Goal: Communication & Community: Answer question/provide support

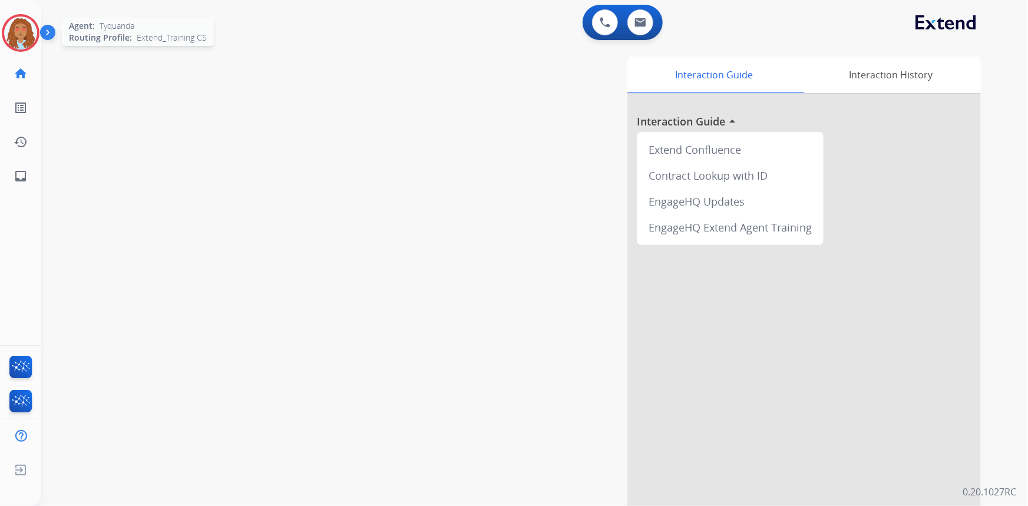
click at [31, 27] on img at bounding box center [20, 33] width 33 height 33
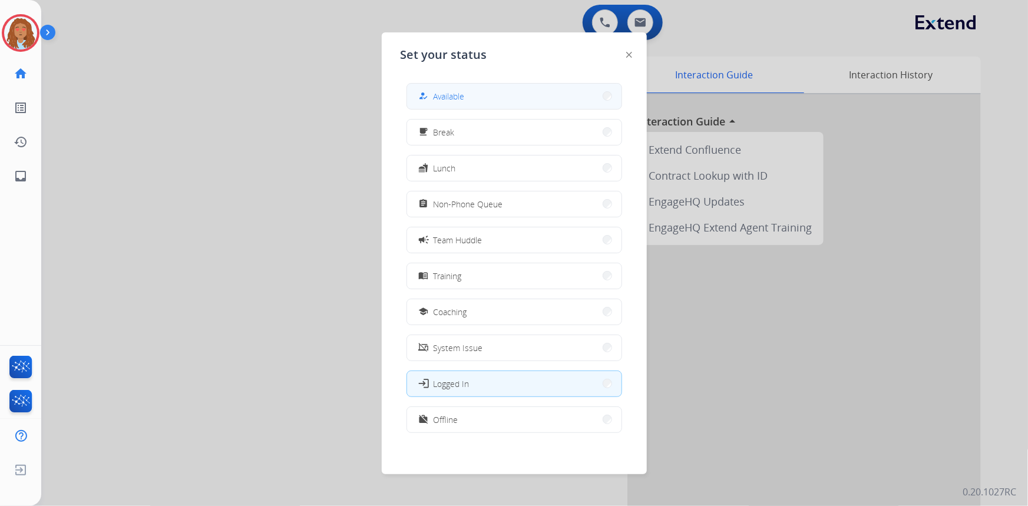
click at [501, 97] on button "how_to_reg Available" at bounding box center [514, 96] width 215 height 25
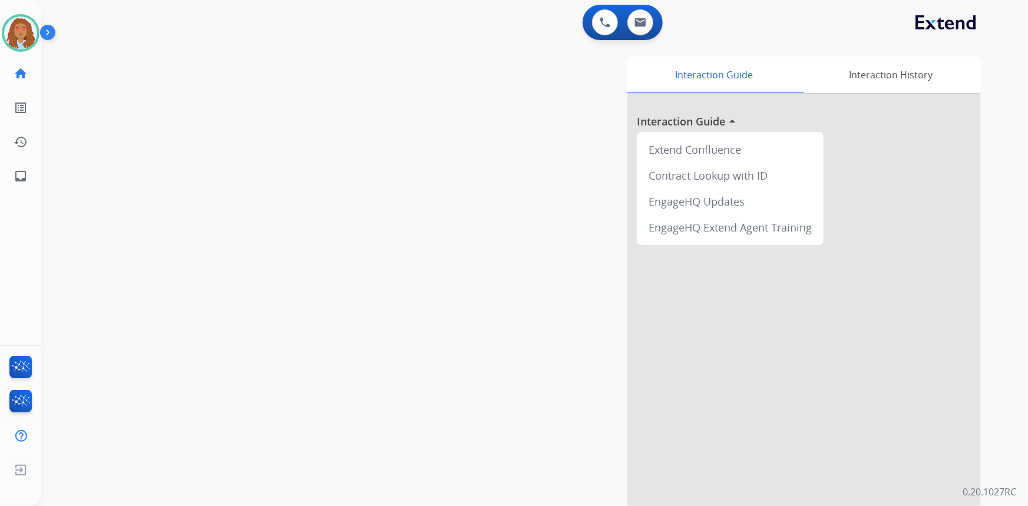
click at [236, 207] on div "swap_horiz Break voice bridge close_fullscreen Connect 3-Way Call merge_type Se…" at bounding box center [520, 288] width 959 height 492
click at [27, 176] on mat-icon "inbox" at bounding box center [21, 176] width 14 height 14
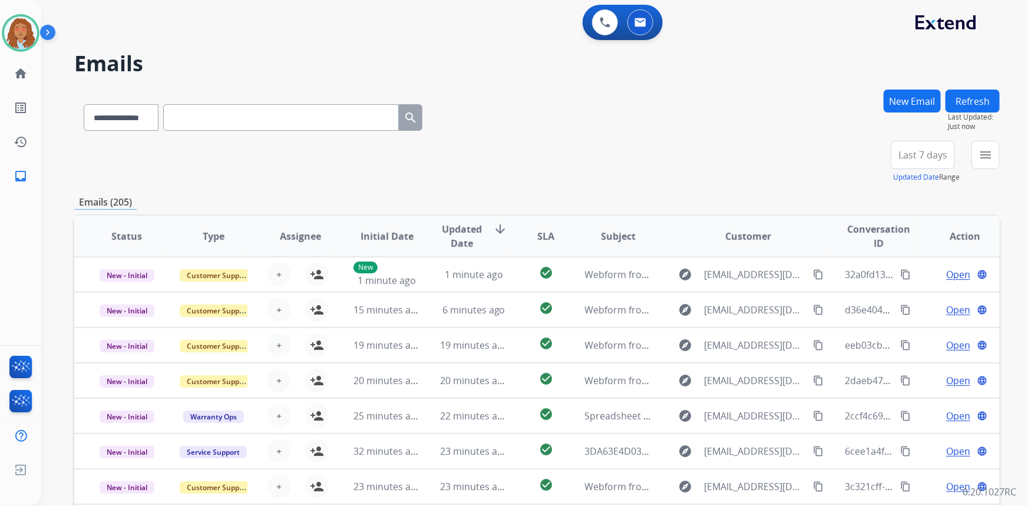
click at [927, 156] on span "Last 7 days" at bounding box center [923, 155] width 49 height 5
click at [921, 303] on div "Last 90 days" at bounding box center [919, 298] width 65 height 18
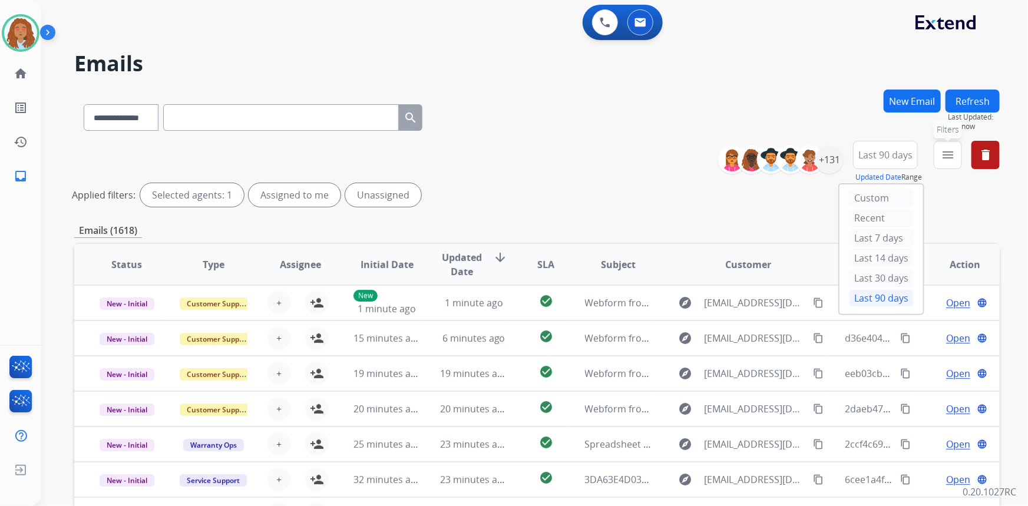
click at [951, 159] on mat-icon "menu" at bounding box center [948, 155] width 14 height 14
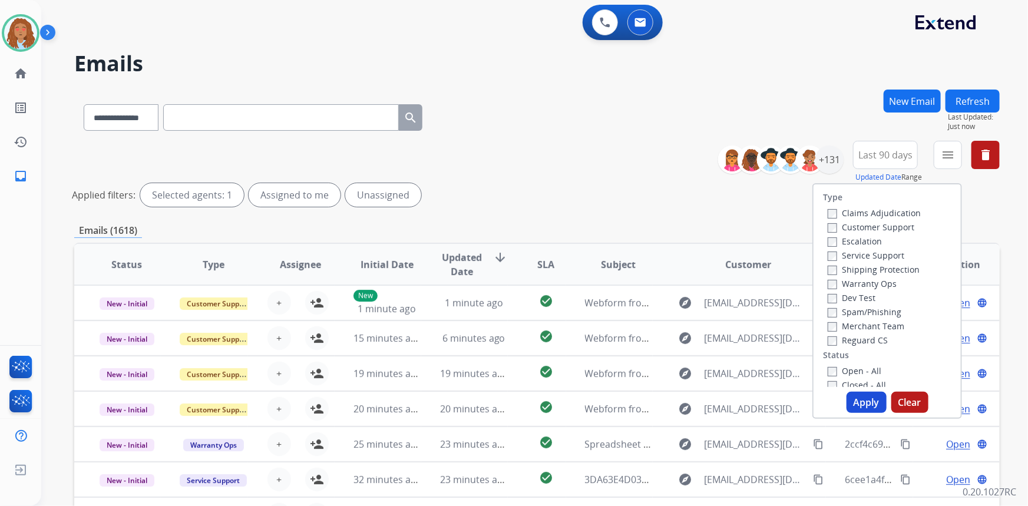
click at [863, 227] on label "Customer Support" at bounding box center [871, 227] width 87 height 11
click at [871, 269] on label "Shipping Protection" at bounding box center [874, 269] width 92 height 11
click at [854, 401] on button "Apply" at bounding box center [867, 402] width 40 height 21
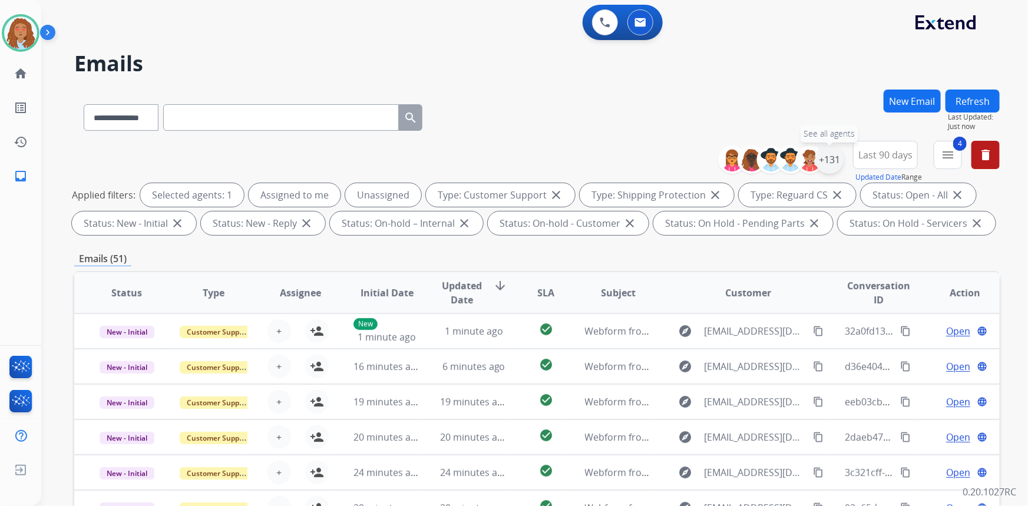
click at [829, 161] on div "+131" at bounding box center [830, 160] width 28 height 28
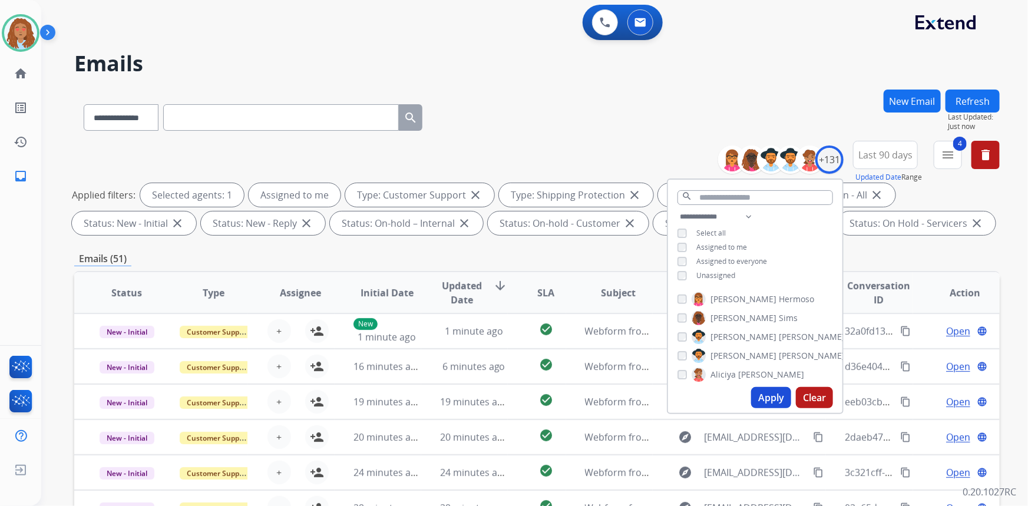
click at [773, 395] on button "Apply" at bounding box center [771, 397] width 40 height 21
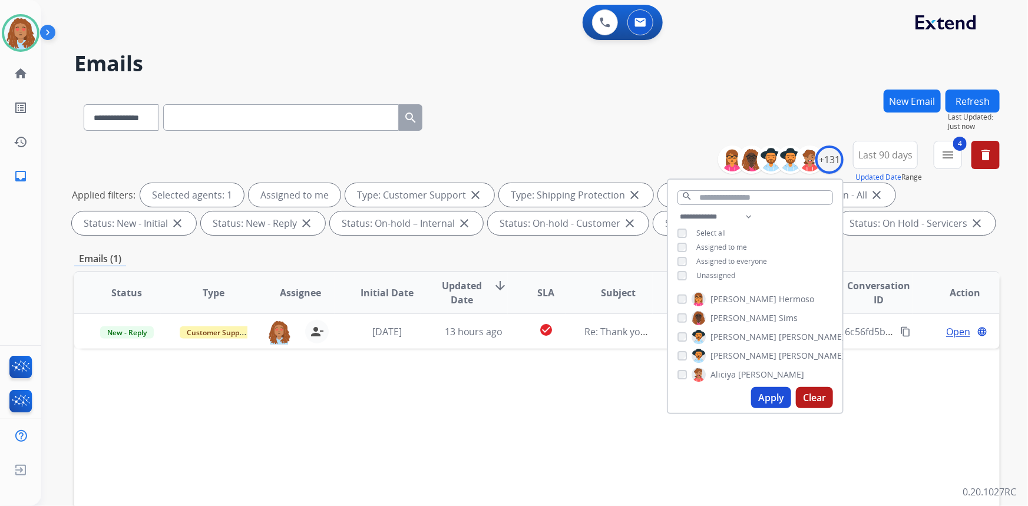
click at [865, 436] on div "Status Type Assignee Initial Date Updated Date arrow_downward SLA Subject Custo…" at bounding box center [537, 468] width 926 height 395
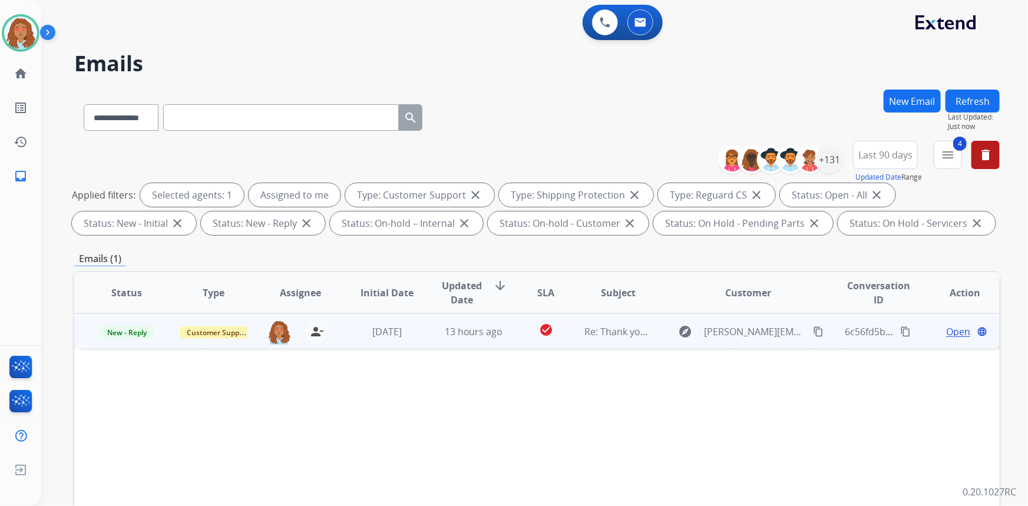
click at [750, 342] on td "explore ranjith.sajja@gmail.com content_copy" at bounding box center [740, 331] width 174 height 35
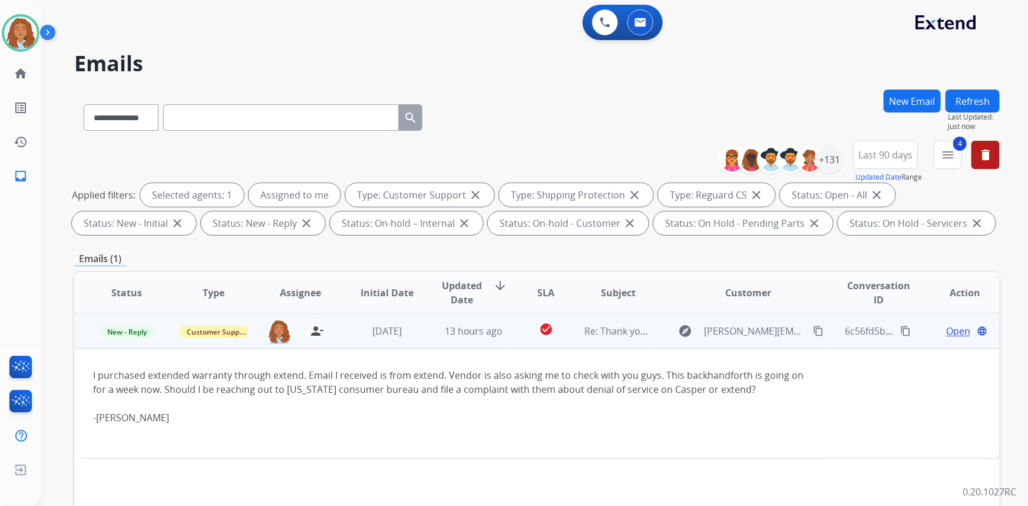
click at [750, 342] on td "explore ranjith.sajja@gmail.com content_copy" at bounding box center [740, 331] width 174 height 35
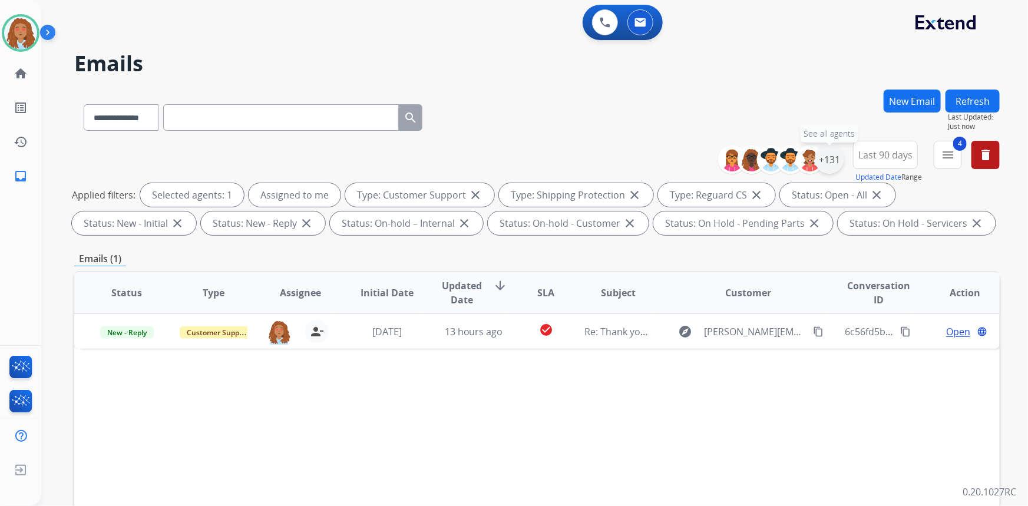
click at [826, 163] on div "+131" at bounding box center [830, 160] width 28 height 28
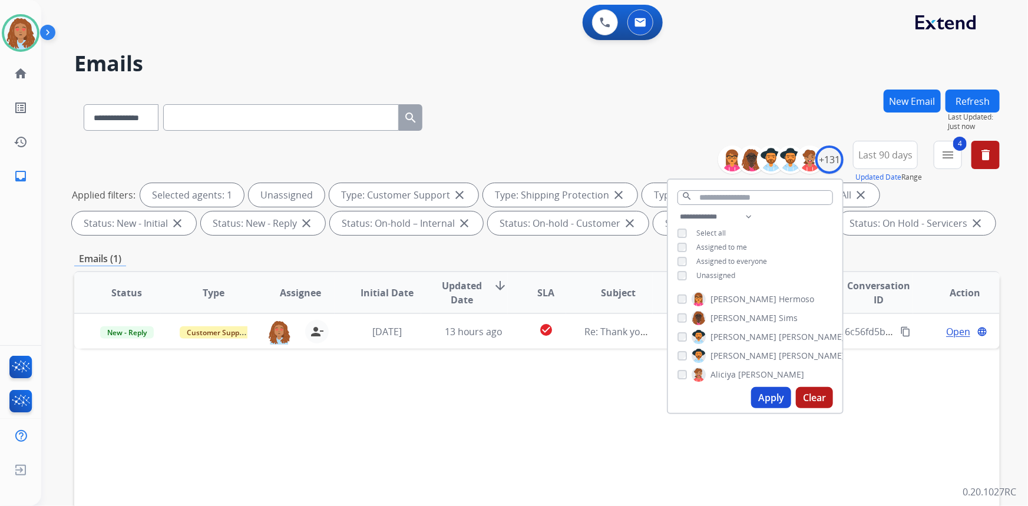
click at [760, 400] on button "Apply" at bounding box center [771, 397] width 40 height 21
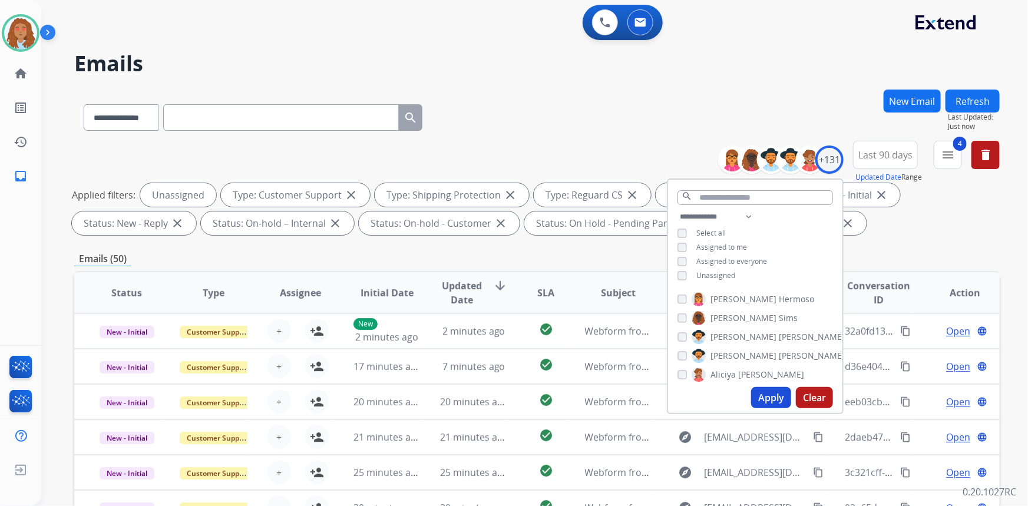
click at [513, 114] on div "**********" at bounding box center [537, 115] width 926 height 51
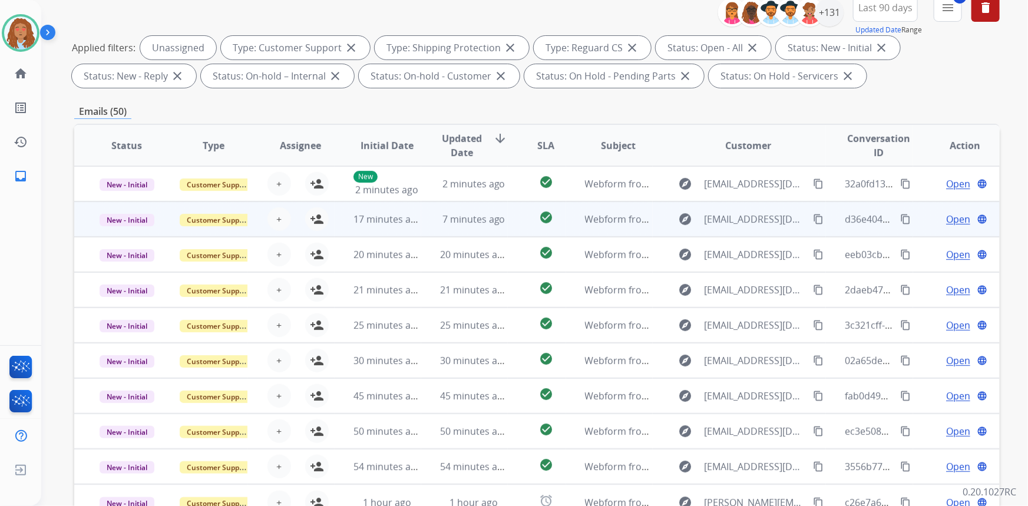
scroll to position [160, 0]
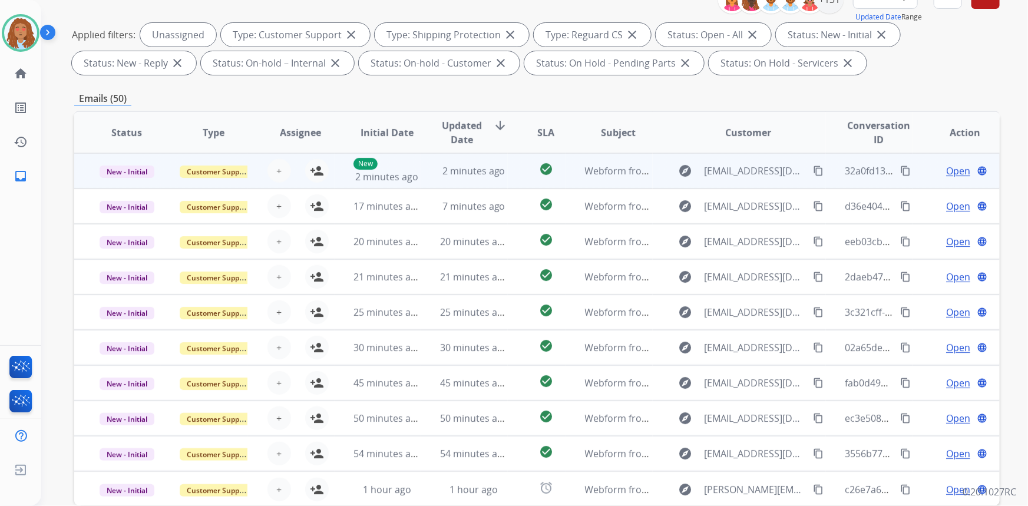
click at [722, 183] on td "explore kid3dafiend@icloud.com content_copy" at bounding box center [740, 170] width 174 height 35
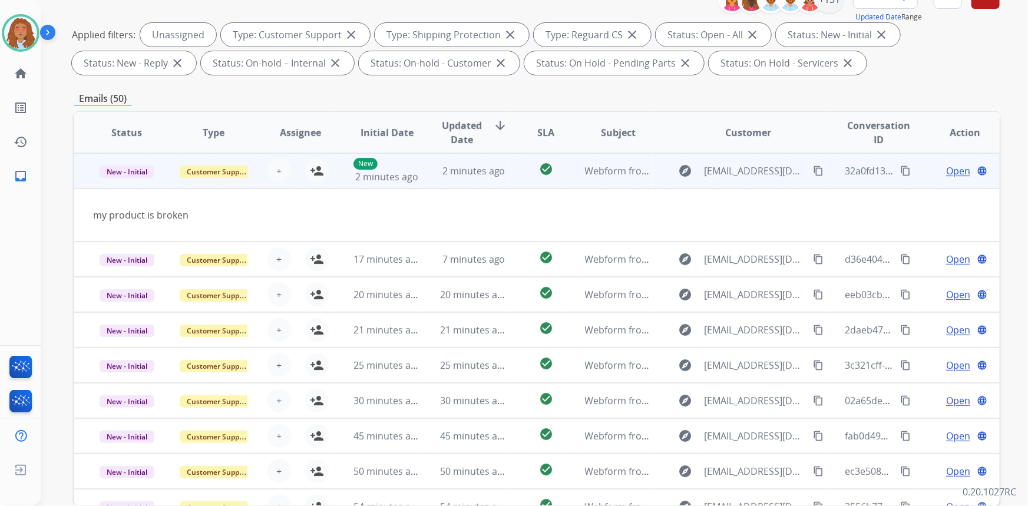
click at [813, 172] on mat-icon "content_copy" at bounding box center [818, 171] width 11 height 11
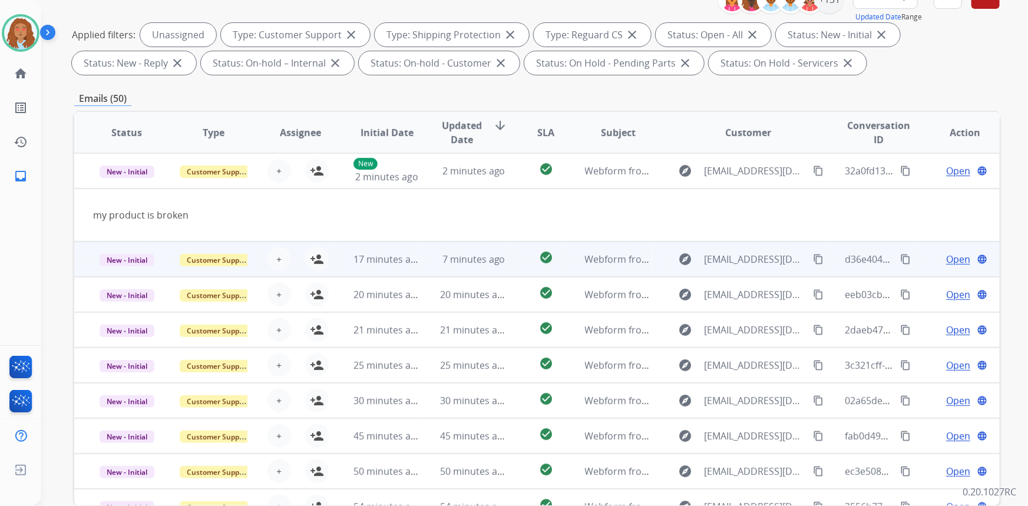
click at [744, 270] on td "explore Dar3Sons@gmail.com content_copy" at bounding box center [740, 259] width 174 height 35
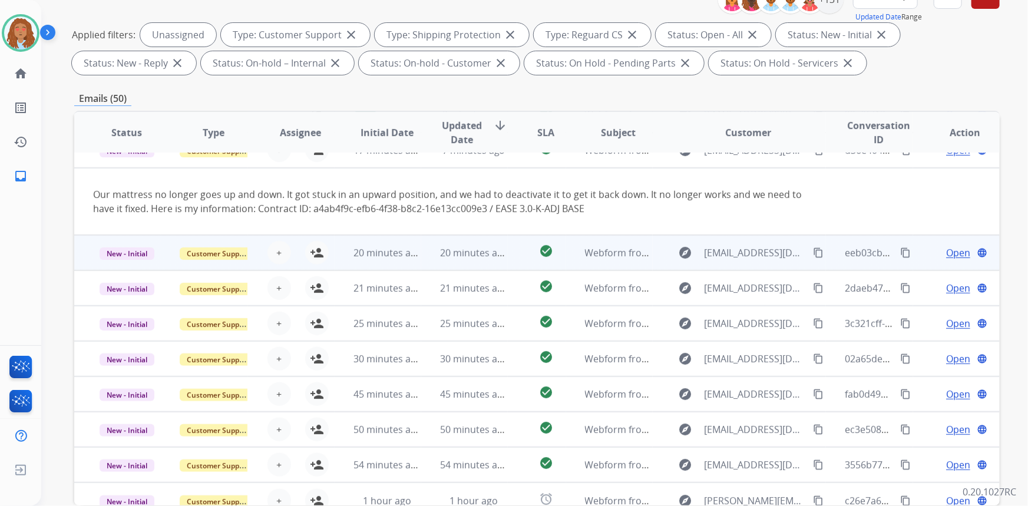
scroll to position [68, 0]
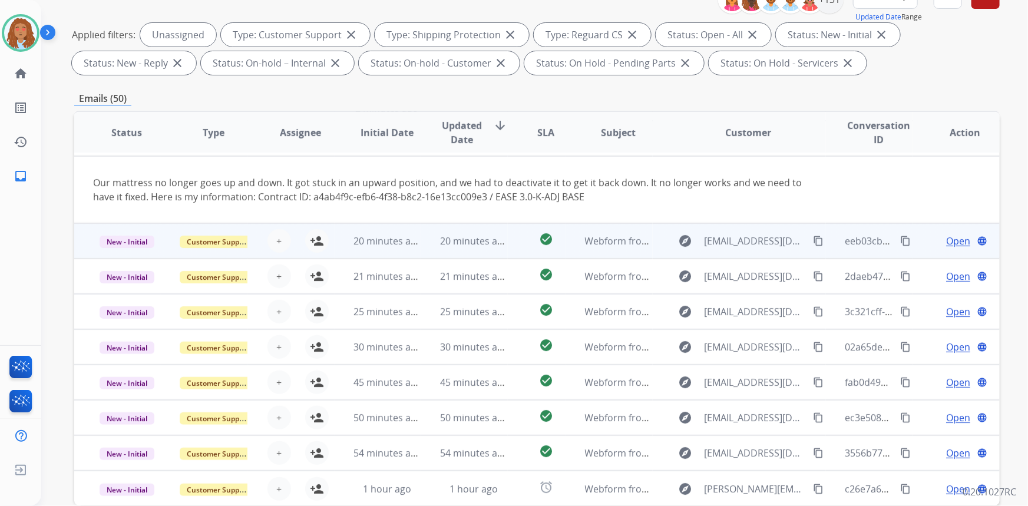
click at [744, 253] on td "explore christiantaylor694@yahoo.com content_copy" at bounding box center [740, 240] width 174 height 35
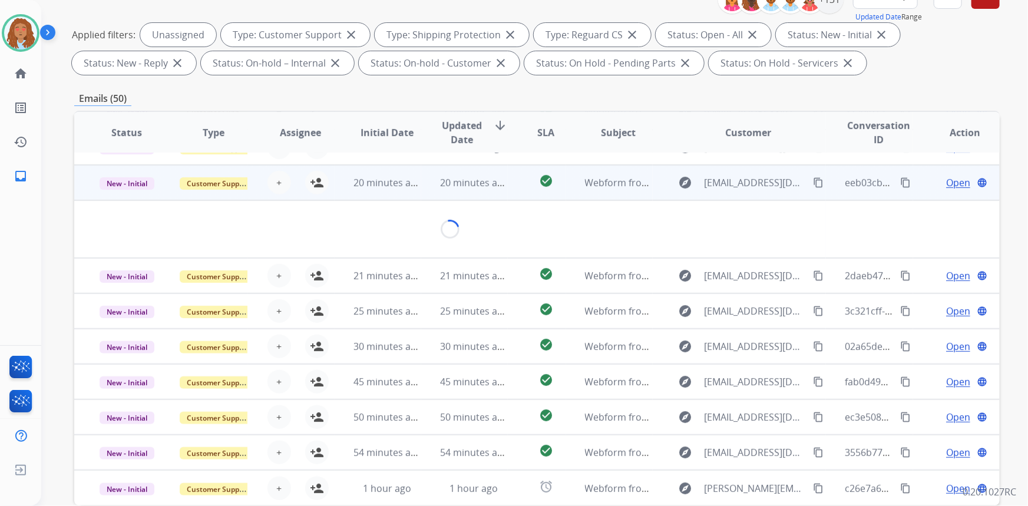
scroll to position [54, 0]
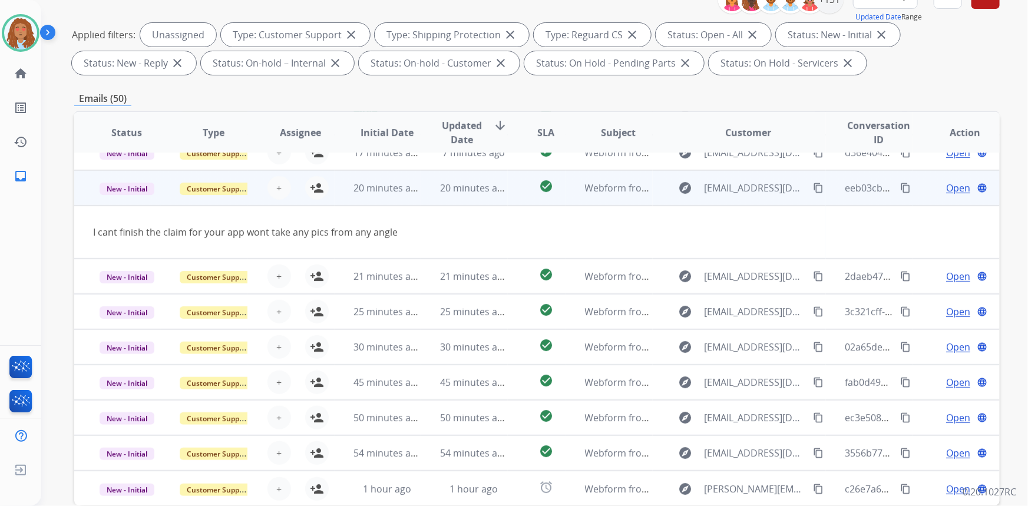
click at [813, 190] on mat-icon "content_copy" at bounding box center [818, 188] width 11 height 11
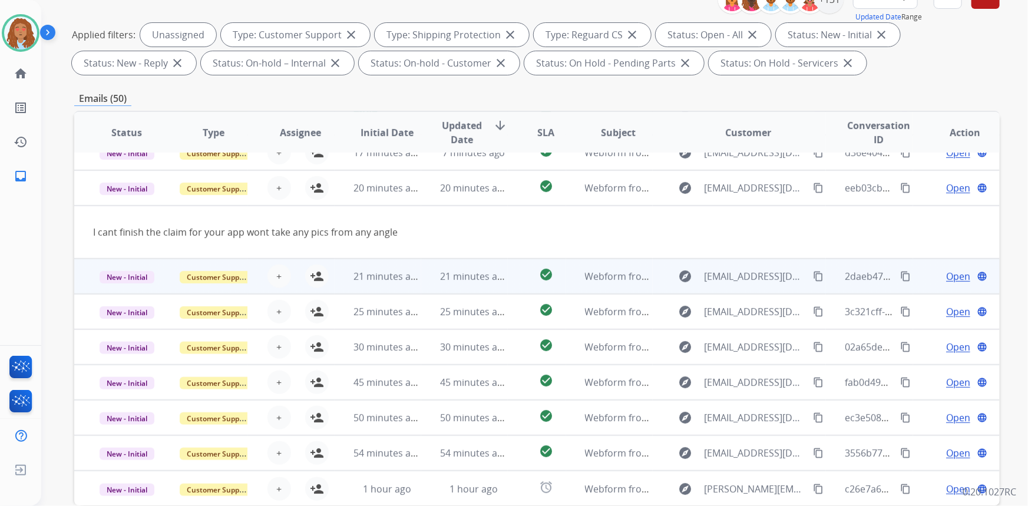
click at [751, 289] on td "explore christiantaylor694@yahoo.com content_copy" at bounding box center [740, 276] width 174 height 35
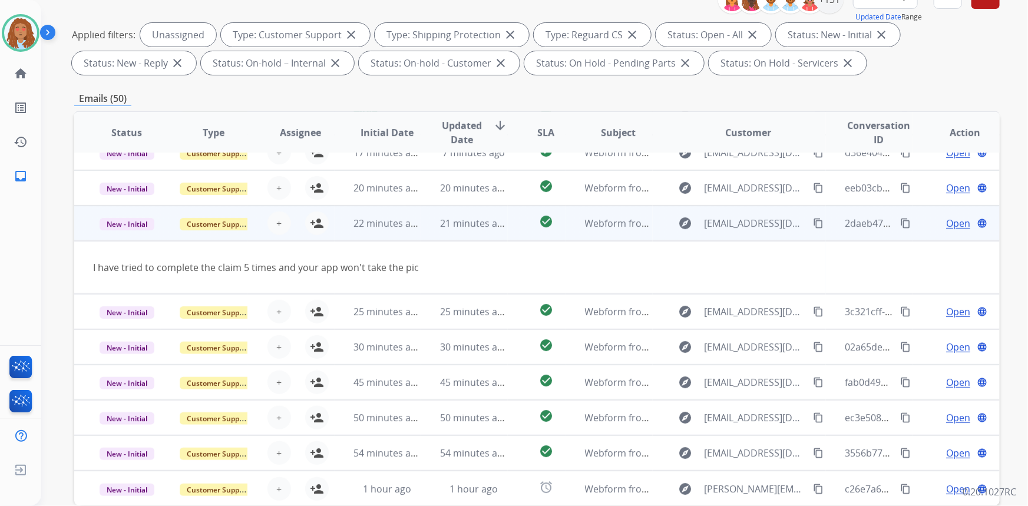
click at [813, 222] on mat-icon "content_copy" at bounding box center [818, 223] width 11 height 11
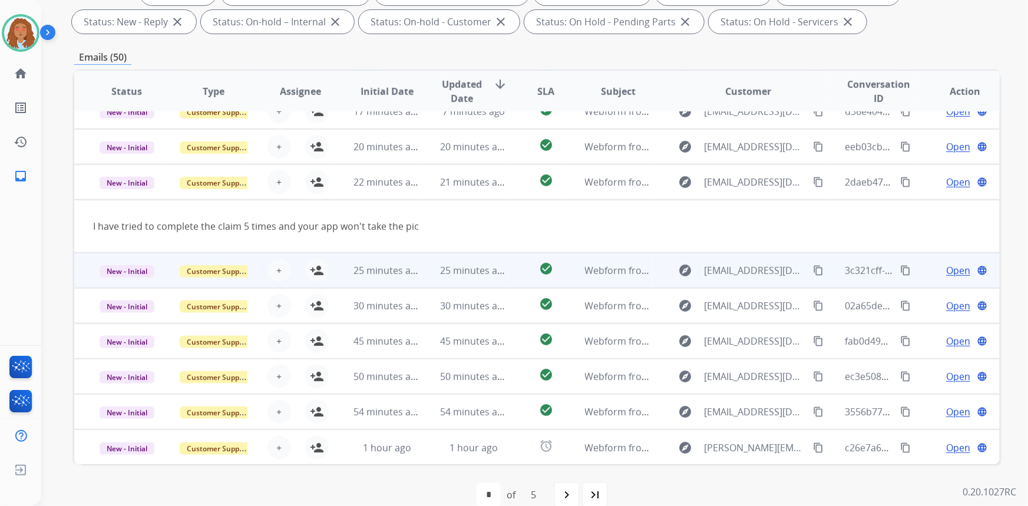
scroll to position [214, 0]
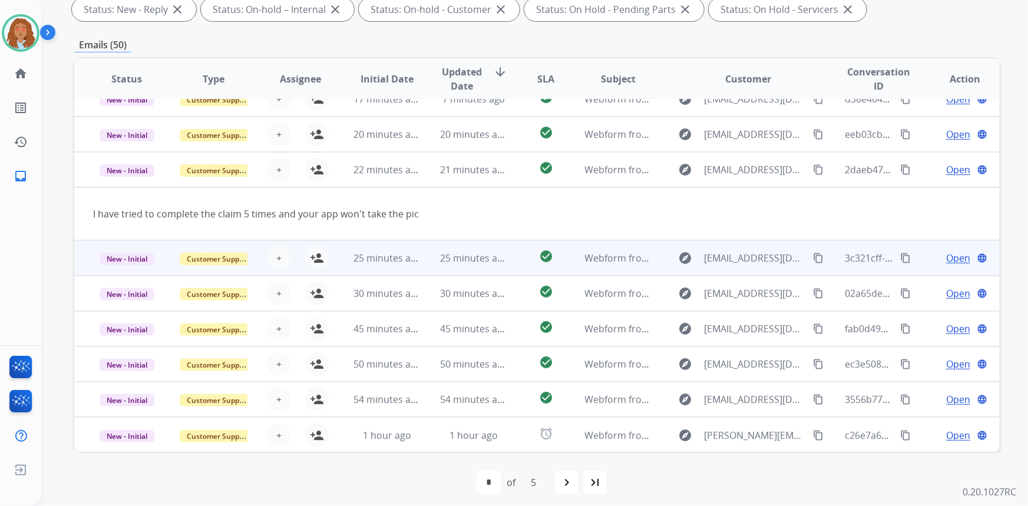
click at [752, 268] on td "explore Samanthasavello@gmail.com content_copy" at bounding box center [740, 257] width 174 height 35
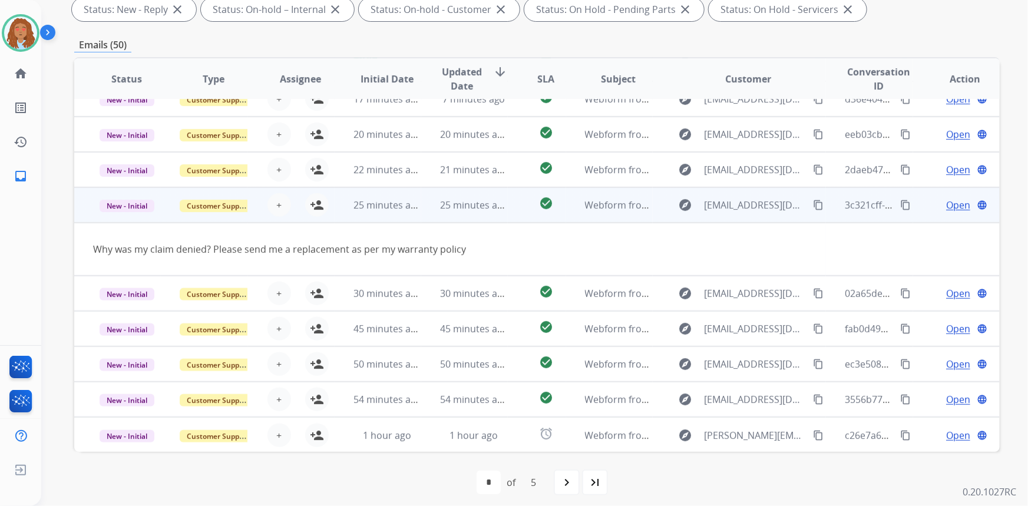
click at [813, 204] on mat-icon "content_copy" at bounding box center [818, 205] width 11 height 11
click at [314, 206] on mat-icon "person_add" at bounding box center [317, 205] width 14 height 14
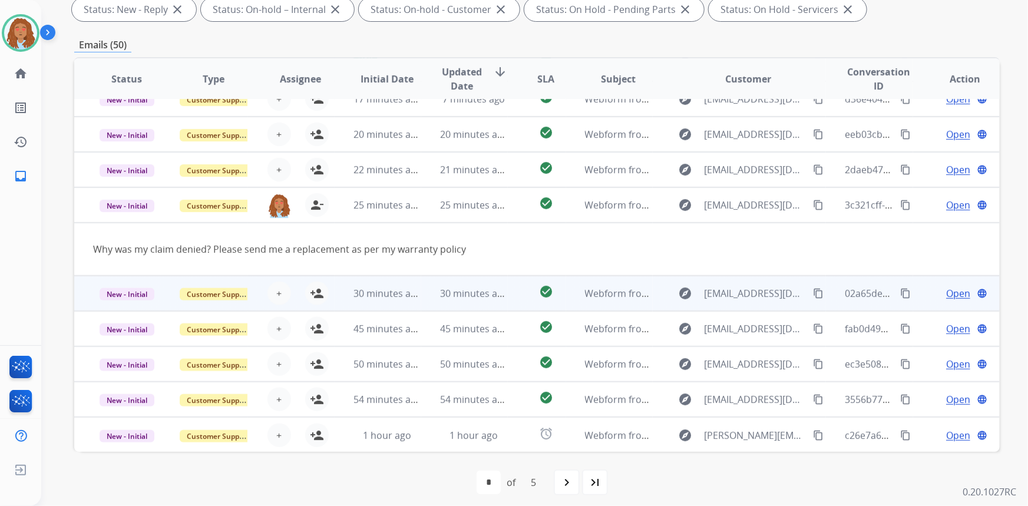
click at [749, 301] on div "explore kristenlee99@yahoo.com content_copy" at bounding box center [749, 293] width 154 height 19
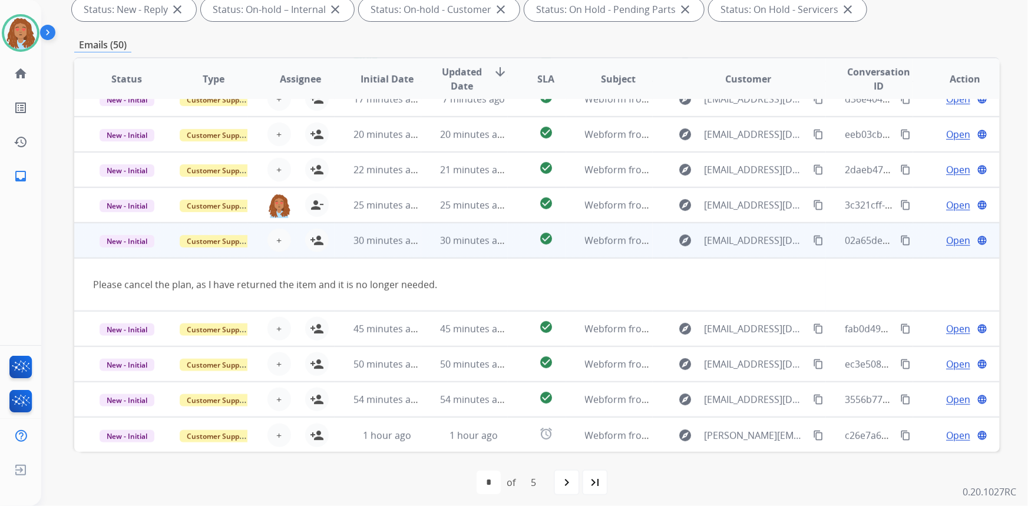
click at [816, 237] on mat-icon "content_copy" at bounding box center [818, 240] width 11 height 11
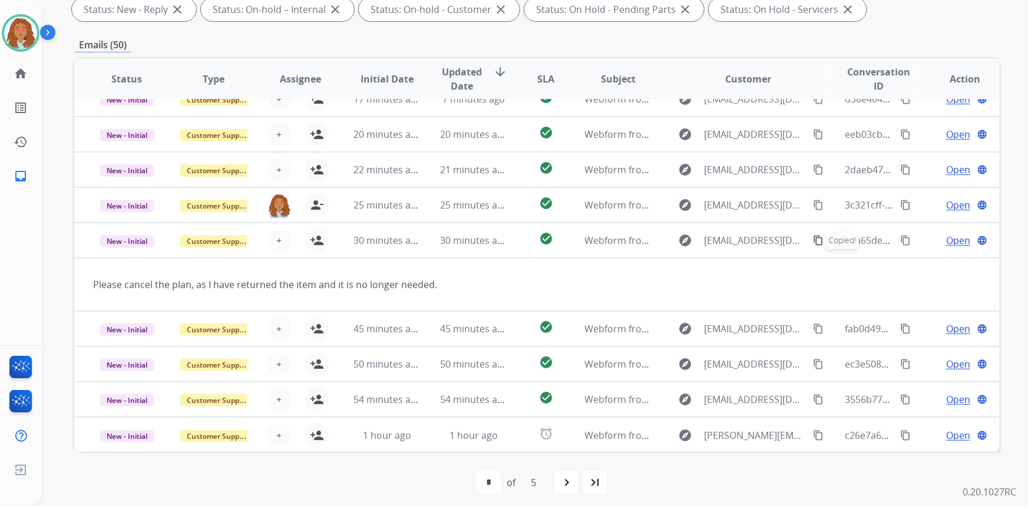
drag, startPoint x: 176, startPoint y: 7, endPoint x: 194, endPoint y: -18, distance: 30.8
click at [194, 0] on html "**********" at bounding box center [514, 253] width 1028 height 506
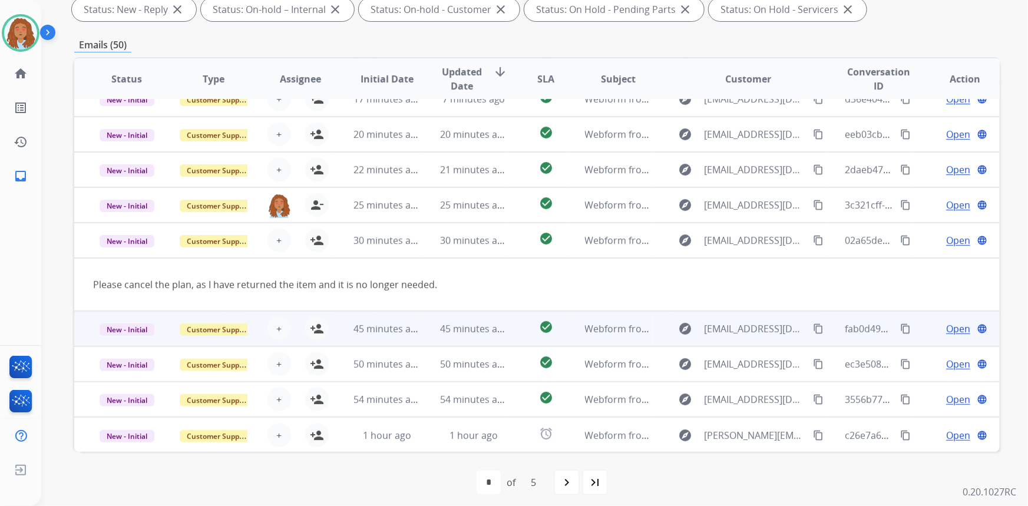
click at [756, 338] on td "explore carmicelia@yahoo.com.br content_copy" at bounding box center [740, 328] width 174 height 35
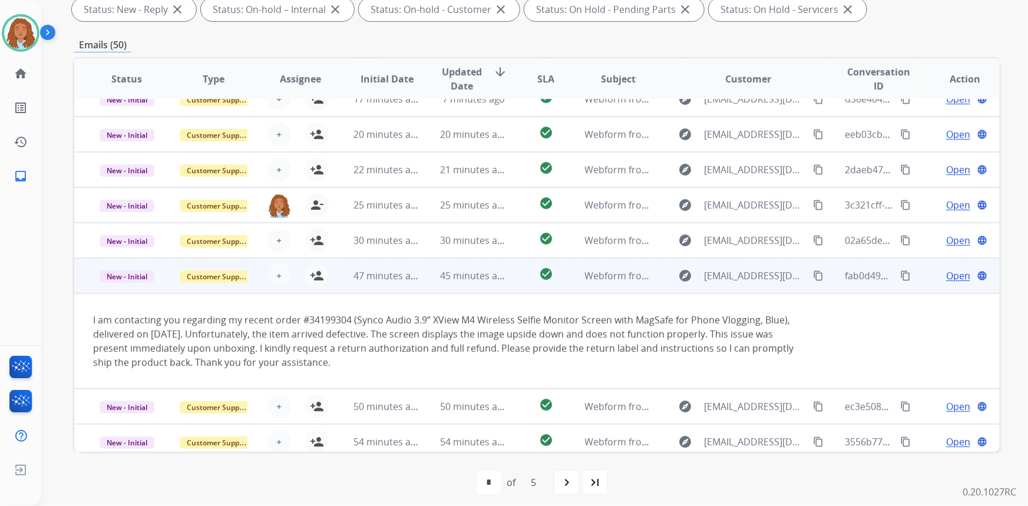
scroll to position [96, 0]
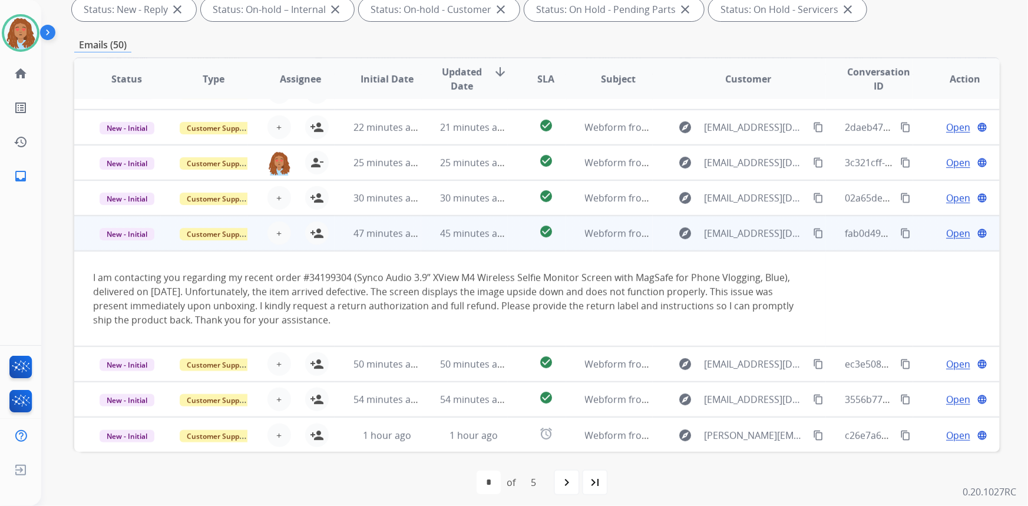
click at [759, 246] on td "explore carmicelia@yahoo.com.br content_copy" at bounding box center [740, 233] width 174 height 35
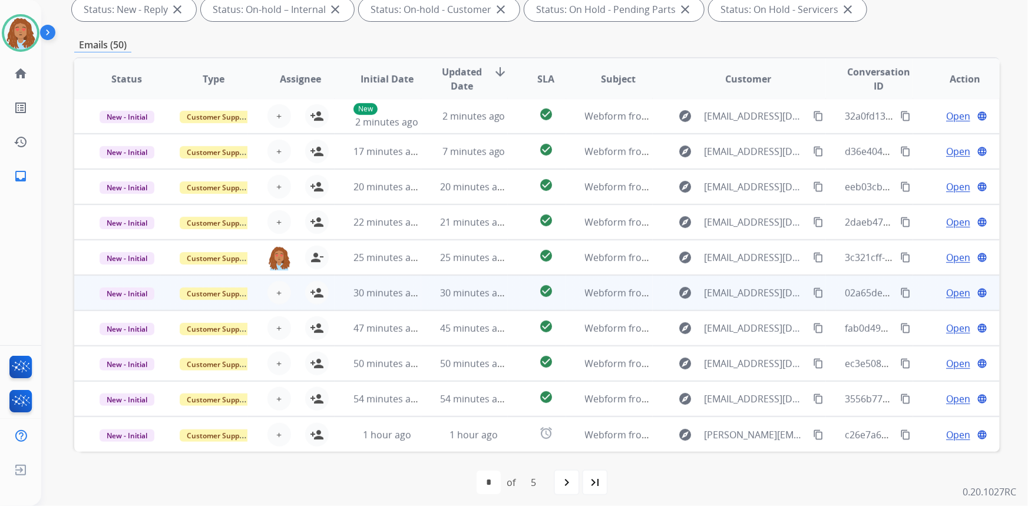
scroll to position [1, 0]
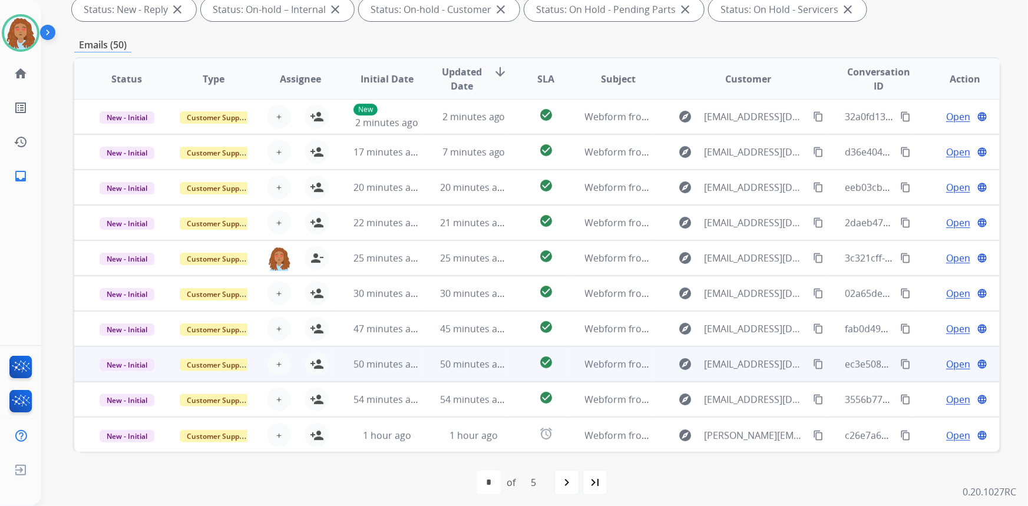
click at [742, 372] on div "explore drtimerickson@yahoo.com content_copy" at bounding box center [749, 364] width 154 height 19
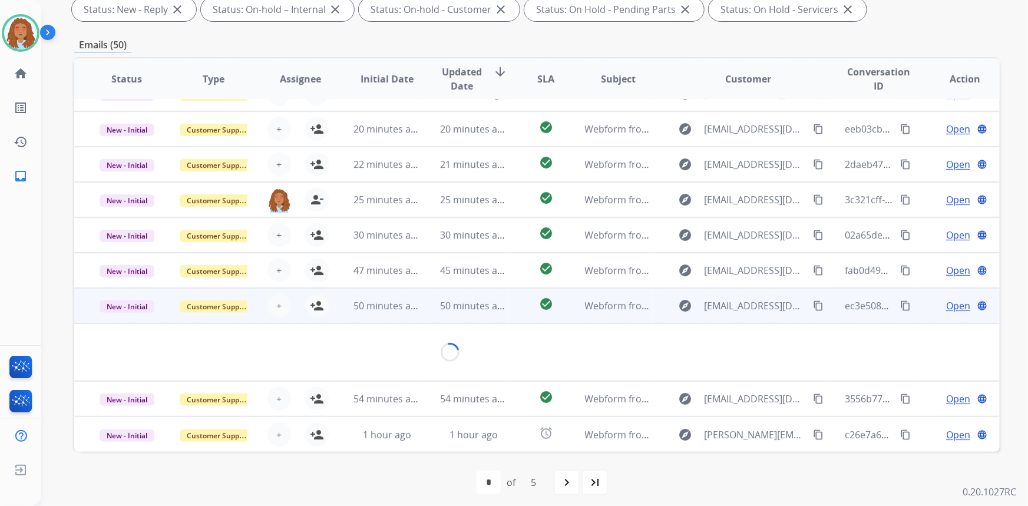
scroll to position [83, 0]
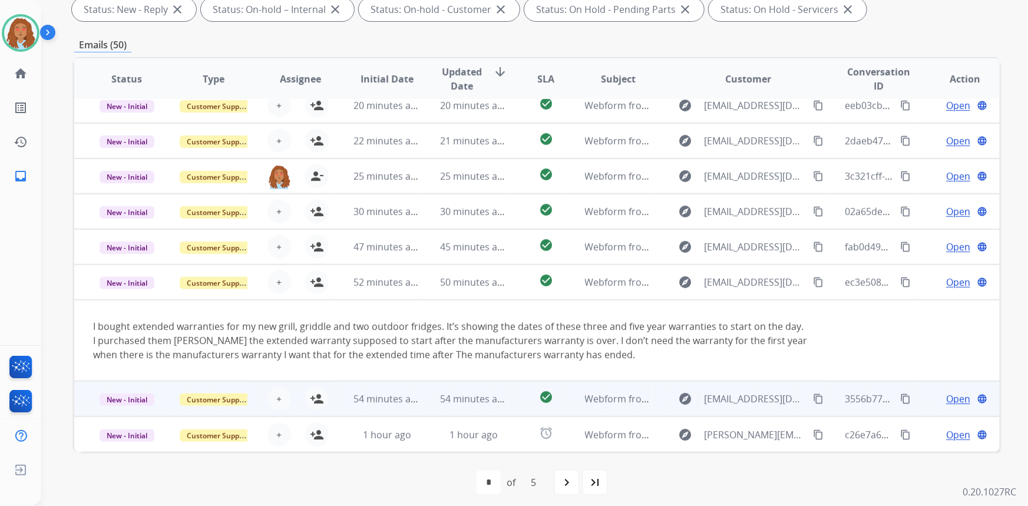
click at [747, 409] on td "explore sales@paramountshop.ca content_copy" at bounding box center [740, 398] width 174 height 35
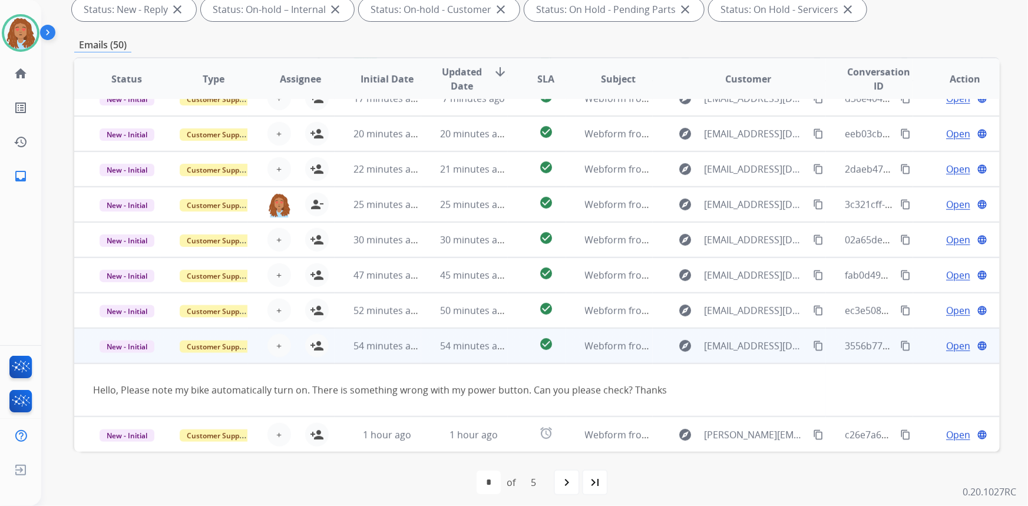
scroll to position [54, 0]
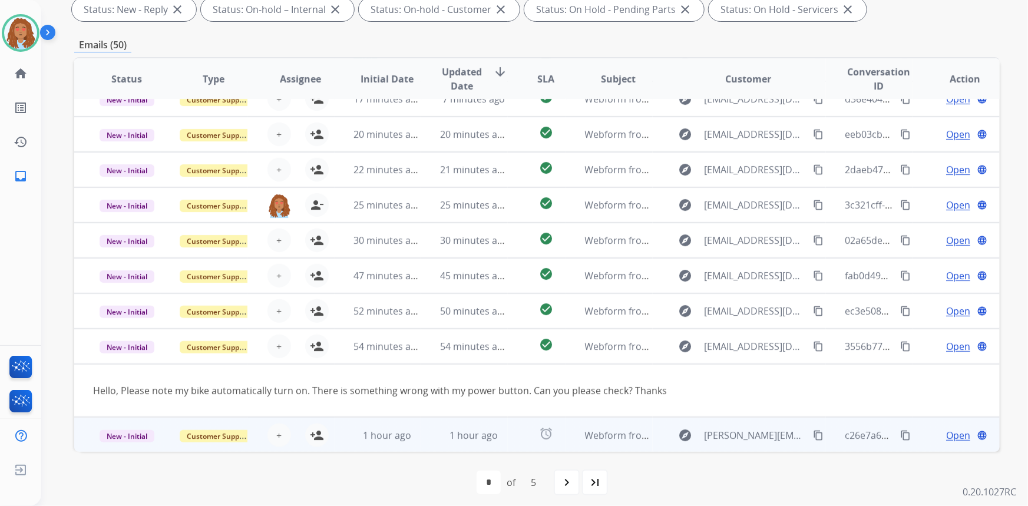
click at [746, 441] on div "explore t.nayavich@gmail.com content_copy" at bounding box center [749, 435] width 154 height 19
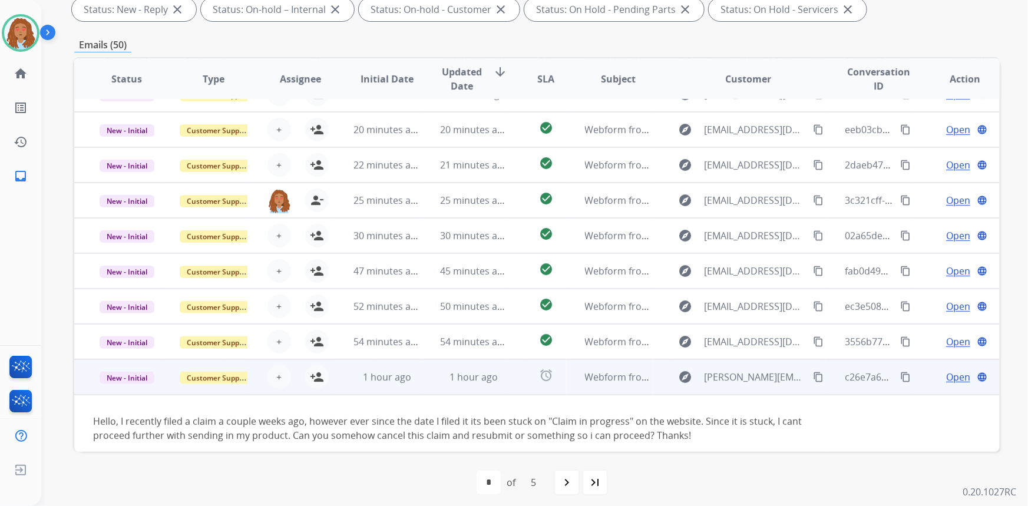
scroll to position [67, 0]
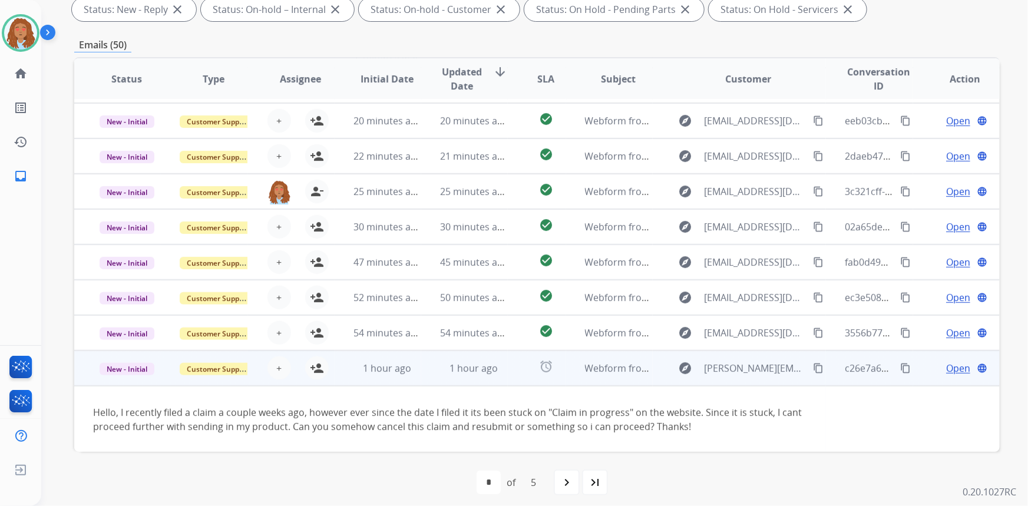
click at [813, 368] on mat-icon "content_copy" at bounding box center [818, 368] width 11 height 11
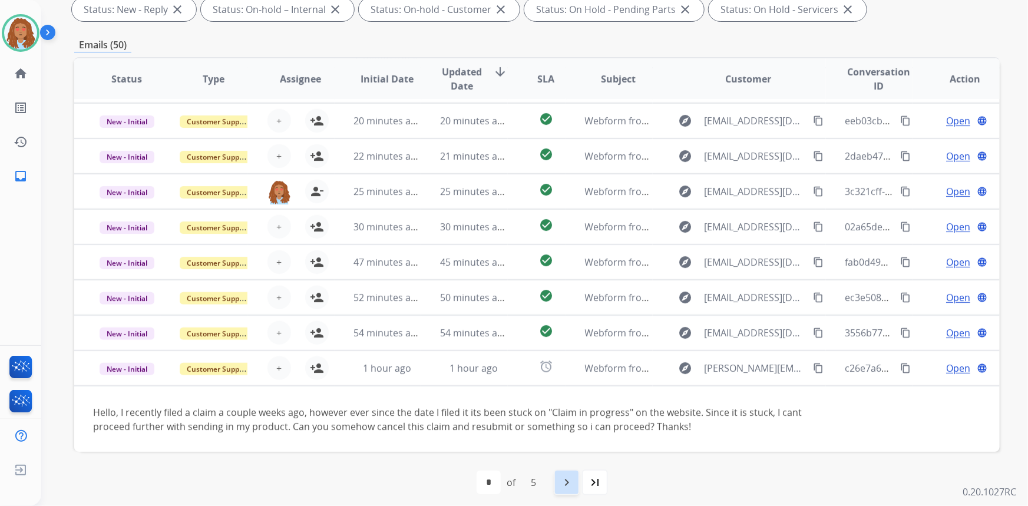
click at [561, 487] on mat-icon "navigate_next" at bounding box center [567, 483] width 14 height 14
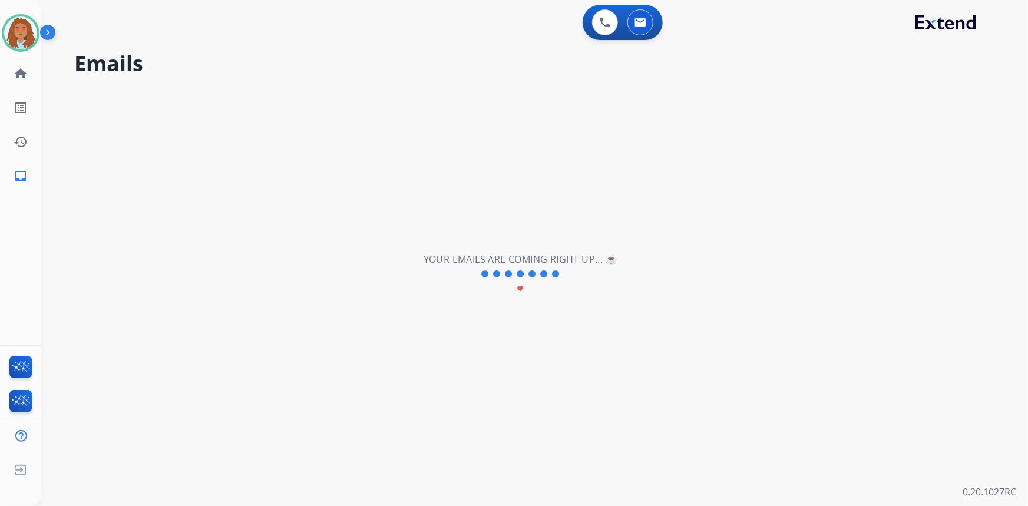
scroll to position [39, 0]
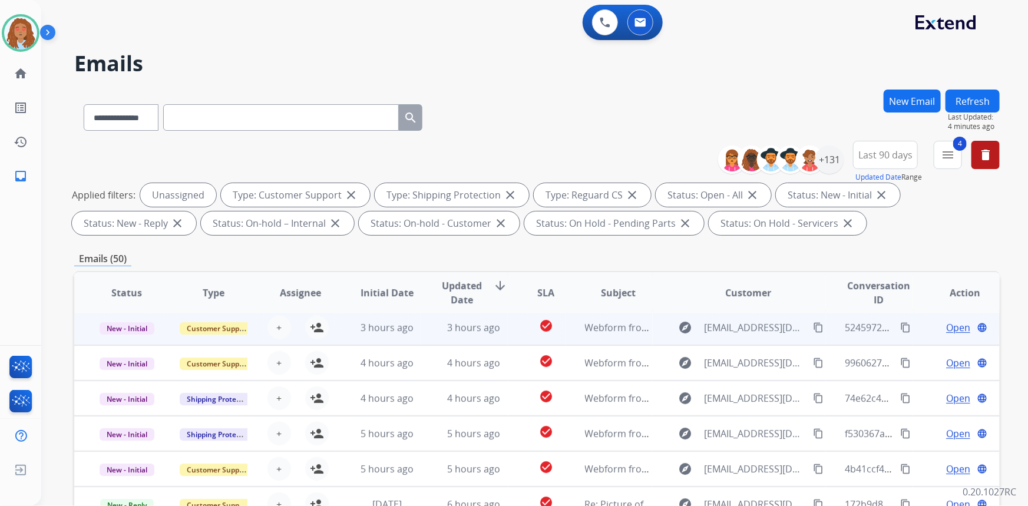
click at [740, 338] on td "explore alyssajewel12@gmail.com content_copy" at bounding box center [740, 327] width 174 height 35
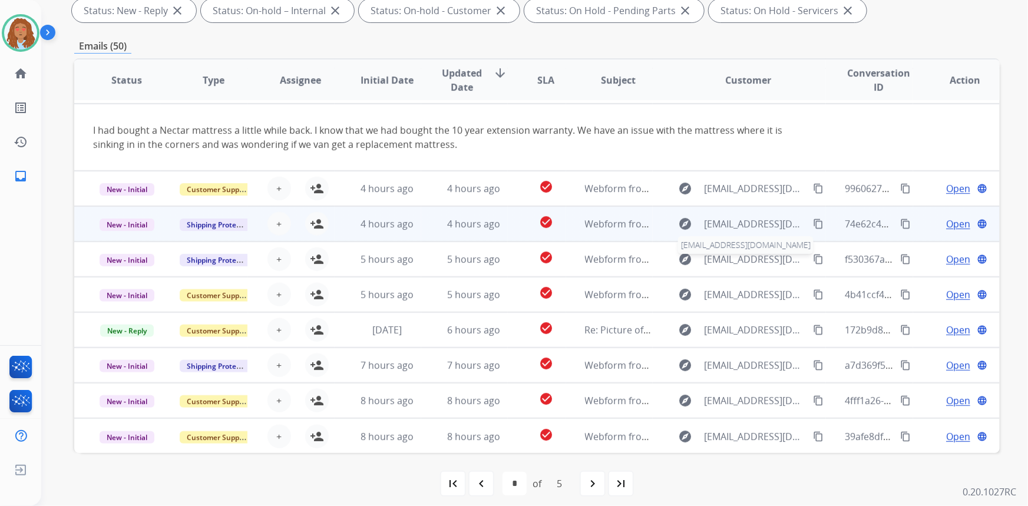
scroll to position [214, 0]
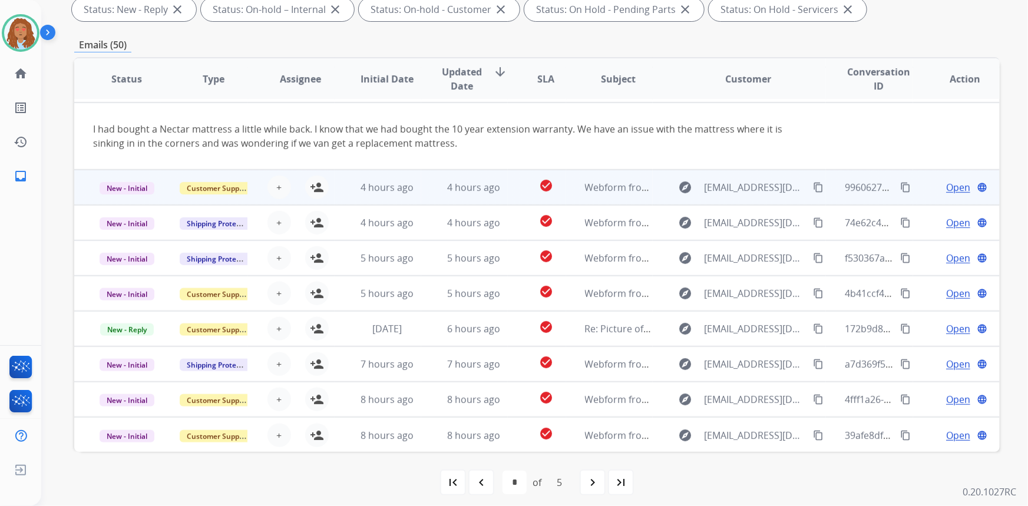
click at [733, 195] on div "explore m.taylorthompson15@gmail.com content_copy" at bounding box center [749, 187] width 154 height 19
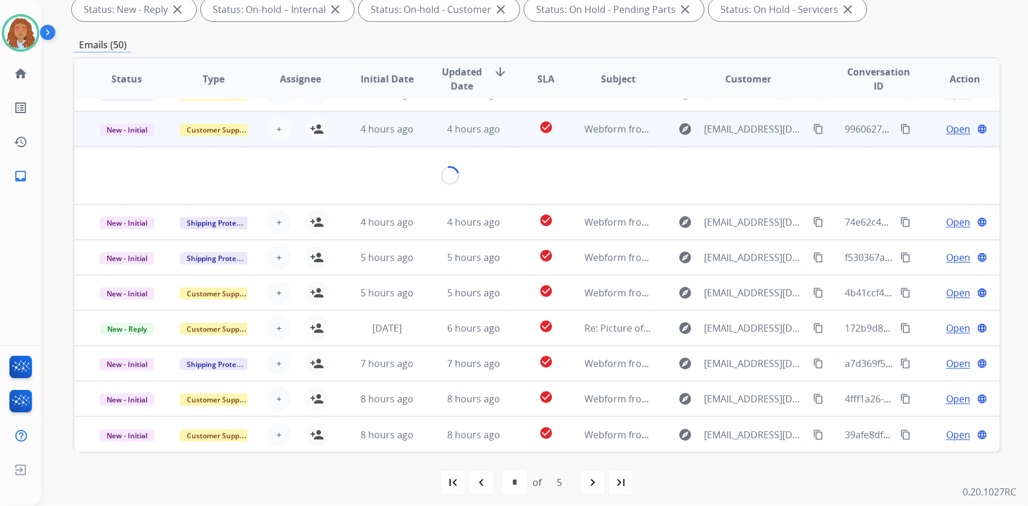
scroll to position [54, 0]
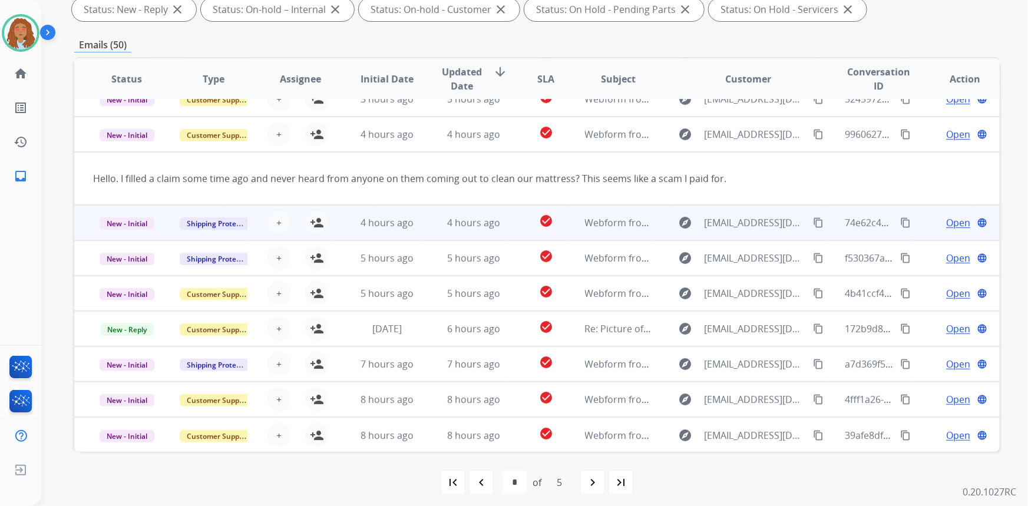
click at [746, 235] on td "explore djcarter47@gmail.com content_copy" at bounding box center [740, 222] width 174 height 35
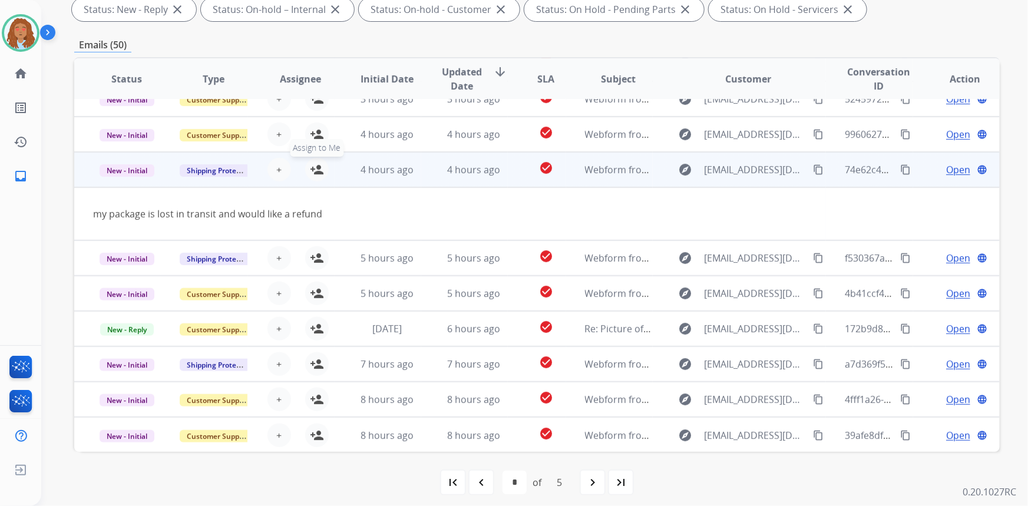
click at [319, 171] on mat-icon "person_add" at bounding box center [317, 170] width 14 height 14
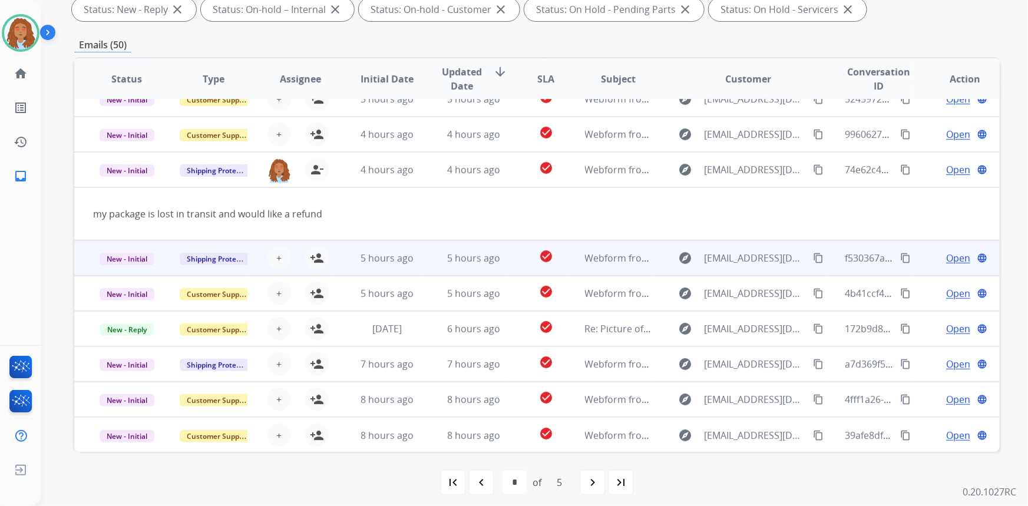
click at [769, 269] on td "explore Carrollbrwn3@gmail.com content_copy" at bounding box center [740, 257] width 174 height 35
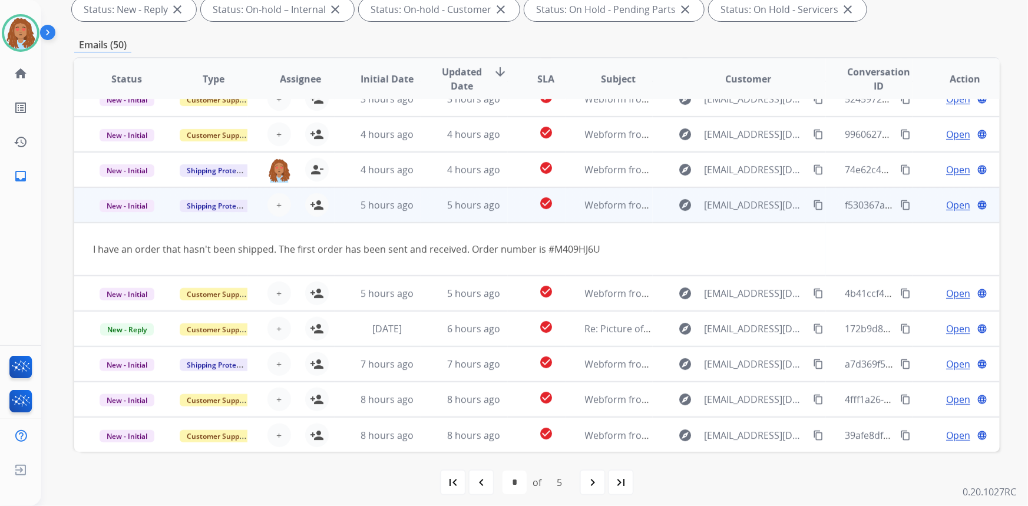
click at [813, 206] on mat-icon "content_copy" at bounding box center [818, 205] width 11 height 11
click at [316, 200] on mat-icon "person_add" at bounding box center [317, 205] width 14 height 14
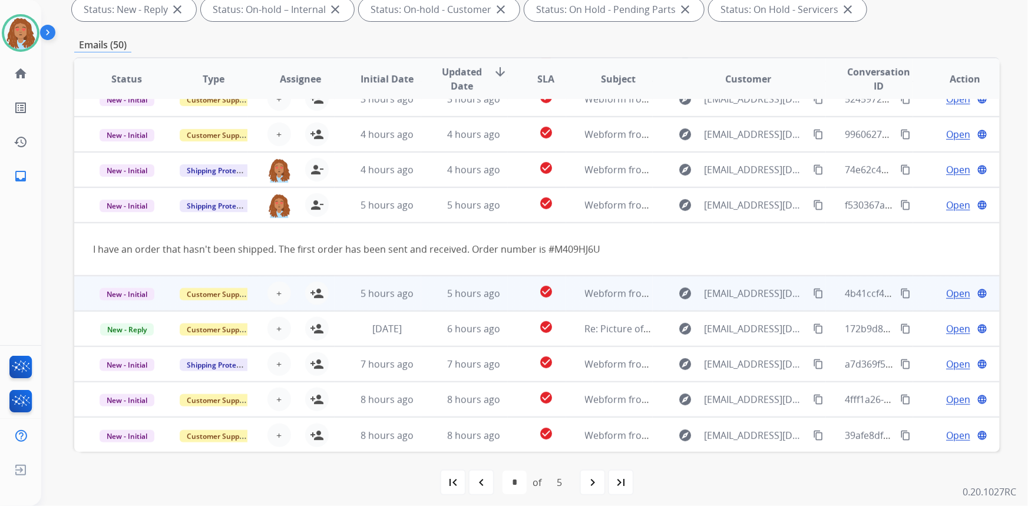
click at [756, 302] on td "explore gladysmalave732@gmail.com content_copy" at bounding box center [740, 293] width 174 height 35
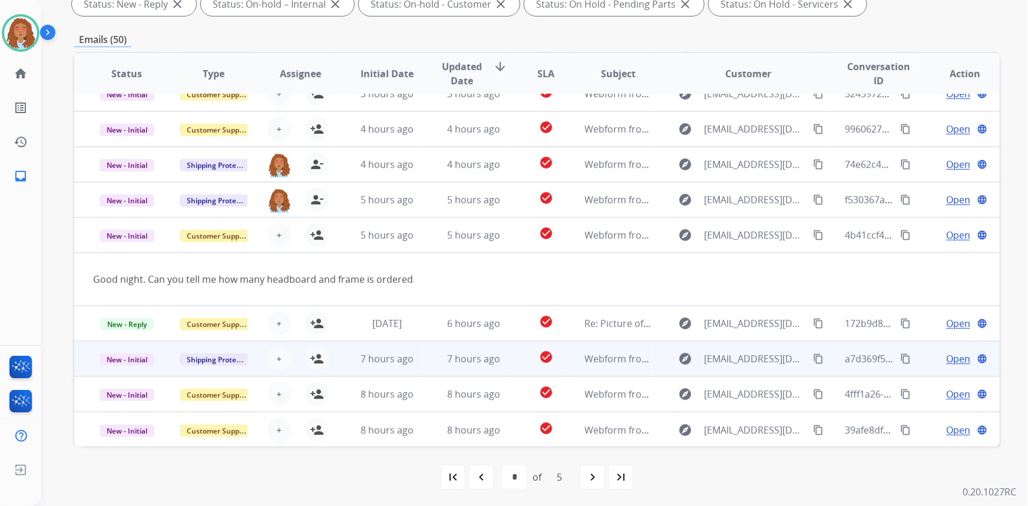
scroll to position [220, 0]
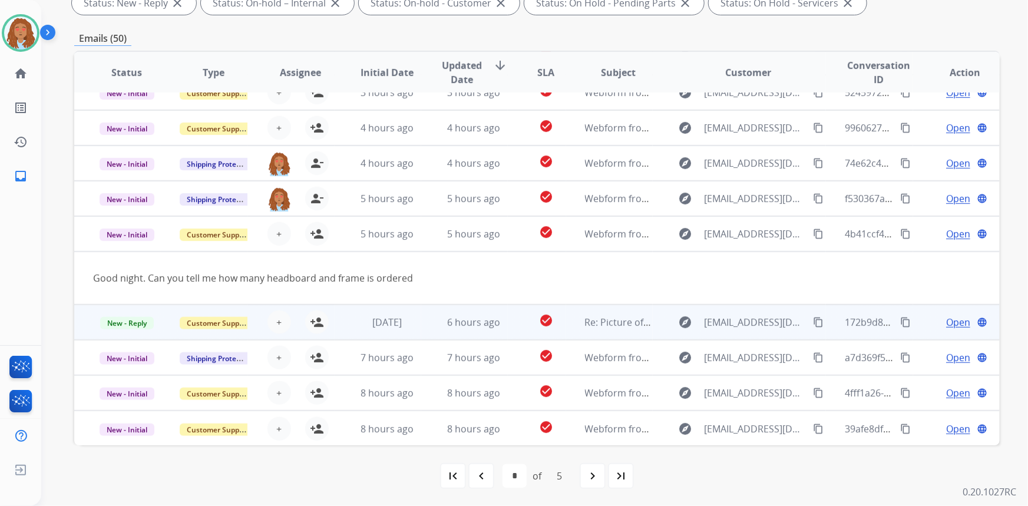
click at [745, 335] on td "explore mimimomajoy@yahoo.com content_copy" at bounding box center [740, 322] width 174 height 35
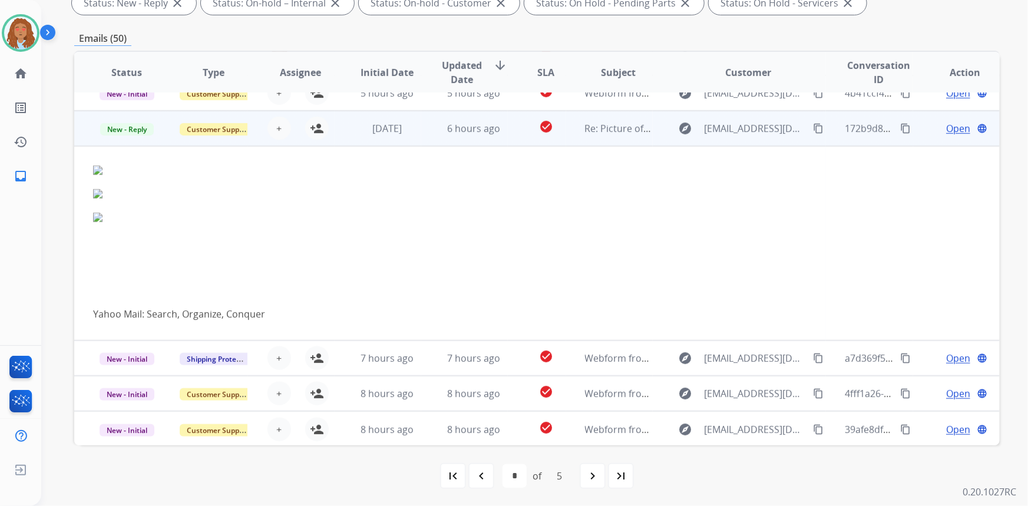
scroll to position [194, 0]
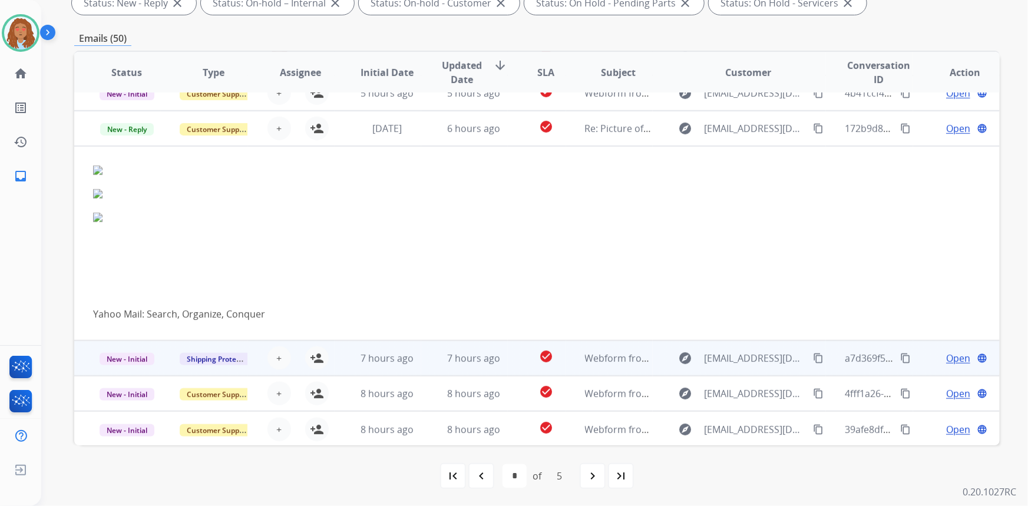
click at [745, 370] on td "explore Lilperez97@gmail.com content_copy" at bounding box center [740, 358] width 174 height 35
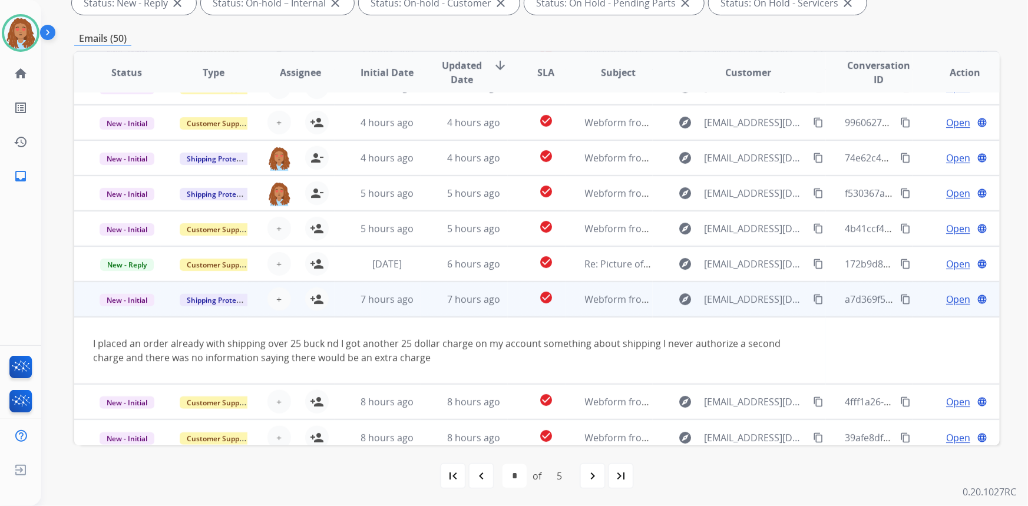
scroll to position [68, 0]
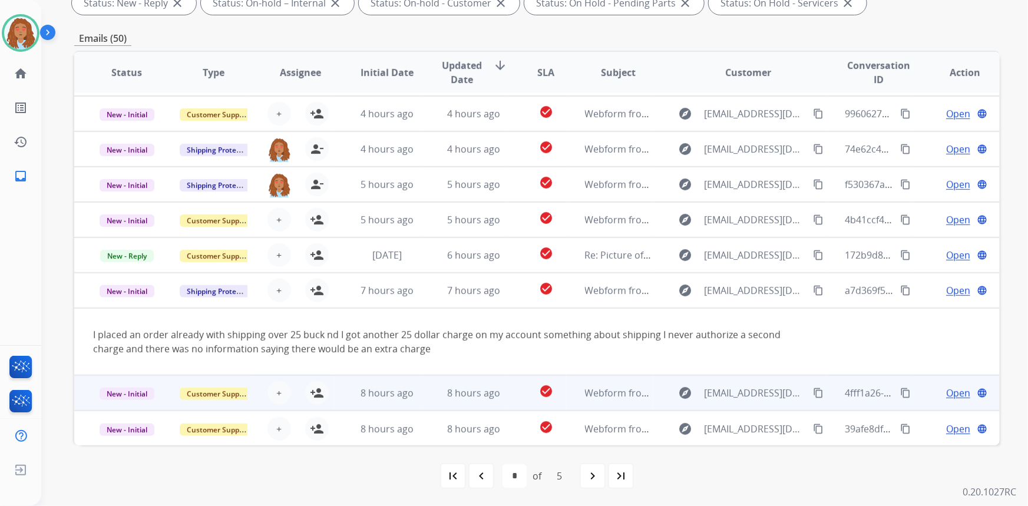
click at [765, 400] on div "explore byron5567@gmail.com content_copy" at bounding box center [749, 393] width 154 height 19
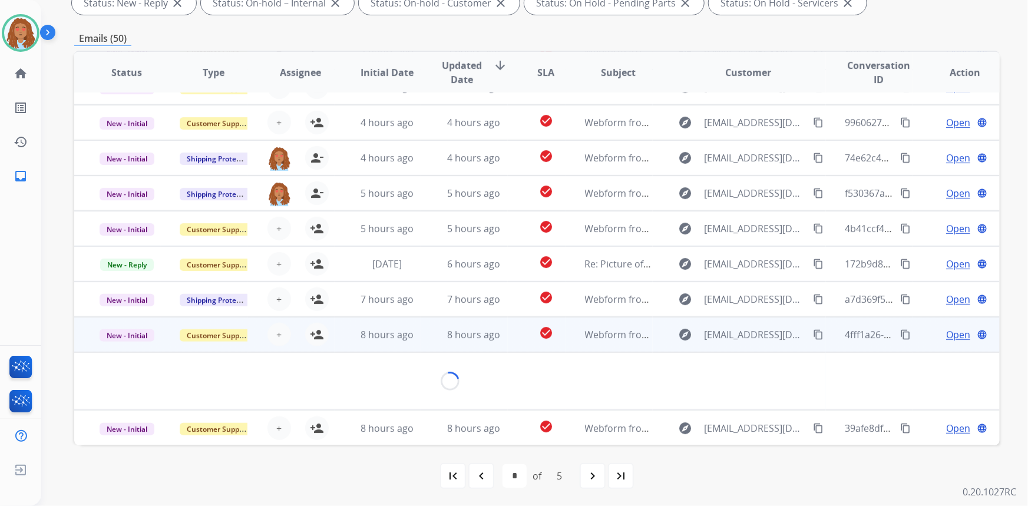
scroll to position [54, 0]
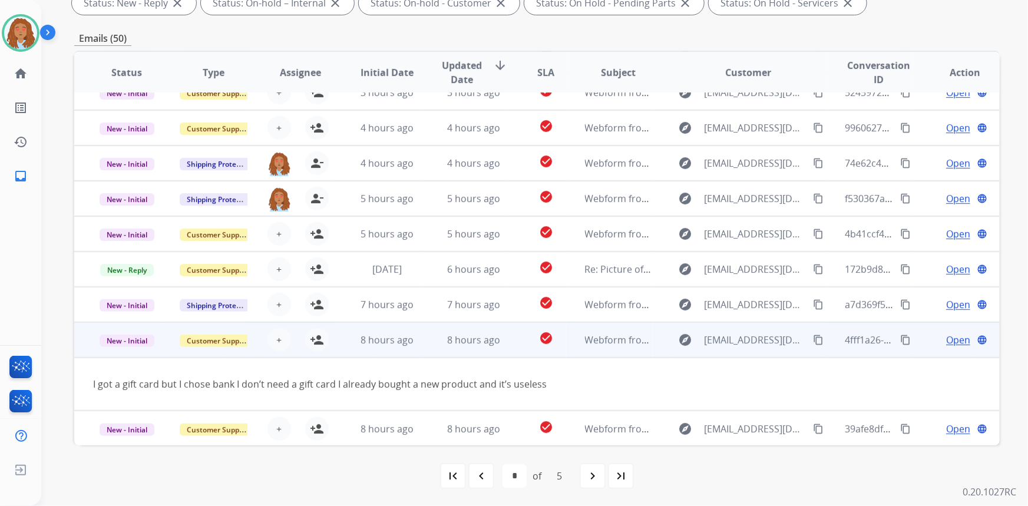
click at [813, 339] on mat-icon "content_copy" at bounding box center [818, 340] width 11 height 11
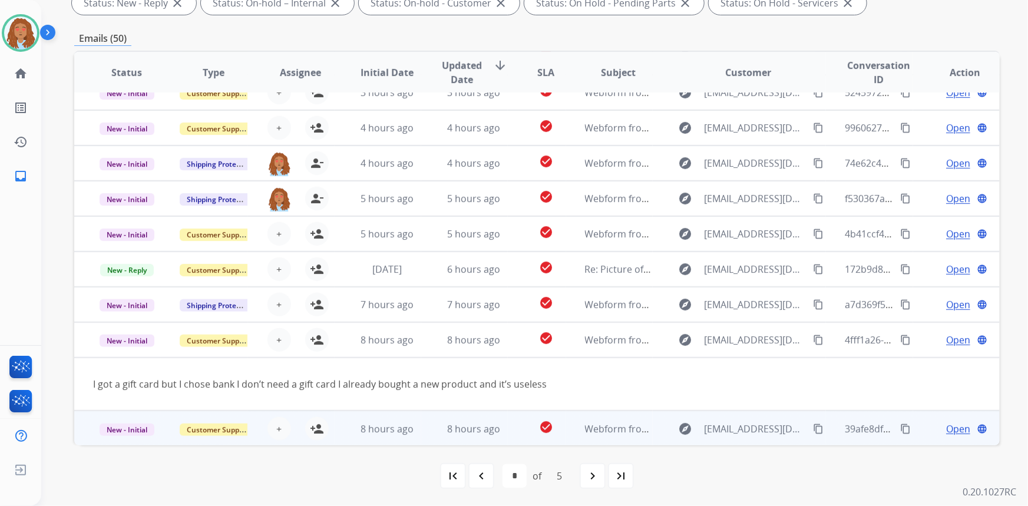
click at [742, 438] on td "explore arroyoe82@yahoo.com content_copy" at bounding box center [740, 428] width 174 height 35
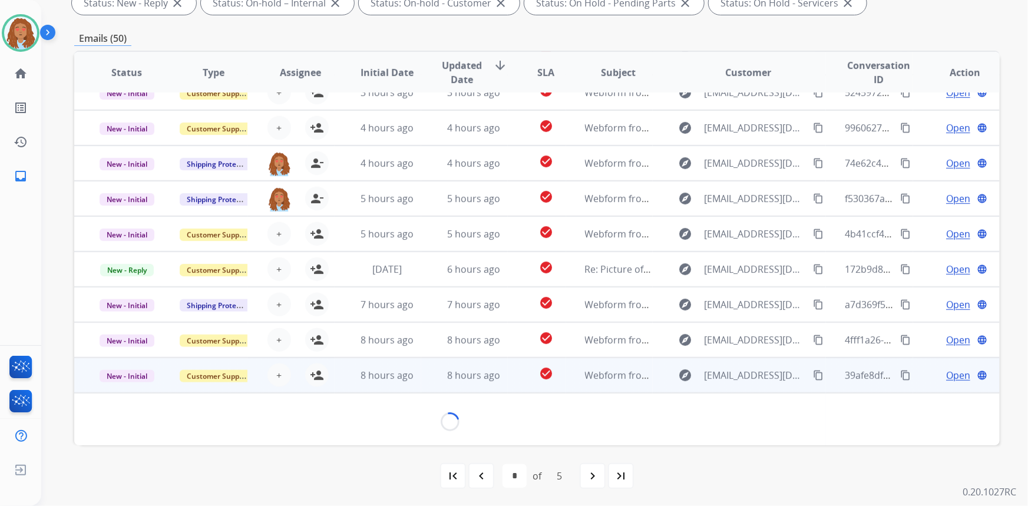
scroll to position [53, 0]
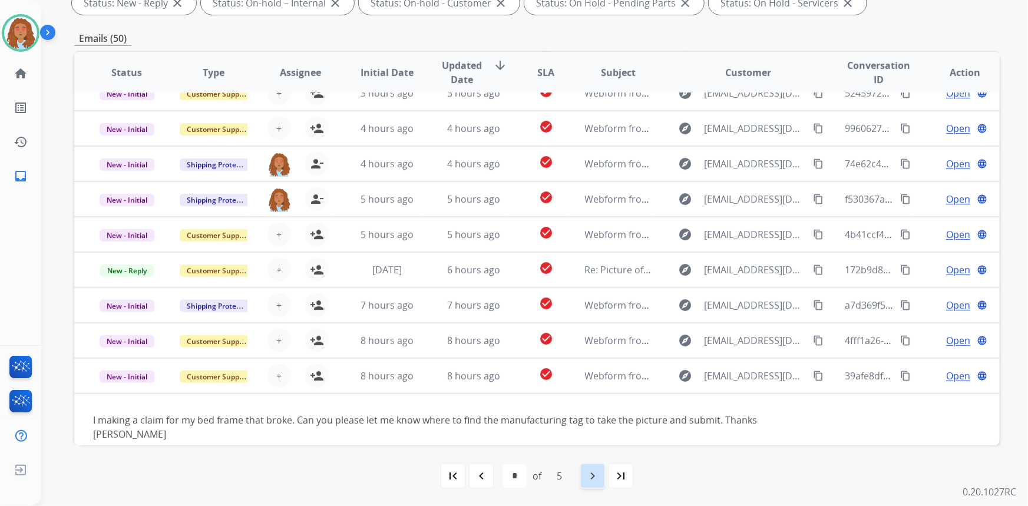
click at [588, 476] on mat-icon "navigate_next" at bounding box center [593, 476] width 14 height 14
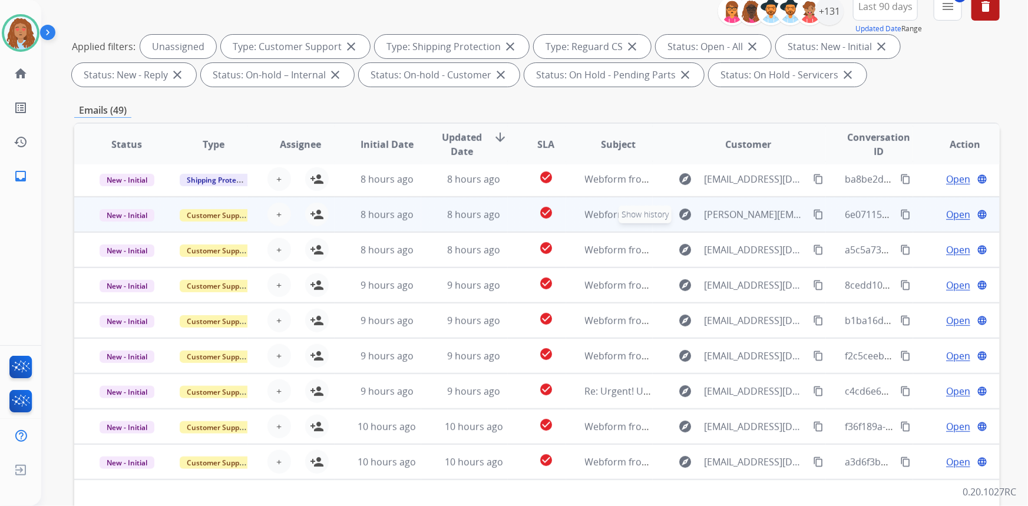
scroll to position [160, 0]
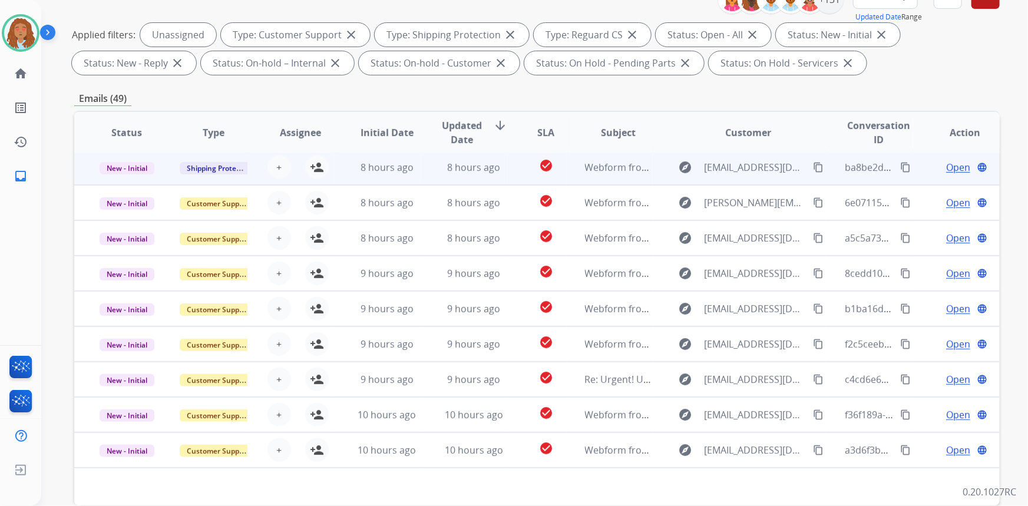
click at [748, 176] on td "explore Joseduarte97459745@gmail.com content_copy" at bounding box center [740, 167] width 174 height 35
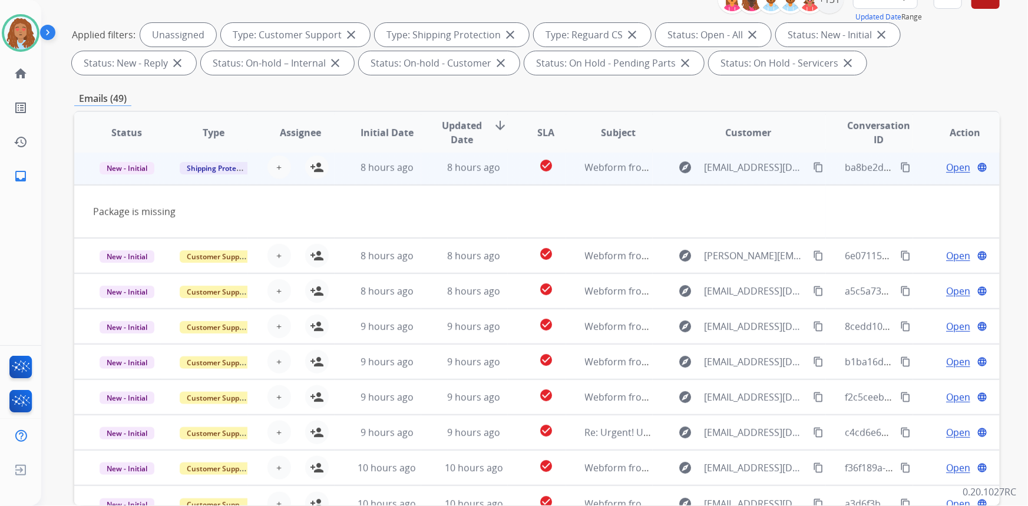
scroll to position [35, 0]
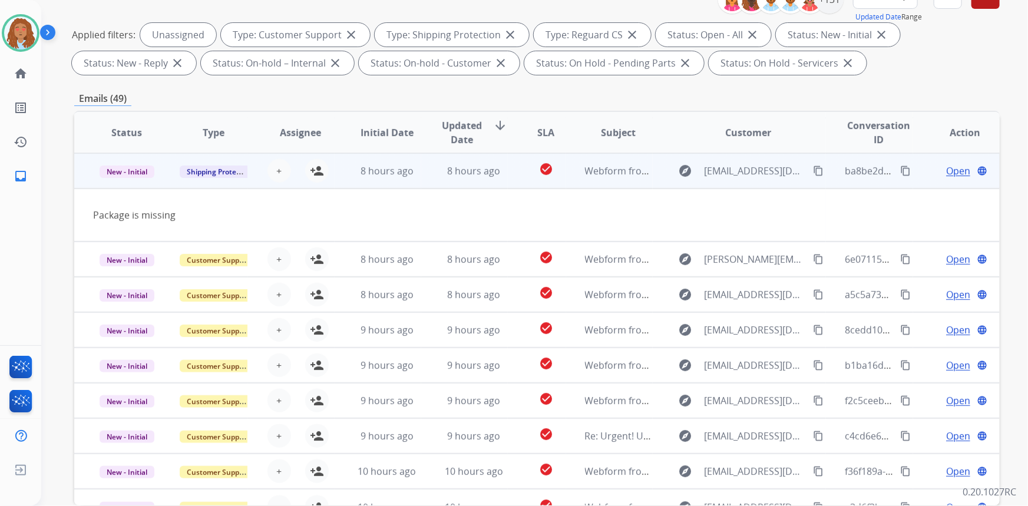
click at [813, 171] on mat-icon "content_copy" at bounding box center [818, 171] width 11 height 11
click at [321, 166] on mat-icon "person_add" at bounding box center [317, 171] width 14 height 14
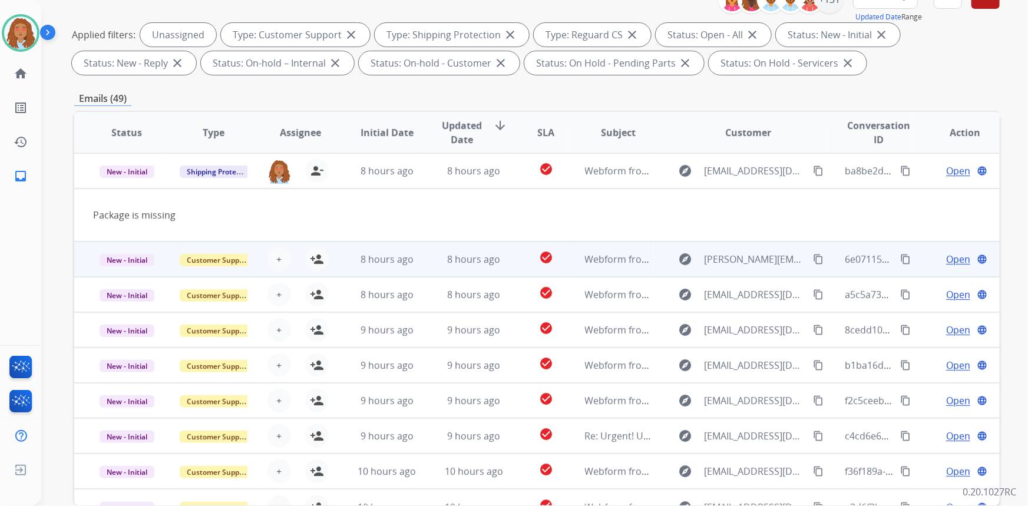
click at [761, 268] on td "explore [PERSON_NAME][EMAIL_ADDRESS][DOMAIN_NAME] content_copy" at bounding box center [740, 259] width 174 height 35
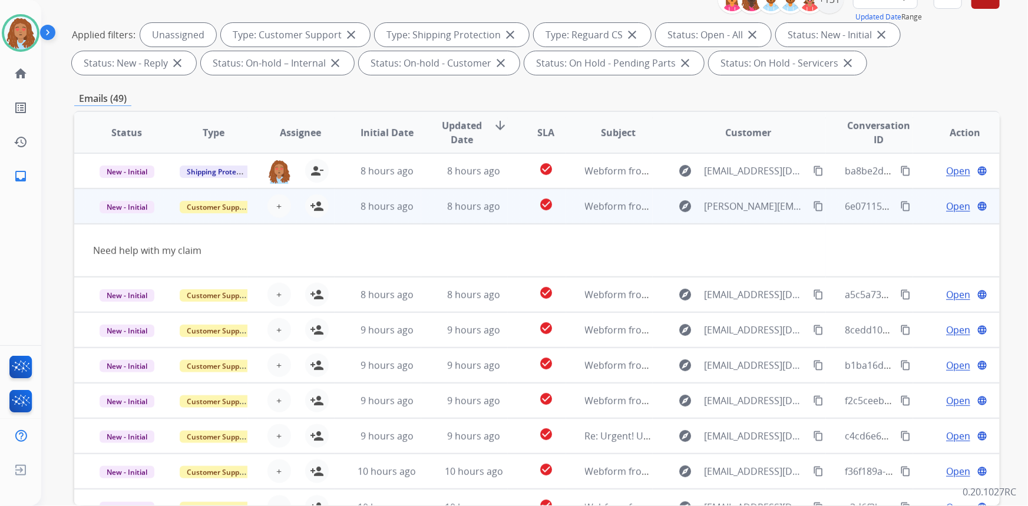
scroll to position [54, 0]
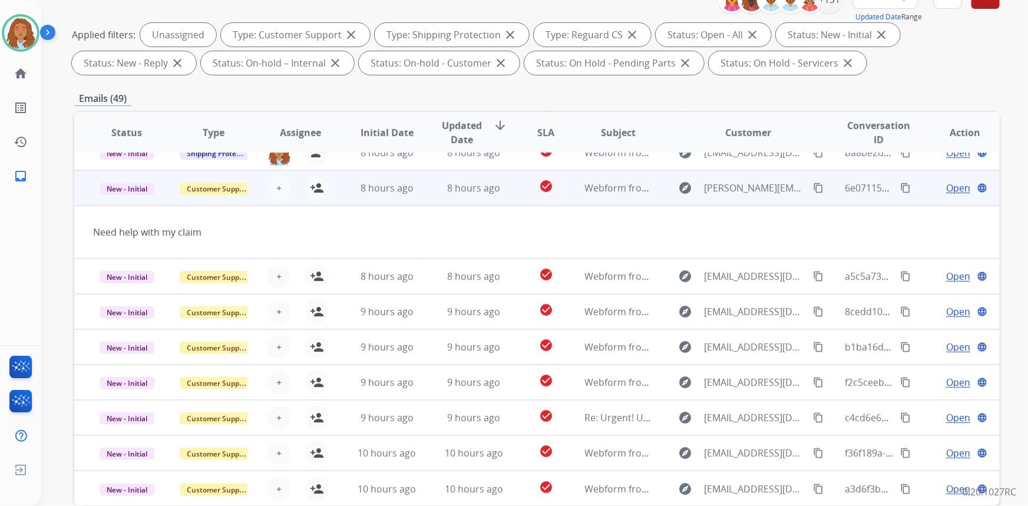
click at [813, 189] on mat-icon "content_copy" at bounding box center [818, 188] width 11 height 11
click at [315, 187] on mat-icon "person_add" at bounding box center [317, 188] width 14 height 14
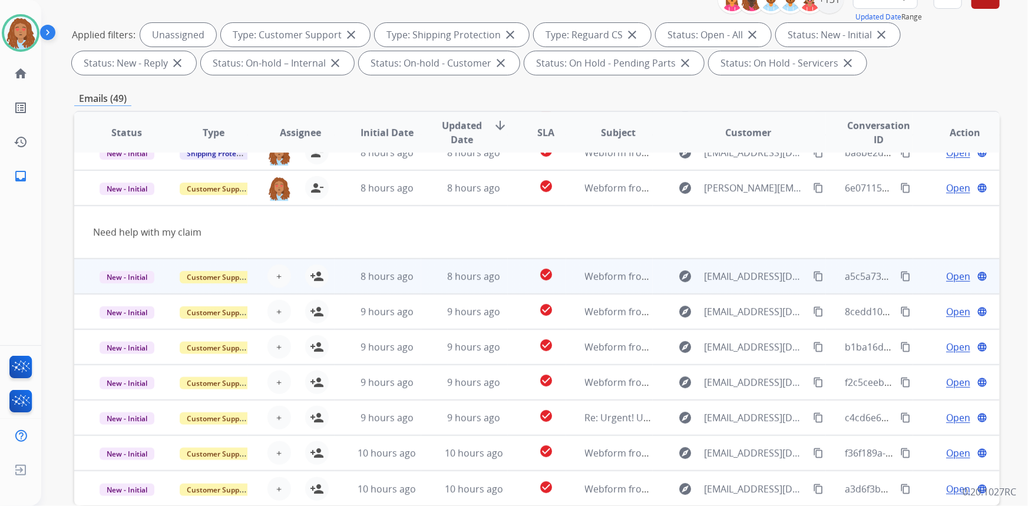
click at [736, 285] on td "explore [EMAIL_ADDRESS][DOMAIN_NAME] content_copy" at bounding box center [740, 276] width 174 height 35
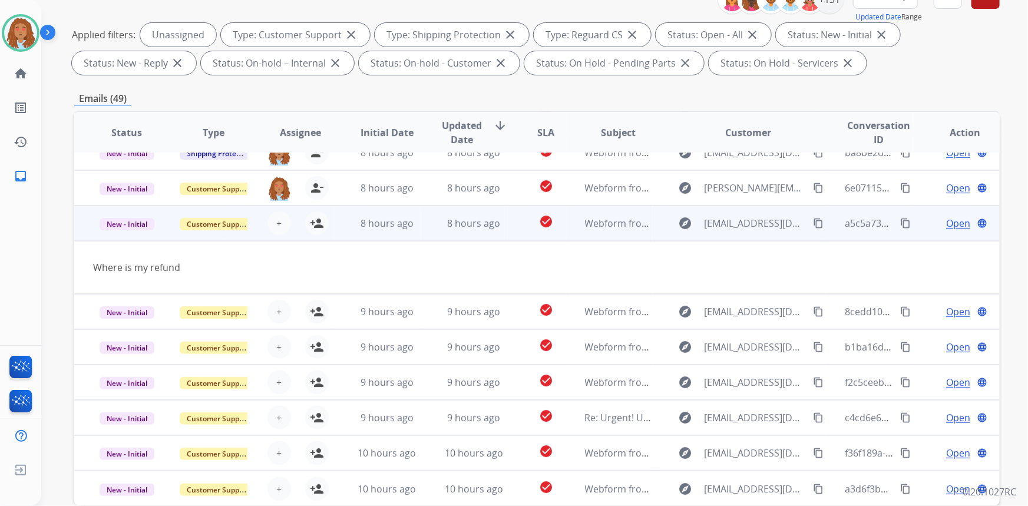
click at [813, 223] on mat-icon "content_copy" at bounding box center [818, 223] width 11 height 11
click at [320, 220] on mat-icon "person_add" at bounding box center [317, 223] width 14 height 14
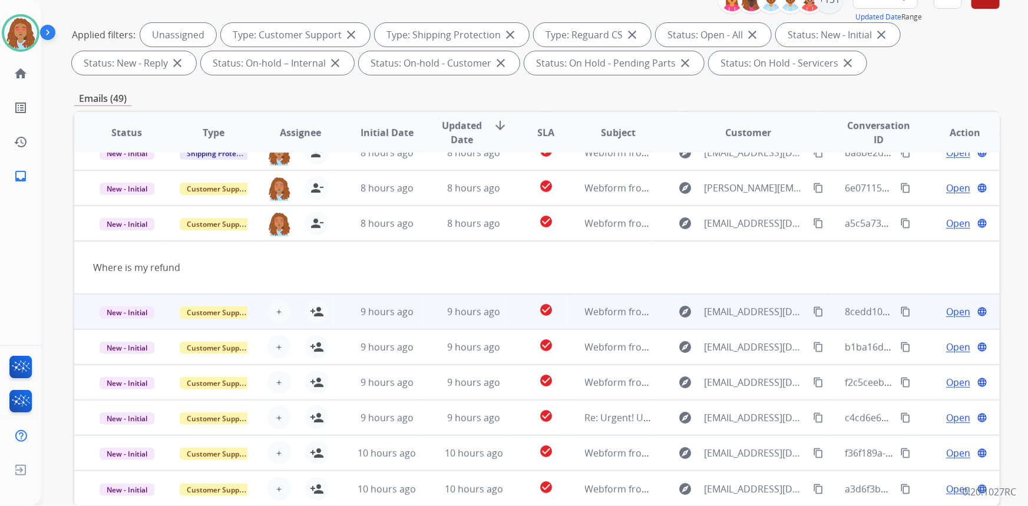
click at [754, 322] on td "explore vlust9@gmail.com content_copy" at bounding box center [740, 311] width 174 height 35
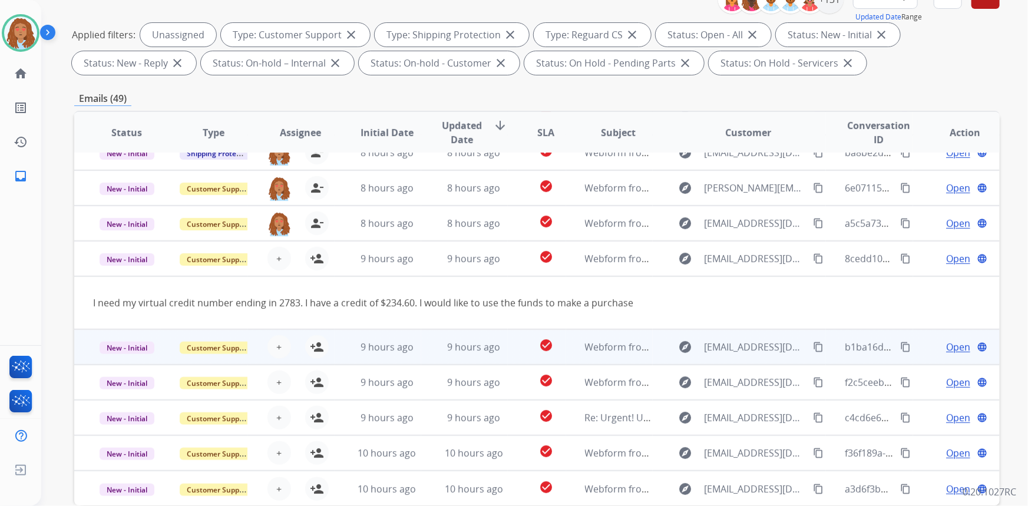
click at [754, 355] on td "explore Sameerramotar@gmail.com content_copy" at bounding box center [740, 346] width 174 height 35
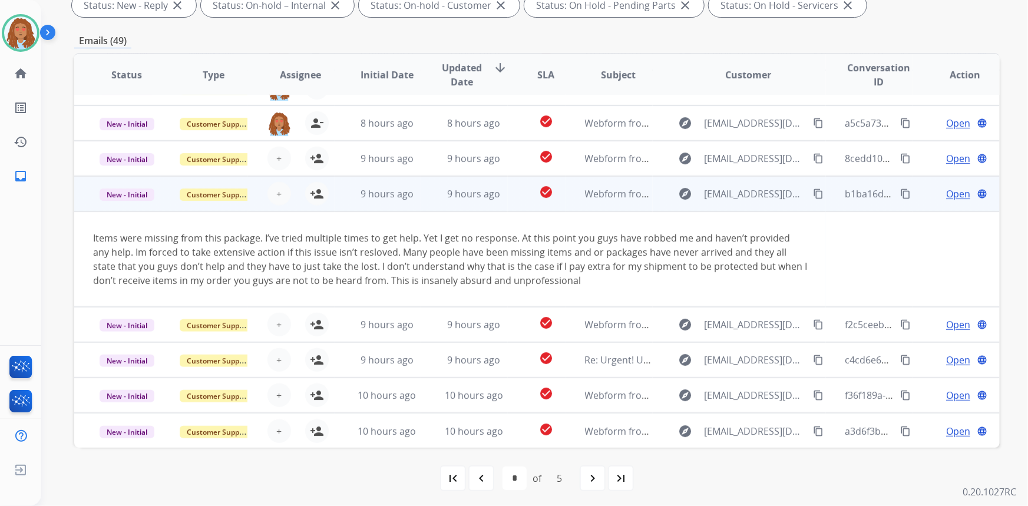
scroll to position [220, 0]
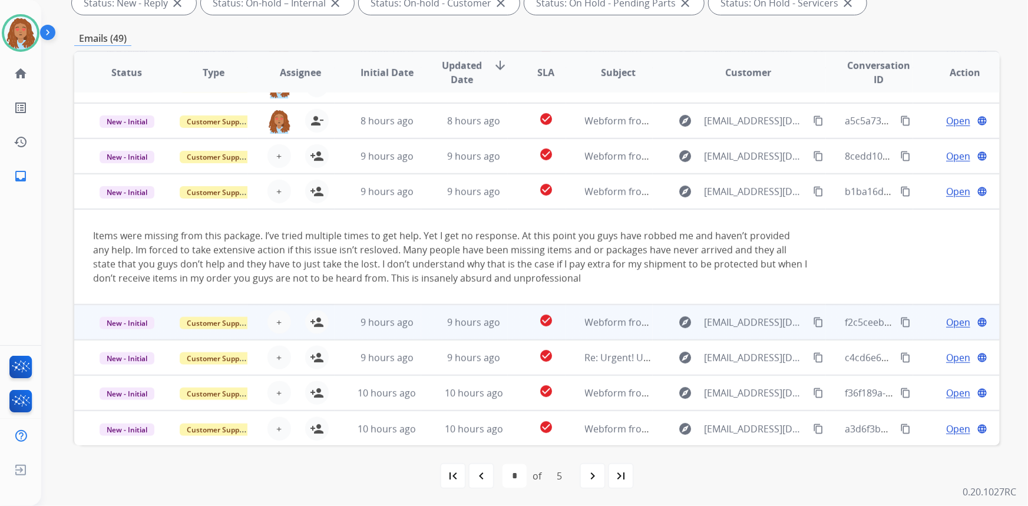
click at [739, 331] on td "explore Mckeeyabates@yahoo.com content_copy" at bounding box center [740, 322] width 174 height 35
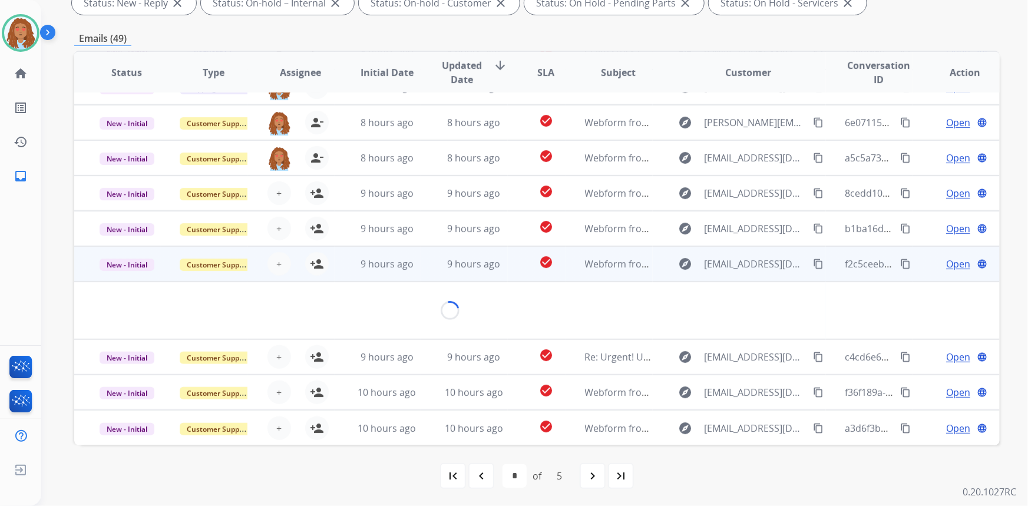
scroll to position [54, 0]
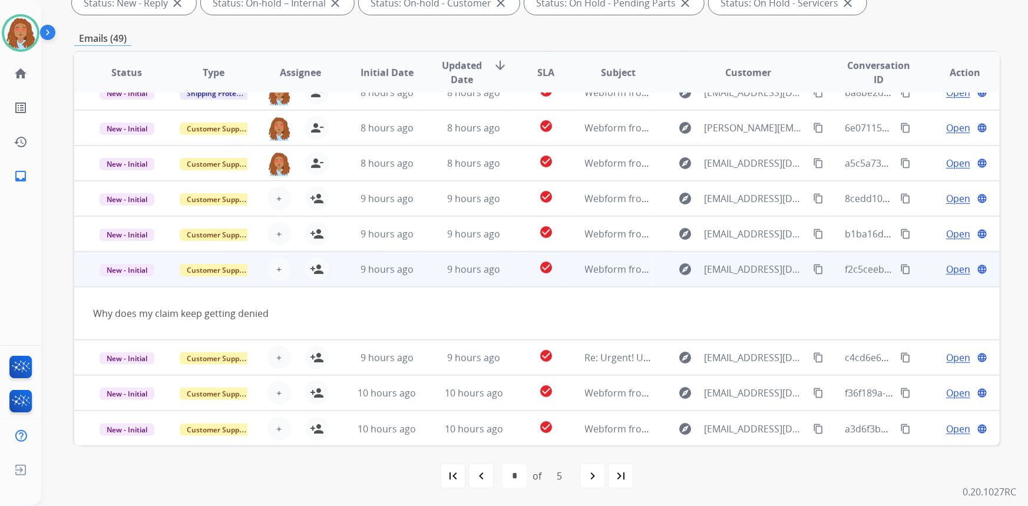
click at [813, 269] on mat-icon "content_copy" at bounding box center [818, 269] width 11 height 11
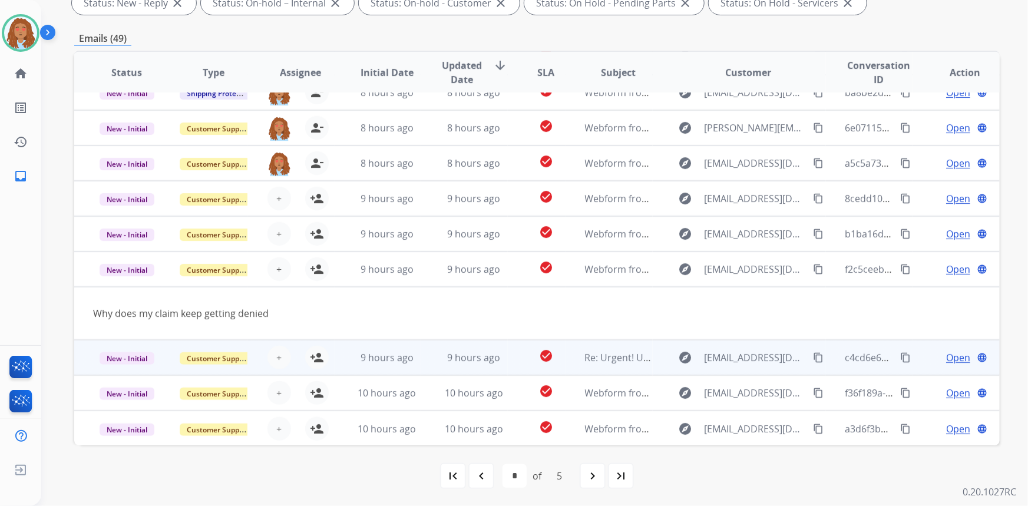
click at [751, 368] on td "explore randrews00522@gmail.com content_copy" at bounding box center [740, 357] width 174 height 35
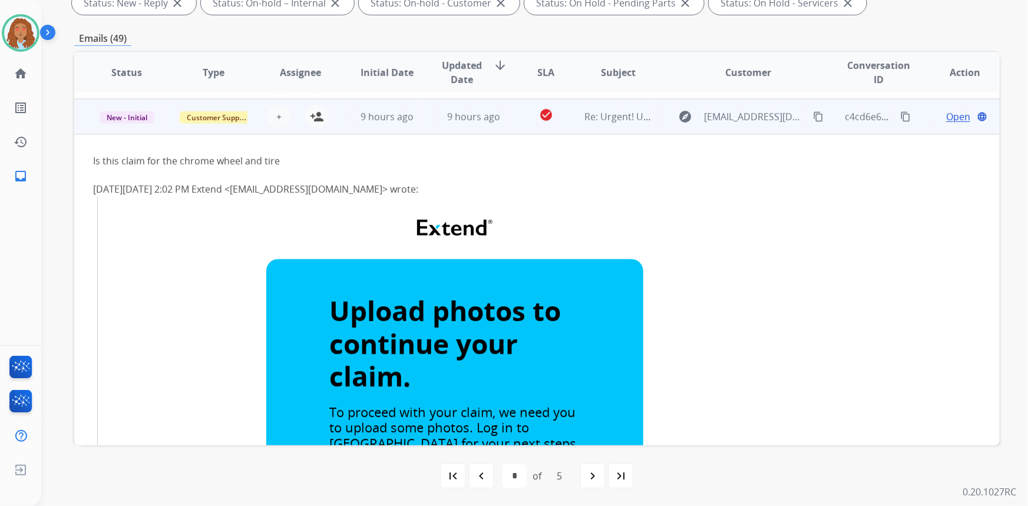
scroll to position [248, 0]
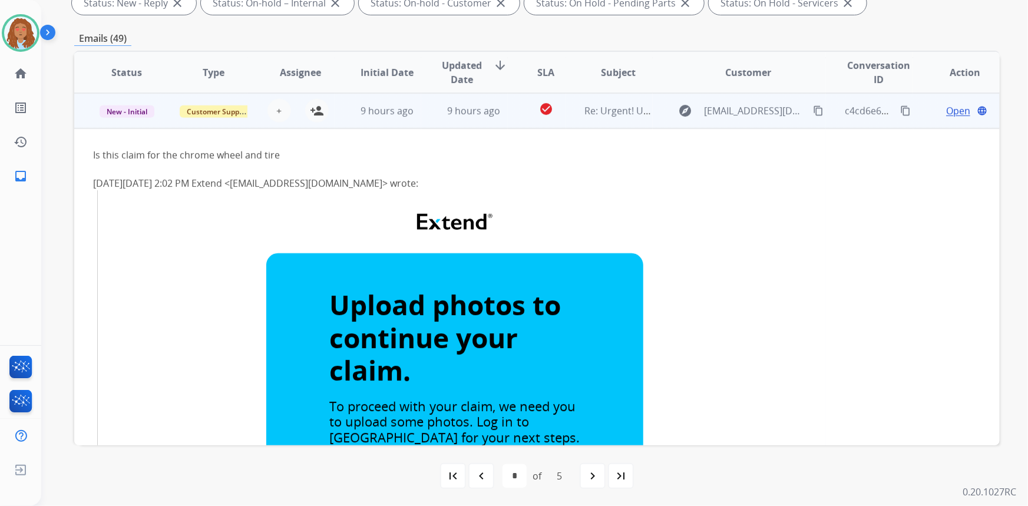
click at [737, 124] on td "explore randrews00522@gmail.com content_copy" at bounding box center [740, 110] width 174 height 35
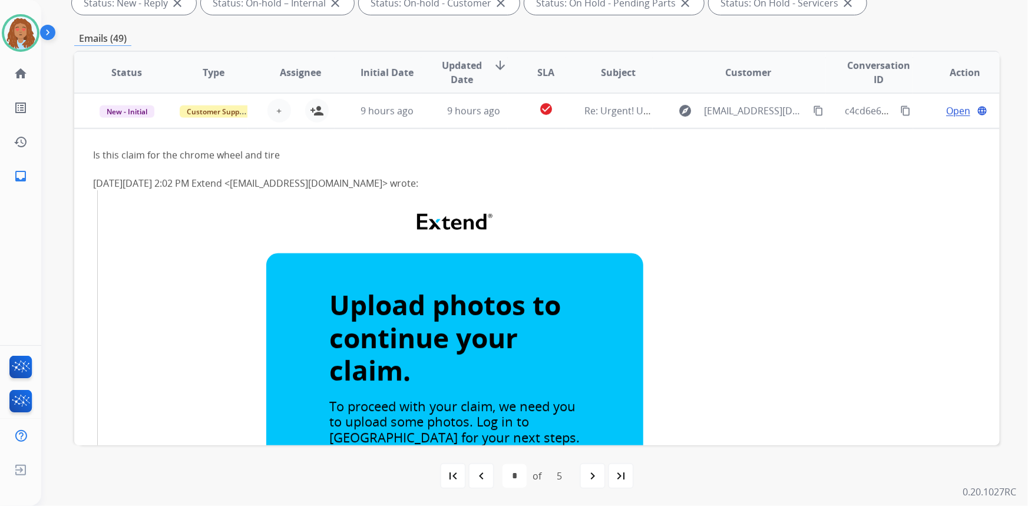
scroll to position [1, 0]
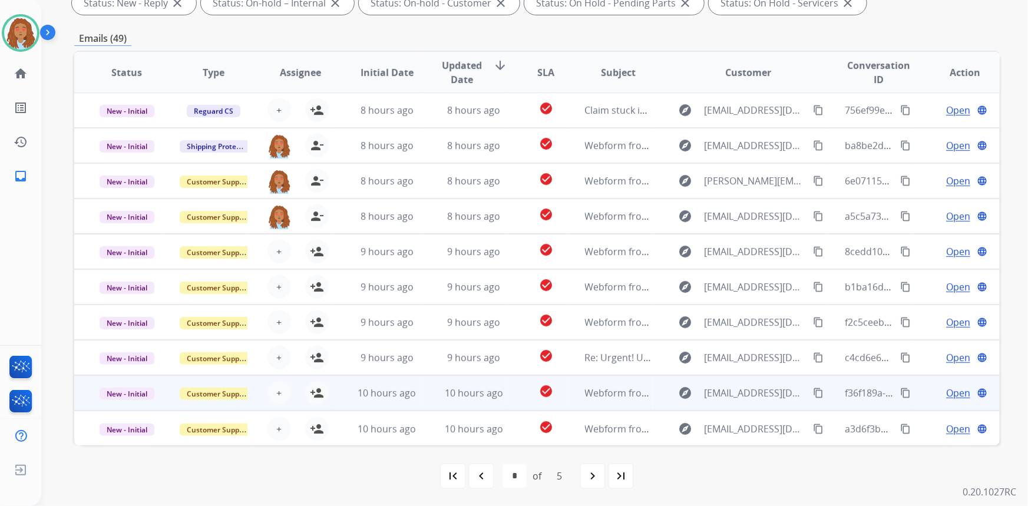
click at [740, 401] on td "explore halila1219@gmail.com content_copy" at bounding box center [740, 392] width 174 height 35
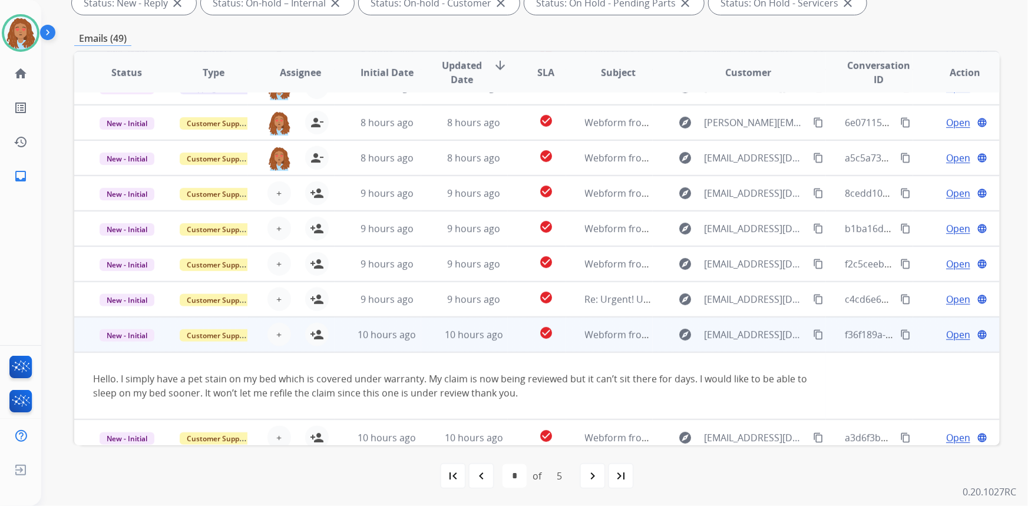
scroll to position [68, 0]
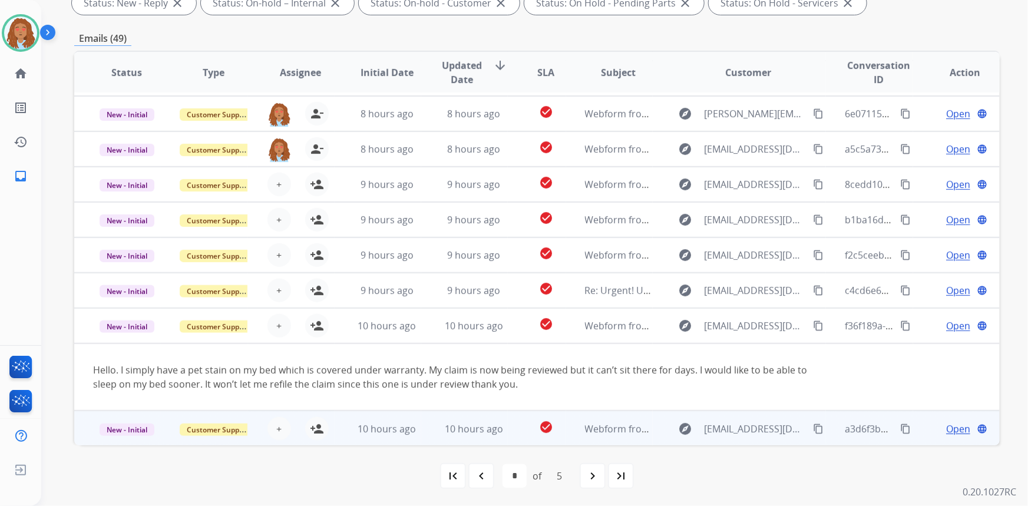
click at [748, 437] on div "explore Amandaalvord250@gmail.com content_copy" at bounding box center [749, 429] width 154 height 19
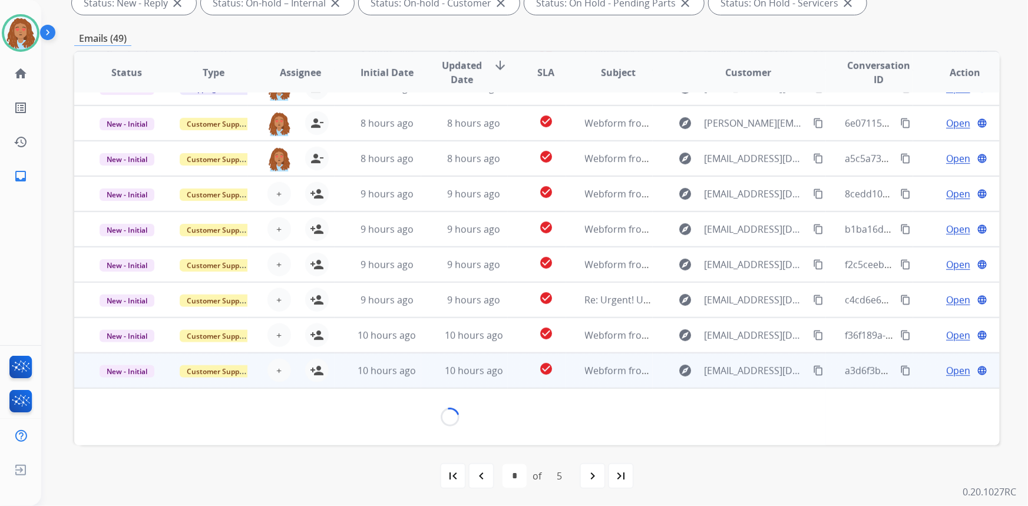
scroll to position [82, 0]
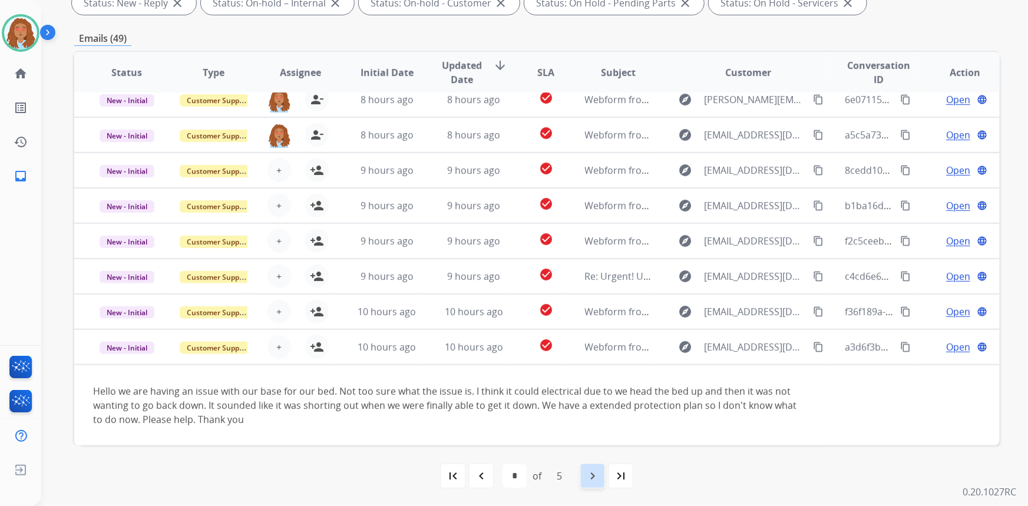
click at [602, 476] on div "navigate_next" at bounding box center [593, 476] width 26 height 26
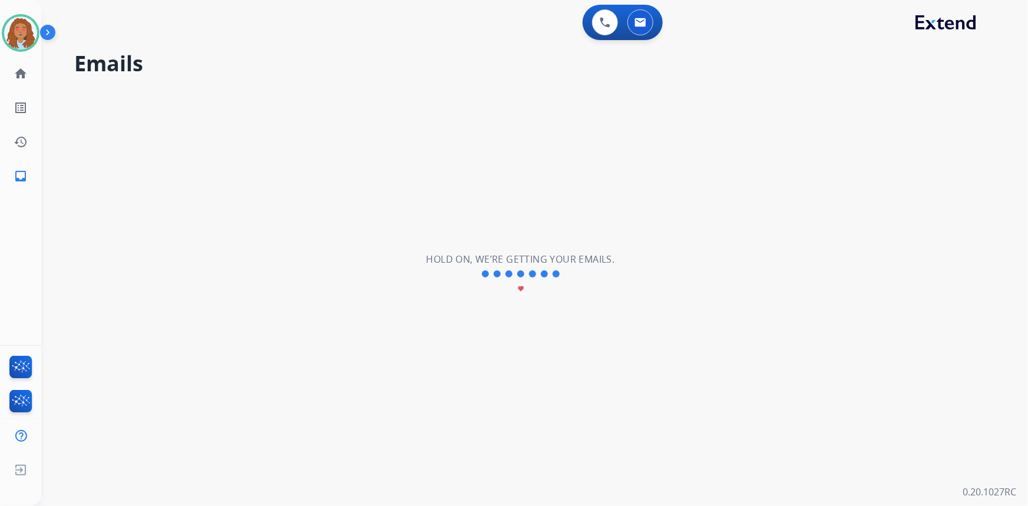
scroll to position [39, 0]
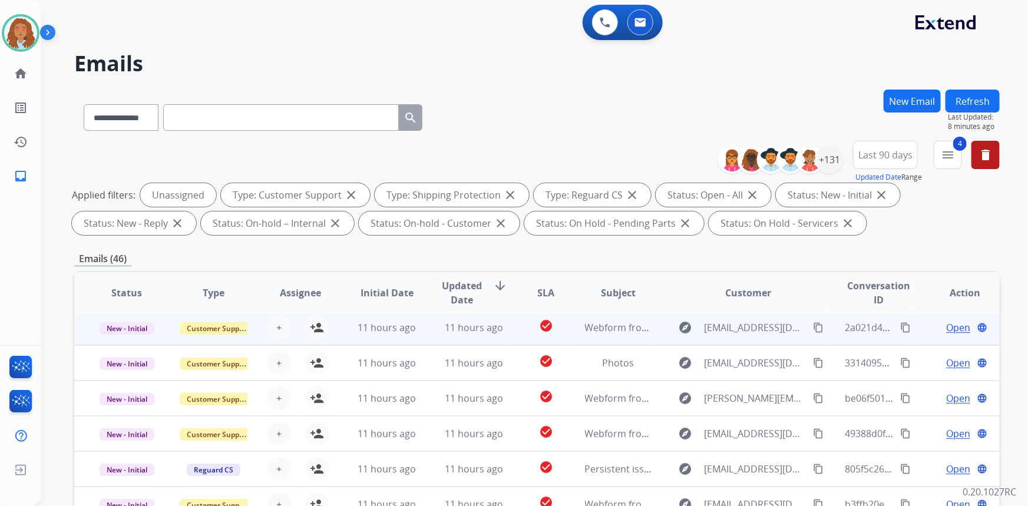
click at [733, 342] on td "explore mmemming@yahoo.com content_copy" at bounding box center [740, 327] width 174 height 35
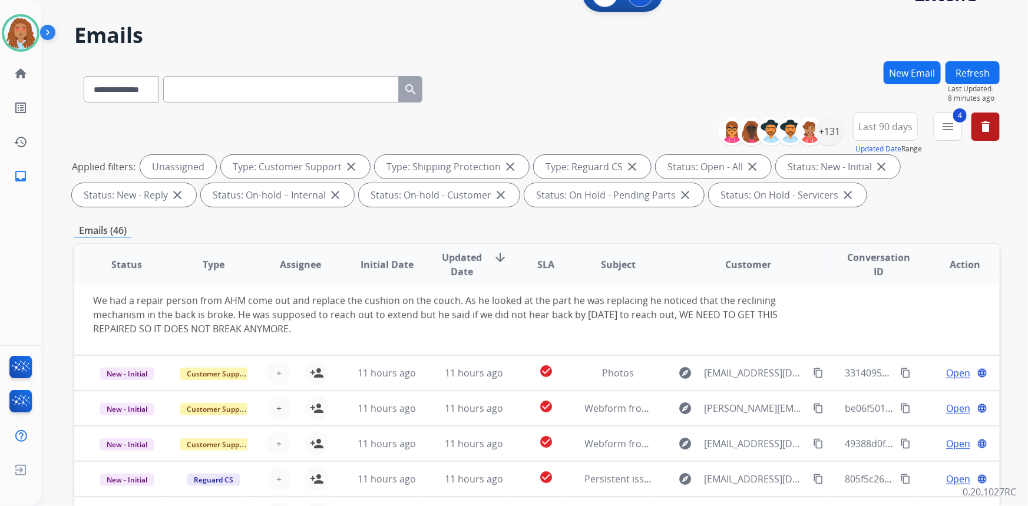
scroll to position [53, 0]
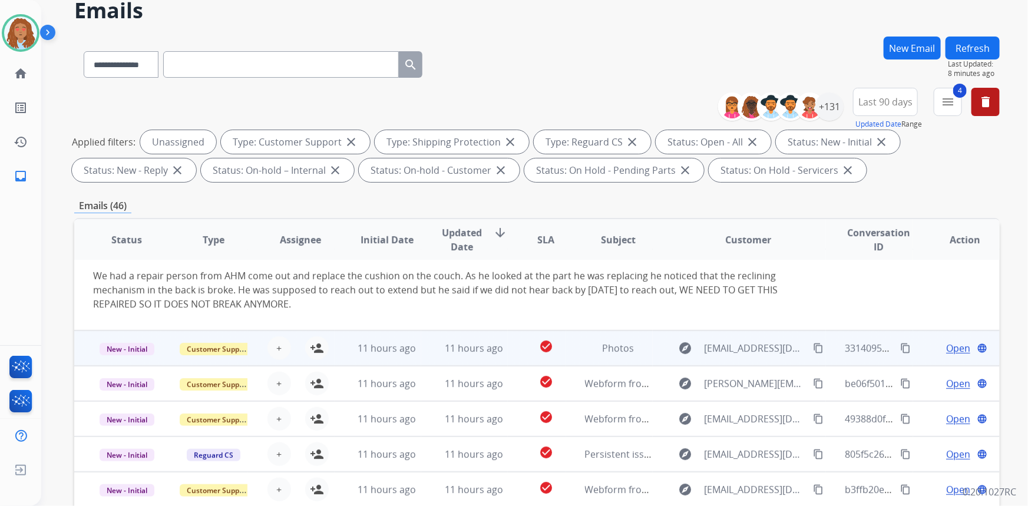
click at [748, 361] on td "explore savagebeast27@sbcglobal.net content_copy" at bounding box center [740, 348] width 174 height 35
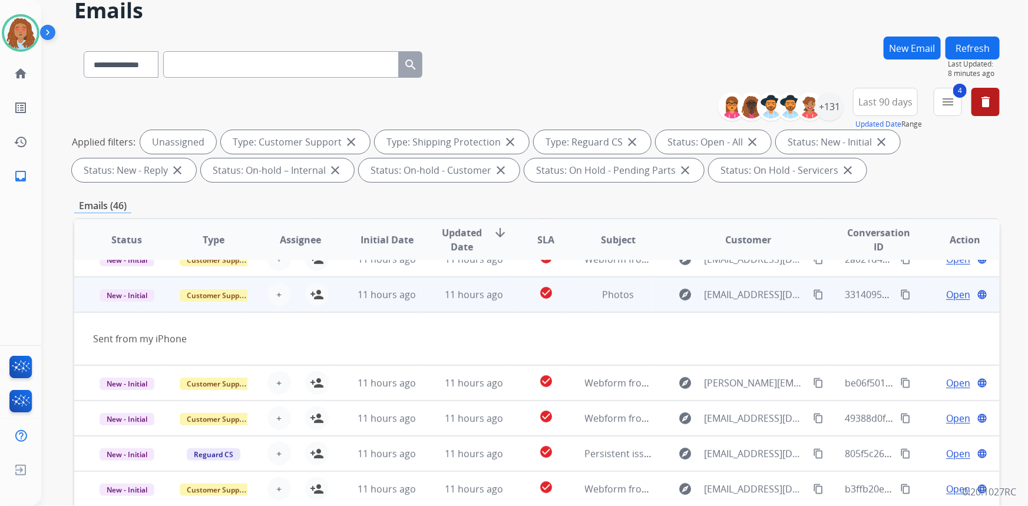
scroll to position [54, 0]
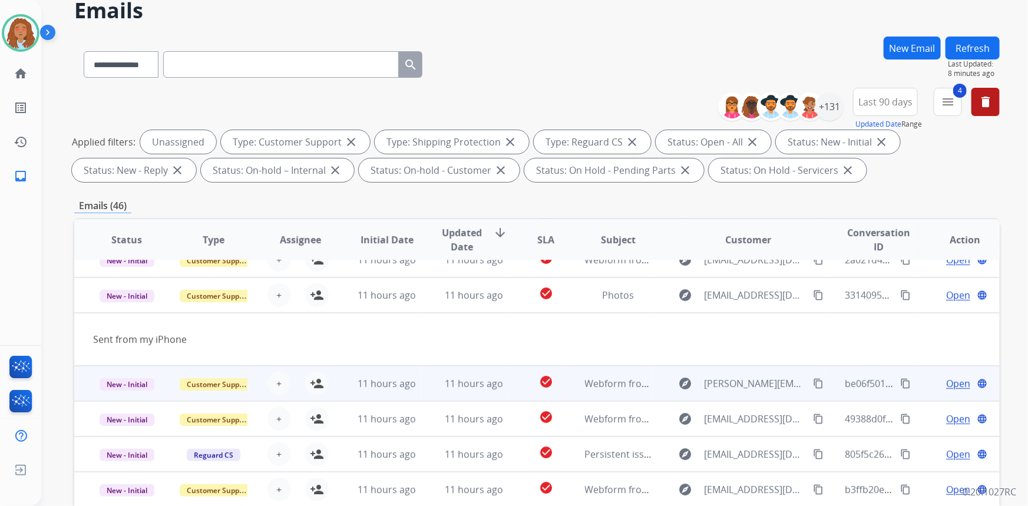
click at [743, 395] on td "explore george_legacy@me.com content_copy" at bounding box center [740, 383] width 174 height 35
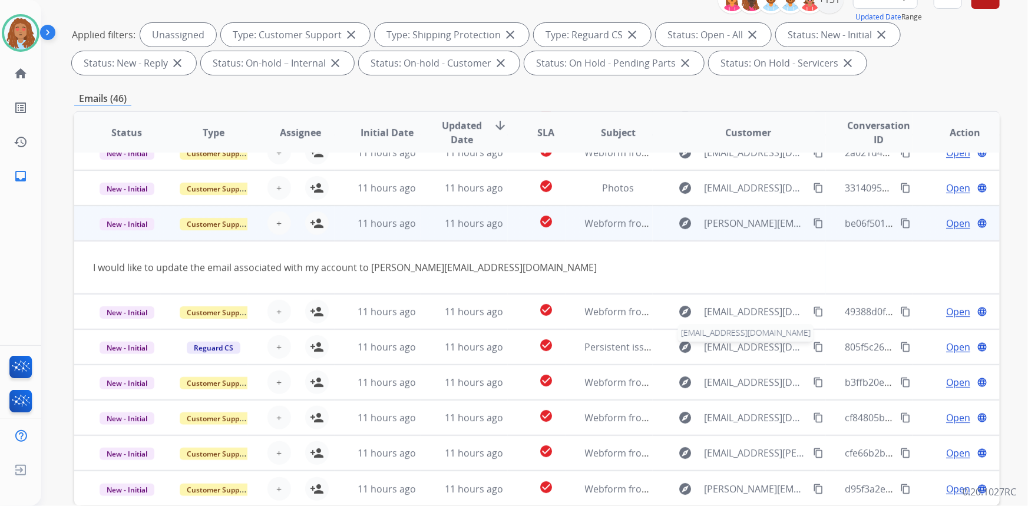
scroll to position [214, 0]
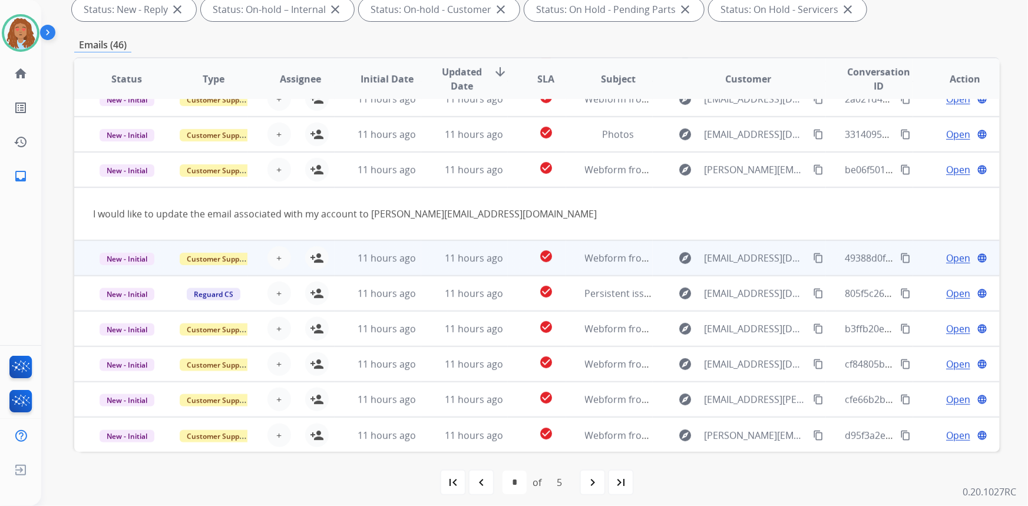
click at [743, 268] on td "explore [EMAIL_ADDRESS][DOMAIN_NAME] content_copy" at bounding box center [740, 257] width 174 height 35
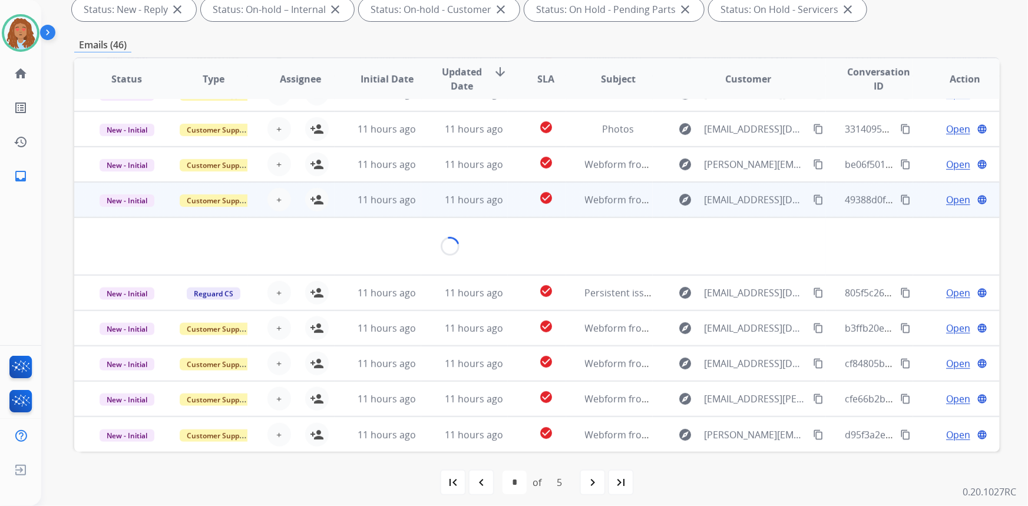
scroll to position [54, 0]
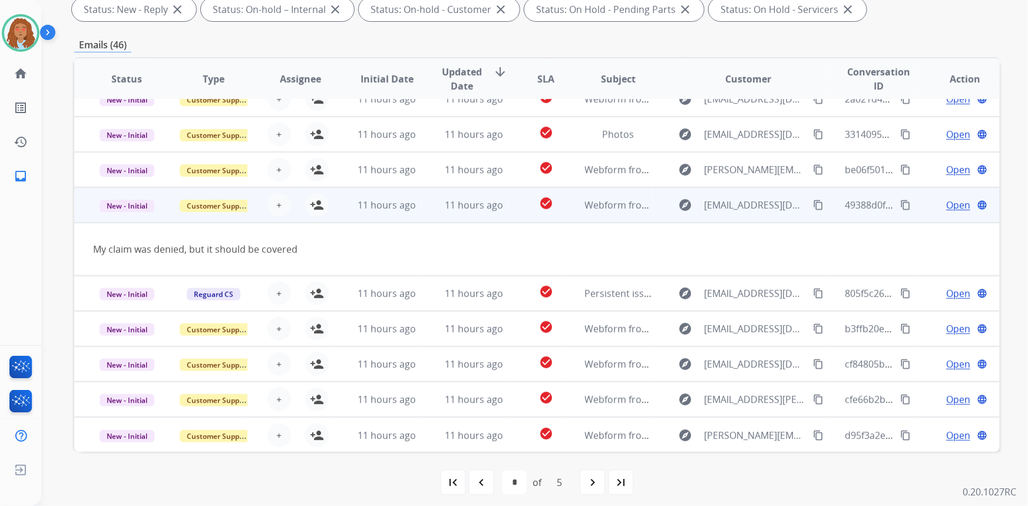
click at [813, 206] on mat-icon "content_copy" at bounding box center [818, 205] width 11 height 11
click at [320, 206] on mat-icon "person_add" at bounding box center [317, 205] width 14 height 14
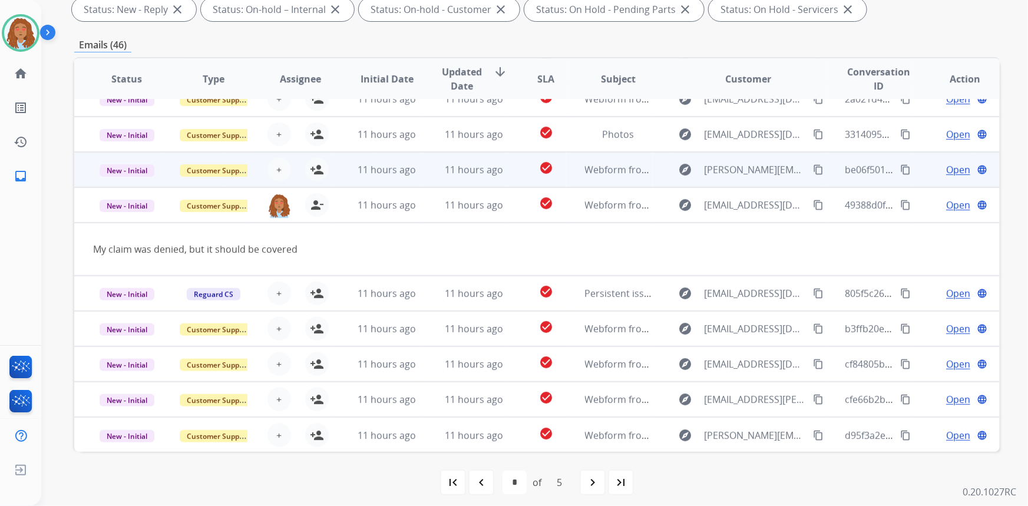
click at [736, 180] on td "explore george_legacy@me.com content_copy" at bounding box center [740, 169] width 174 height 35
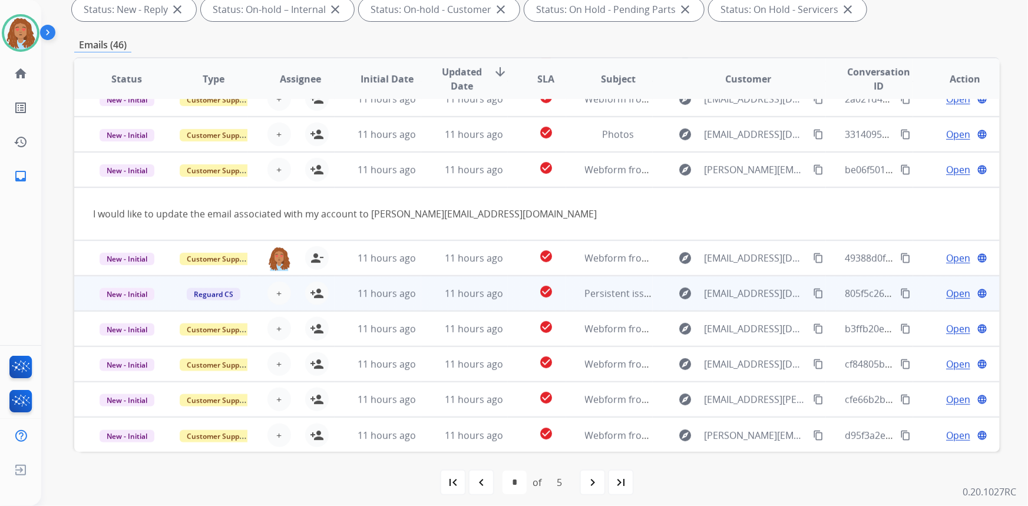
click at [756, 302] on td "explore madisonmateer@live.com content_copy" at bounding box center [740, 293] width 174 height 35
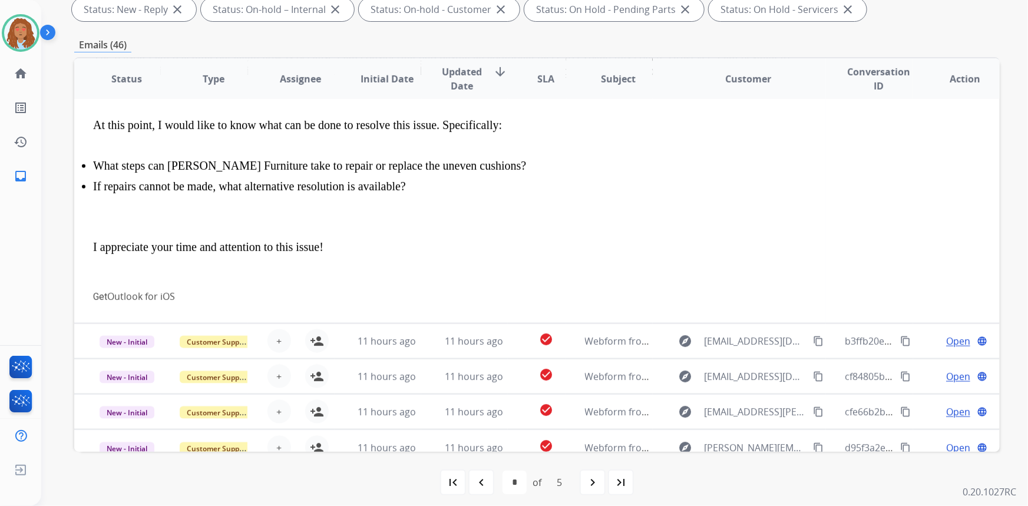
scroll to position [570, 0]
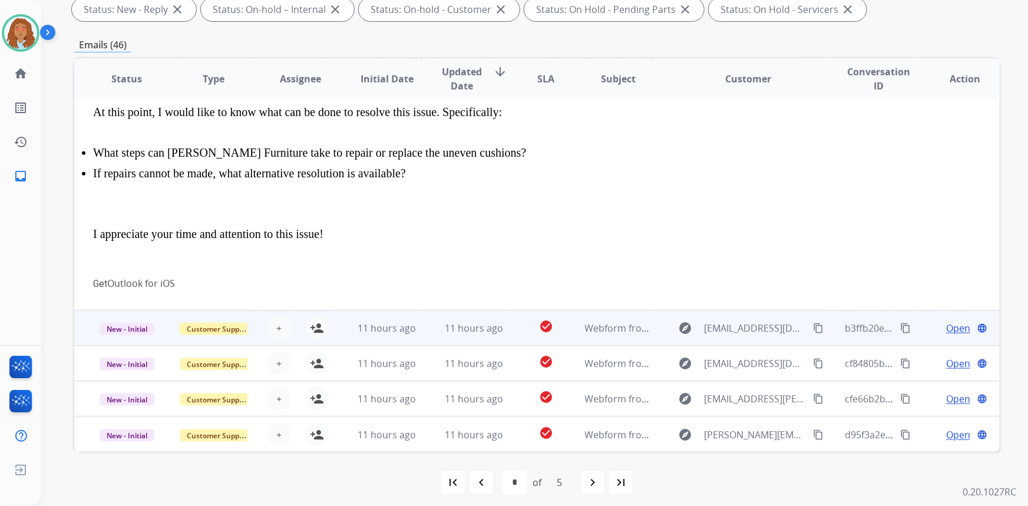
click at [758, 342] on td "explore aktledbetter@gmail.com content_copy" at bounding box center [740, 328] width 174 height 35
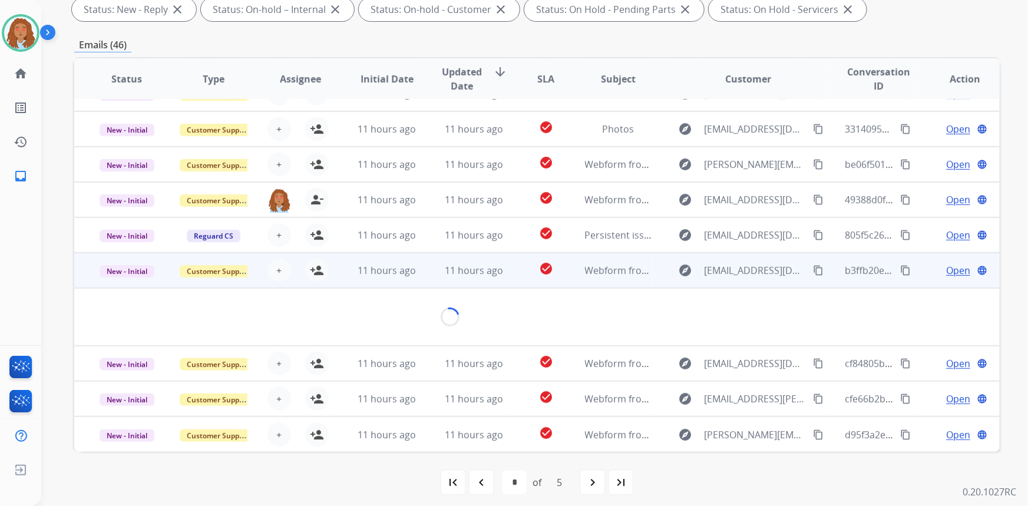
scroll to position [68, 0]
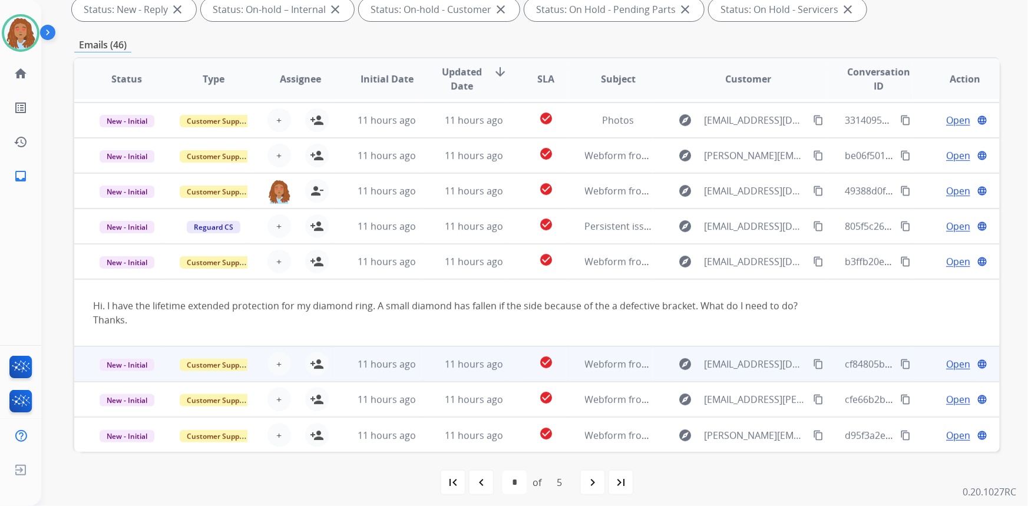
click at [753, 378] on td "explore Kbertelsen.27@gmail.com content_copy" at bounding box center [740, 364] width 174 height 35
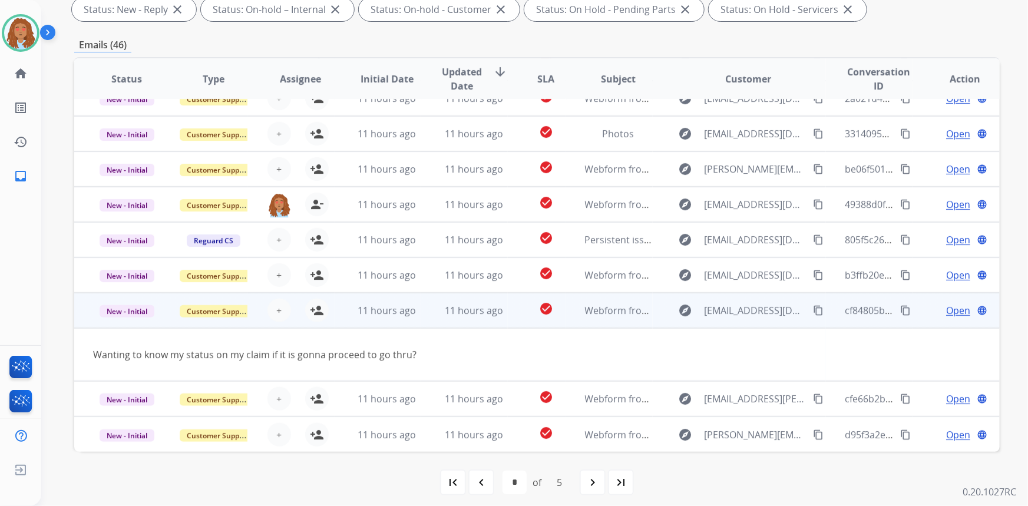
scroll to position [54, 0]
click at [813, 311] on mat-icon "content_copy" at bounding box center [818, 311] width 11 height 11
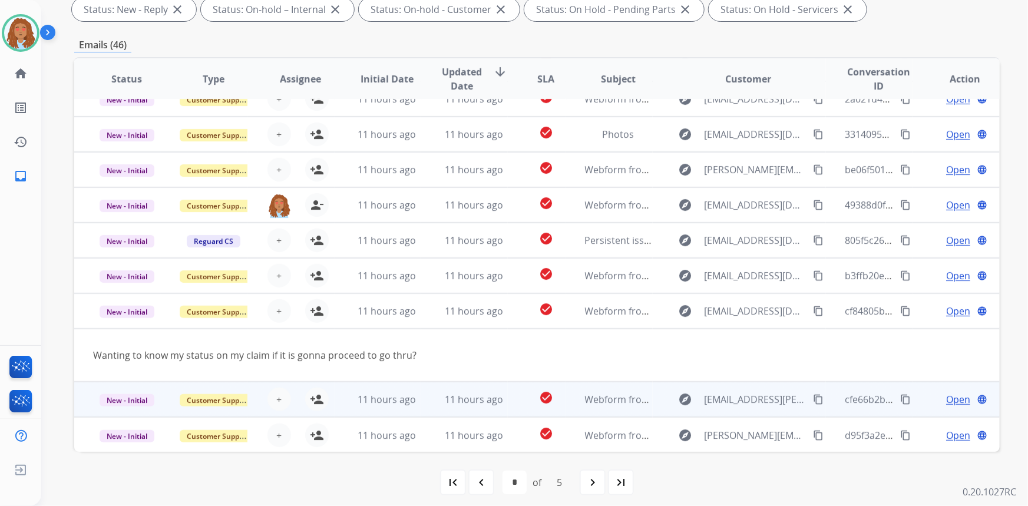
click at [763, 413] on td "explore meenakshi.r.sundaram@gmail.com content_copy" at bounding box center [740, 399] width 174 height 35
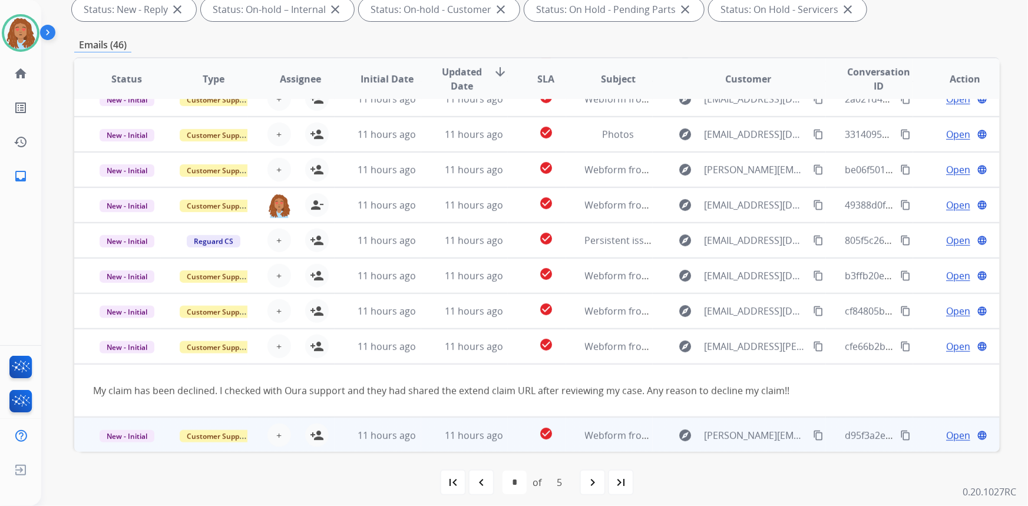
click at [761, 442] on div "explore Rodriguez.fernando9225@yahoo.com content_copy" at bounding box center [749, 435] width 154 height 19
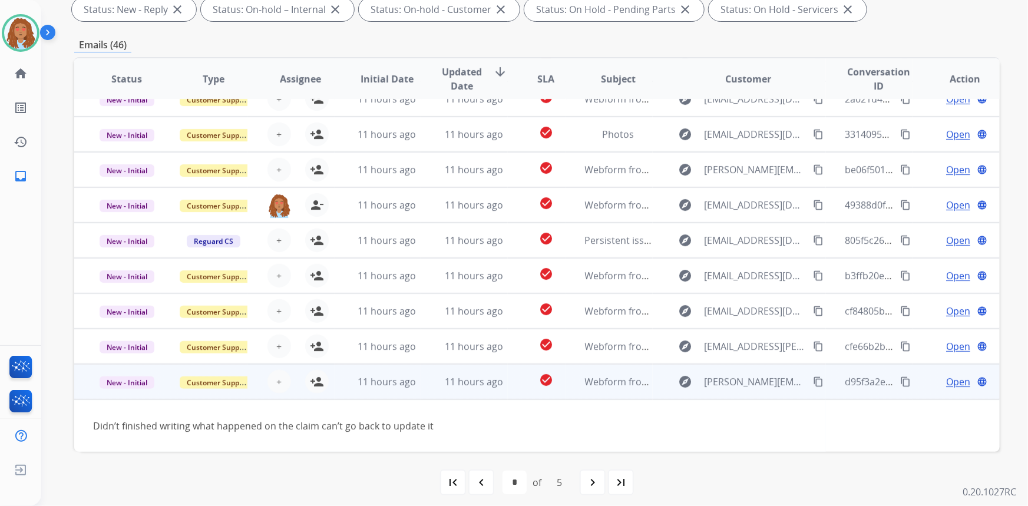
scroll to position [53, 0]
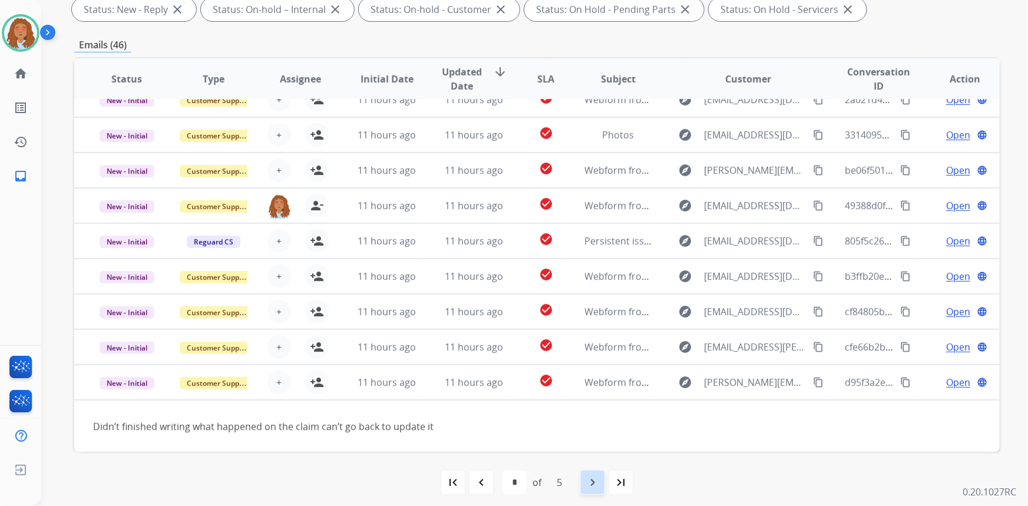
click at [593, 485] on mat-icon "navigate_next" at bounding box center [593, 483] width 14 height 14
select select "*"
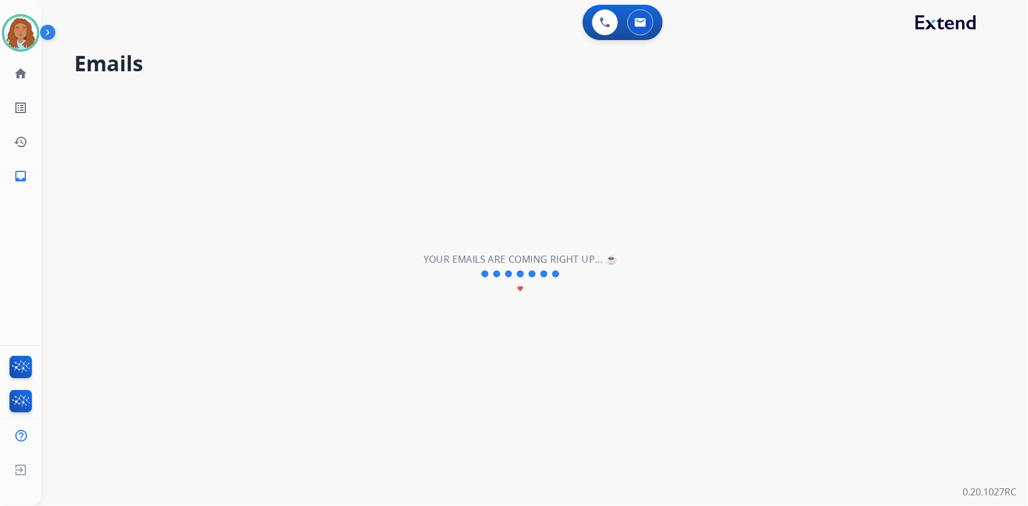
scroll to position [0, 0]
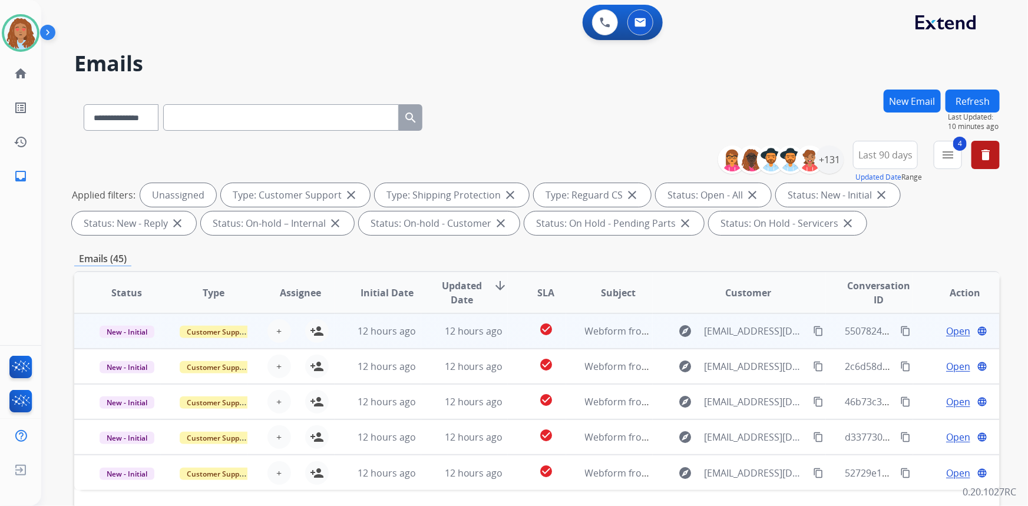
click at [768, 347] on td "explore mrnorris247@gmail.com content_copy" at bounding box center [740, 331] width 174 height 35
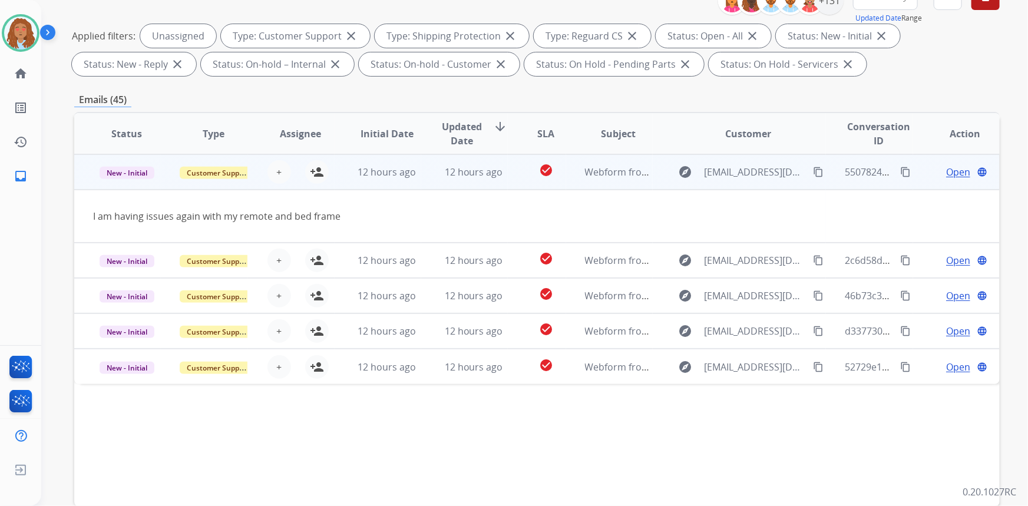
scroll to position [160, 0]
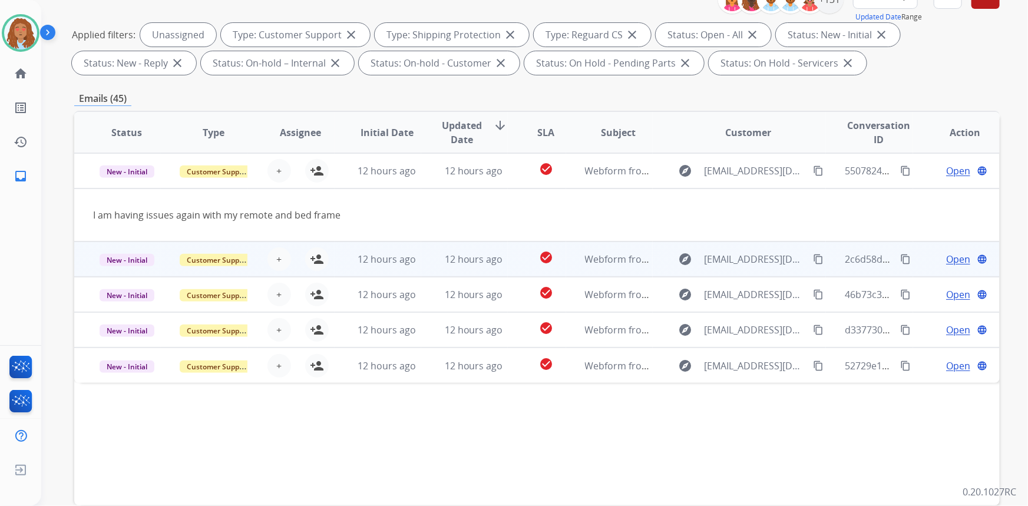
click at [760, 272] on td "explore michaelbrisco947@yahoo.com content_copy" at bounding box center [740, 259] width 174 height 35
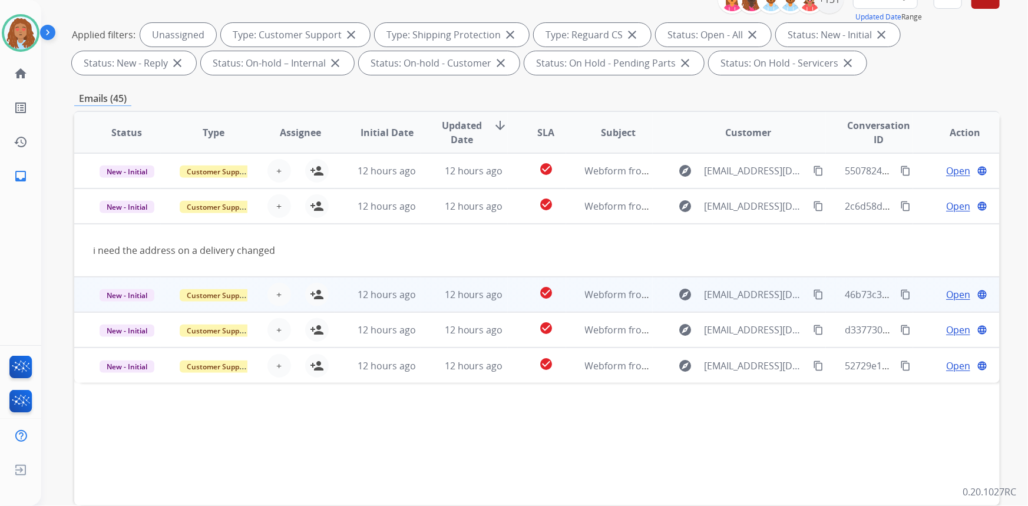
click at [751, 307] on td "explore ashleysuarez627@gmail.com content_copy" at bounding box center [740, 294] width 174 height 35
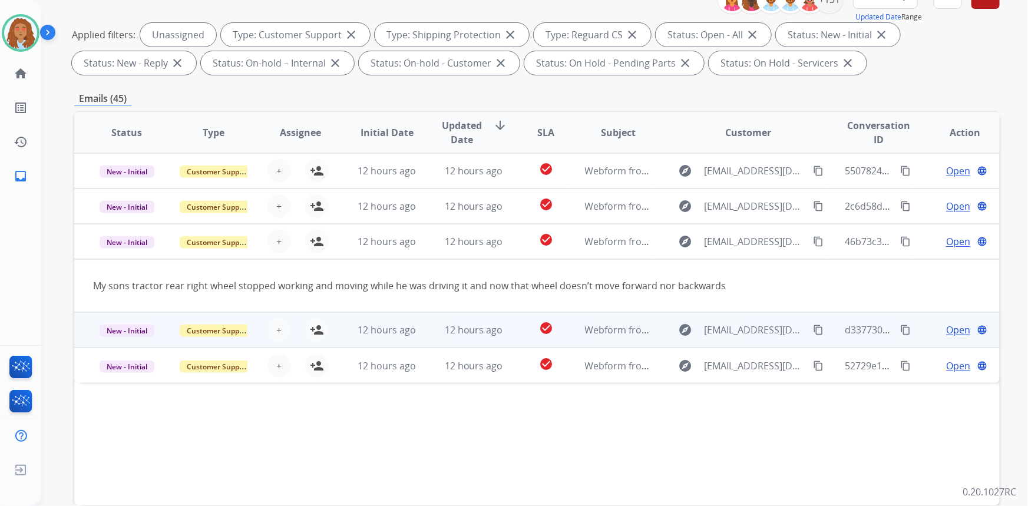
click at [746, 343] on td "explore jmartinez@jmmhealth.com content_copy" at bounding box center [740, 329] width 174 height 35
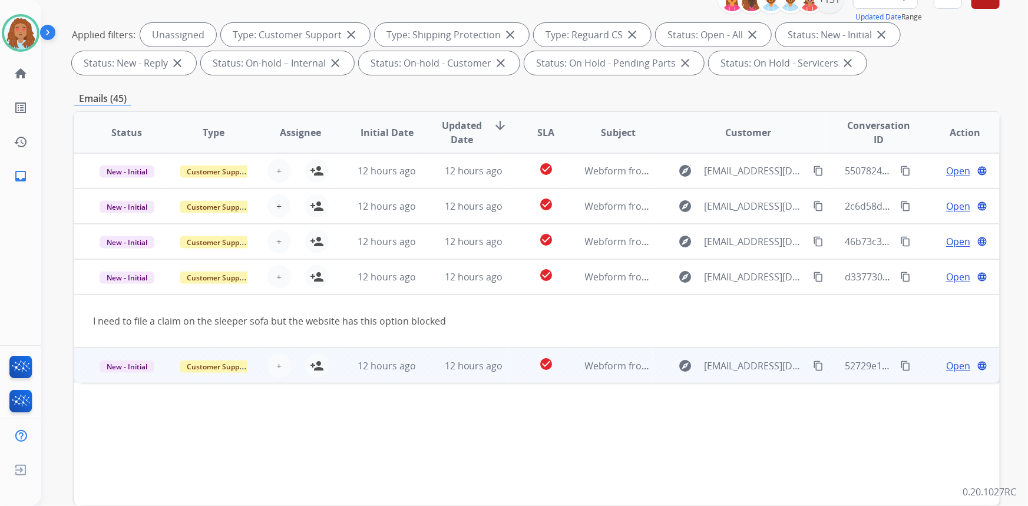
click at [750, 378] on td "explore zuwena.c15@gmail.com content_copy" at bounding box center [740, 365] width 174 height 35
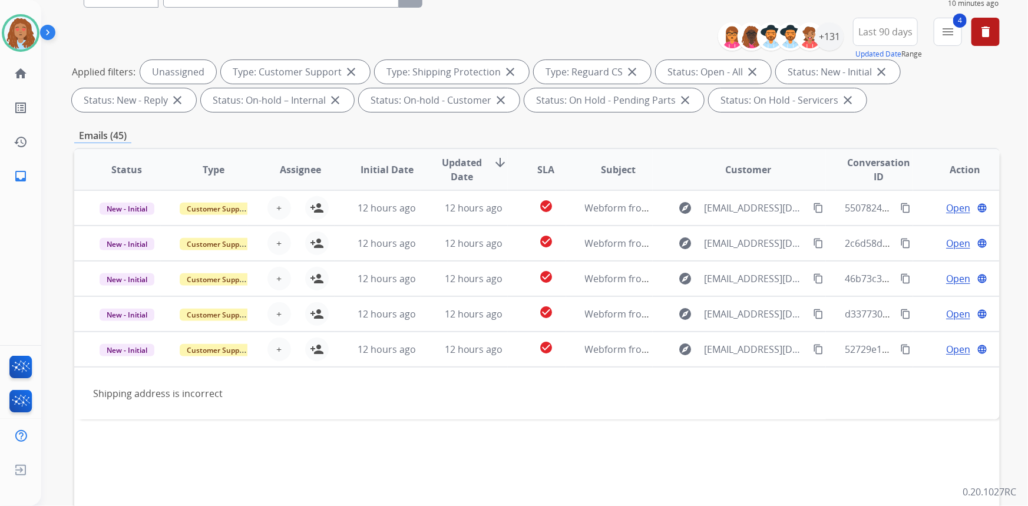
scroll to position [0, 0]
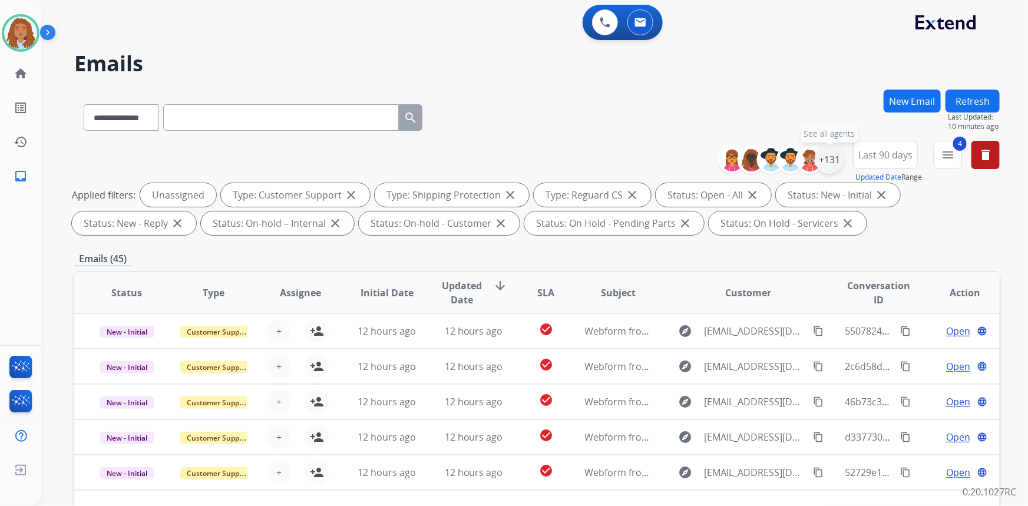
click at [832, 159] on div "+131" at bounding box center [830, 160] width 28 height 28
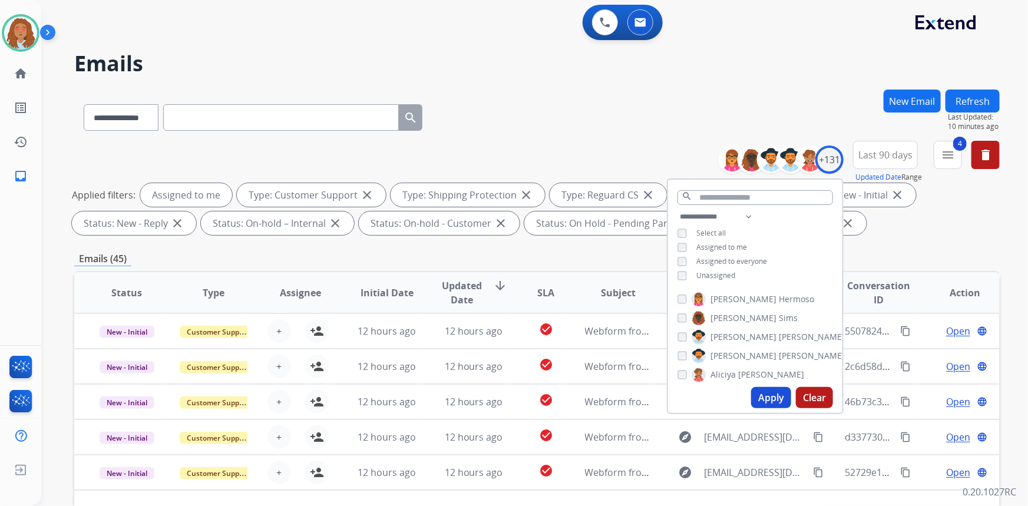
click at [765, 394] on button "Apply" at bounding box center [771, 397] width 40 height 21
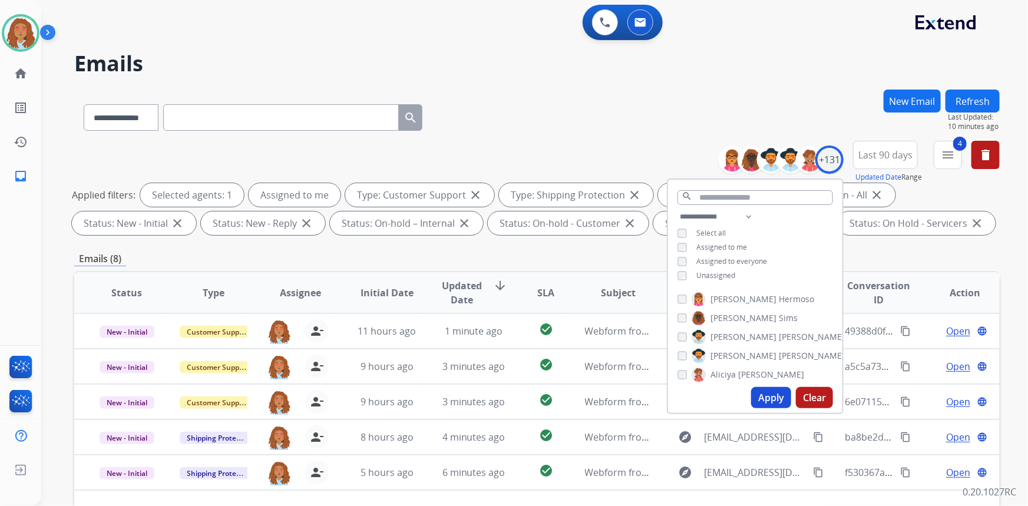
click at [590, 123] on div "**********" at bounding box center [537, 115] width 926 height 51
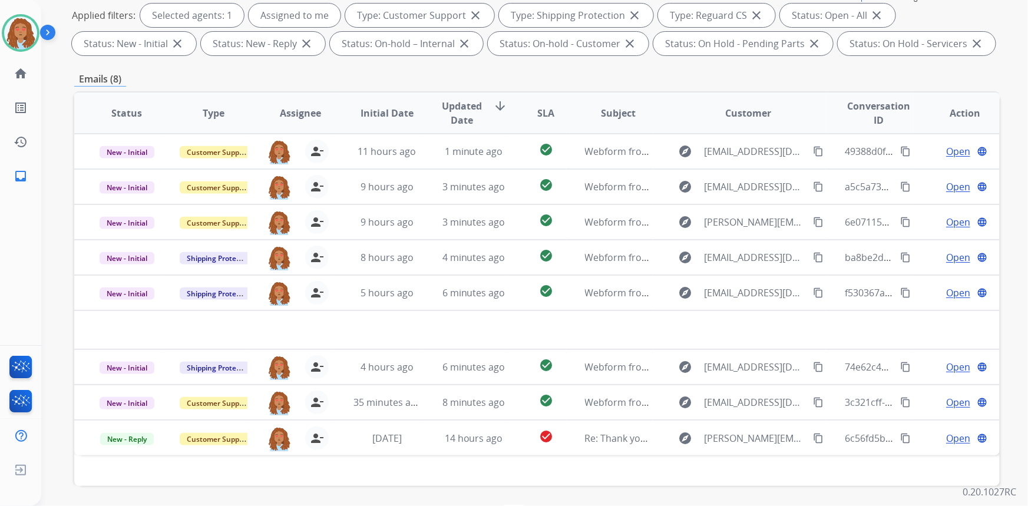
scroll to position [214, 0]
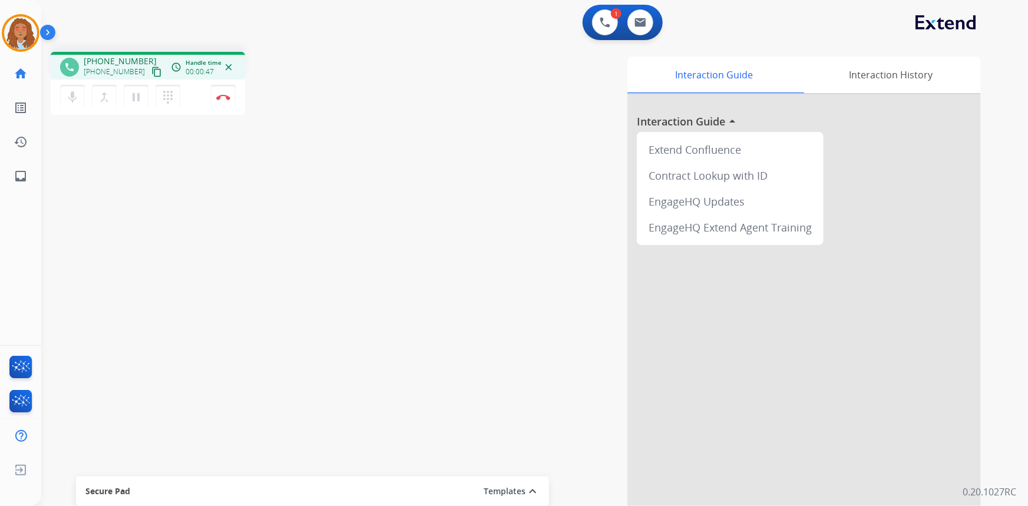
click at [187, 357] on div "phone +19547306350 +19547306350 content_copy access_time Call metrics Queue 00:…" at bounding box center [520, 288] width 959 height 492
drag, startPoint x: 486, startPoint y: 41, endPoint x: 525, endPoint y: 64, distance: 44.7
click at [496, 46] on div "1 Voice Interactions 0 Email Interactions phone +19547306350 +19547306350 conte…" at bounding box center [534, 253] width 987 height 506
drag, startPoint x: 506, startPoint y: 312, endPoint x: 507, endPoint y: 271, distance: 40.7
click at [504, 310] on div "Interaction Guide Interaction History Interaction Guide arrow_drop_up Extend Co…" at bounding box center [679, 295] width 603 height 477
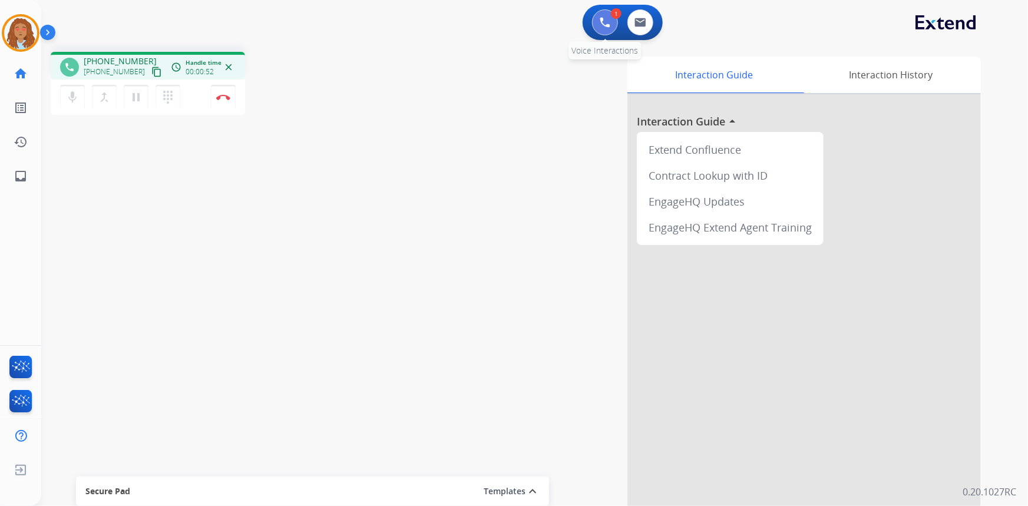
click at [601, 21] on img at bounding box center [605, 22] width 11 height 11
click at [609, 19] on img at bounding box center [605, 22] width 11 height 11
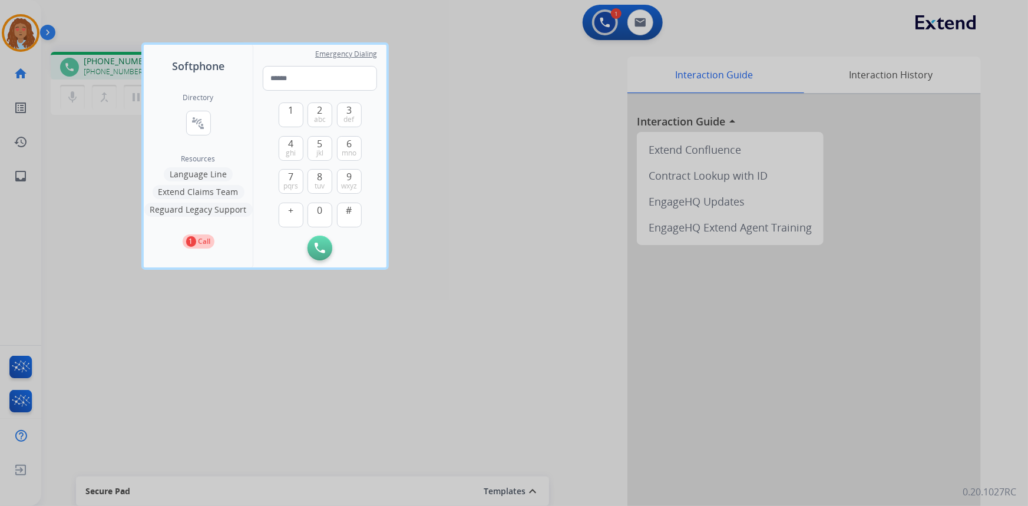
click at [214, 173] on button "Language Line" at bounding box center [198, 174] width 69 height 14
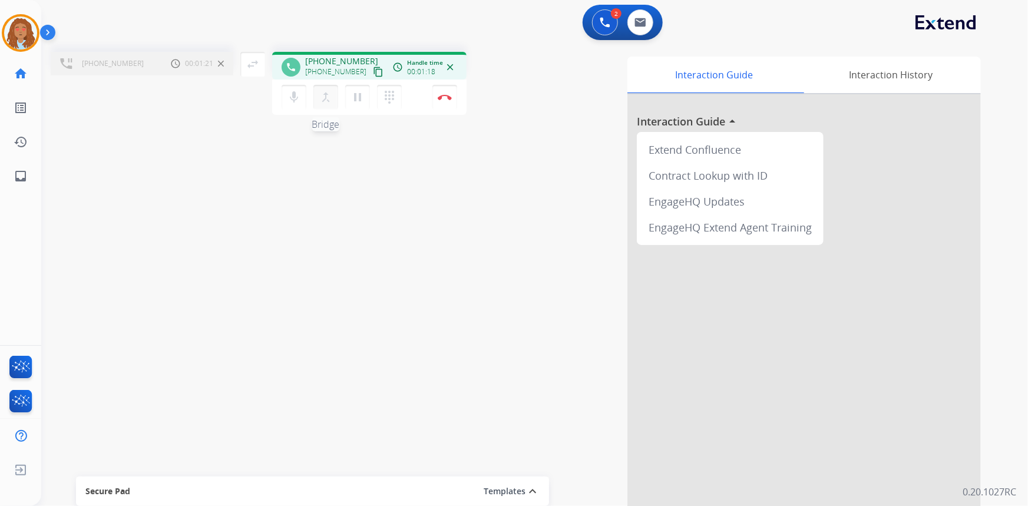
click at [324, 93] on mat-icon "merge_type" at bounding box center [326, 97] width 14 height 14
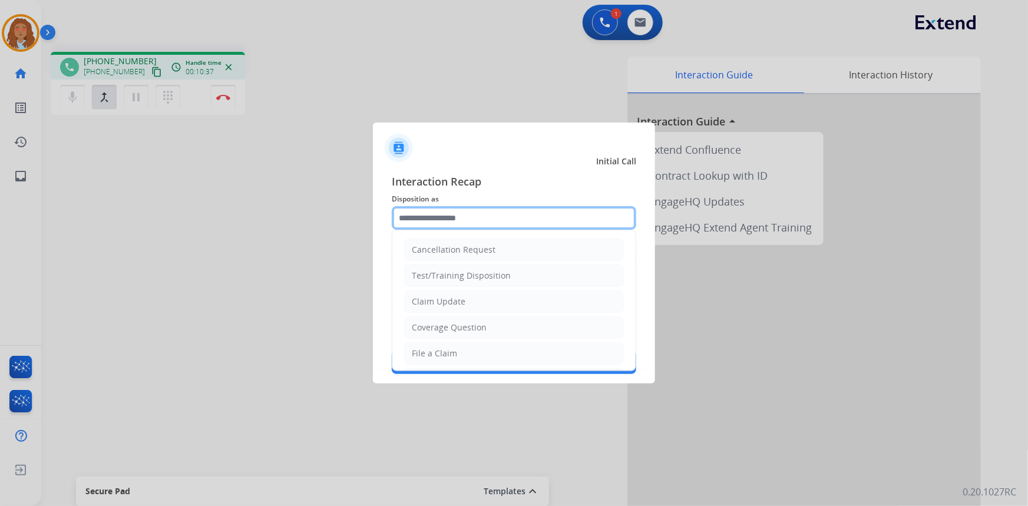
click at [466, 215] on input "text" at bounding box center [514, 218] width 245 height 24
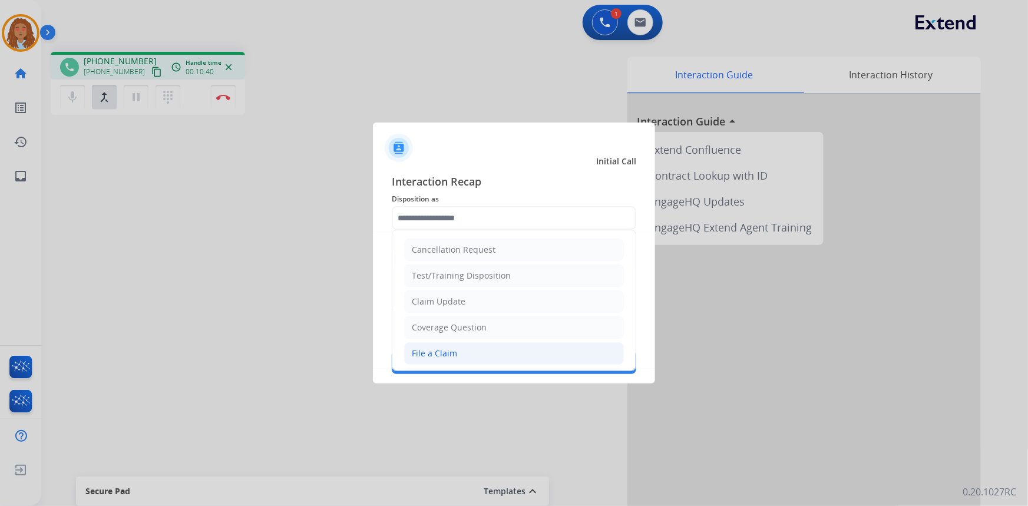
click at [458, 352] on li "File a Claim" at bounding box center [514, 353] width 220 height 22
type input "**********"
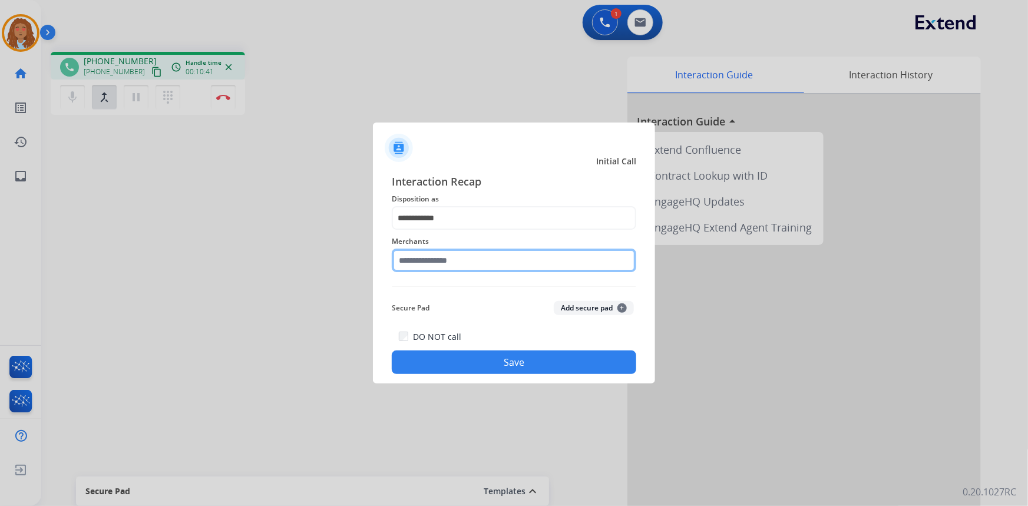
click at [441, 264] on input "text" at bounding box center [514, 261] width 245 height 24
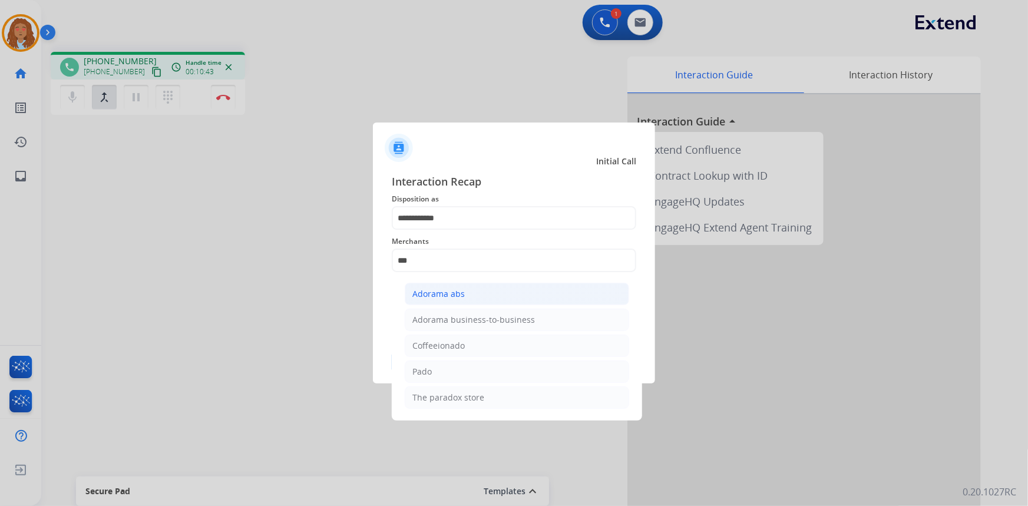
click at [471, 288] on li "Adorama abs" at bounding box center [517, 294] width 225 height 22
type input "**********"
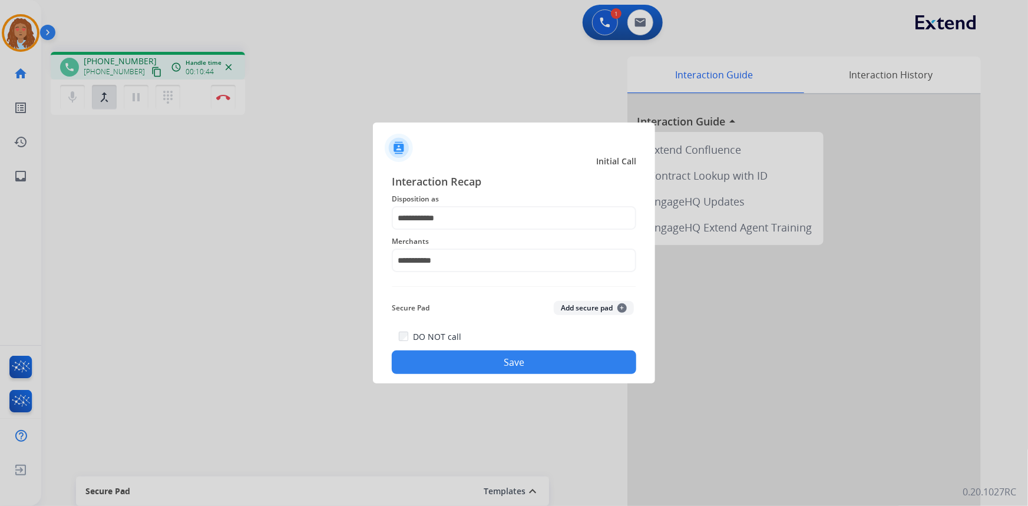
click at [510, 350] on div "DO NOT call Save" at bounding box center [514, 351] width 245 height 45
click at [510, 361] on button "Save" at bounding box center [514, 363] width 245 height 24
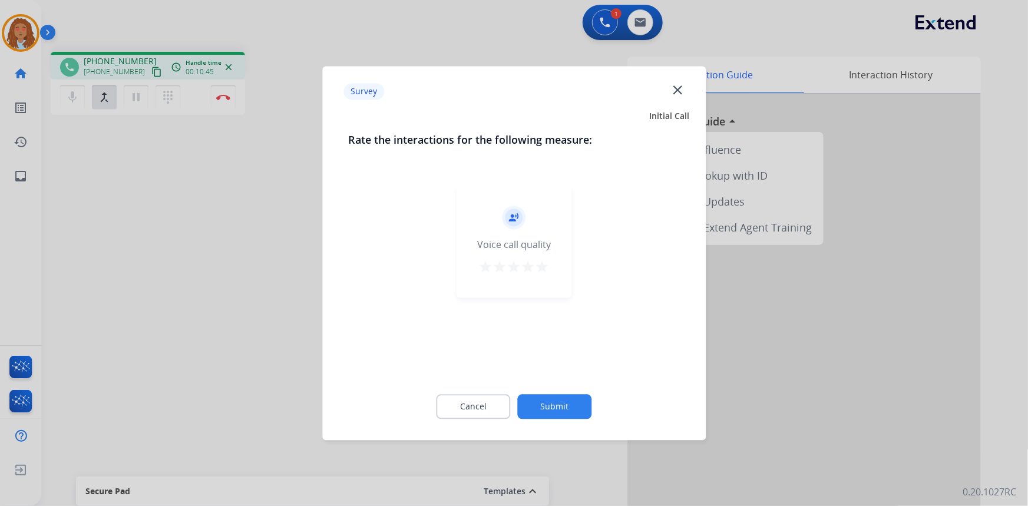
click at [247, 341] on div at bounding box center [514, 253] width 1028 height 506
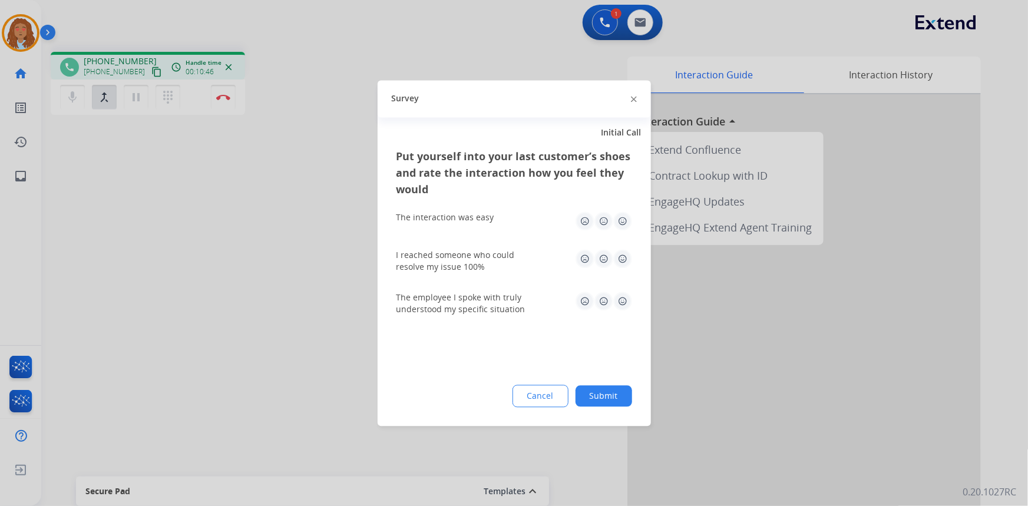
click at [247, 341] on div at bounding box center [514, 253] width 1028 height 506
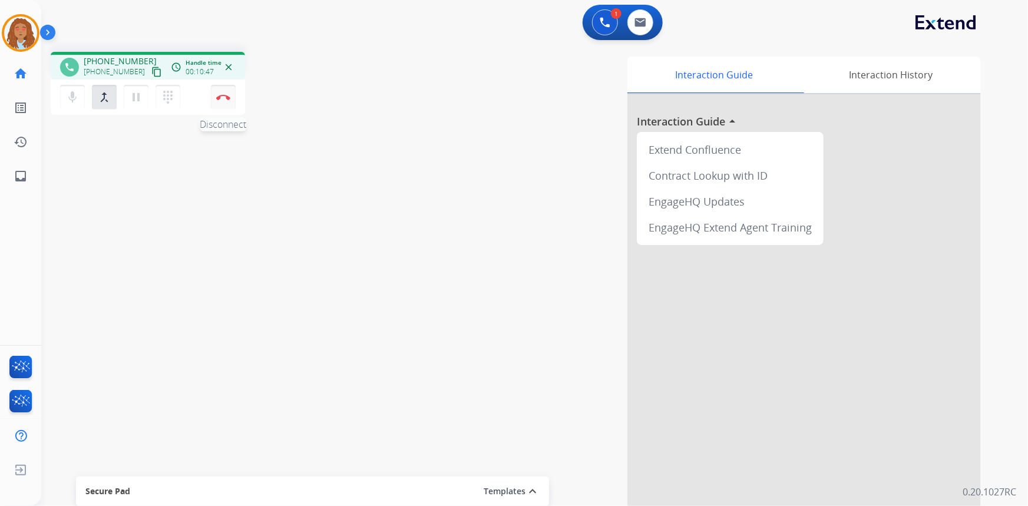
click at [227, 104] on button "Disconnect" at bounding box center [223, 97] width 25 height 25
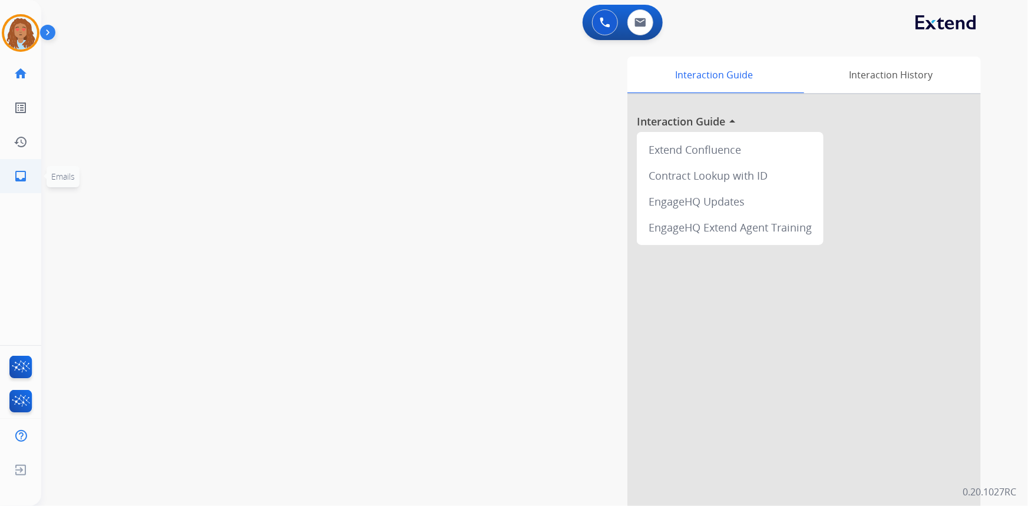
click at [18, 176] on mat-icon "inbox" at bounding box center [21, 176] width 14 height 14
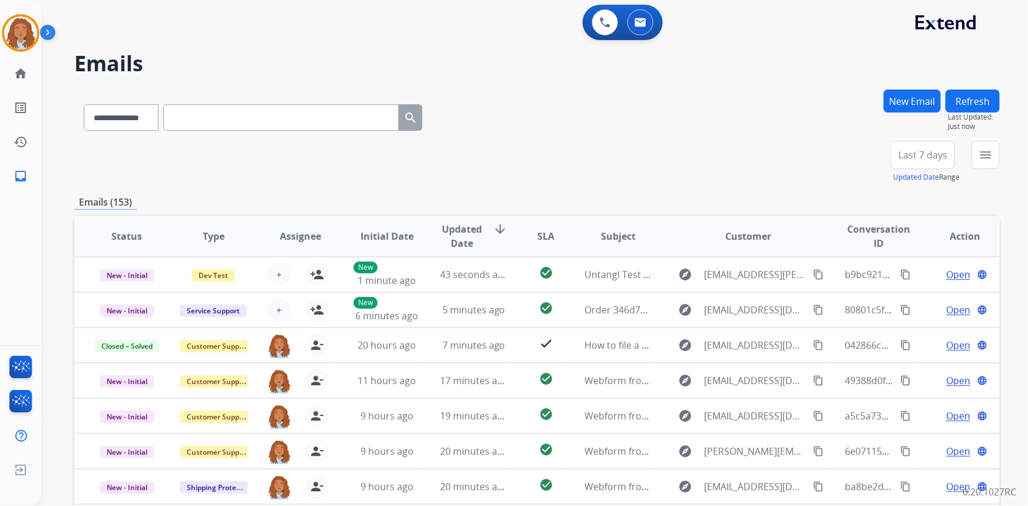
click at [919, 157] on span "Last 7 days" at bounding box center [923, 155] width 49 height 5
click at [904, 293] on div "Last 90 days" at bounding box center [919, 298] width 65 height 18
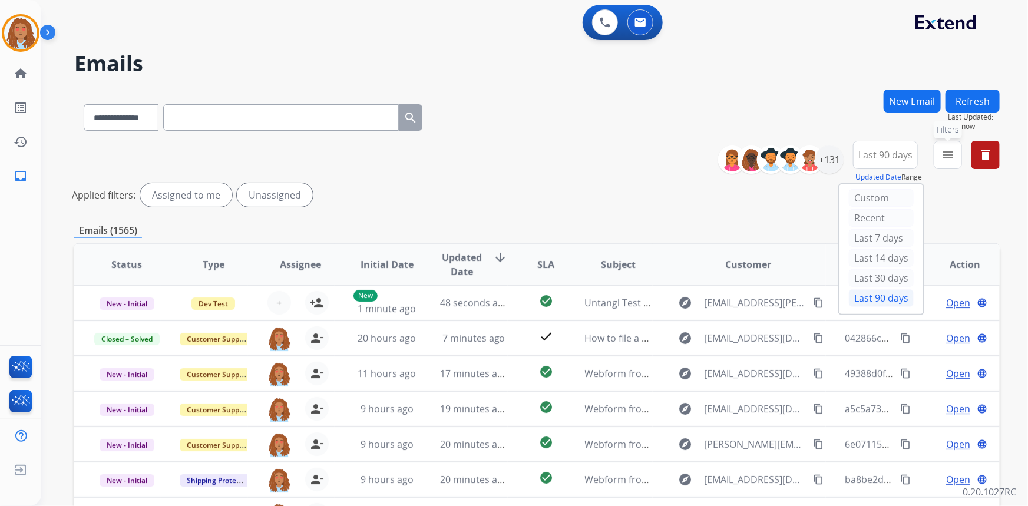
click at [944, 146] on button "menu Filters" at bounding box center [948, 155] width 28 height 28
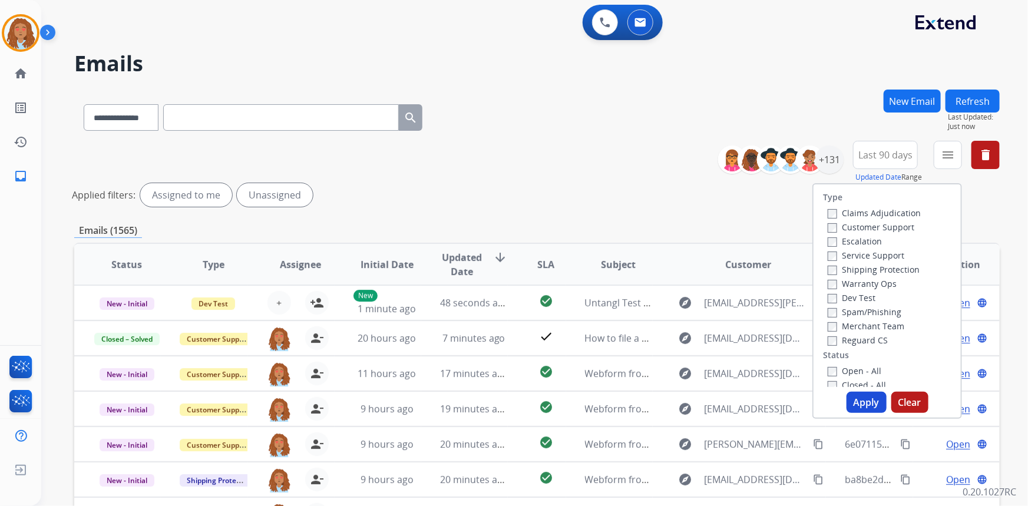
click at [875, 229] on label "Customer Support" at bounding box center [871, 227] width 87 height 11
click at [843, 272] on label "Shipping Protection" at bounding box center [874, 269] width 92 height 11
click at [857, 400] on button "Apply" at bounding box center [867, 402] width 40 height 21
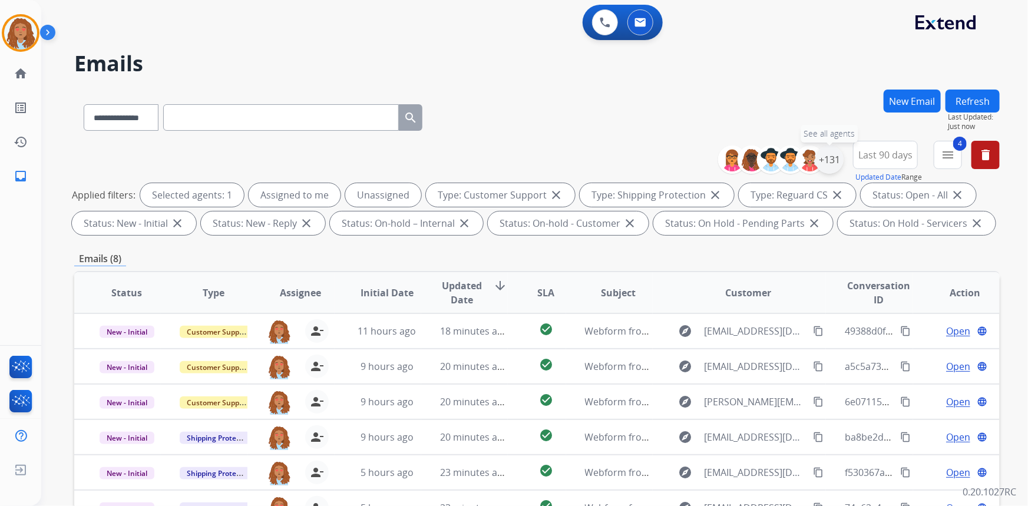
click at [831, 156] on div "+131" at bounding box center [830, 160] width 28 height 28
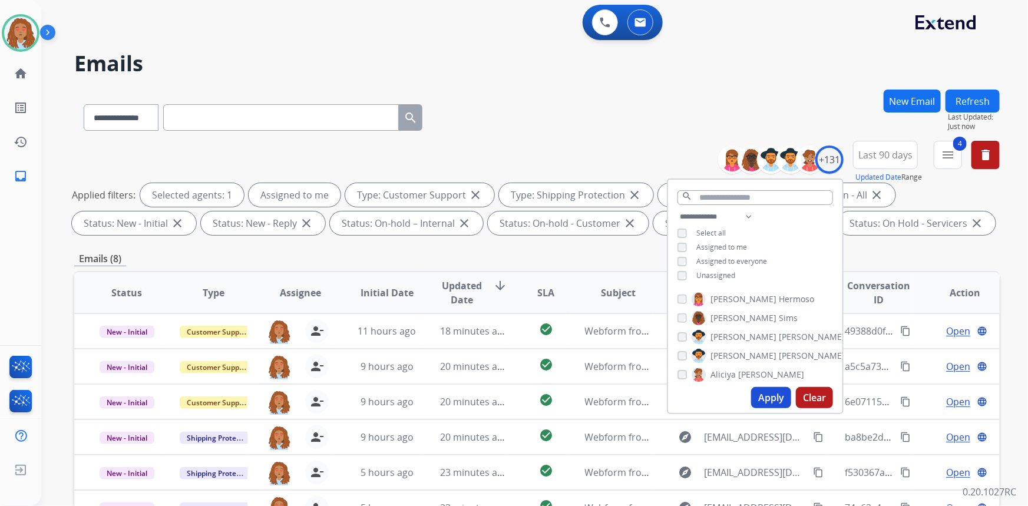
click at [773, 397] on button "Apply" at bounding box center [771, 397] width 40 height 21
click at [883, 238] on div "**********" at bounding box center [537, 190] width 926 height 99
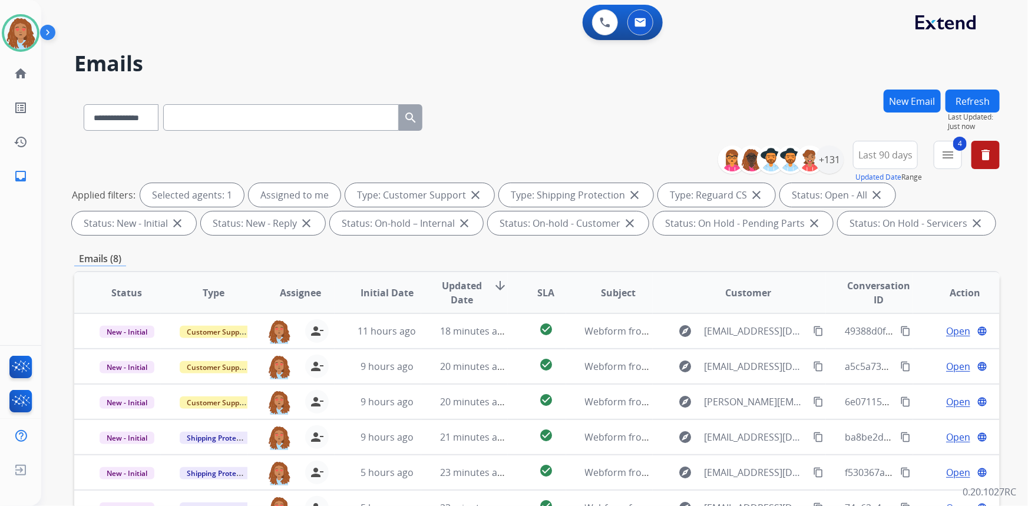
scroll to position [220, 0]
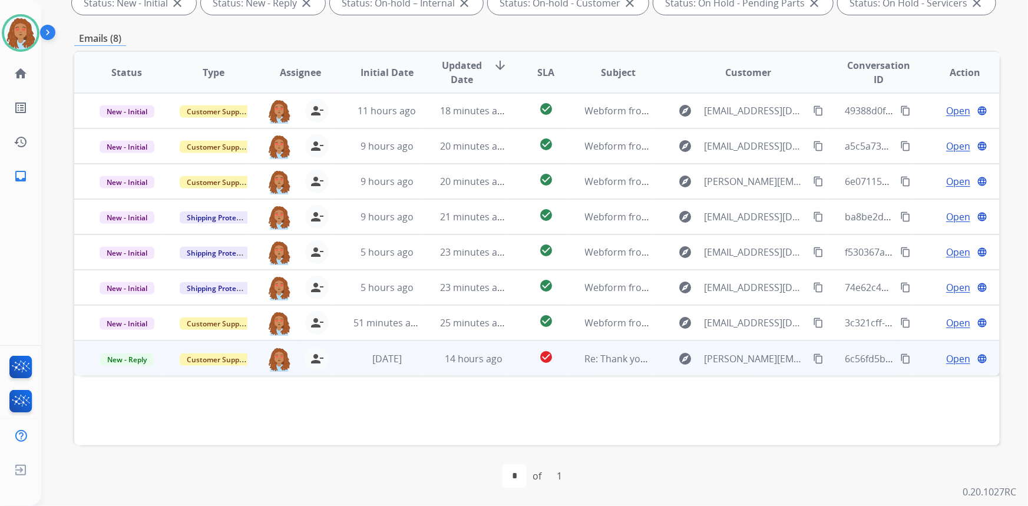
click at [813, 354] on mat-icon "content_copy" at bounding box center [818, 359] width 11 height 11
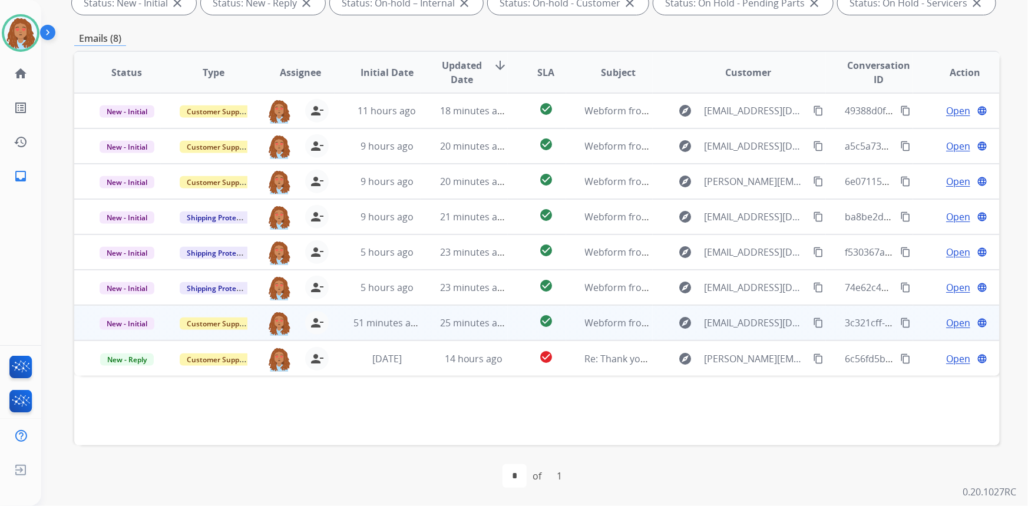
click at [813, 323] on mat-icon "content_copy" at bounding box center [818, 323] width 11 height 11
click at [813, 324] on mat-icon "content_copy" at bounding box center [818, 323] width 11 height 11
click at [784, 334] on td "explore Samanthasavello@gmail.com content_copy" at bounding box center [740, 322] width 174 height 35
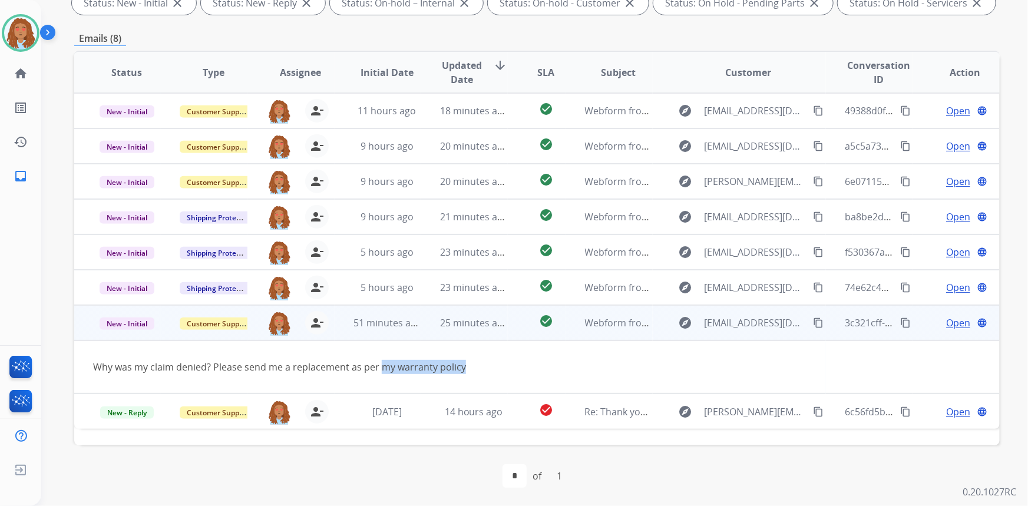
drag, startPoint x: 462, startPoint y: 368, endPoint x: 382, endPoint y: 369, distance: 80.2
click at [382, 369] on div "Why was my claim denied? Please send me a replacement as per my warranty policy" at bounding box center [450, 367] width 714 height 14
copy div "my warranty policy"
click at [901, 325] on mat-icon "content_copy" at bounding box center [906, 323] width 11 height 11
click at [946, 319] on span "Open" at bounding box center [958, 323] width 24 height 14
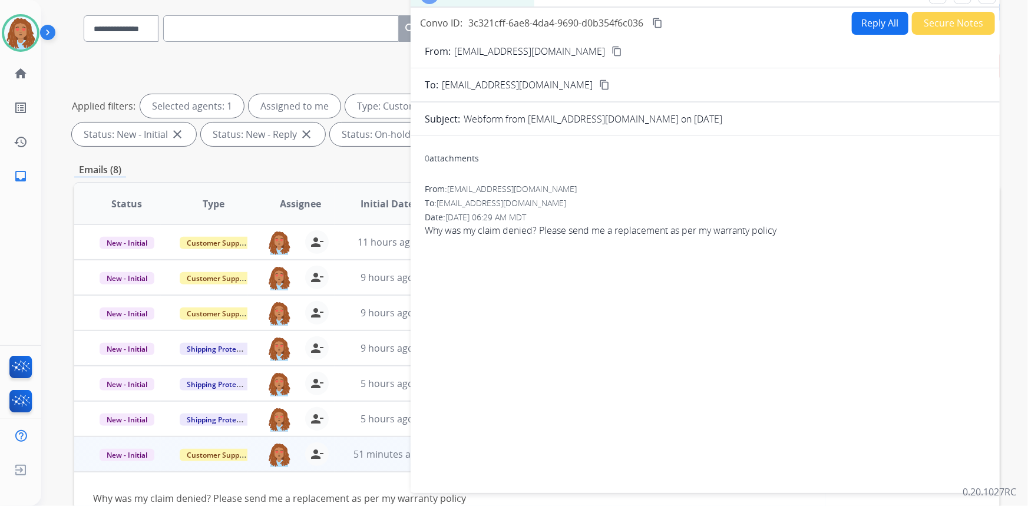
scroll to position [60, 0]
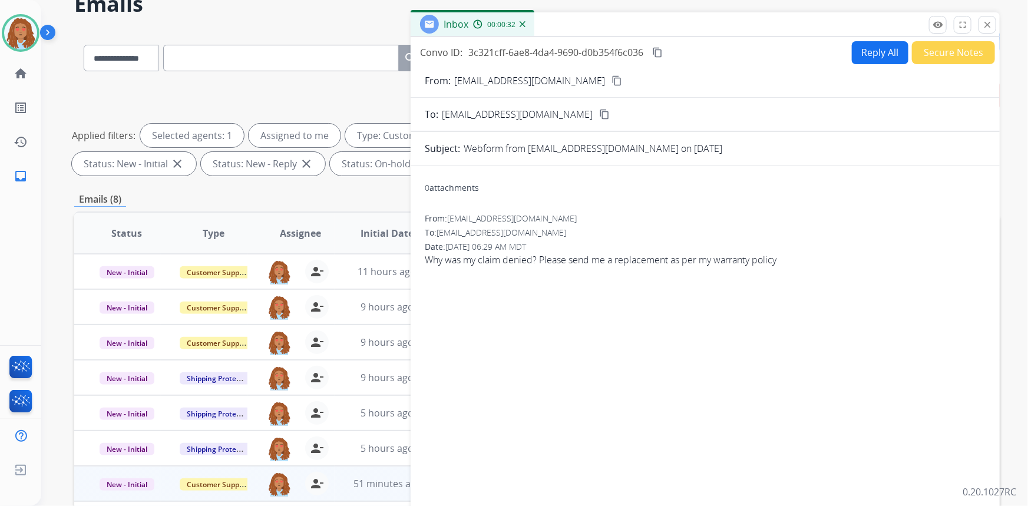
click at [870, 45] on button "Reply All" at bounding box center [880, 52] width 57 height 23
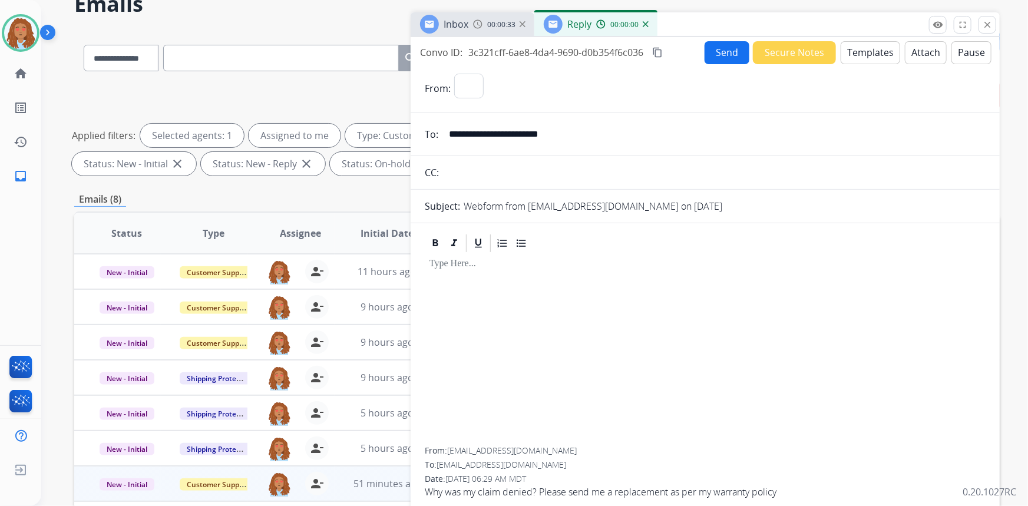
select select "**********"
click at [868, 47] on button "Templates" at bounding box center [871, 52] width 60 height 23
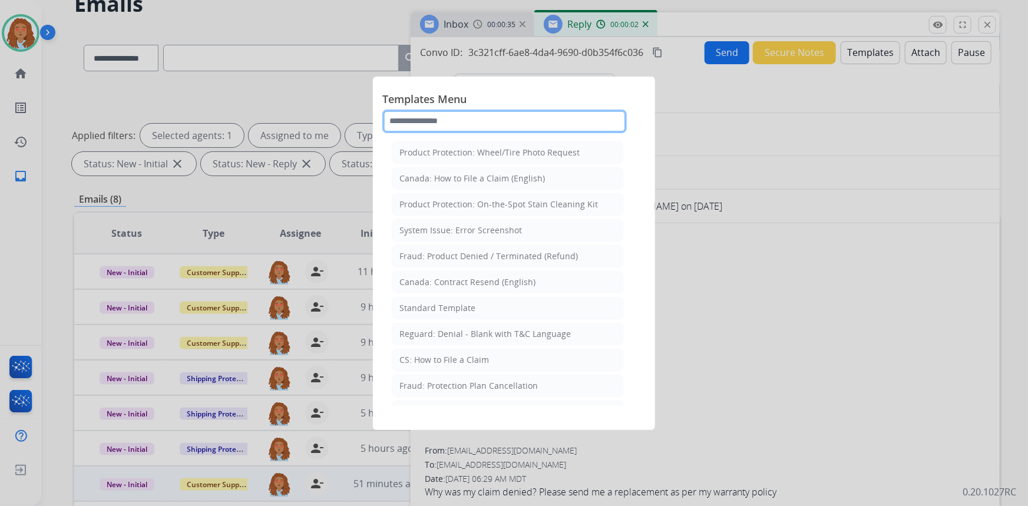
click at [515, 123] on input "text" at bounding box center [504, 122] width 245 height 24
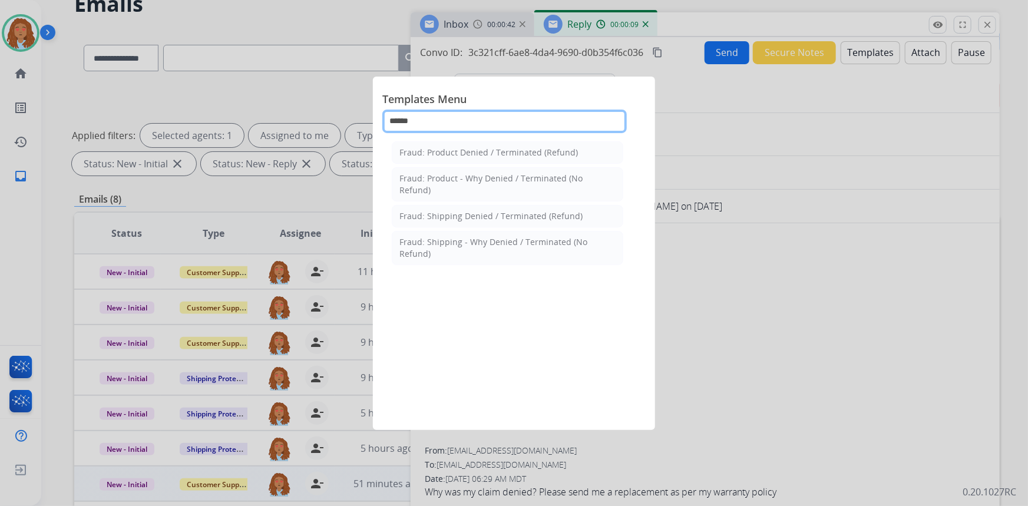
click at [426, 124] on input "******" at bounding box center [504, 122] width 245 height 24
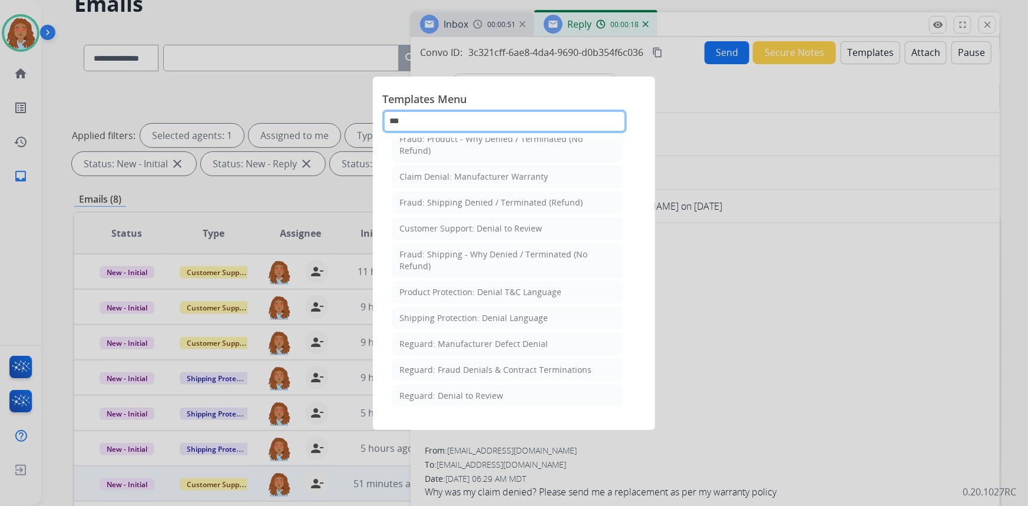
scroll to position [68, 0]
type input "***"
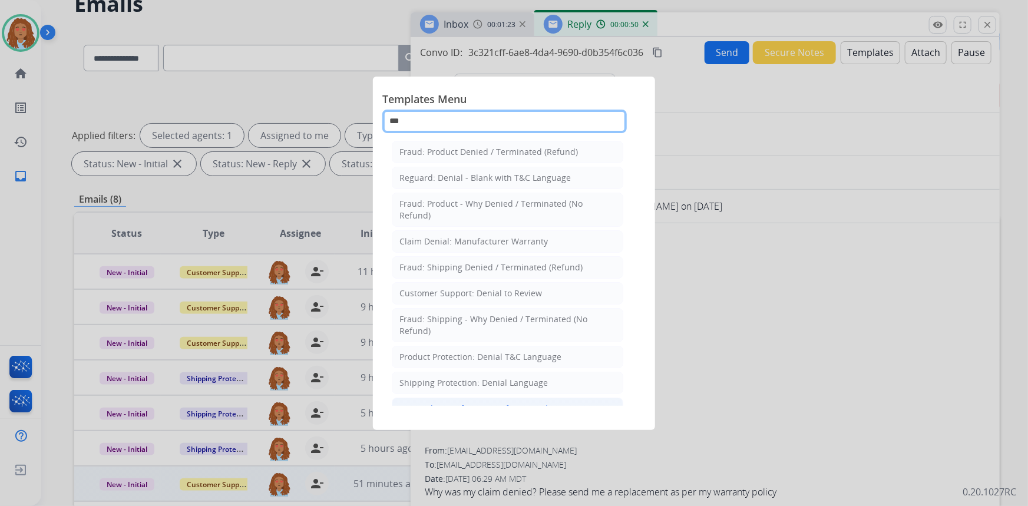
scroll to position [0, 0]
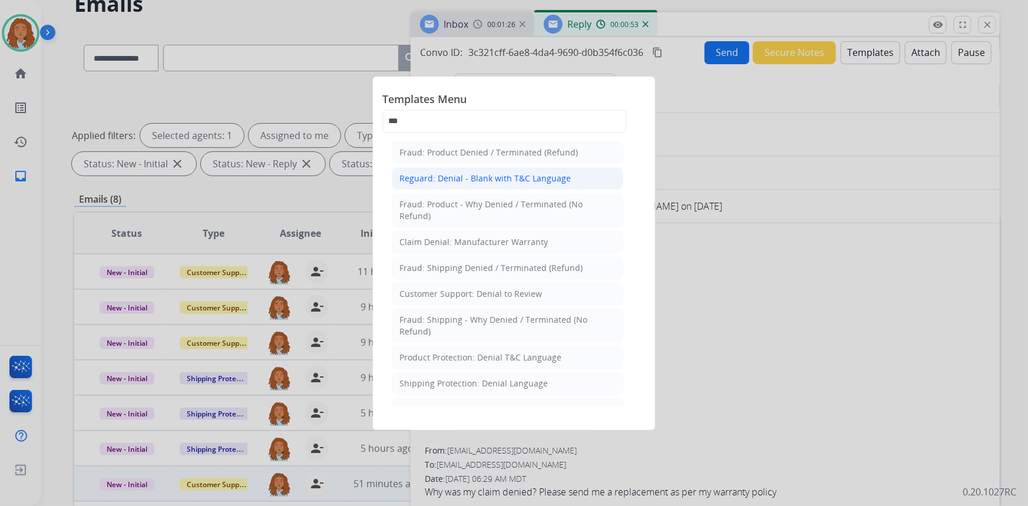
click at [481, 175] on div "Reguard: Denial - Blank with T&C Language" at bounding box center [485, 179] width 171 height 12
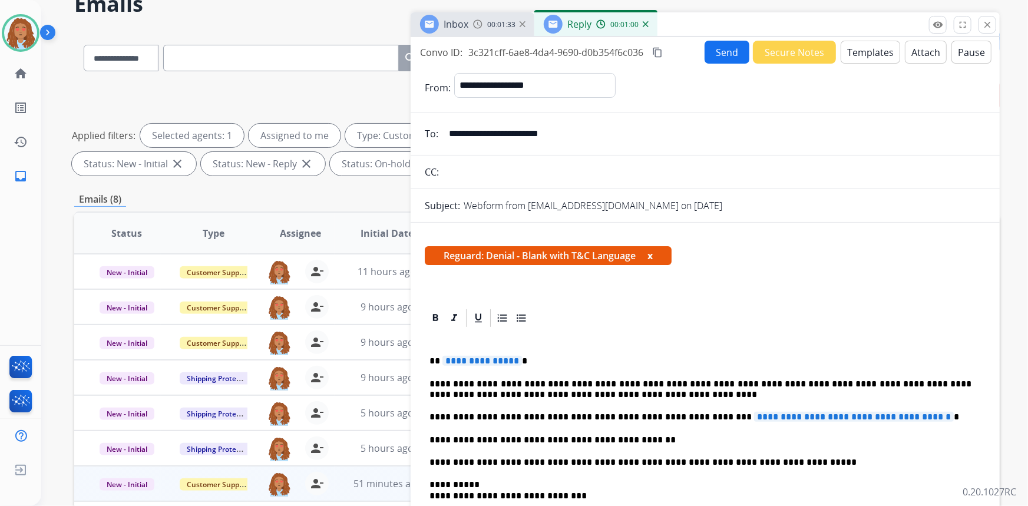
click at [500, 366] on div "**********" at bounding box center [705, 473] width 561 height 288
click at [495, 362] on span "**********" at bounding box center [483, 361] width 80 height 10
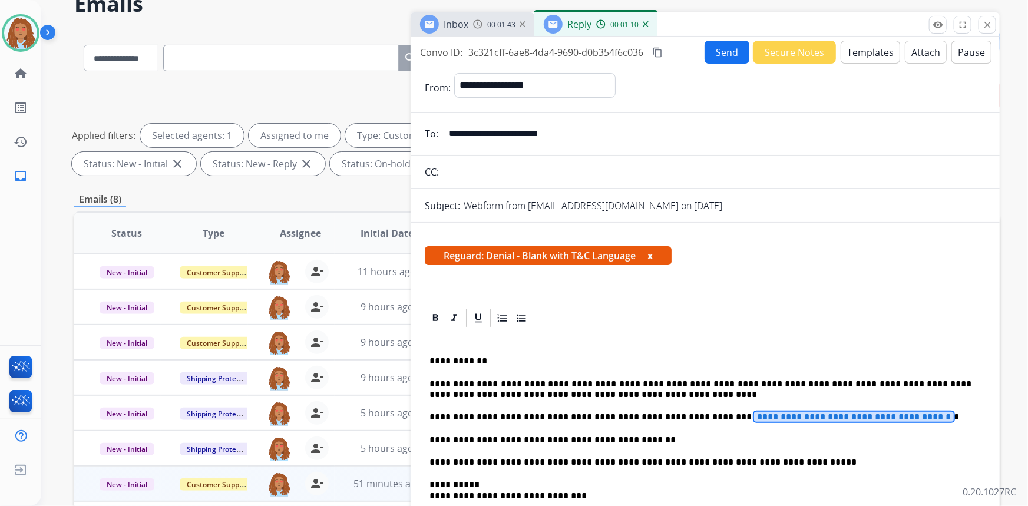
click at [754, 418] on span "**********" at bounding box center [854, 417] width 200 height 10
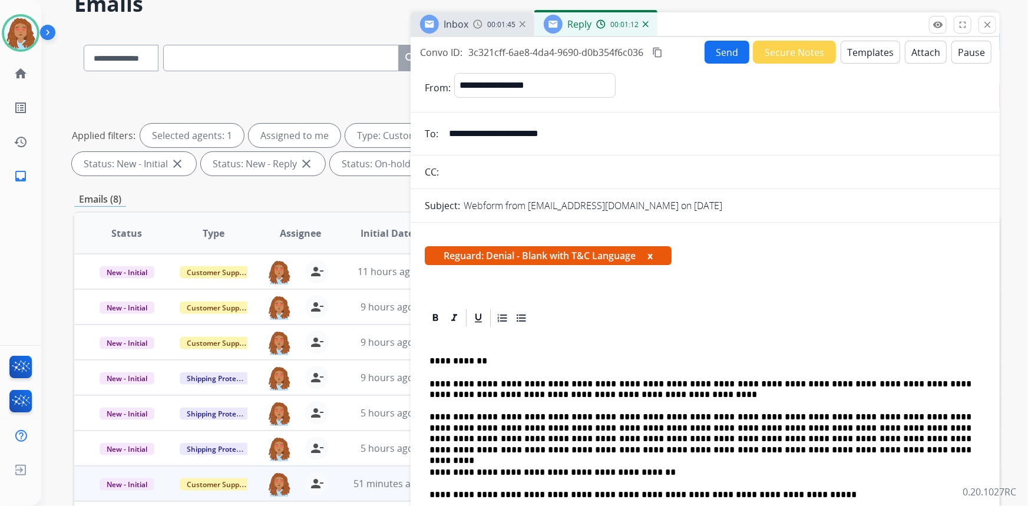
click at [908, 44] on button "Attach" at bounding box center [926, 52] width 42 height 23
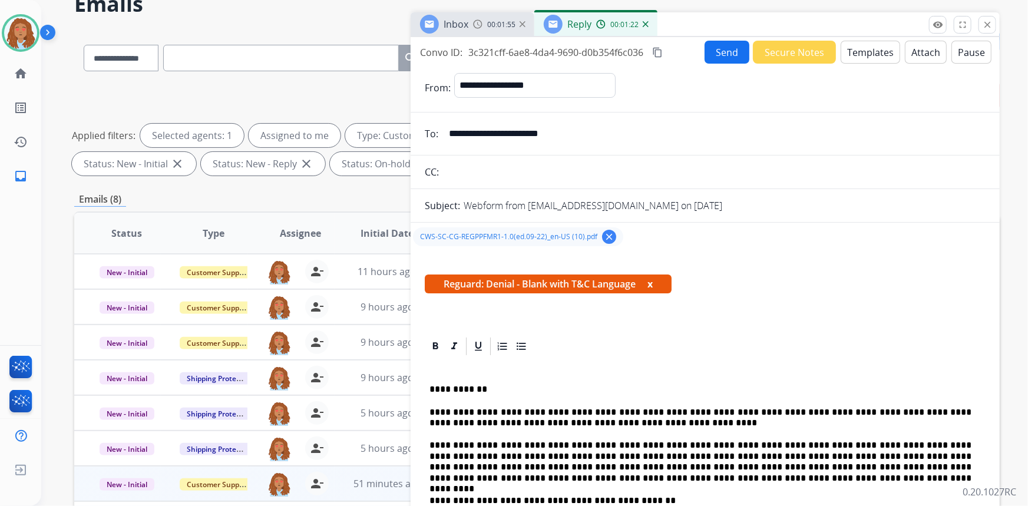
click at [713, 52] on button "Send" at bounding box center [727, 52] width 45 height 23
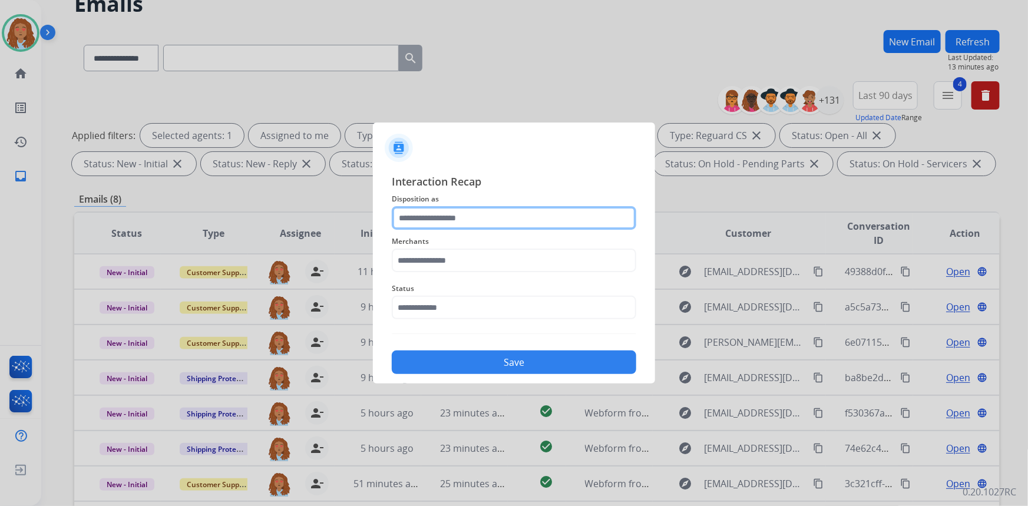
click at [467, 222] on input "text" at bounding box center [514, 218] width 245 height 24
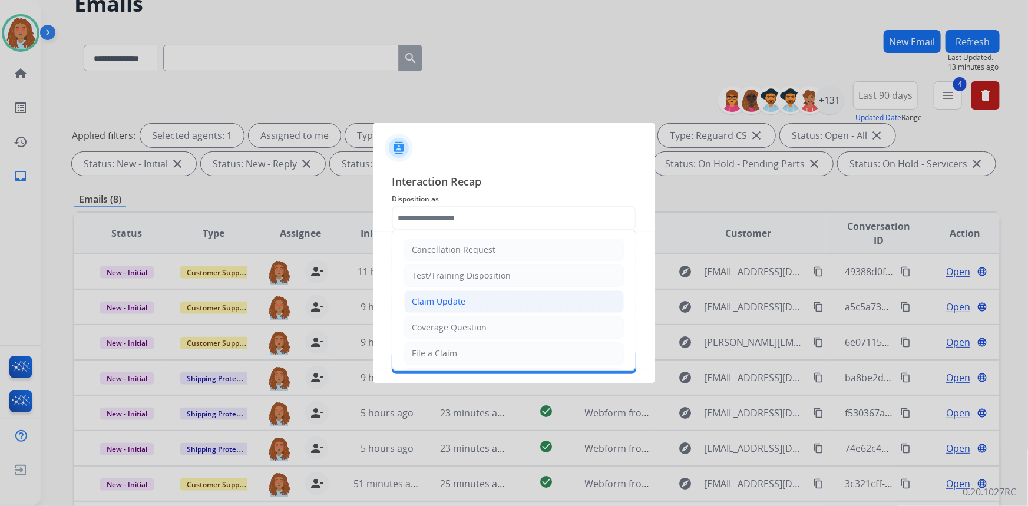
click at [460, 301] on div "Claim Update" at bounding box center [439, 302] width 54 height 12
type input "**********"
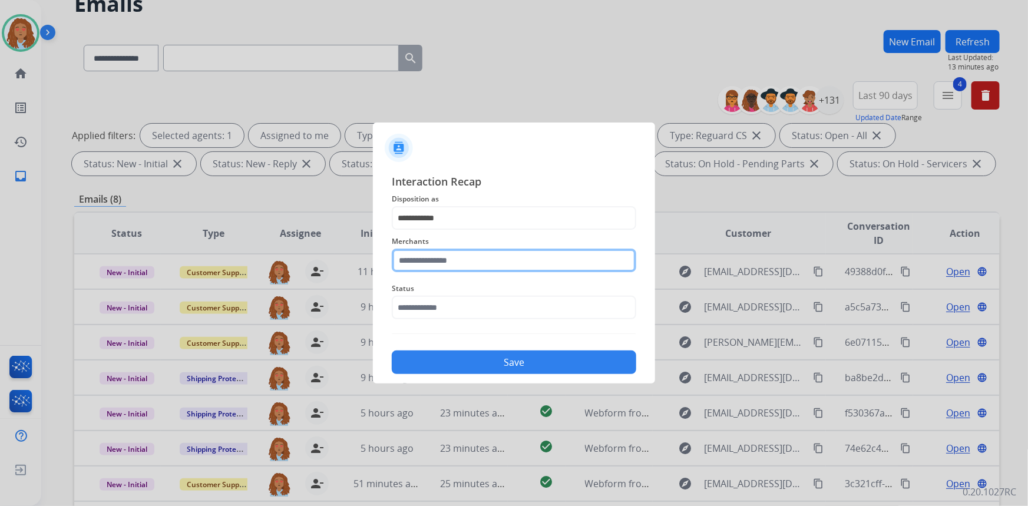
click at [443, 259] on input "text" at bounding box center [514, 261] width 245 height 24
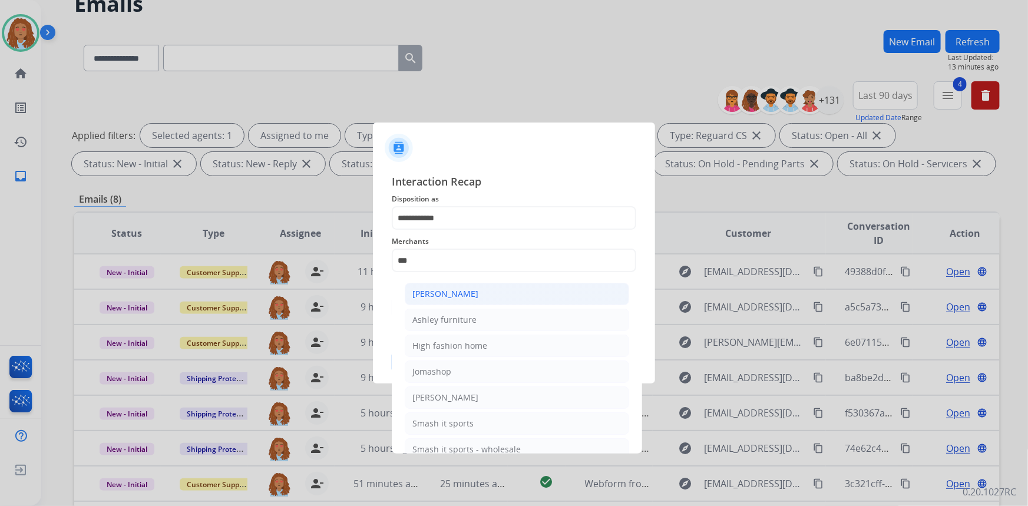
click at [458, 295] on div "[PERSON_NAME]" at bounding box center [446, 294] width 66 height 12
type input "**********"
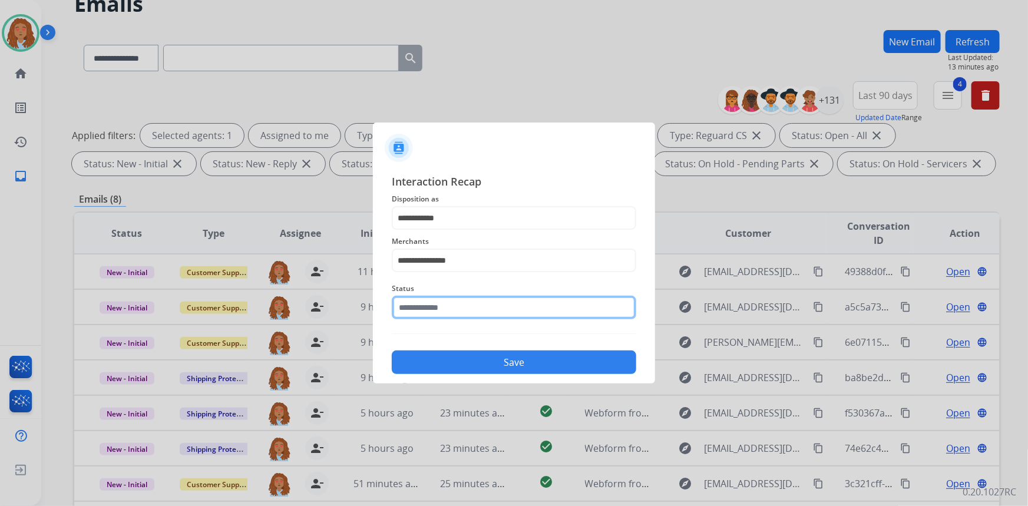
click at [476, 305] on input "text" at bounding box center [514, 308] width 245 height 24
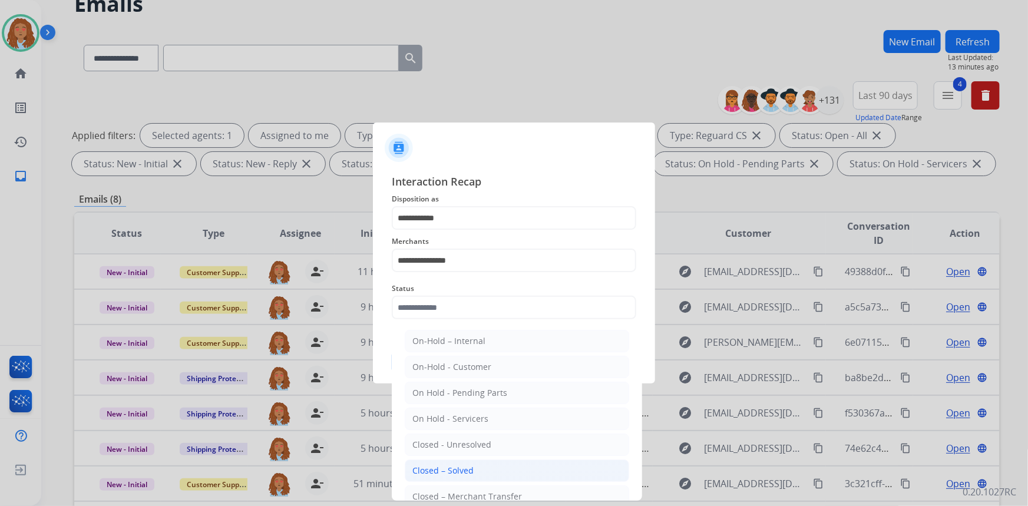
click at [466, 470] on div "Closed – Solved" at bounding box center [443, 471] width 61 height 12
type input "**********"
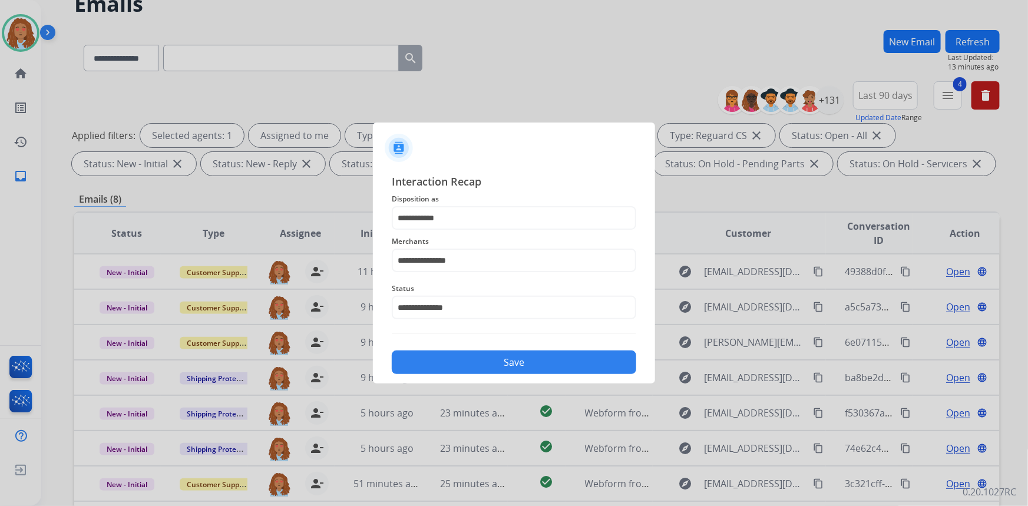
click at [476, 368] on button "Save" at bounding box center [514, 363] width 245 height 24
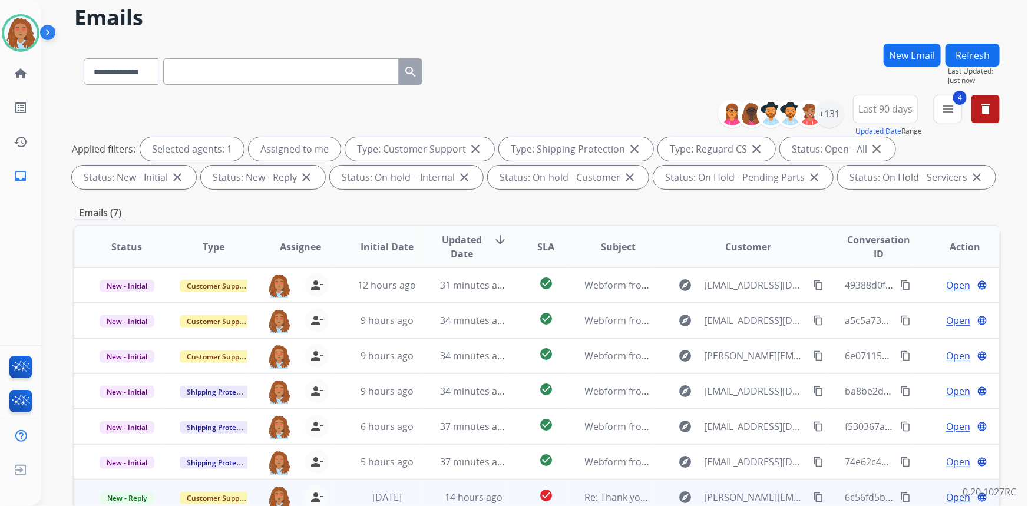
scroll to position [160, 0]
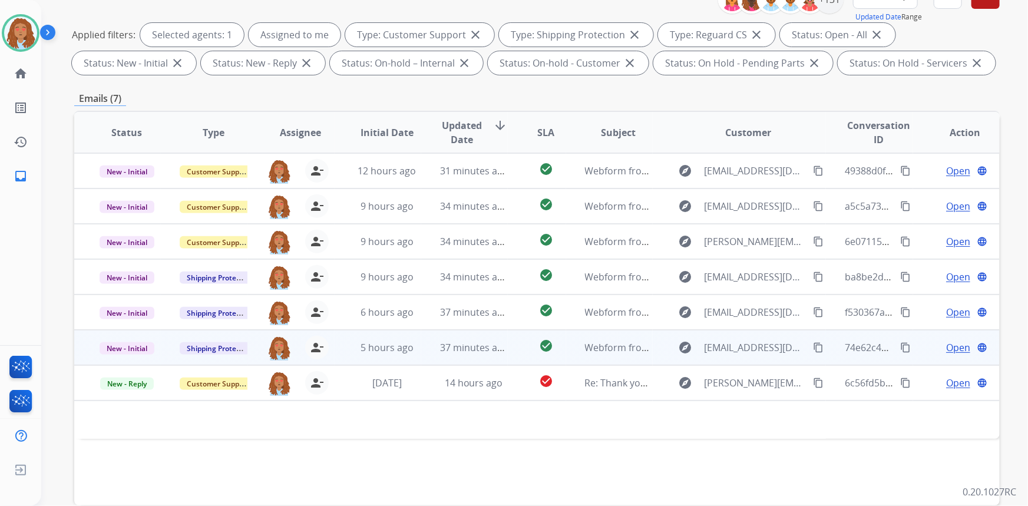
click at [813, 347] on mat-icon "content_copy" at bounding box center [818, 347] width 11 height 11
click at [783, 359] on td "explore djcarter47@gmail.com content_copy Copied!" at bounding box center [740, 347] width 174 height 35
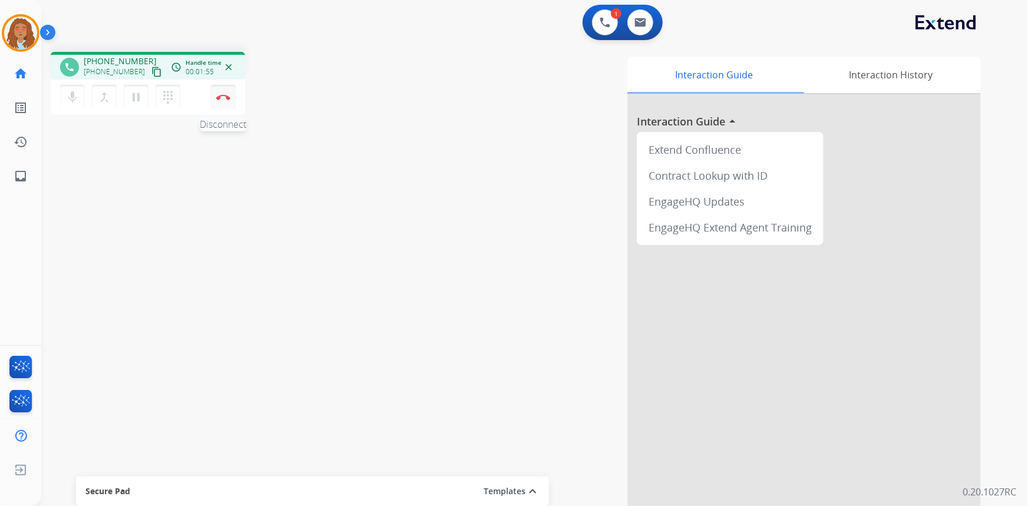
click at [226, 98] on img at bounding box center [223, 97] width 14 height 6
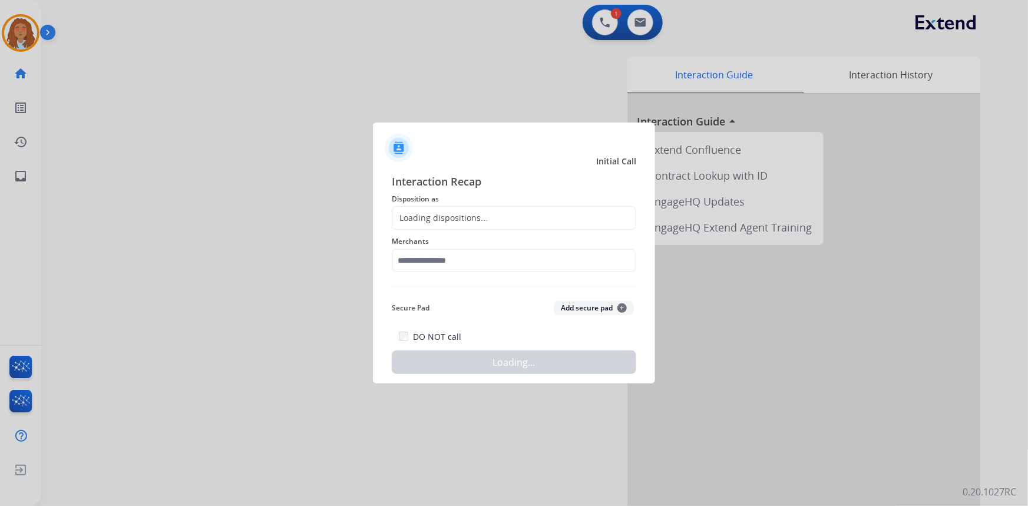
click at [493, 214] on div "Loading dispositions..." at bounding box center [514, 218] width 245 height 24
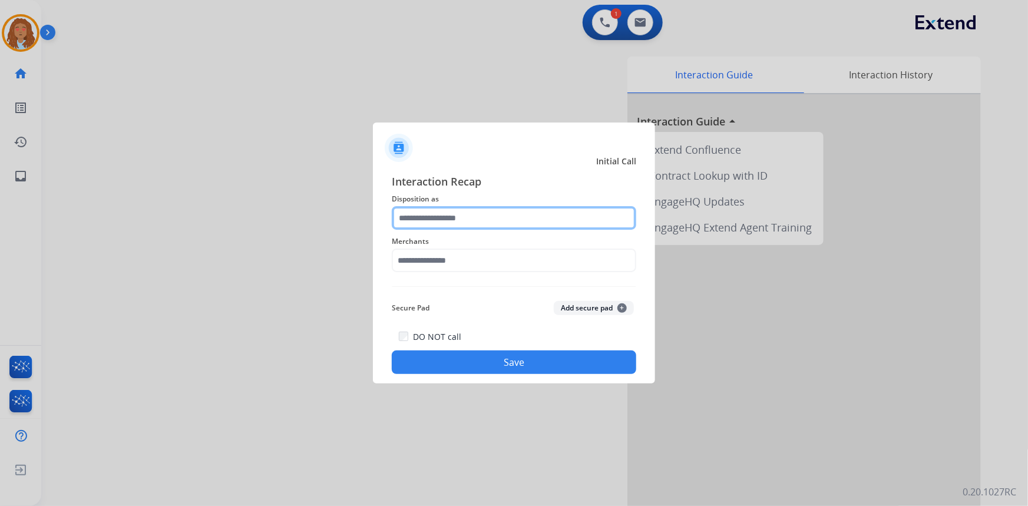
click at [490, 214] on input "text" at bounding box center [514, 218] width 245 height 24
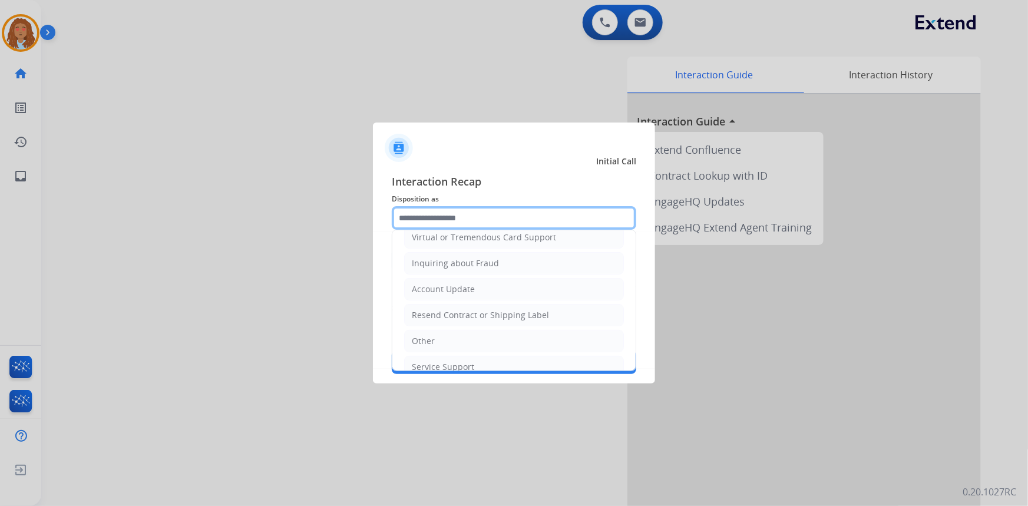
scroll to position [182, 0]
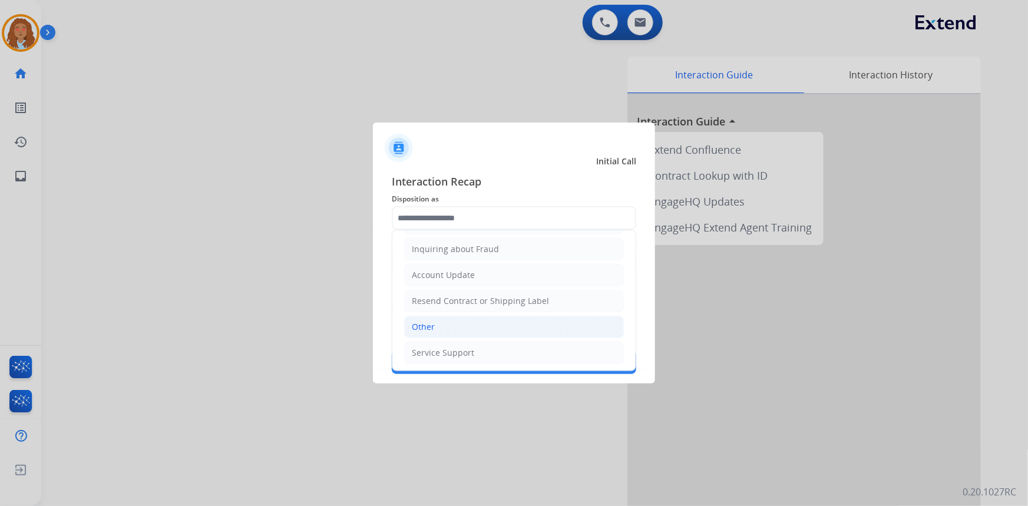
click at [432, 324] on div "Other" at bounding box center [423, 327] width 23 height 12
type input "*****"
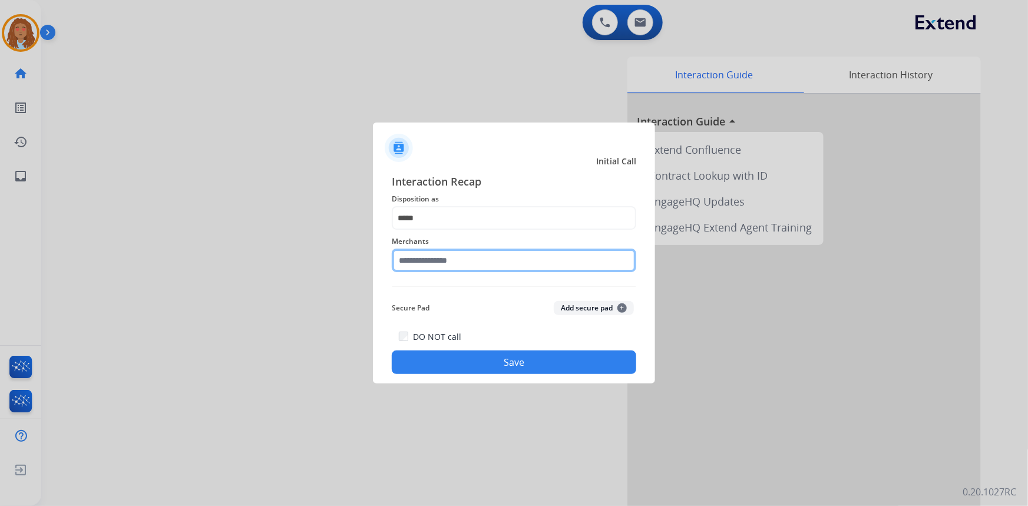
click at [436, 265] on input "text" at bounding box center [514, 261] width 245 height 24
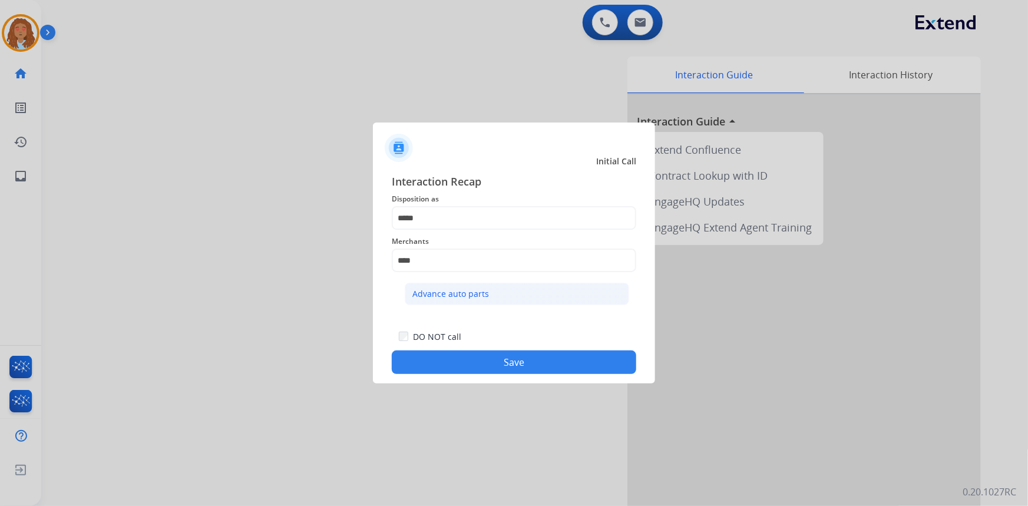
click at [451, 294] on div "Advance auto parts" at bounding box center [451, 294] width 77 height 12
type input "**********"
click at [477, 364] on button "Save" at bounding box center [514, 363] width 245 height 24
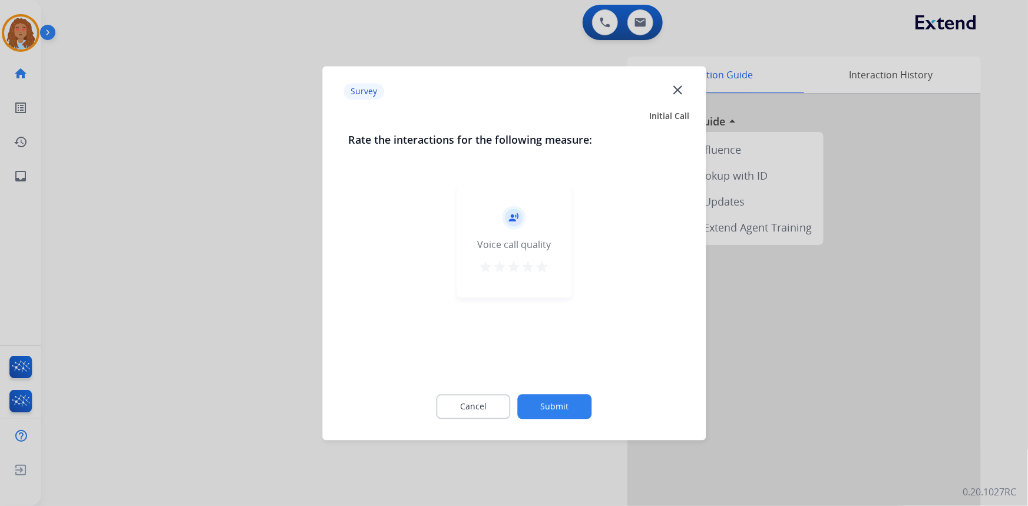
click at [276, 348] on div at bounding box center [514, 253] width 1028 height 506
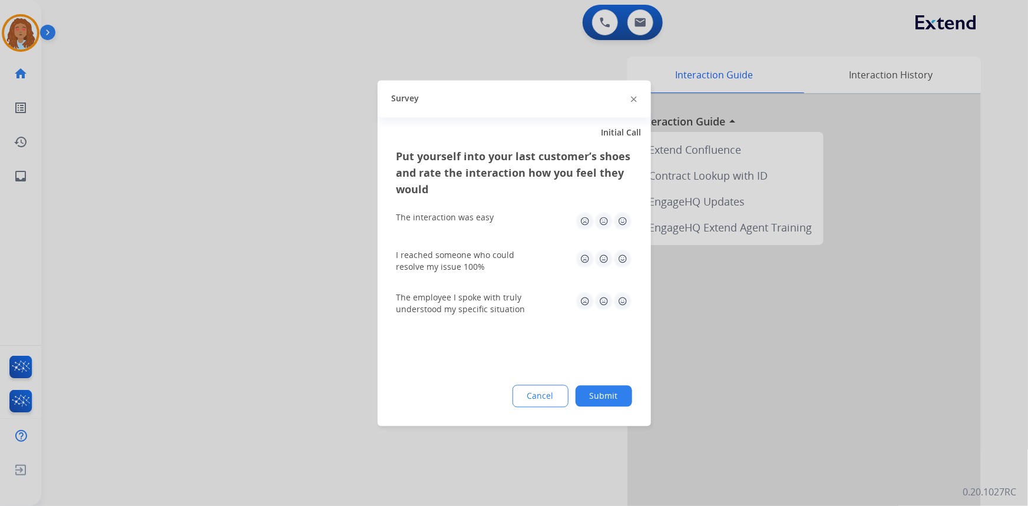
click at [276, 348] on div at bounding box center [514, 253] width 1028 height 506
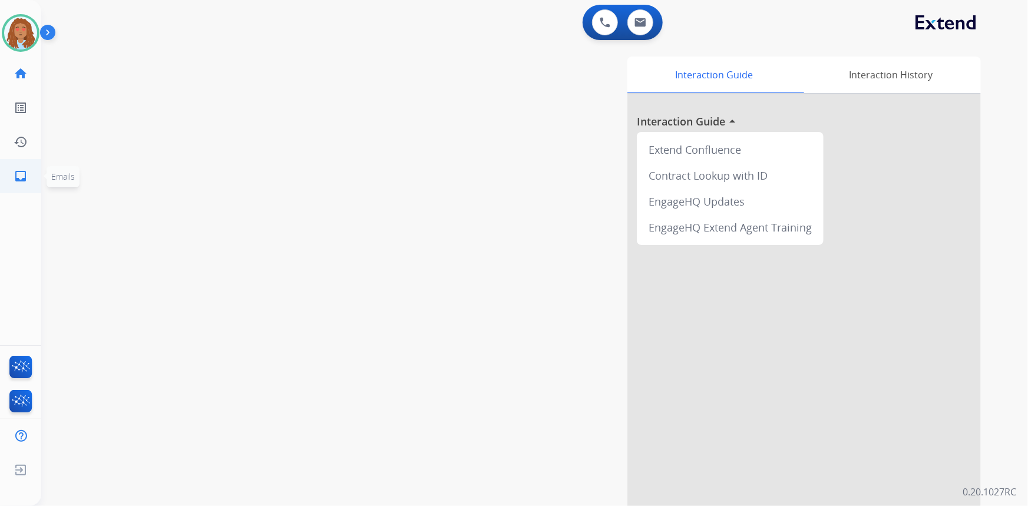
click at [19, 179] on mat-icon "inbox" at bounding box center [21, 176] width 14 height 14
select select "**********"
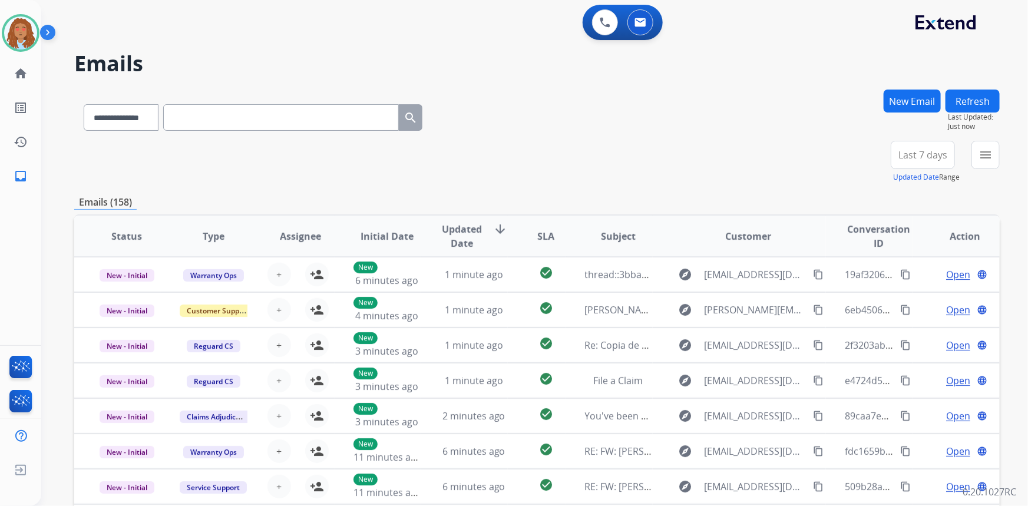
click at [917, 154] on span "Last 7 days" at bounding box center [923, 155] width 49 height 5
click at [898, 296] on div "Last 90 days" at bounding box center [919, 298] width 65 height 18
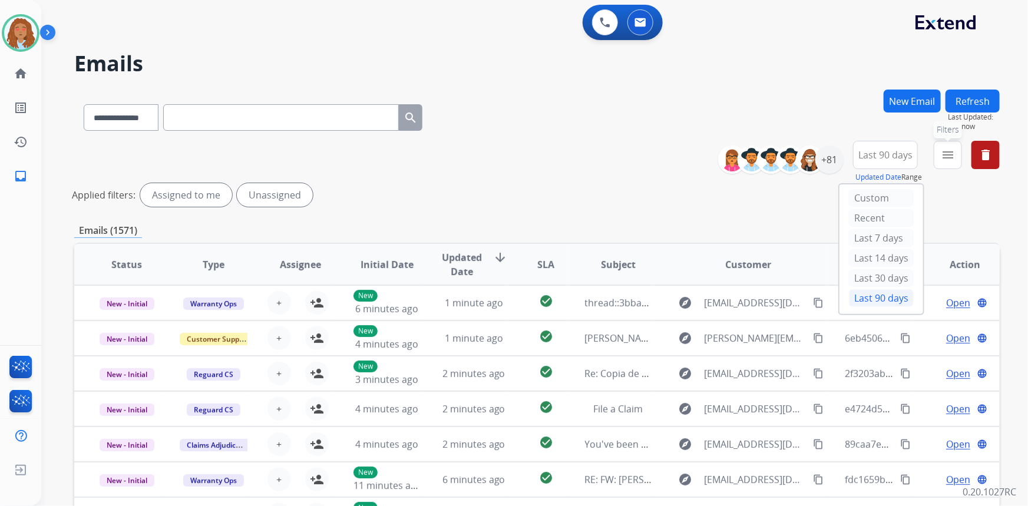
click at [948, 159] on mat-icon "menu" at bounding box center [948, 155] width 14 height 14
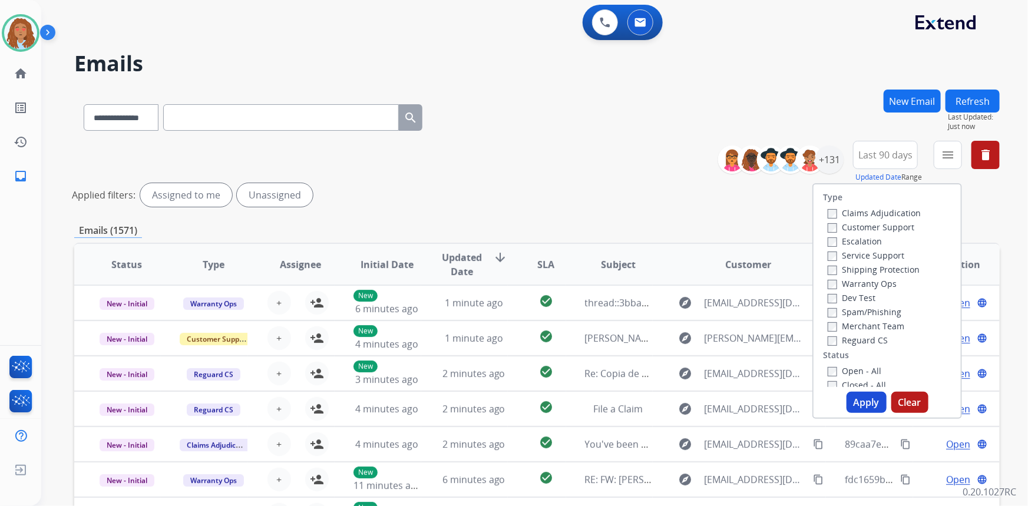
click at [888, 225] on label "Customer Support" at bounding box center [871, 227] width 87 height 11
click at [872, 268] on label "Shipping Protection" at bounding box center [874, 269] width 92 height 11
click at [859, 401] on button "Apply" at bounding box center [867, 402] width 40 height 21
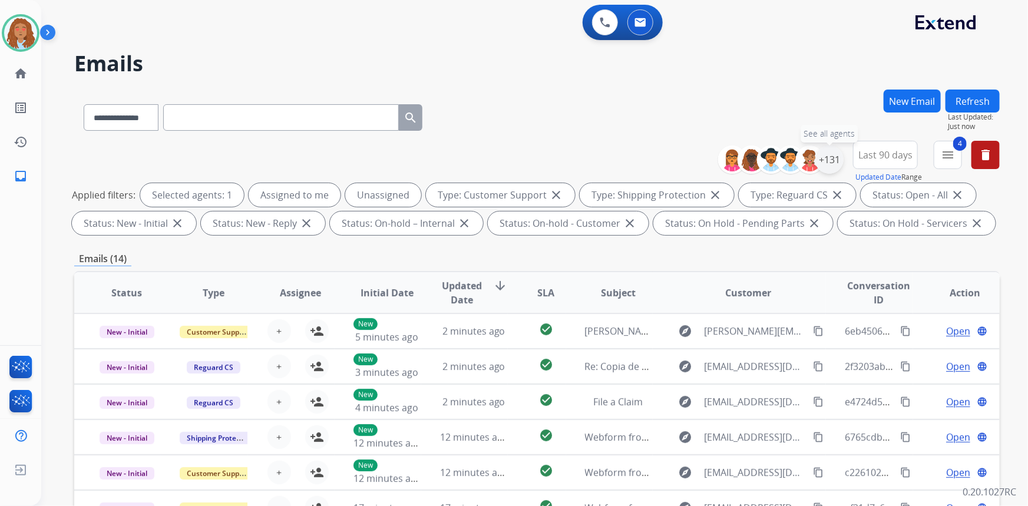
click at [833, 157] on div "+131" at bounding box center [830, 160] width 28 height 28
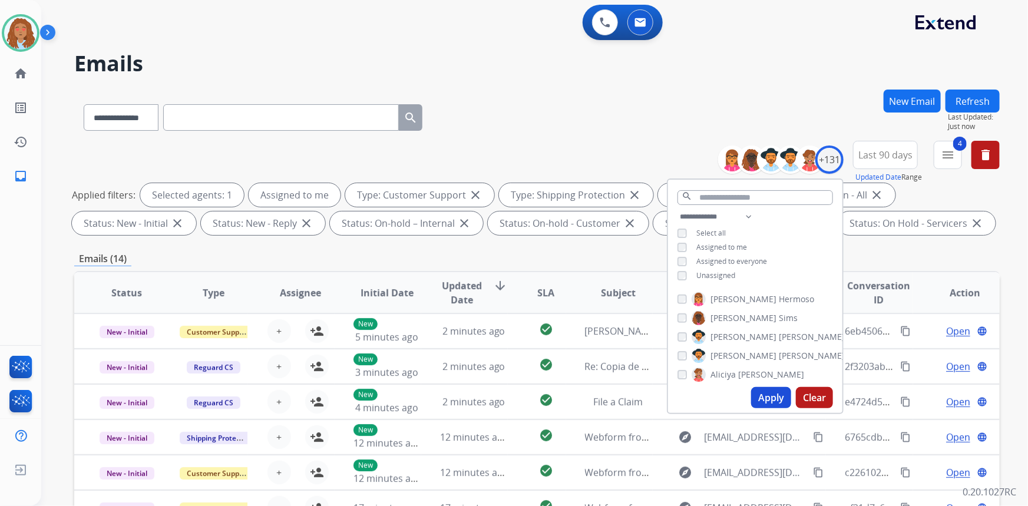
click at [763, 397] on button "Apply" at bounding box center [771, 397] width 40 height 21
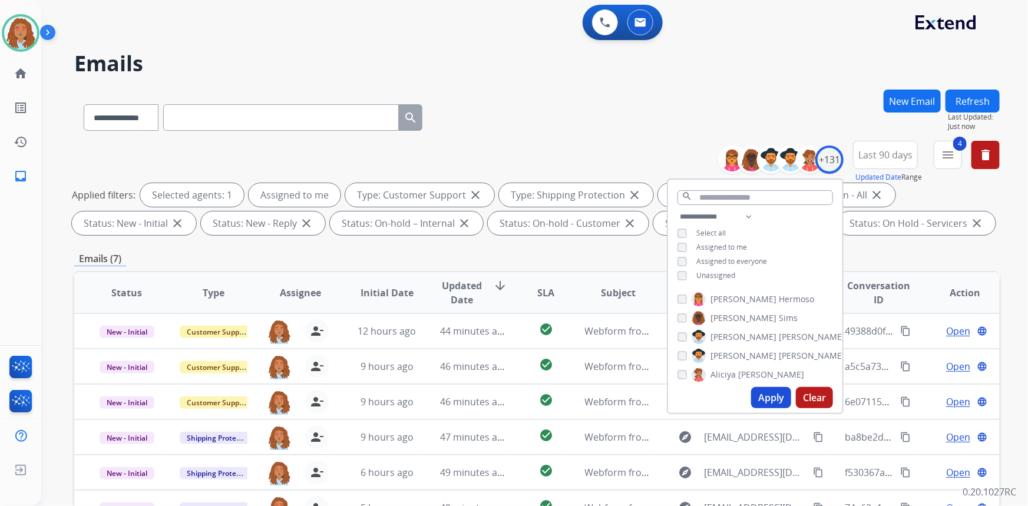
click at [908, 248] on div "**********" at bounding box center [537, 409] width 926 height 638
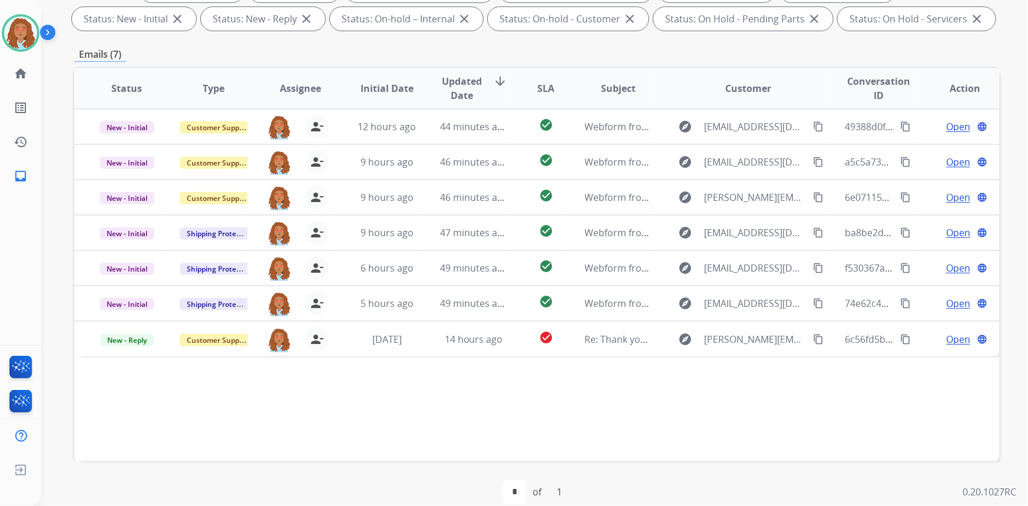
scroll to position [220, 0]
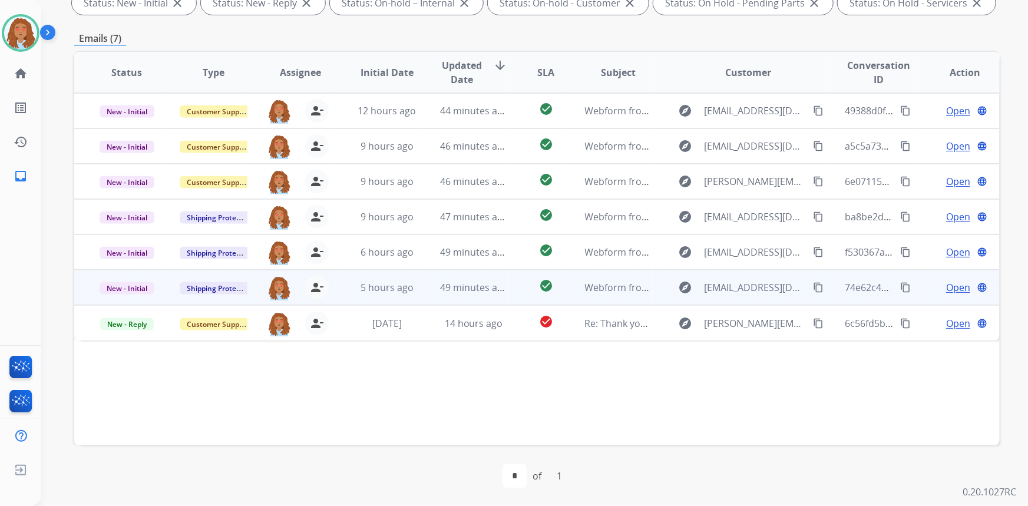
click at [763, 299] on td "explore djcarter47@gmail.com content_copy" at bounding box center [740, 287] width 174 height 35
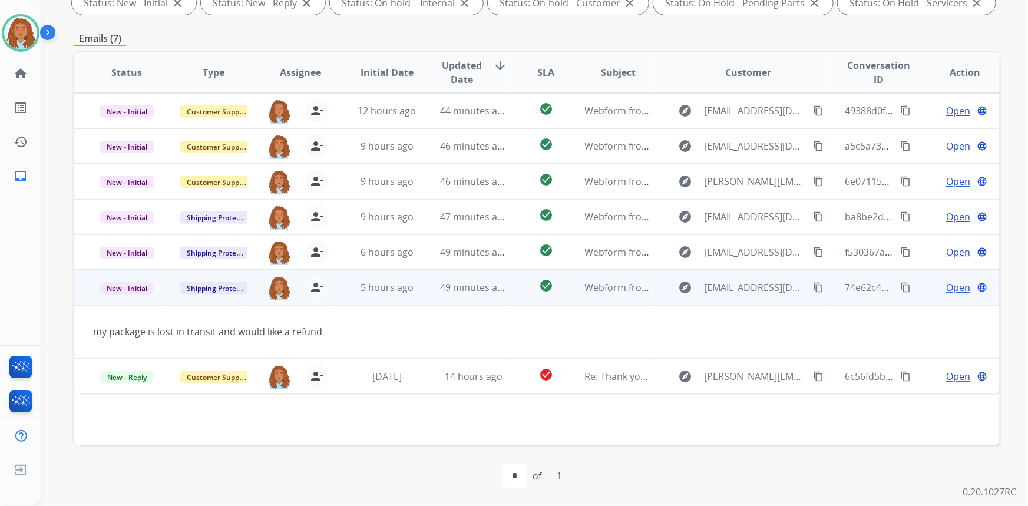
click at [948, 286] on span "Open" at bounding box center [958, 288] width 24 height 14
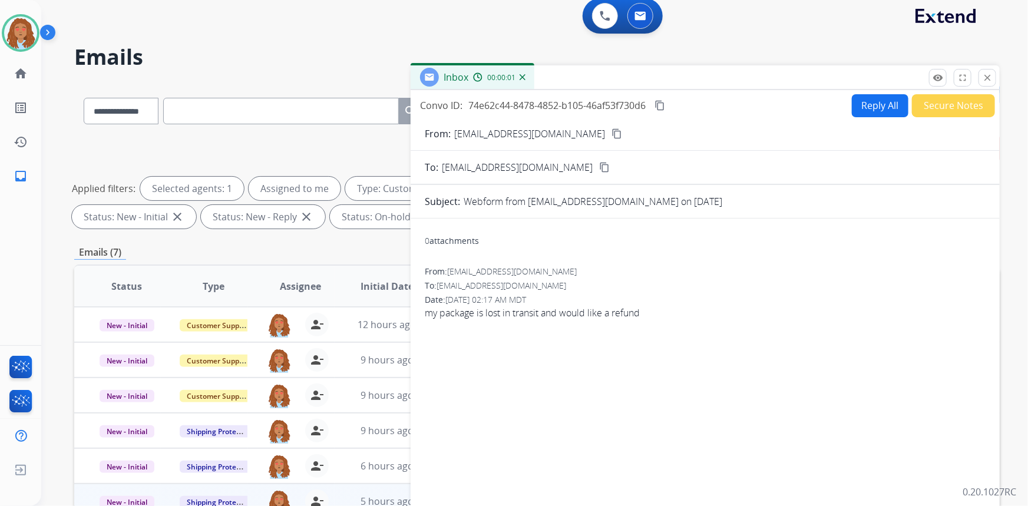
scroll to position [0, 0]
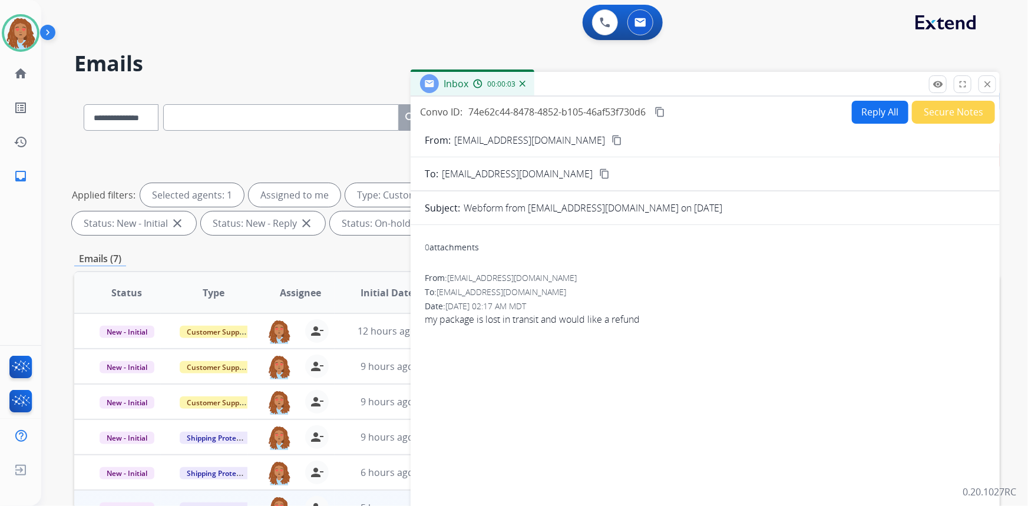
click at [864, 116] on button "Reply All" at bounding box center [880, 112] width 57 height 23
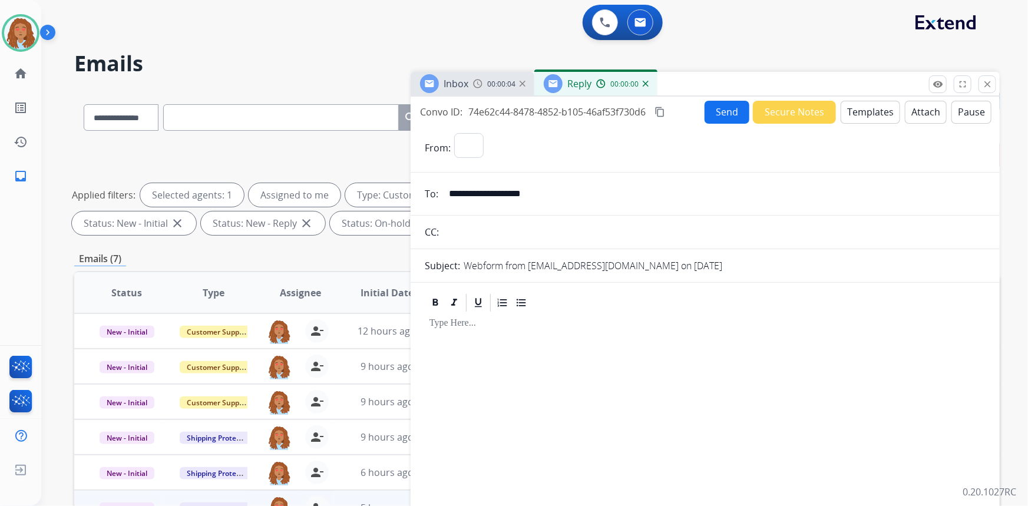
select select "**********"
click at [877, 113] on button "Templates" at bounding box center [871, 112] width 60 height 23
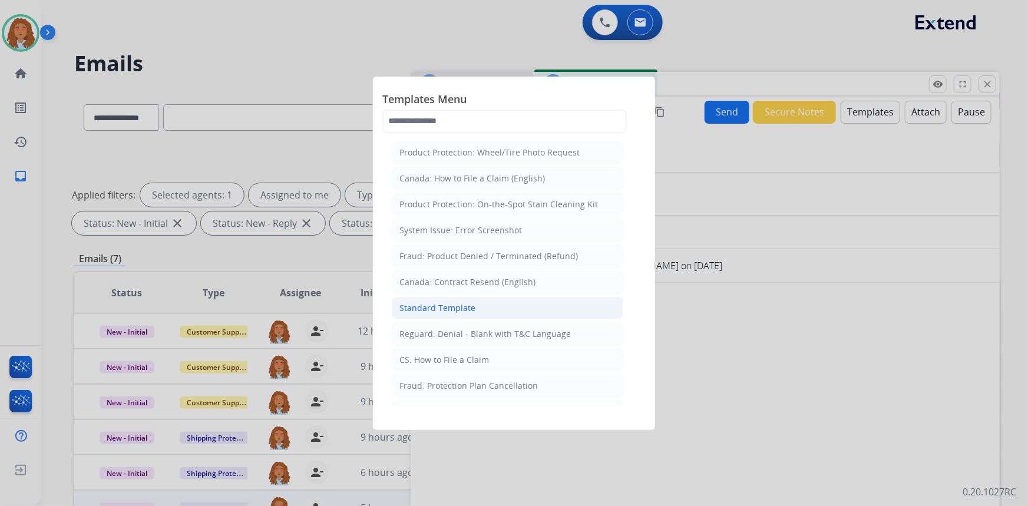
click at [454, 304] on div "Standard Template" at bounding box center [438, 308] width 76 height 12
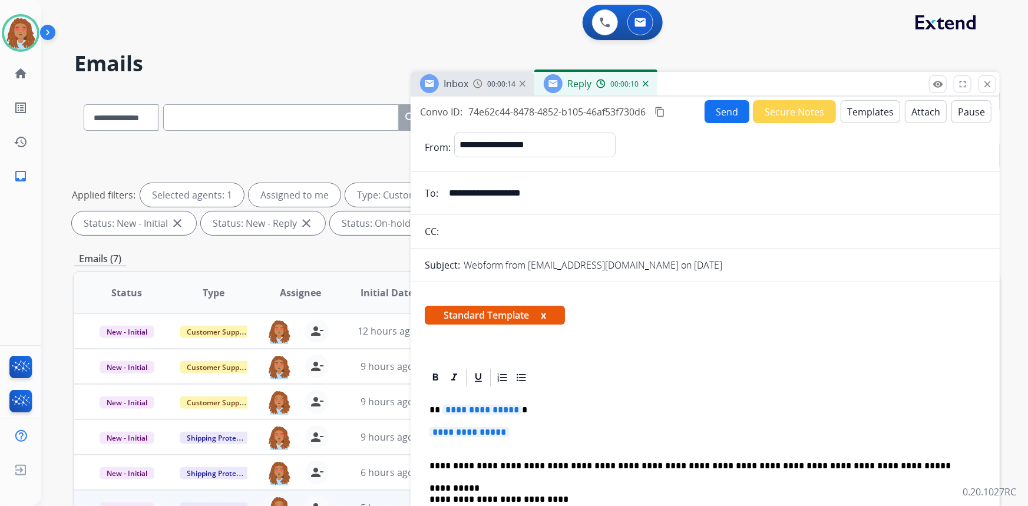
click at [483, 408] on span "**********" at bounding box center [483, 410] width 80 height 10
click at [480, 433] on span "**********" at bounding box center [470, 432] width 80 height 10
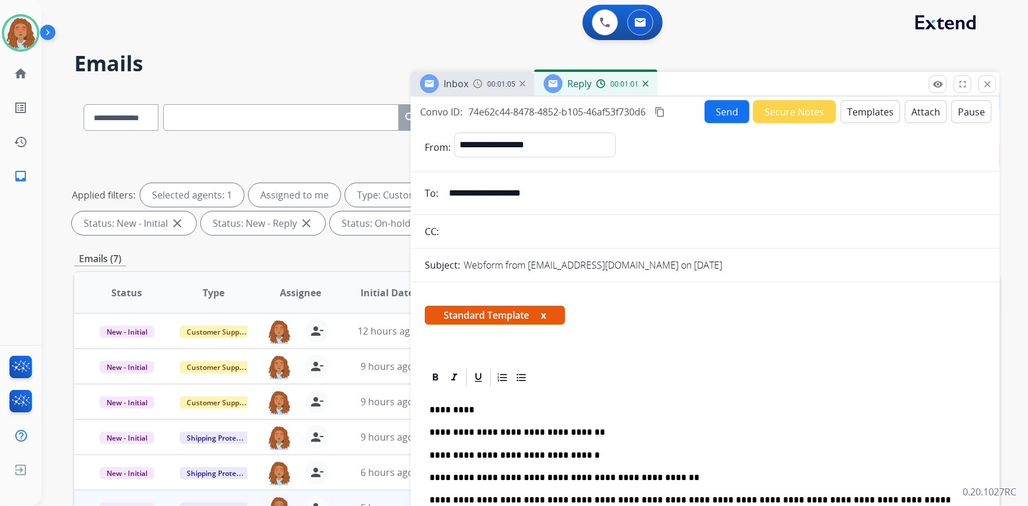
click at [658, 476] on p "**********" at bounding box center [701, 478] width 543 height 11
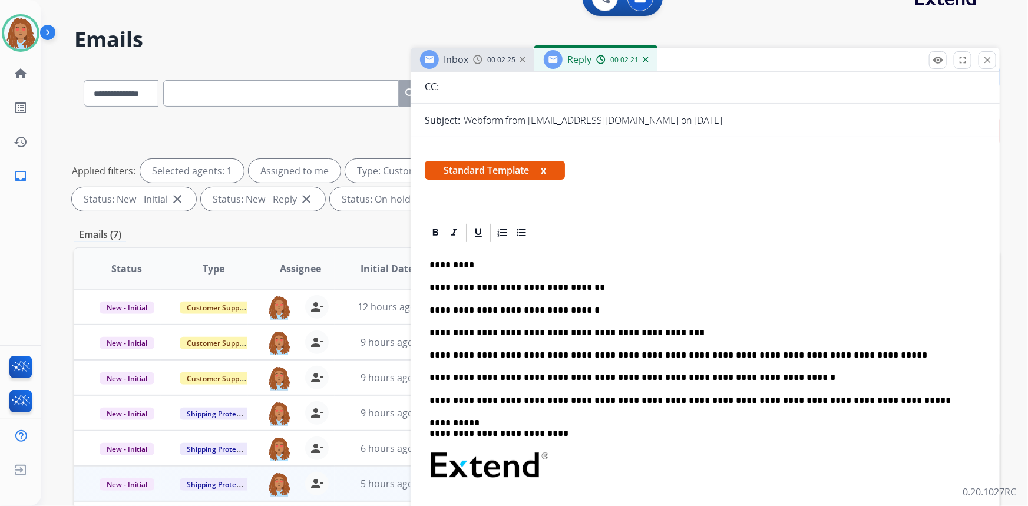
scroll to position [160, 0]
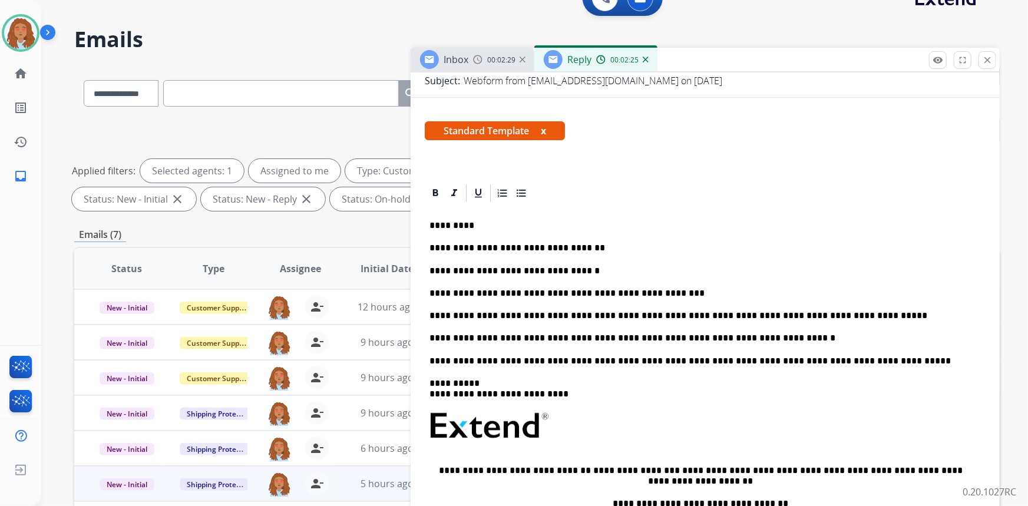
click at [781, 339] on p "**********" at bounding box center [701, 338] width 543 height 11
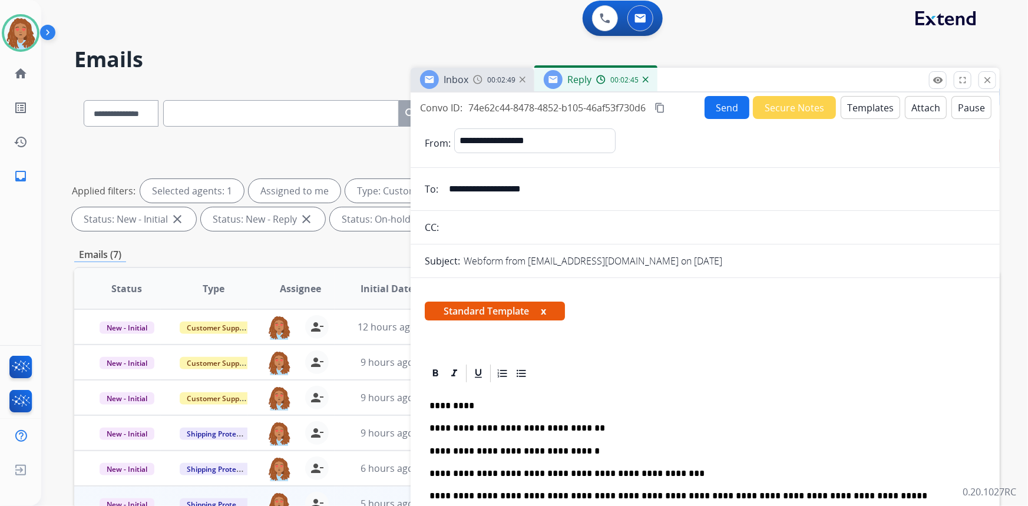
scroll to position [0, 0]
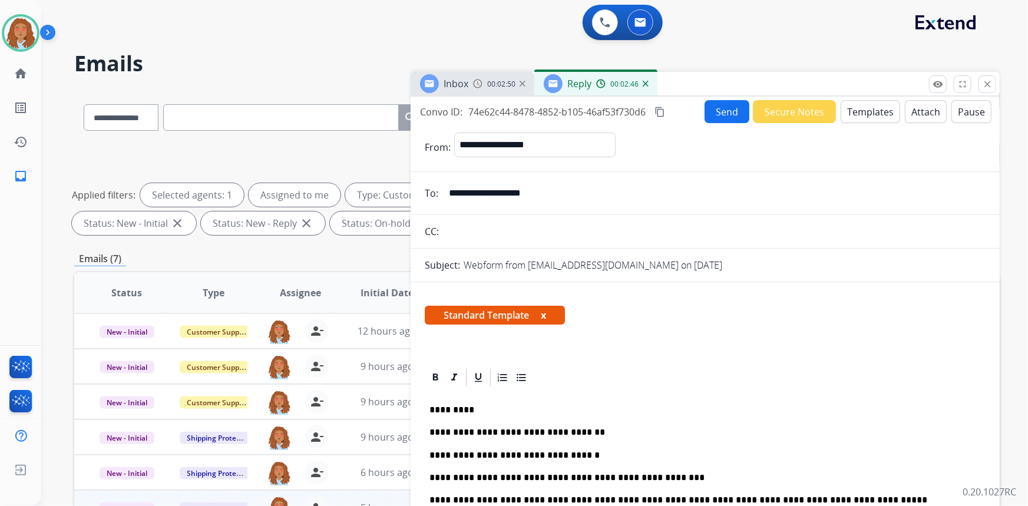
click at [661, 110] on mat-icon "content_copy" at bounding box center [660, 112] width 11 height 11
click at [721, 113] on button "Send" at bounding box center [727, 111] width 45 height 23
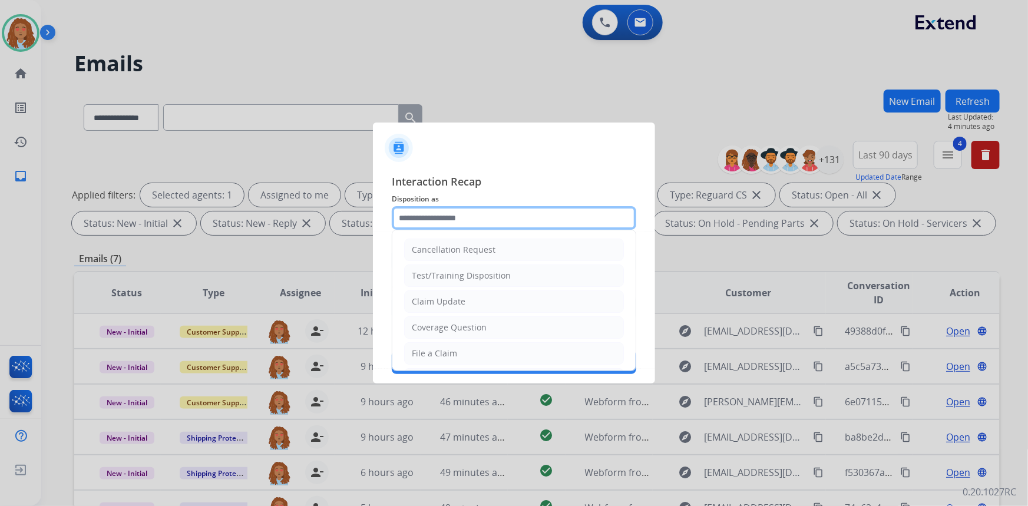
click at [466, 217] on input "text" at bounding box center [514, 218] width 245 height 24
click at [466, 298] on li "Claim Update" at bounding box center [514, 302] width 220 height 22
type input "**********"
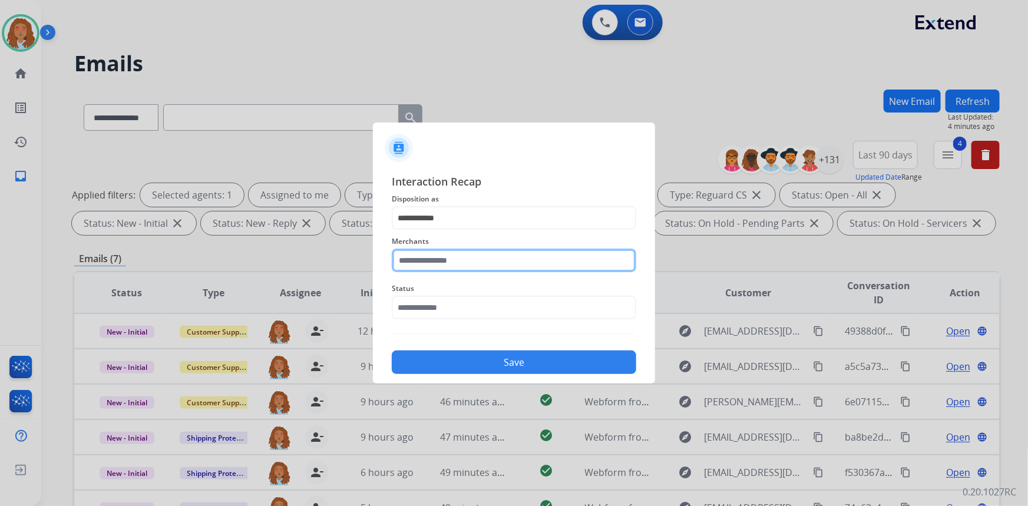
click at [442, 262] on input "text" at bounding box center [514, 261] width 245 height 24
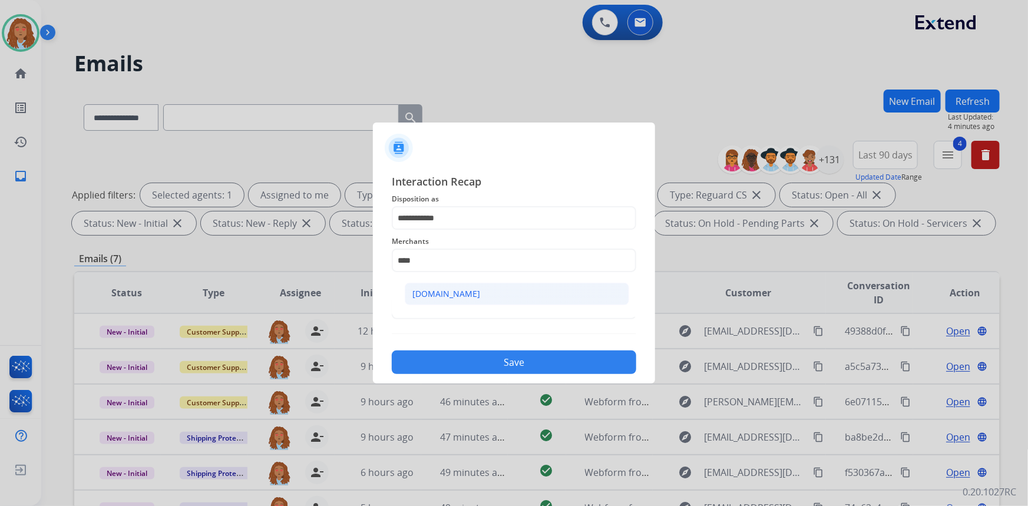
click at [424, 295] on div "[DOMAIN_NAME]" at bounding box center [447, 294] width 68 height 12
type input "**********"
click at [429, 306] on input "text" at bounding box center [514, 308] width 245 height 24
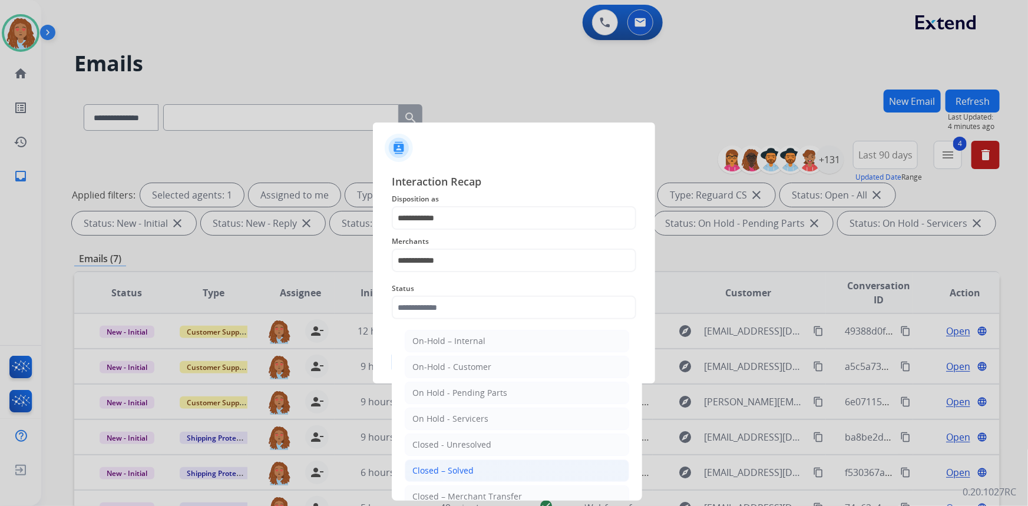
click at [443, 467] on div "Closed – Solved" at bounding box center [443, 471] width 61 height 12
type input "**********"
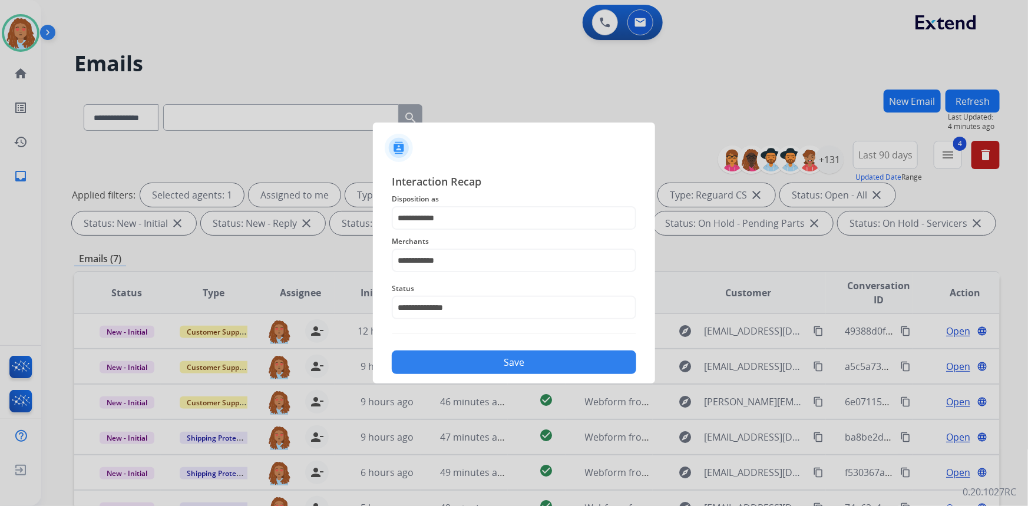
click at [490, 364] on button "Save" at bounding box center [514, 363] width 245 height 24
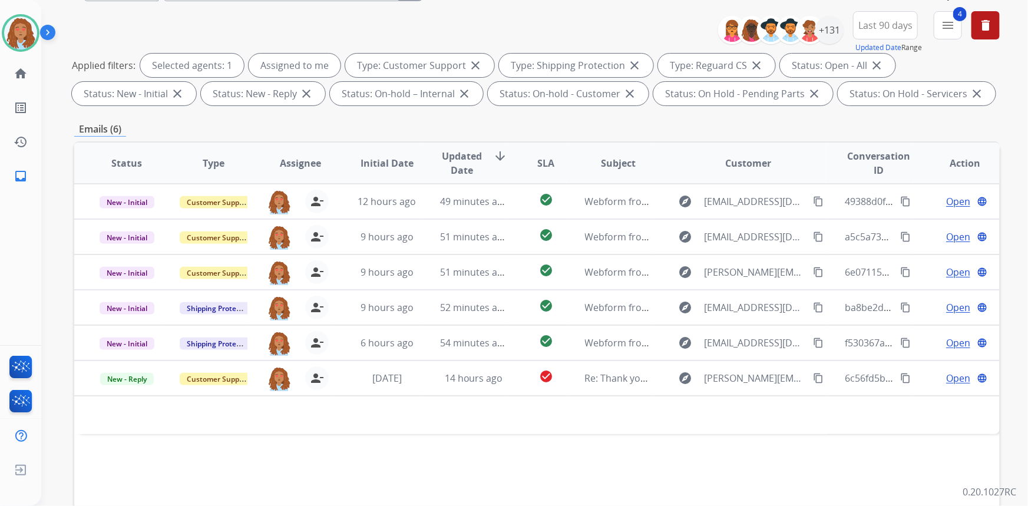
scroll to position [113, 0]
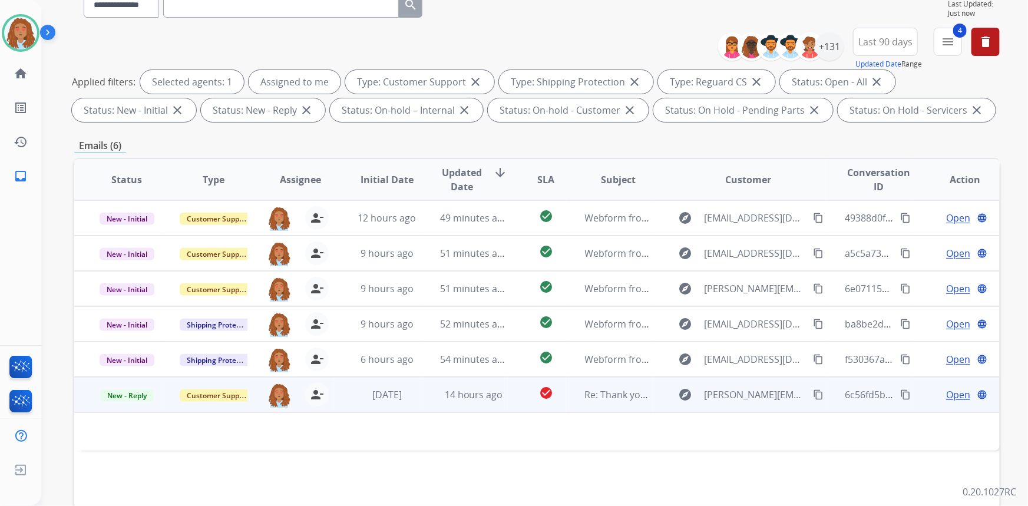
click at [813, 392] on mat-icon "content_copy" at bounding box center [818, 395] width 11 height 11
click at [901, 398] on mat-icon "content_copy" at bounding box center [906, 395] width 11 height 11
click at [952, 396] on span "Open" at bounding box center [958, 395] width 24 height 14
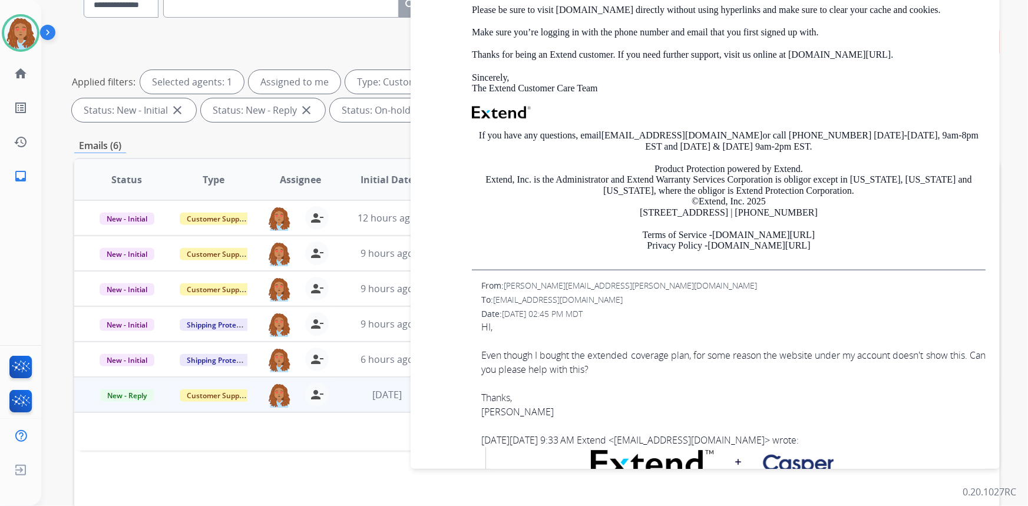
scroll to position [1561, 0]
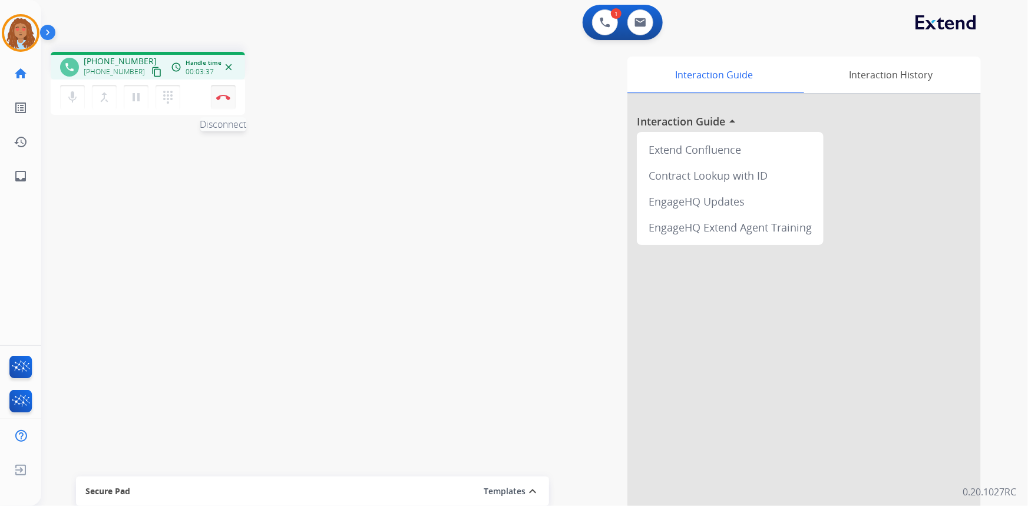
click at [229, 94] on img at bounding box center [223, 97] width 14 height 6
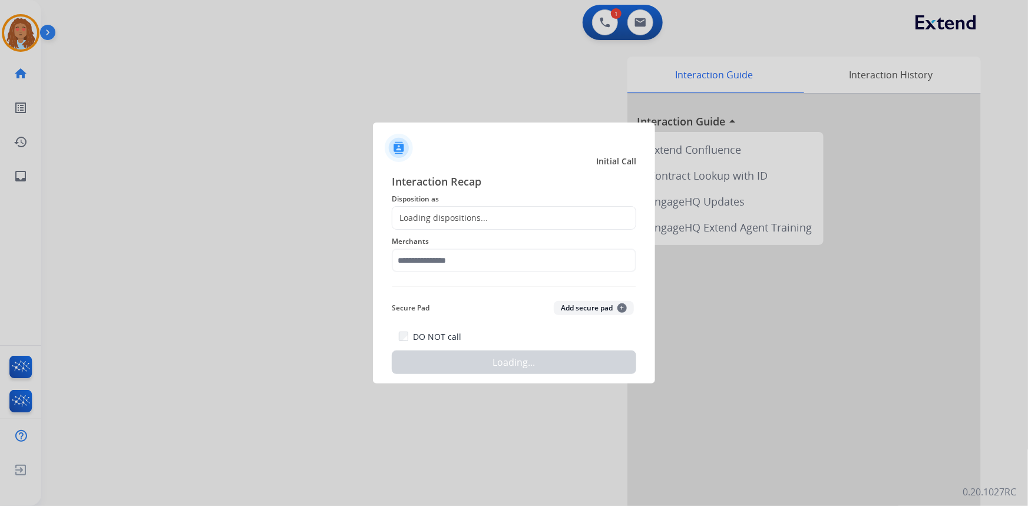
click at [476, 218] on div "Loading dispositions..." at bounding box center [440, 218] width 95 height 12
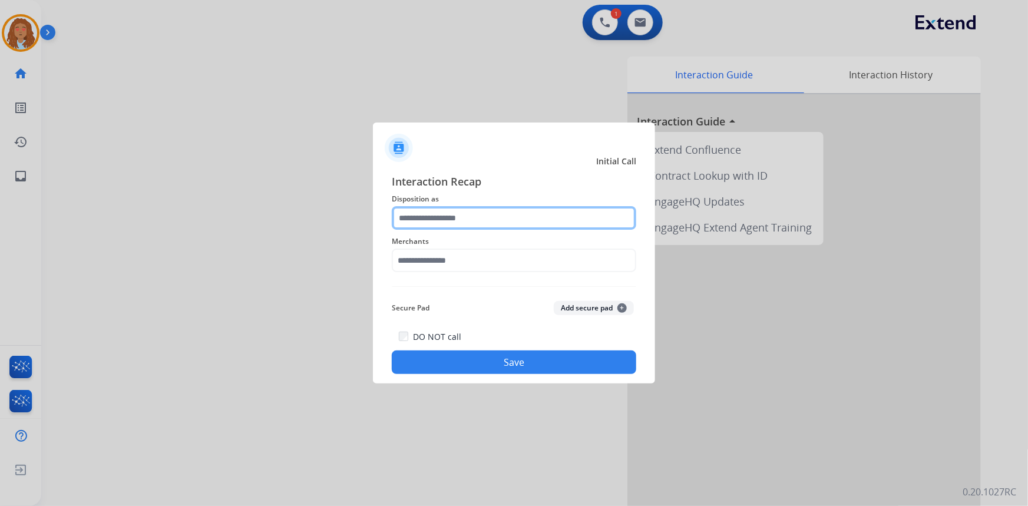
click at [451, 215] on input "text" at bounding box center [514, 218] width 245 height 24
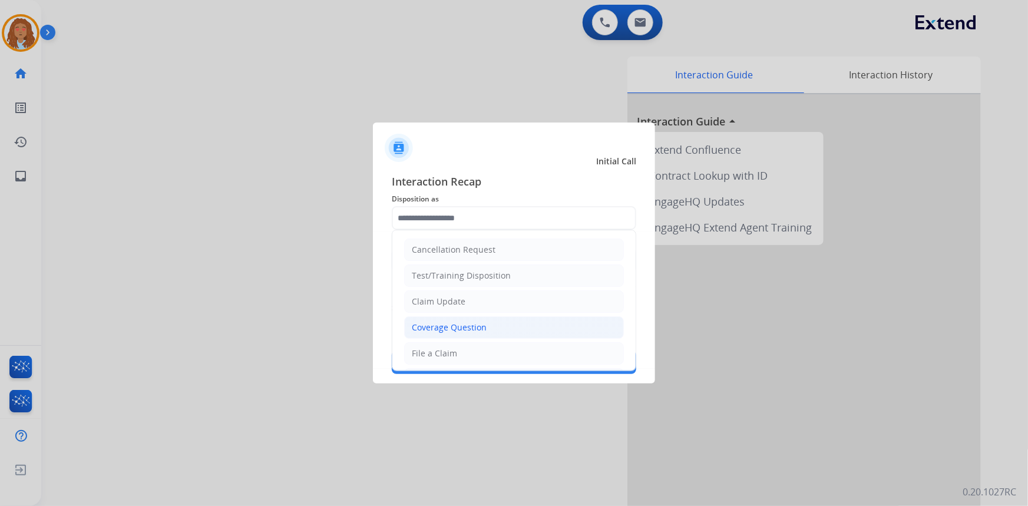
click at [448, 330] on div "Coverage Question" at bounding box center [449, 328] width 75 height 12
type input "**********"
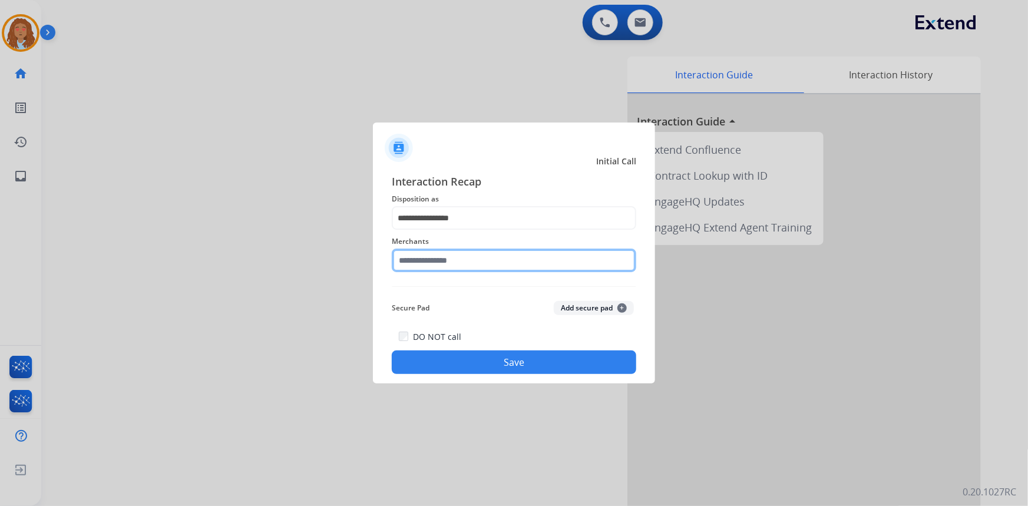
click at [453, 257] on input "text" at bounding box center [514, 261] width 245 height 24
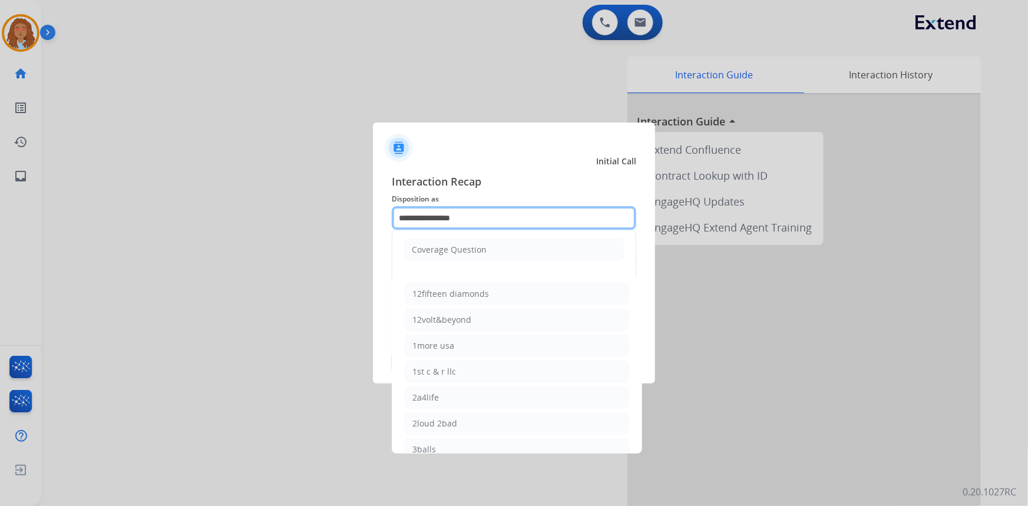
click at [475, 218] on input "**********" at bounding box center [514, 218] width 245 height 24
drag, startPoint x: 487, startPoint y: 216, endPoint x: 344, endPoint y: 215, distance: 143.8
click at [0, 215] on app-contact-recap-modal "**********" at bounding box center [0, 253] width 0 height 506
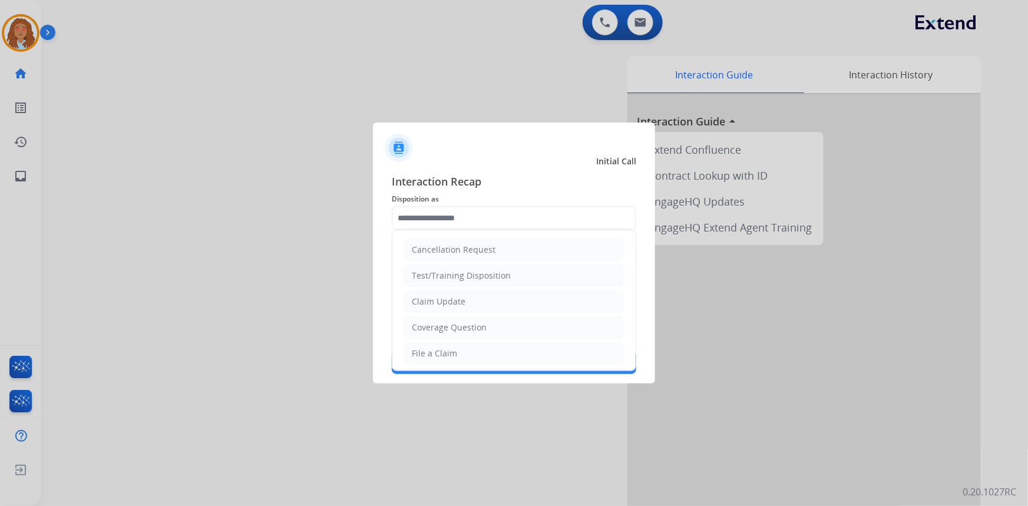
drag, startPoint x: 476, startPoint y: 302, endPoint x: 465, endPoint y: 298, distance: 12.1
click at [476, 301] on li "Claim Update" at bounding box center [514, 302] width 220 height 22
type input "**********"
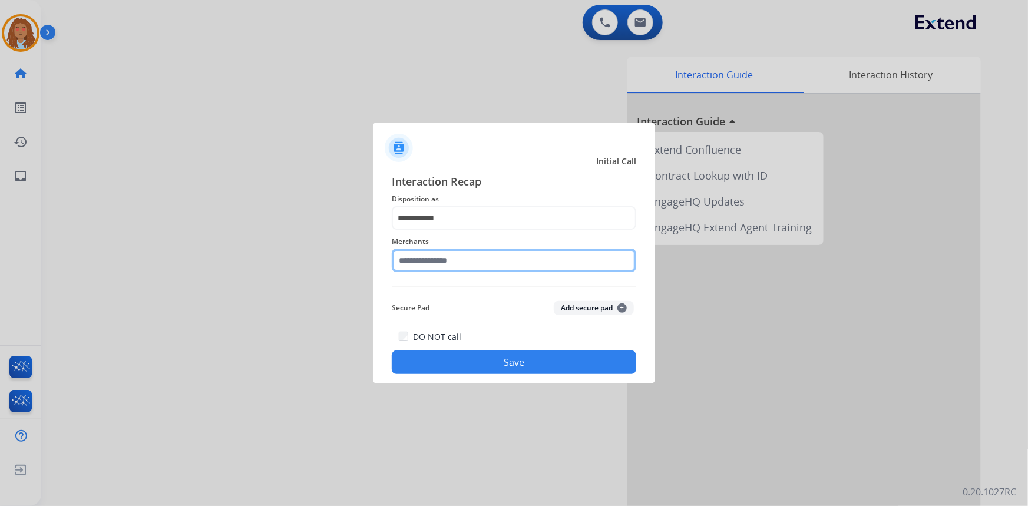
click at [428, 265] on input "text" at bounding box center [514, 261] width 245 height 24
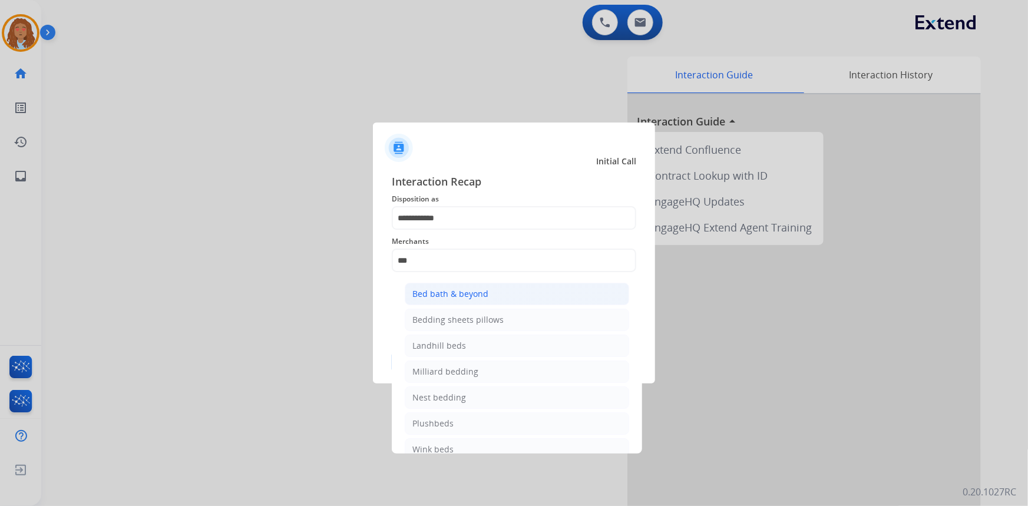
click at [463, 291] on div "Bed bath & beyond" at bounding box center [451, 294] width 76 height 12
type input "**********"
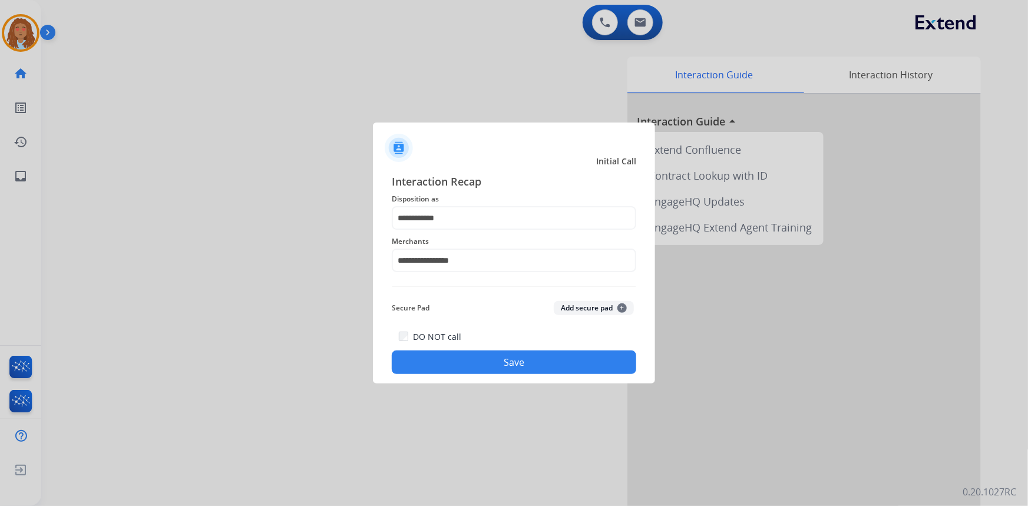
click at [467, 363] on button "Save" at bounding box center [514, 363] width 245 height 24
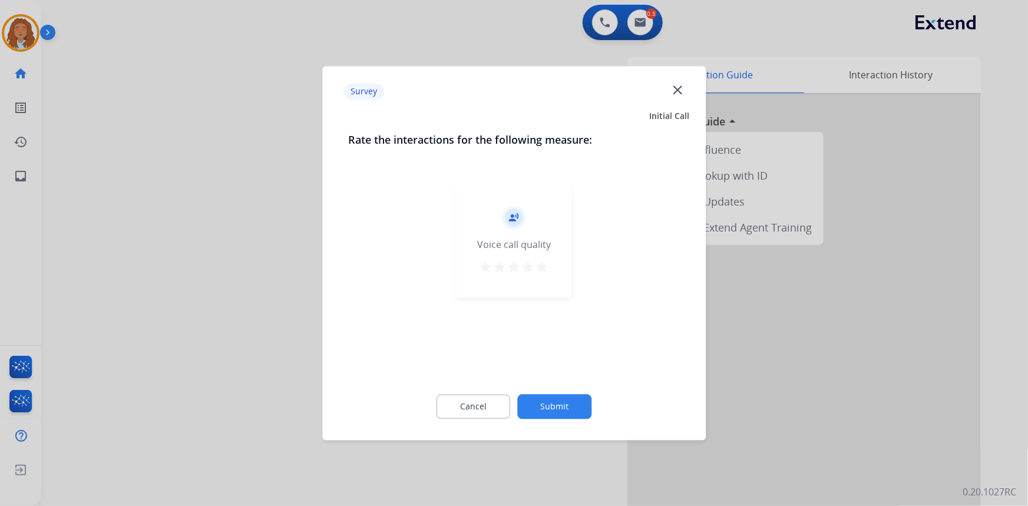
click at [249, 212] on div at bounding box center [514, 253] width 1028 height 506
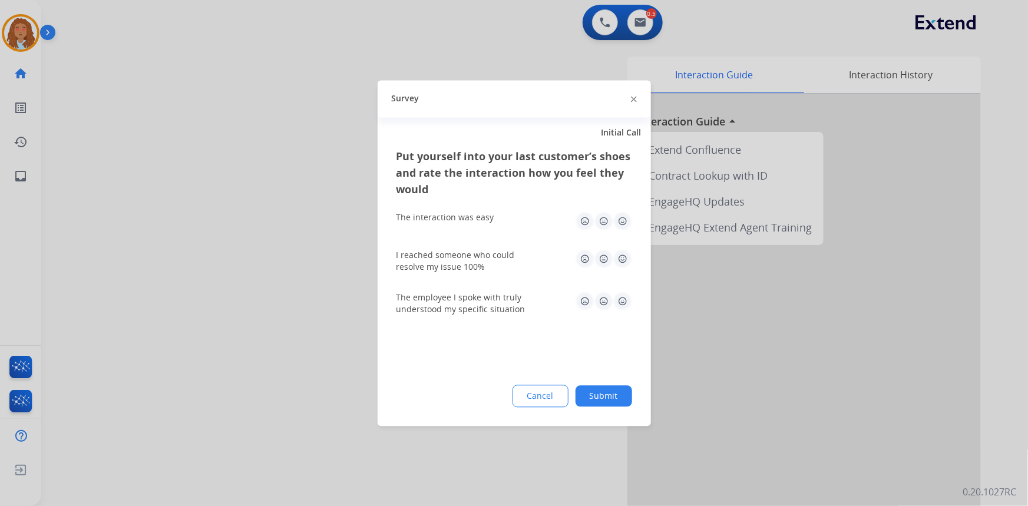
click at [249, 212] on div at bounding box center [514, 253] width 1028 height 506
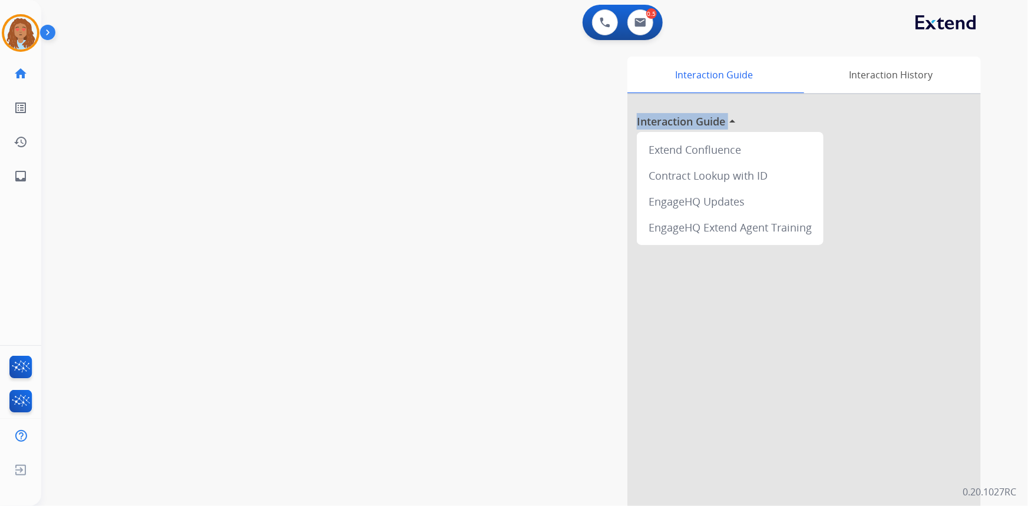
click at [249, 212] on div "swap_horiz Break voice bridge close_fullscreen Connect 3-Way Call merge_type Se…" at bounding box center [520, 288] width 959 height 492
click at [635, 15] on button at bounding box center [641, 22] width 26 height 26
select select "**********"
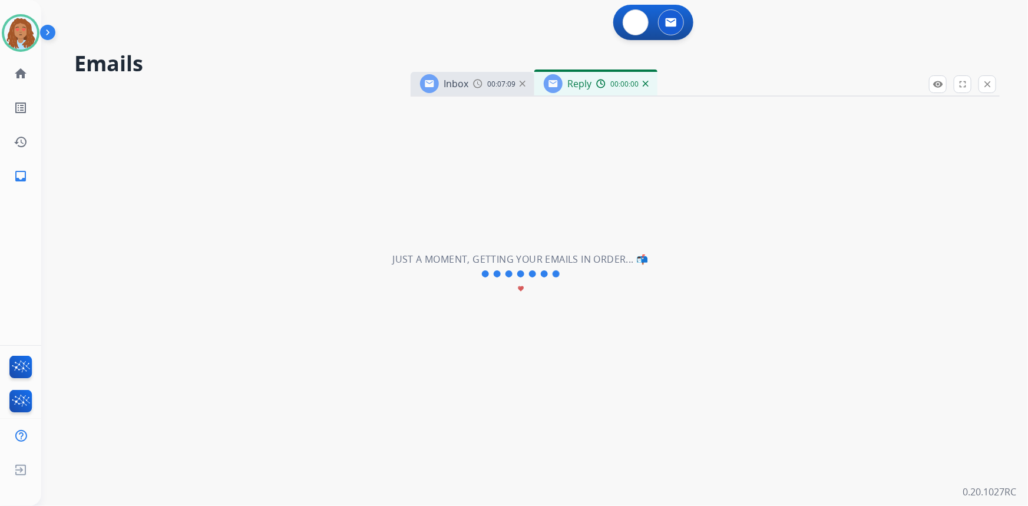
select select "**********"
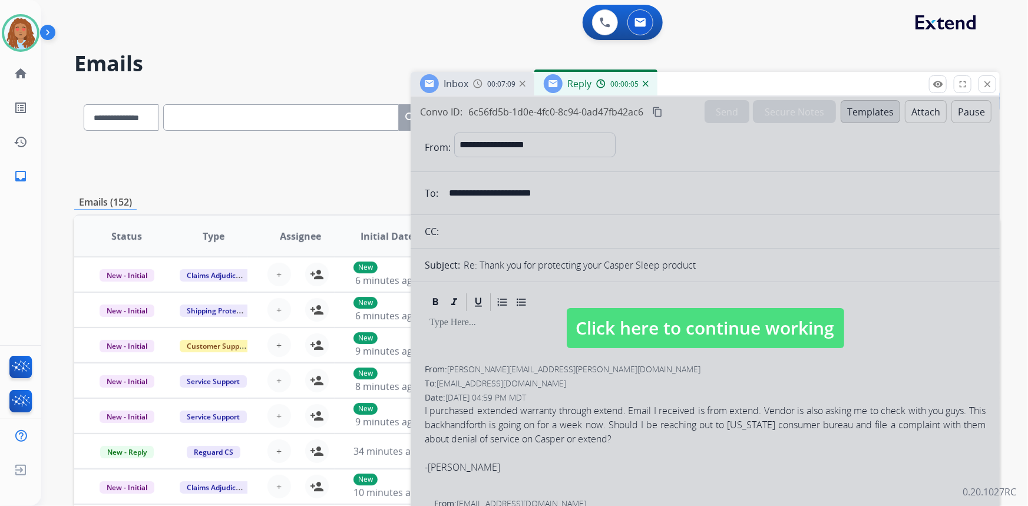
click at [690, 335] on span "Click here to continue working" at bounding box center [706, 328] width 278 height 40
select select
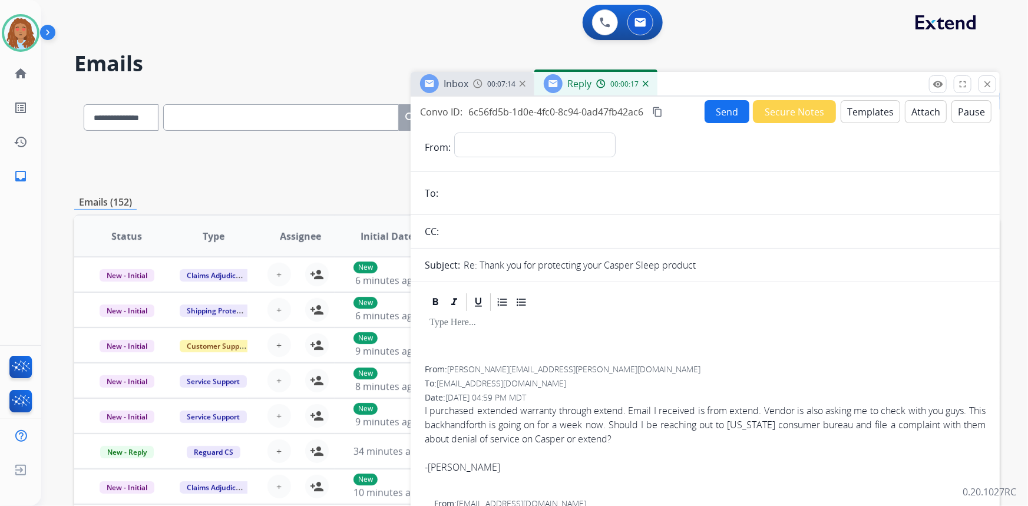
click at [645, 85] on img at bounding box center [646, 84] width 6 height 6
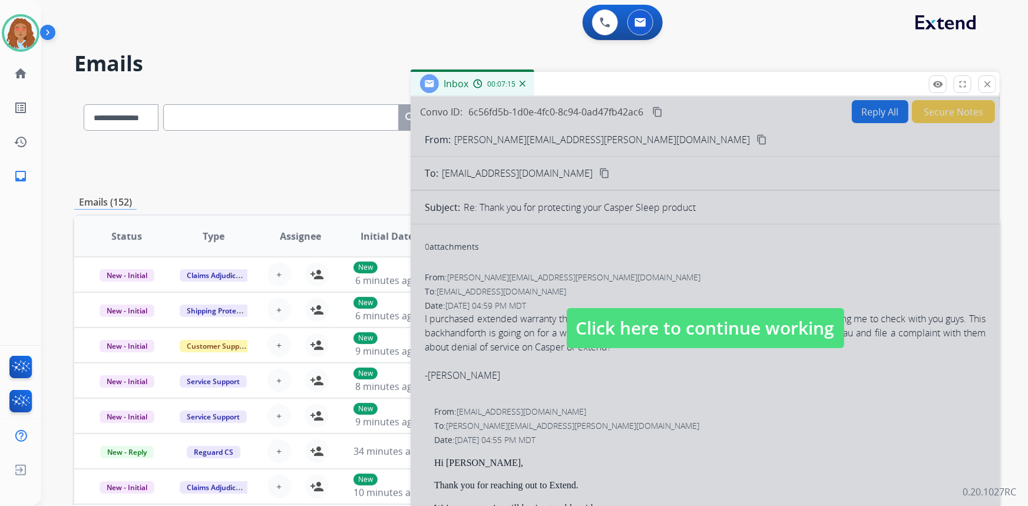
click at [643, 318] on span "Click here to continue working" at bounding box center [706, 328] width 278 height 40
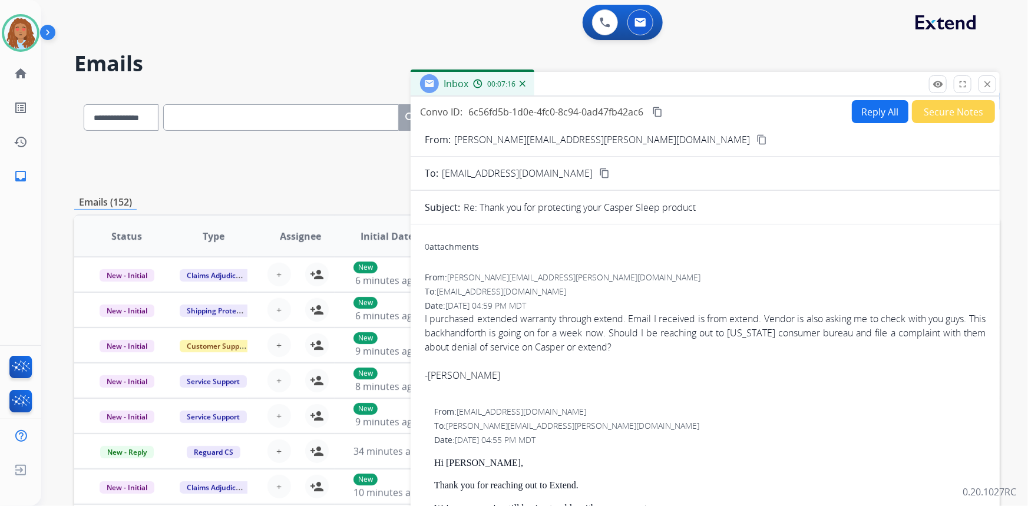
click at [873, 116] on button "Reply All" at bounding box center [880, 111] width 57 height 23
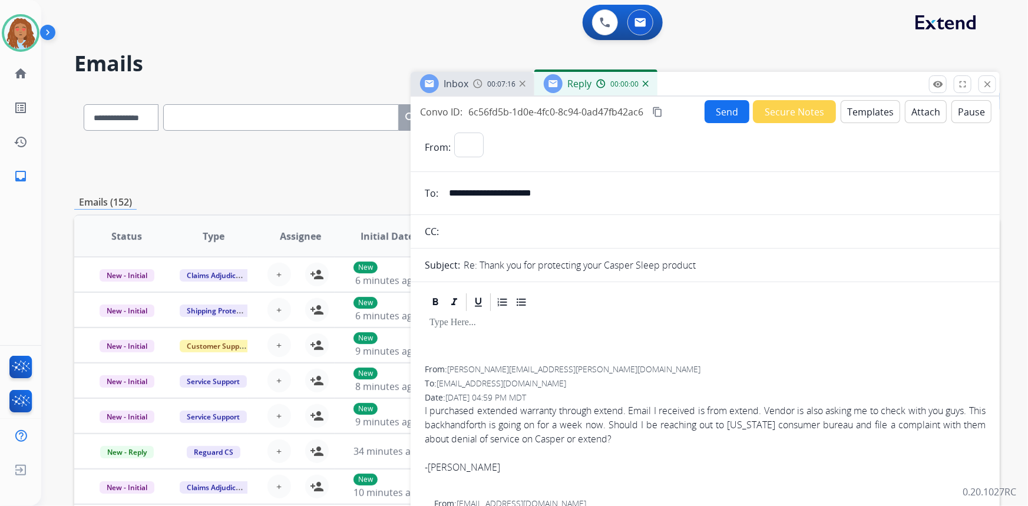
select select "**********"
click at [866, 111] on button "Templates" at bounding box center [871, 111] width 60 height 23
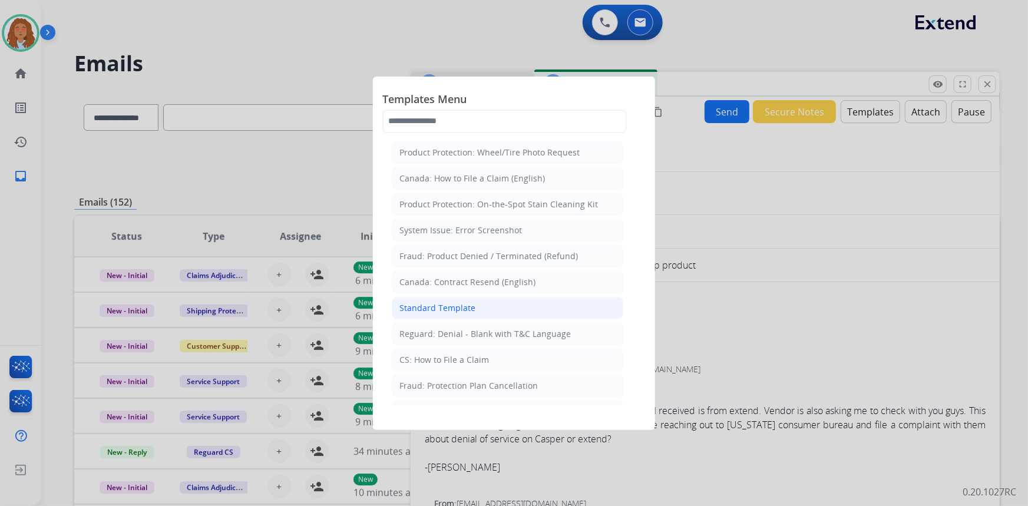
click at [465, 312] on div "Standard Template" at bounding box center [438, 308] width 76 height 12
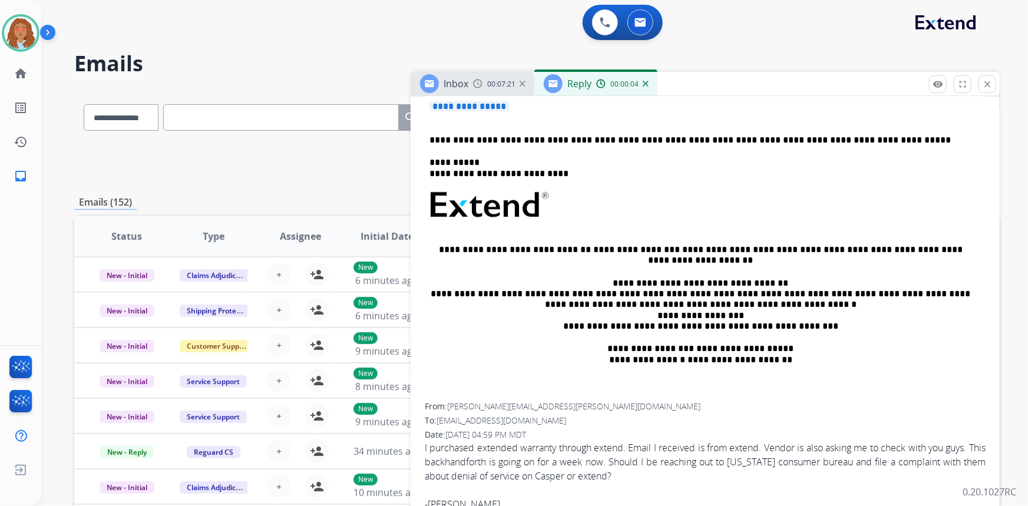
scroll to position [642, 0]
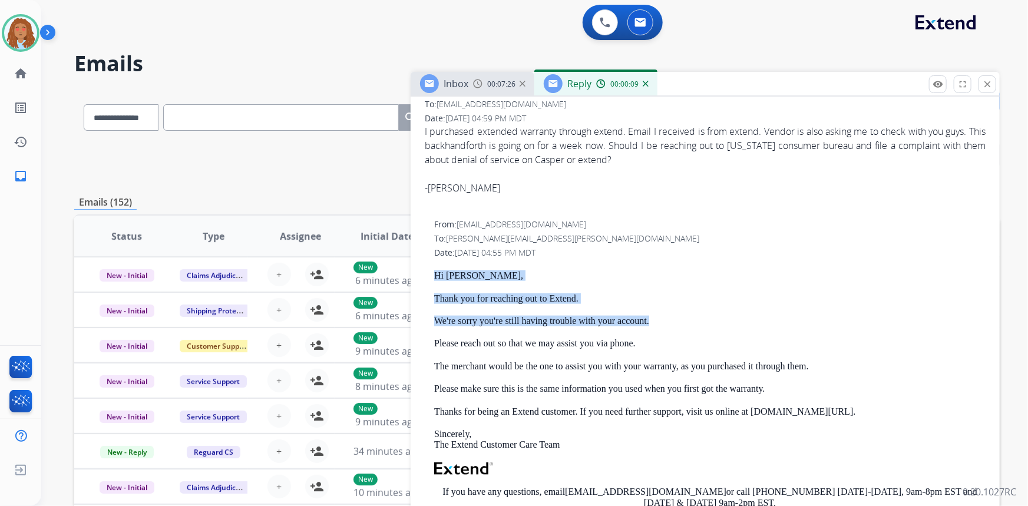
drag, startPoint x: 636, startPoint y: 318, endPoint x: 430, endPoint y: 273, distance: 211.2
click at [430, 273] on div "From: support@extend.com To: ranjith.sajja@gmail.com Date: 09/16/2025 - 04:55 P…" at bounding box center [705, 423] width 561 height 408
copy div "Hi Ranjith, Thank you for reaching out to Extend. We're sorry you're still havi…"
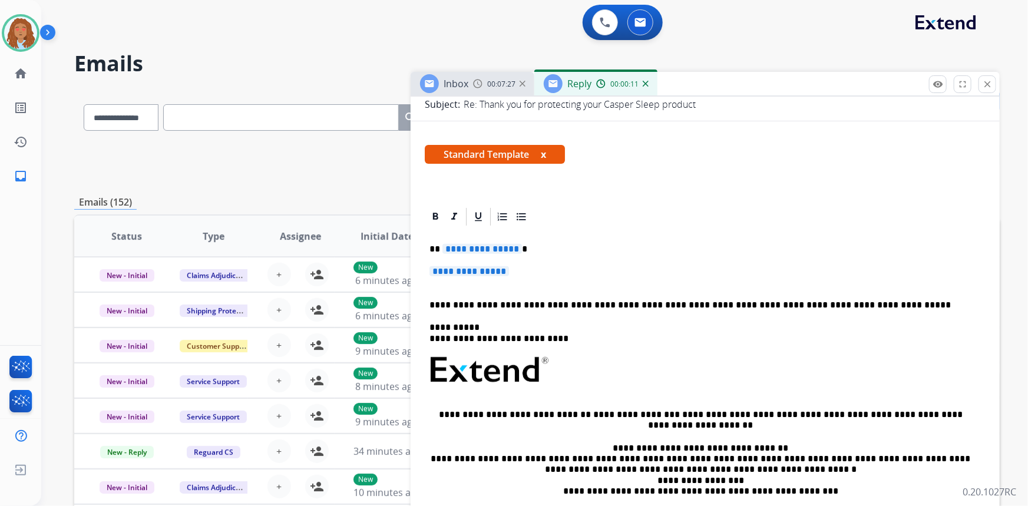
scroll to position [160, 0]
click at [495, 274] on span "**********" at bounding box center [470, 272] width 80 height 10
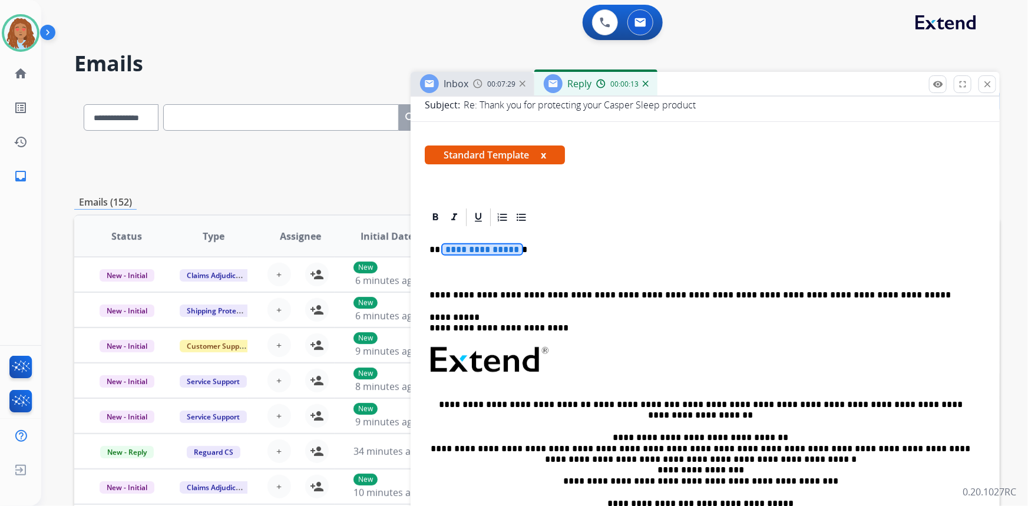
click at [496, 252] on span "**********" at bounding box center [483, 250] width 80 height 10
drag, startPoint x: 524, startPoint y: 253, endPoint x: 436, endPoint y: 247, distance: 88.6
click at [436, 247] on p "**********" at bounding box center [701, 250] width 543 height 11
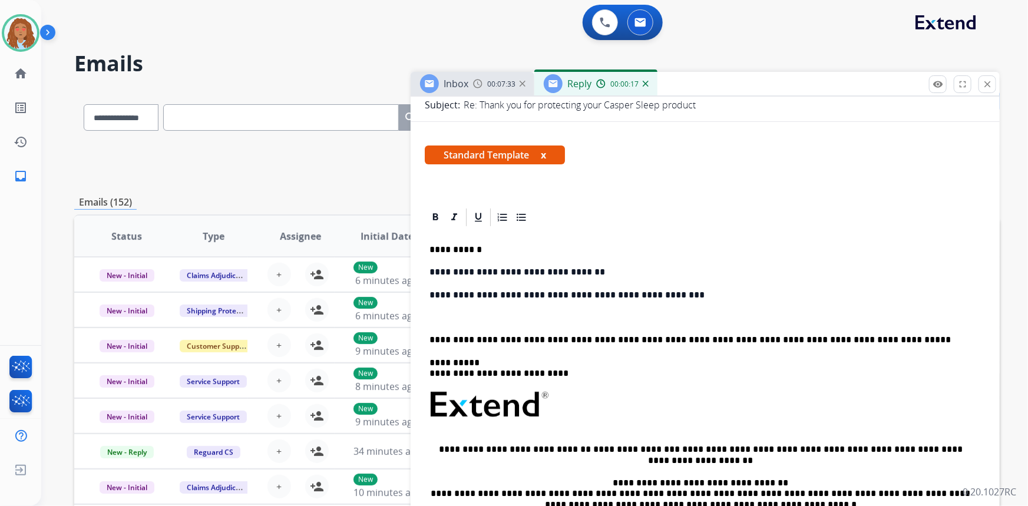
click at [662, 303] on div "**********" at bounding box center [705, 415] width 561 height 375
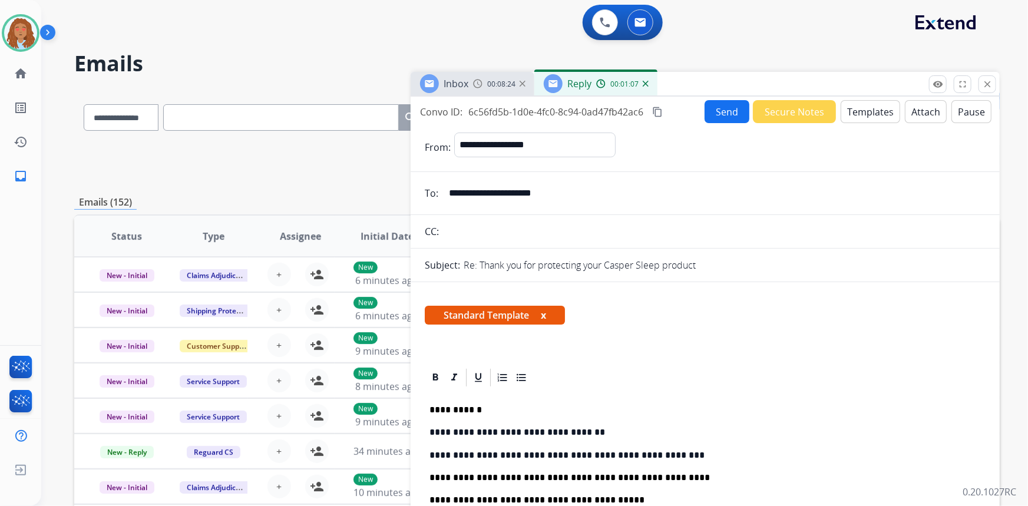
scroll to position [0, 0]
click at [655, 111] on mat-icon "content_copy" at bounding box center [657, 112] width 11 height 11
click at [719, 113] on button "Send" at bounding box center [727, 111] width 45 height 23
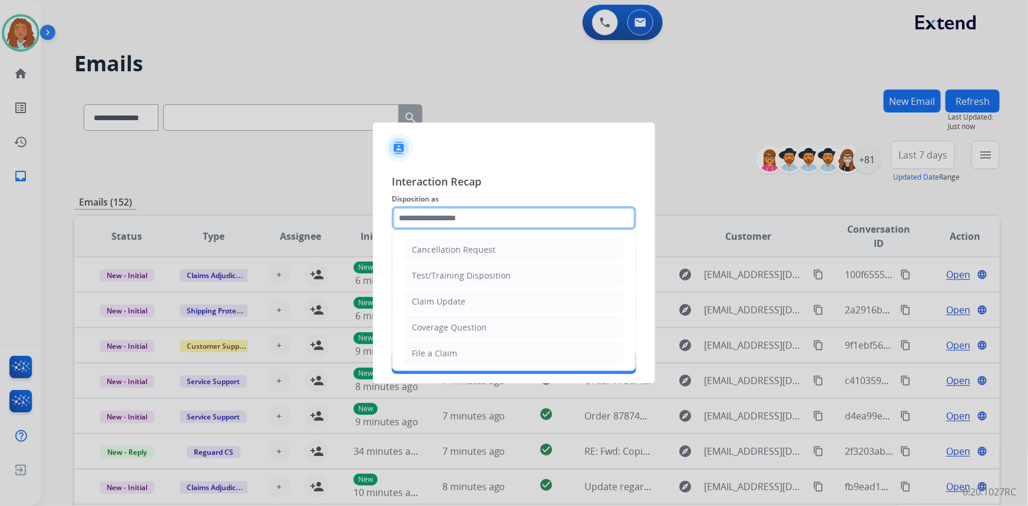
click at [438, 216] on input "text" at bounding box center [514, 218] width 245 height 24
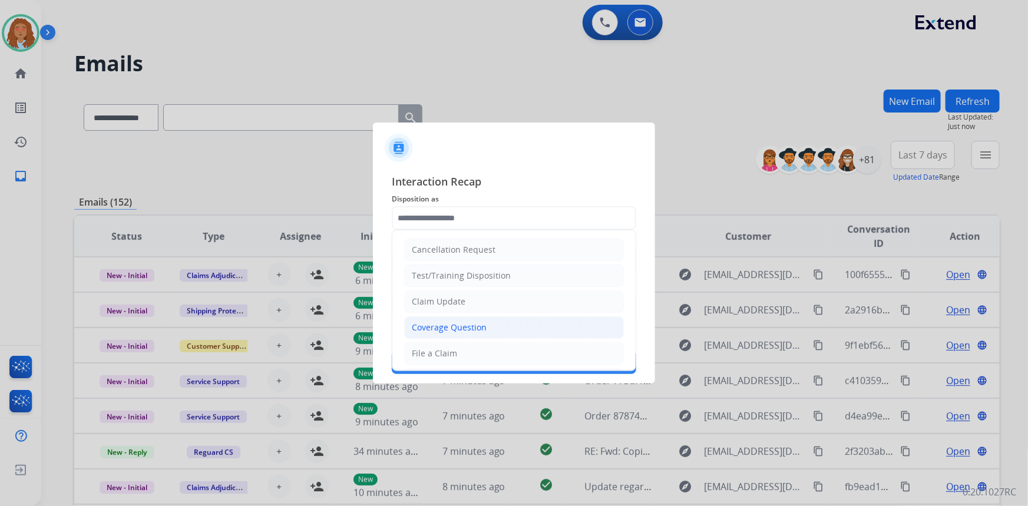
click at [467, 329] on div "Coverage Question" at bounding box center [449, 328] width 75 height 12
type input "**********"
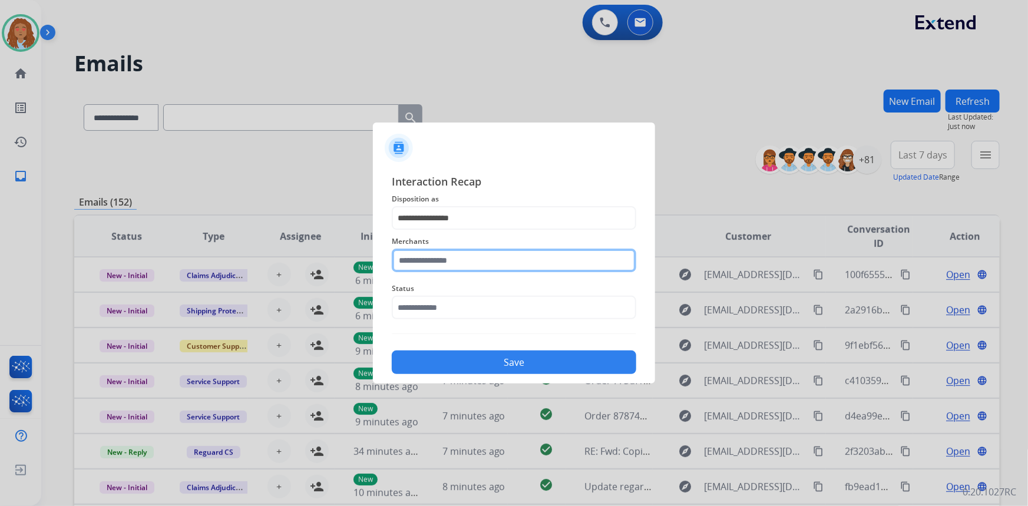
click at [463, 256] on input "text" at bounding box center [514, 261] width 245 height 24
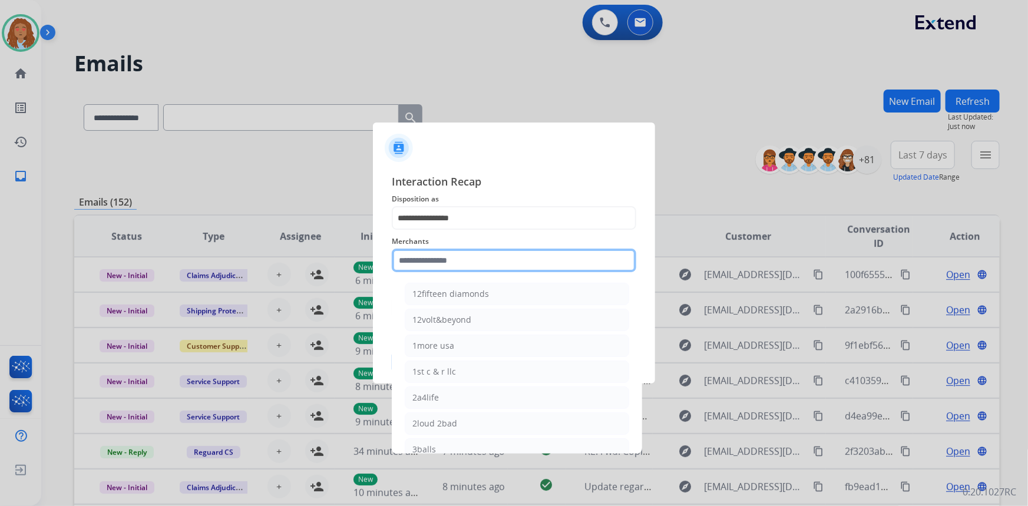
type input "*"
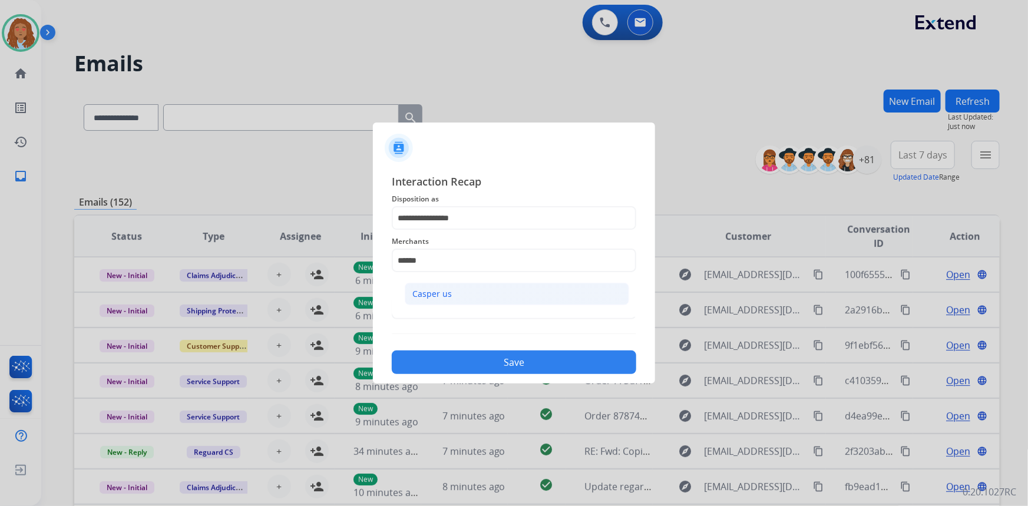
click at [457, 293] on li "Casper us" at bounding box center [517, 294] width 225 height 22
type input "*********"
click at [459, 307] on input "text" at bounding box center [514, 308] width 245 height 24
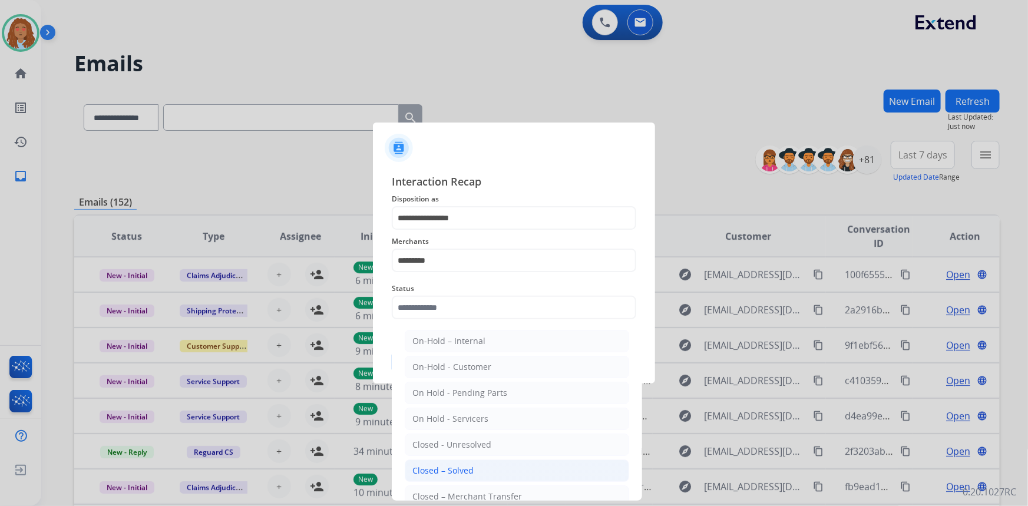
click at [460, 473] on div "Closed – Solved" at bounding box center [443, 471] width 61 height 12
type input "**********"
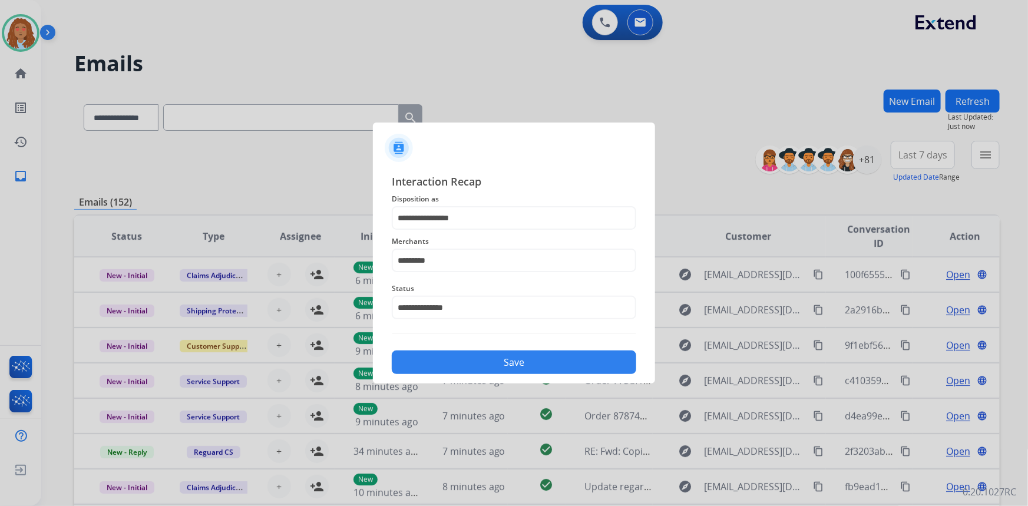
click at [456, 369] on button "Save" at bounding box center [514, 363] width 245 height 24
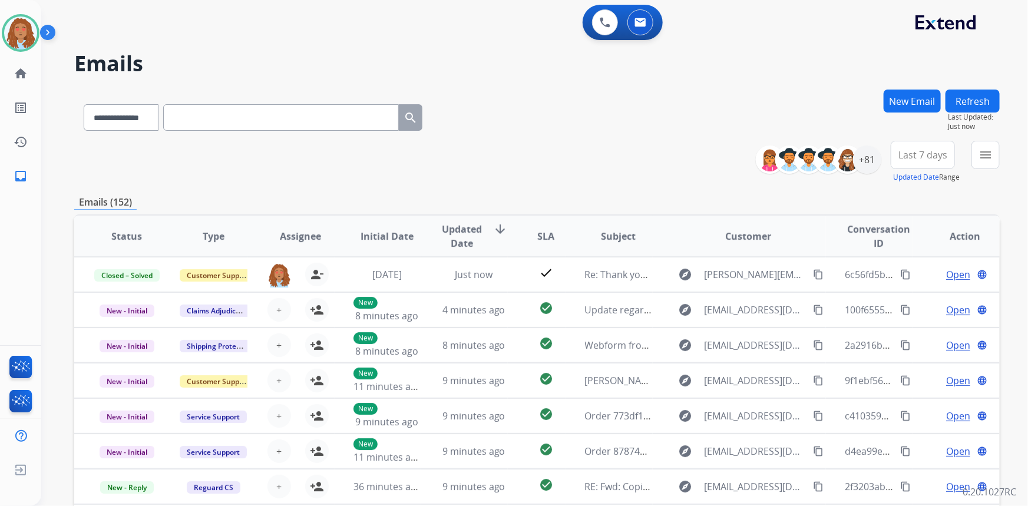
click at [931, 157] on span "Last 7 days" at bounding box center [923, 155] width 49 height 5
click at [899, 303] on div "Last 90 days" at bounding box center [919, 298] width 65 height 18
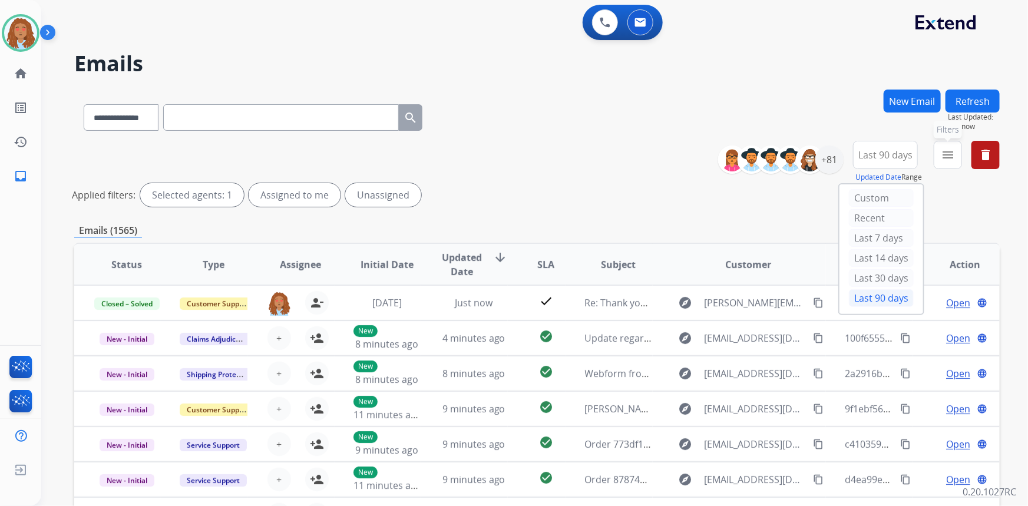
click at [952, 157] on mat-icon "menu" at bounding box center [948, 155] width 14 height 14
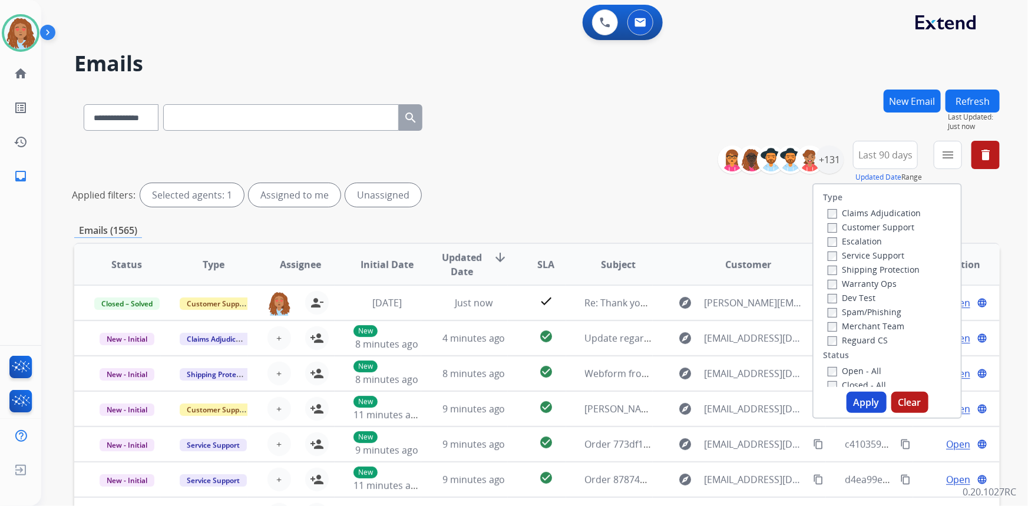
click at [857, 225] on label "Customer Support" at bounding box center [871, 227] width 87 height 11
click at [870, 267] on label "Shipping Protection" at bounding box center [874, 269] width 92 height 11
click at [860, 394] on button "Apply" at bounding box center [867, 402] width 40 height 21
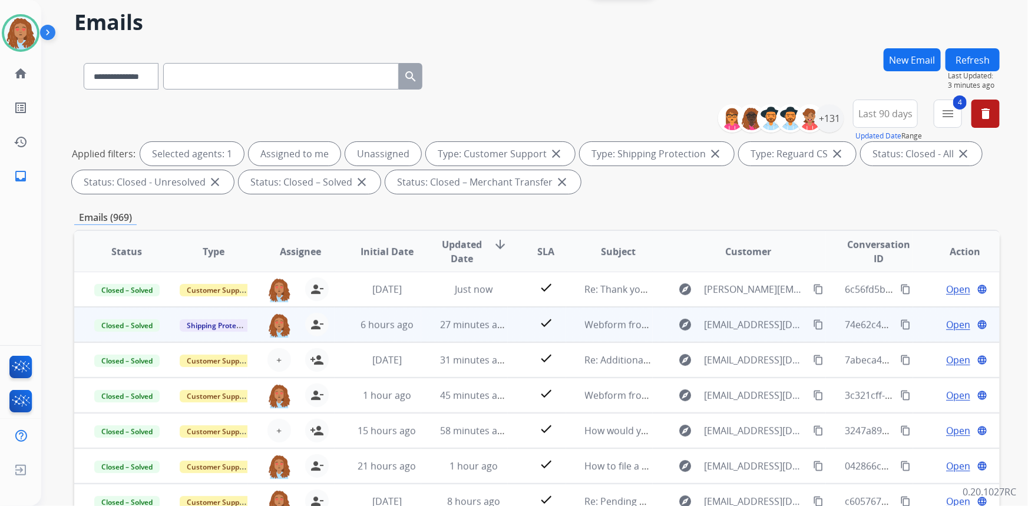
scroll to position [53, 0]
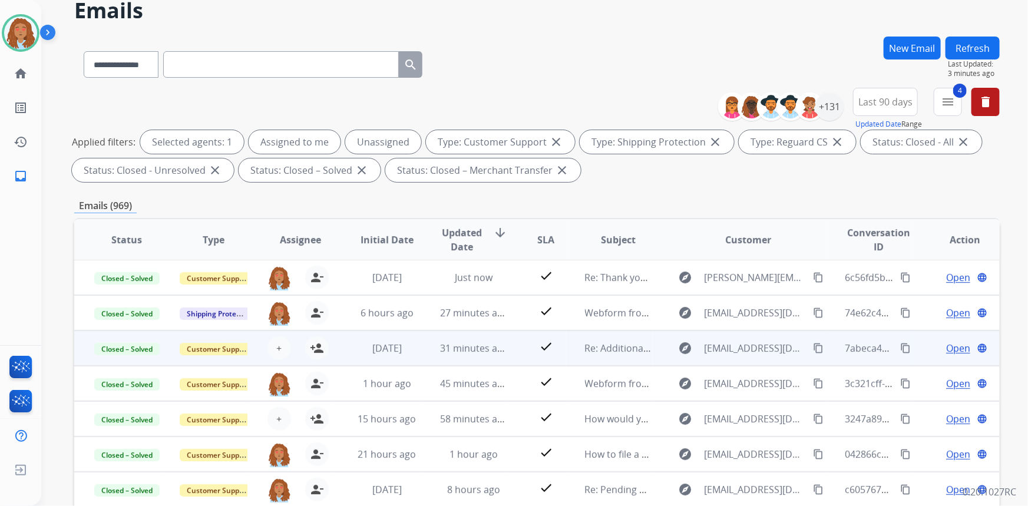
click at [612, 357] on td "Re: Additional Information" at bounding box center [609, 348] width 87 height 35
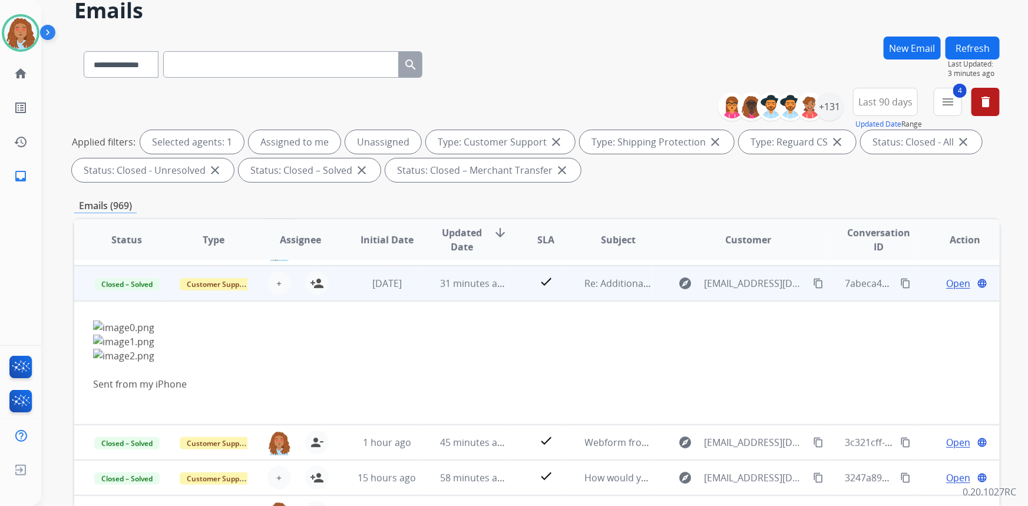
scroll to position [71, 0]
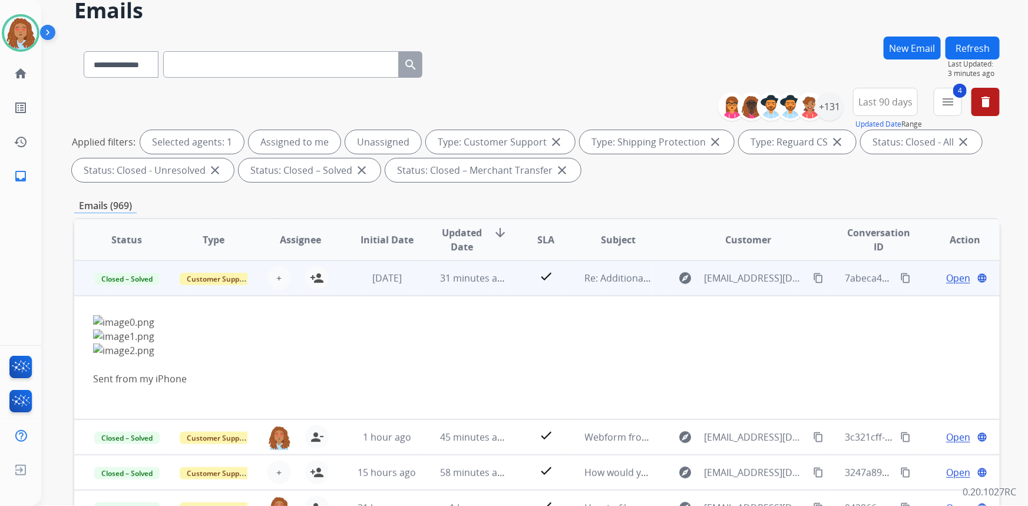
click at [622, 292] on td "Re: Additional Information" at bounding box center [609, 277] width 87 height 35
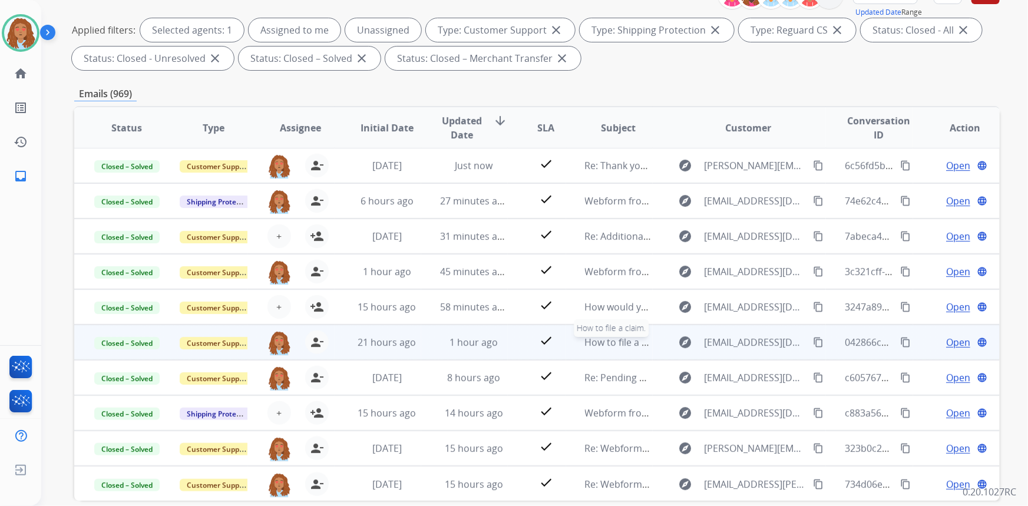
scroll to position [220, 0]
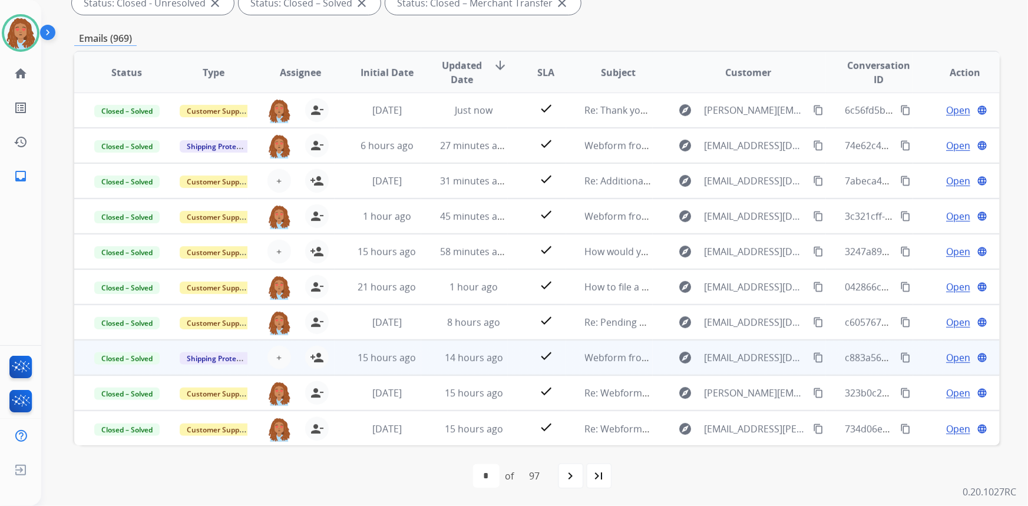
click at [760, 367] on td "explore Myyjys@gmail.com content_copy" at bounding box center [740, 357] width 174 height 35
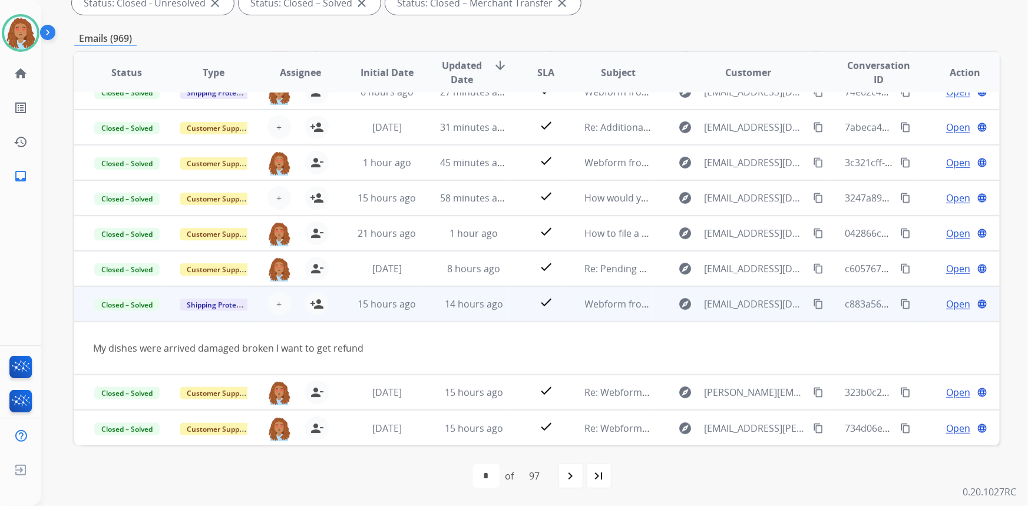
scroll to position [54, 0]
click at [950, 302] on span "Open" at bounding box center [958, 305] width 24 height 14
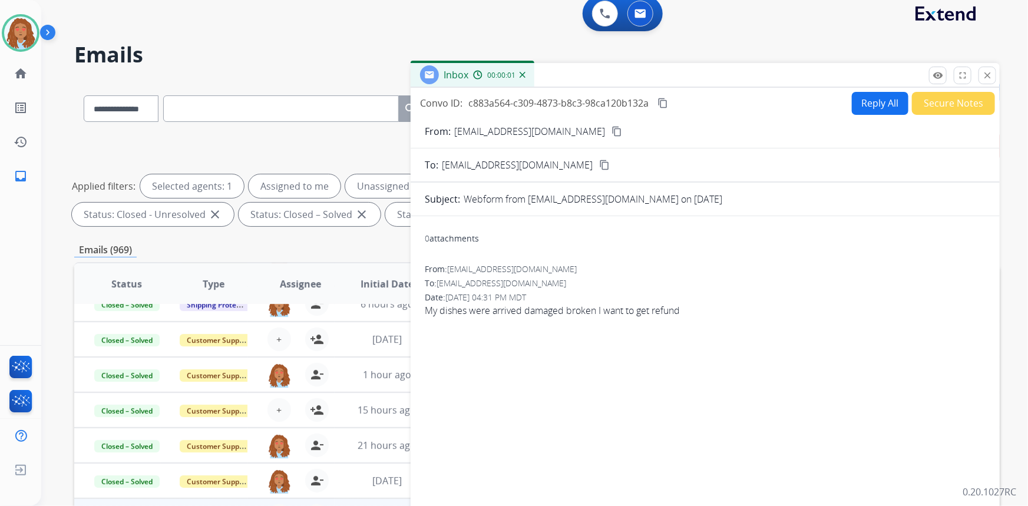
scroll to position [0, 0]
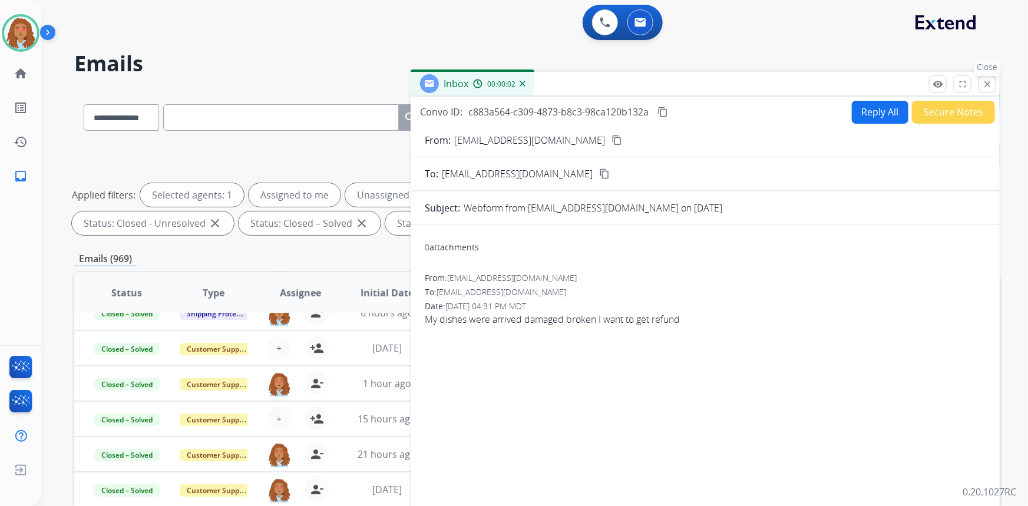
click at [987, 88] on mat-icon "close" at bounding box center [987, 84] width 11 height 11
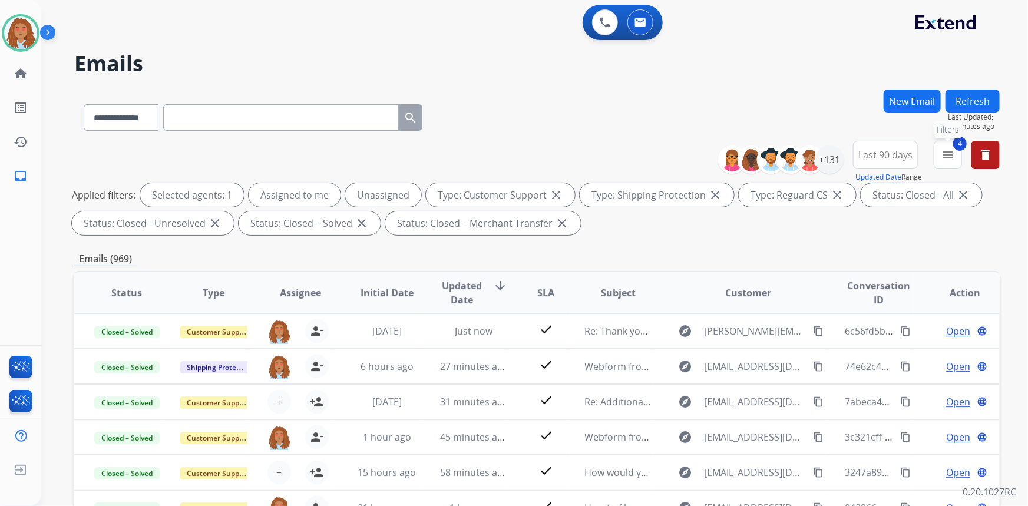
click at [949, 156] on mat-icon "menu" at bounding box center [948, 155] width 14 height 14
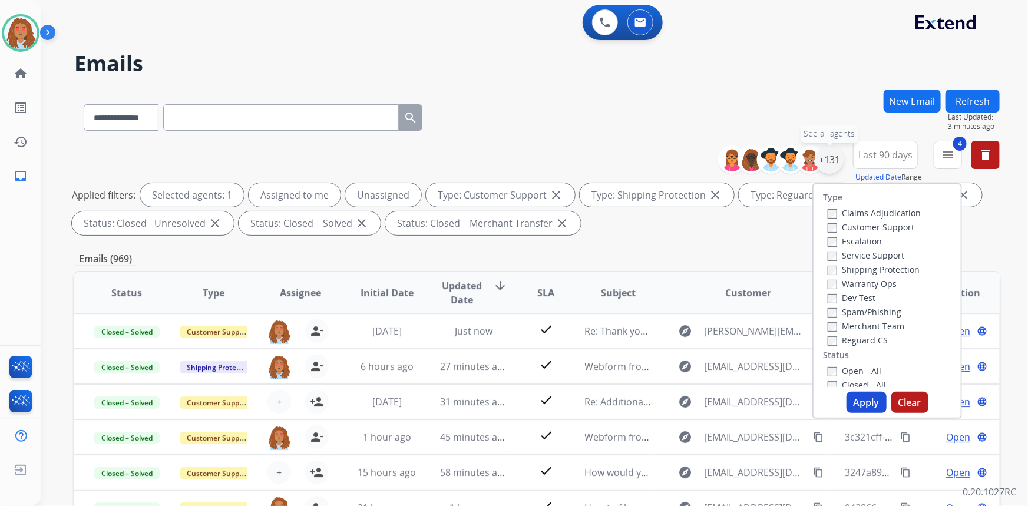
click at [835, 163] on div "+131" at bounding box center [830, 160] width 28 height 28
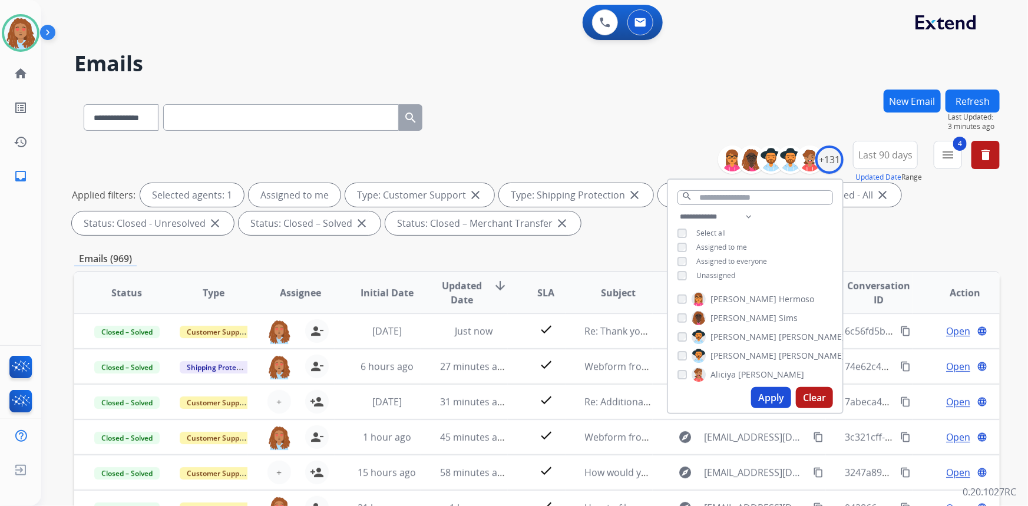
click at [764, 396] on button "Apply" at bounding box center [771, 397] width 40 height 21
click at [964, 233] on div "Applied filters: Selected agents: 1 Assigned to me Type: Customer Support close…" at bounding box center [535, 209] width 926 height 52
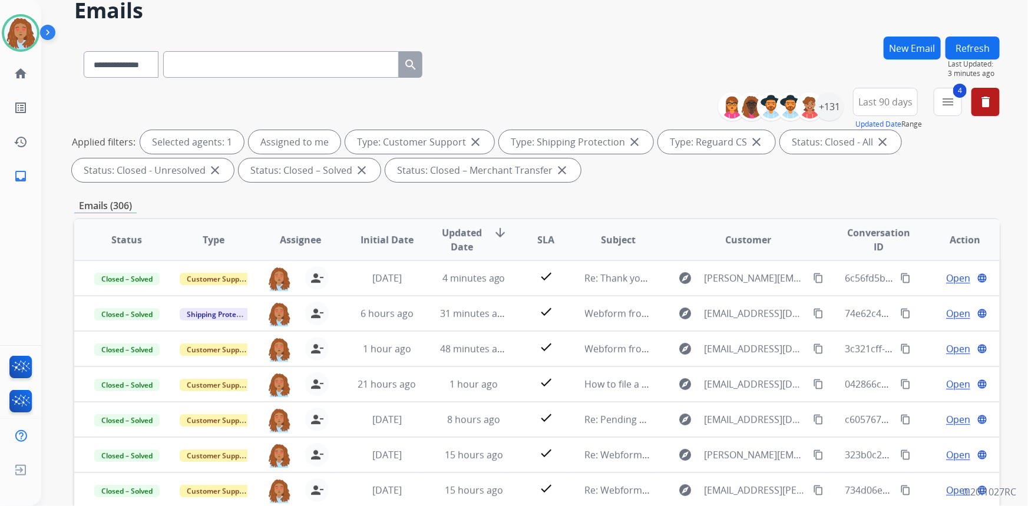
scroll to position [39, 0]
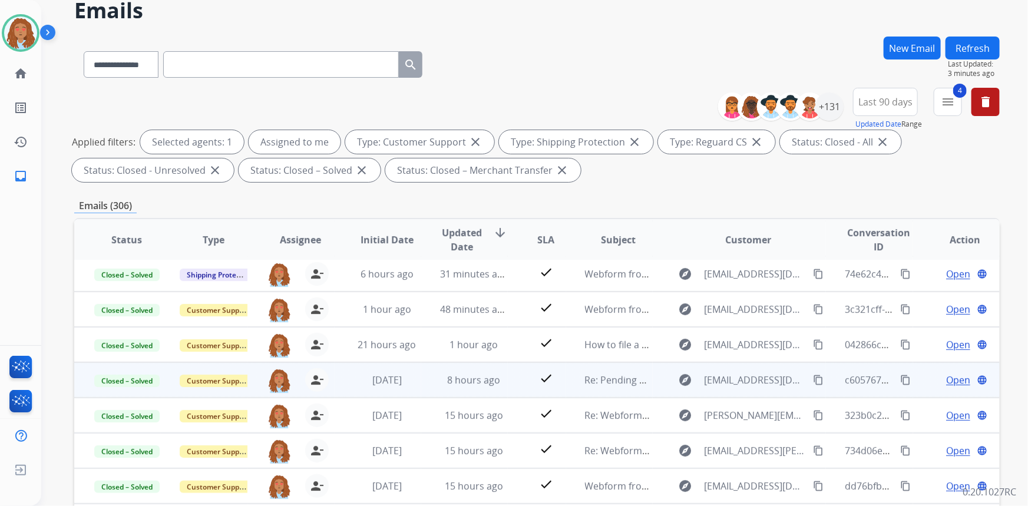
click at [743, 389] on td "explore amosjonathan62@gmail.com content_copy" at bounding box center [740, 379] width 174 height 35
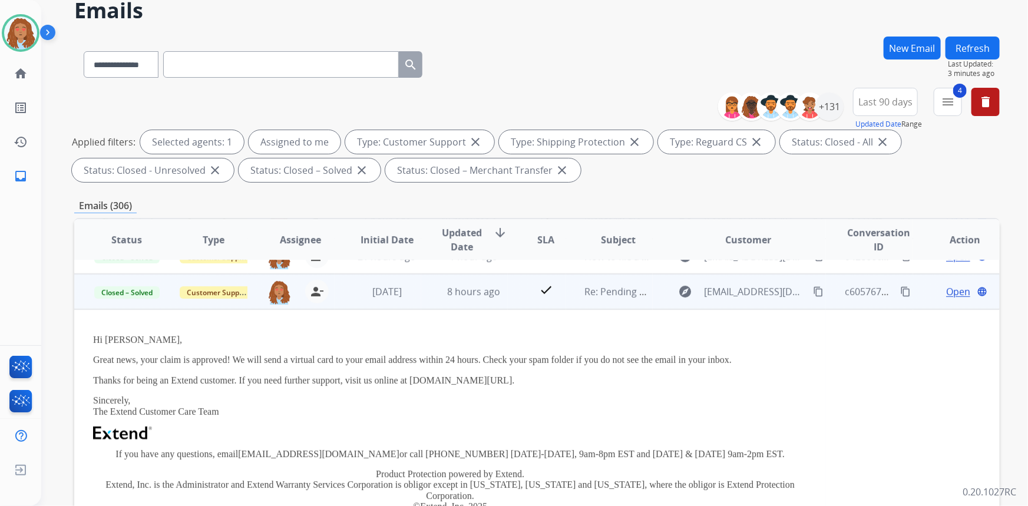
scroll to position [141, 0]
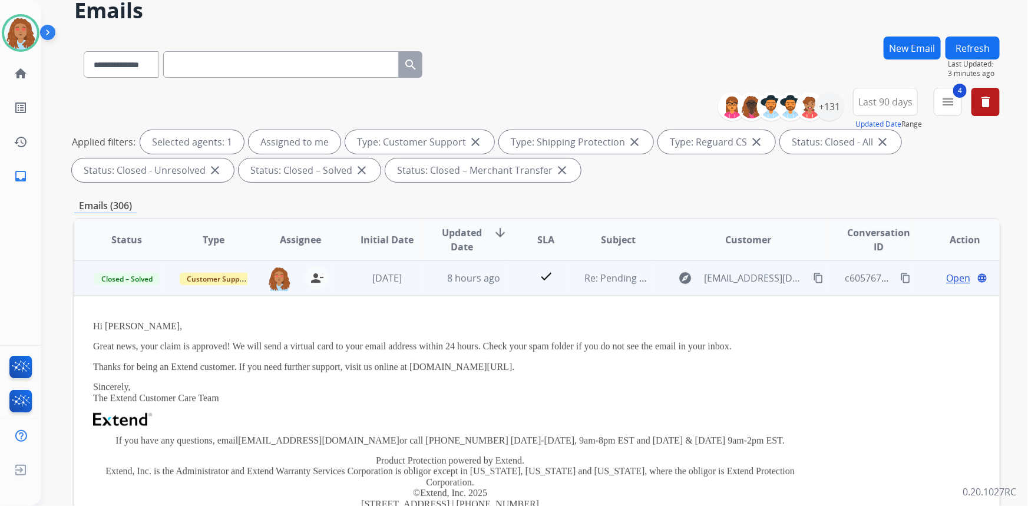
click at [737, 287] on td "explore amosjonathan62@gmail.com content_copy" at bounding box center [740, 277] width 174 height 35
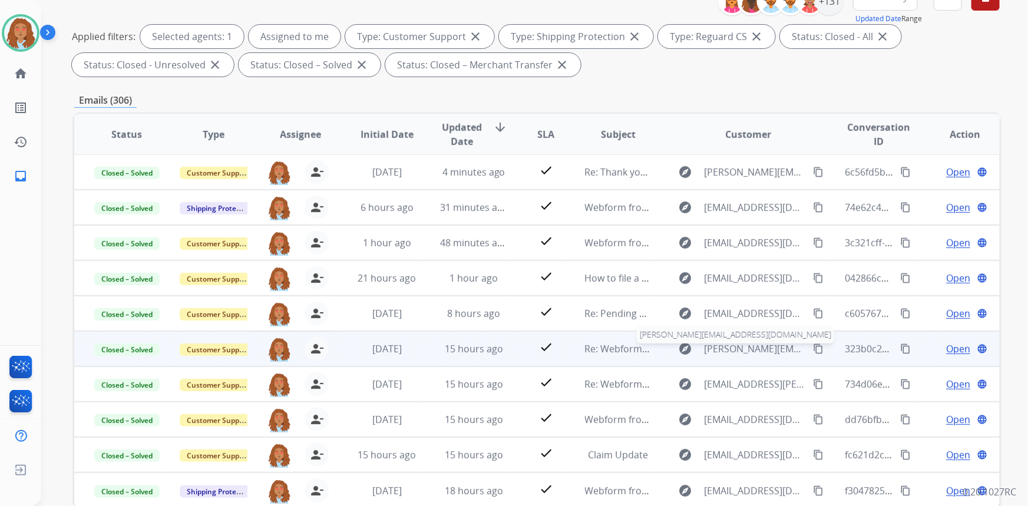
scroll to position [160, 0]
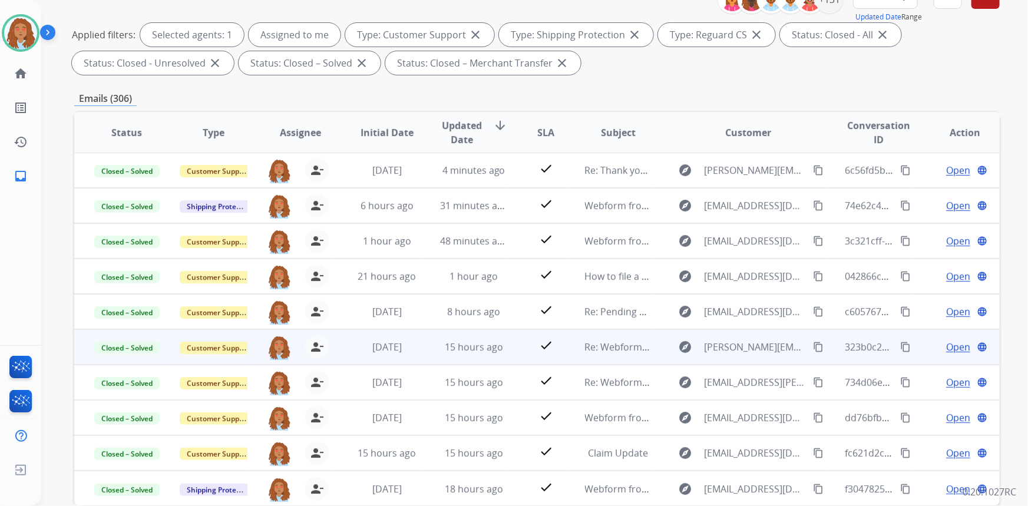
click at [730, 358] on td "explore curtis.sharana5050@gmail.com content_copy" at bounding box center [740, 346] width 174 height 35
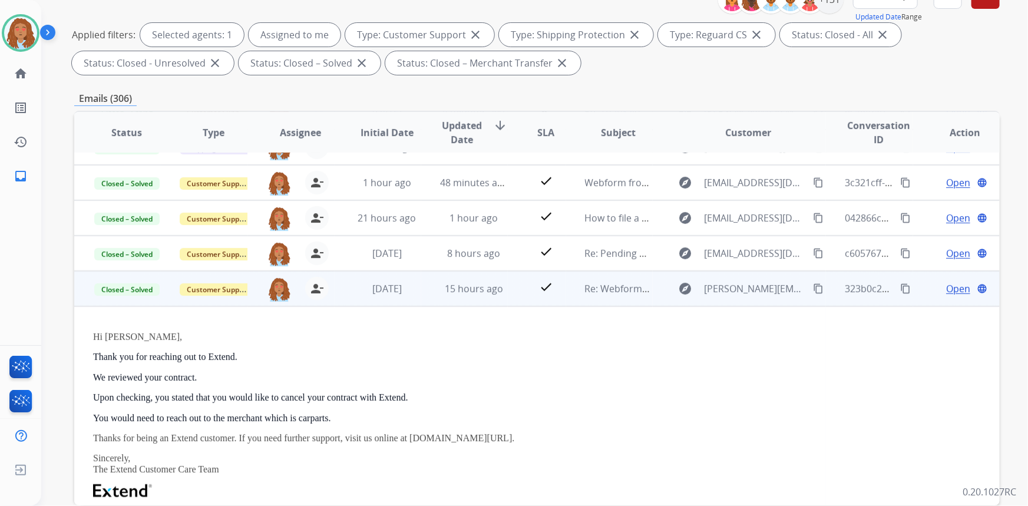
scroll to position [177, 0]
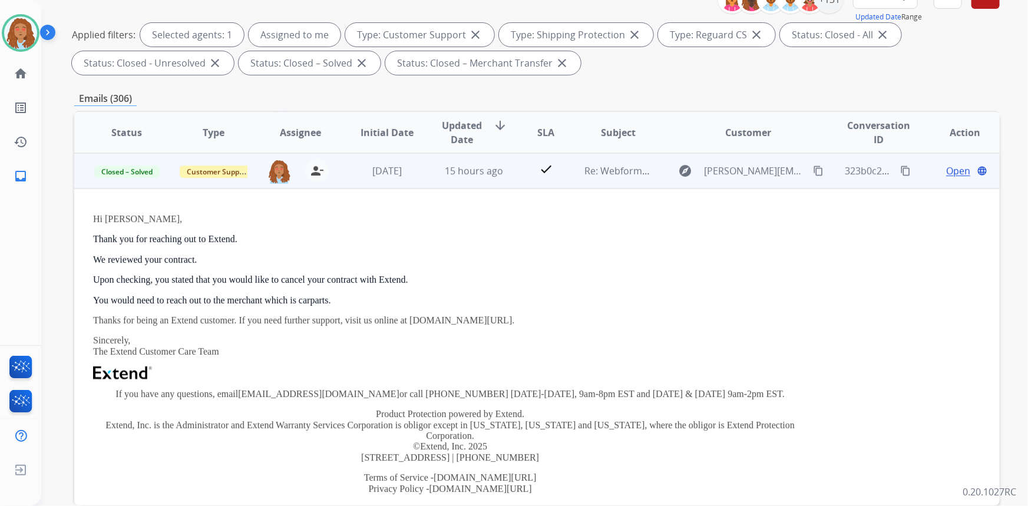
click at [749, 187] on td "explore curtis.sharana5050@gmail.com content_copy" at bounding box center [740, 170] width 174 height 35
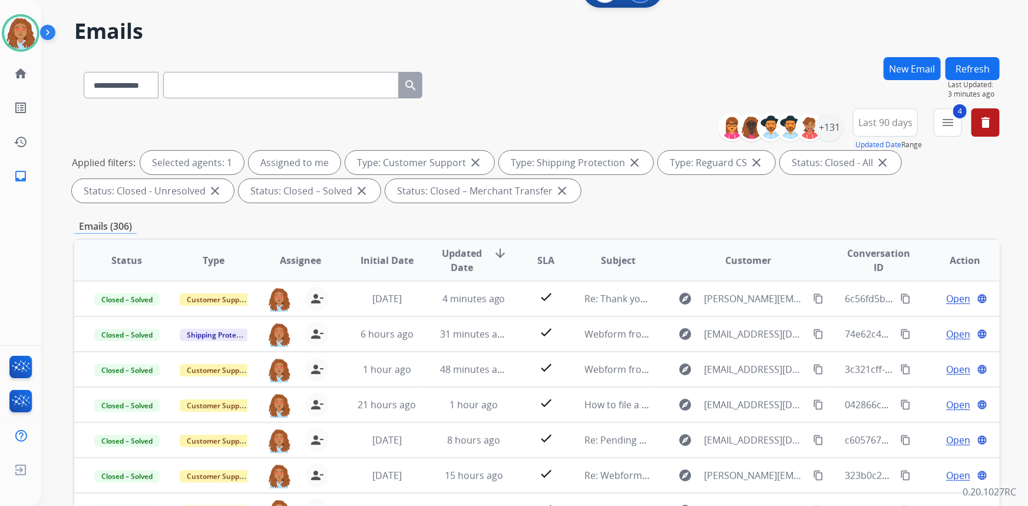
scroll to position [0, 0]
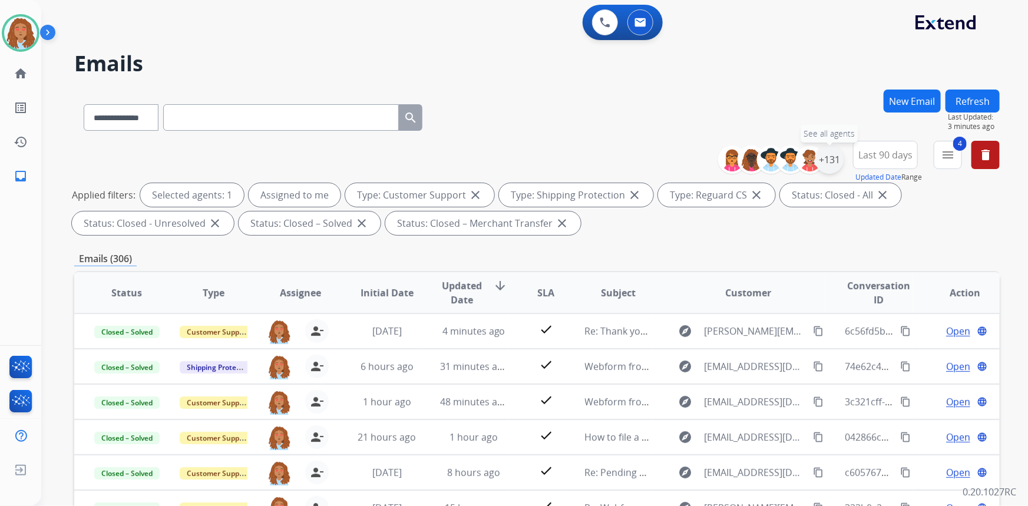
click at [839, 161] on div "+131" at bounding box center [830, 160] width 28 height 28
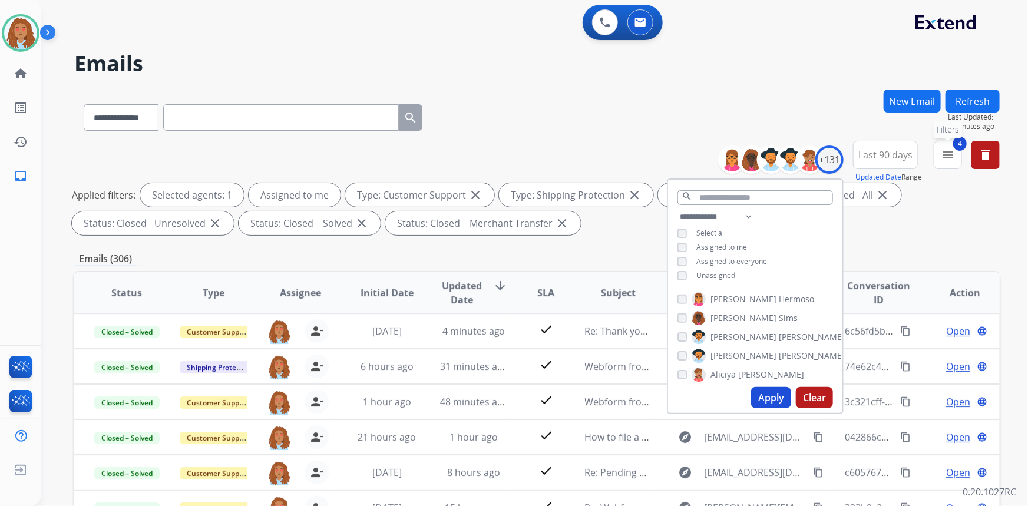
click at [941, 154] on mat-icon "menu" at bounding box center [948, 155] width 14 height 14
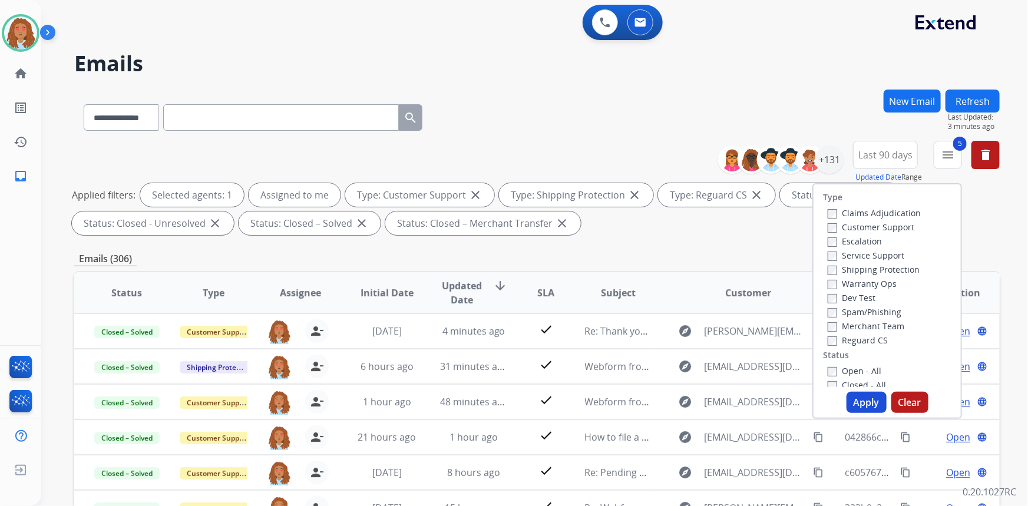
click at [825, 387] on div "Type Claims Adjudication Customer Support Escalation Service Support Shipping P…" at bounding box center [888, 301] width 150 height 236
click at [861, 409] on button "Apply" at bounding box center [867, 402] width 40 height 21
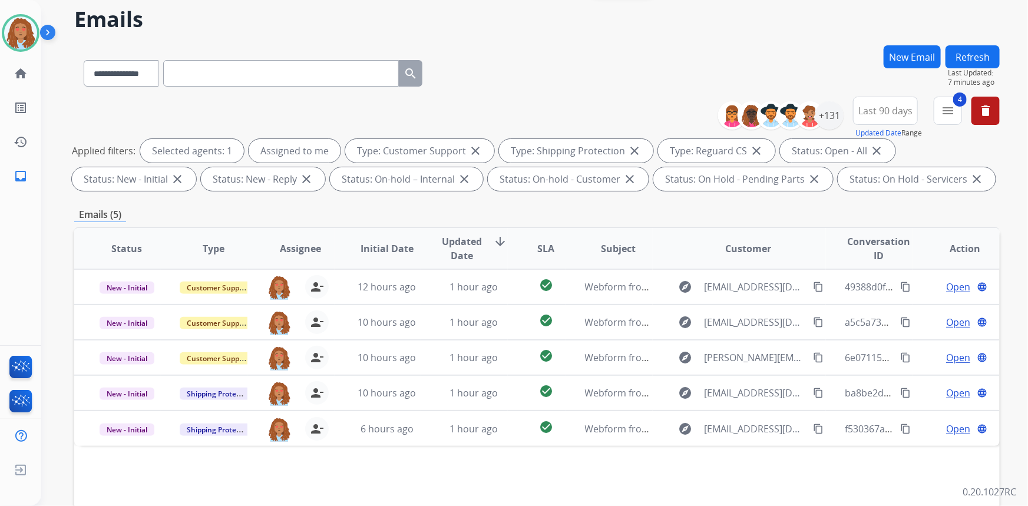
scroll to position [53, 0]
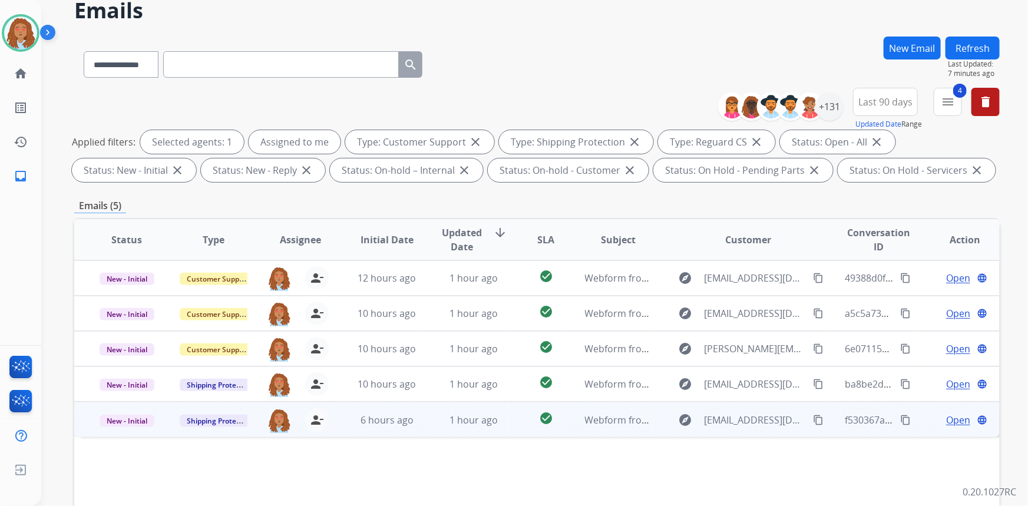
click at [813, 420] on mat-icon "content_copy" at bounding box center [818, 420] width 11 height 11
click at [760, 432] on td "explore Carrollbrwn3@gmail.com content_copy" at bounding box center [740, 419] width 174 height 35
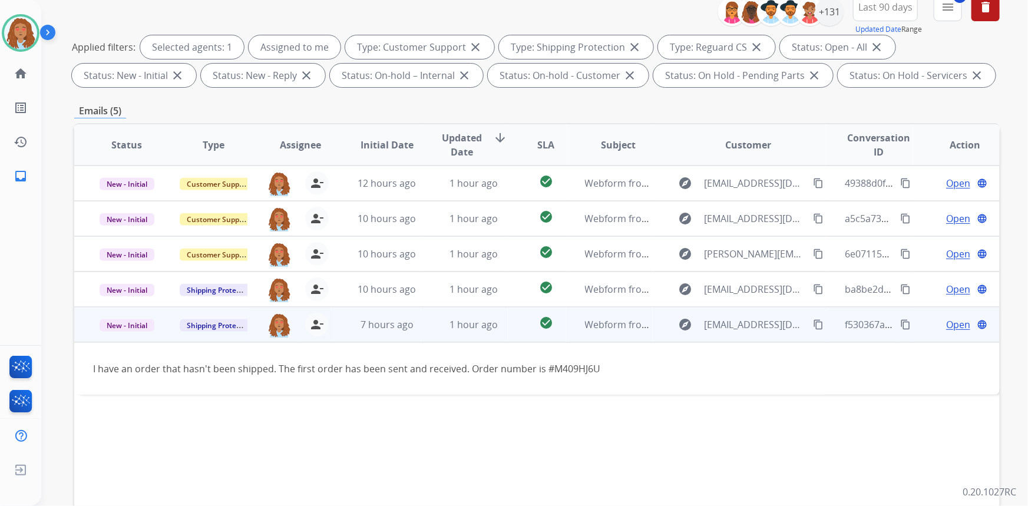
scroll to position [160, 0]
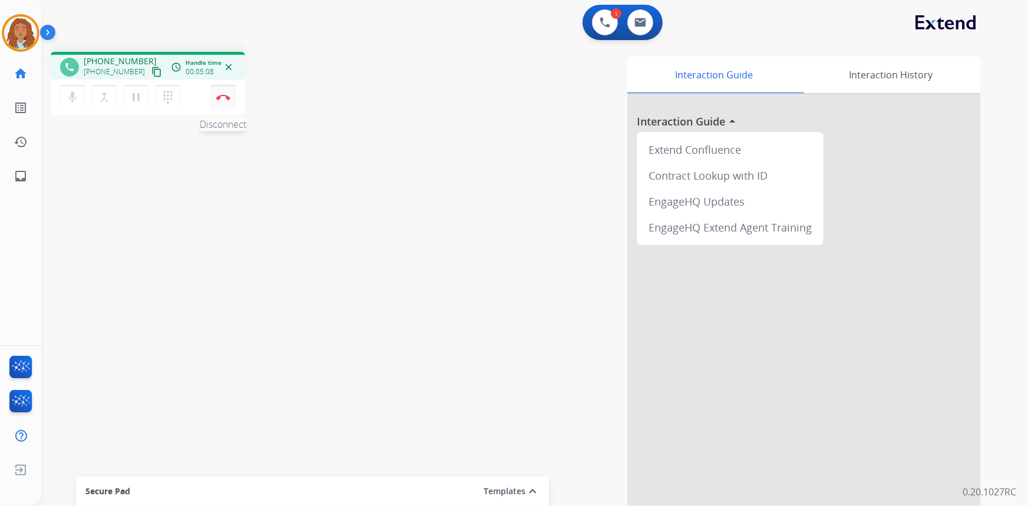
click at [222, 95] on img at bounding box center [223, 97] width 14 height 6
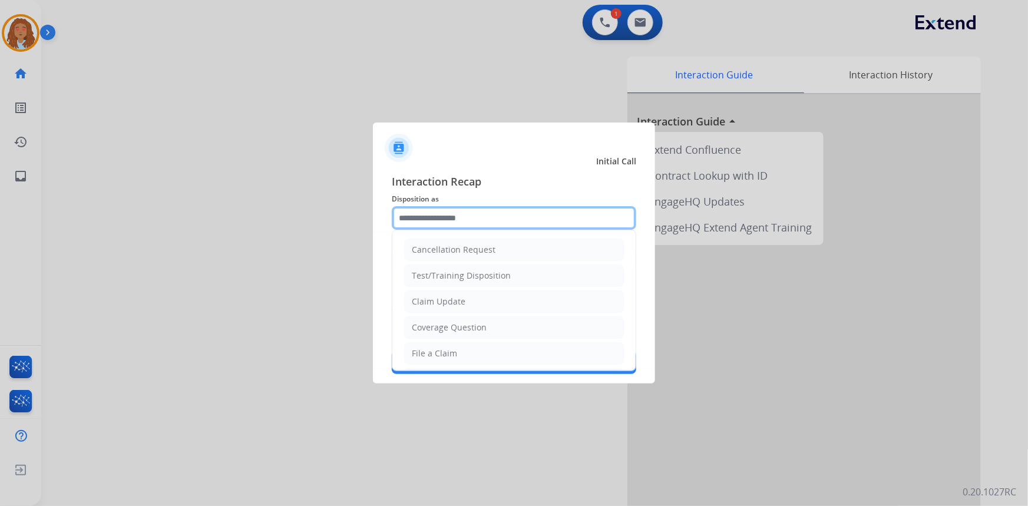
click at [448, 216] on input "text" at bounding box center [514, 218] width 245 height 24
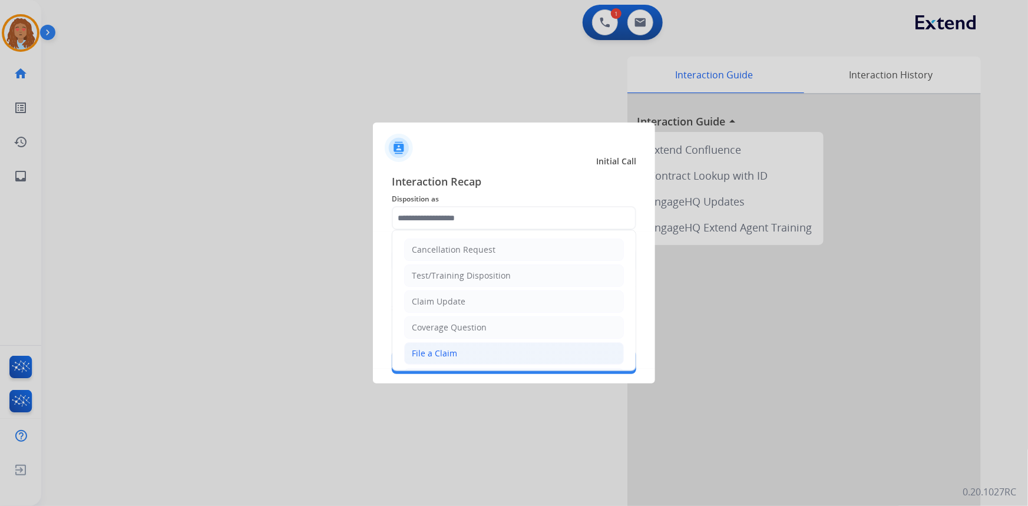
click at [451, 351] on div "File a Claim" at bounding box center [434, 354] width 45 height 12
type input "**********"
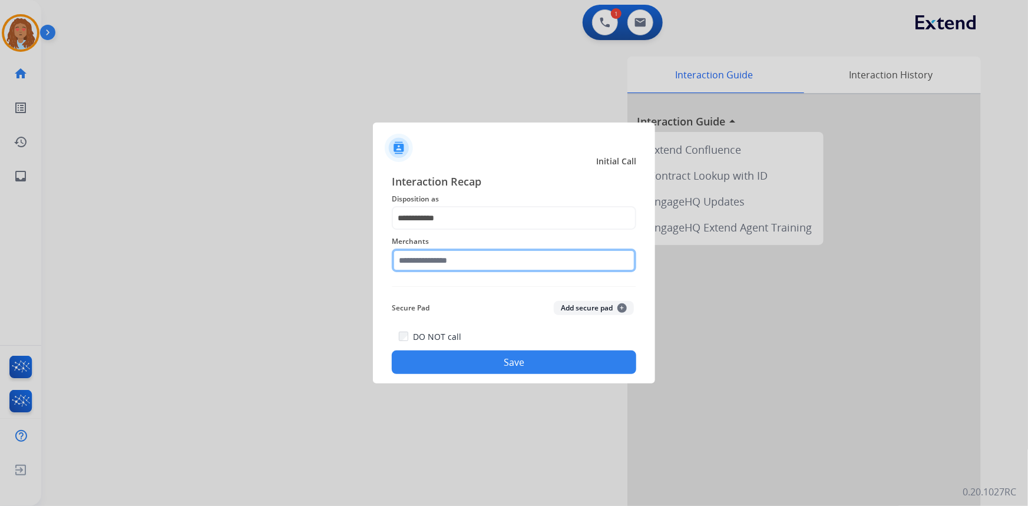
click at [425, 258] on input "text" at bounding box center [514, 261] width 245 height 24
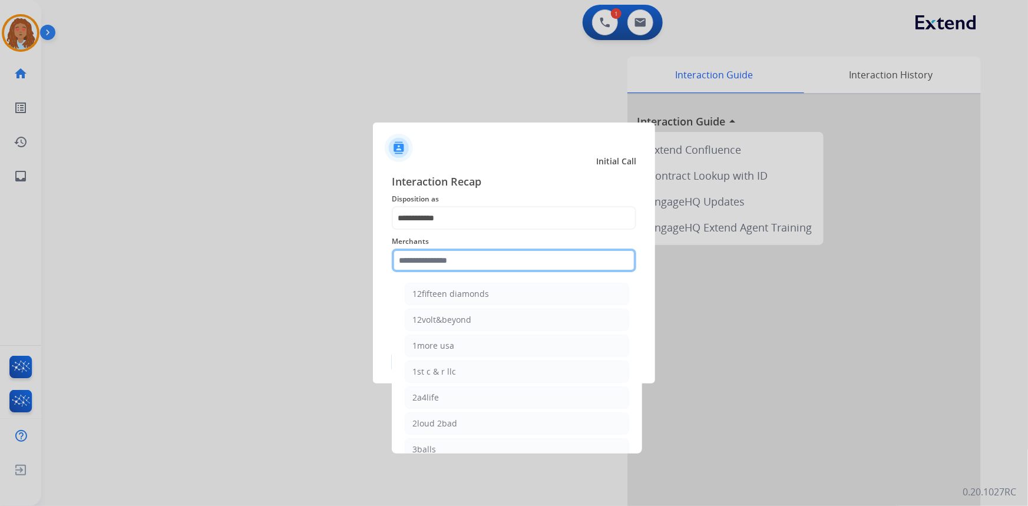
click at [453, 260] on input "text" at bounding box center [514, 261] width 245 height 24
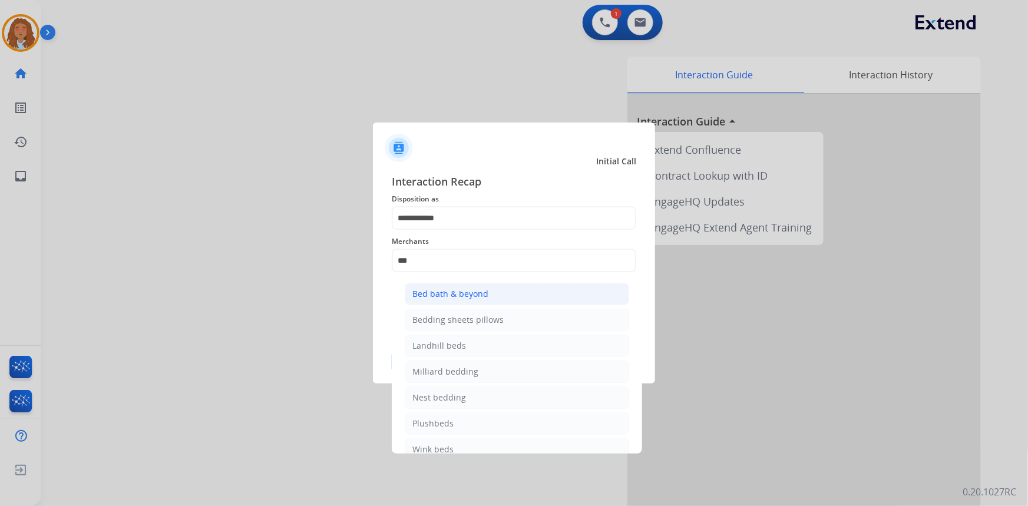
click at [470, 293] on div "Bed bath & beyond" at bounding box center [451, 294] width 76 height 12
type input "**********"
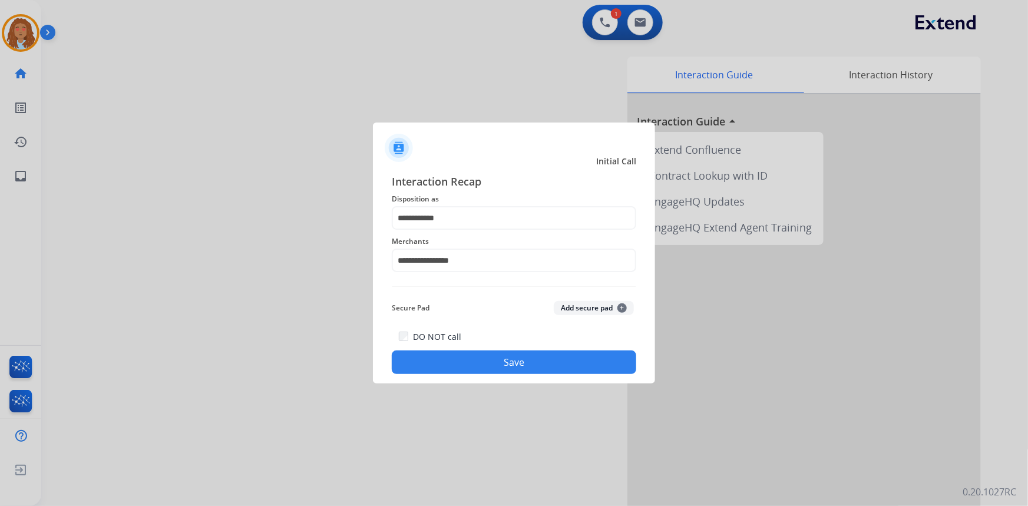
click at [269, 318] on div at bounding box center [514, 253] width 1028 height 506
click at [506, 368] on button "Save" at bounding box center [514, 363] width 245 height 24
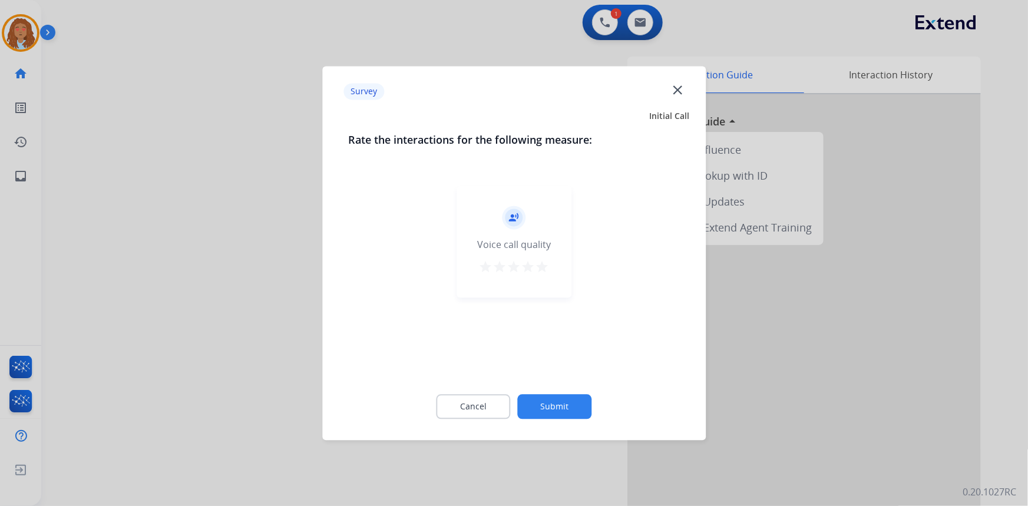
click at [213, 338] on div at bounding box center [514, 253] width 1028 height 506
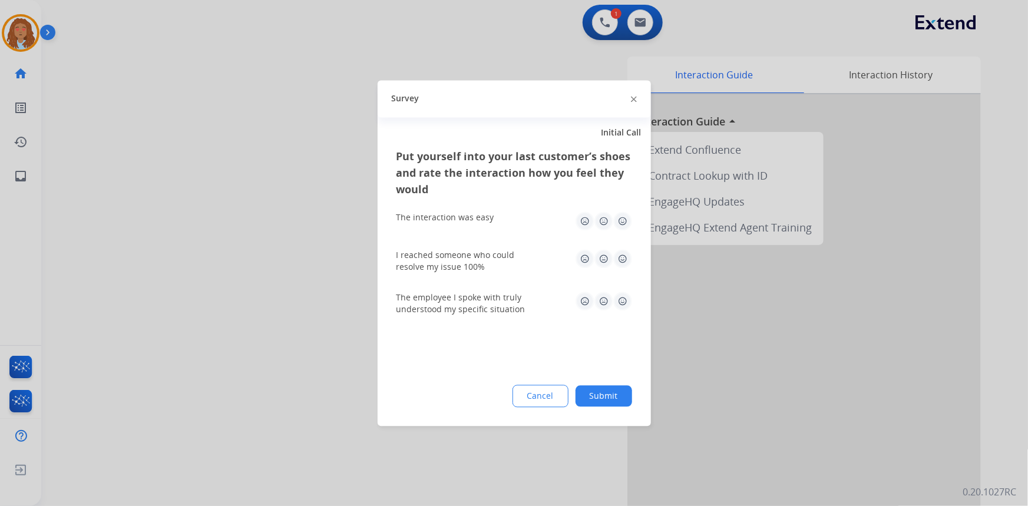
click at [213, 338] on div at bounding box center [514, 253] width 1028 height 506
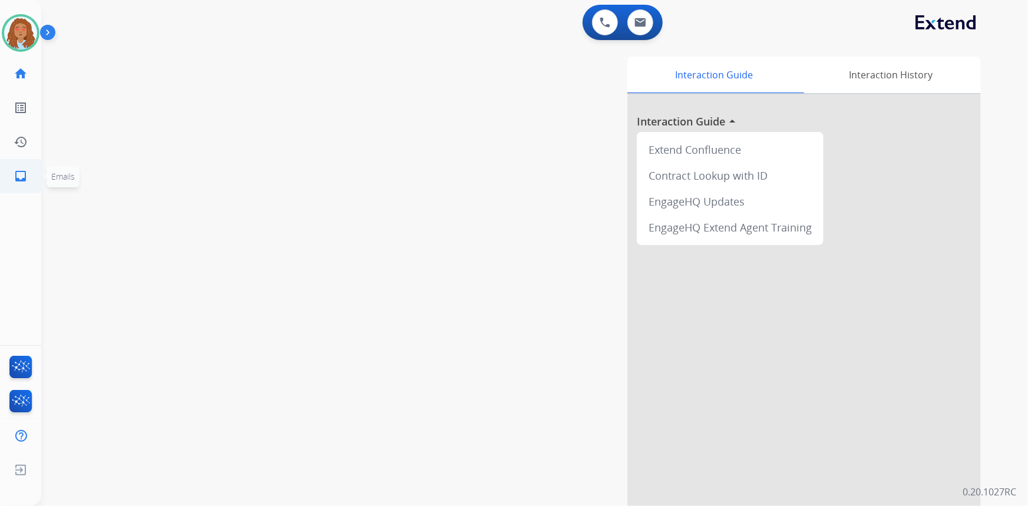
click at [22, 177] on mat-icon "inbox" at bounding box center [21, 176] width 14 height 14
select select "**********"
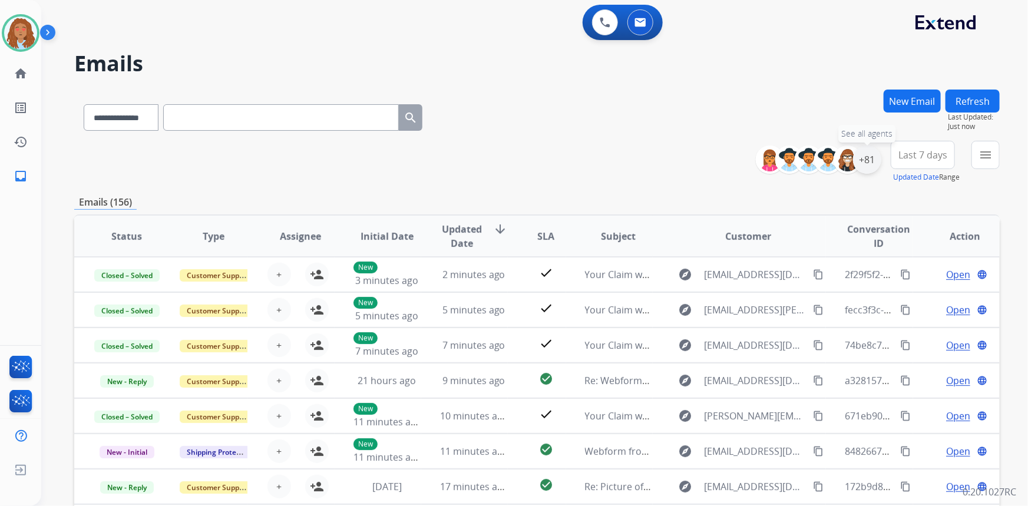
click at [872, 161] on div "+81" at bounding box center [867, 160] width 28 height 28
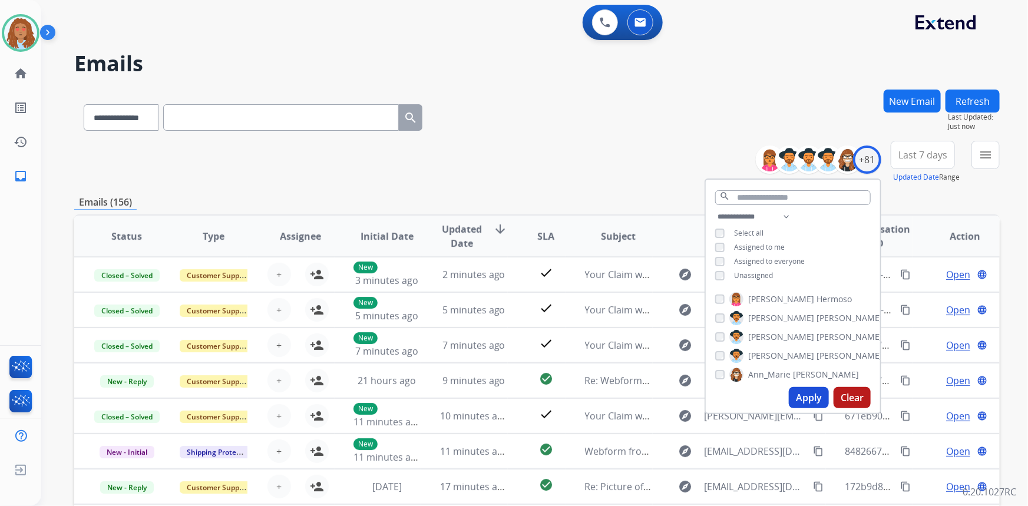
click at [803, 391] on button "Apply" at bounding box center [809, 397] width 40 height 21
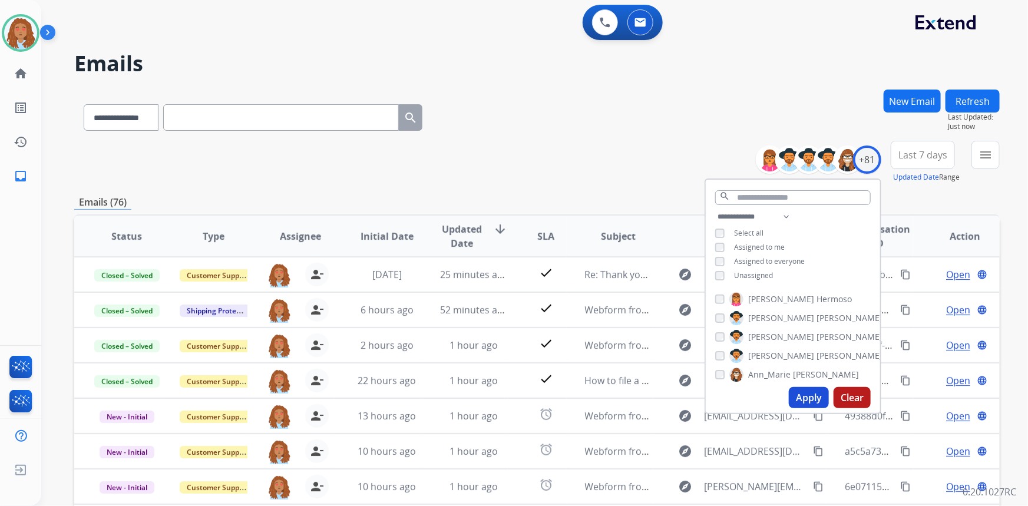
click at [911, 157] on span "Last 7 days" at bounding box center [923, 155] width 49 height 5
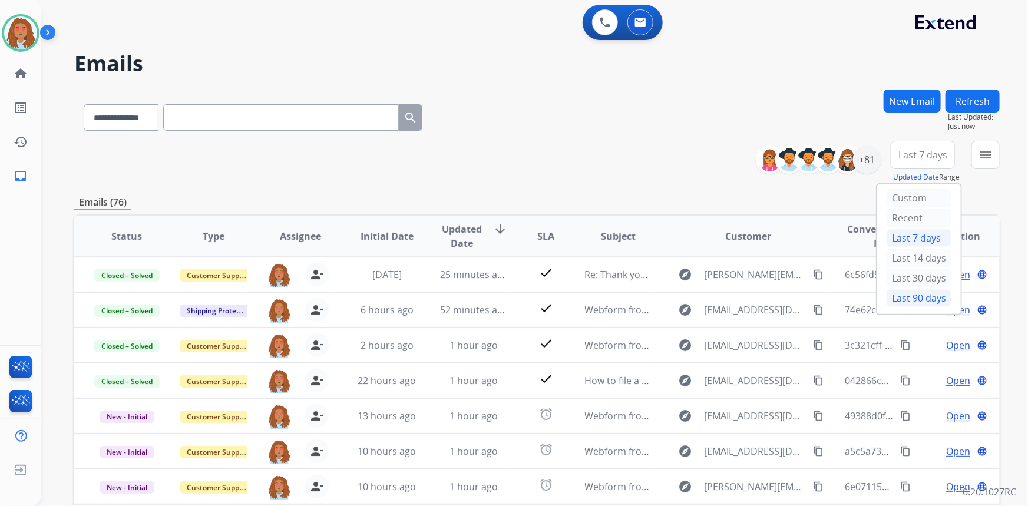
click at [908, 300] on div "Last 90 days" at bounding box center [919, 298] width 65 height 18
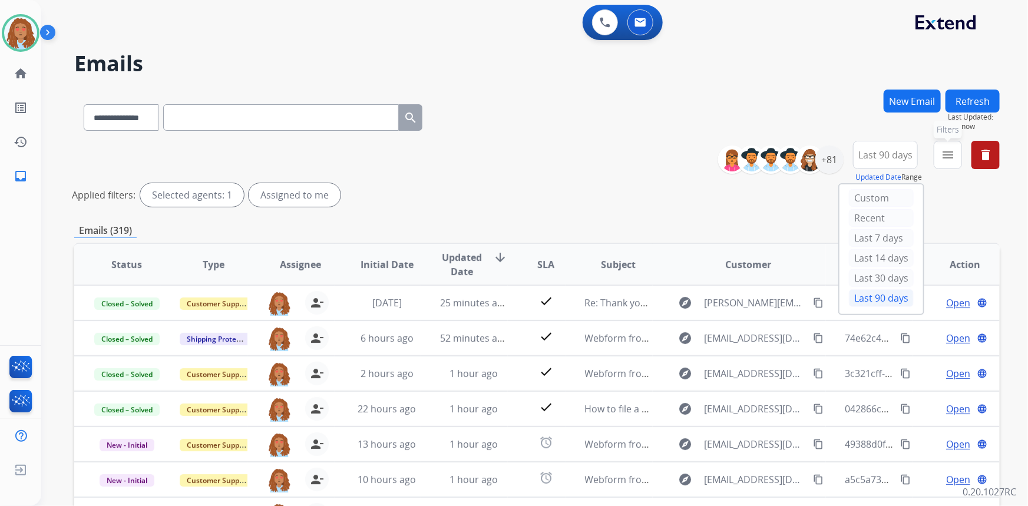
click at [951, 159] on mat-icon "menu" at bounding box center [948, 155] width 14 height 14
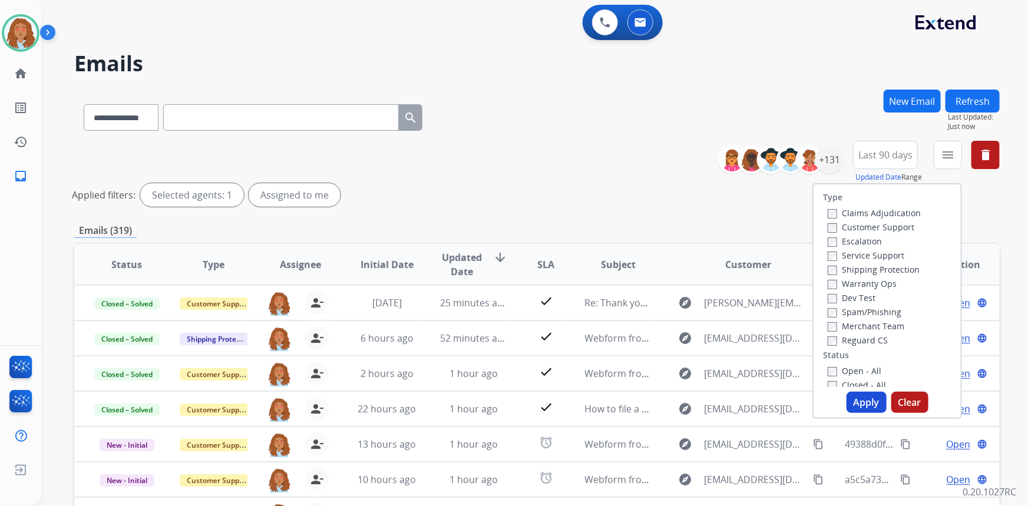
click at [856, 227] on label "Customer Support" at bounding box center [871, 227] width 87 height 11
click at [857, 270] on label "Shipping Protection" at bounding box center [874, 269] width 92 height 11
click at [828, 365] on label "Open - All" at bounding box center [855, 370] width 54 height 11
click at [865, 404] on button "Apply" at bounding box center [867, 402] width 40 height 21
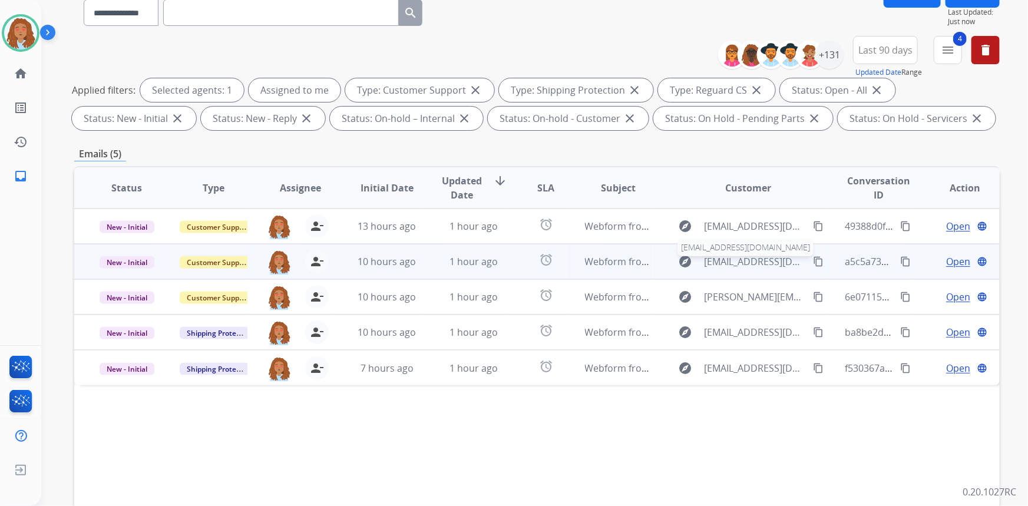
scroll to position [107, 0]
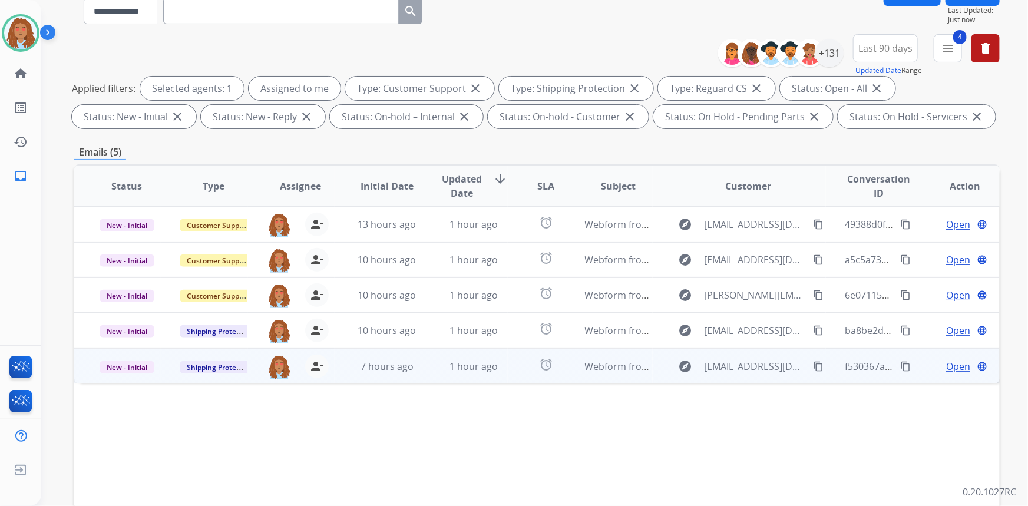
click at [949, 368] on span "Open" at bounding box center [958, 366] width 24 height 14
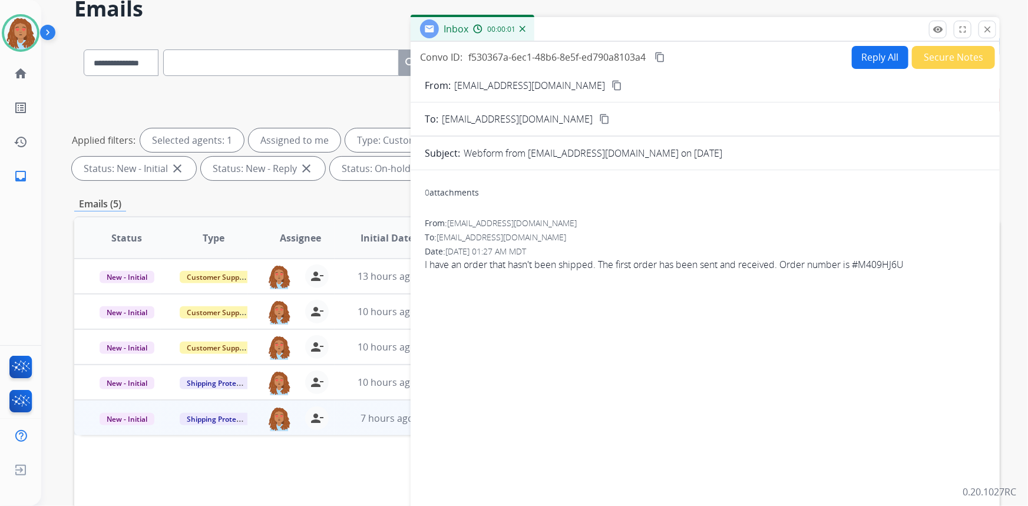
scroll to position [53, 0]
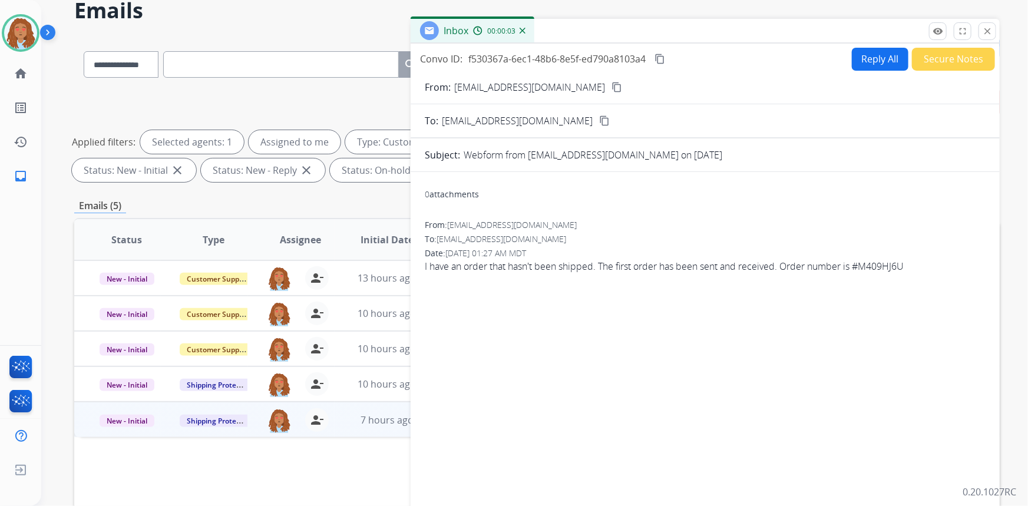
click at [665, 57] on mat-icon "content_copy" at bounding box center [660, 59] width 11 height 11
click at [863, 59] on button "Reply All" at bounding box center [880, 59] width 57 height 23
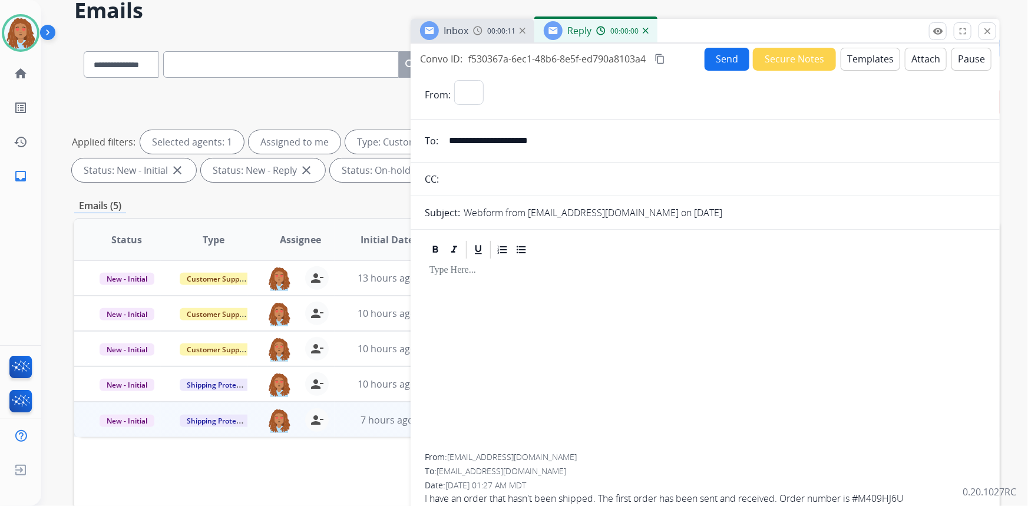
select select "**********"
click at [862, 65] on button "Templates" at bounding box center [871, 59] width 60 height 23
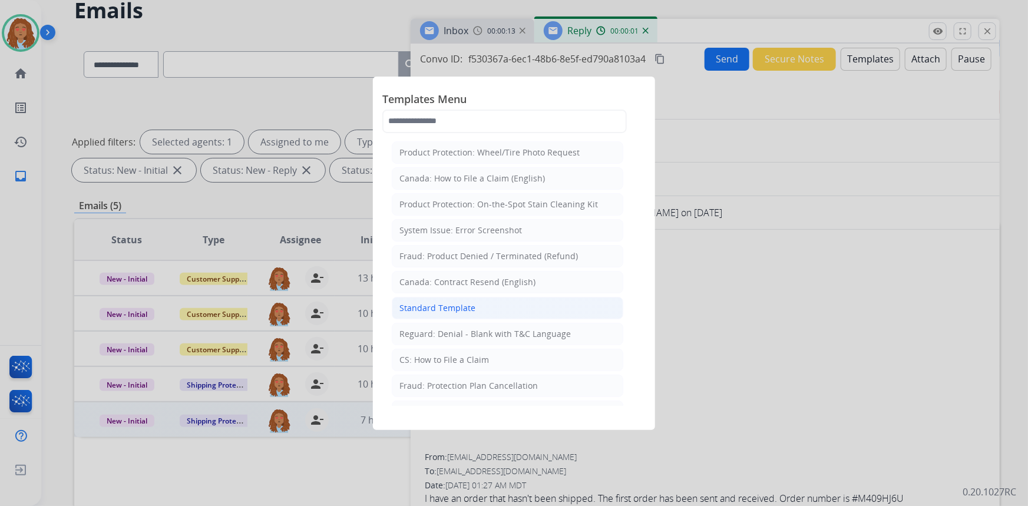
click at [446, 305] on div "Standard Template" at bounding box center [438, 308] width 76 height 12
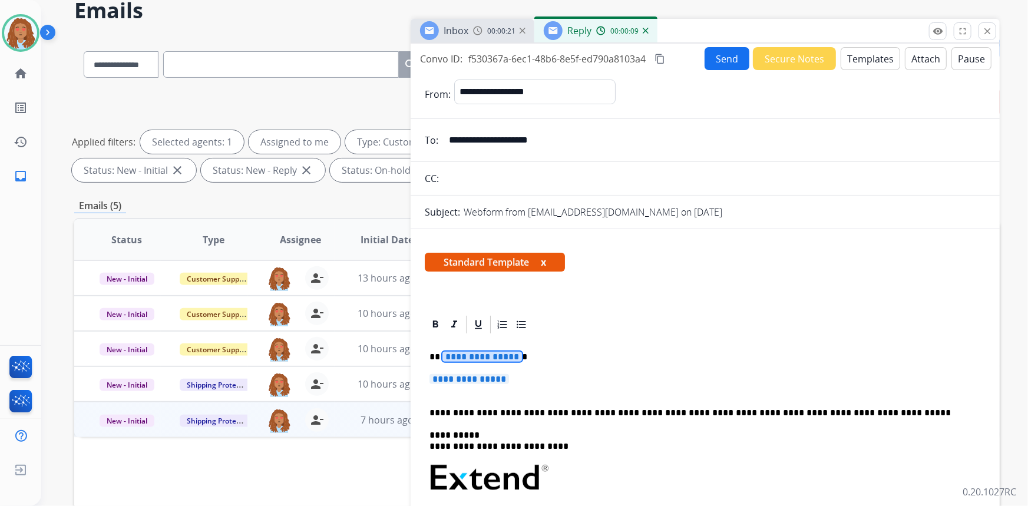
click at [481, 358] on span "**********" at bounding box center [483, 357] width 80 height 10
paste div
drag, startPoint x: 503, startPoint y: 378, endPoint x: 696, endPoint y: 377, distance: 193.3
click at [503, 378] on span "**********" at bounding box center [470, 379] width 80 height 10
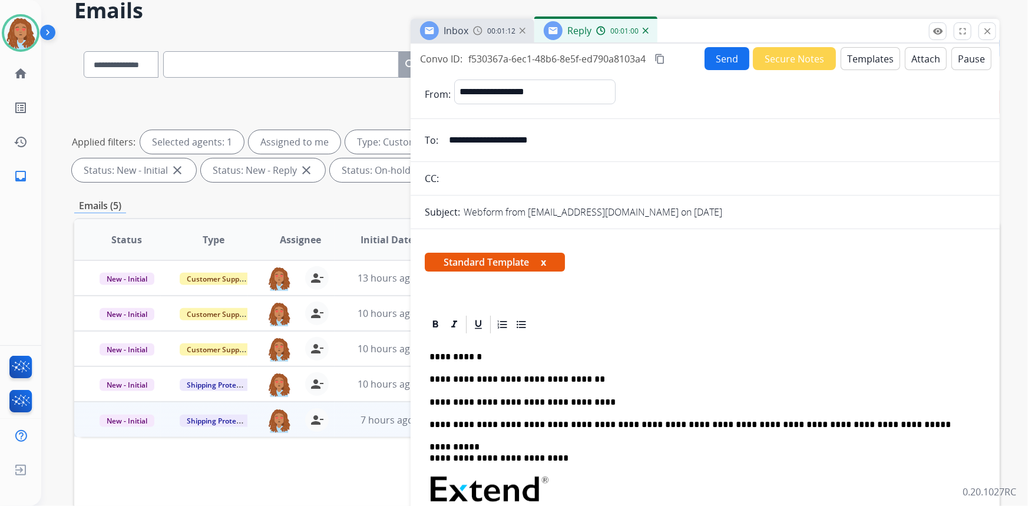
click at [598, 397] on p "**********" at bounding box center [701, 402] width 543 height 11
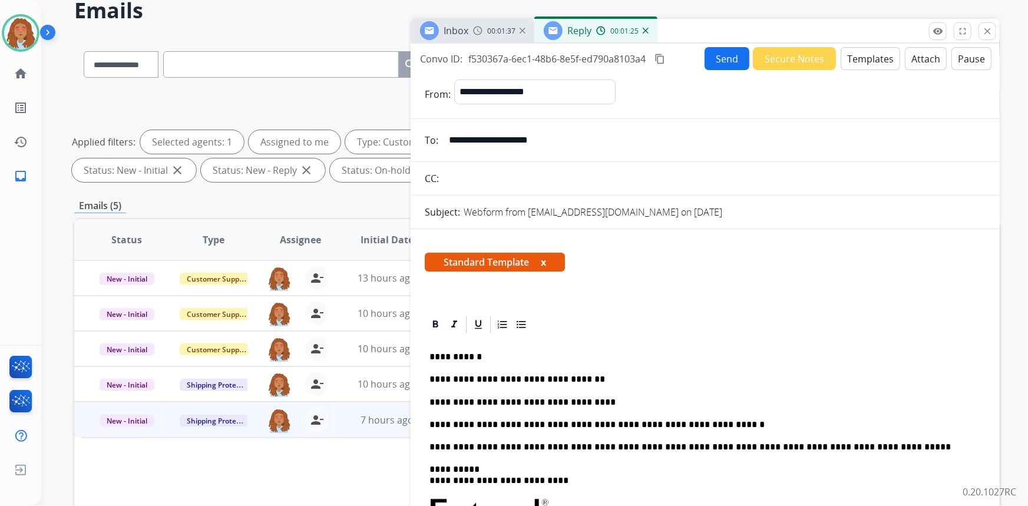
click at [747, 423] on p "**********" at bounding box center [701, 425] width 543 height 11
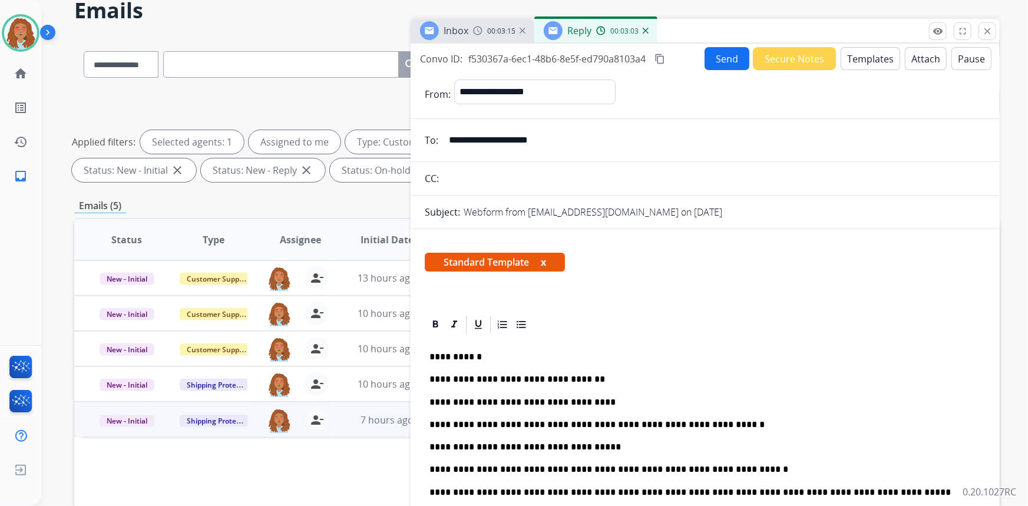
click at [645, 470] on p "**********" at bounding box center [701, 469] width 543 height 11
click at [777, 470] on p "**********" at bounding box center [701, 469] width 543 height 11
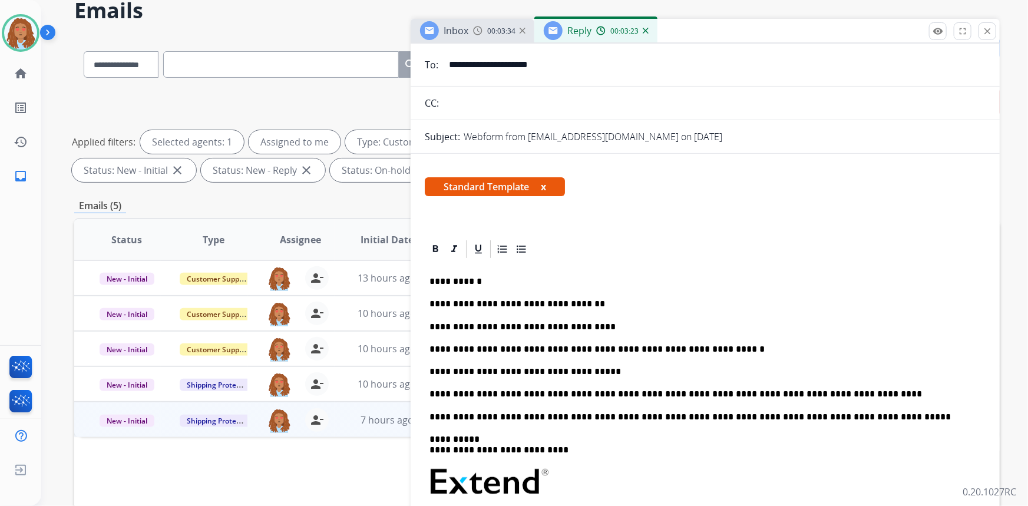
scroll to position [0, 0]
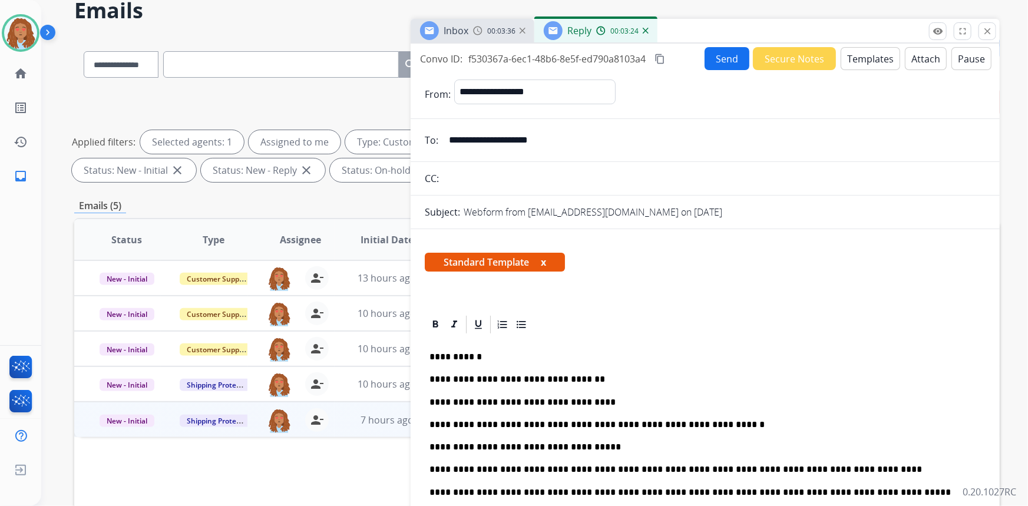
click at [727, 57] on button "Send" at bounding box center [727, 58] width 45 height 23
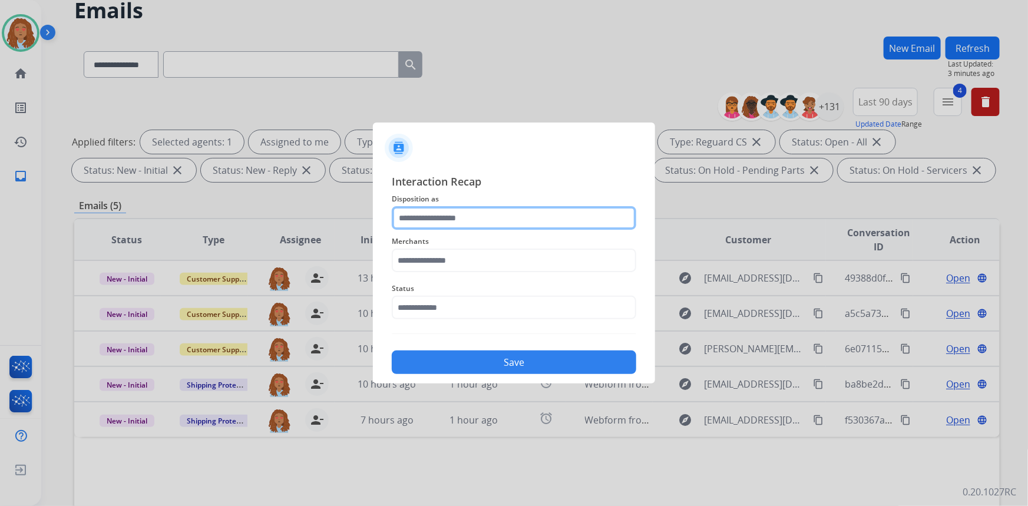
click at [421, 220] on input "text" at bounding box center [514, 218] width 245 height 24
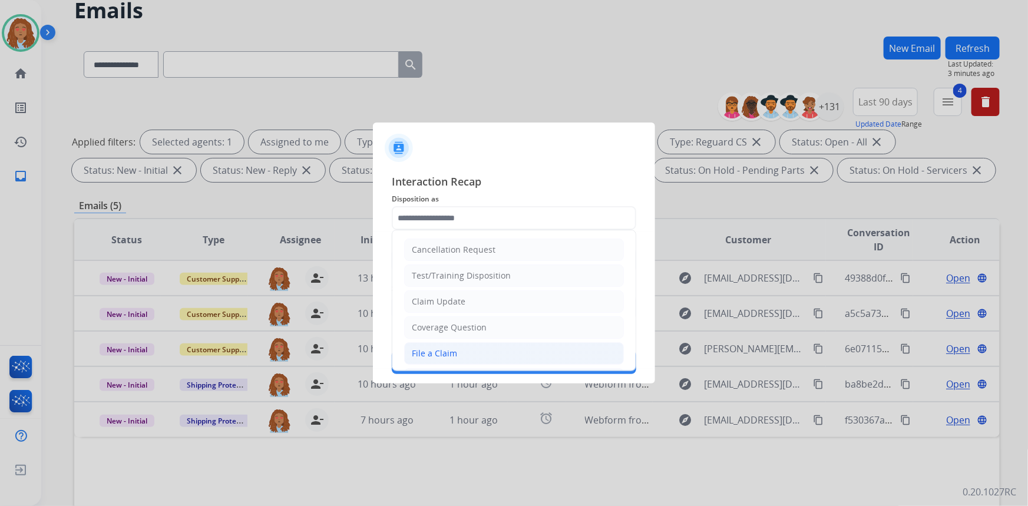
click at [449, 348] on div "File a Claim" at bounding box center [434, 354] width 45 height 12
type input "**********"
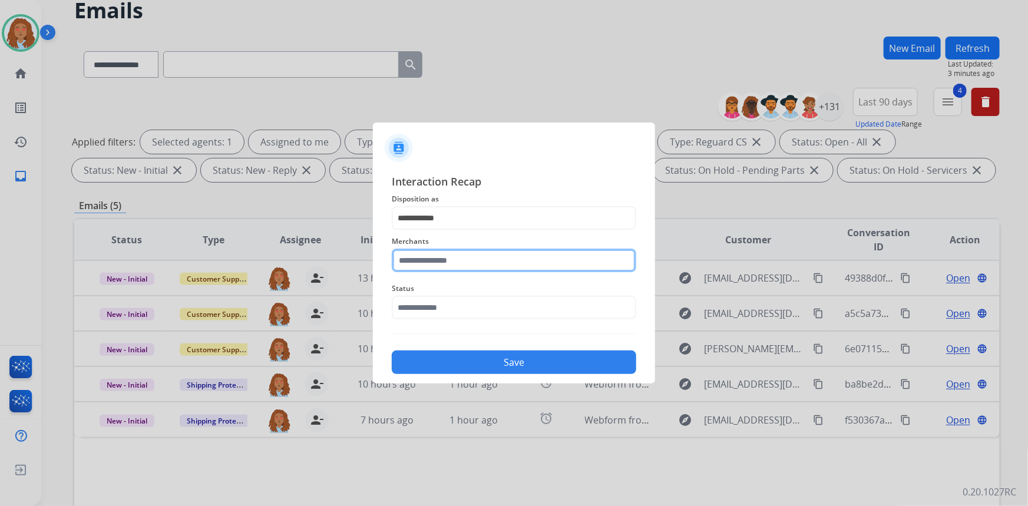
click at [454, 255] on input "text" at bounding box center [514, 261] width 245 height 24
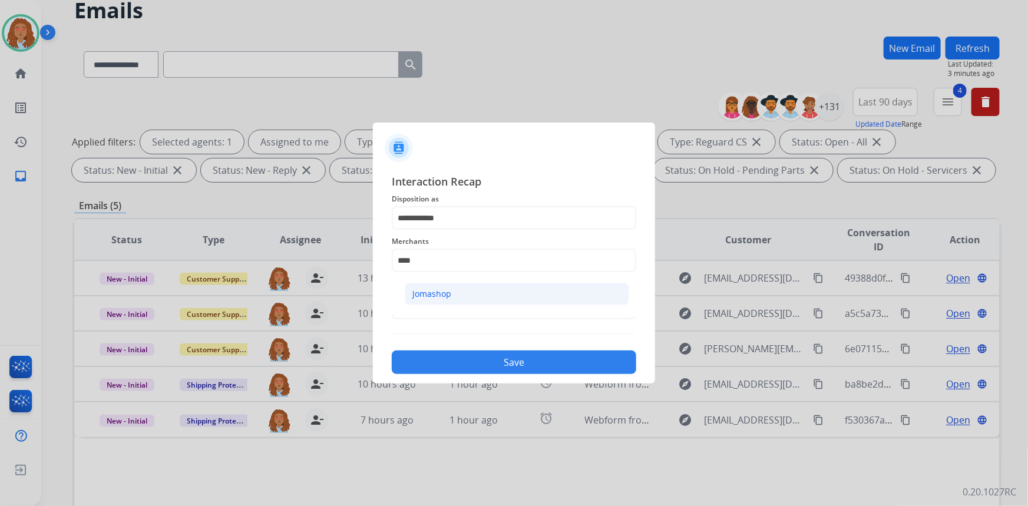
click at [448, 296] on div "Jomashop" at bounding box center [432, 294] width 39 height 12
type input "********"
click at [459, 308] on input "text" at bounding box center [514, 308] width 245 height 24
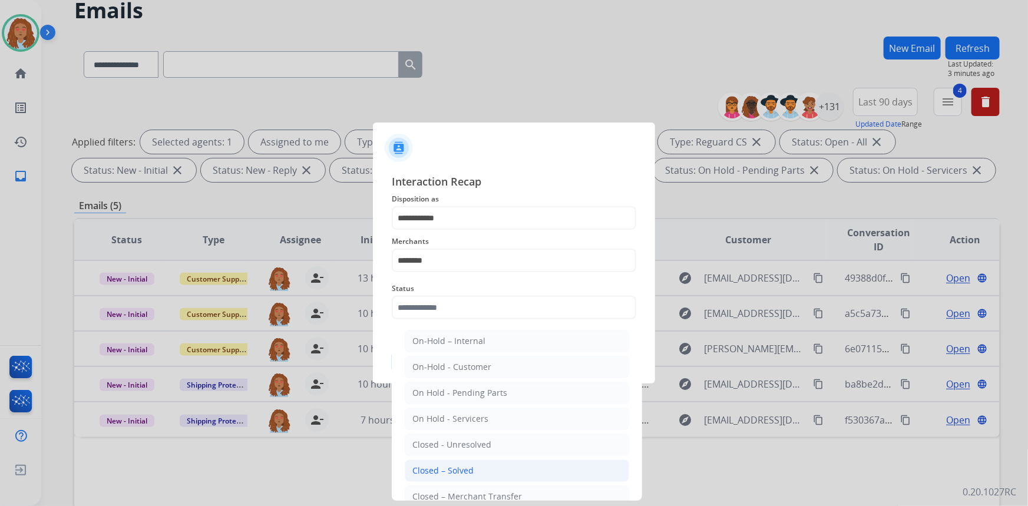
click at [459, 473] on div "Closed – Solved" at bounding box center [443, 471] width 61 height 12
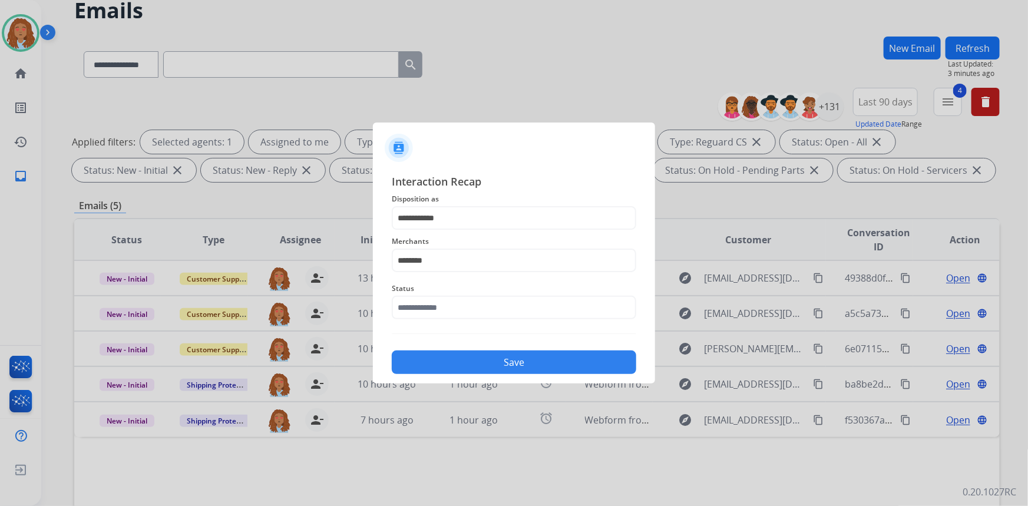
type input "**********"
click at [476, 372] on button "Save" at bounding box center [514, 363] width 245 height 24
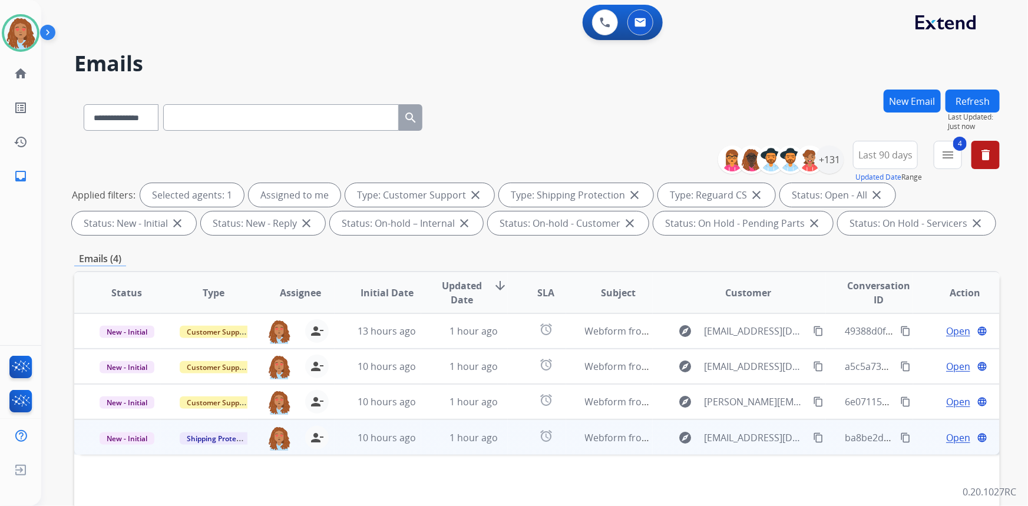
click at [768, 446] on div "explore Joseduarte97459745@gmail.com content_copy" at bounding box center [749, 437] width 154 height 19
click at [813, 438] on mat-icon "content_copy" at bounding box center [818, 437] width 11 height 11
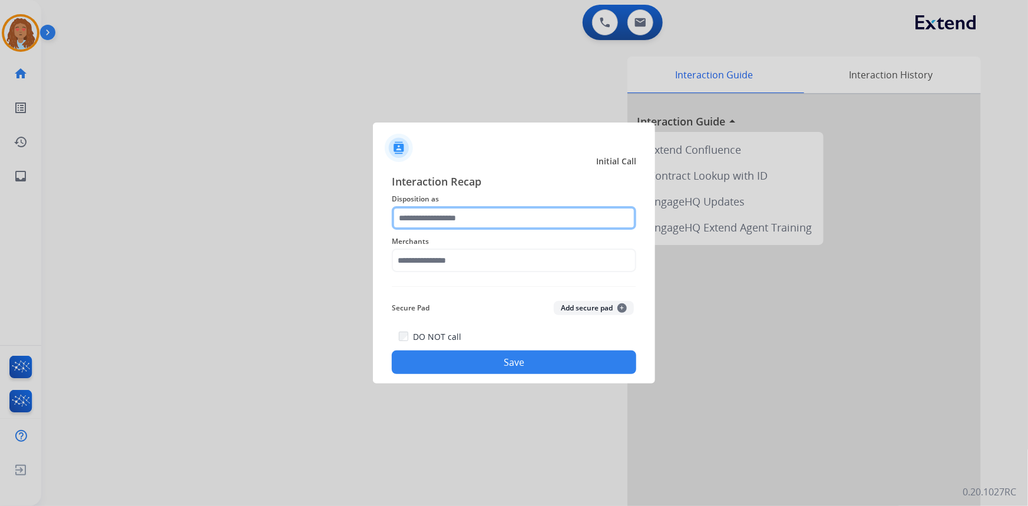
click at [499, 209] on input "text" at bounding box center [514, 218] width 245 height 24
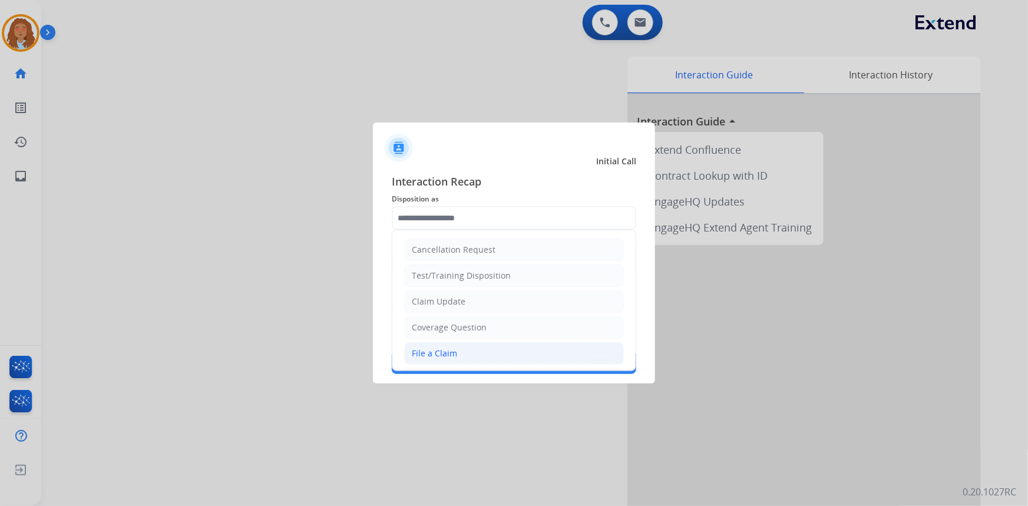
click at [464, 349] on li "File a Claim" at bounding box center [514, 353] width 220 height 22
type input "**********"
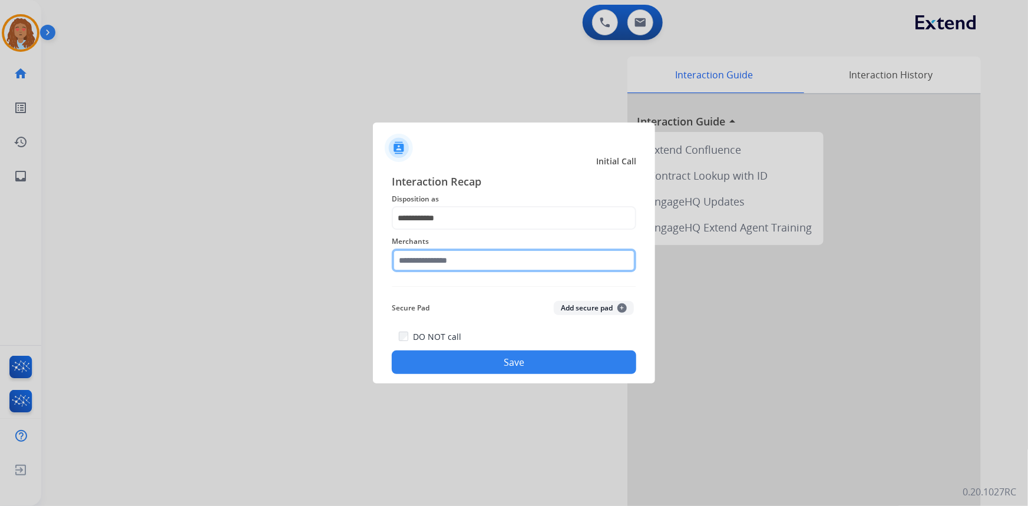
click at [460, 261] on input "text" at bounding box center [514, 261] width 245 height 24
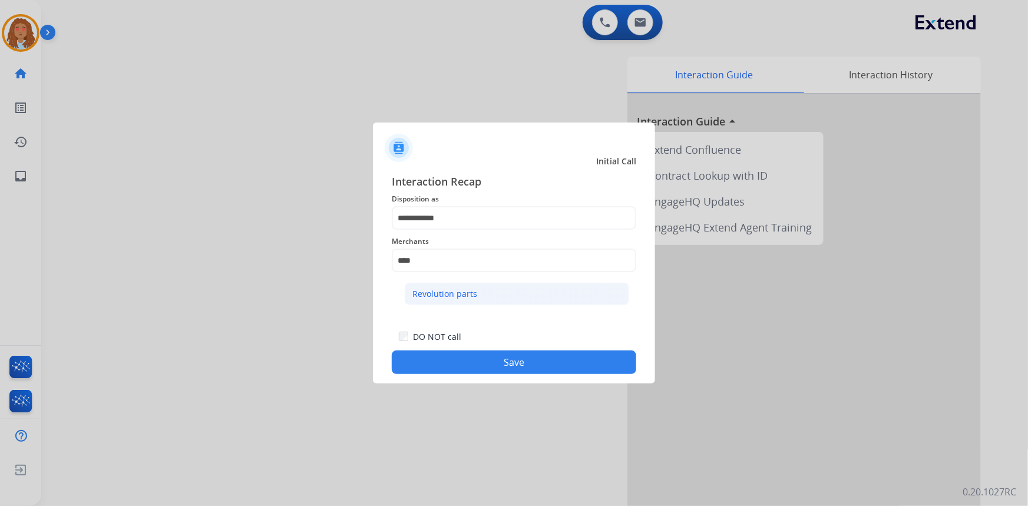
click at [484, 294] on li "Revolution parts" at bounding box center [517, 294] width 225 height 22
type input "**********"
click at [483, 361] on button "Save" at bounding box center [514, 363] width 245 height 24
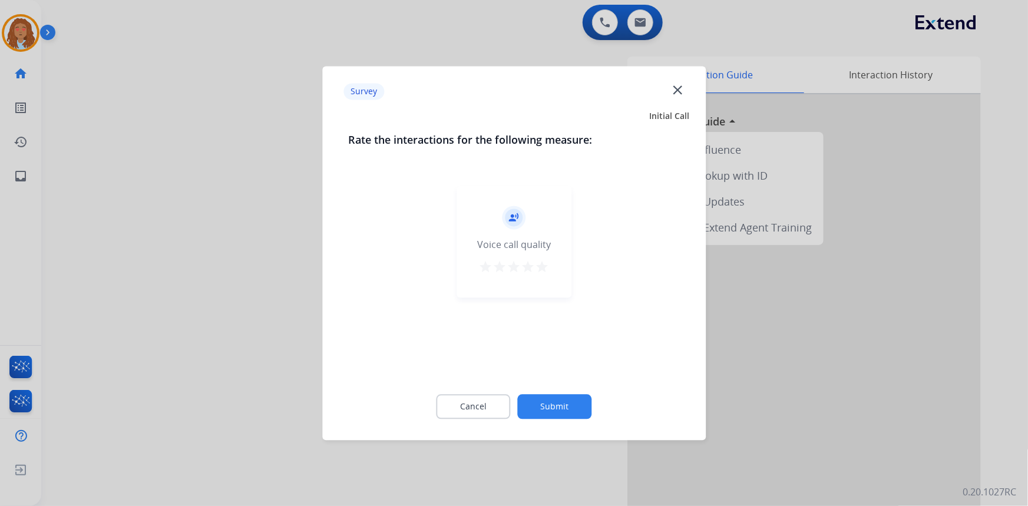
click at [312, 345] on div at bounding box center [514, 253] width 1028 height 506
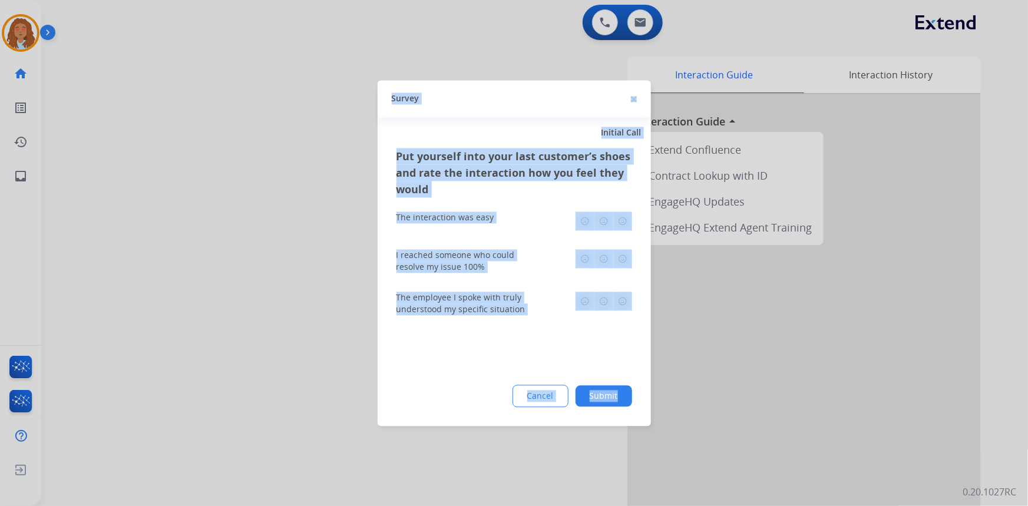
click at [312, 345] on div at bounding box center [514, 253] width 1028 height 506
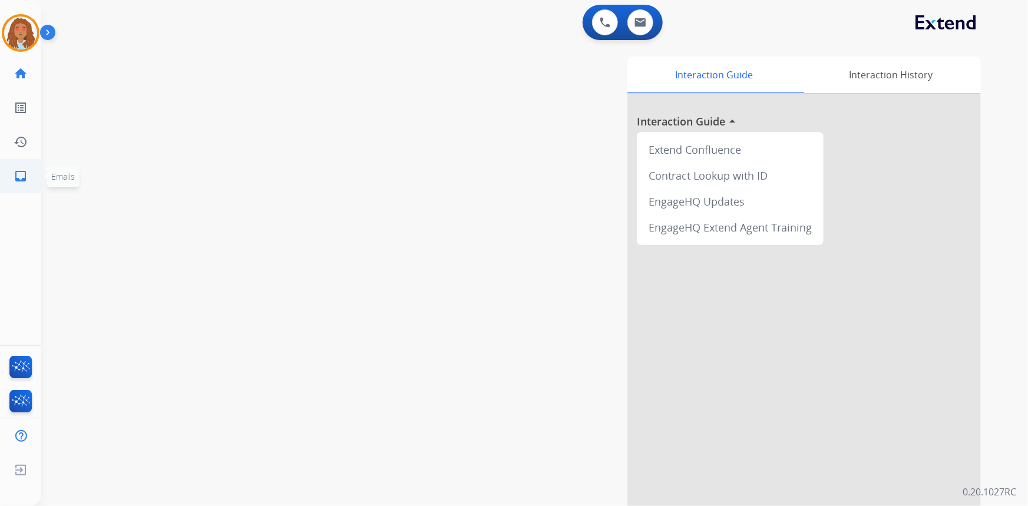
click at [18, 177] on mat-icon "inbox" at bounding box center [21, 176] width 14 height 14
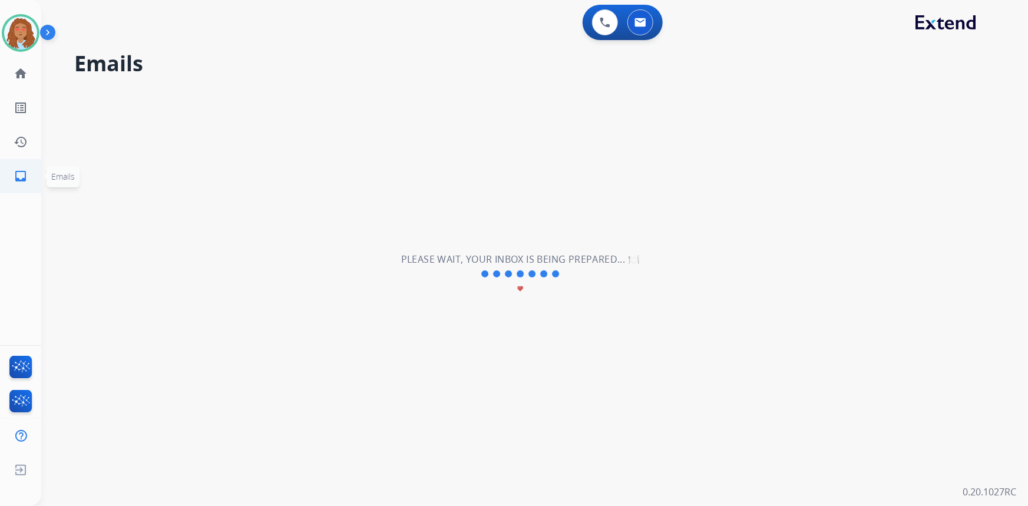
click at [25, 179] on mat-icon "inbox" at bounding box center [21, 176] width 14 height 14
click at [24, 175] on mat-icon "inbox" at bounding box center [21, 176] width 14 height 14
click at [25, 74] on mat-icon "home" at bounding box center [21, 74] width 14 height 14
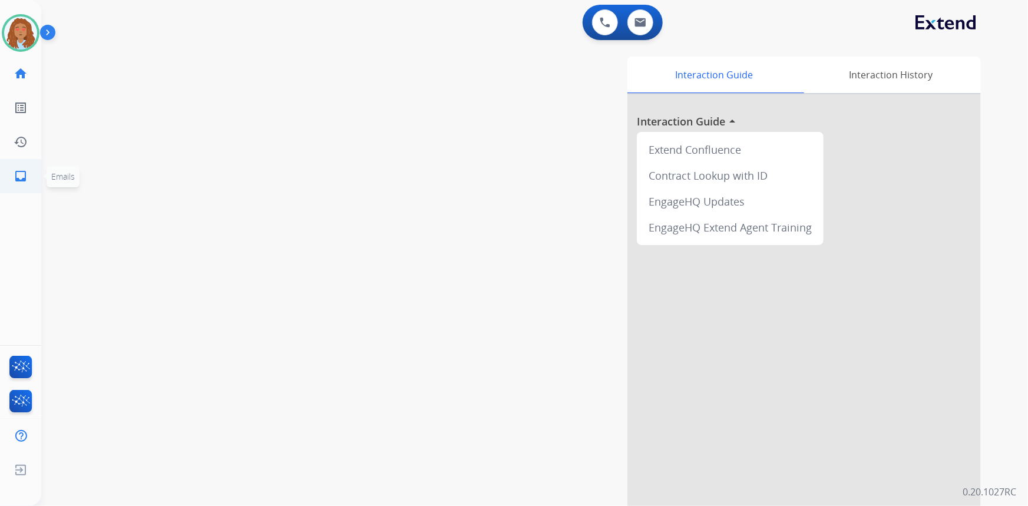
click at [21, 176] on mat-icon "inbox" at bounding box center [21, 176] width 14 height 14
select select "**********"
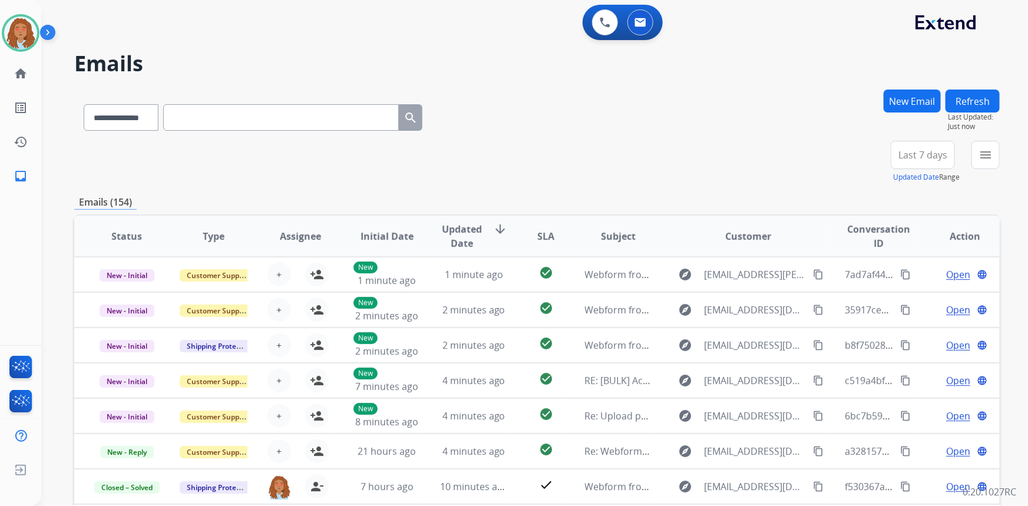
click at [908, 163] on button "Last 7 days" at bounding box center [923, 155] width 64 height 28
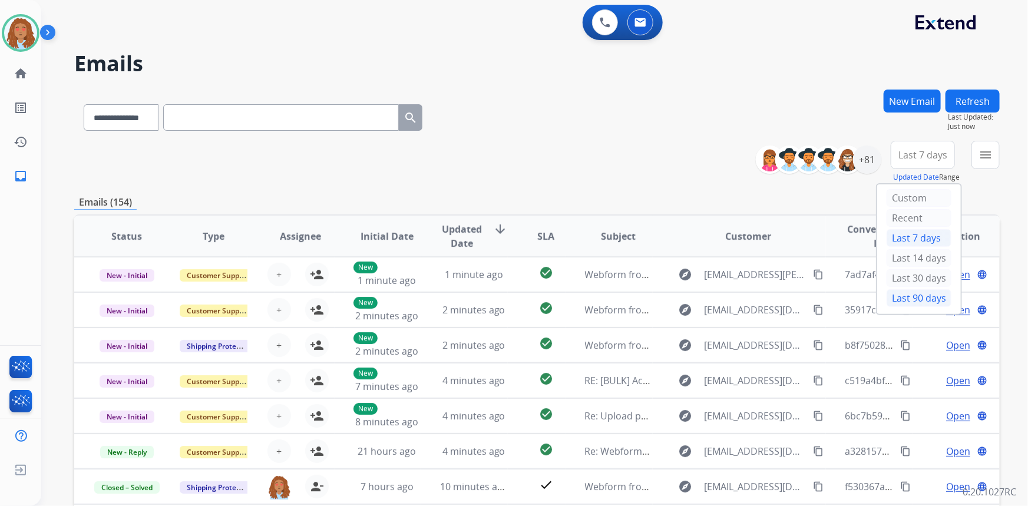
click at [920, 299] on div "Last 90 days" at bounding box center [919, 298] width 65 height 18
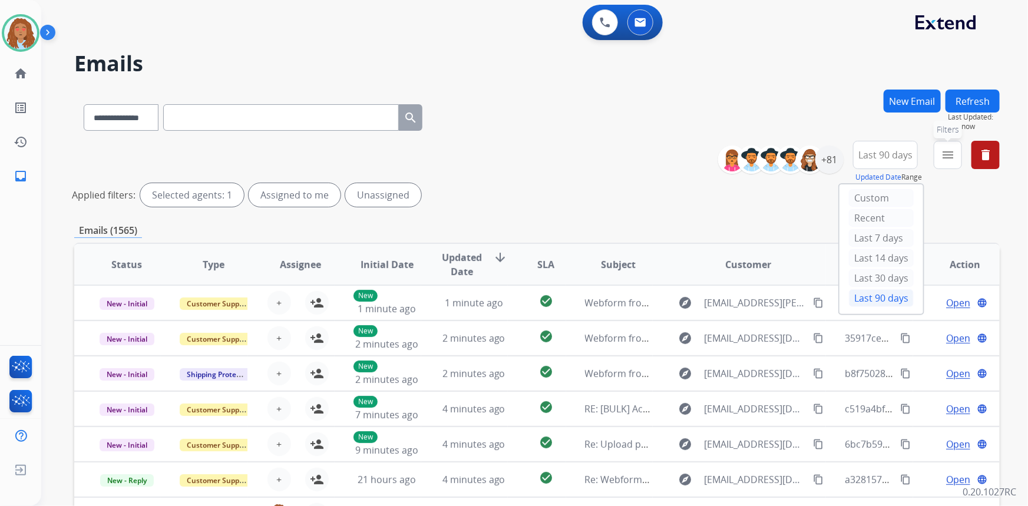
click at [957, 150] on button "menu Filters" at bounding box center [948, 155] width 28 height 28
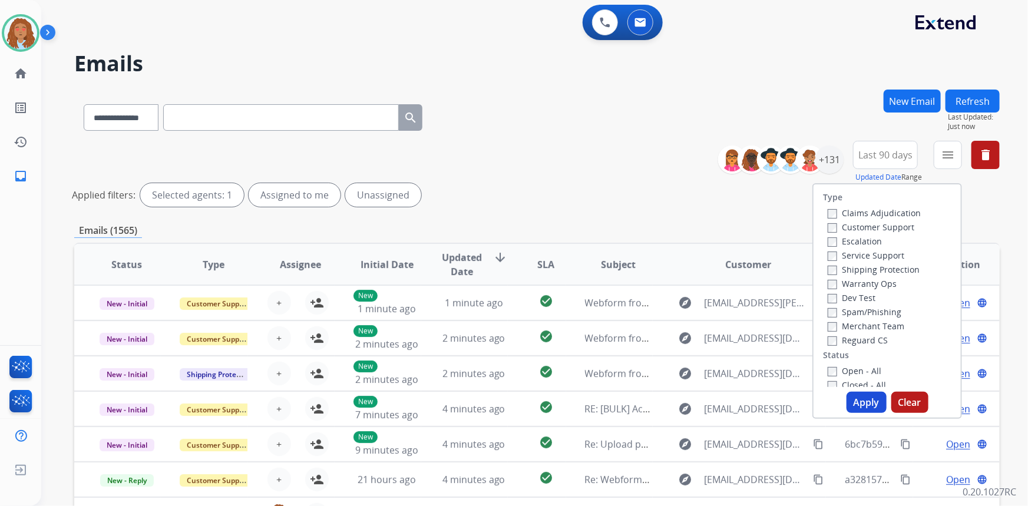
click at [869, 225] on label "Customer Support" at bounding box center [871, 227] width 87 height 11
click at [859, 270] on label "Shipping Protection" at bounding box center [874, 269] width 92 height 11
click at [825, 348] on div "Type Claims Adjudication Customer Support Escalation Service Support Shipping P…" at bounding box center [887, 285] width 147 height 203
click at [873, 403] on button "Apply" at bounding box center [867, 402] width 40 height 21
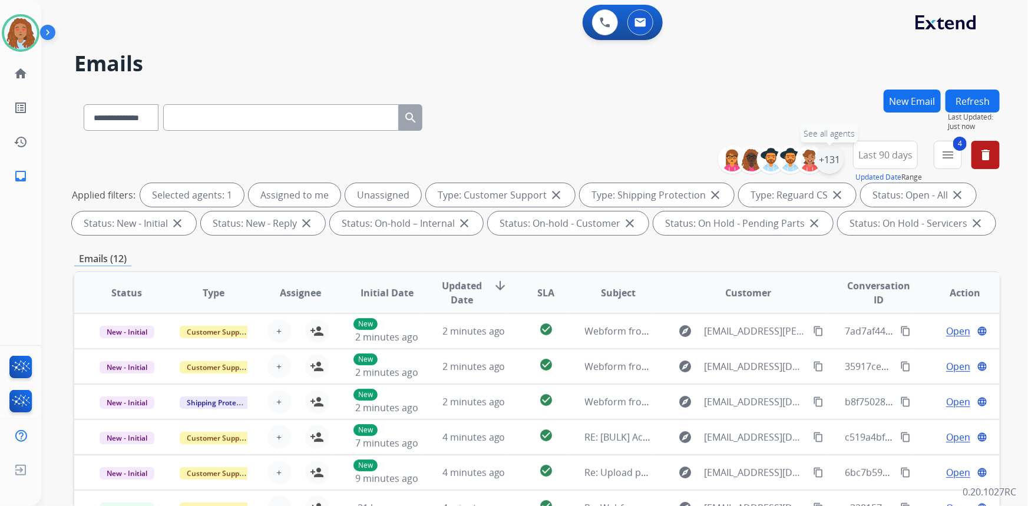
click at [833, 160] on div "+131" at bounding box center [830, 160] width 28 height 28
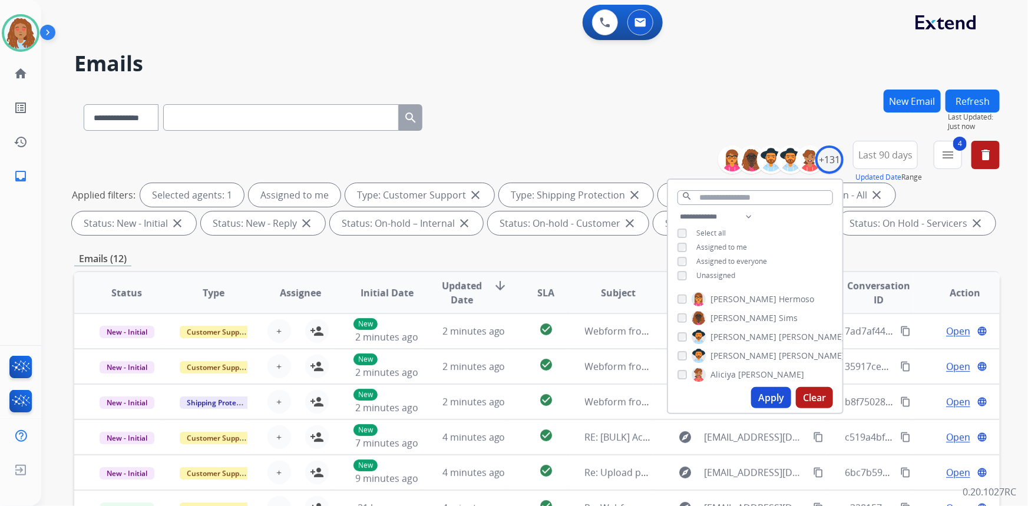
click at [765, 397] on button "Apply" at bounding box center [771, 397] width 40 height 21
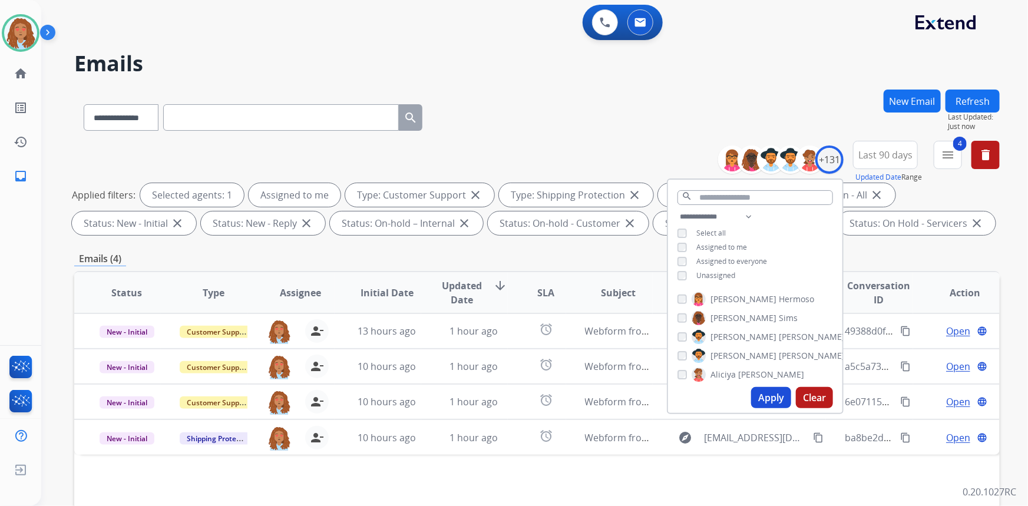
click at [724, 120] on div "**********" at bounding box center [537, 115] width 926 height 51
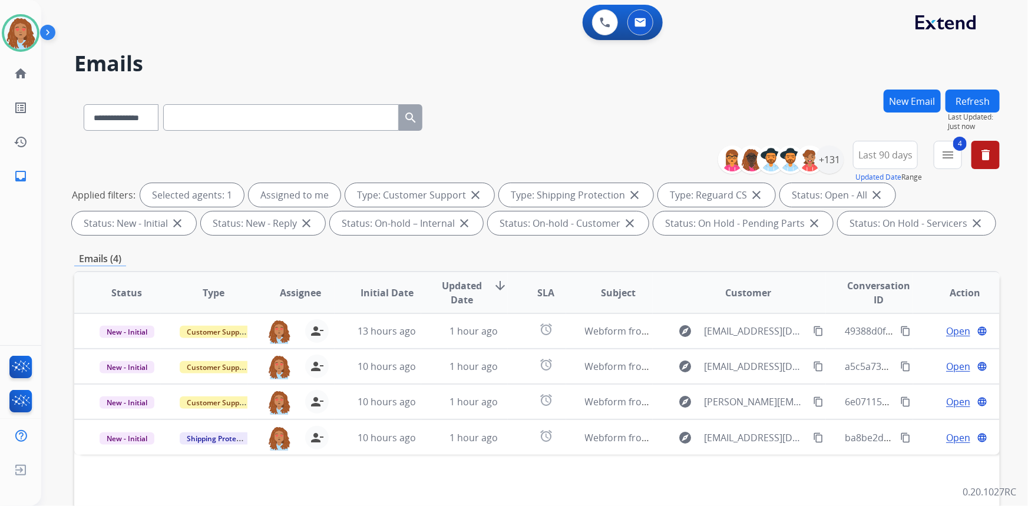
click at [519, 103] on div "**********" at bounding box center [537, 115] width 926 height 51
click at [771, 456] on div "Status Type Assignee Initial Date Updated Date arrow_downward SLA Subject Custo…" at bounding box center [537, 468] width 926 height 395
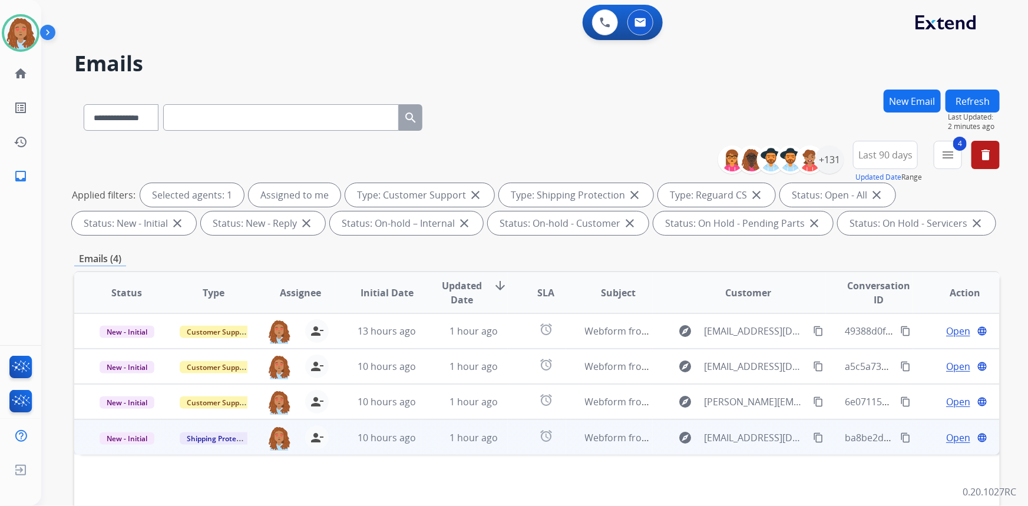
click at [792, 450] on td "explore Joseduarte97459745@gmail.com content_copy" at bounding box center [740, 437] width 174 height 35
click at [901, 436] on mat-icon "content_copy" at bounding box center [906, 437] width 11 height 11
click at [901, 439] on mat-icon "content_copy" at bounding box center [906, 437] width 11 height 11
click at [901, 436] on mat-icon "content_copy" at bounding box center [906, 437] width 11 height 11
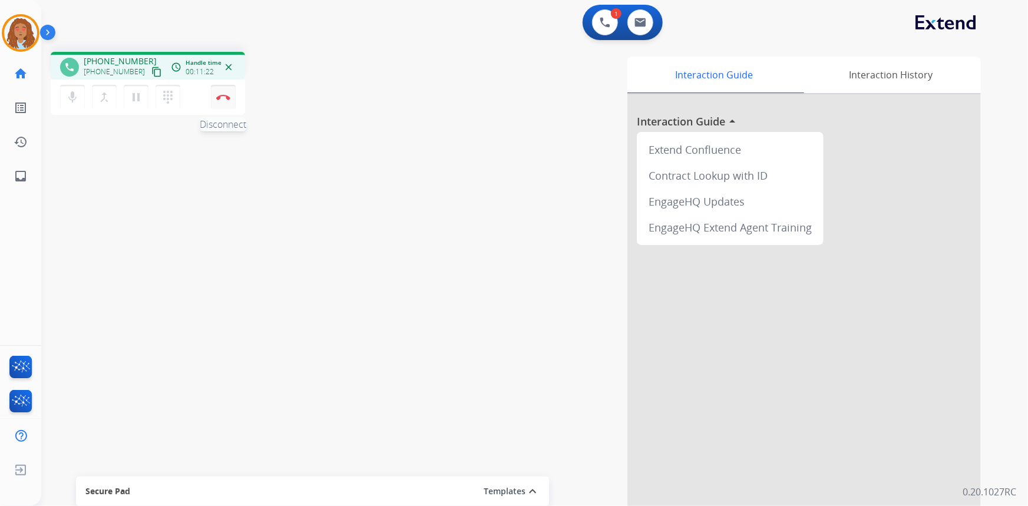
click at [225, 97] on img at bounding box center [223, 97] width 14 height 6
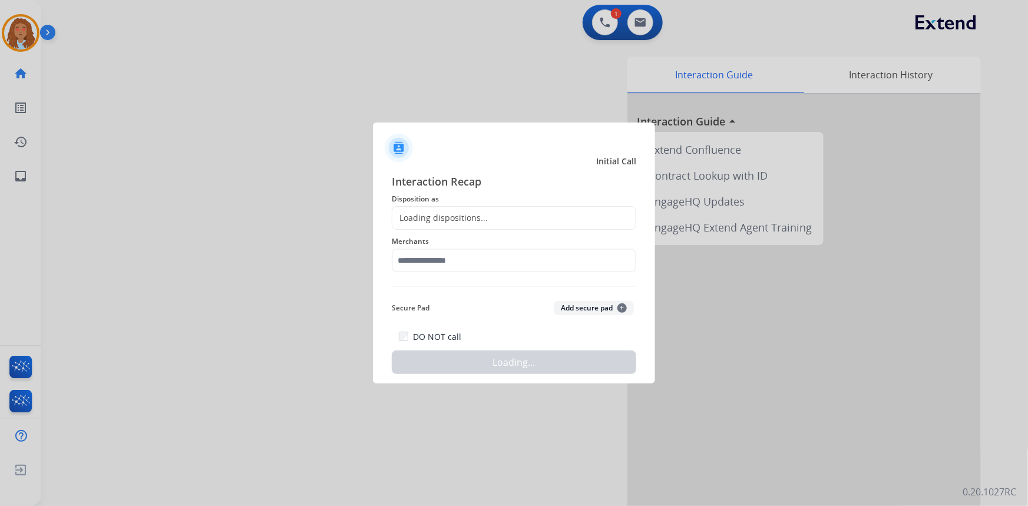
click at [460, 209] on div "Loading dispositions..." at bounding box center [514, 218] width 245 height 24
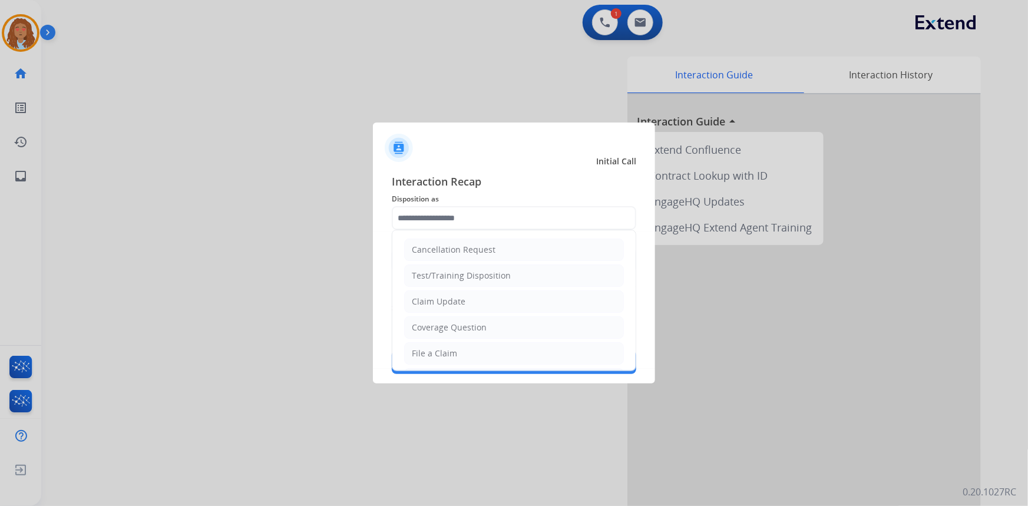
click at [456, 218] on input "text" at bounding box center [514, 218] width 245 height 24
click at [445, 354] on div "File a Claim" at bounding box center [434, 354] width 45 height 12
type input "**********"
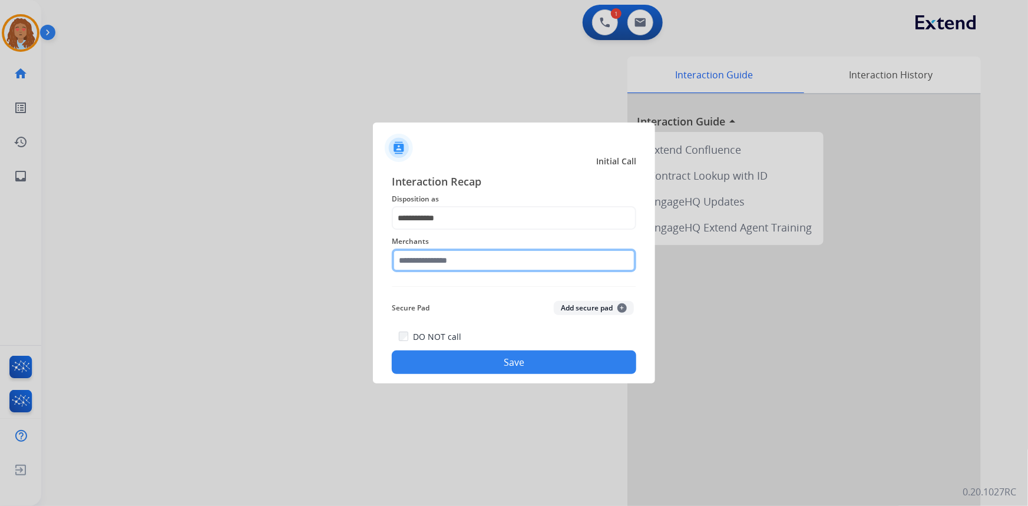
click at [436, 260] on input "text" at bounding box center [514, 261] width 245 height 24
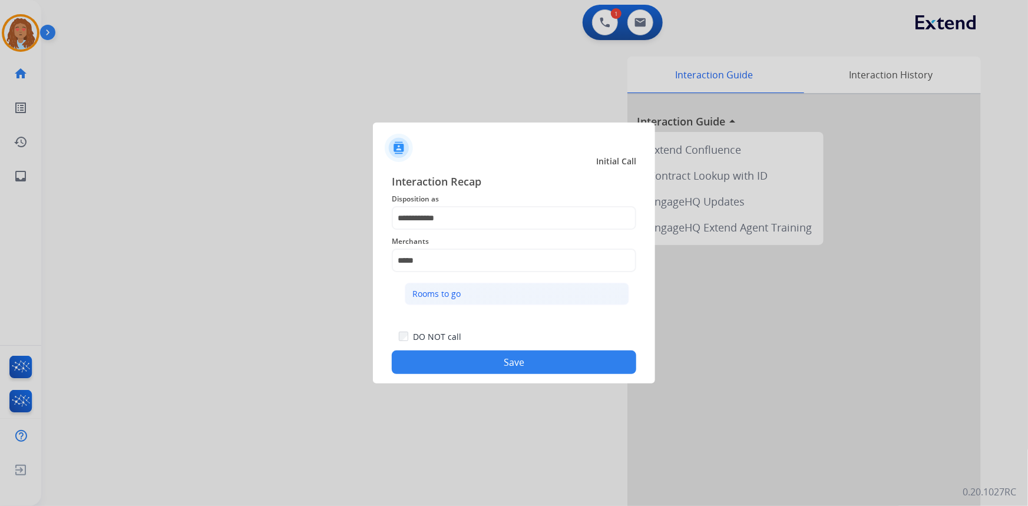
click at [437, 295] on div "Rooms to go" at bounding box center [437, 294] width 48 height 12
type input "**********"
click at [450, 365] on button "Save" at bounding box center [514, 363] width 245 height 24
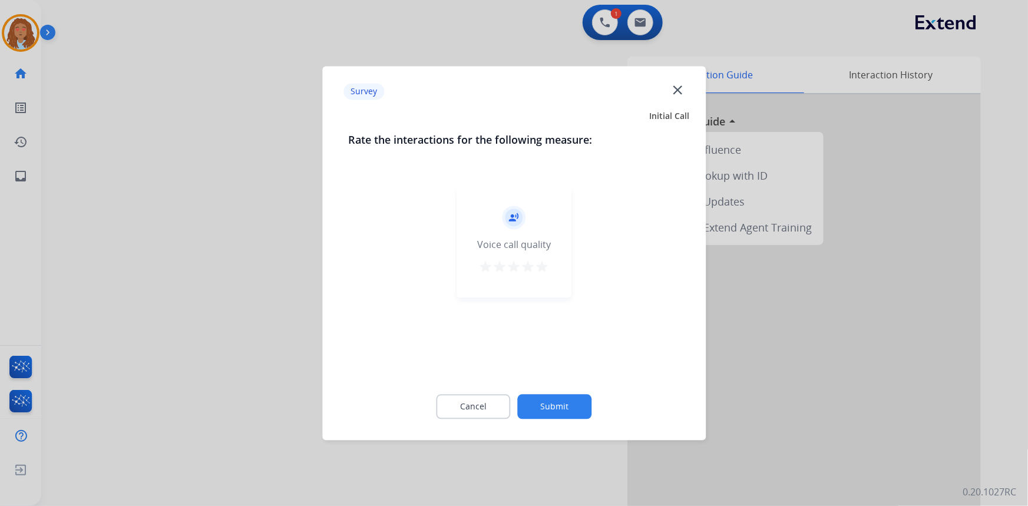
click at [281, 321] on div at bounding box center [514, 253] width 1028 height 506
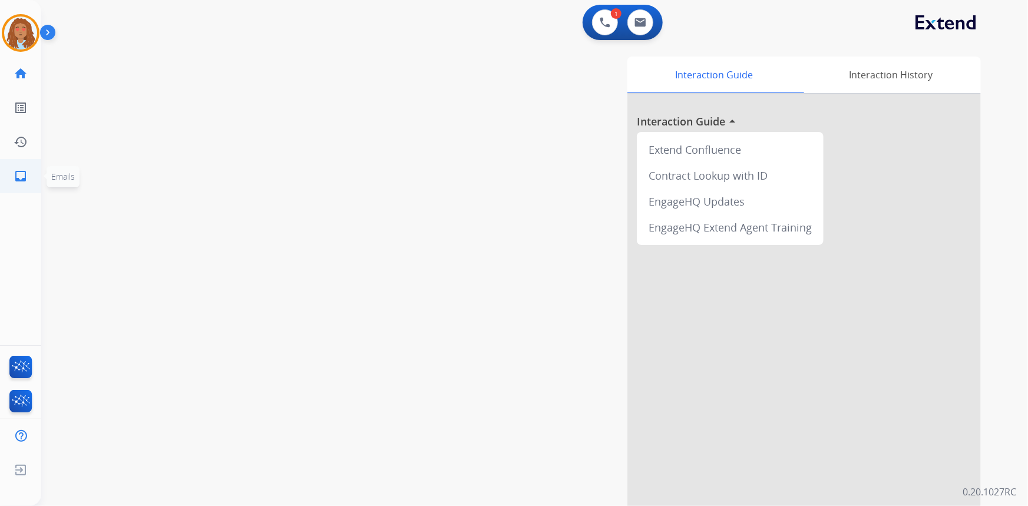
click at [17, 177] on mat-icon "inbox" at bounding box center [21, 176] width 14 height 14
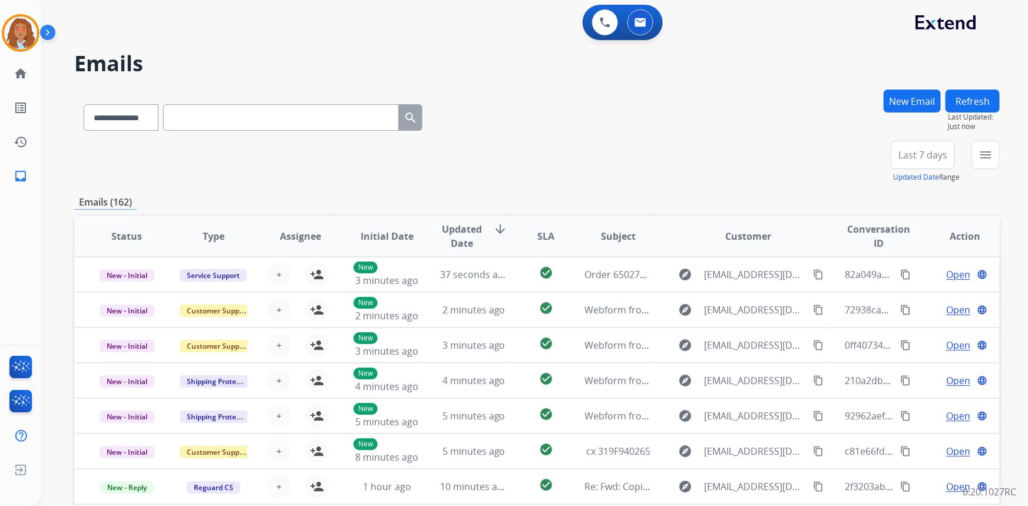
click at [917, 153] on span "Last 7 days" at bounding box center [923, 155] width 49 height 5
click at [911, 293] on div "Last 90 days" at bounding box center [919, 298] width 65 height 18
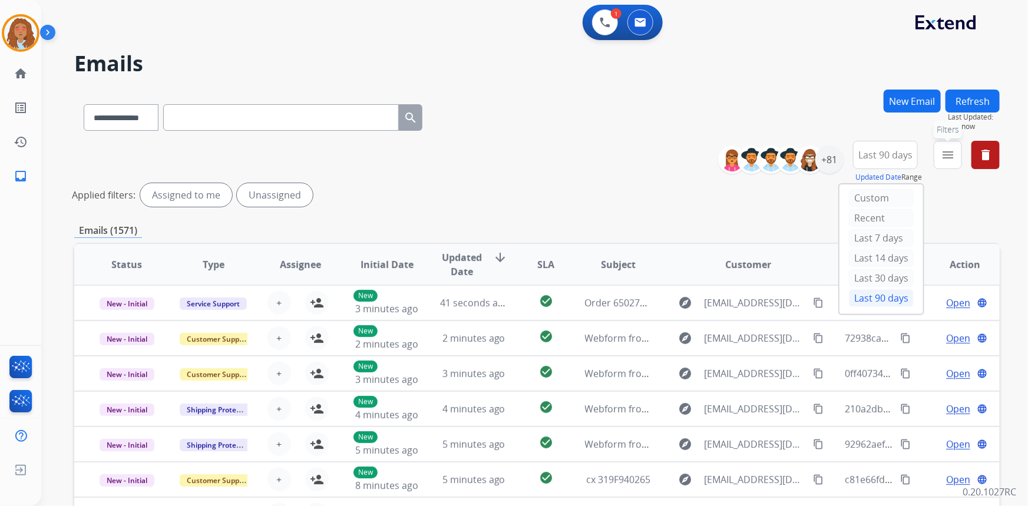
click at [950, 157] on mat-icon "menu" at bounding box center [948, 155] width 14 height 14
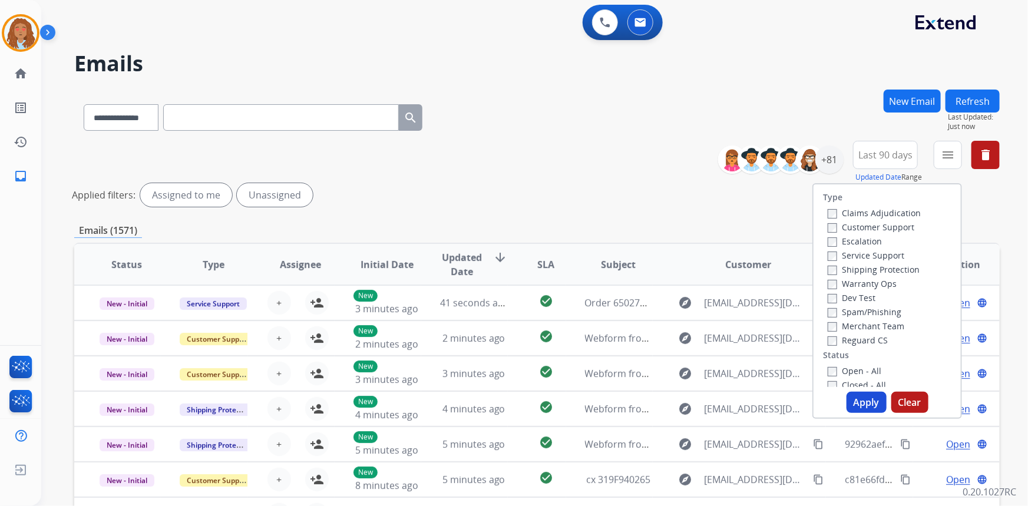
click at [886, 232] on label "Customer Support" at bounding box center [871, 227] width 87 height 11
click at [893, 272] on label "Shipping Protection" at bounding box center [874, 269] width 92 height 11
click at [862, 404] on button "Apply" at bounding box center [867, 402] width 40 height 21
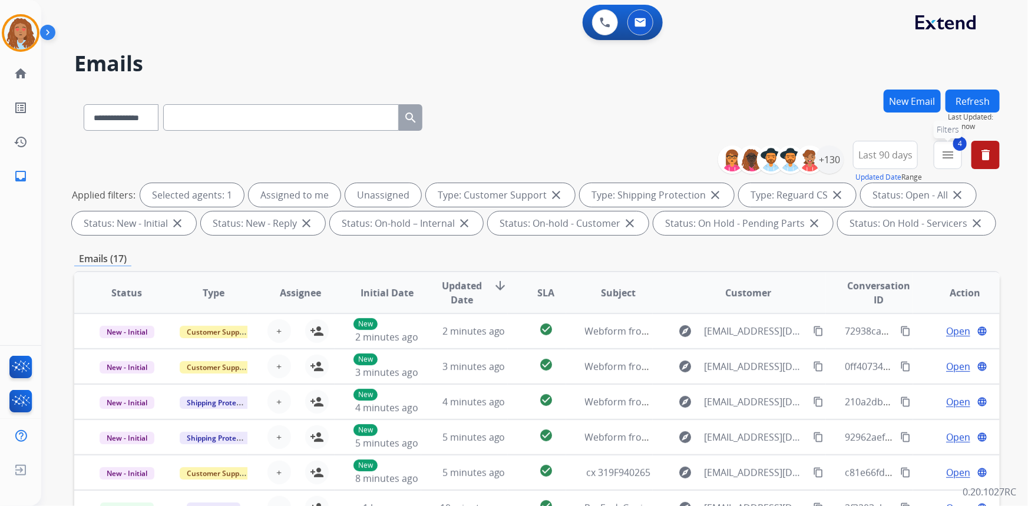
click at [949, 154] on mat-icon "menu" at bounding box center [948, 155] width 14 height 14
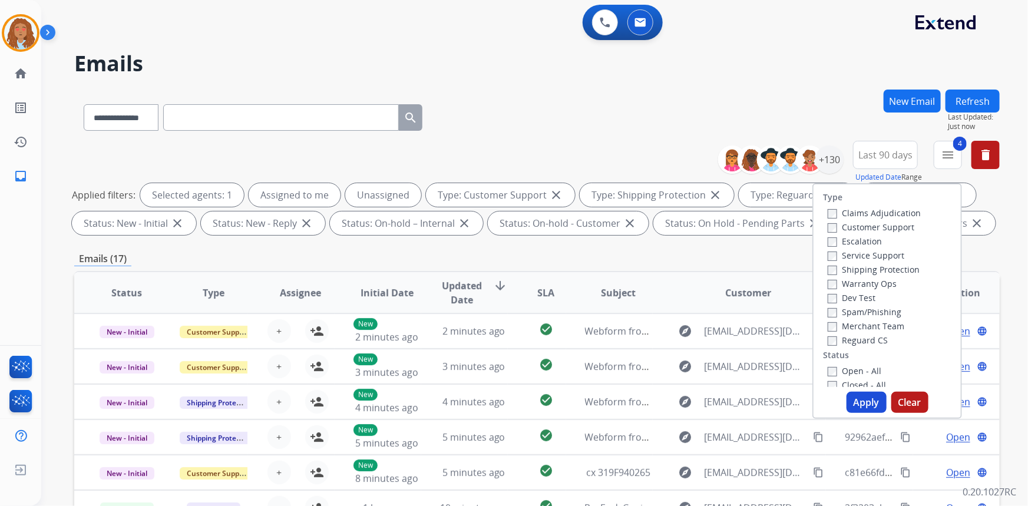
click at [890, 154] on span "Last 90 days" at bounding box center [886, 155] width 54 height 5
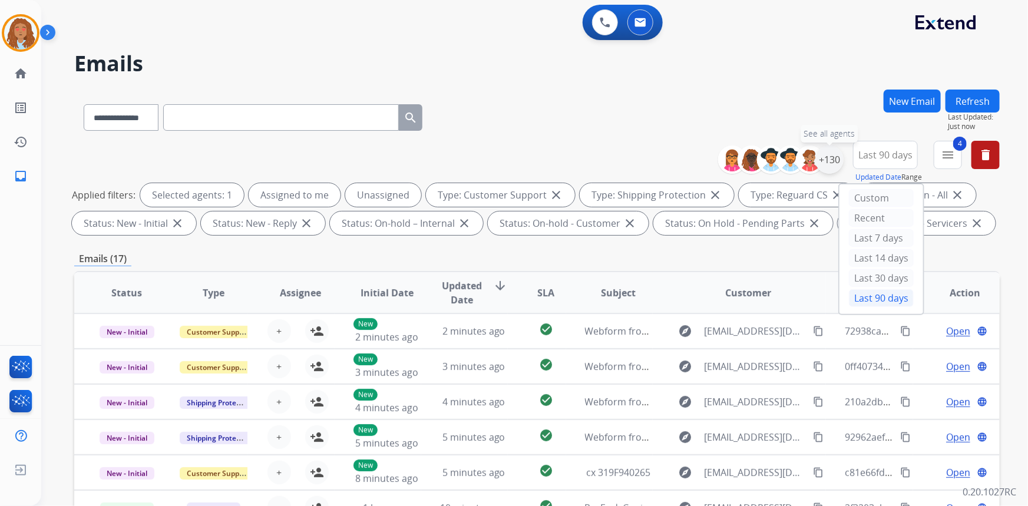
click at [832, 158] on div "+130" at bounding box center [830, 160] width 28 height 28
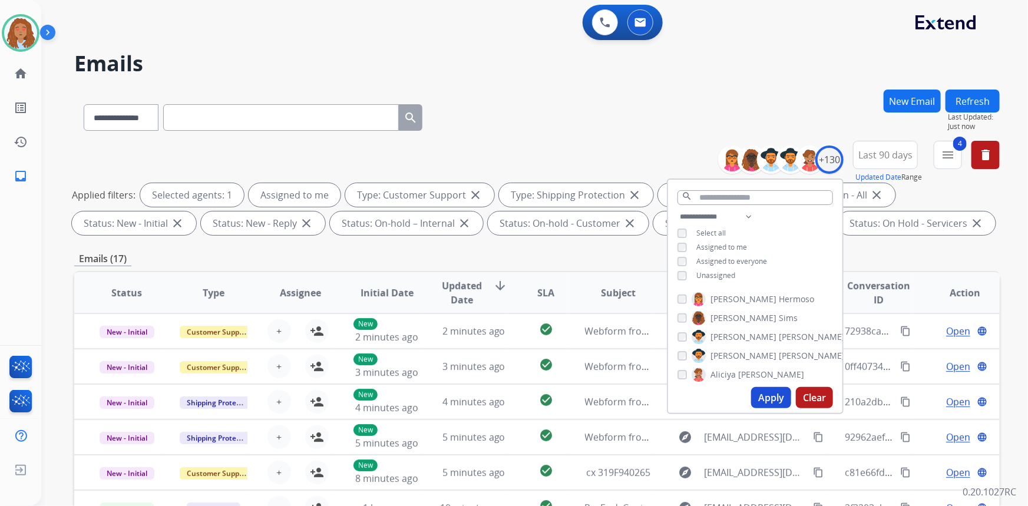
click at [776, 402] on button "Apply" at bounding box center [771, 397] width 40 height 21
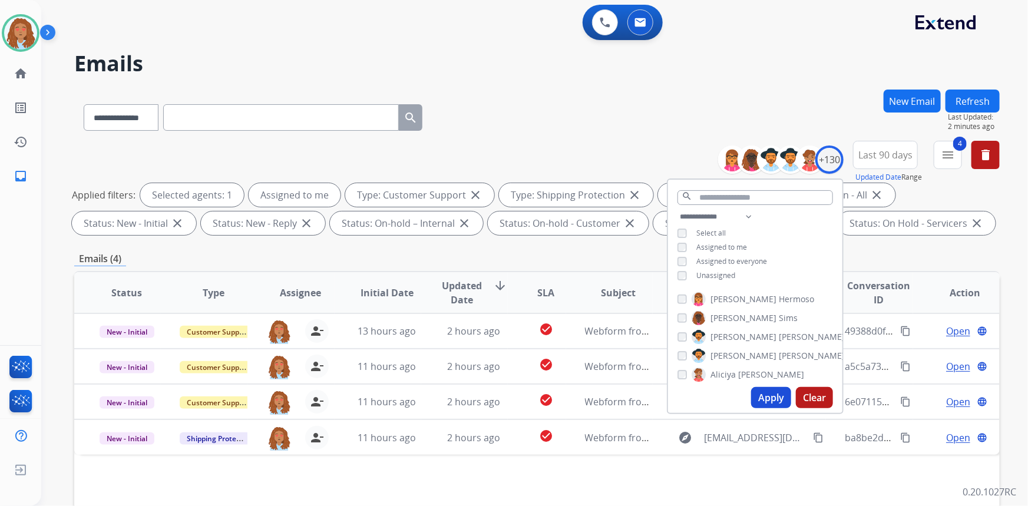
click at [623, 106] on div "**********" at bounding box center [537, 115] width 926 height 51
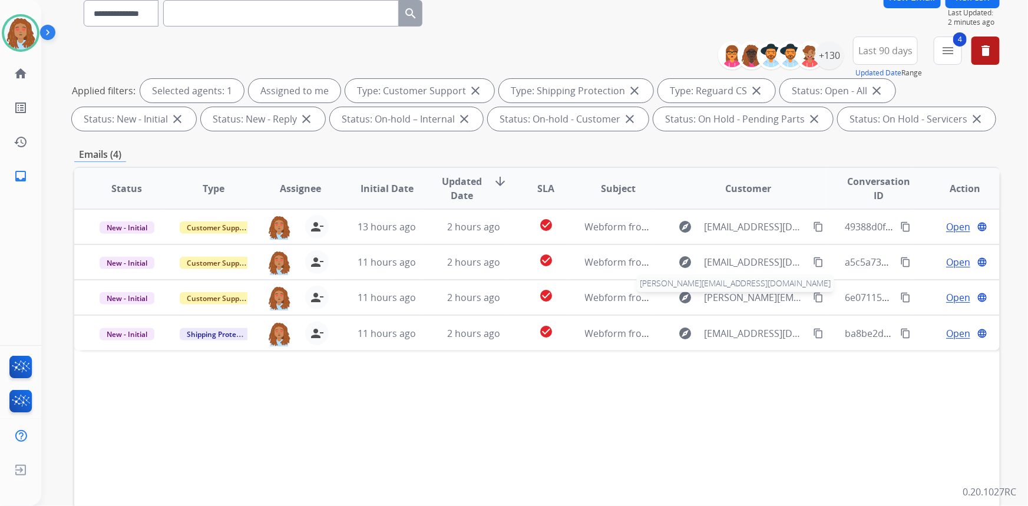
scroll to position [107, 0]
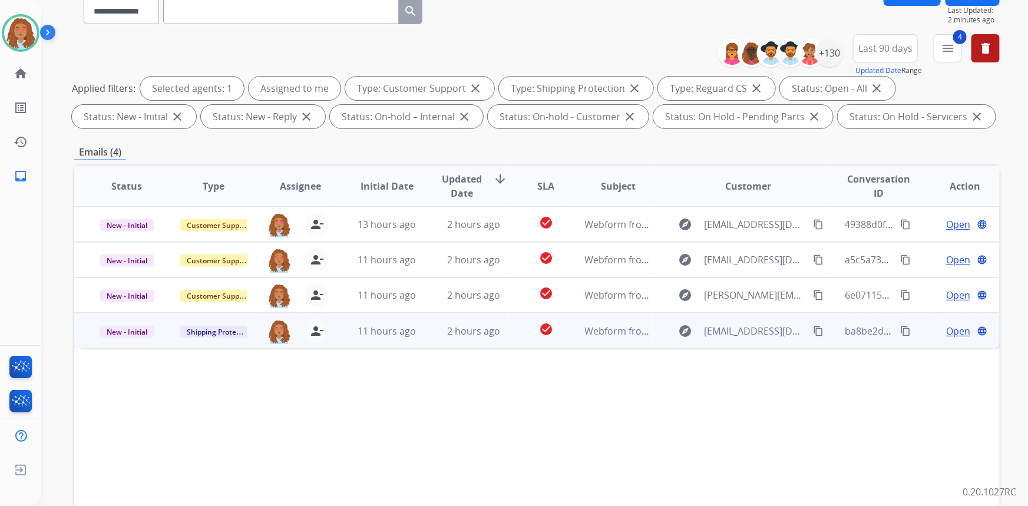
click at [952, 331] on span "Open" at bounding box center [958, 331] width 24 height 14
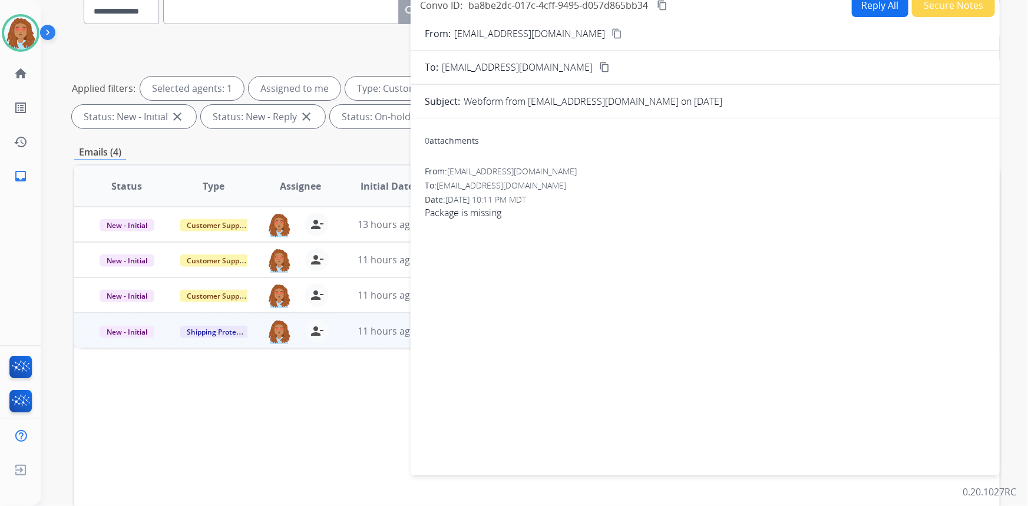
click at [870, 8] on button "Reply All" at bounding box center [880, 5] width 57 height 23
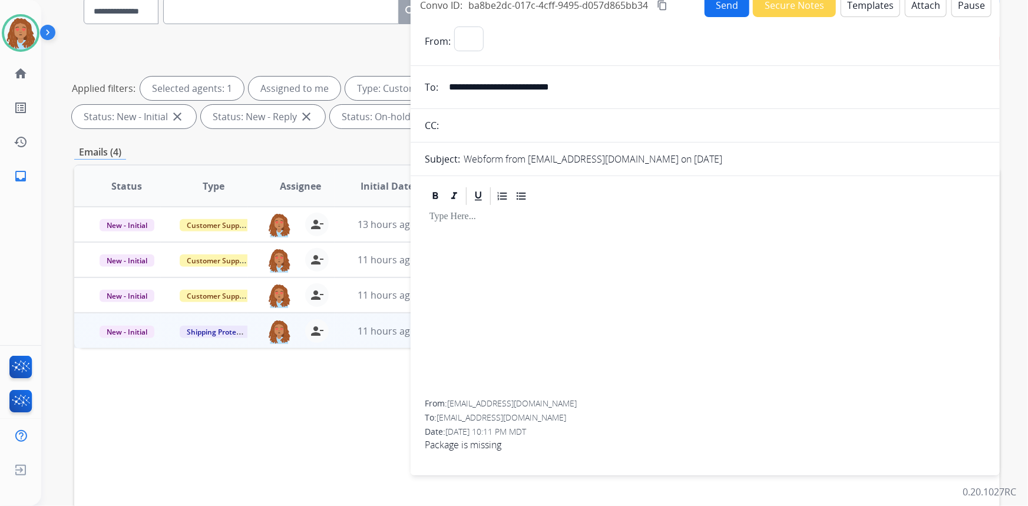
select select "**********"
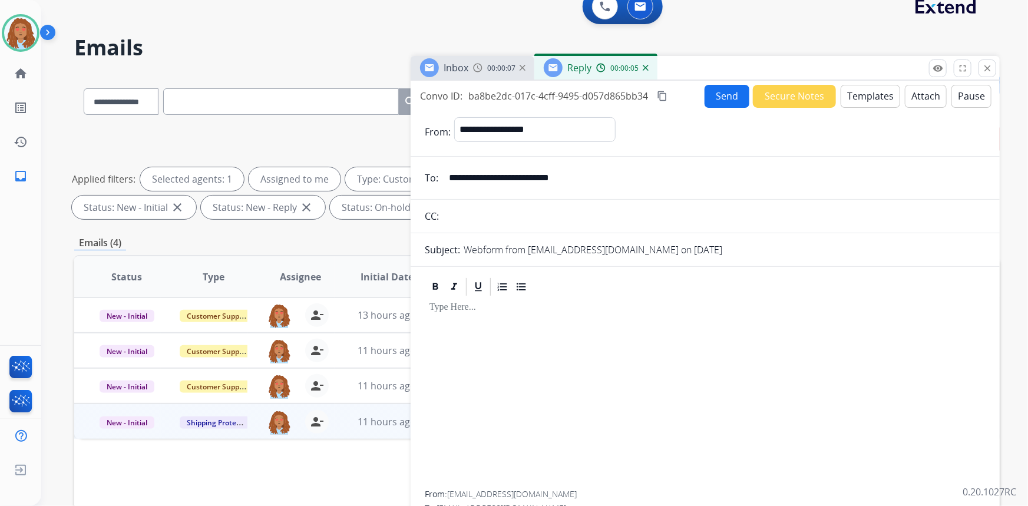
scroll to position [0, 0]
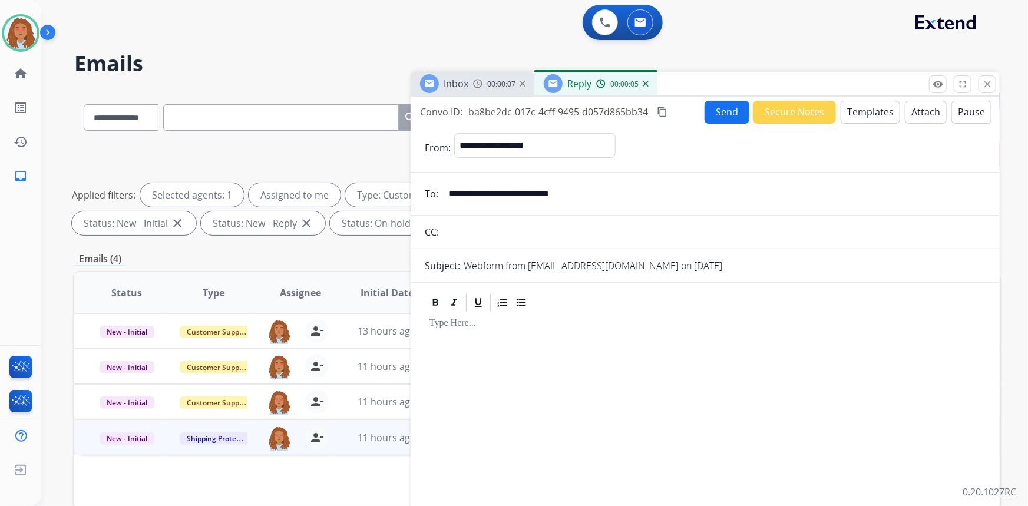
click at [871, 114] on button "Templates" at bounding box center [871, 112] width 60 height 23
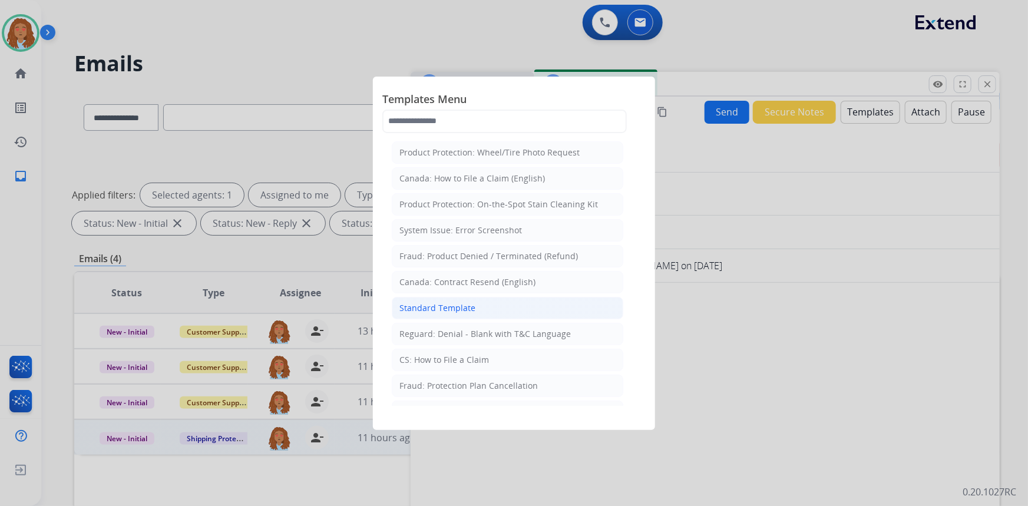
click at [462, 302] on div "Standard Template" at bounding box center [438, 308] width 76 height 12
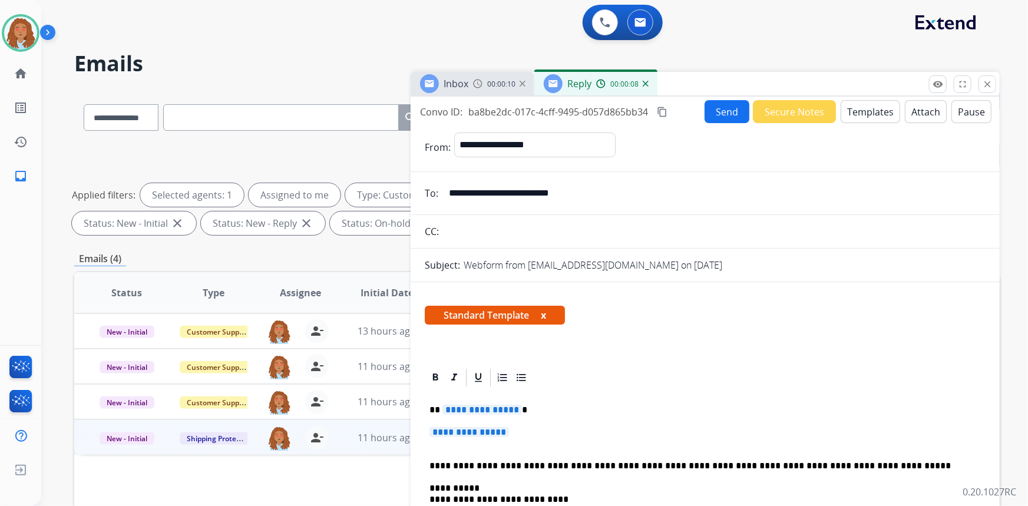
click at [494, 414] on span "**********" at bounding box center [483, 410] width 80 height 10
click at [494, 408] on span "**********" at bounding box center [483, 410] width 80 height 10
click at [476, 428] on span "**********" at bounding box center [470, 432] width 80 height 10
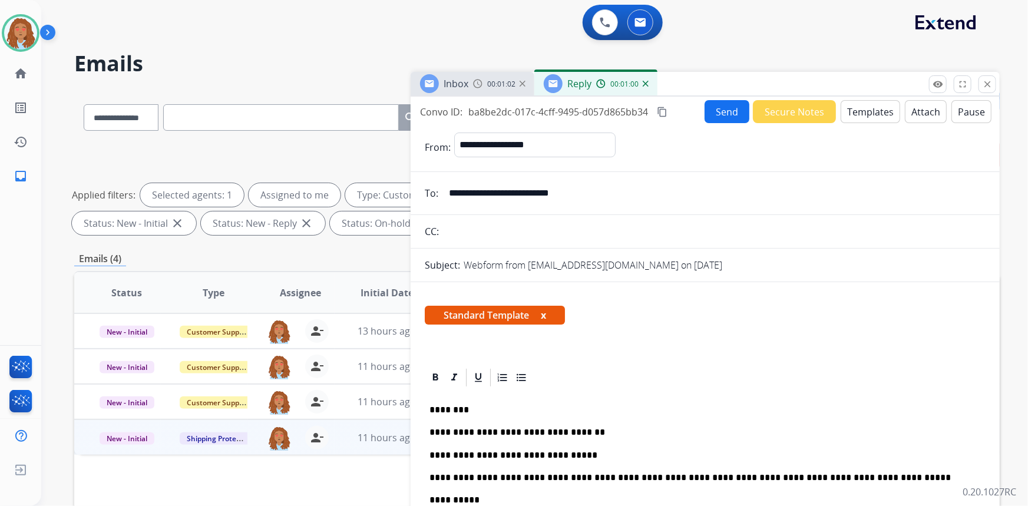
click at [575, 452] on p "**********" at bounding box center [701, 455] width 543 height 11
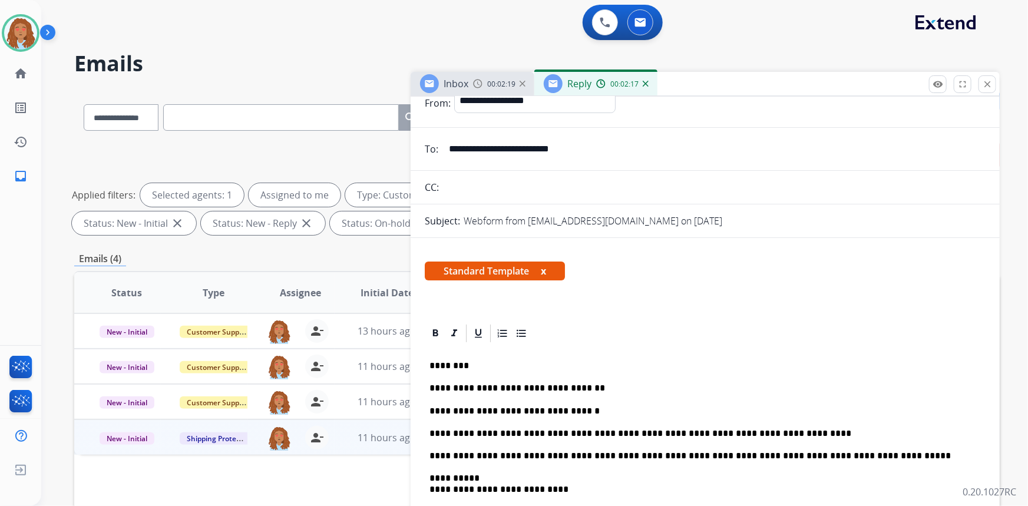
scroll to position [107, 0]
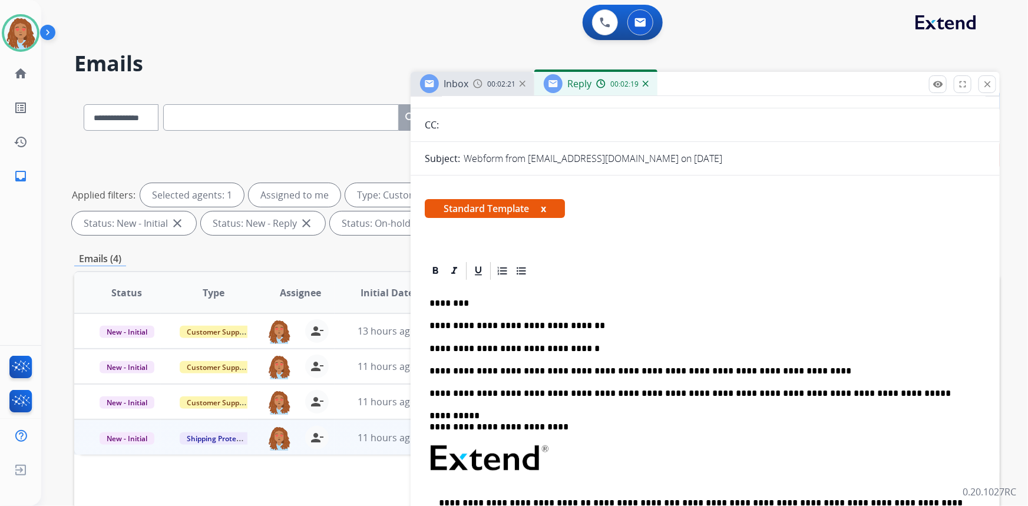
click at [760, 371] on p "**********" at bounding box center [701, 371] width 543 height 11
click at [795, 372] on p "**********" at bounding box center [701, 371] width 543 height 11
click at [801, 369] on p "**********" at bounding box center [701, 371] width 543 height 11
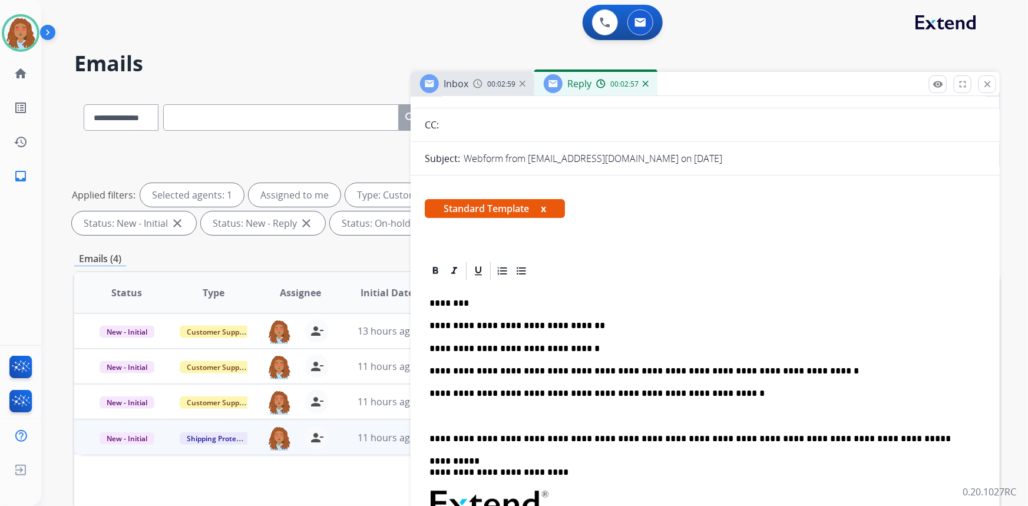
click at [487, 417] on p at bounding box center [706, 416] width 552 height 11
click at [679, 415] on p "**********" at bounding box center [701, 416] width 543 height 11
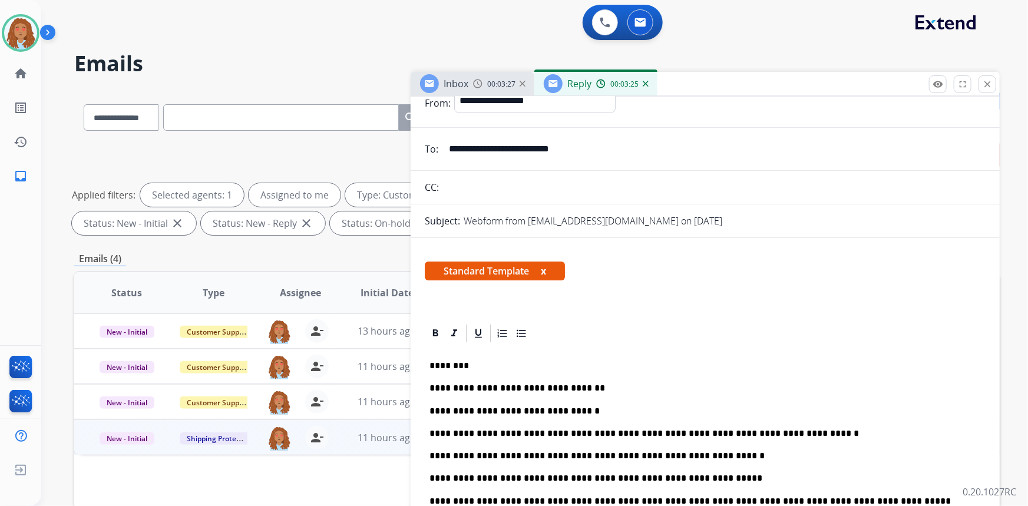
scroll to position [0, 0]
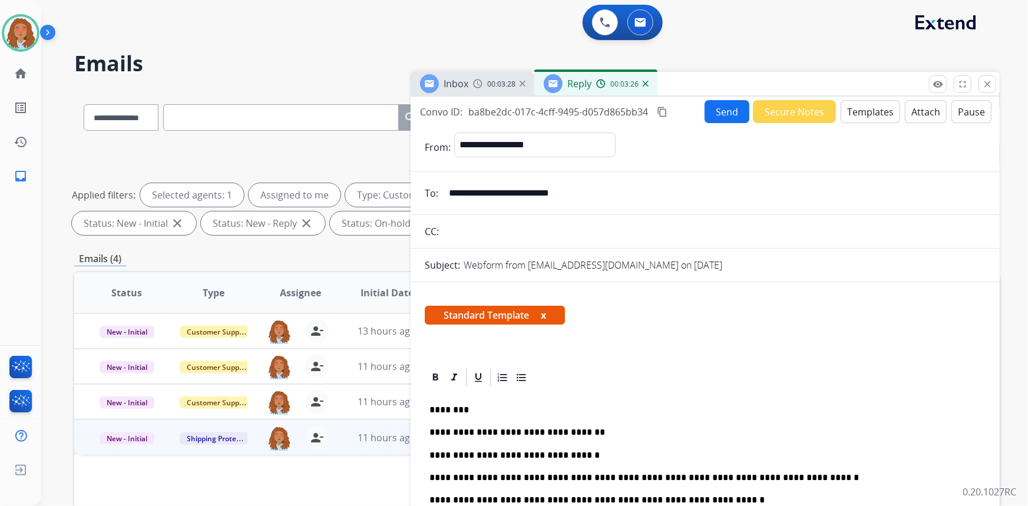
click at [664, 113] on mat-icon "content_copy" at bounding box center [662, 112] width 11 height 11
click at [715, 117] on button "Send" at bounding box center [727, 111] width 45 height 23
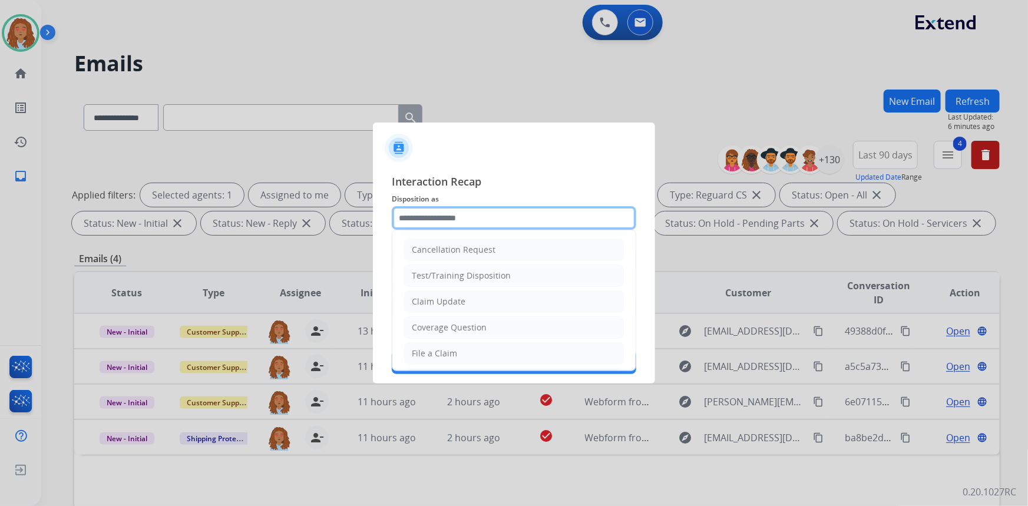
click at [526, 213] on input "text" at bounding box center [514, 218] width 245 height 24
click at [459, 298] on div "Claim Update" at bounding box center [439, 302] width 54 height 12
type input "**********"
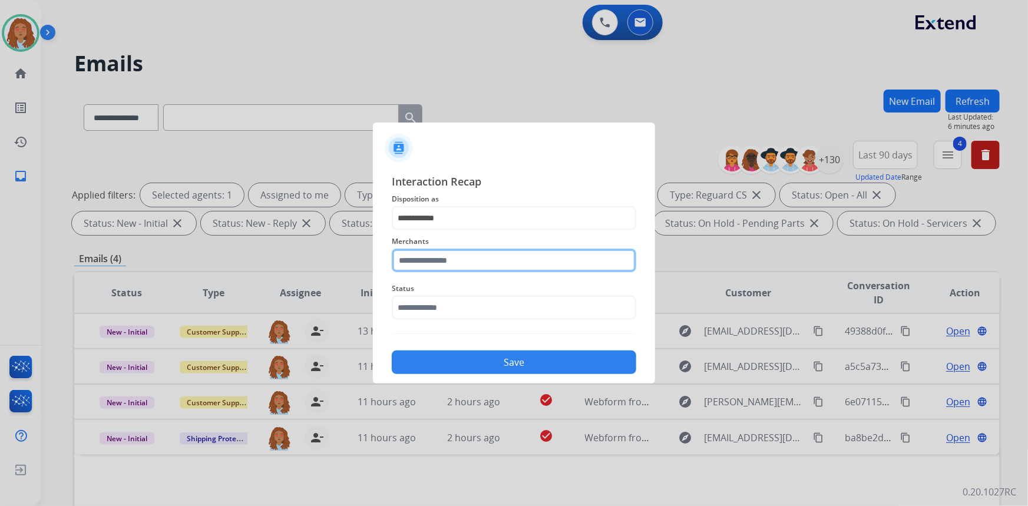
click at [481, 260] on input "text" at bounding box center [514, 261] width 245 height 24
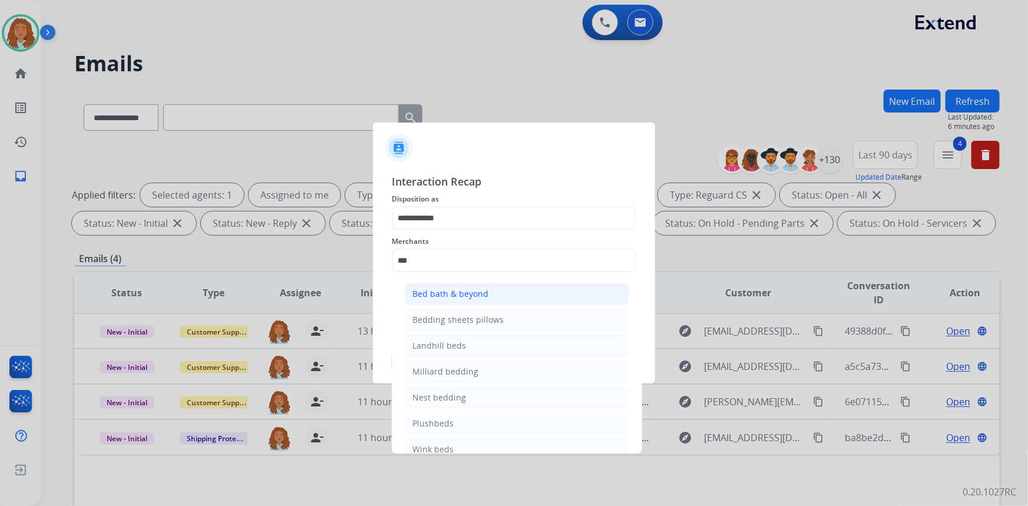
click at [474, 286] on li "Bed bath & beyond" at bounding box center [517, 294] width 225 height 22
type input "**********"
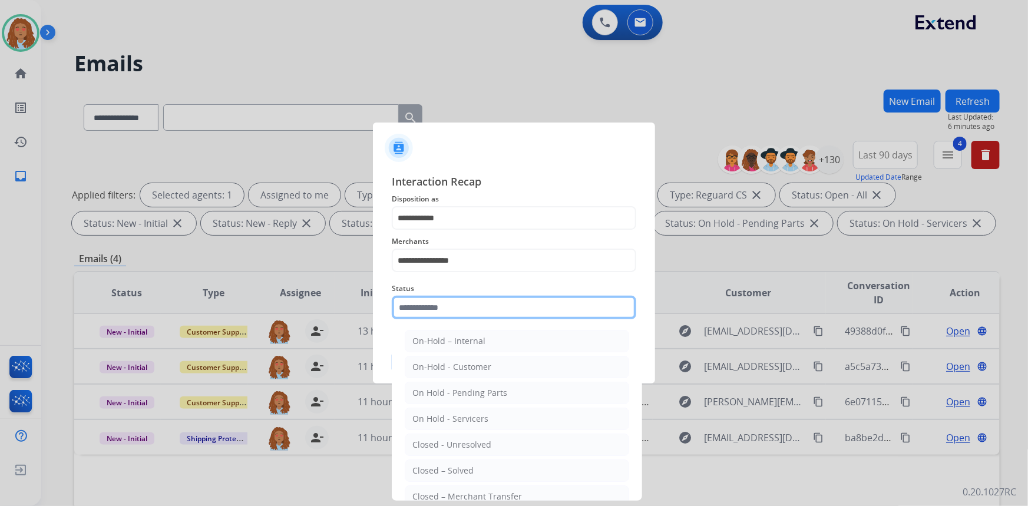
click at [469, 309] on input "text" at bounding box center [514, 308] width 245 height 24
drag, startPoint x: 477, startPoint y: 470, endPoint x: 478, endPoint y: 461, distance: 9.4
click at [478, 470] on li "Closed – Solved" at bounding box center [517, 471] width 225 height 22
type input "**********"
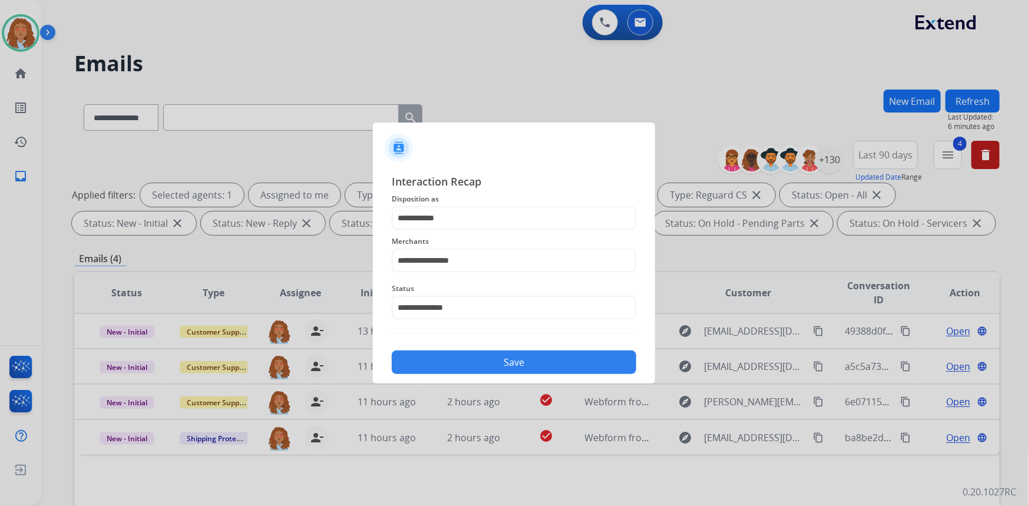
click at [483, 371] on button "Save" at bounding box center [514, 363] width 245 height 24
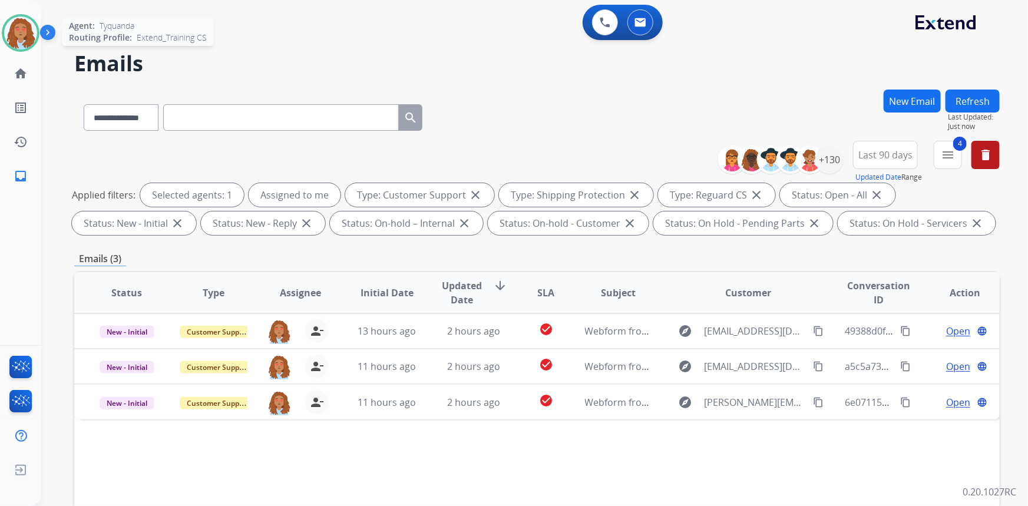
click at [5, 31] on img at bounding box center [20, 33] width 33 height 33
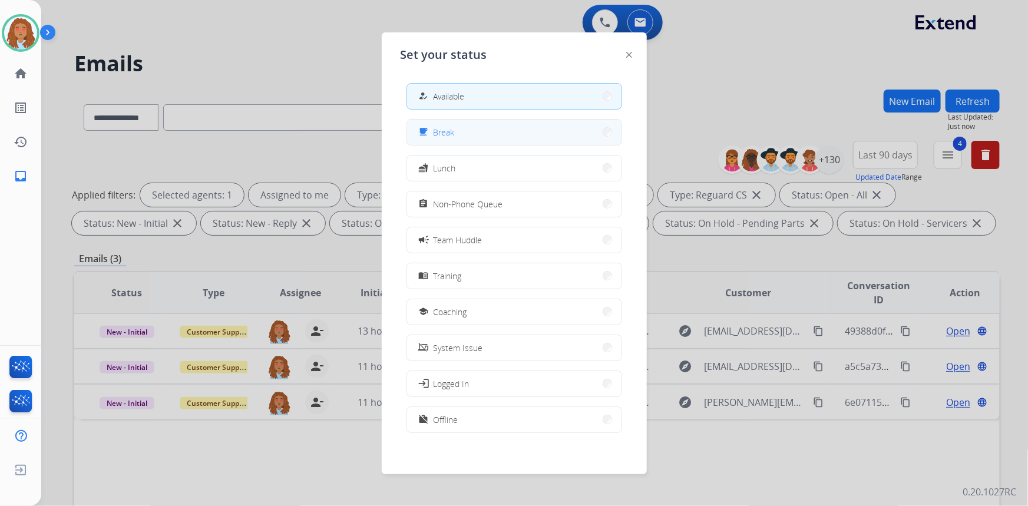
click at [489, 130] on button "free_breakfast Break" at bounding box center [514, 132] width 215 height 25
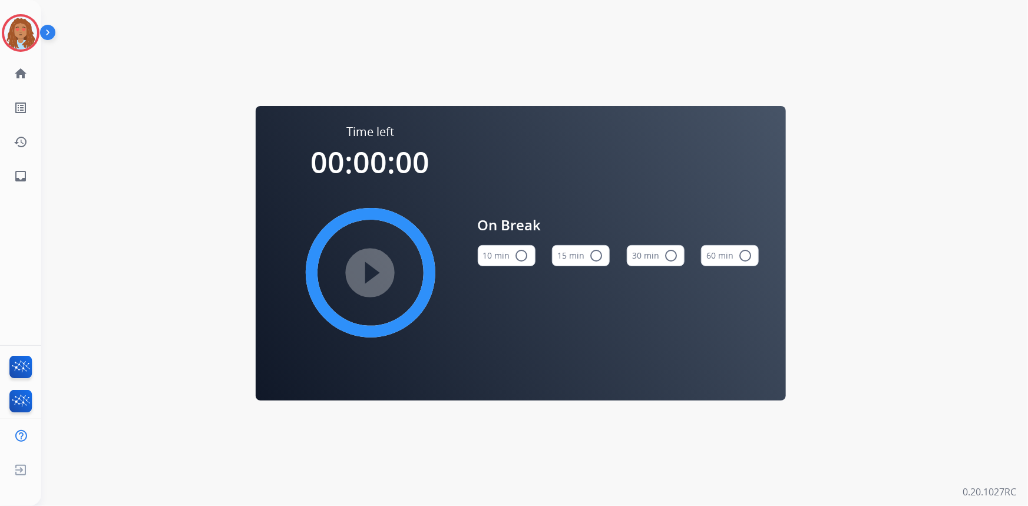
click at [525, 258] on mat-icon "radio_button_unchecked" at bounding box center [522, 256] width 14 height 14
click at [378, 280] on mat-icon "play_circle_filled" at bounding box center [371, 273] width 14 height 14
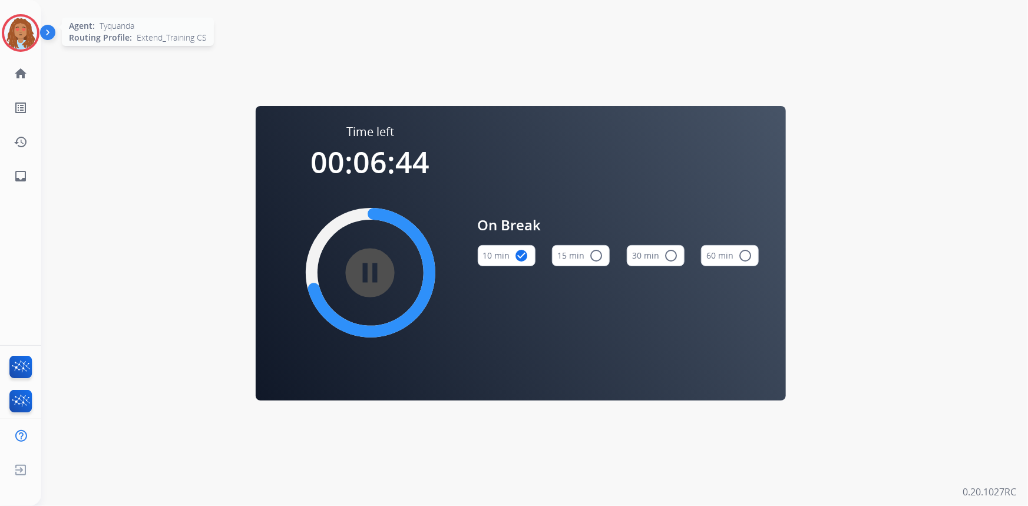
click at [24, 35] on img at bounding box center [20, 33] width 33 height 33
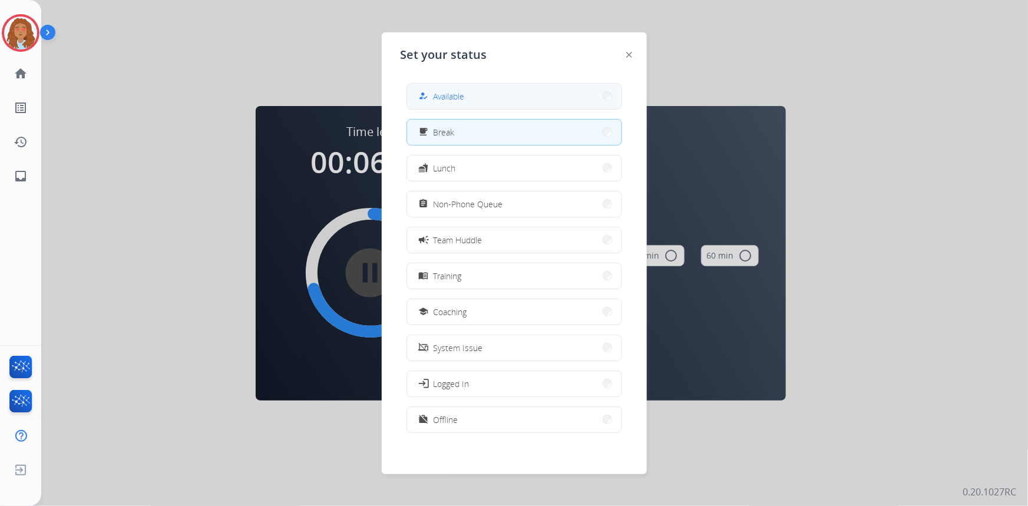
click at [484, 97] on button "how_to_reg Available" at bounding box center [514, 96] width 215 height 25
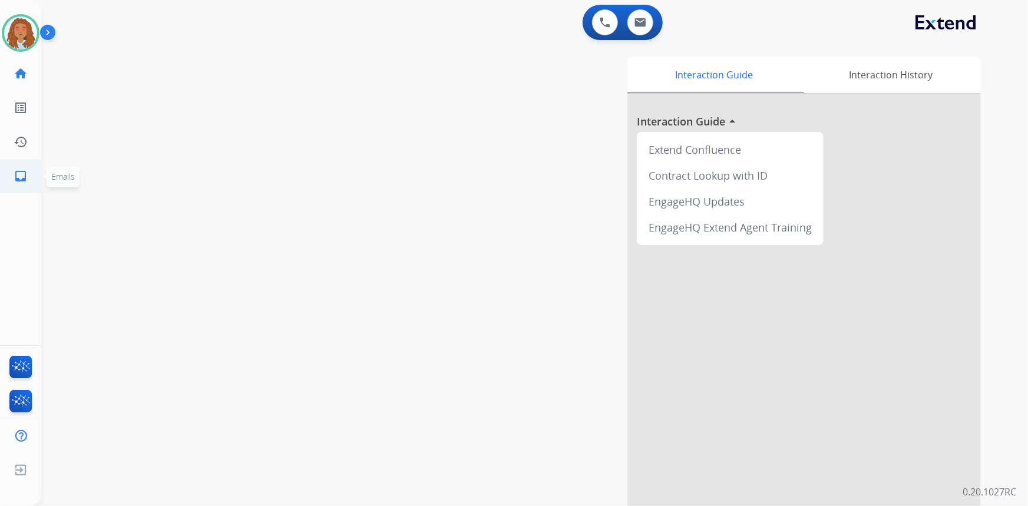
click at [23, 176] on mat-icon "inbox" at bounding box center [21, 176] width 14 height 14
select select "**********"
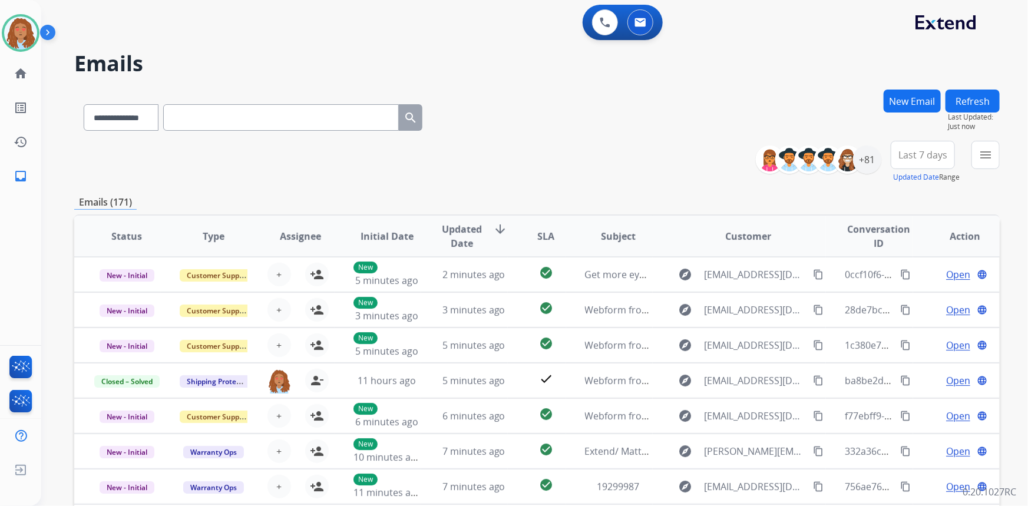
click at [922, 161] on button "Last 7 days" at bounding box center [923, 155] width 64 height 28
click at [913, 294] on div "Last 90 days" at bounding box center [919, 298] width 65 height 18
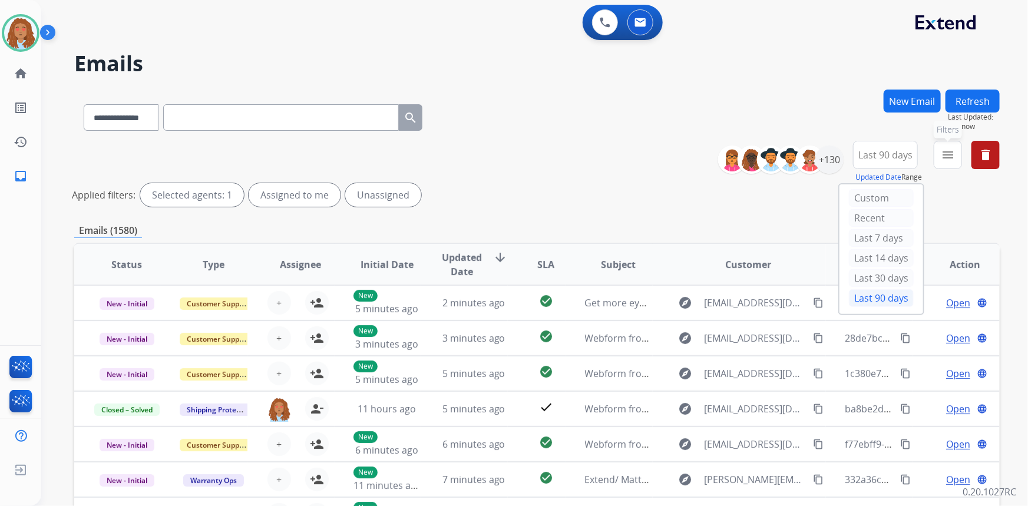
click at [954, 153] on mat-icon "menu" at bounding box center [948, 155] width 14 height 14
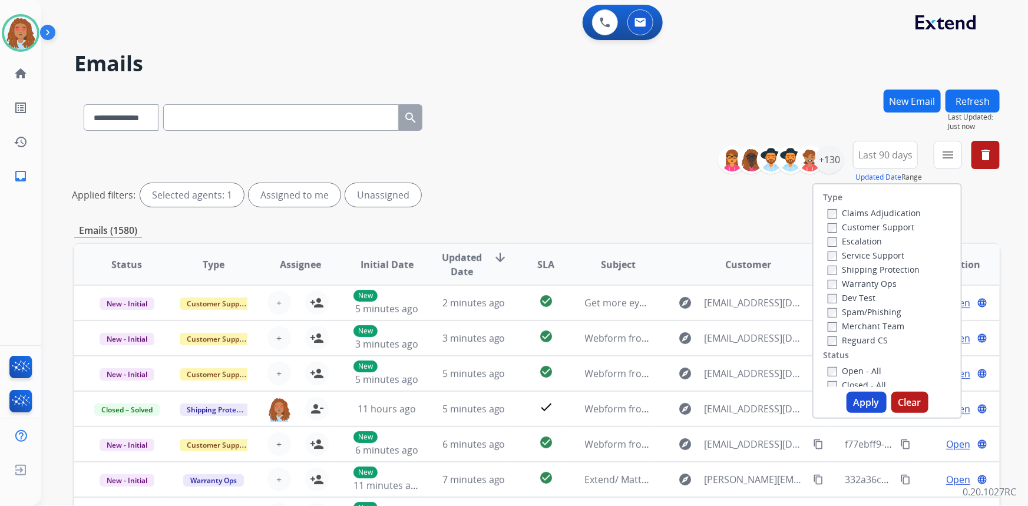
click at [863, 229] on label "Customer Support" at bounding box center [871, 227] width 87 height 11
click at [884, 268] on label "Shipping Protection" at bounding box center [874, 269] width 92 height 11
click at [872, 405] on button "Apply" at bounding box center [867, 402] width 40 height 21
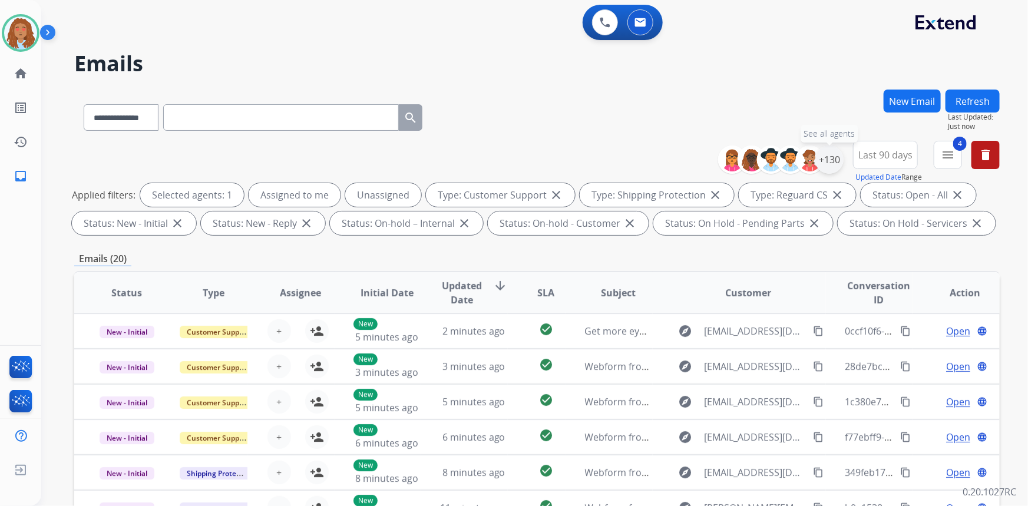
click at [832, 165] on div "+130" at bounding box center [830, 160] width 28 height 28
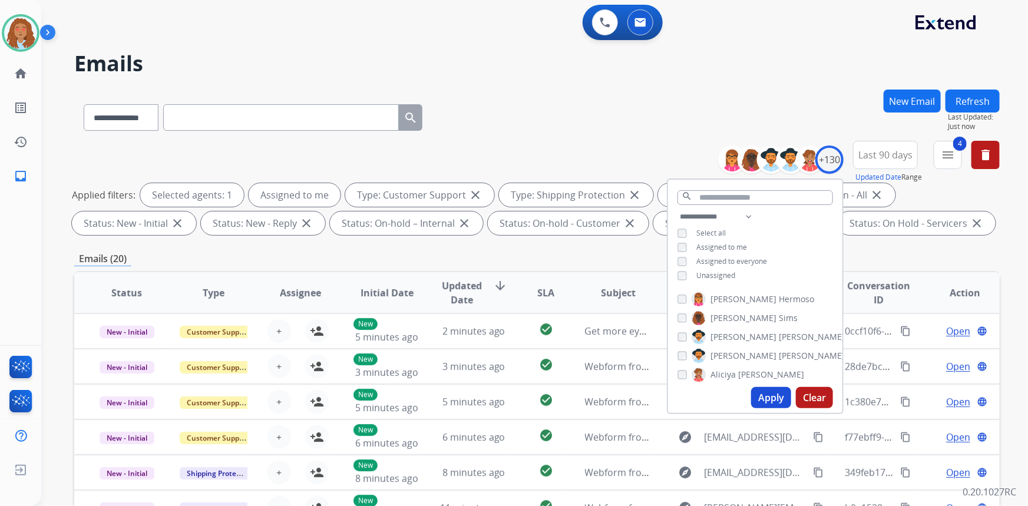
click at [772, 396] on button "Apply" at bounding box center [771, 397] width 40 height 21
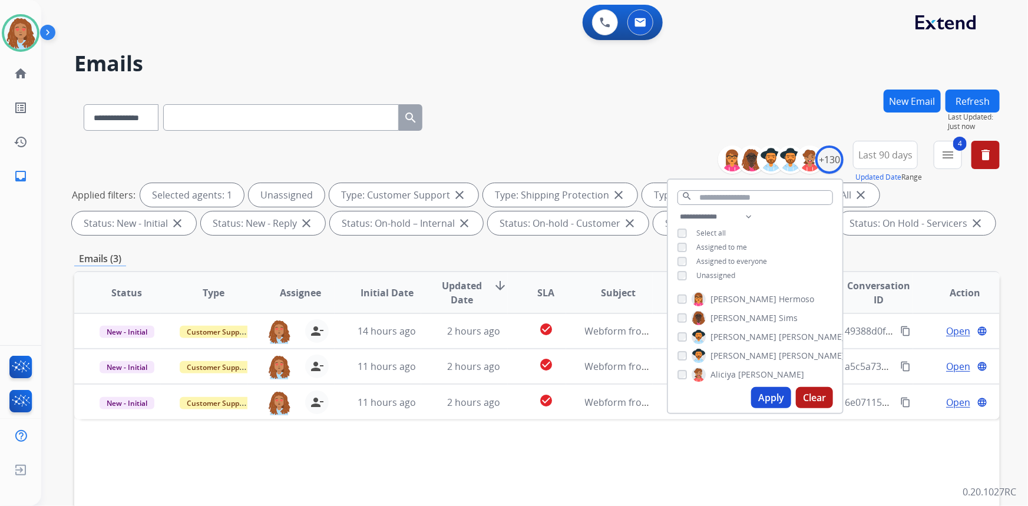
click at [770, 391] on button "Apply" at bounding box center [771, 397] width 40 height 21
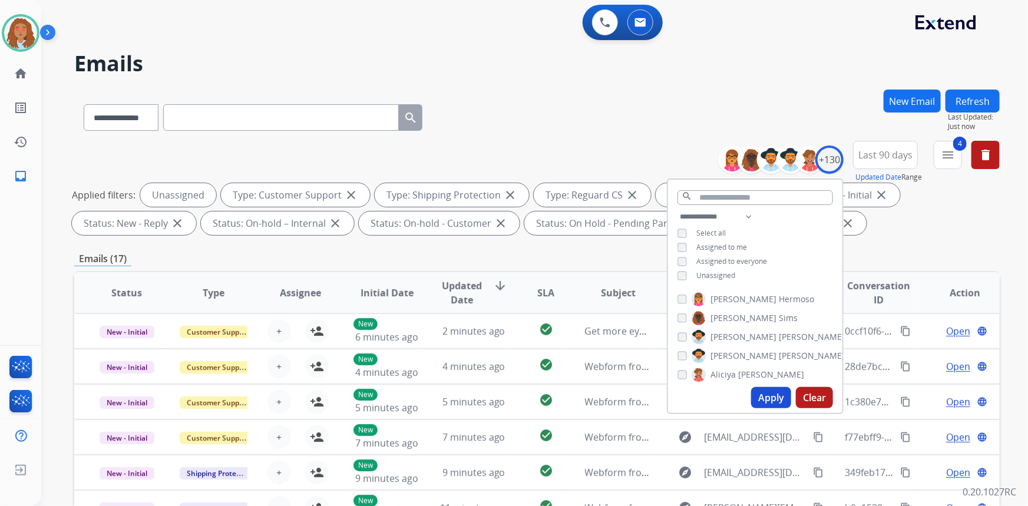
click at [627, 162] on div "**********" at bounding box center [537, 190] width 926 height 99
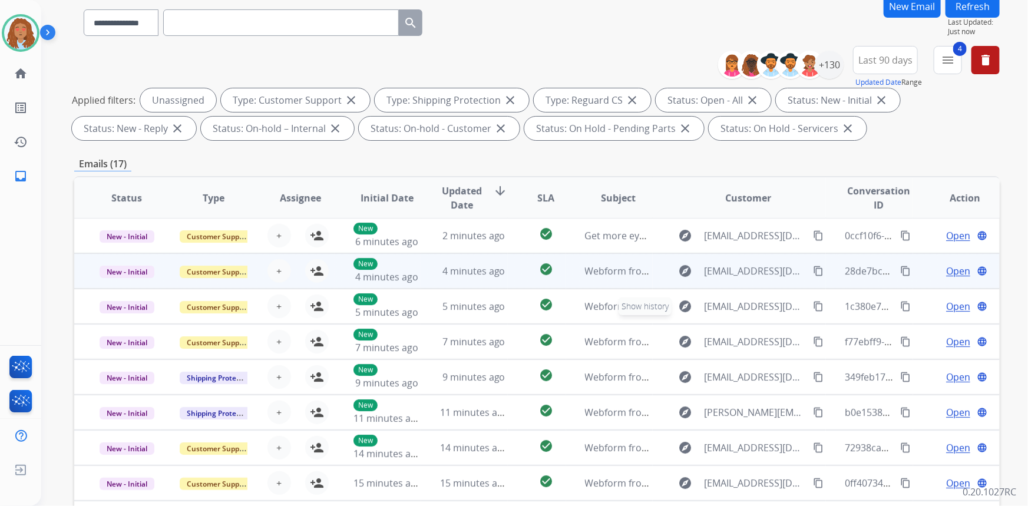
scroll to position [107, 0]
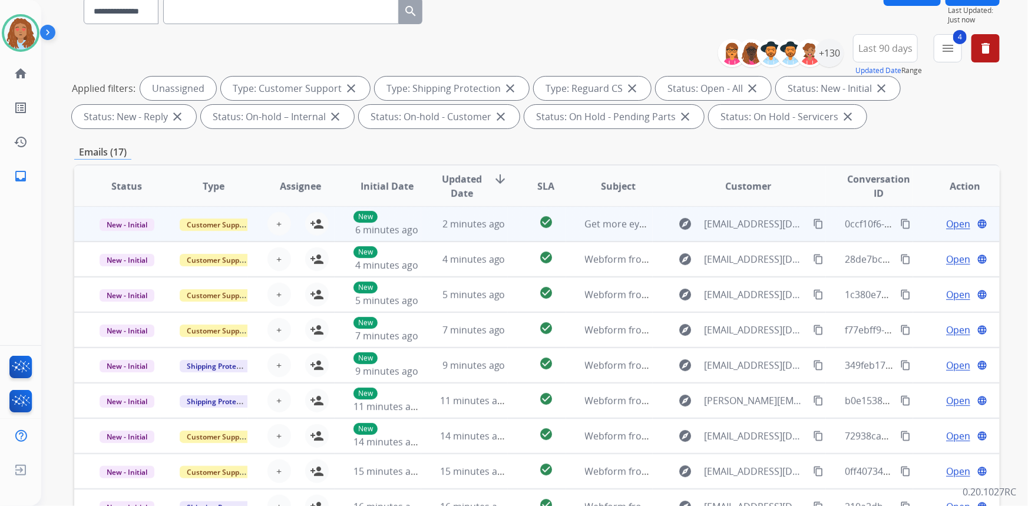
click at [748, 236] on td "explore [EMAIL_ADDRESS][DOMAIN_NAME] content_copy" at bounding box center [740, 223] width 174 height 35
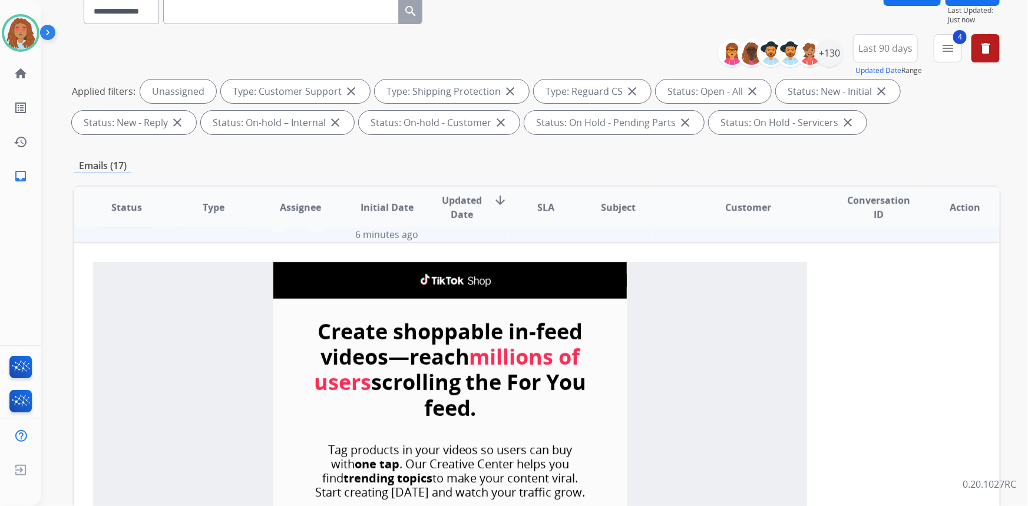
scroll to position [0, 0]
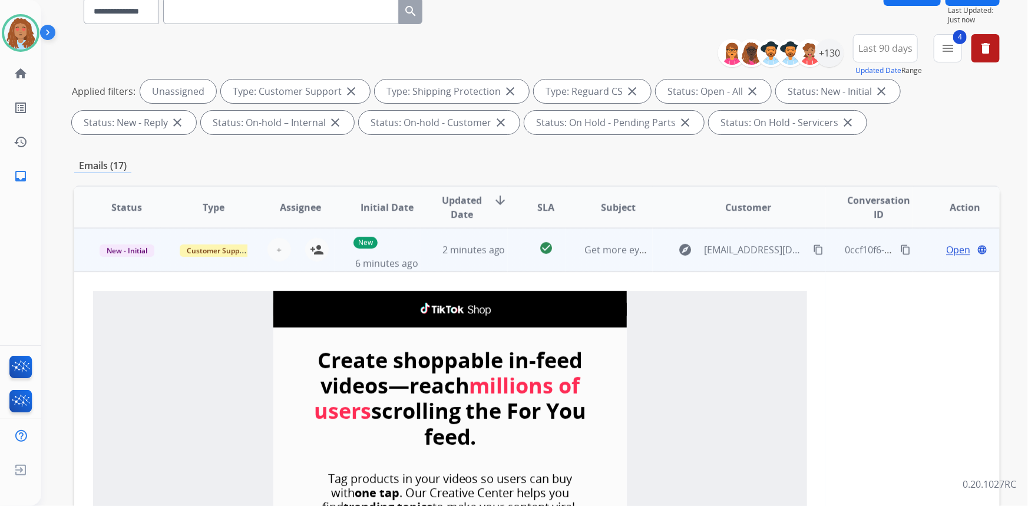
click at [758, 267] on td "explore [EMAIL_ADDRESS][DOMAIN_NAME] content_copy" at bounding box center [740, 250] width 174 height 44
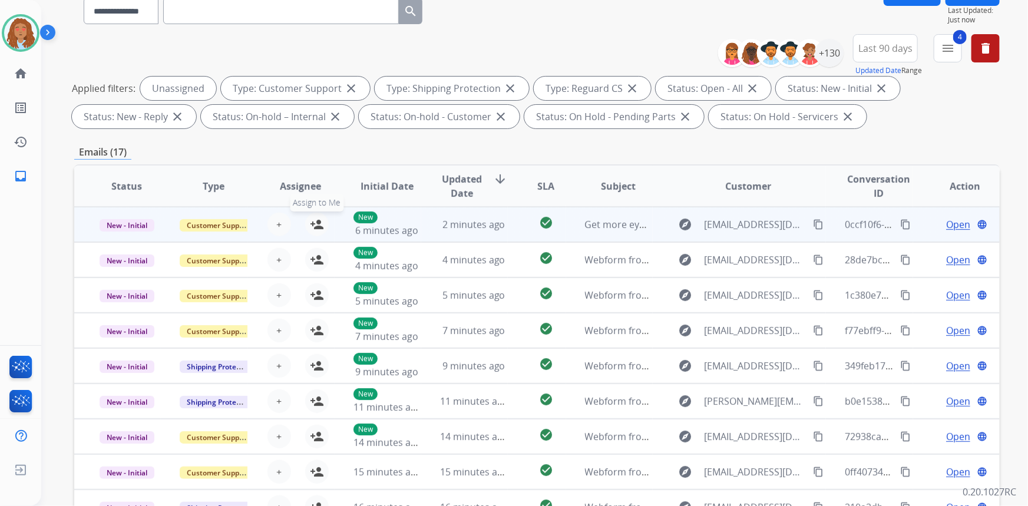
click at [305, 226] on button "person_add Assign to Me" at bounding box center [317, 225] width 24 height 24
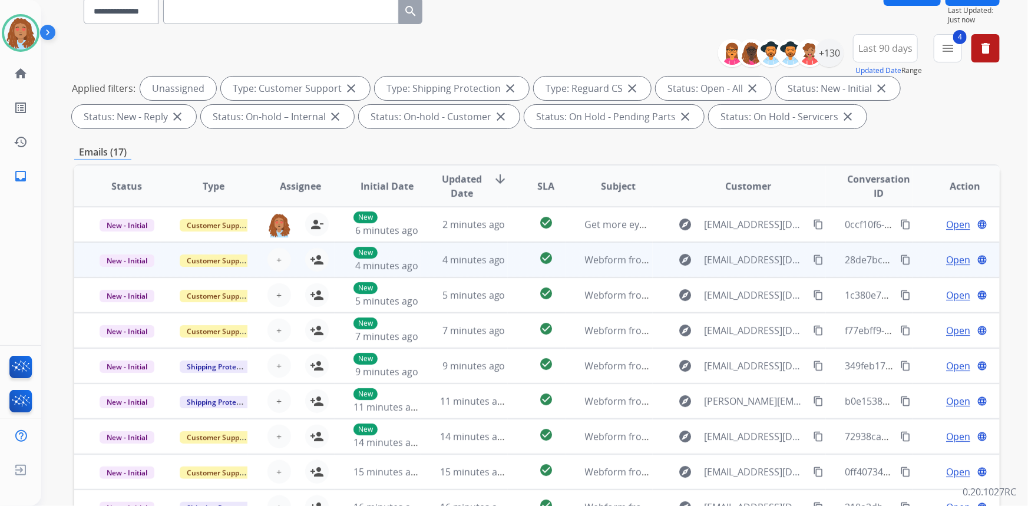
click at [750, 270] on td "explore geminidane@live.com content_copy" at bounding box center [740, 259] width 174 height 35
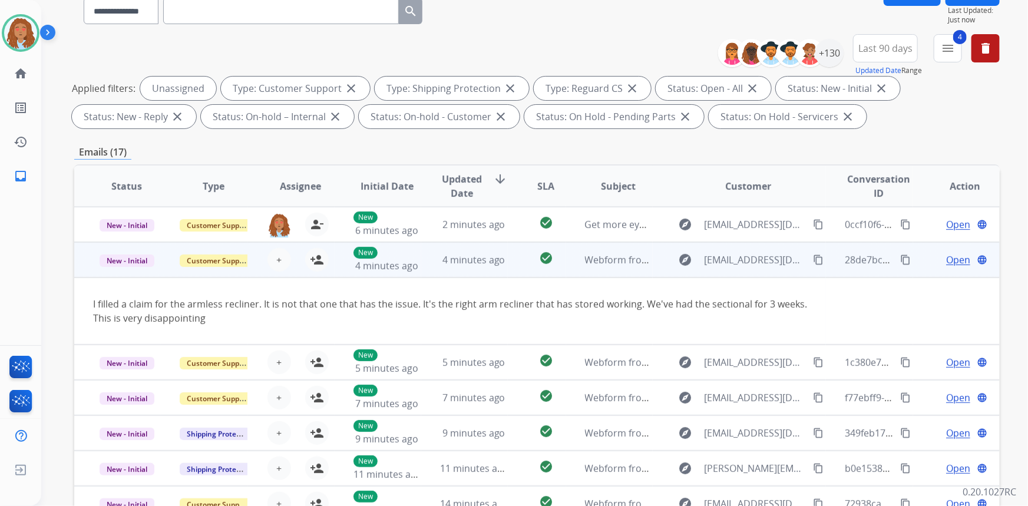
scroll to position [35, 0]
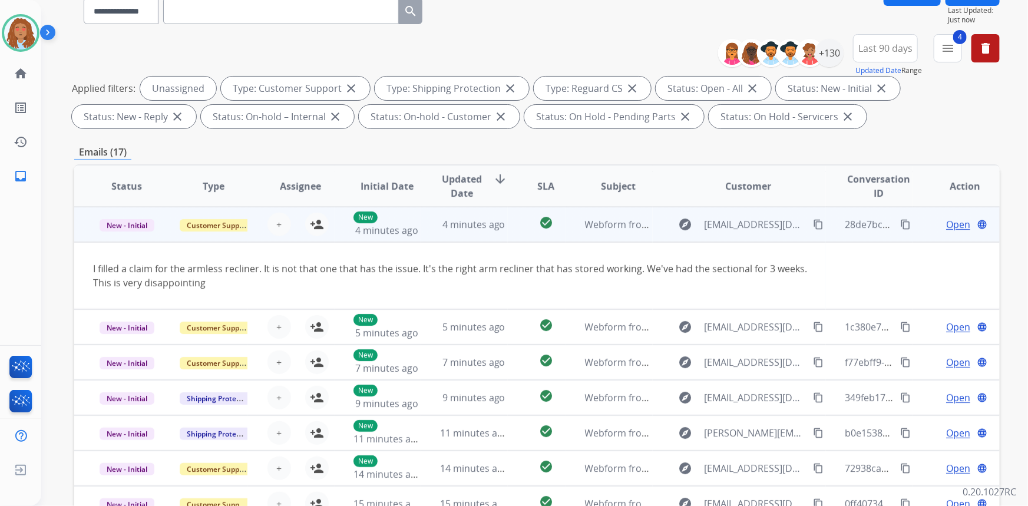
click at [764, 236] on td "explore geminidane@live.com content_copy" at bounding box center [740, 224] width 174 height 35
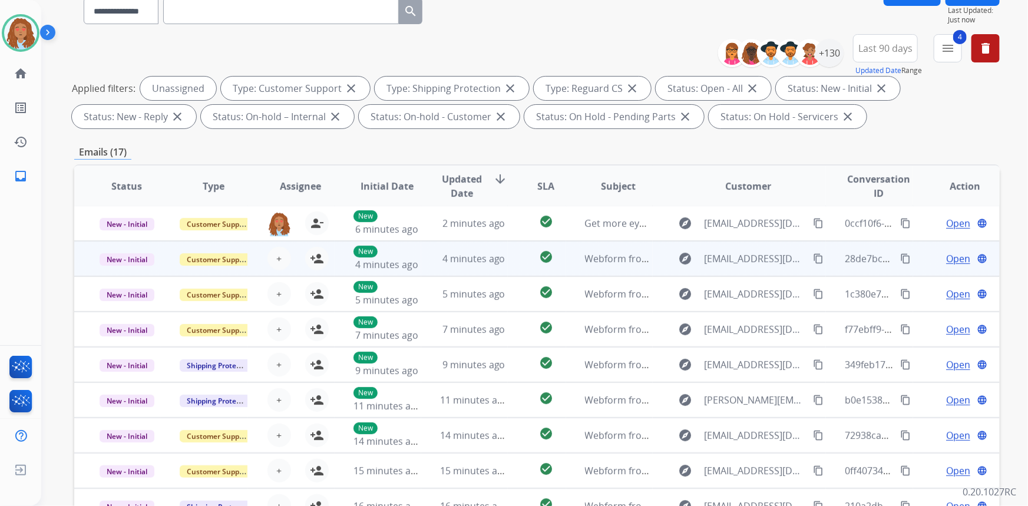
scroll to position [1, 0]
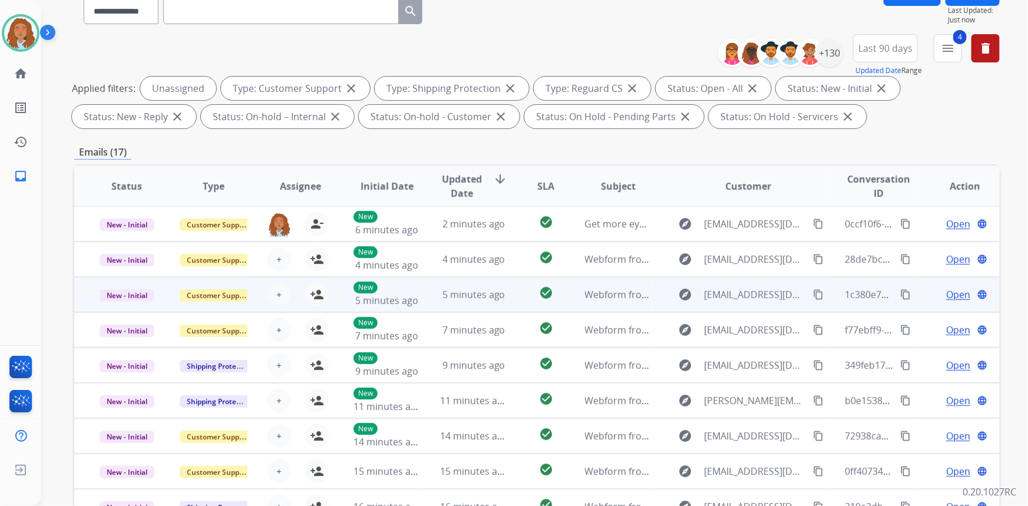
click at [747, 306] on td "explore pattersondonnat@gmail.com content_copy" at bounding box center [740, 294] width 174 height 35
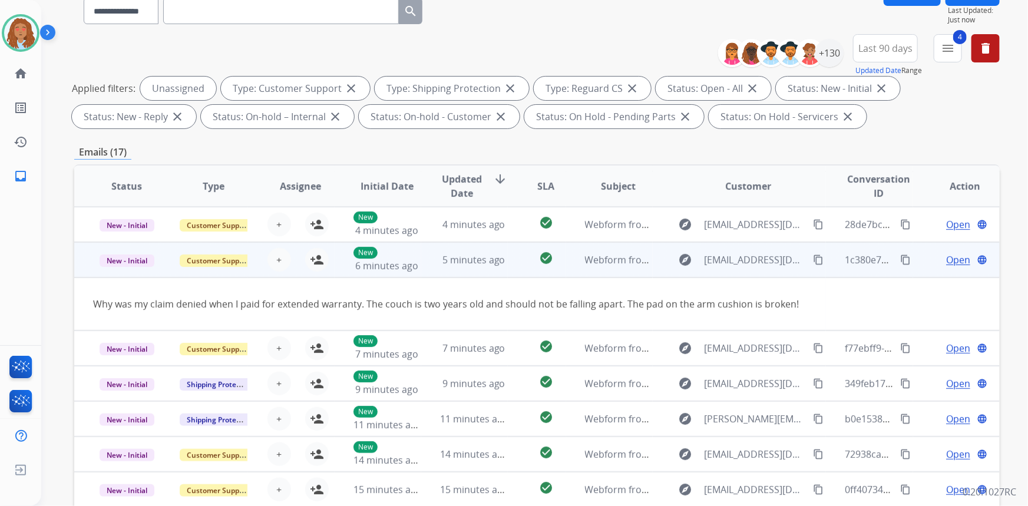
scroll to position [54, 0]
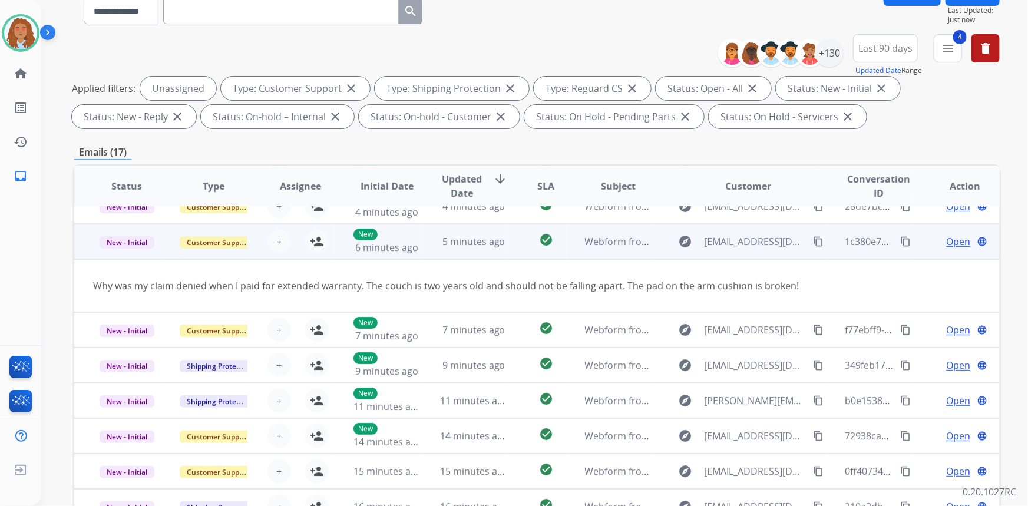
click at [746, 253] on td "explore pattersondonnat@gmail.com content_copy" at bounding box center [740, 241] width 174 height 35
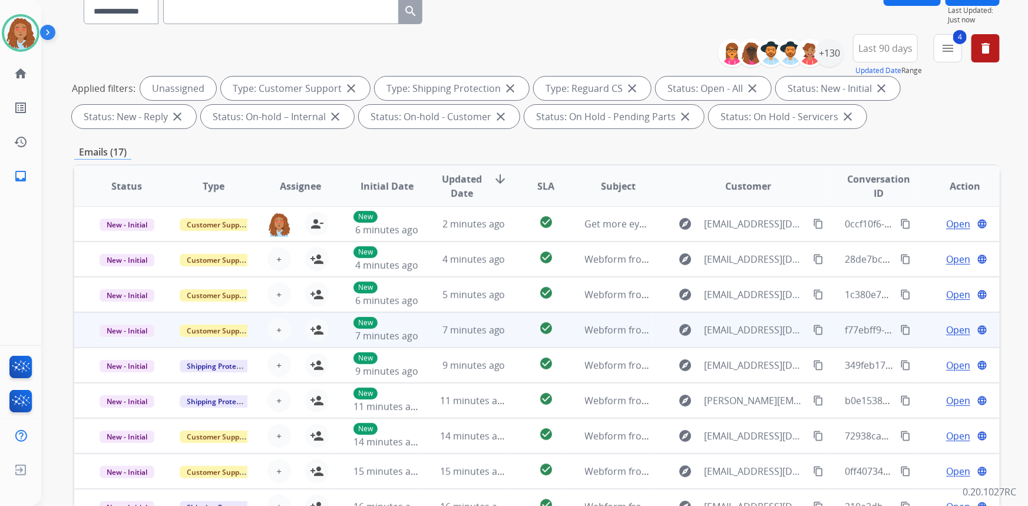
click at [737, 337] on div "explore [EMAIL_ADDRESS][DOMAIN_NAME] content_copy" at bounding box center [749, 330] width 154 height 19
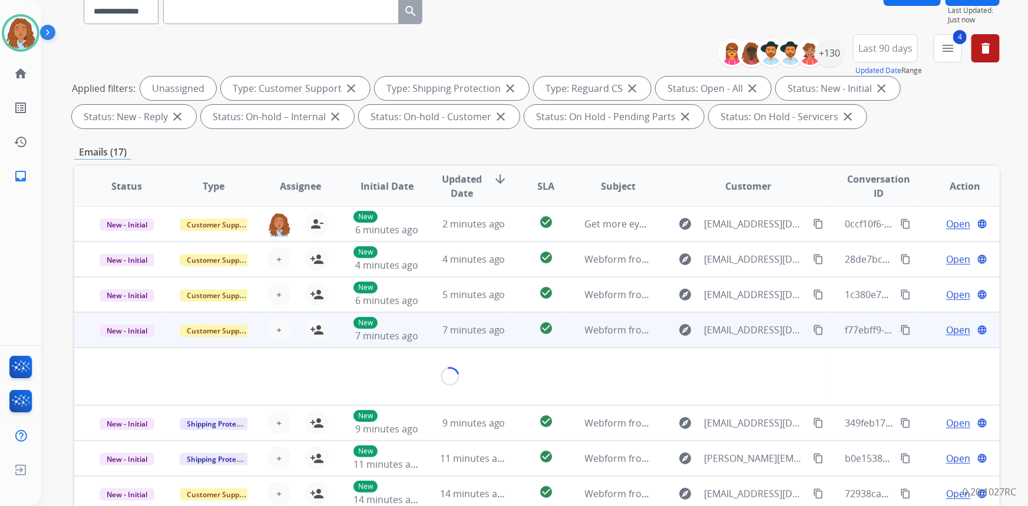
scroll to position [54, 0]
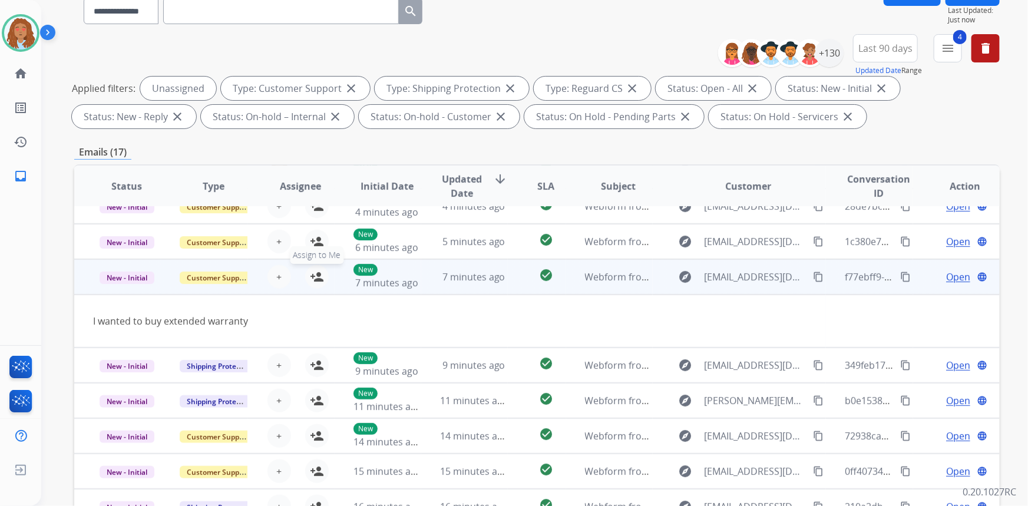
click at [315, 273] on mat-icon "person_add" at bounding box center [317, 277] width 14 height 14
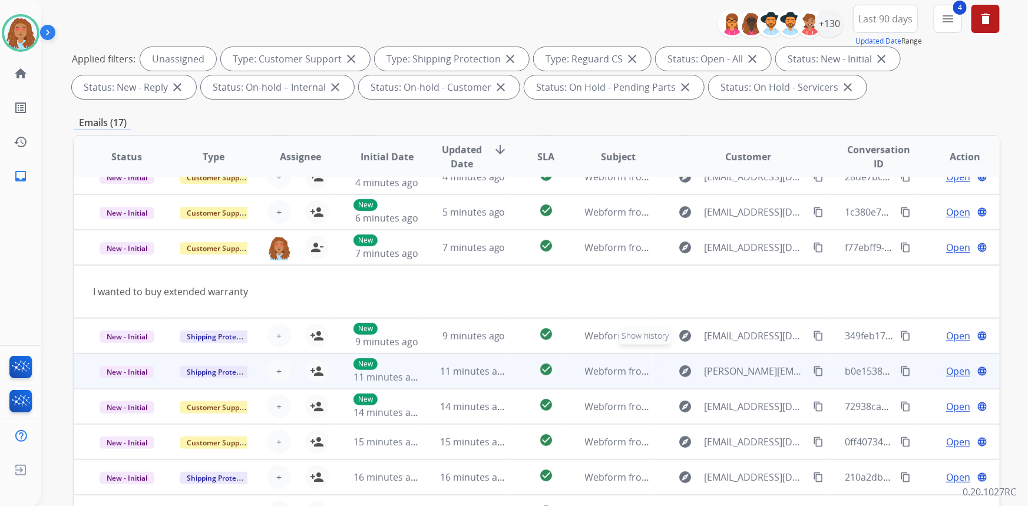
scroll to position [160, 0]
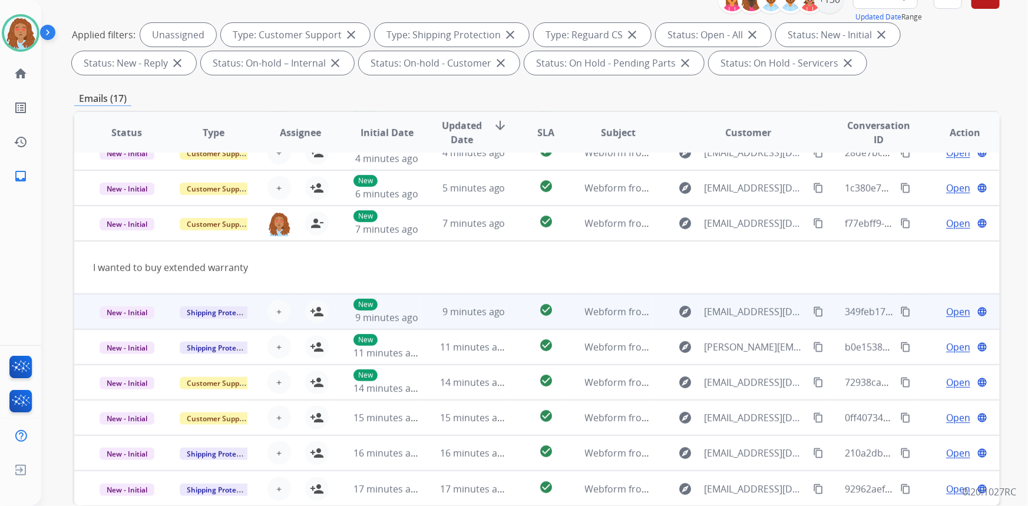
click at [758, 324] on td "explore Jackyvang11@gmail.com content_copy" at bounding box center [740, 311] width 174 height 35
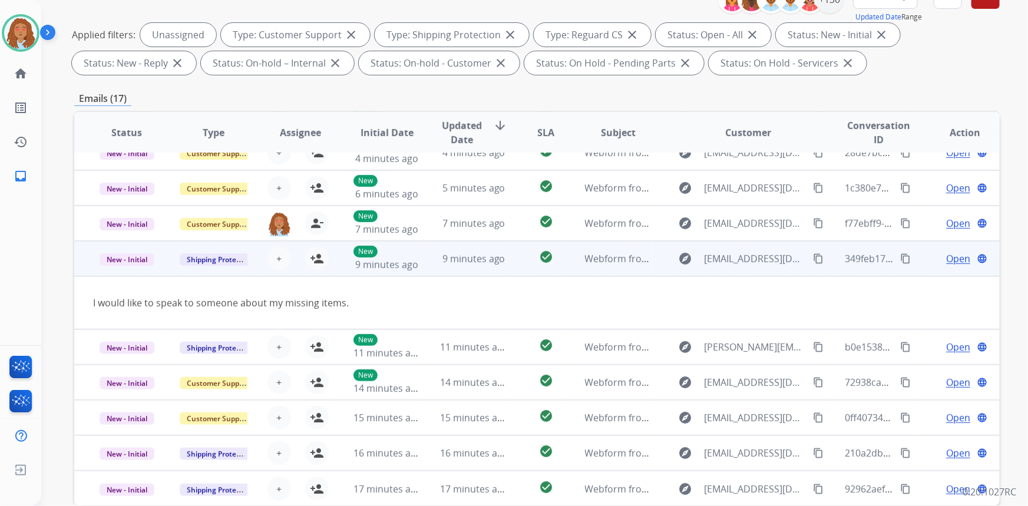
click at [813, 258] on mat-icon "content_copy" at bounding box center [818, 258] width 11 height 11
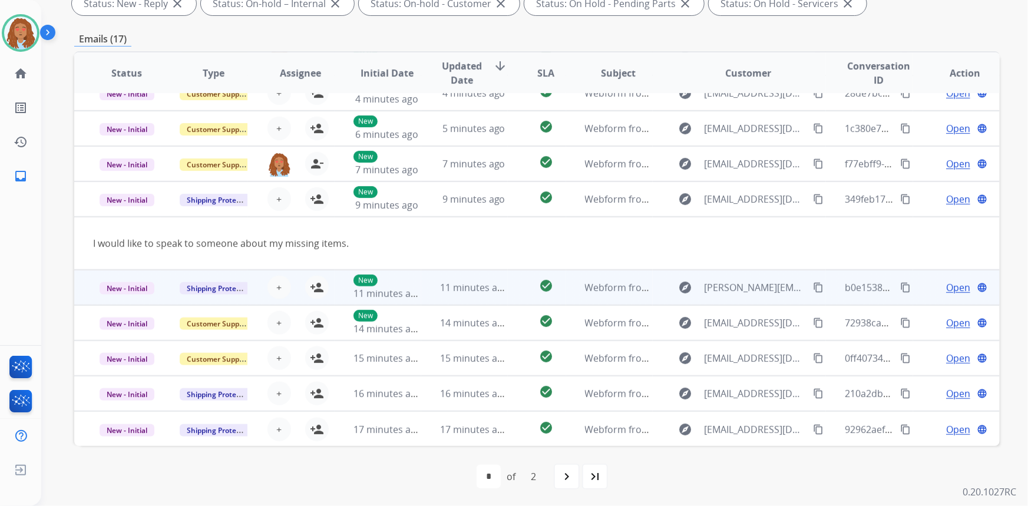
scroll to position [220, 0]
click at [748, 297] on td "explore [PERSON_NAME][EMAIL_ADDRESS][DOMAIN_NAME] content_copy" at bounding box center [740, 286] width 174 height 35
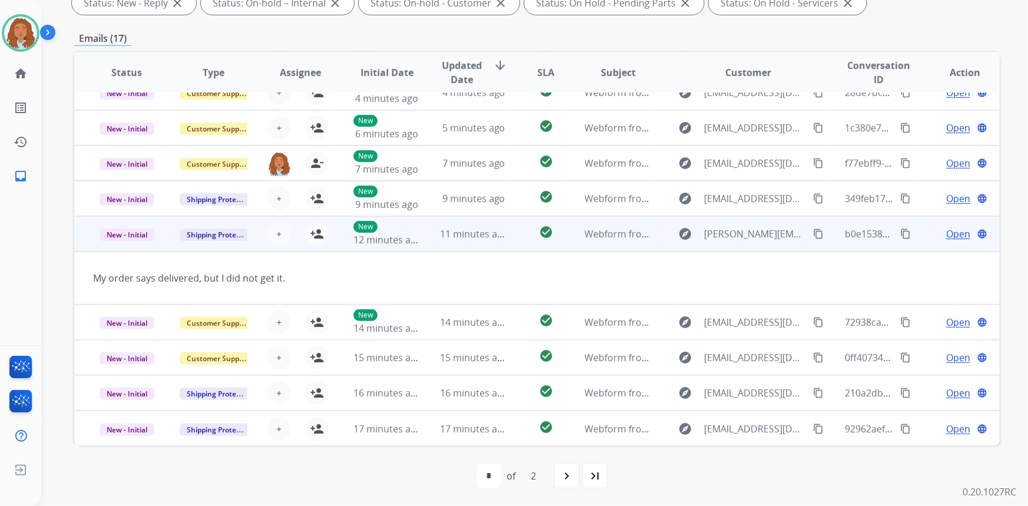
click at [813, 234] on mat-icon "content_copy" at bounding box center [818, 234] width 11 height 11
click at [315, 231] on mat-icon "person_add" at bounding box center [317, 234] width 14 height 14
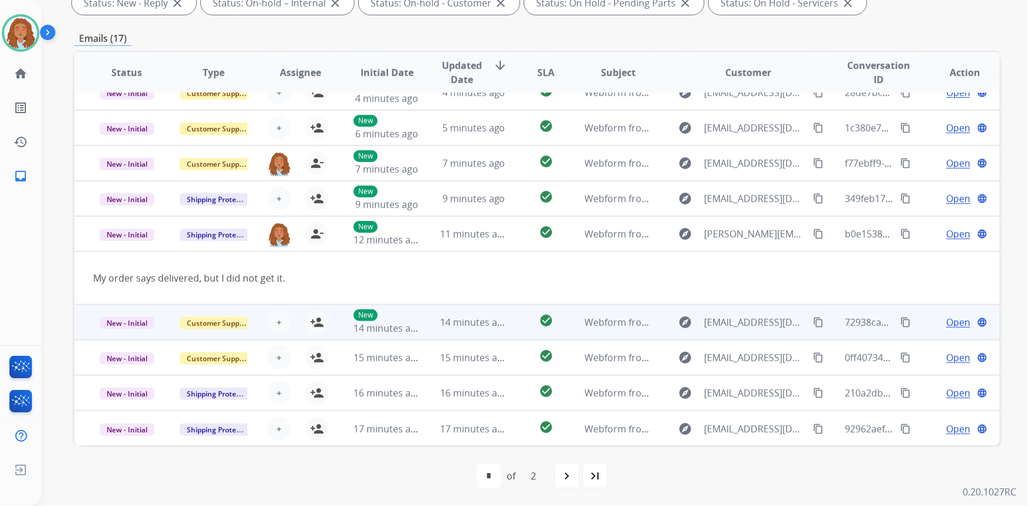
click at [730, 336] on td "explore [EMAIL_ADDRESS][DOMAIN_NAME] content_copy" at bounding box center [740, 322] width 174 height 35
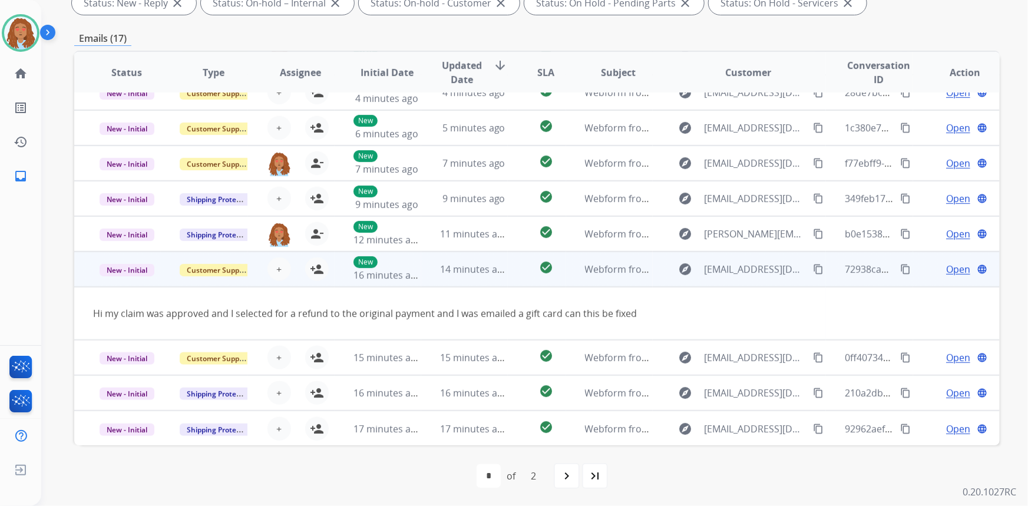
click at [813, 268] on mat-icon "content_copy" at bounding box center [818, 269] width 11 height 11
click at [316, 269] on mat-icon "person_add" at bounding box center [317, 269] width 14 height 14
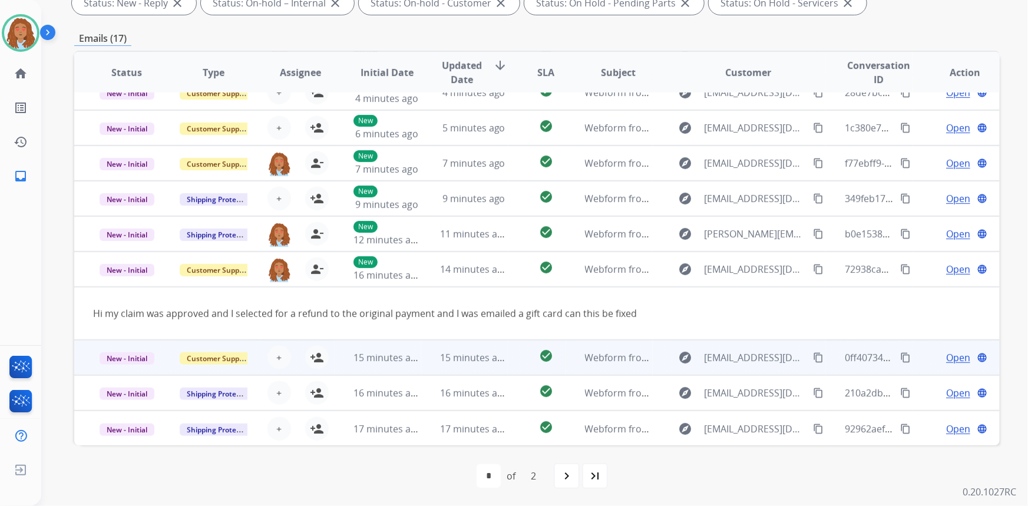
click at [731, 371] on td "explore Abrahamking713@gmail.com content_copy" at bounding box center [740, 357] width 174 height 35
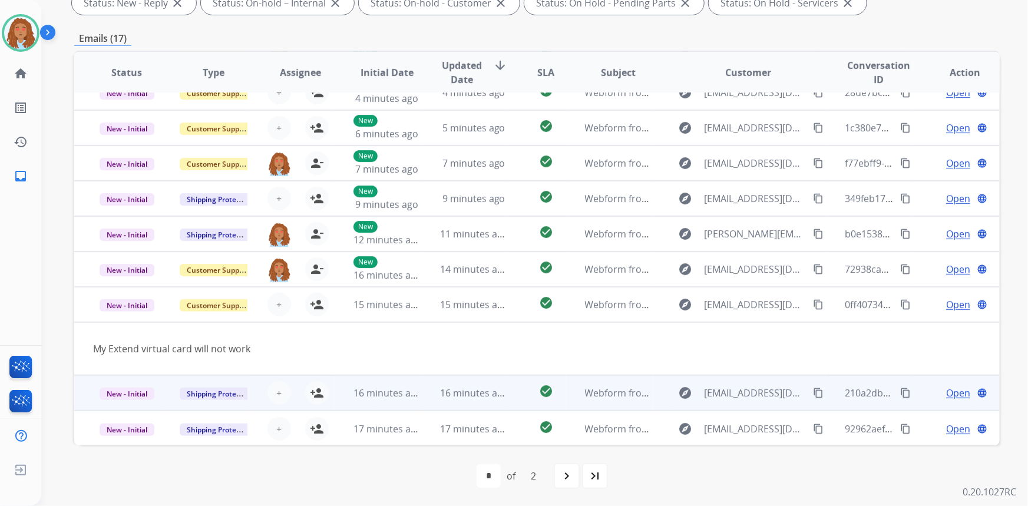
click at [742, 402] on td "explore [EMAIL_ADDRESS][DOMAIN_NAME] content_copy" at bounding box center [740, 392] width 174 height 35
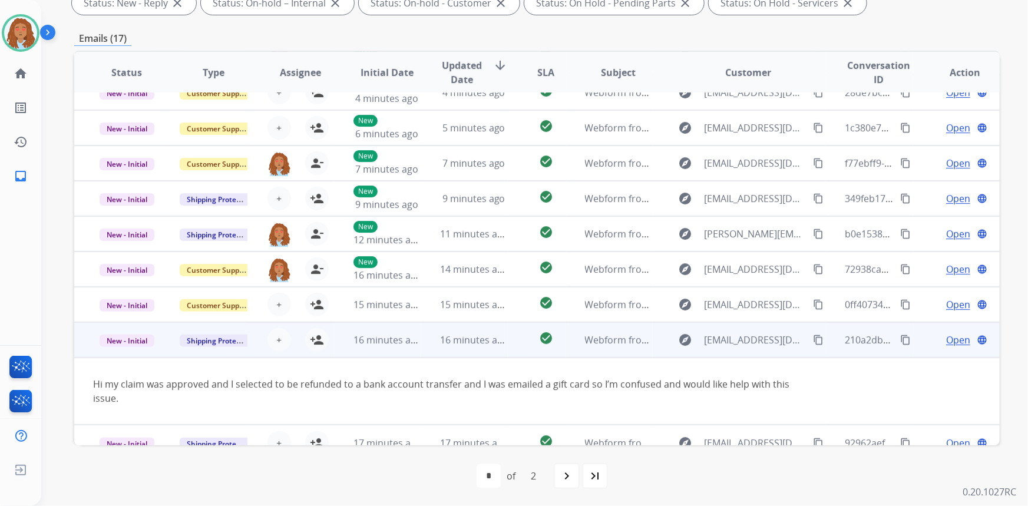
scroll to position [68, 0]
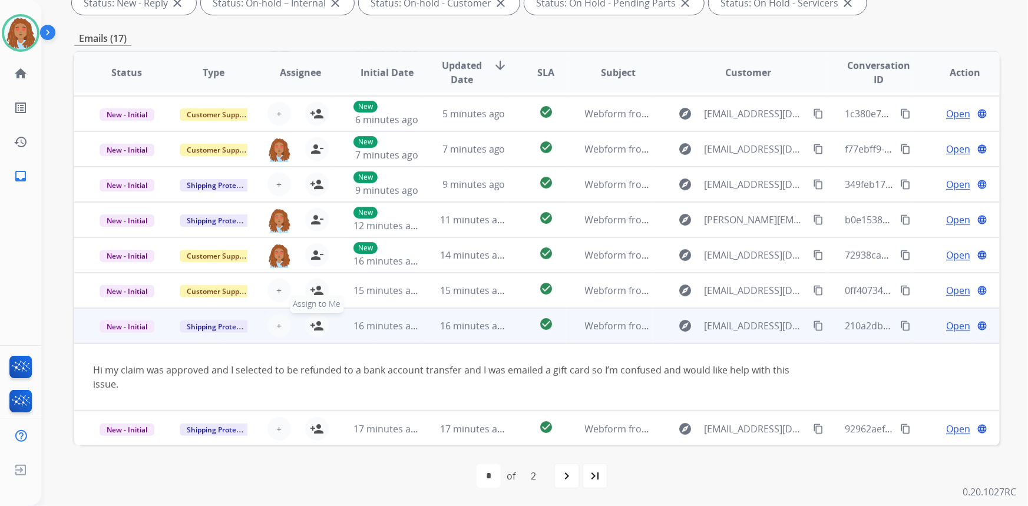
click at [318, 330] on mat-icon "person_add" at bounding box center [317, 326] width 14 height 14
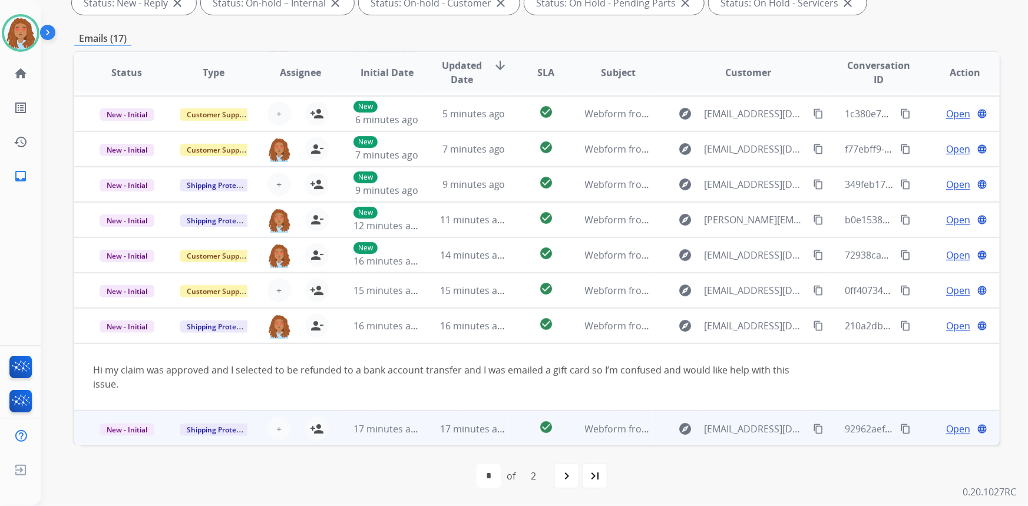
click at [721, 443] on td "explore Michaelwilcox327@gmail.com content_copy" at bounding box center [740, 428] width 174 height 35
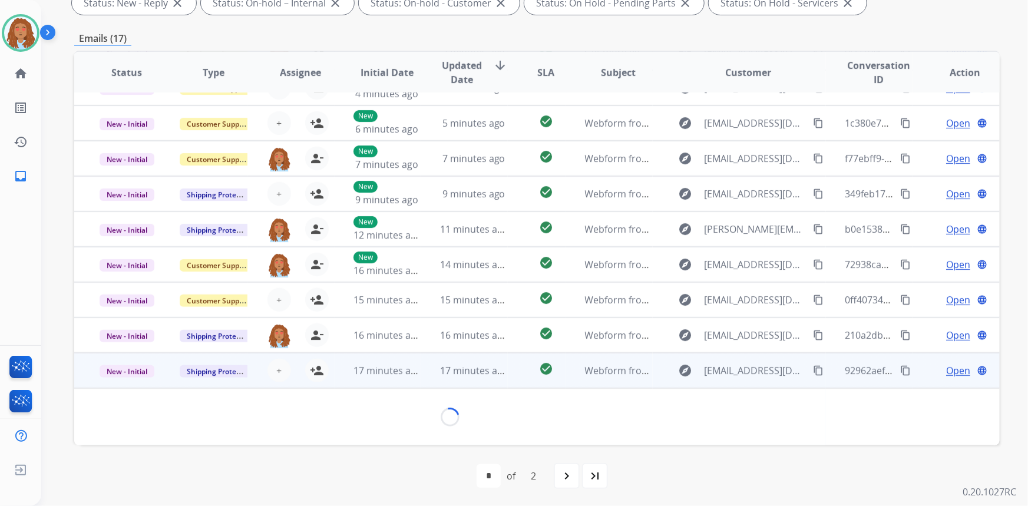
scroll to position [53, 0]
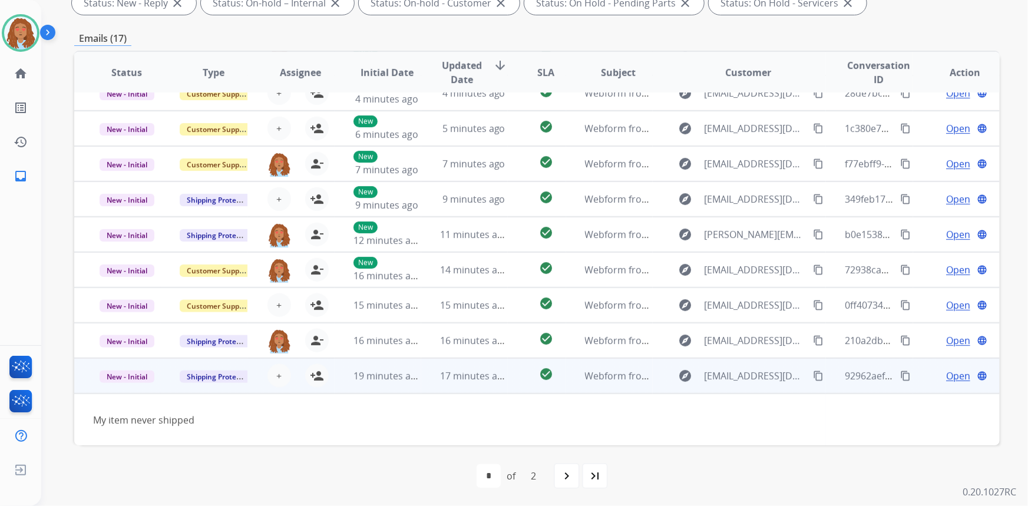
click at [816, 376] on mat-icon "content_copy" at bounding box center [818, 376] width 11 height 11
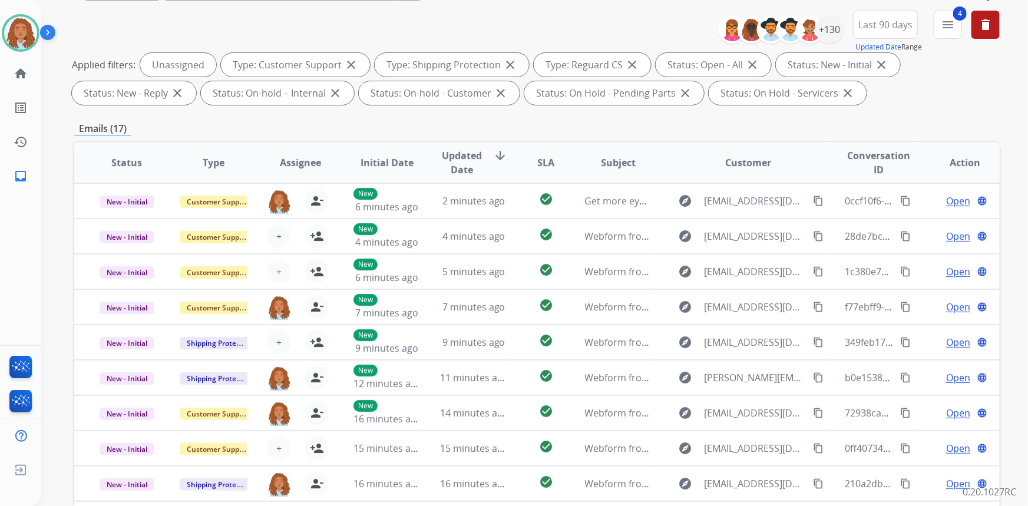
scroll to position [0, 0]
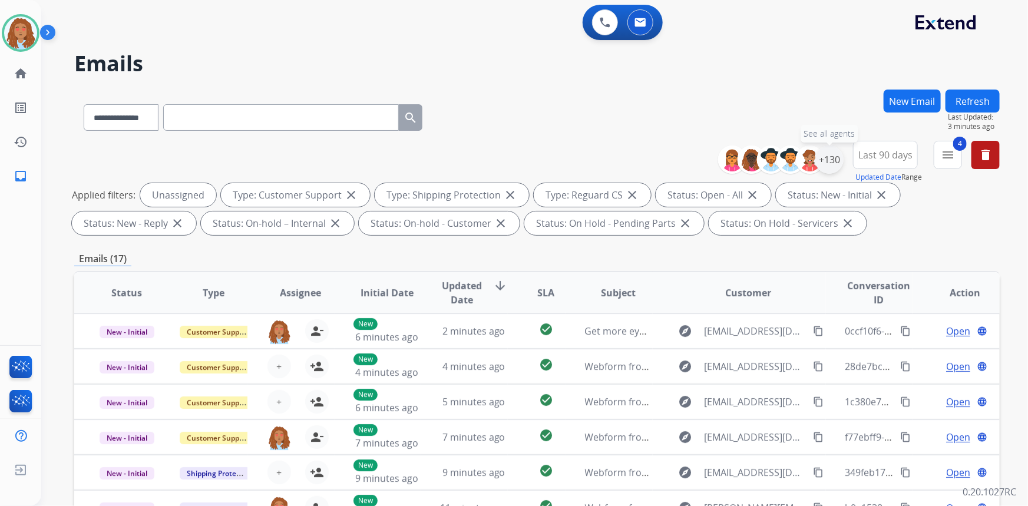
click at [830, 158] on div "+130" at bounding box center [830, 160] width 28 height 28
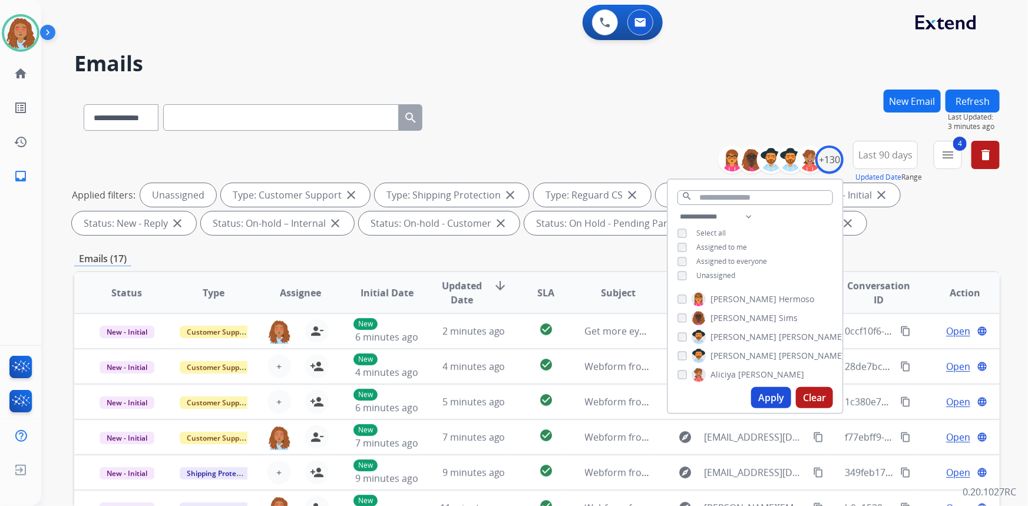
click at [684, 268] on div "**********" at bounding box center [755, 247] width 174 height 75
click at [771, 397] on button "Apply" at bounding box center [771, 397] width 40 height 21
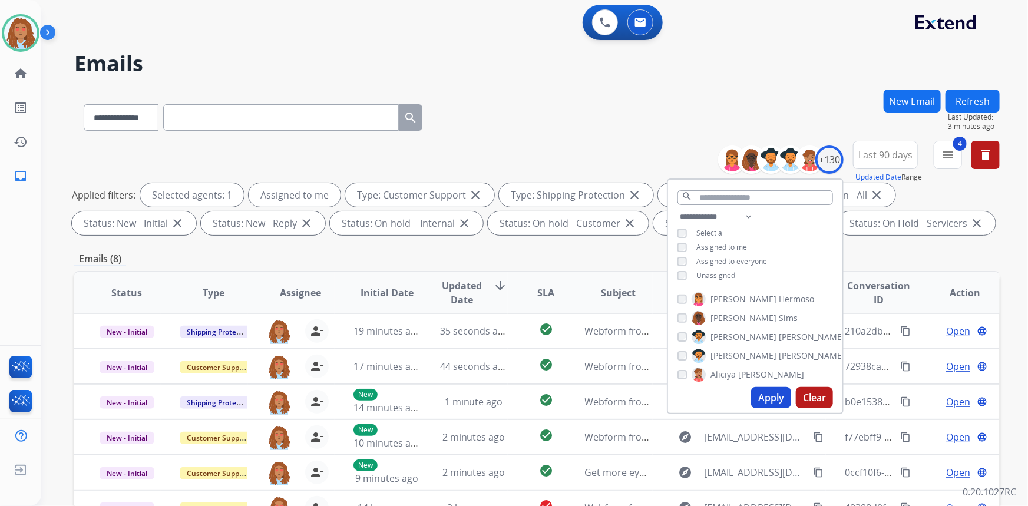
click at [639, 130] on div "**********" at bounding box center [537, 115] width 926 height 51
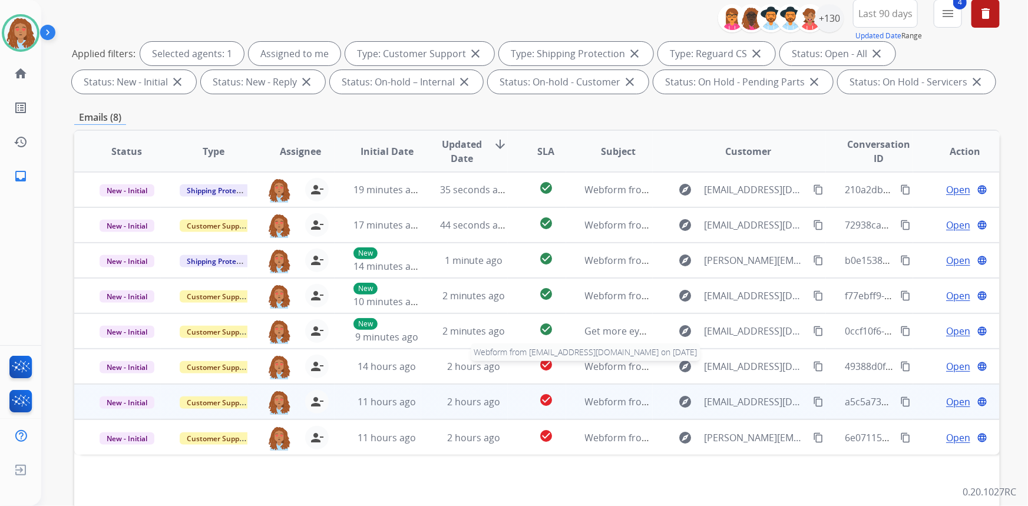
scroll to position [160, 0]
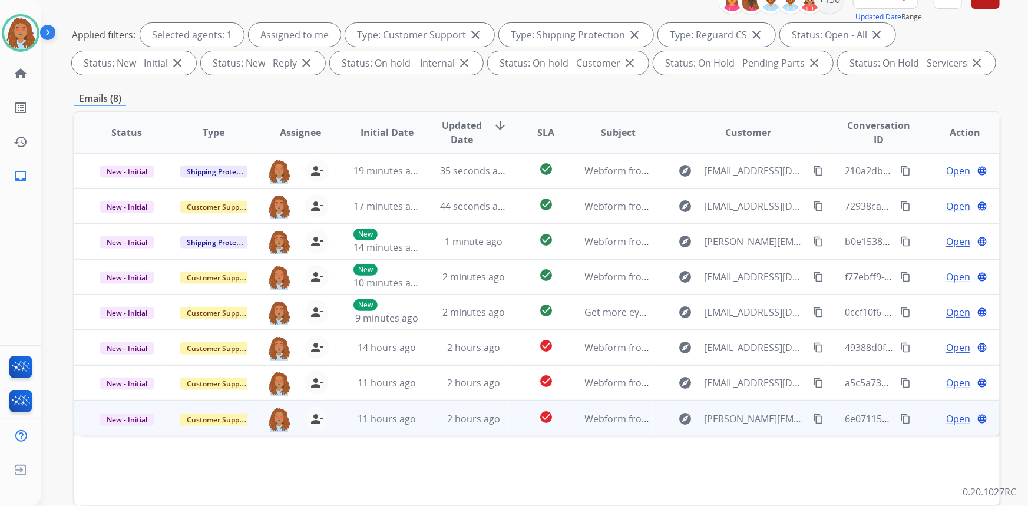
click at [750, 430] on td "explore [PERSON_NAME][EMAIL_ADDRESS][DOMAIN_NAME] content_copy" at bounding box center [740, 418] width 174 height 35
click at [813, 416] on mat-icon "content_copy" at bounding box center [818, 418] width 11 height 11
click at [813, 420] on mat-icon "content_copy" at bounding box center [818, 418] width 11 height 11
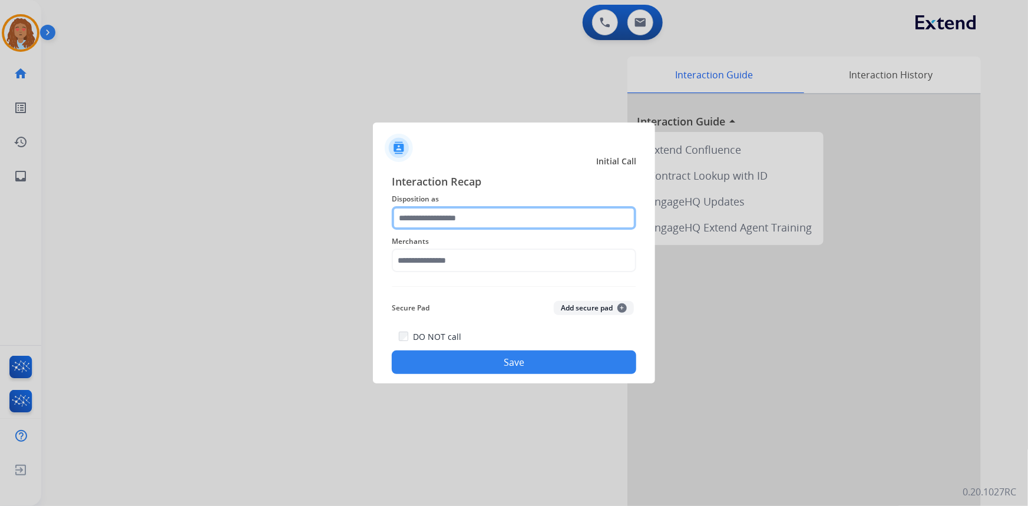
click at [451, 218] on input "text" at bounding box center [514, 218] width 245 height 24
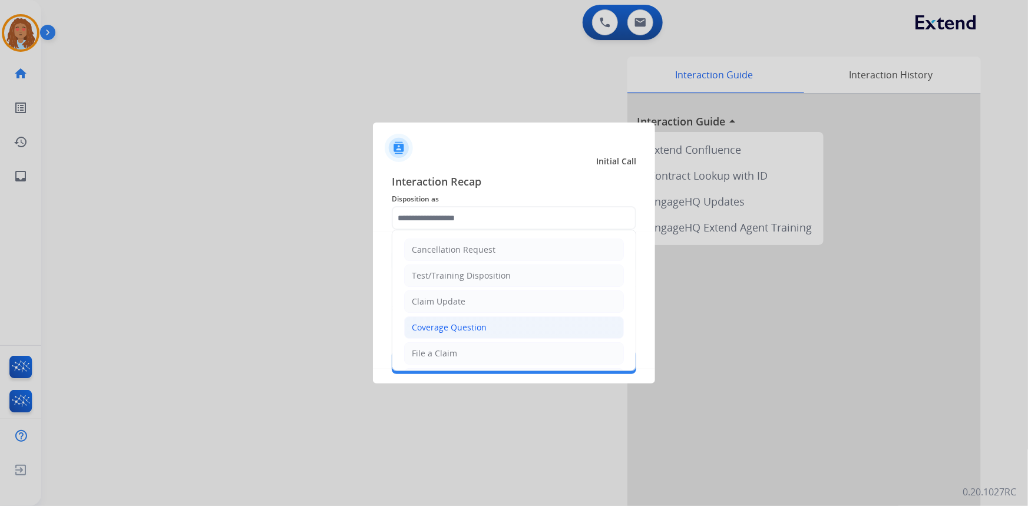
click at [443, 325] on div "Coverage Question" at bounding box center [449, 328] width 75 height 12
type input "**********"
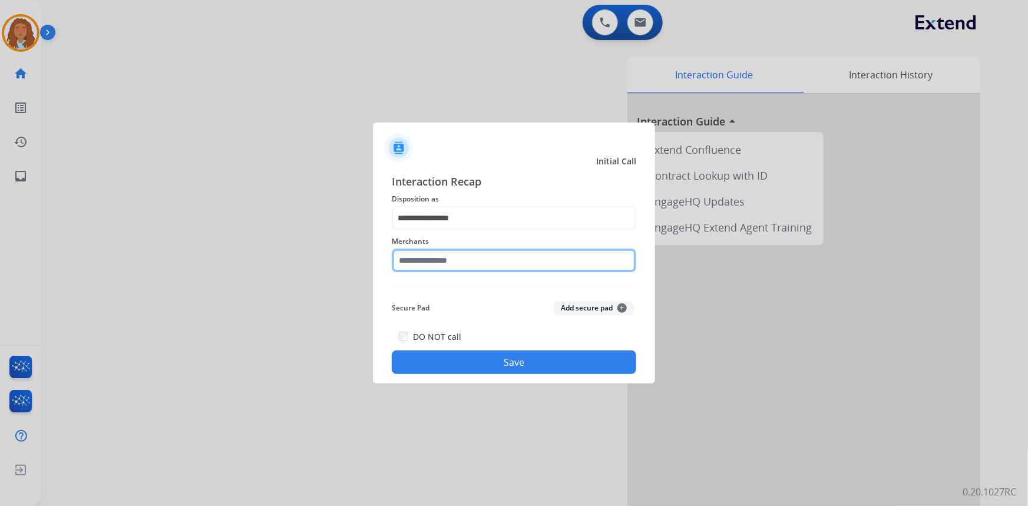
click at [457, 256] on input "text" at bounding box center [514, 261] width 245 height 24
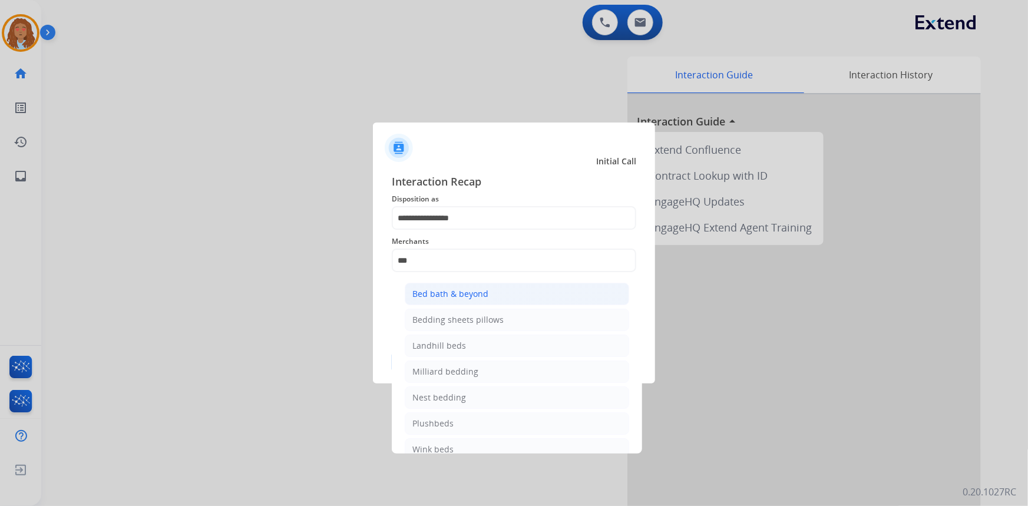
click at [483, 289] on div "Bed bath & beyond" at bounding box center [451, 294] width 76 height 12
type input "**********"
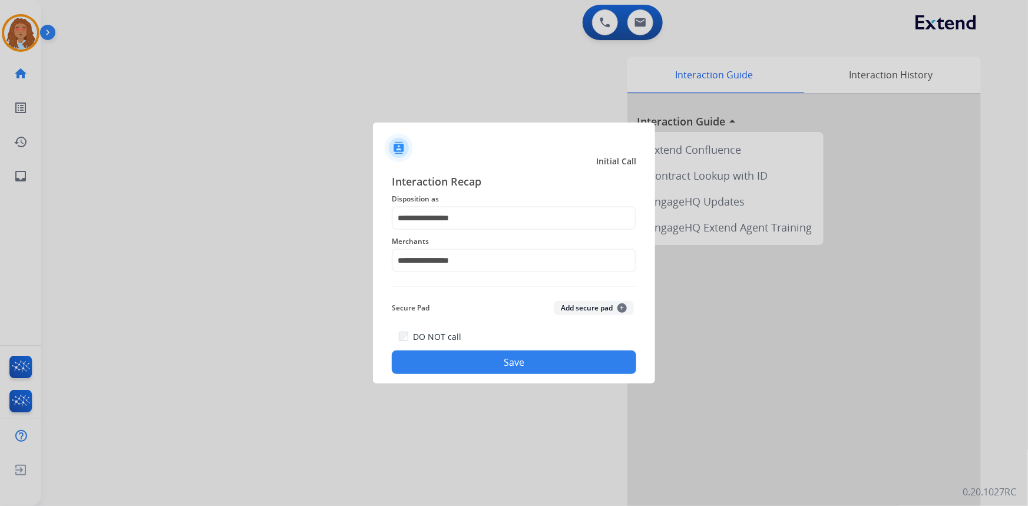
click at [511, 362] on button "Save" at bounding box center [514, 363] width 245 height 24
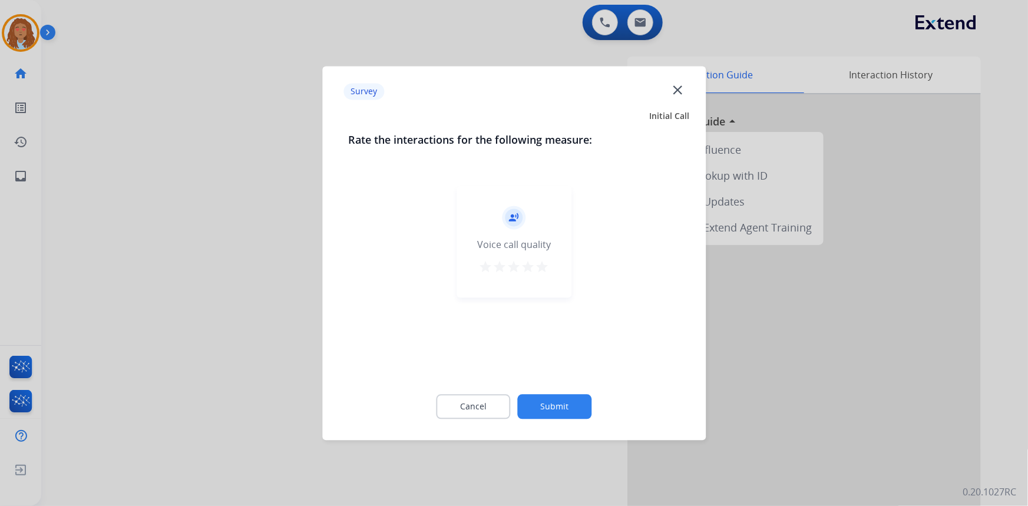
click at [244, 353] on div at bounding box center [514, 253] width 1028 height 506
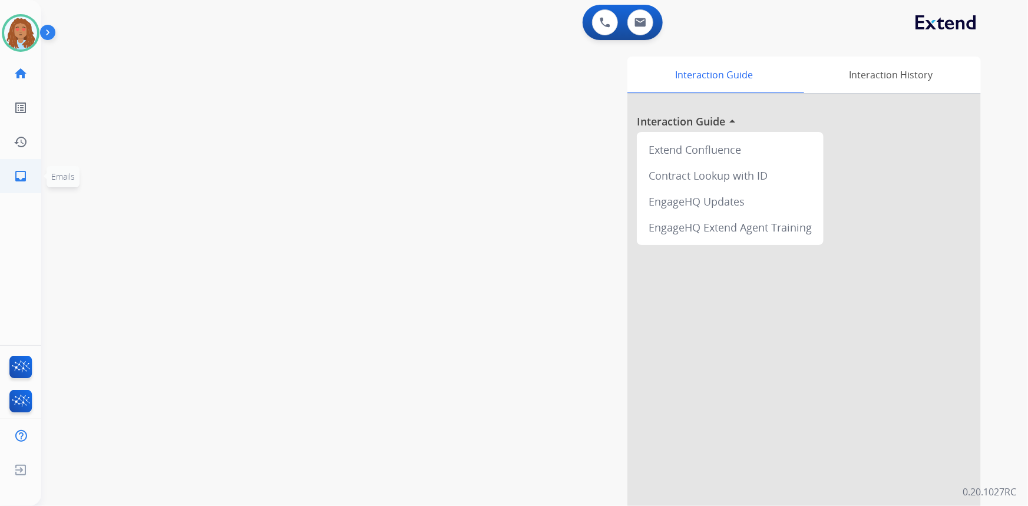
click at [19, 180] on mat-icon "inbox" at bounding box center [21, 176] width 14 height 14
select select "**********"
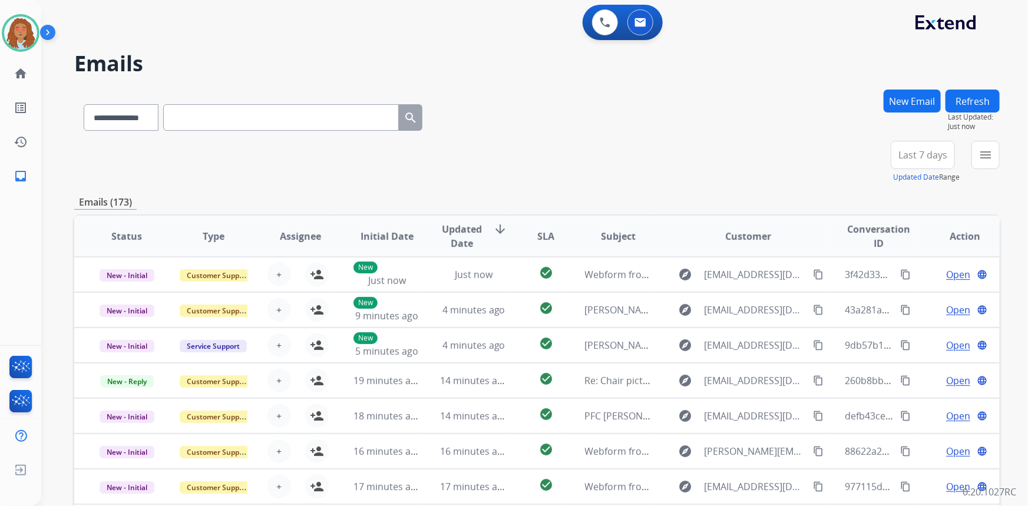
click at [906, 153] on span "Last 7 days" at bounding box center [923, 155] width 49 height 5
click at [919, 300] on div "Last 90 days" at bounding box center [919, 298] width 65 height 18
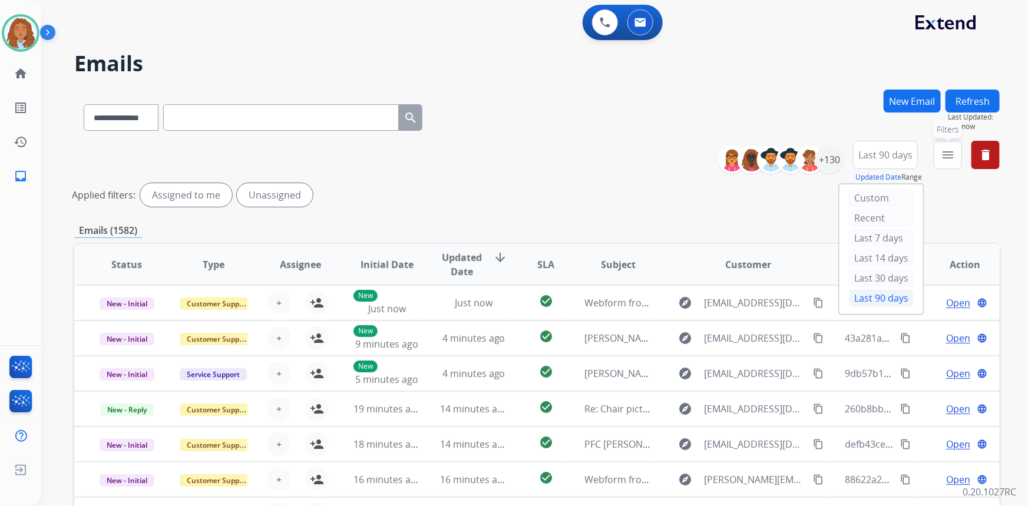
click at [945, 151] on mat-icon "menu" at bounding box center [948, 155] width 14 height 14
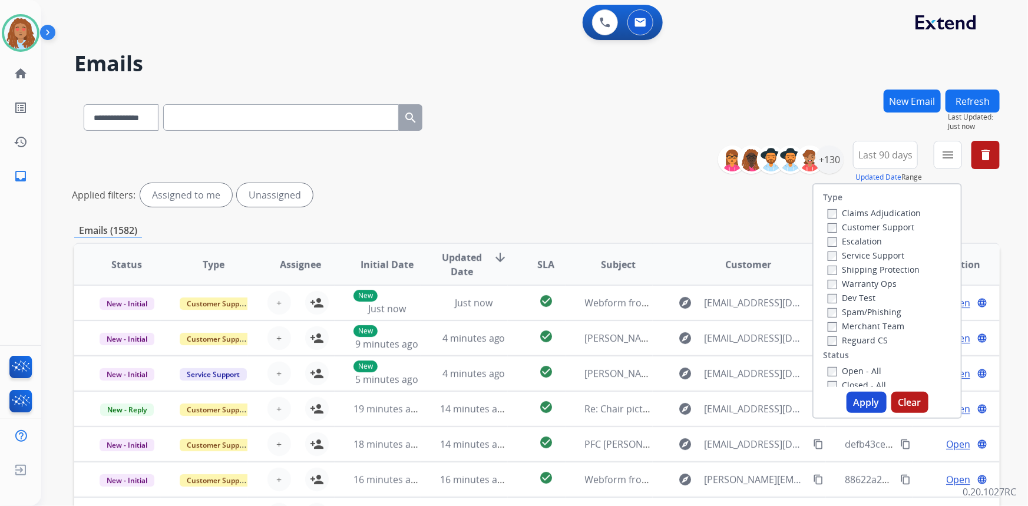
click at [869, 224] on label "Customer Support" at bounding box center [871, 227] width 87 height 11
click at [865, 270] on label "Shipping Protection" at bounding box center [874, 269] width 92 height 11
click at [860, 398] on button "Apply" at bounding box center [867, 402] width 40 height 21
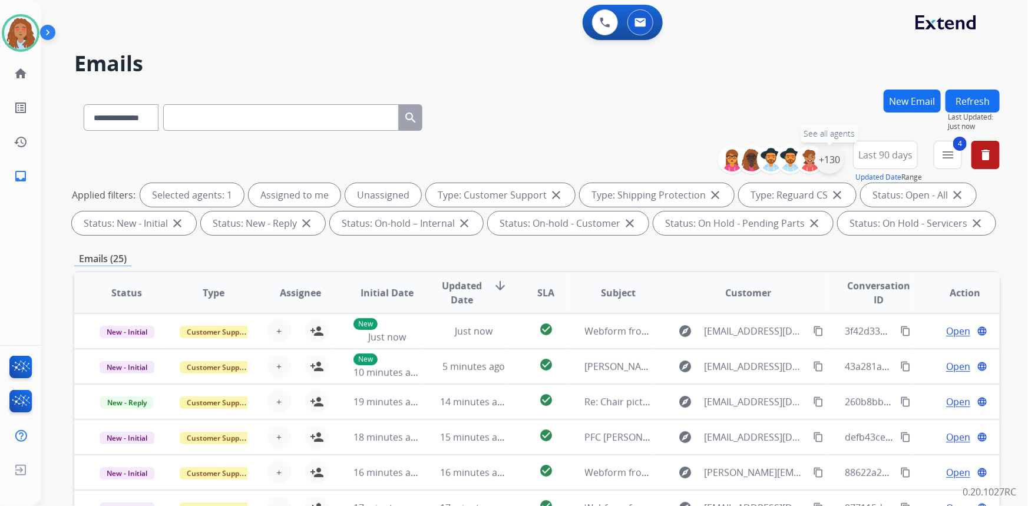
click at [826, 159] on div "+130" at bounding box center [830, 160] width 28 height 28
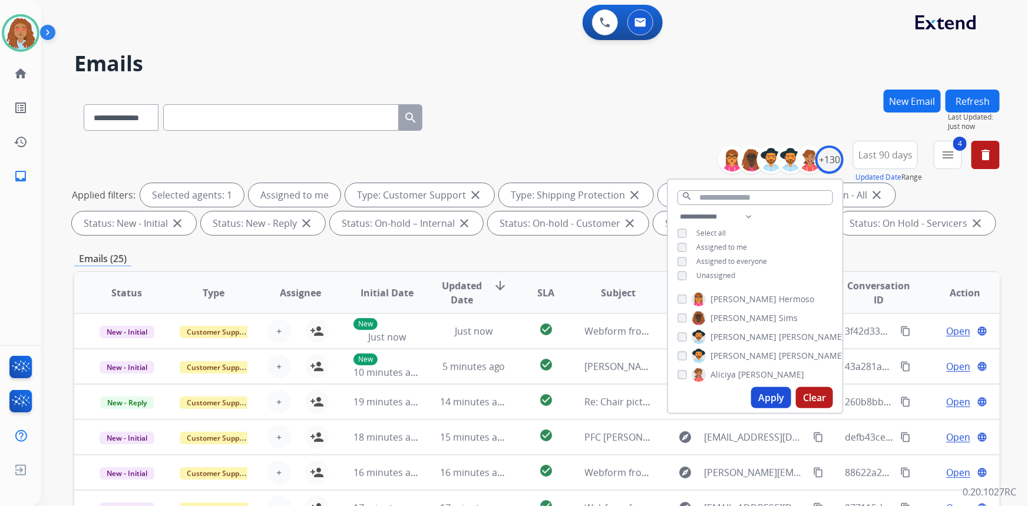
click at [766, 396] on button "Apply" at bounding box center [771, 397] width 40 height 21
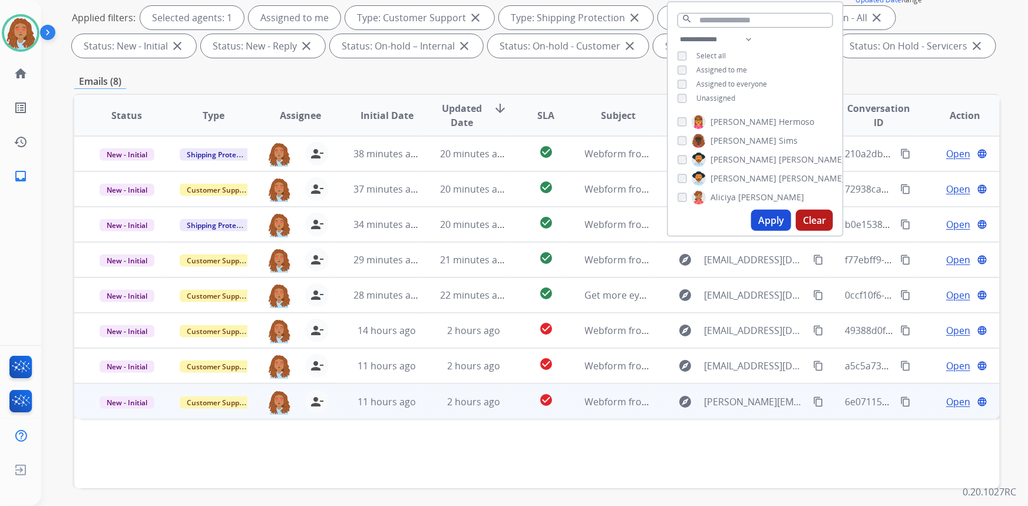
scroll to position [214, 0]
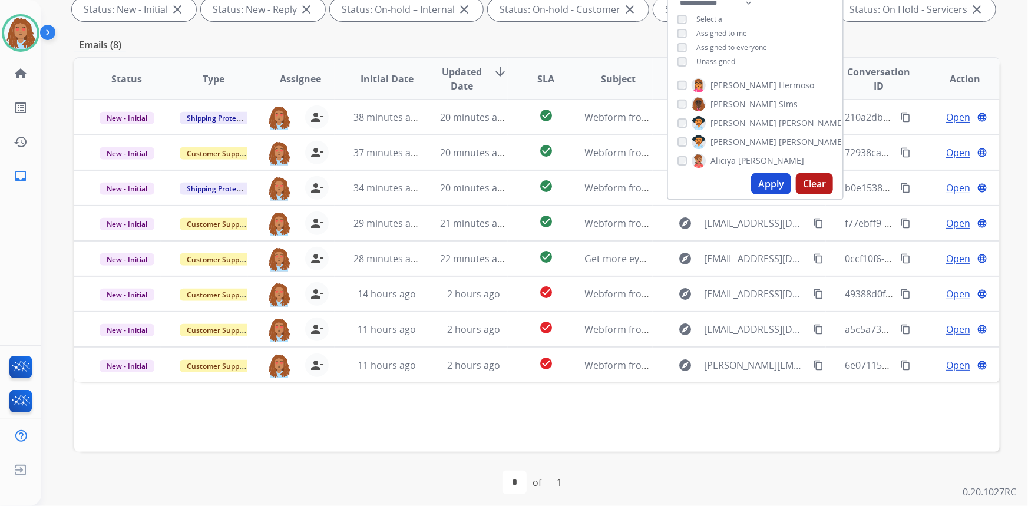
click at [780, 413] on div "Status Type Assignee Initial Date Updated Date arrow_downward SLA Subject Custo…" at bounding box center [537, 254] width 926 height 395
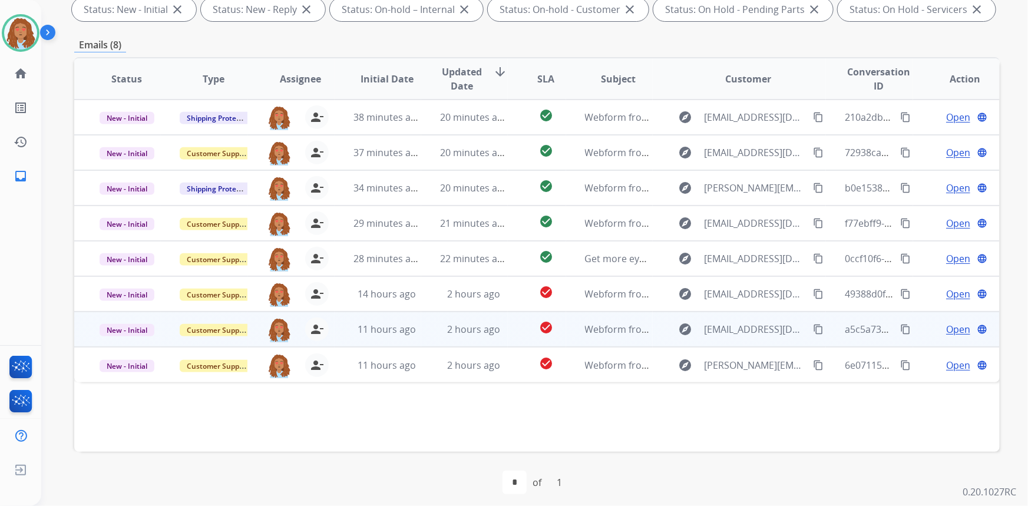
click at [766, 338] on td "explore [EMAIL_ADDRESS][DOMAIN_NAME] content_copy" at bounding box center [740, 329] width 174 height 35
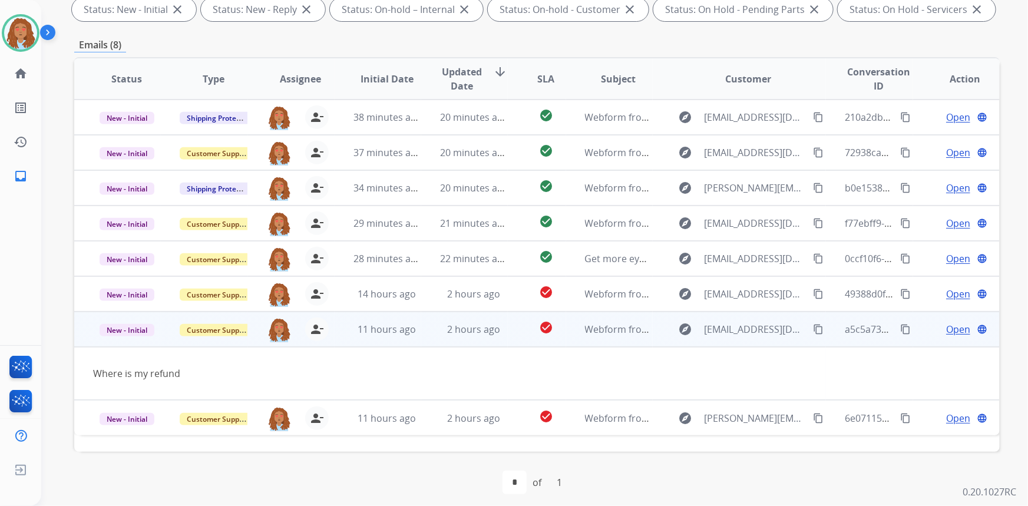
click at [813, 327] on mat-icon "content_copy" at bounding box center [818, 329] width 11 height 11
click at [954, 329] on span "Open" at bounding box center [958, 329] width 24 height 14
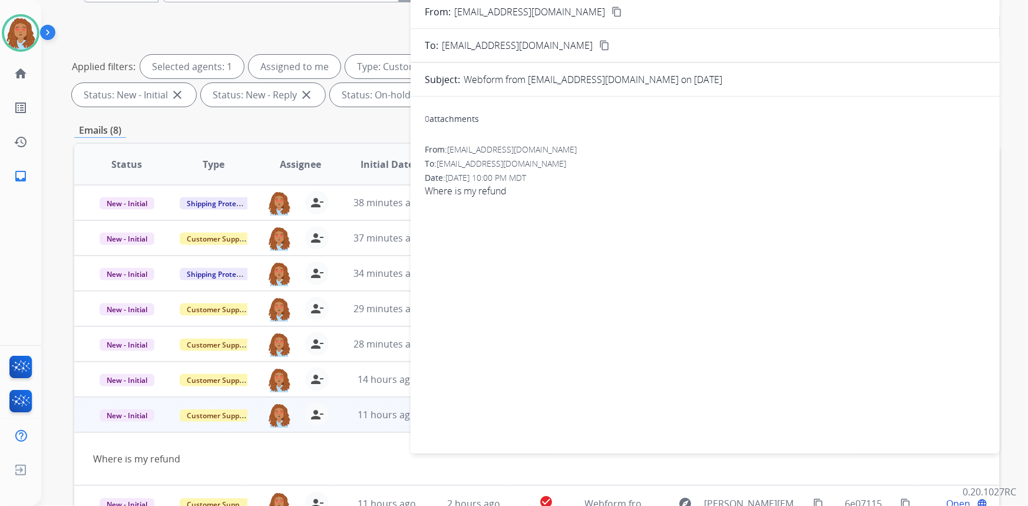
scroll to position [0, 0]
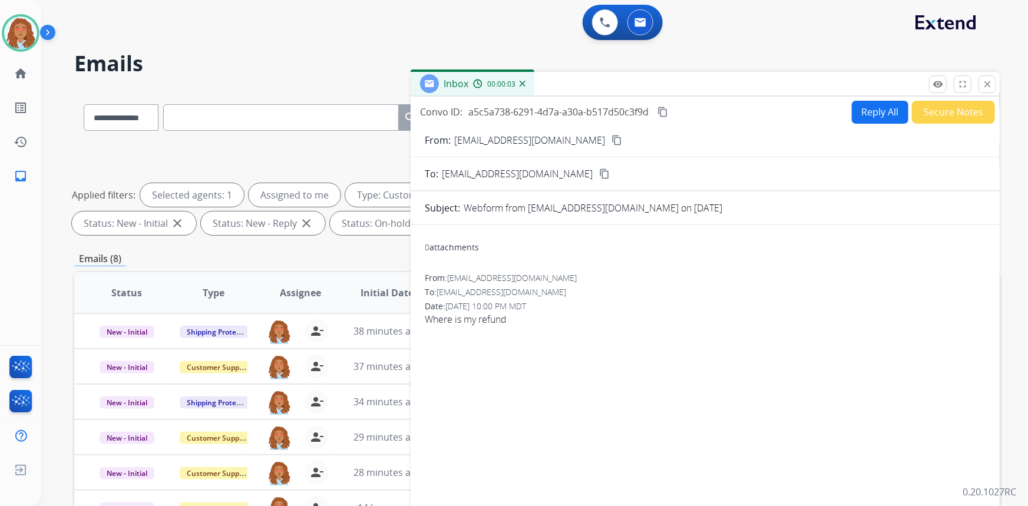
click at [883, 117] on button "Reply All" at bounding box center [880, 112] width 57 height 23
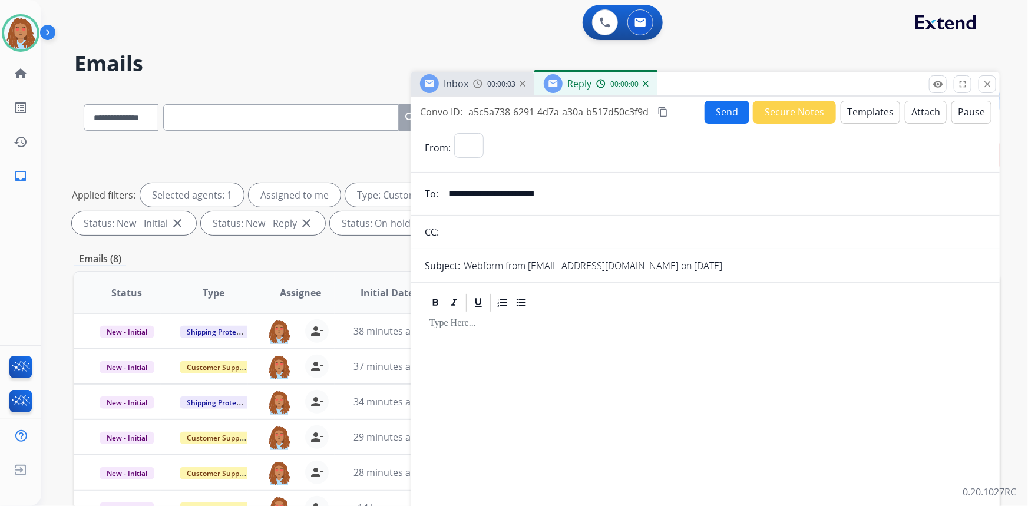
select select "**********"
click at [644, 83] on img at bounding box center [646, 84] width 6 height 6
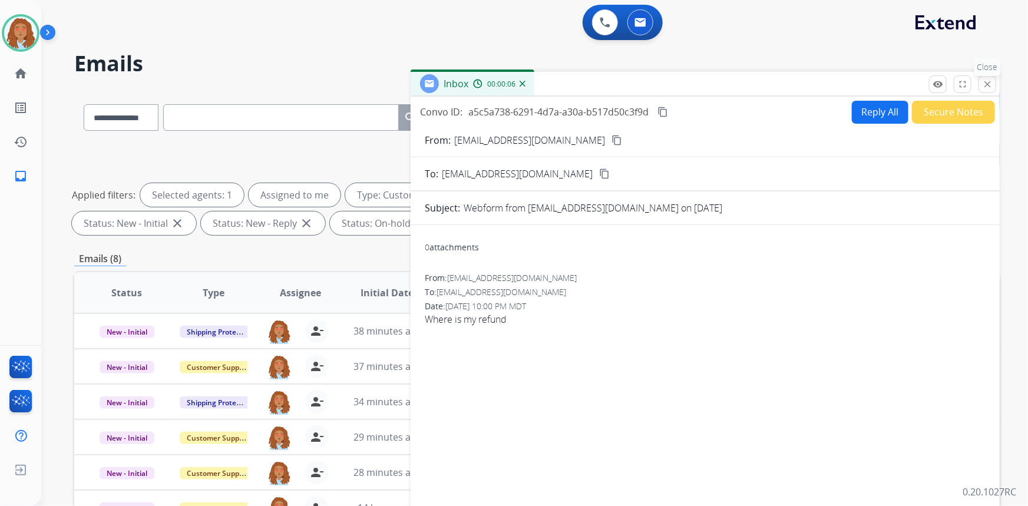
click at [982, 87] on mat-icon "close" at bounding box center [987, 84] width 11 height 11
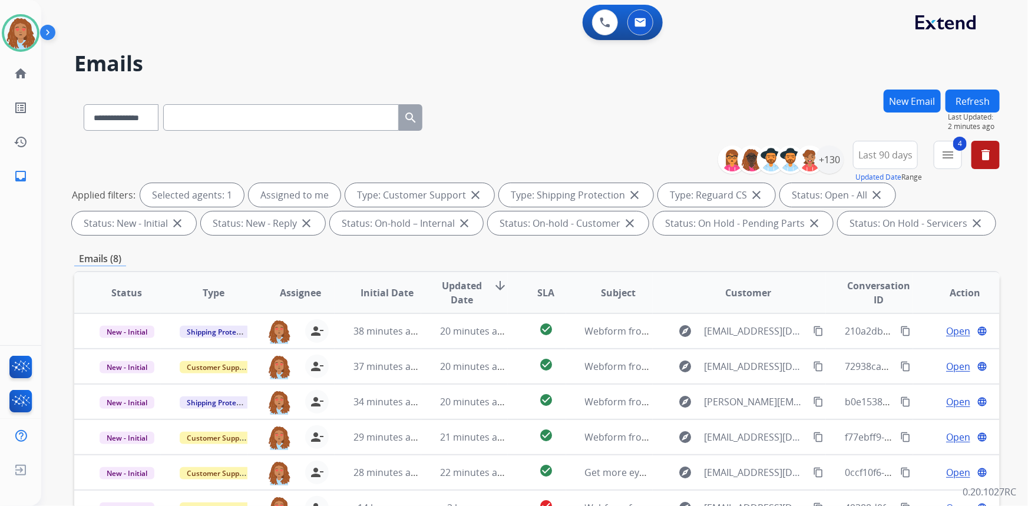
click at [991, 104] on button "Refresh" at bounding box center [973, 101] width 54 height 23
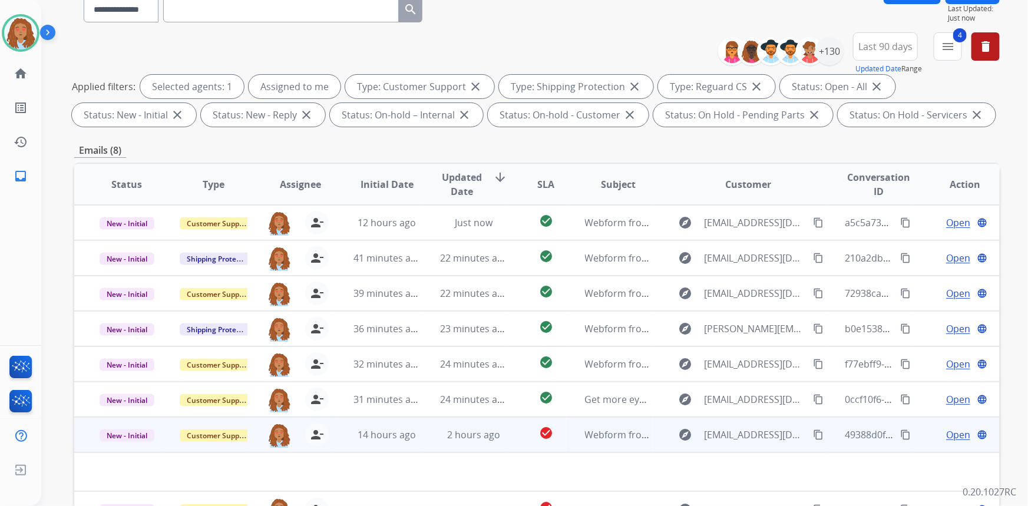
scroll to position [220, 0]
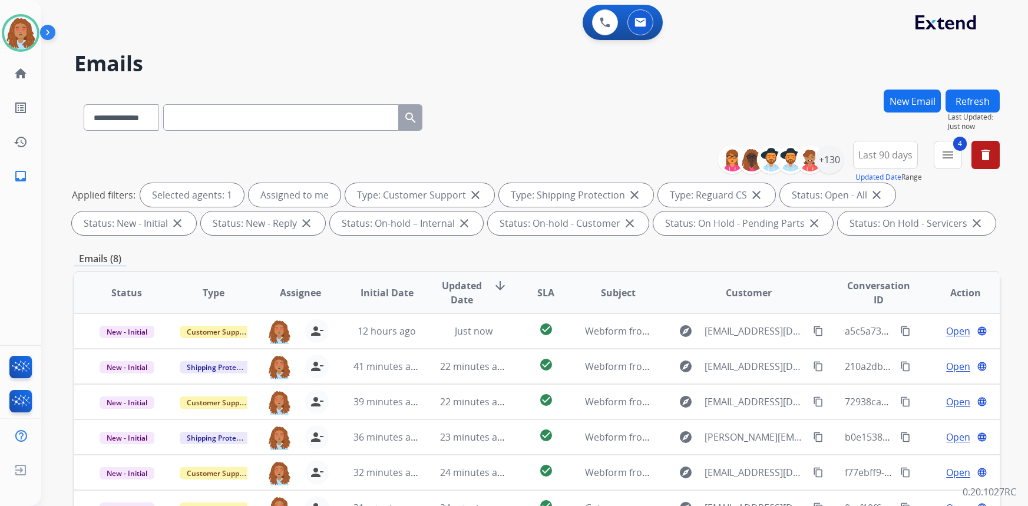
select select "**********"
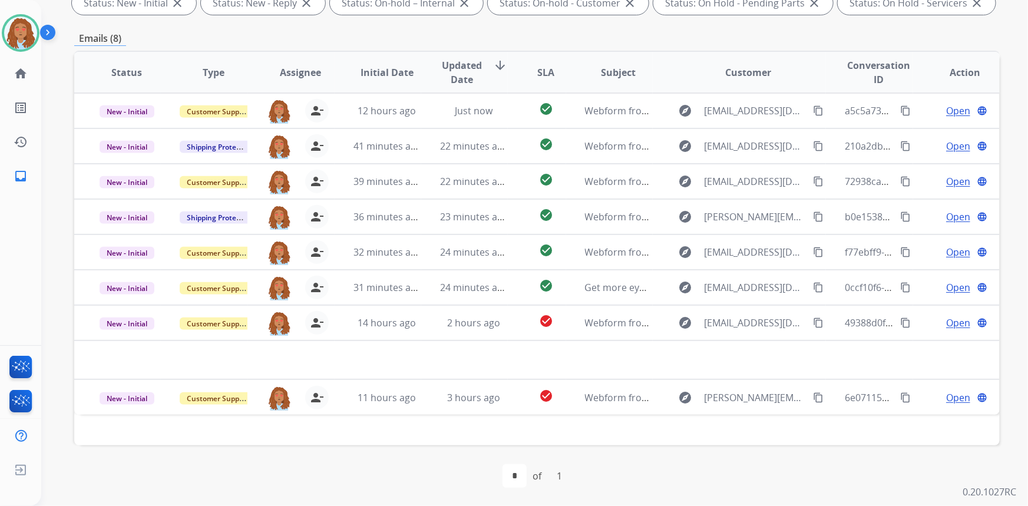
click at [753, 335] on td "explore [EMAIL_ADDRESS][DOMAIN_NAME] content_copy" at bounding box center [740, 322] width 174 height 35
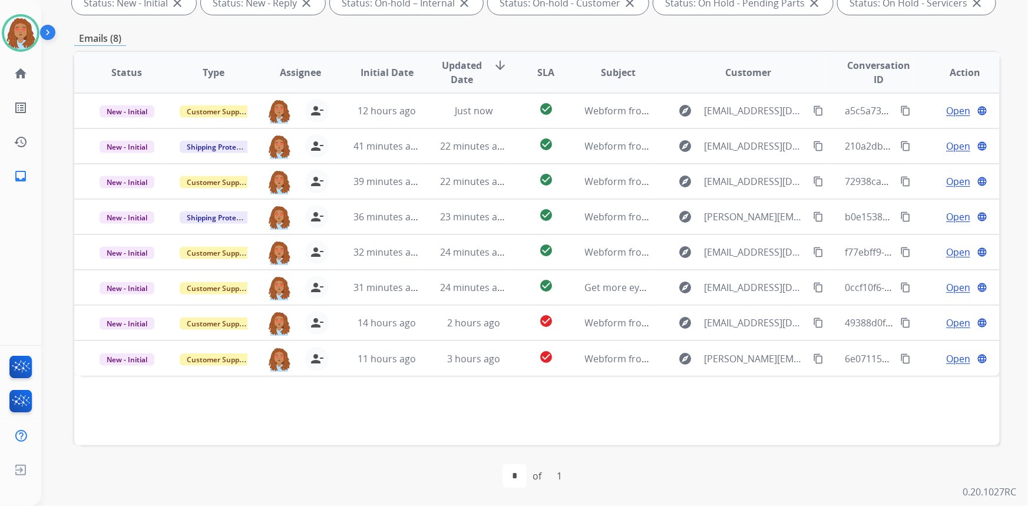
click at [753, 335] on td "explore [EMAIL_ADDRESS][DOMAIN_NAME] content_copy" at bounding box center [740, 322] width 174 height 35
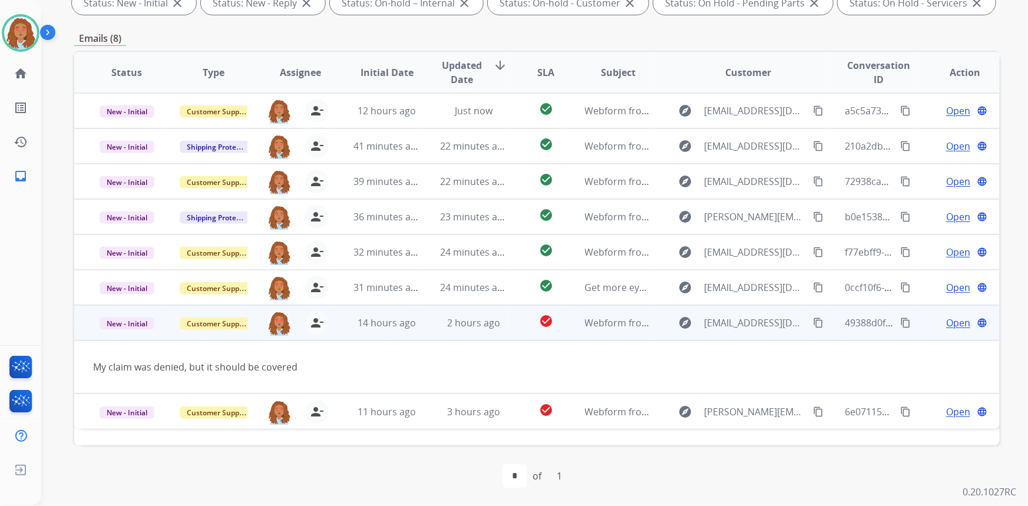
click at [813, 323] on mat-icon "content_copy" at bounding box center [818, 323] width 11 height 11
click at [318, 327] on mat-icon "person_remove" at bounding box center [317, 323] width 14 height 14
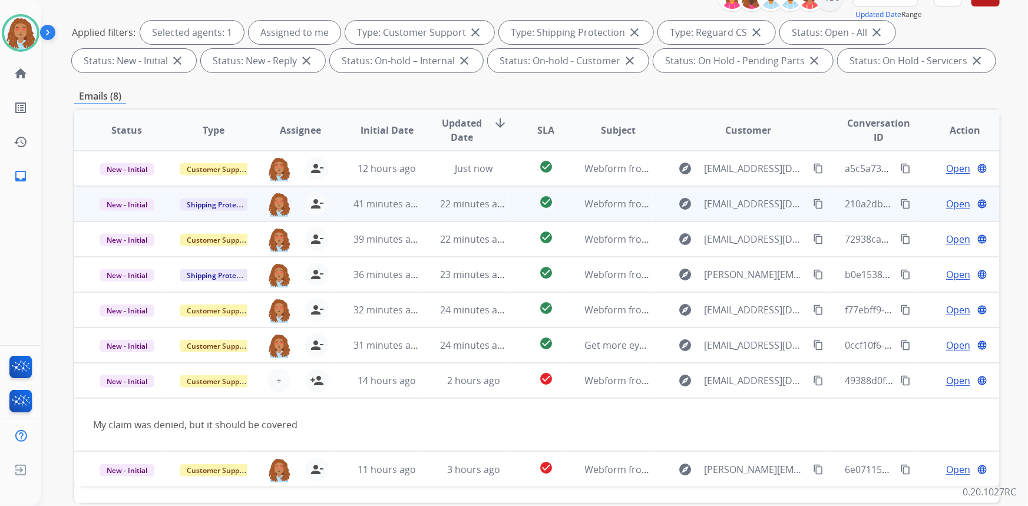
scroll to position [0, 0]
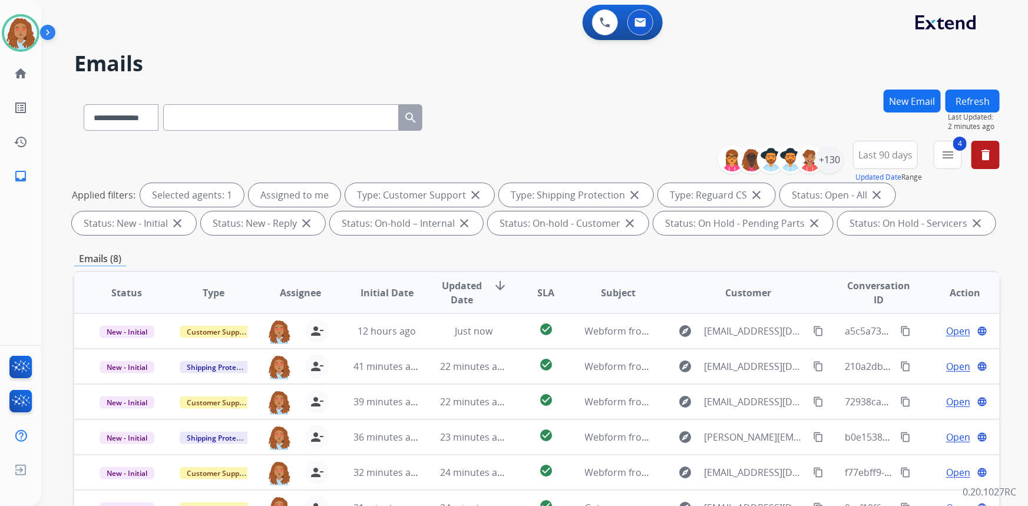
click at [965, 100] on button "Refresh" at bounding box center [973, 101] width 54 height 23
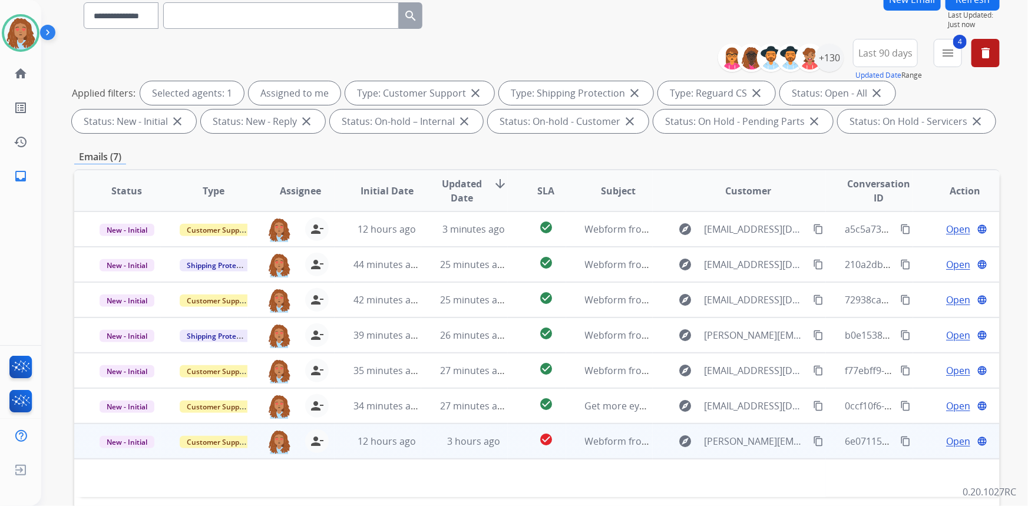
scroll to position [220, 0]
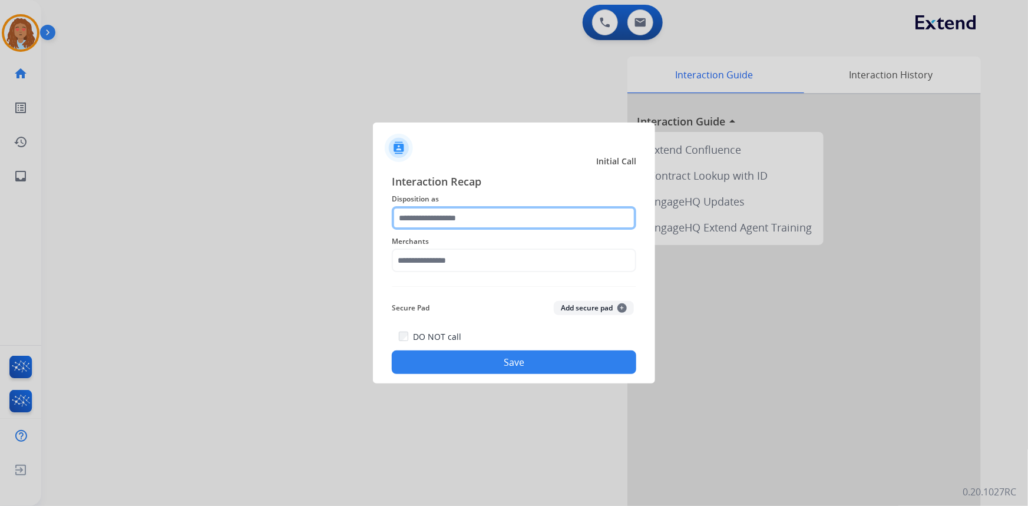
click at [469, 217] on input "text" at bounding box center [514, 218] width 245 height 24
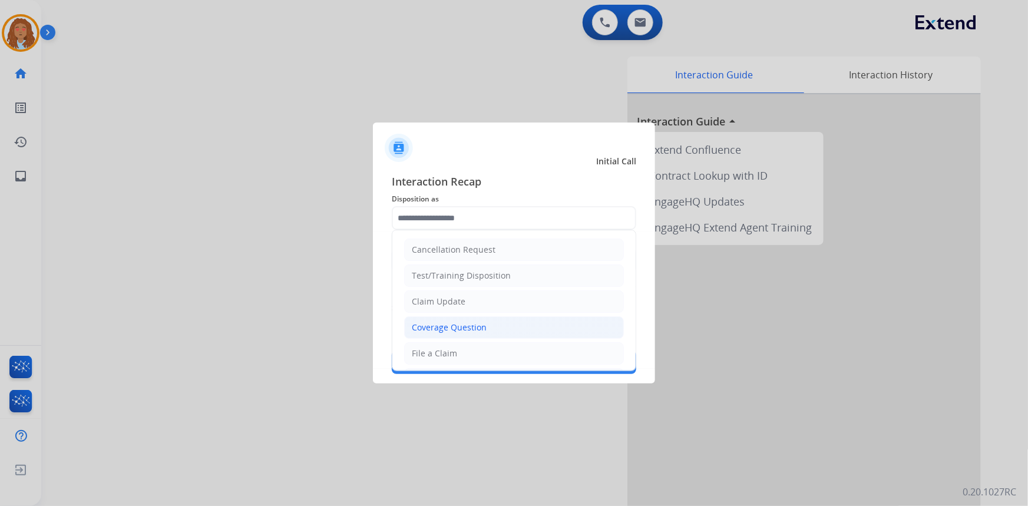
click at [447, 326] on div "Coverage Question" at bounding box center [449, 328] width 75 height 12
type input "**********"
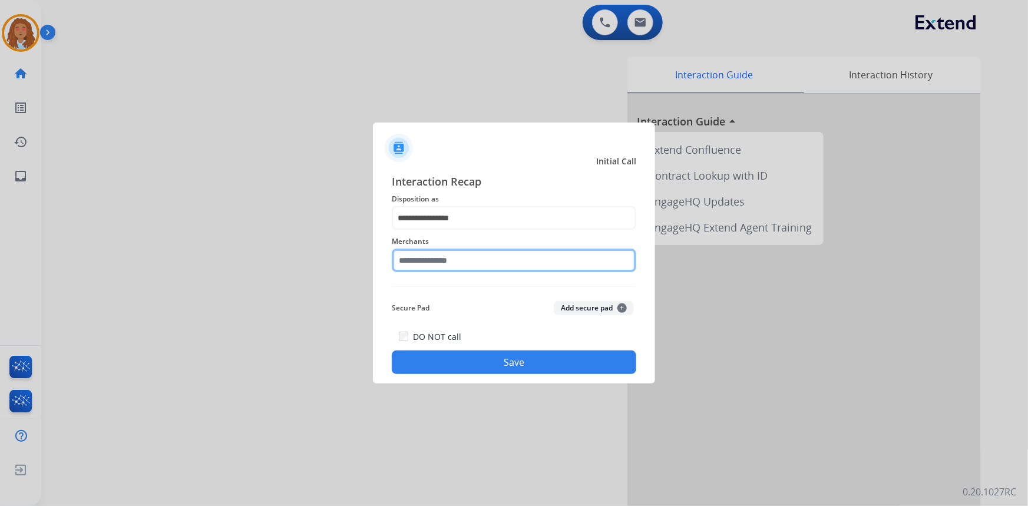
click at [448, 266] on input "text" at bounding box center [514, 261] width 245 height 24
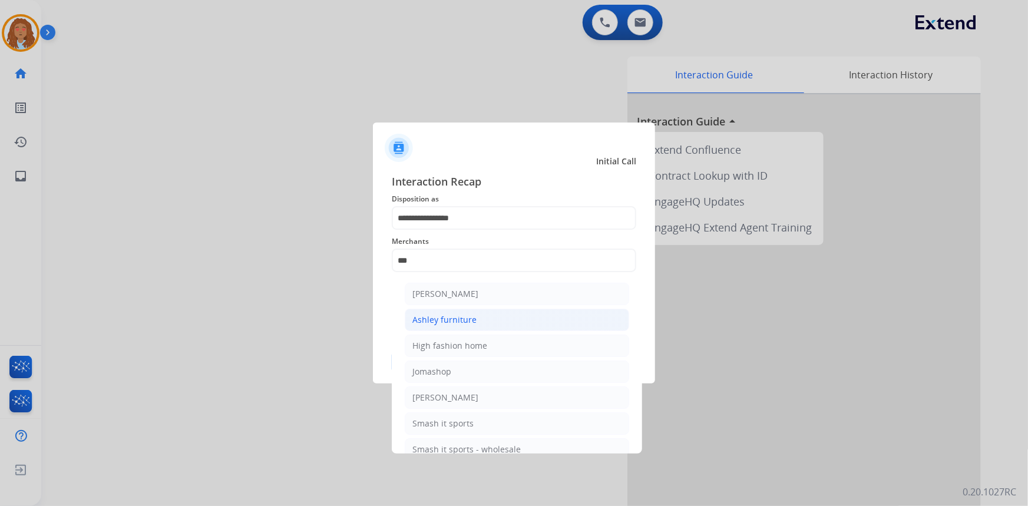
click at [468, 329] on li "Ashley furniture" at bounding box center [517, 320] width 225 height 22
type input "**********"
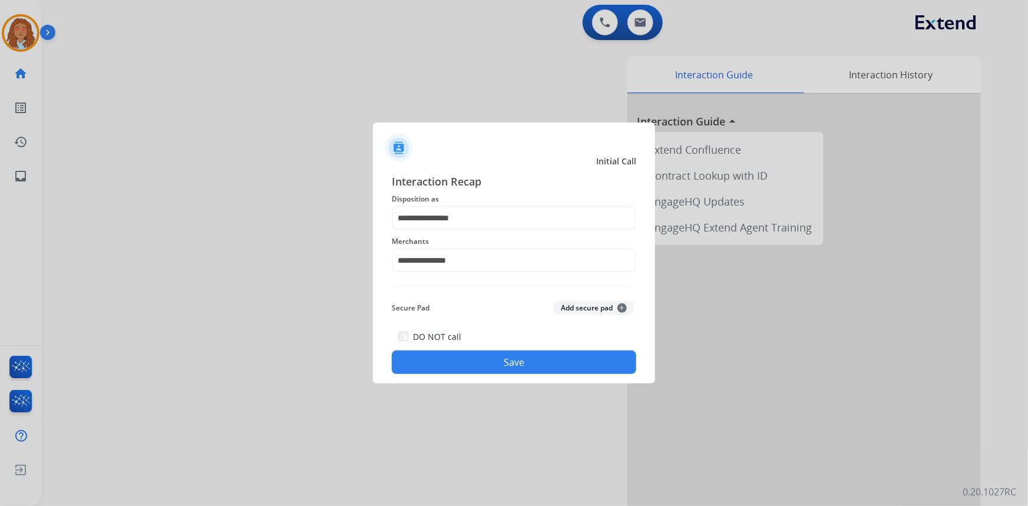
click at [486, 364] on button "Save" at bounding box center [514, 363] width 245 height 24
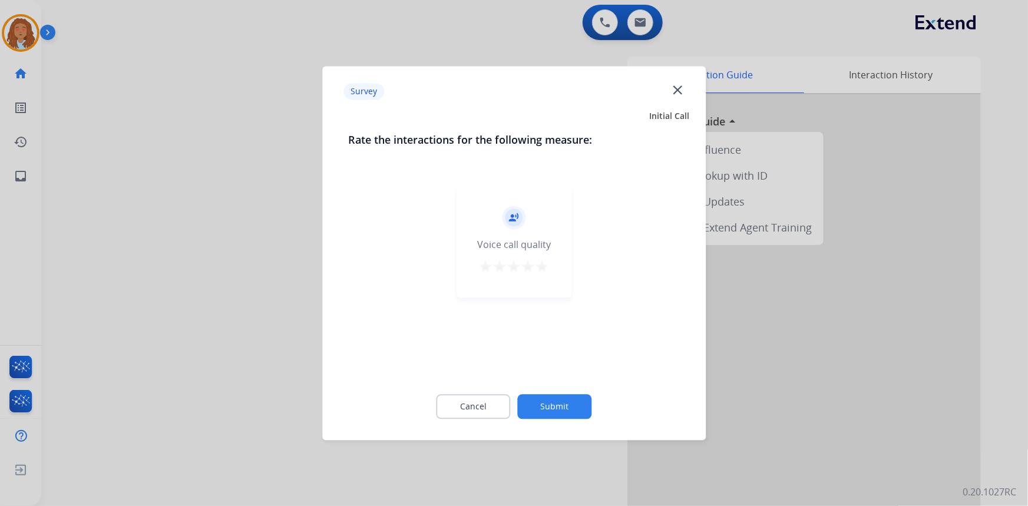
click at [303, 332] on div at bounding box center [514, 253] width 1028 height 506
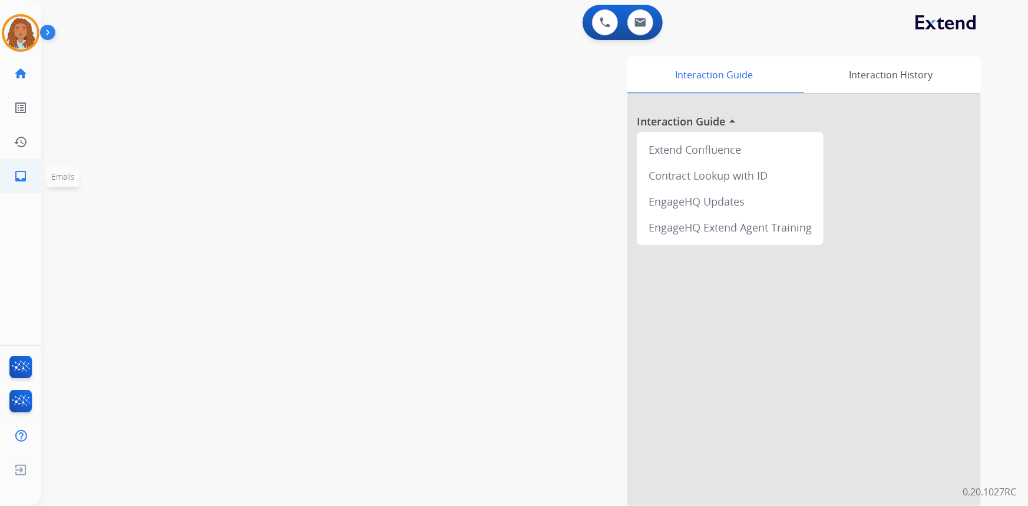
click at [18, 171] on mat-icon "inbox" at bounding box center [21, 176] width 14 height 14
select select "**********"
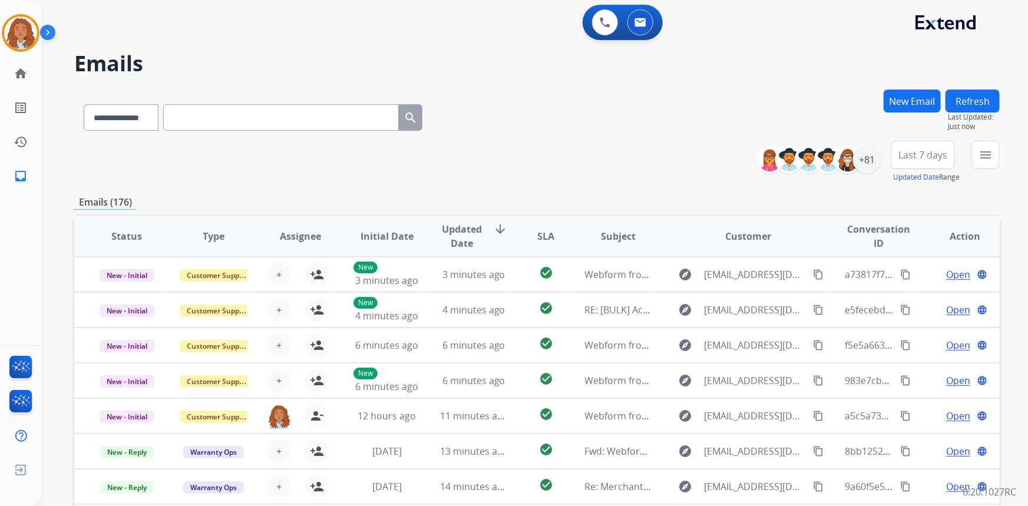
click at [913, 155] on span "Last 7 days" at bounding box center [923, 155] width 49 height 5
click at [901, 301] on div "Last 90 days" at bounding box center [919, 298] width 65 height 18
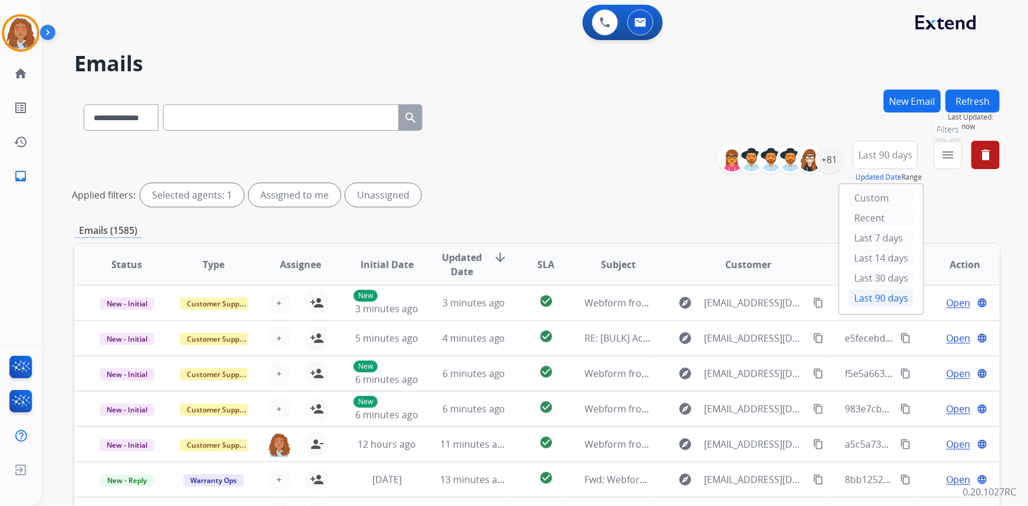
click at [946, 152] on mat-icon "menu" at bounding box center [948, 155] width 14 height 14
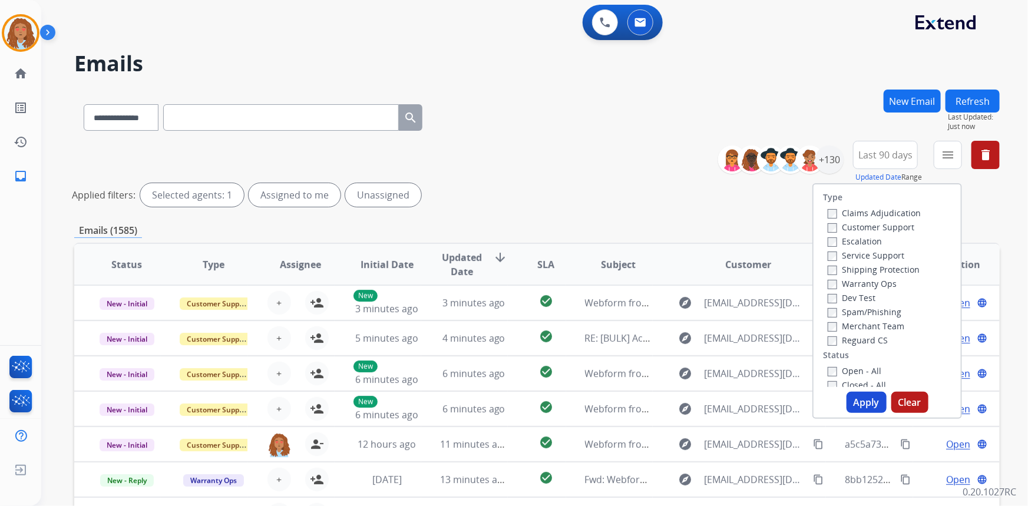
click at [871, 227] on label "Customer Support" at bounding box center [871, 227] width 87 height 11
click at [891, 266] on label "Shipping Protection" at bounding box center [874, 269] width 92 height 11
click at [870, 401] on button "Apply" at bounding box center [867, 402] width 40 height 21
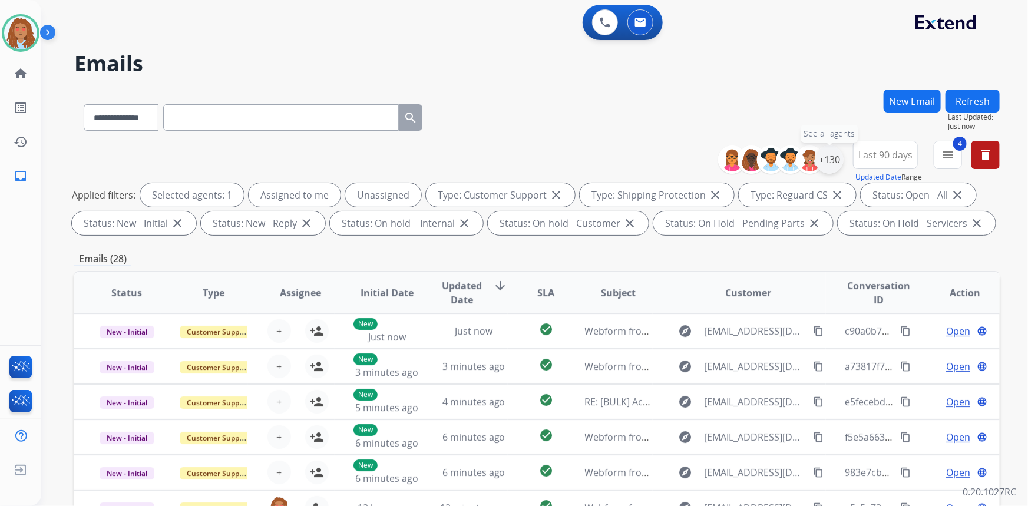
click at [827, 163] on div "+130" at bounding box center [830, 160] width 28 height 28
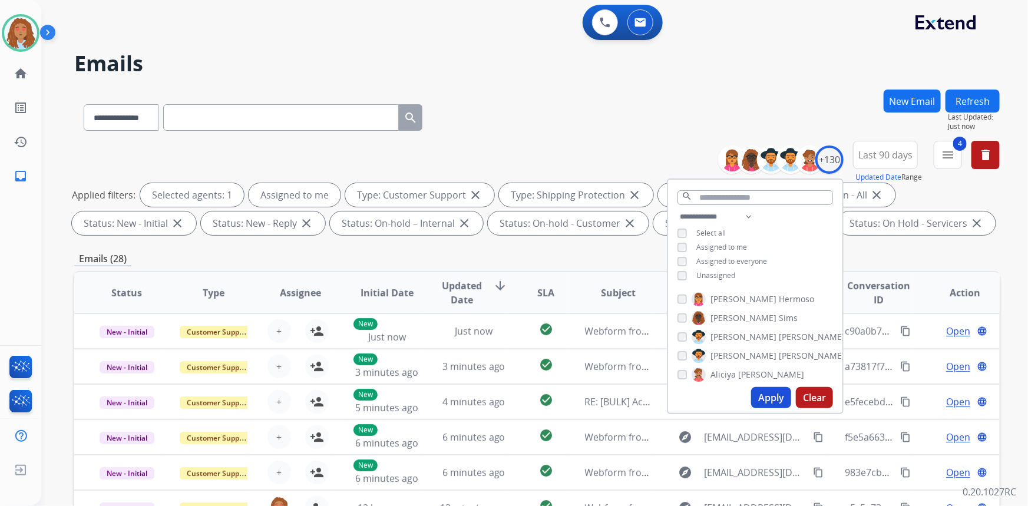
click at [775, 399] on button "Apply" at bounding box center [771, 397] width 40 height 21
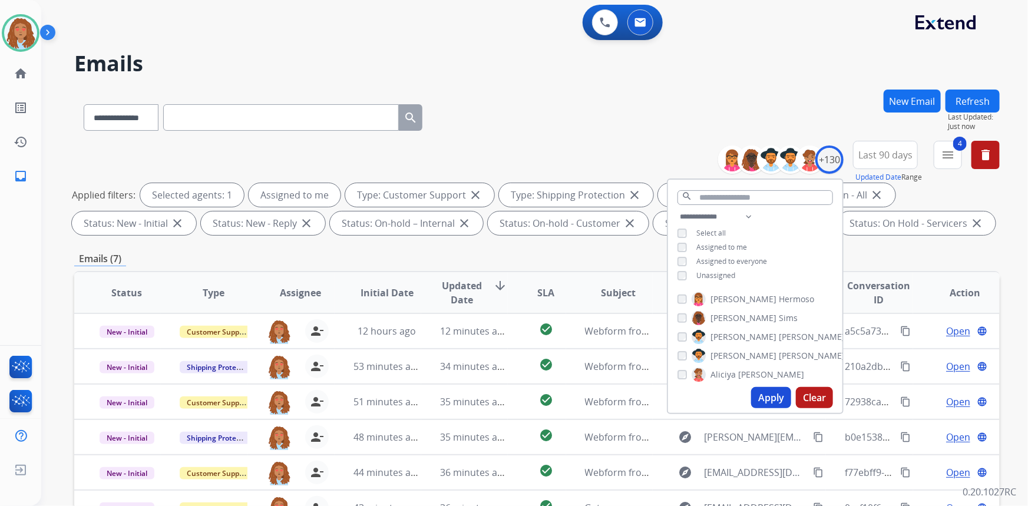
click at [651, 91] on div "**********" at bounding box center [537, 115] width 926 height 51
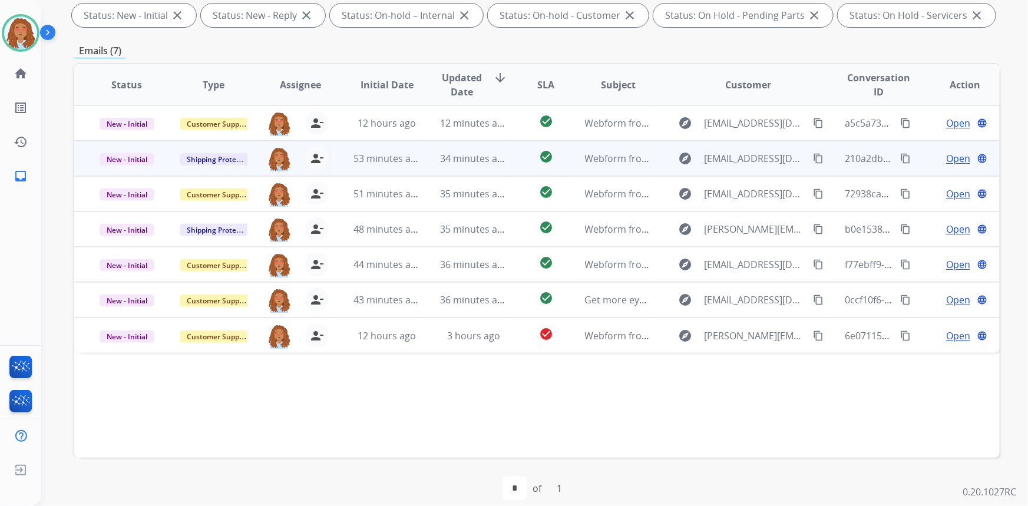
scroll to position [214, 0]
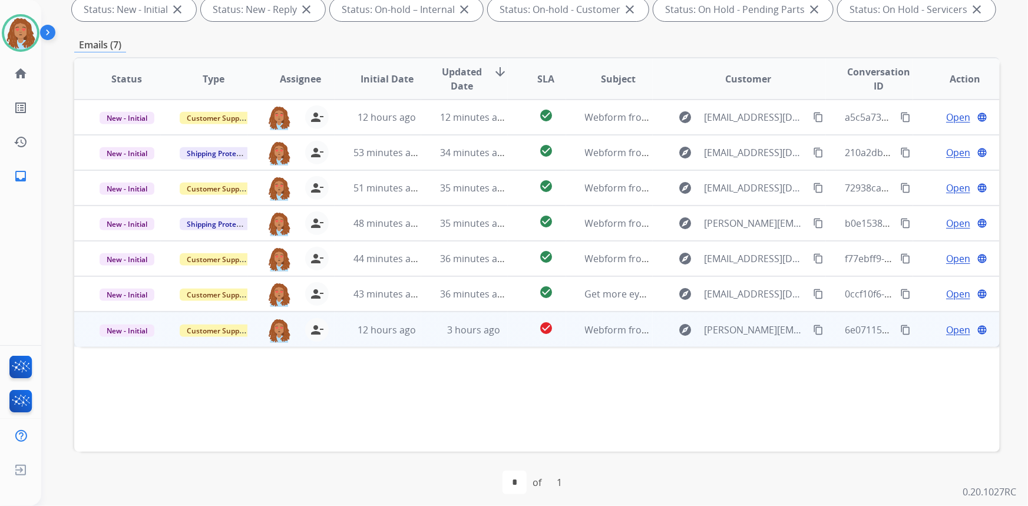
click at [744, 340] on td "explore [PERSON_NAME][EMAIL_ADDRESS][DOMAIN_NAME] content_copy" at bounding box center [740, 329] width 174 height 35
click at [949, 332] on span "Open" at bounding box center [958, 329] width 24 height 14
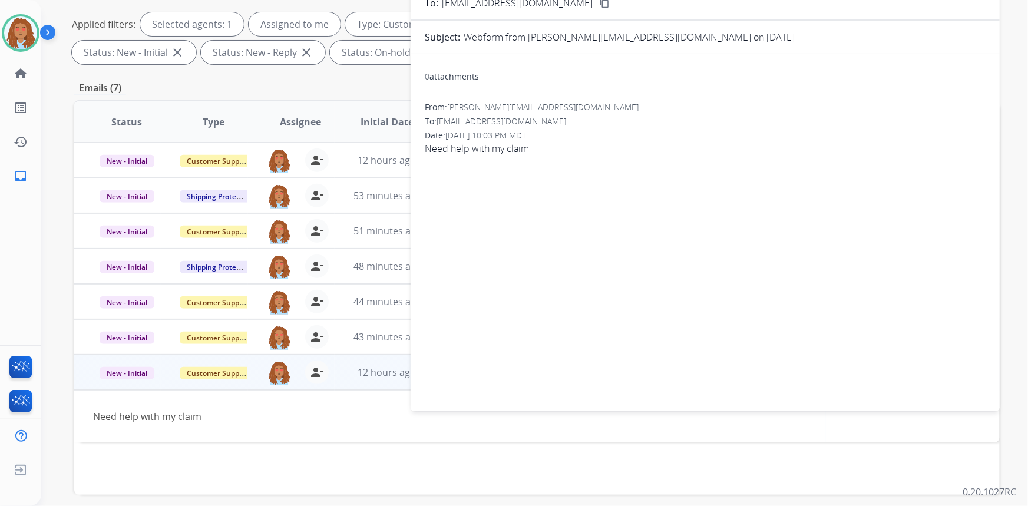
scroll to position [53, 0]
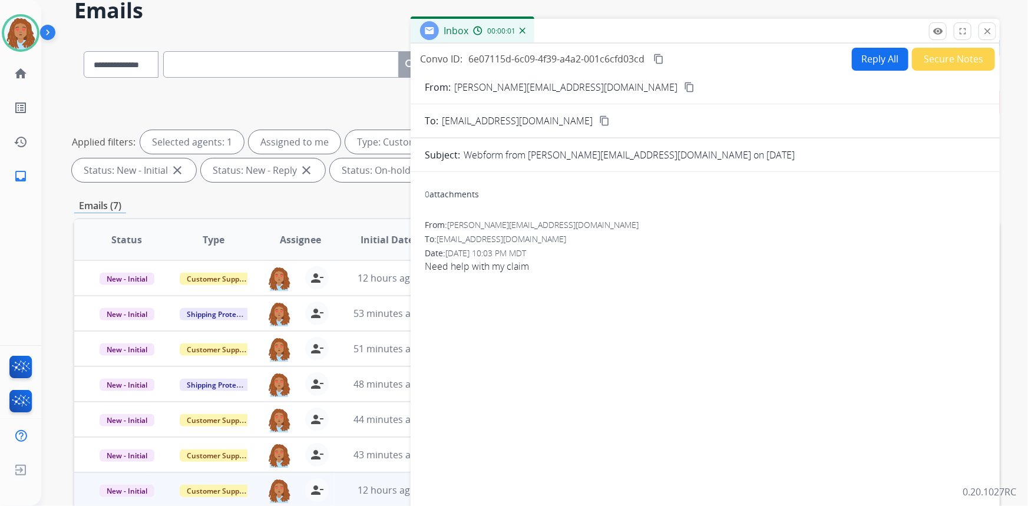
click at [881, 55] on button "Reply All" at bounding box center [880, 59] width 57 height 23
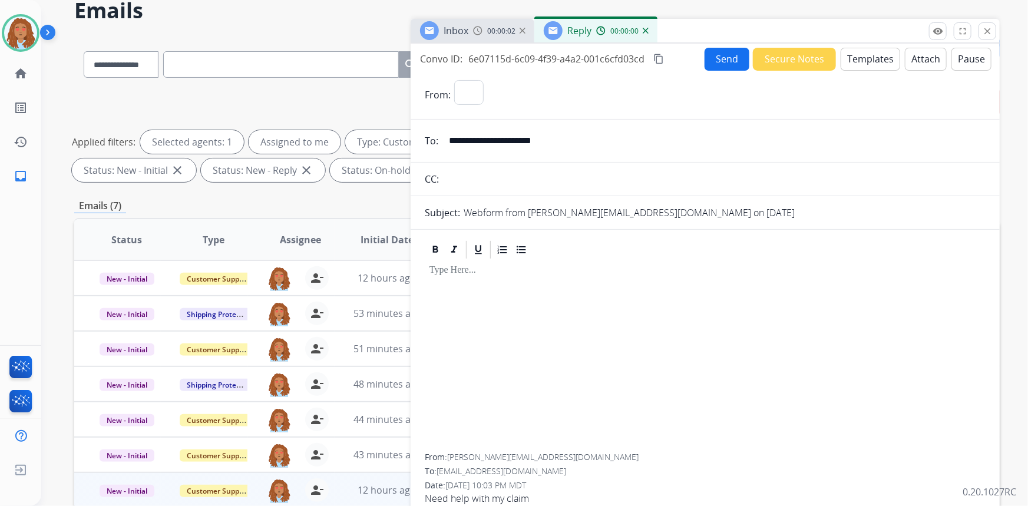
select select "**********"
click at [860, 63] on button "Templates" at bounding box center [871, 59] width 60 height 23
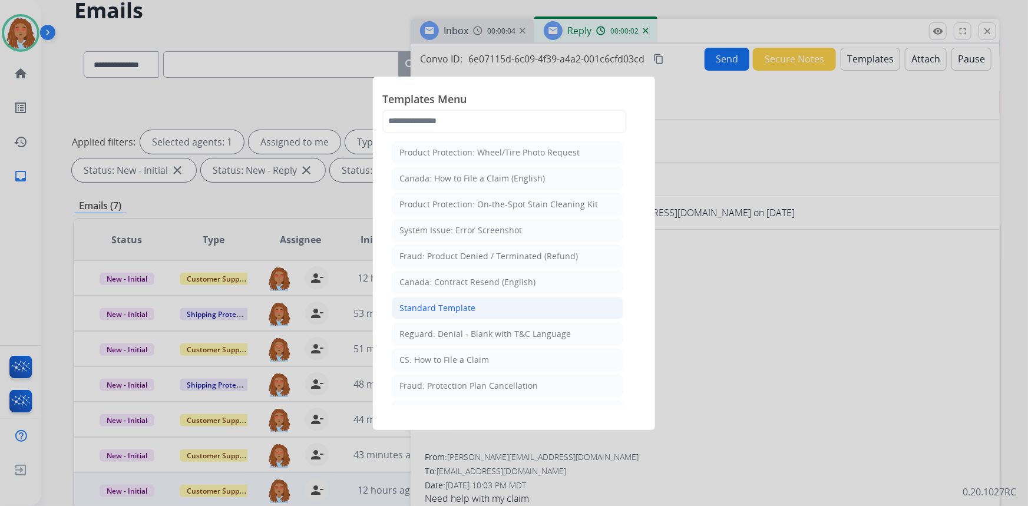
click at [473, 302] on div "Standard Template" at bounding box center [438, 308] width 76 height 12
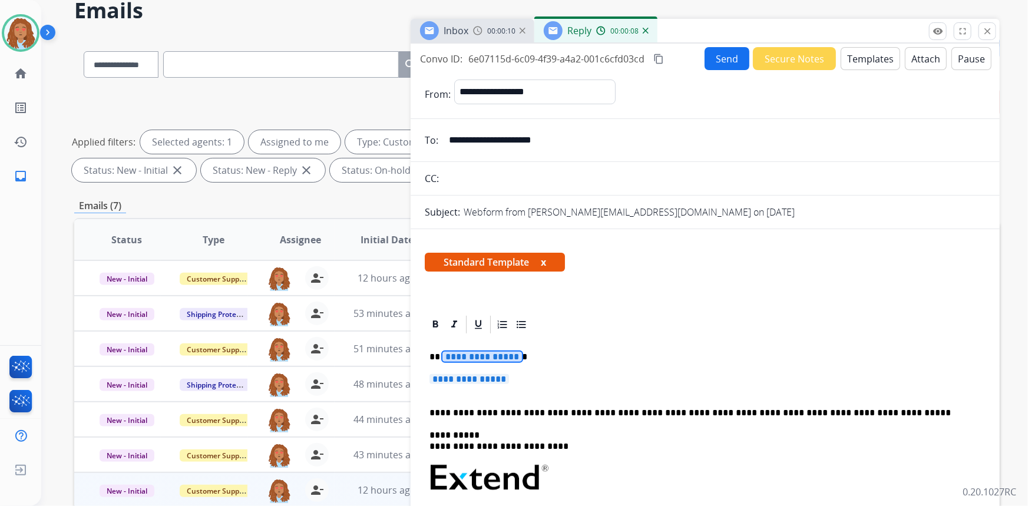
click at [473, 357] on span "**********" at bounding box center [483, 357] width 80 height 10
click at [484, 381] on span "**********" at bounding box center [470, 379] width 80 height 10
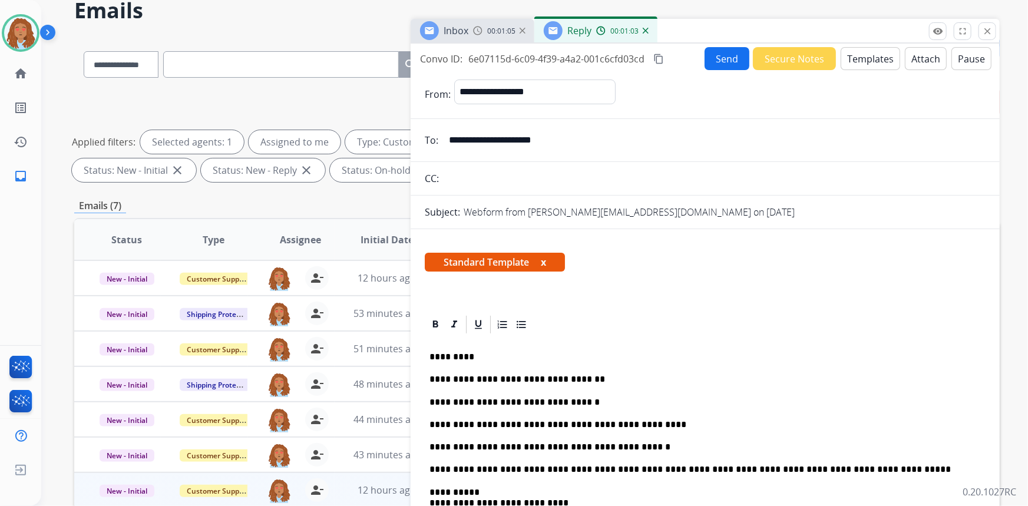
click at [633, 450] on p "**********" at bounding box center [701, 447] width 543 height 11
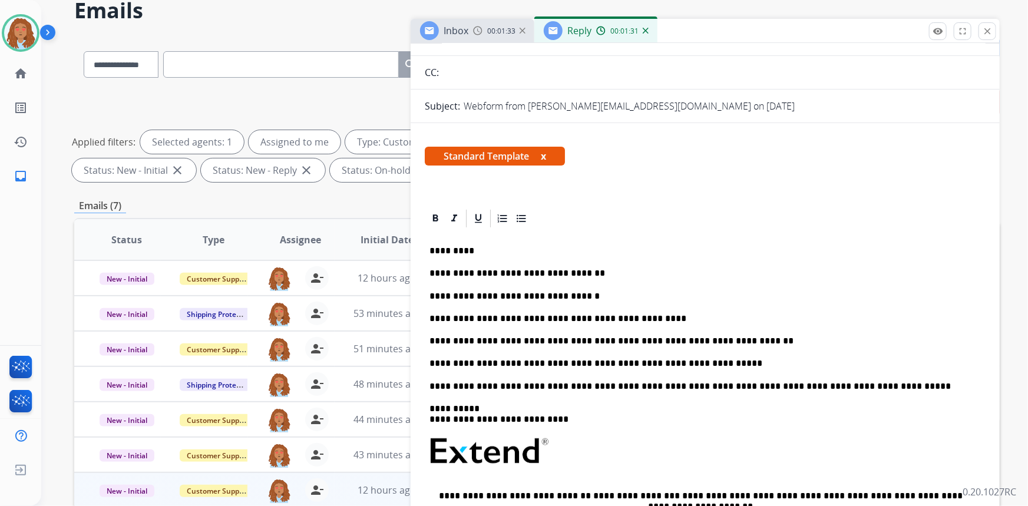
scroll to position [107, 0]
drag, startPoint x: 442, startPoint y: 365, endPoint x: 448, endPoint y: 378, distance: 14.8
click at [448, 378] on div "**********" at bounding box center [705, 439] width 561 height 420
click at [443, 362] on p "**********" at bounding box center [701, 363] width 543 height 11
click at [438, 363] on p "**********" at bounding box center [701, 363] width 543 height 11
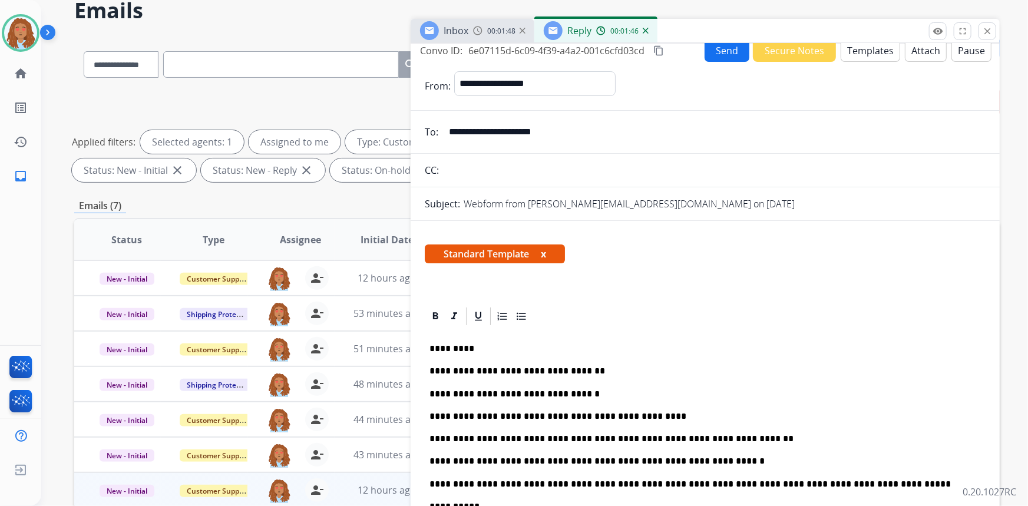
scroll to position [0, 0]
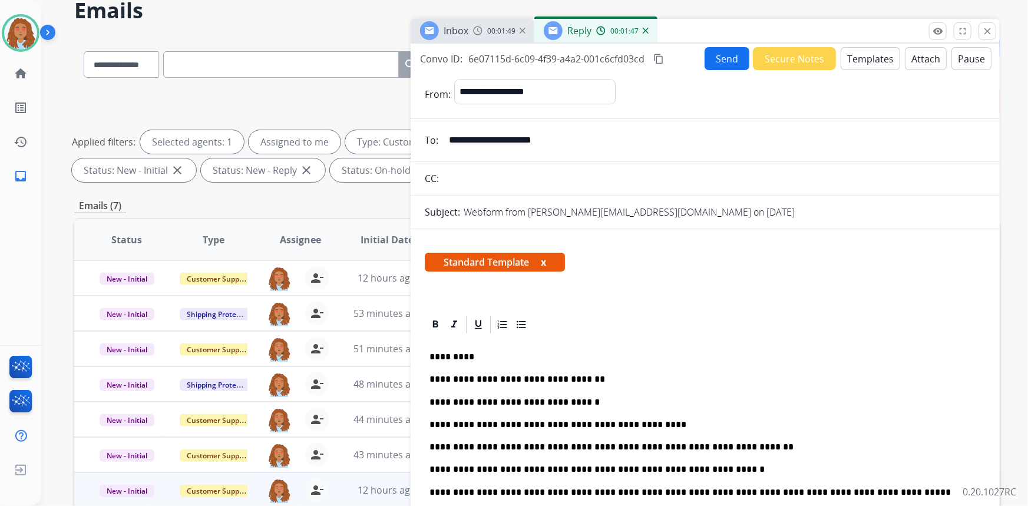
click at [659, 59] on mat-icon "content_copy" at bounding box center [659, 59] width 11 height 11
click at [718, 59] on button "Send" at bounding box center [727, 58] width 45 height 23
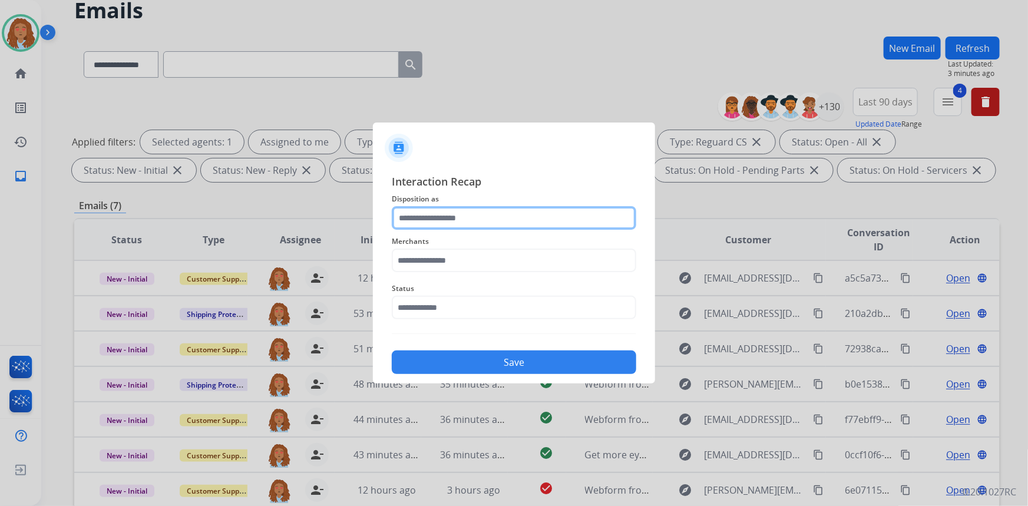
click at [473, 213] on input "text" at bounding box center [514, 218] width 245 height 24
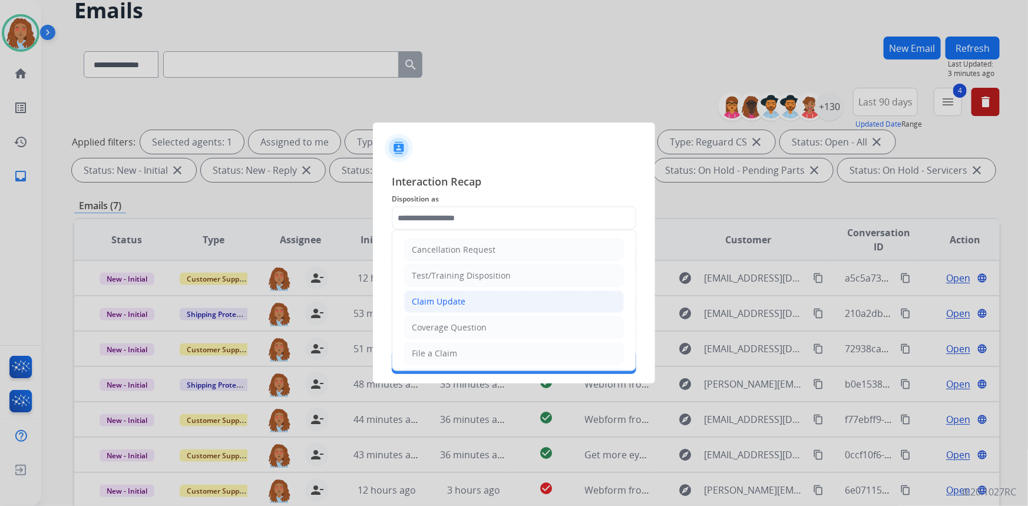
click at [450, 301] on div "Claim Update" at bounding box center [439, 302] width 54 height 12
type input "**********"
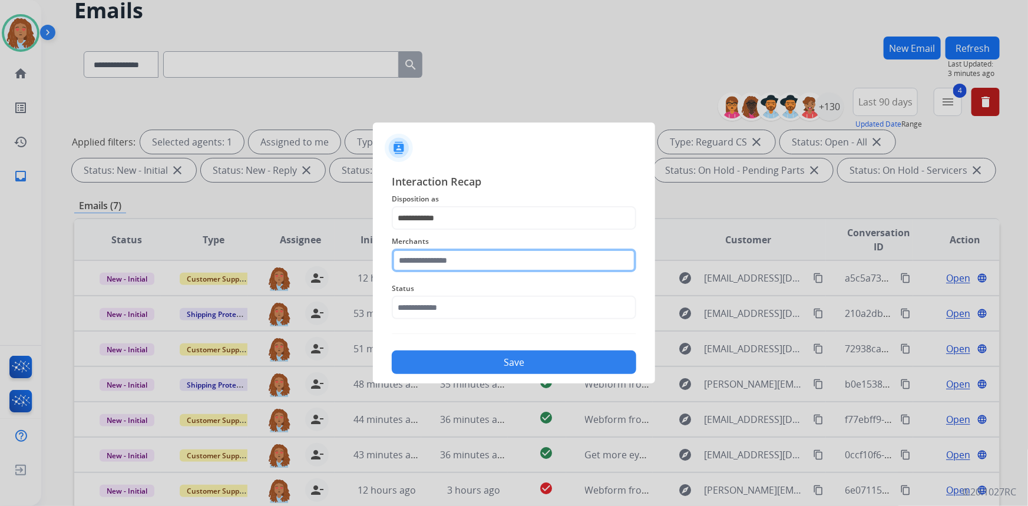
click at [463, 262] on input "text" at bounding box center [514, 261] width 245 height 24
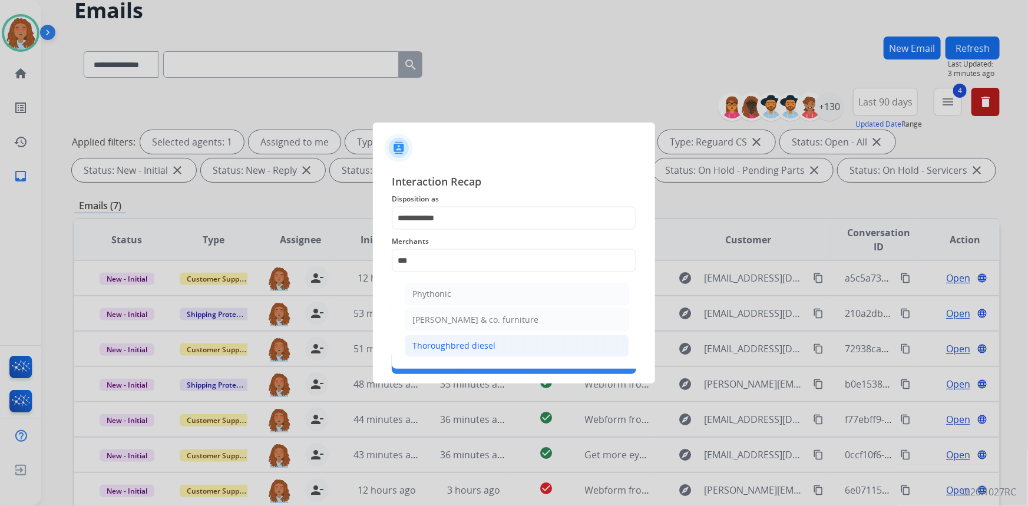
click at [466, 342] on div "Thoroughbred diesel" at bounding box center [454, 346] width 83 height 12
type input "**********"
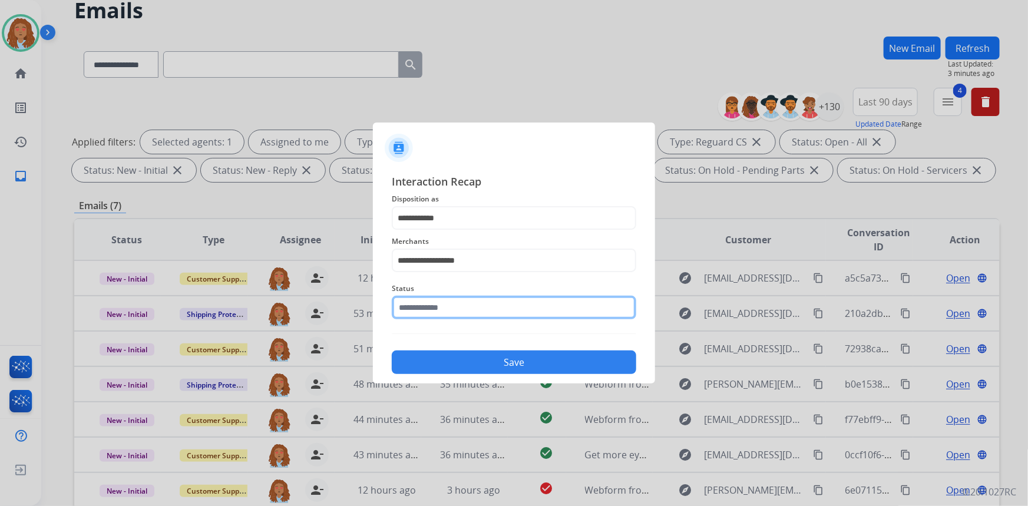
click at [437, 304] on input "text" at bounding box center [514, 308] width 245 height 24
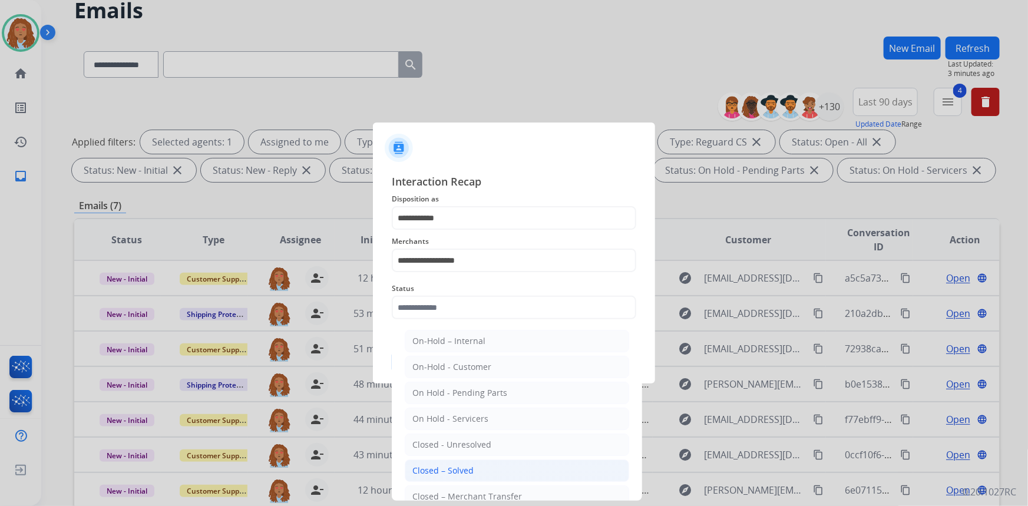
click at [451, 469] on div "Closed – Solved" at bounding box center [443, 471] width 61 height 12
type input "**********"
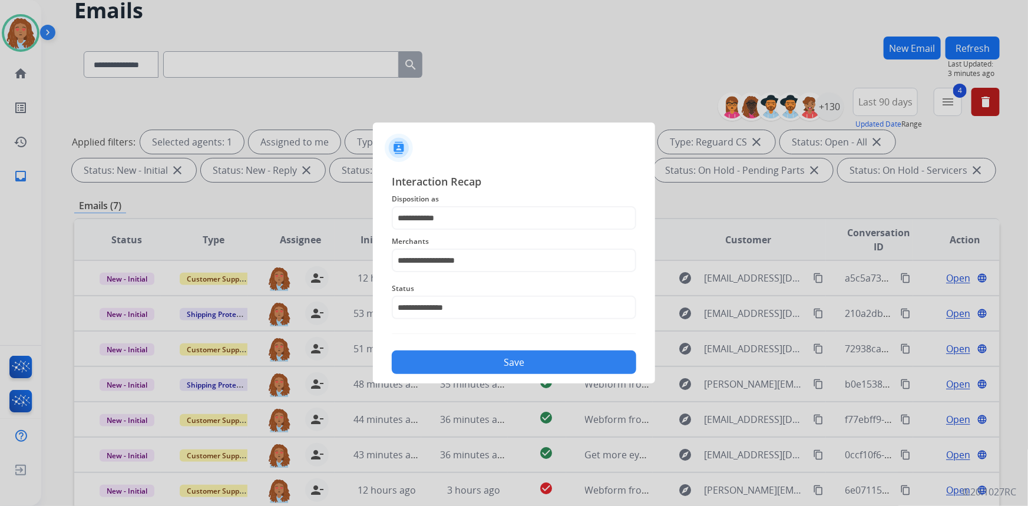
click at [459, 354] on button "Save" at bounding box center [514, 363] width 245 height 24
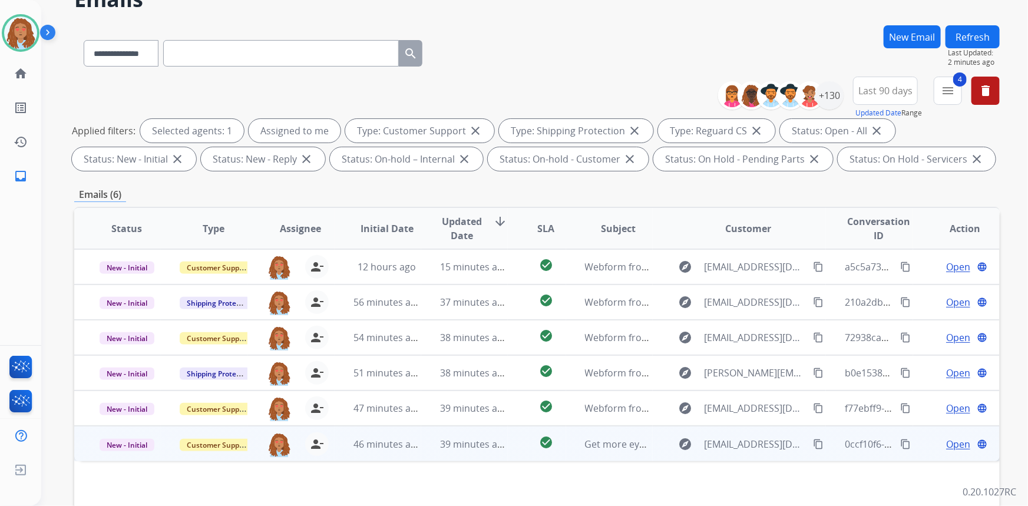
scroll to position [107, 0]
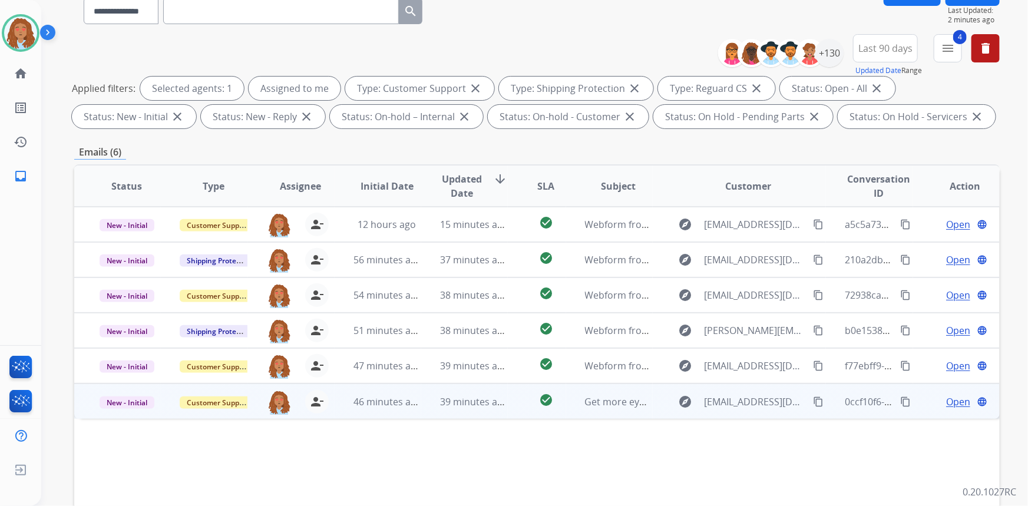
click at [752, 414] on td "explore [EMAIL_ADDRESS][DOMAIN_NAME] content_copy" at bounding box center [740, 401] width 174 height 35
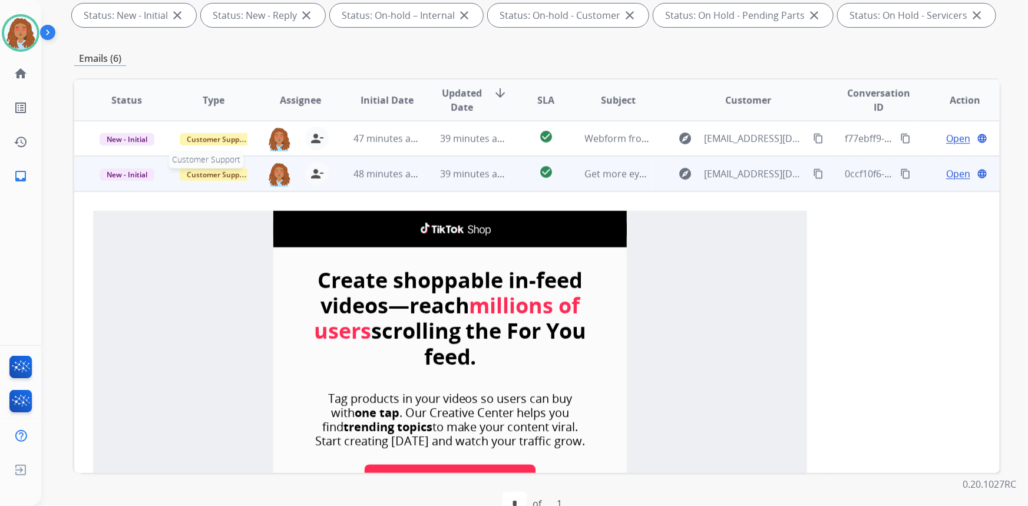
scroll to position [160, 0]
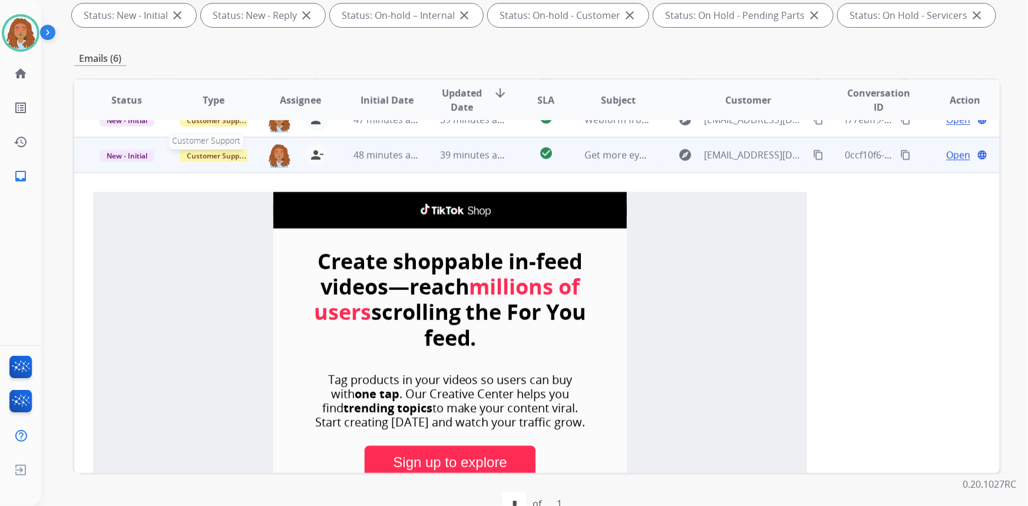
click at [211, 153] on span "Customer Support" at bounding box center [218, 156] width 77 height 12
click at [281, 104] on p "Spam/Phishing" at bounding box center [272, 109] width 64 height 17
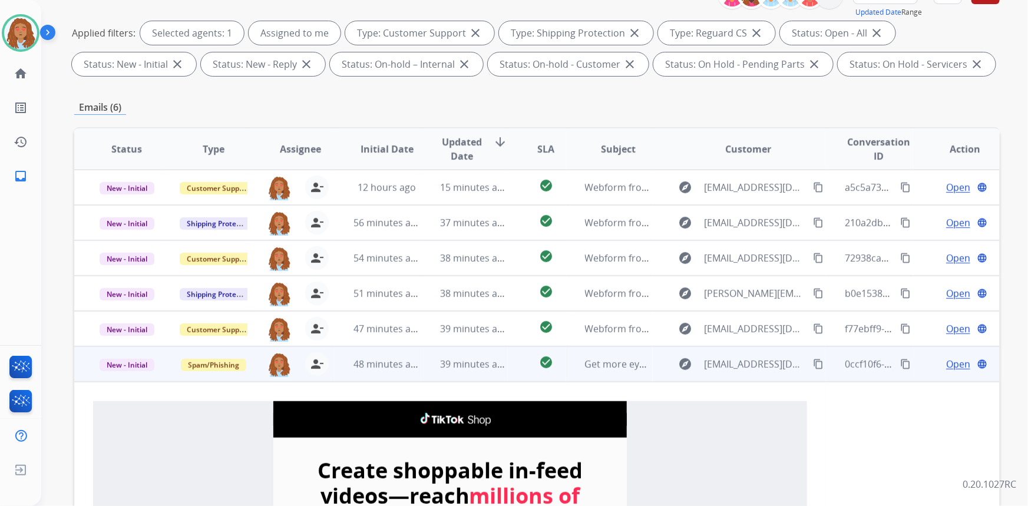
scroll to position [0, 0]
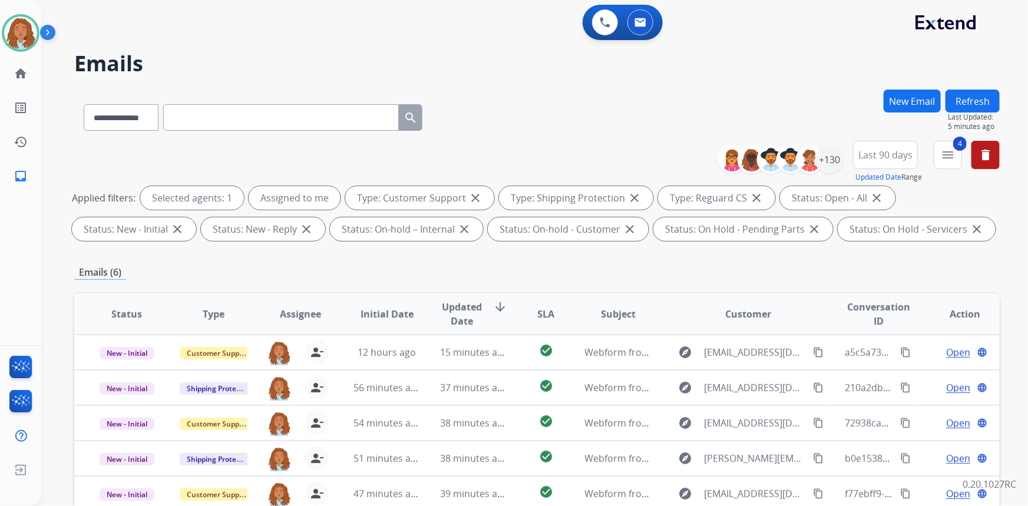
click at [962, 98] on button "Refresh" at bounding box center [973, 101] width 54 height 23
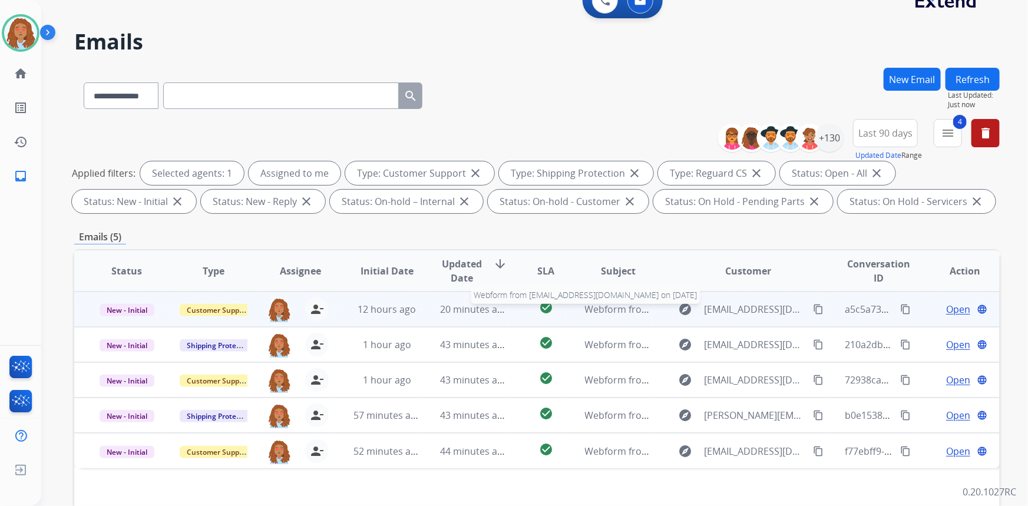
scroll to position [107, 0]
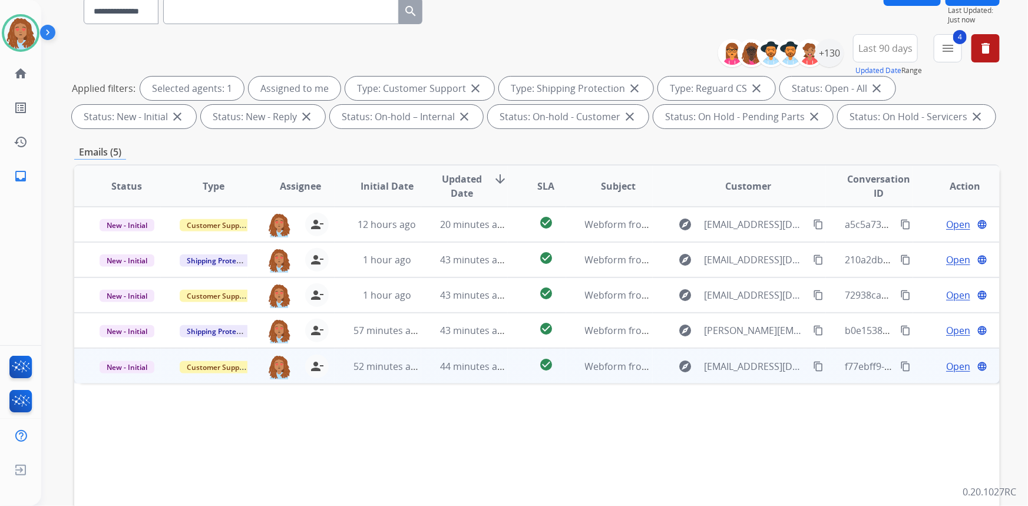
click at [754, 381] on td "explore [EMAIL_ADDRESS][DOMAIN_NAME] content_copy" at bounding box center [740, 365] width 174 height 35
click at [813, 365] on mat-icon "content_copy" at bounding box center [818, 366] width 11 height 11
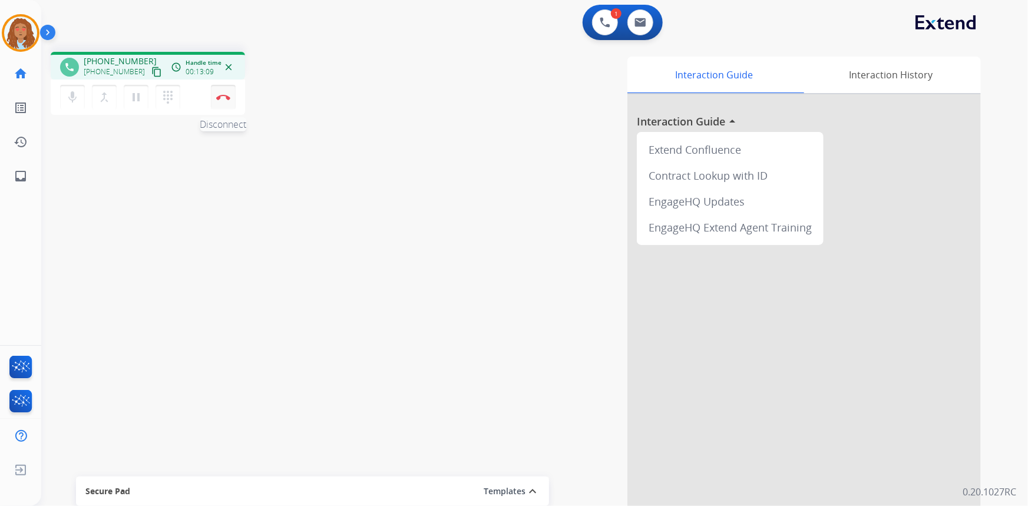
click at [230, 97] on button "Disconnect" at bounding box center [223, 97] width 25 height 25
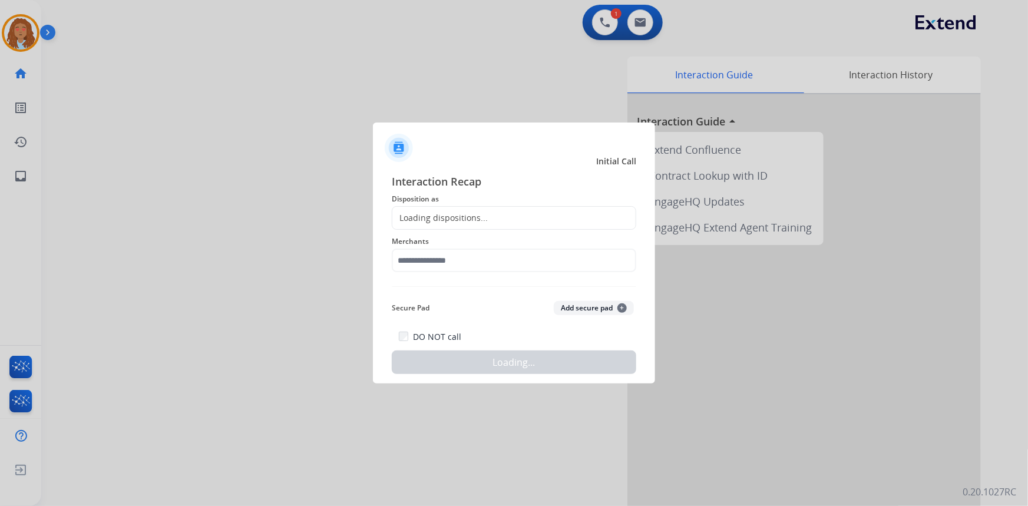
click at [480, 215] on div "Loading dispositions..." at bounding box center [440, 218] width 95 height 12
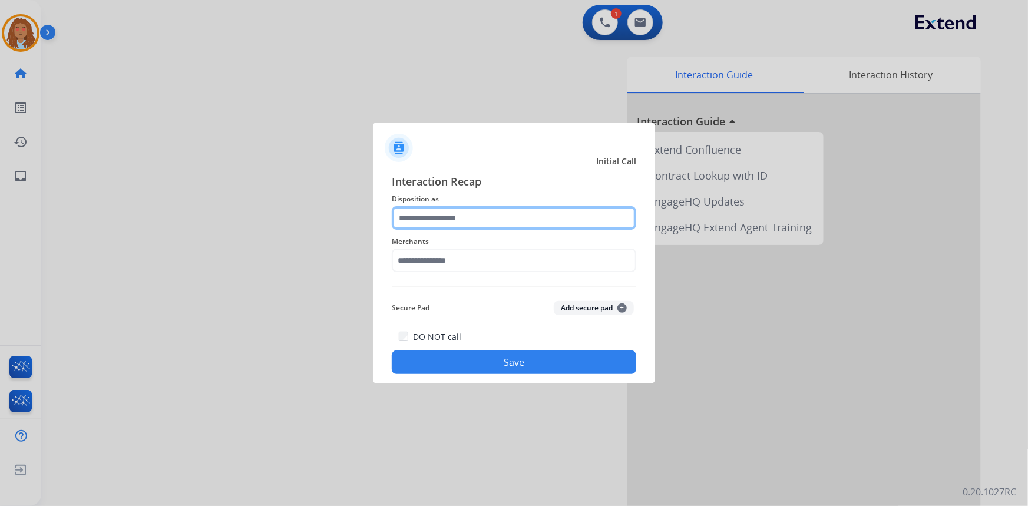
click at [449, 219] on input "text" at bounding box center [514, 218] width 245 height 24
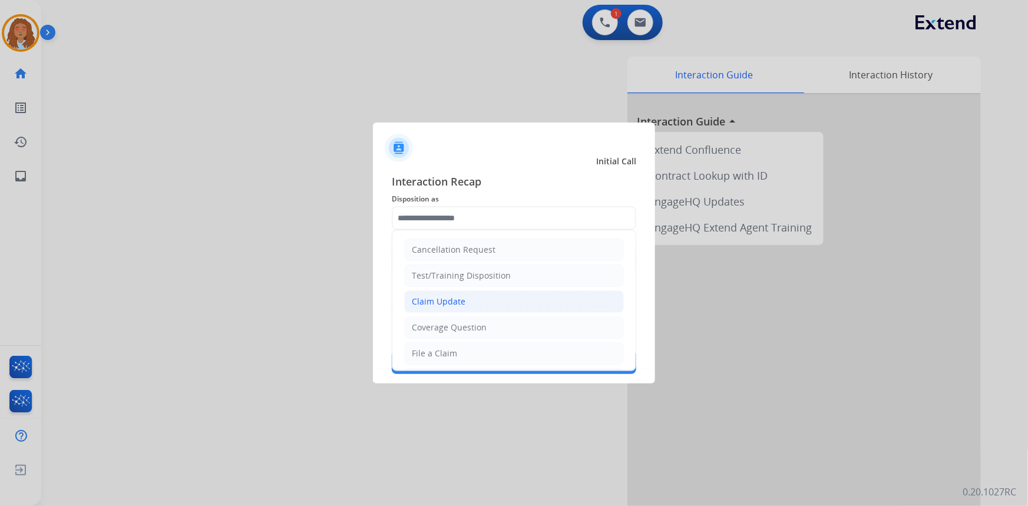
click at [448, 304] on div "Claim Update" at bounding box center [439, 302] width 54 height 12
type input "**********"
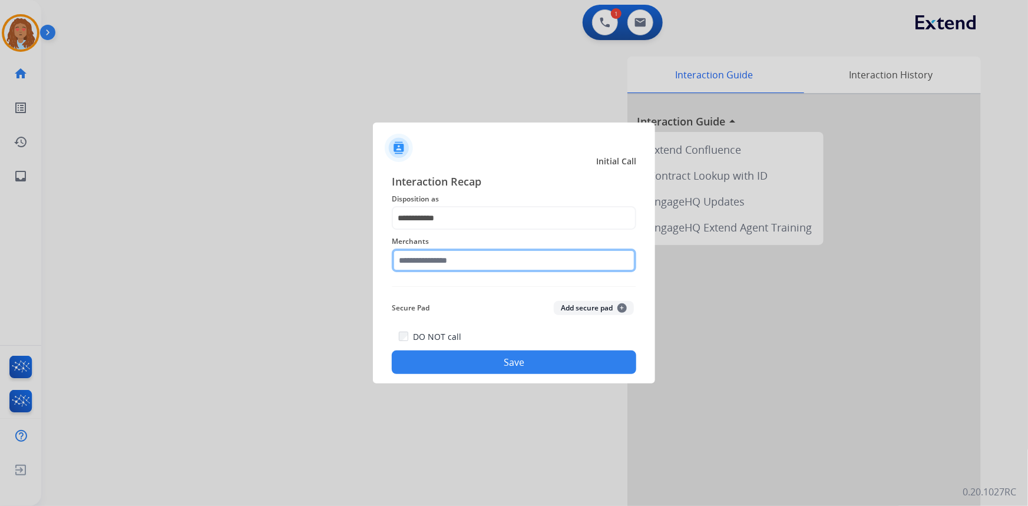
click at [439, 266] on input "text" at bounding box center [514, 261] width 245 height 24
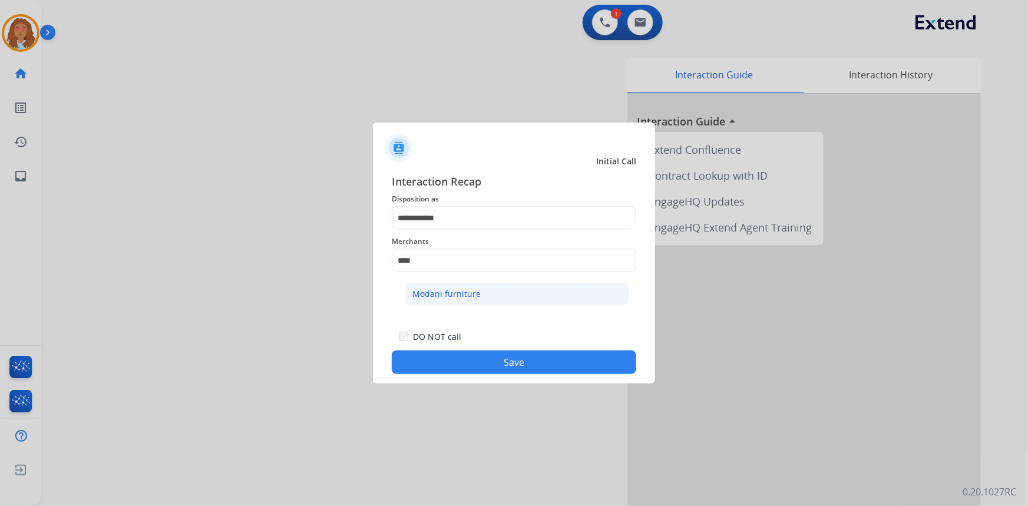
click at [443, 292] on div "Modani furniture" at bounding box center [447, 294] width 68 height 12
type input "**********"
click at [485, 365] on button "Save" at bounding box center [514, 363] width 245 height 24
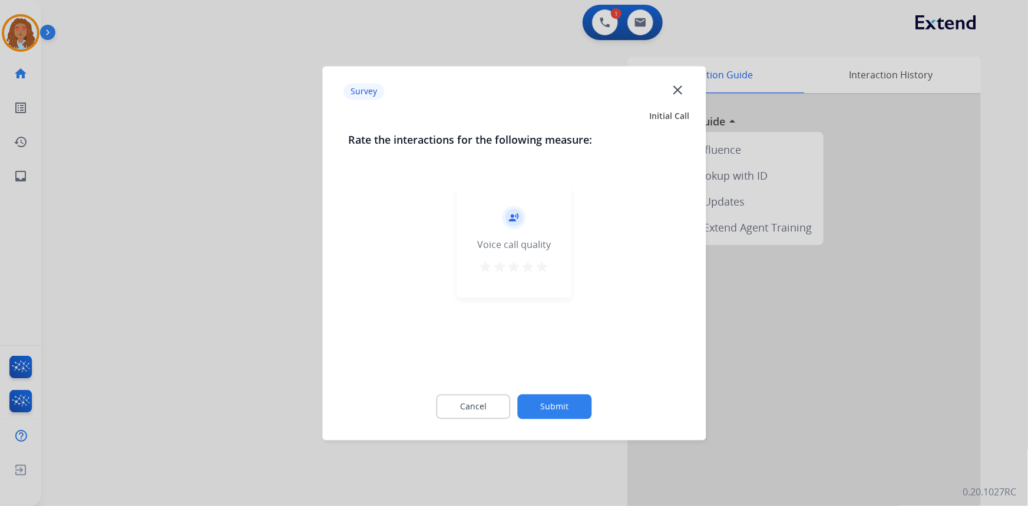
click at [224, 342] on div at bounding box center [514, 253] width 1028 height 506
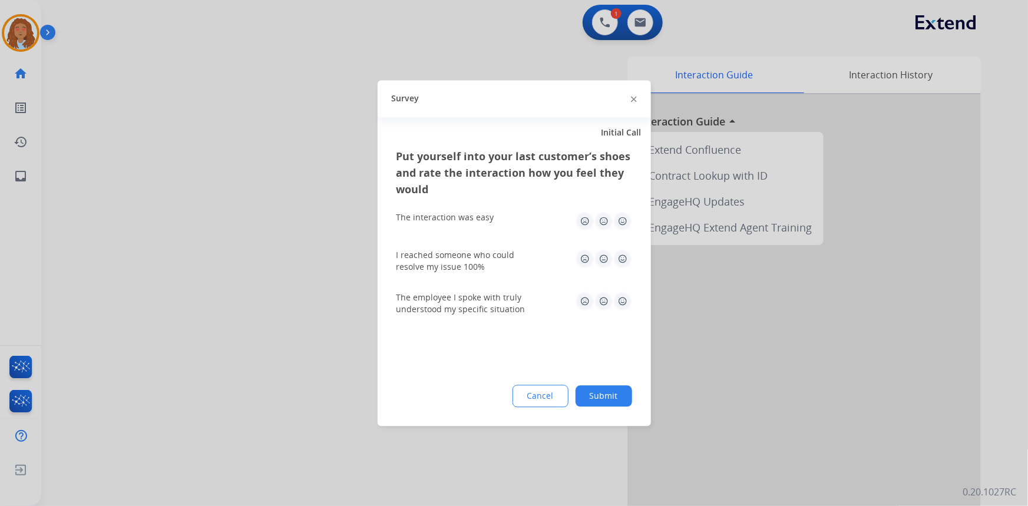
click at [224, 342] on div at bounding box center [514, 253] width 1028 height 506
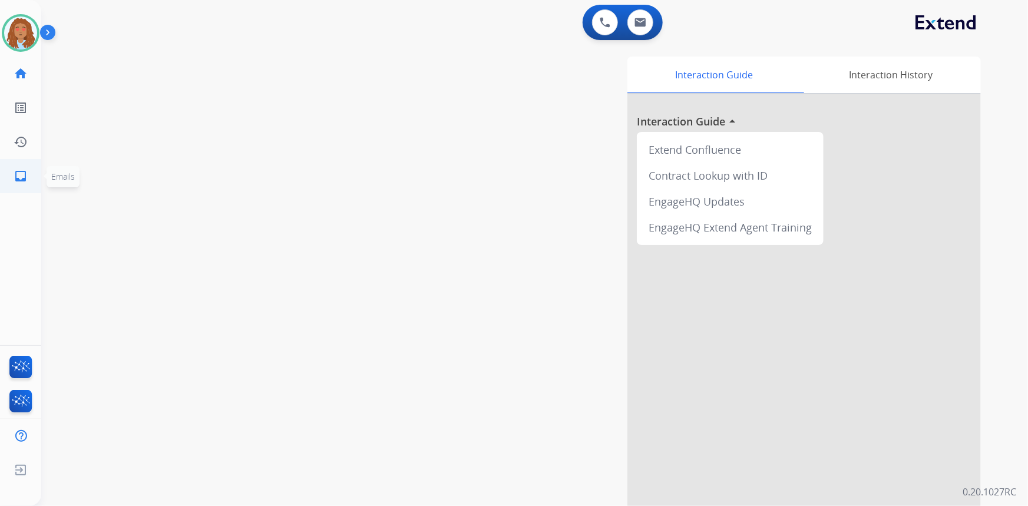
click at [19, 180] on mat-icon "inbox" at bounding box center [21, 176] width 14 height 14
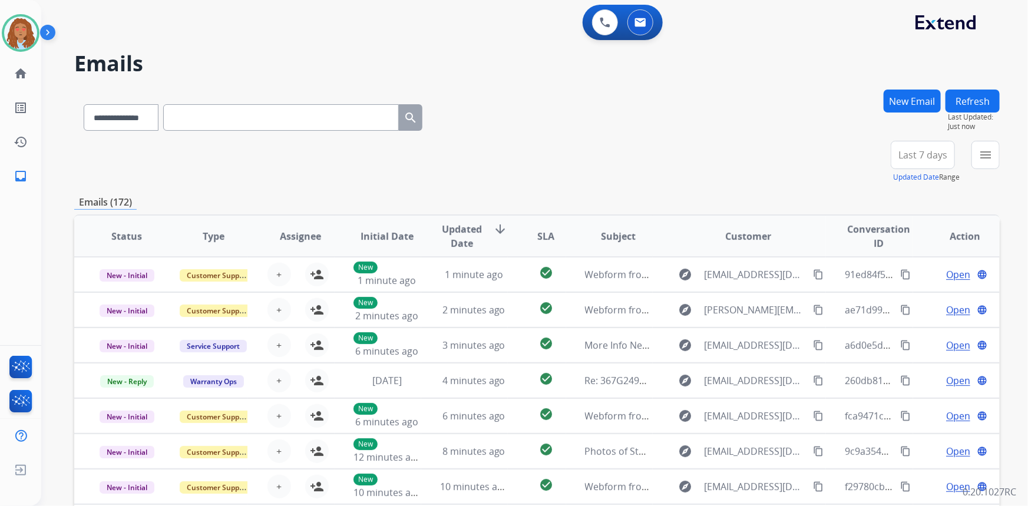
click at [906, 153] on span "Last 7 days" at bounding box center [923, 155] width 49 height 5
click at [912, 300] on div "Last 90 days" at bounding box center [919, 298] width 65 height 18
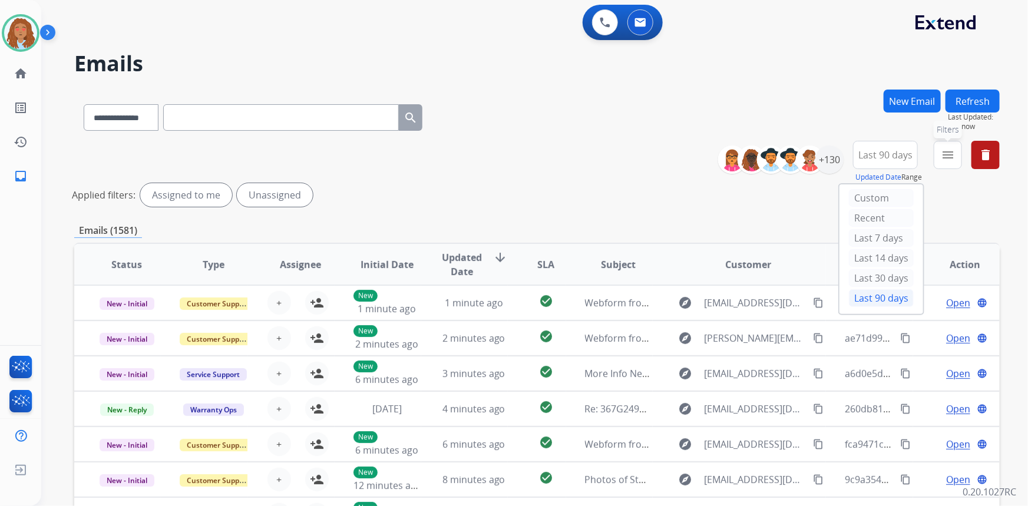
click at [946, 159] on mat-icon "menu" at bounding box center [948, 155] width 14 height 14
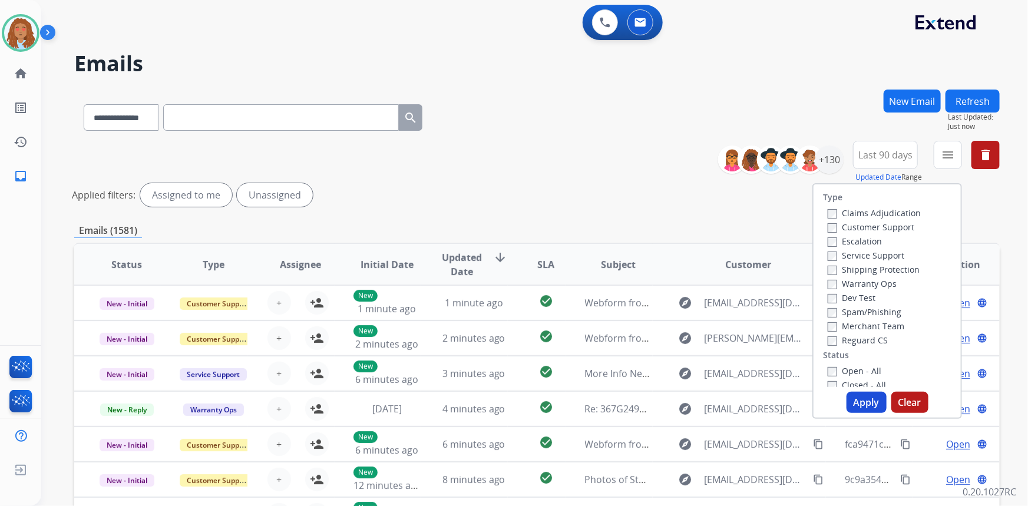
click at [874, 224] on label "Customer Support" at bounding box center [871, 227] width 87 height 11
click at [853, 268] on label "Shipping Protection" at bounding box center [874, 269] width 92 height 11
click at [860, 402] on button "Apply" at bounding box center [867, 402] width 40 height 21
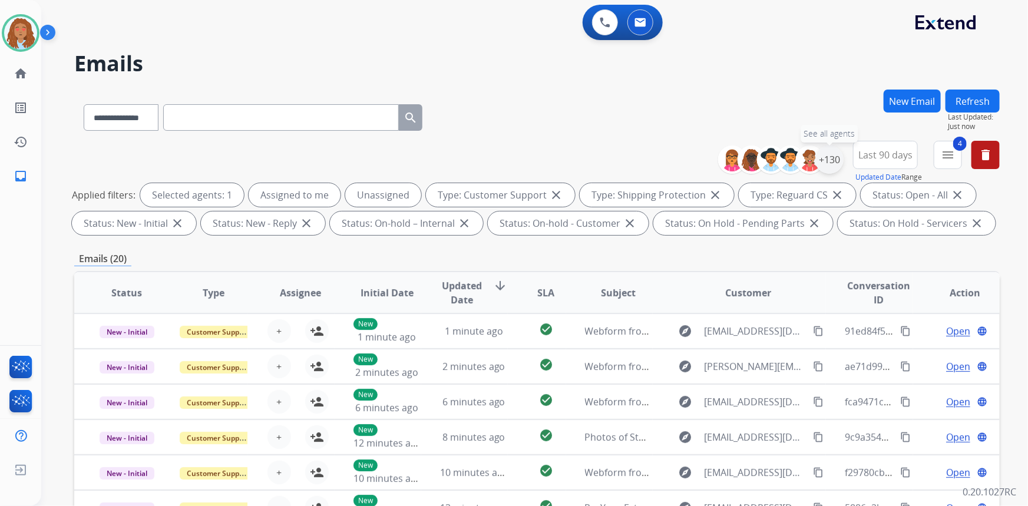
click at [832, 160] on div "+130" at bounding box center [830, 160] width 28 height 28
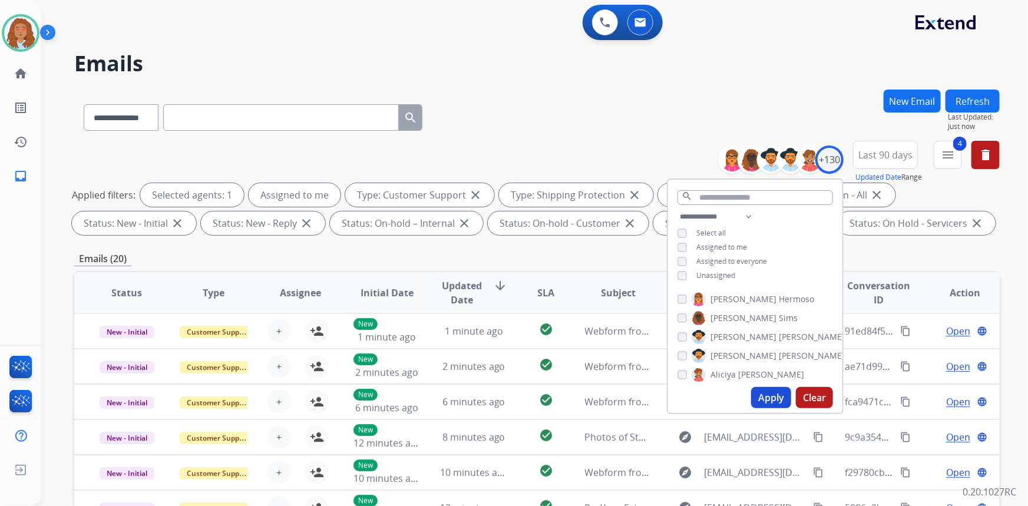
click at [779, 401] on button "Apply" at bounding box center [771, 397] width 40 height 21
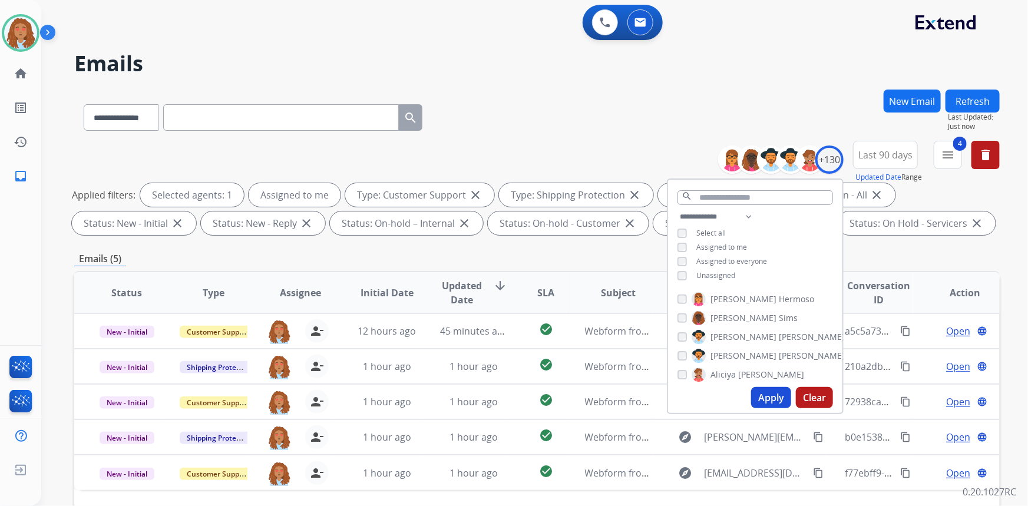
click at [607, 126] on div "**********" at bounding box center [537, 115] width 926 height 51
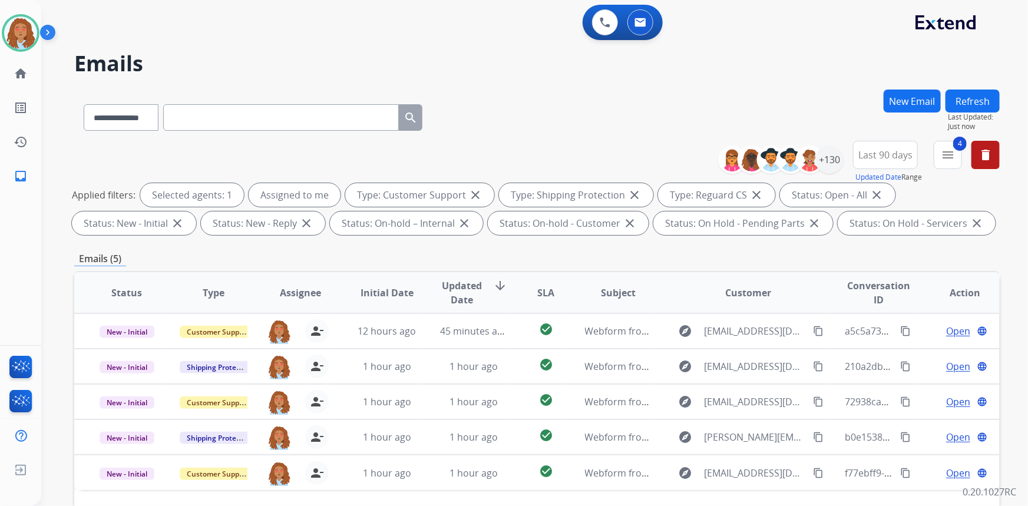
click at [967, 98] on button "Refresh" at bounding box center [973, 101] width 54 height 23
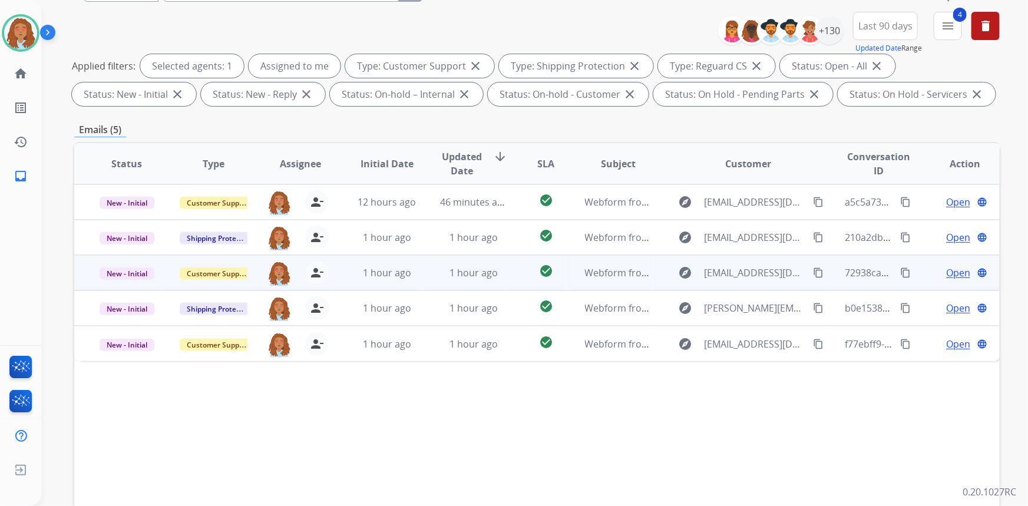
scroll to position [160, 0]
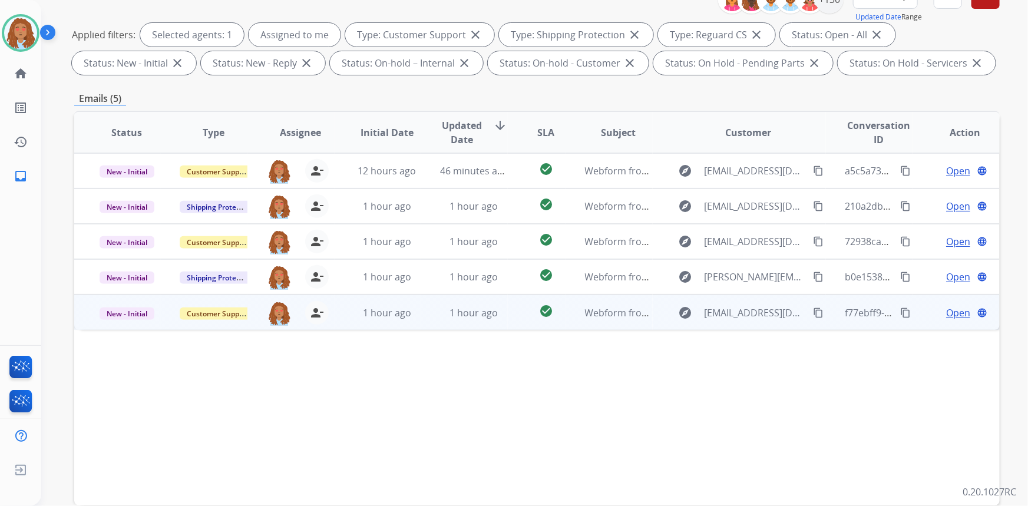
click at [743, 319] on div "explore [EMAIL_ADDRESS][DOMAIN_NAME] content_copy" at bounding box center [749, 313] width 154 height 19
click at [813, 311] on mat-icon "content_copy" at bounding box center [818, 312] width 11 height 11
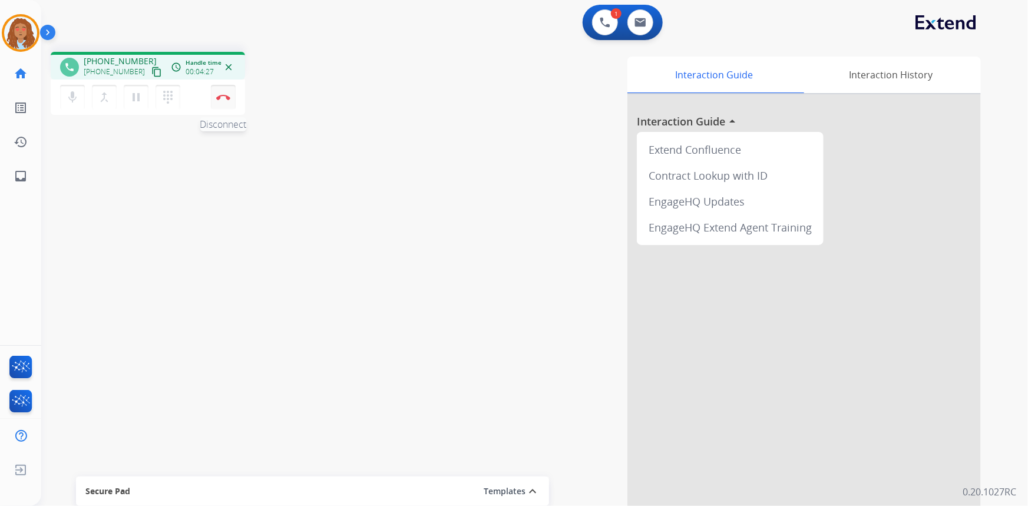
click at [215, 95] on button "Disconnect" at bounding box center [223, 97] width 25 height 25
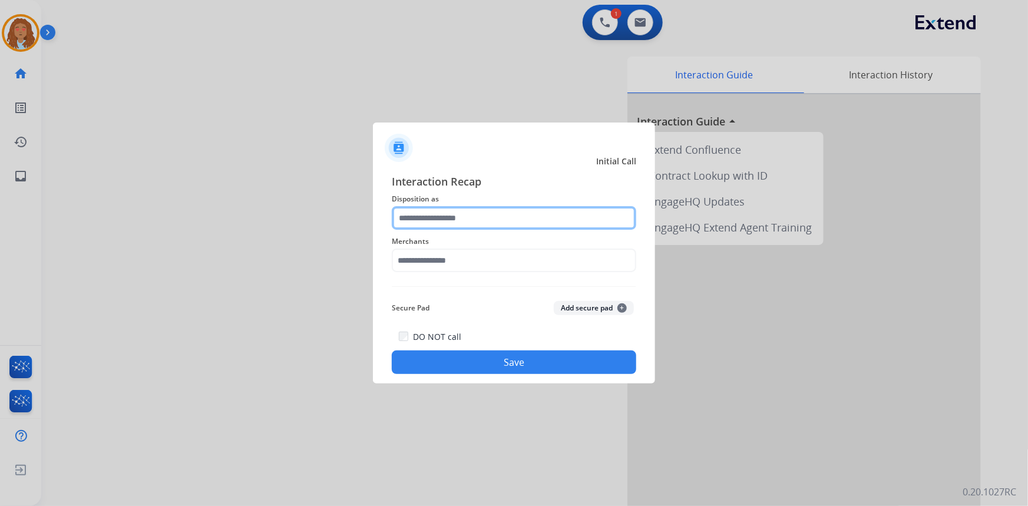
click at [459, 219] on input "text" at bounding box center [514, 218] width 245 height 24
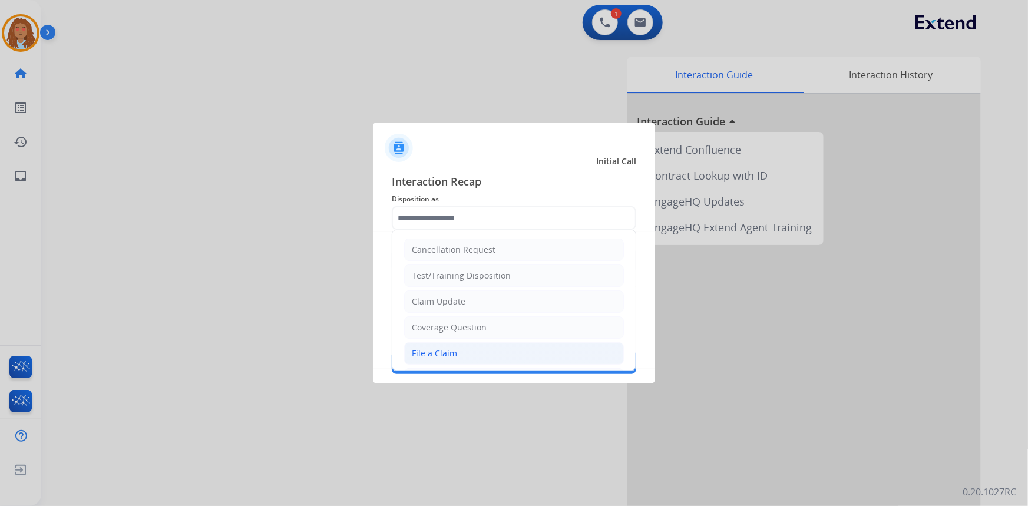
click at [447, 353] on div "File a Claim" at bounding box center [434, 354] width 45 height 12
type input "**********"
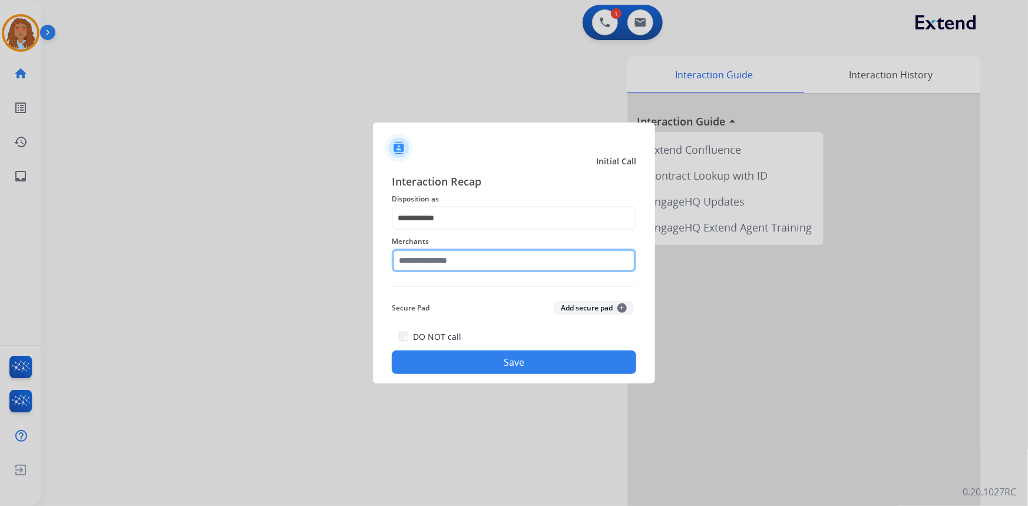
click at [427, 256] on input "text" at bounding box center [514, 261] width 245 height 24
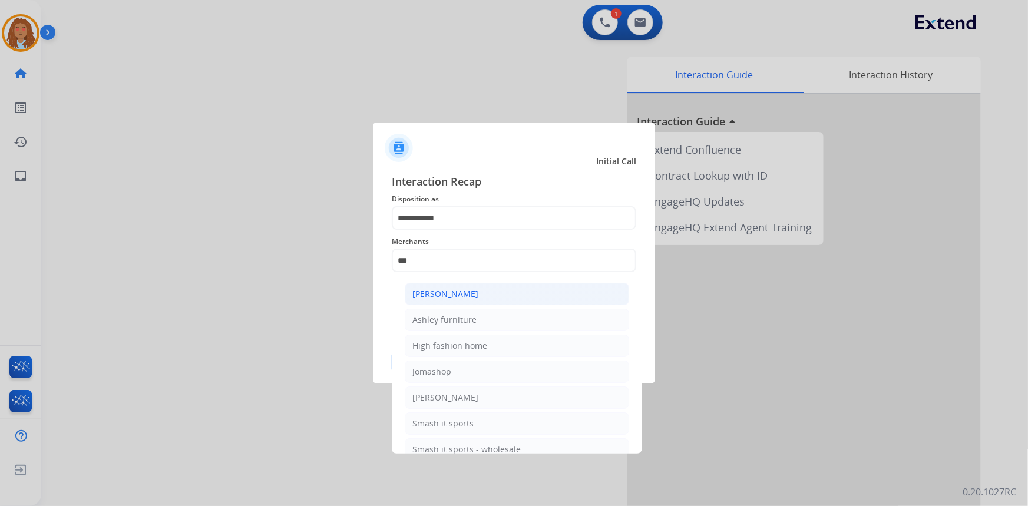
click at [451, 294] on div "[PERSON_NAME]" at bounding box center [446, 294] width 66 height 12
type input "**********"
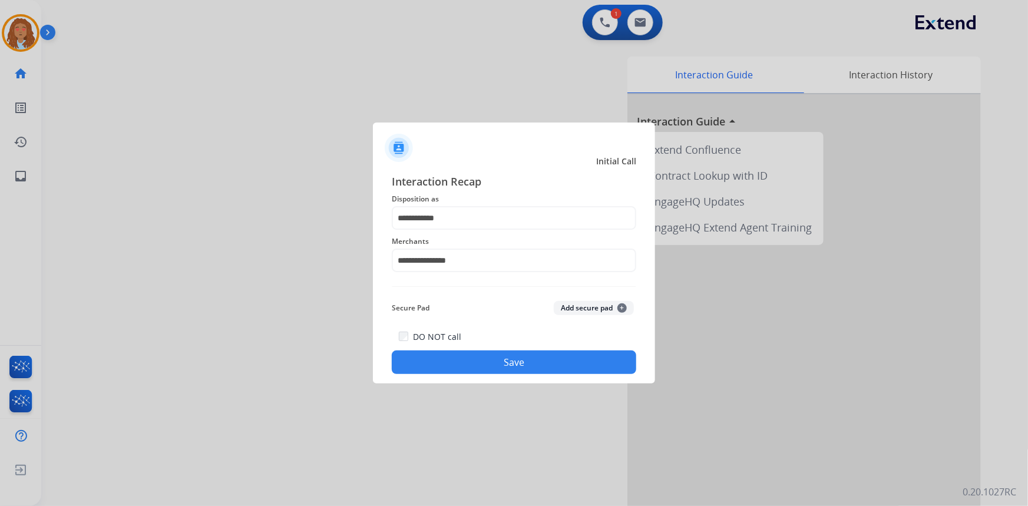
click at [251, 309] on div at bounding box center [514, 253] width 1028 height 506
click at [506, 364] on button "Save" at bounding box center [514, 363] width 245 height 24
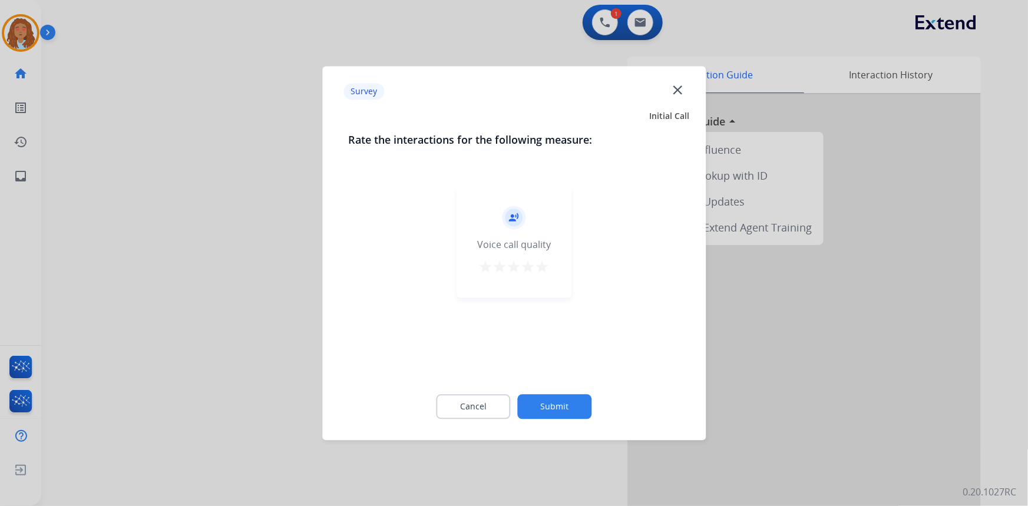
click at [224, 380] on div at bounding box center [514, 253] width 1028 height 506
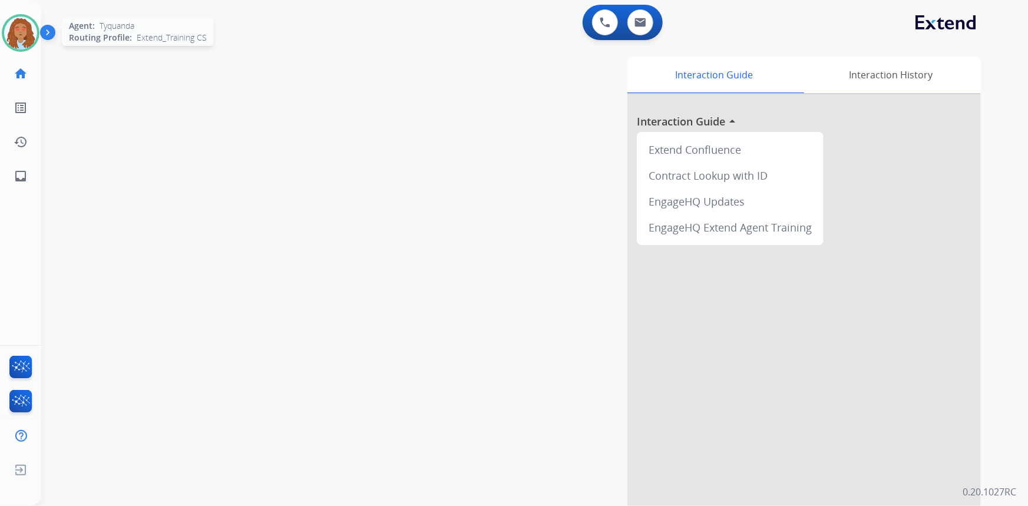
click at [32, 34] on img at bounding box center [20, 33] width 33 height 33
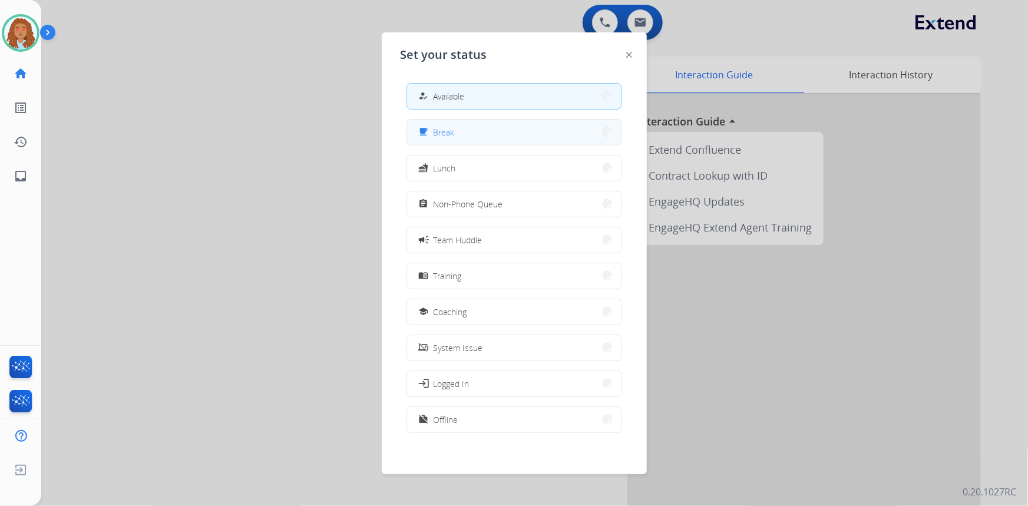
click at [470, 129] on button "free_breakfast Break" at bounding box center [514, 132] width 215 height 25
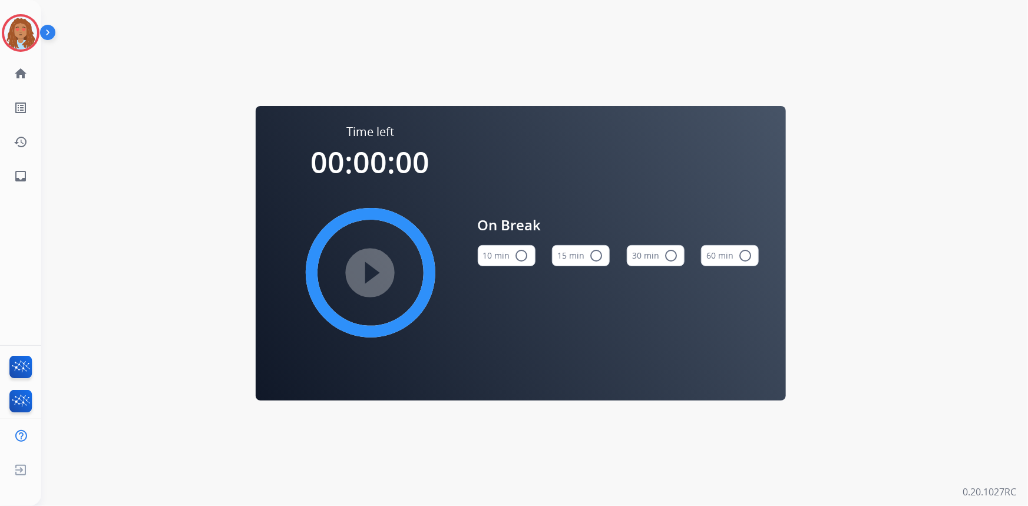
click at [518, 254] on mat-icon "radio_button_unchecked" at bounding box center [522, 256] width 14 height 14
click at [378, 273] on mat-icon "play_circle_filled" at bounding box center [371, 273] width 14 height 14
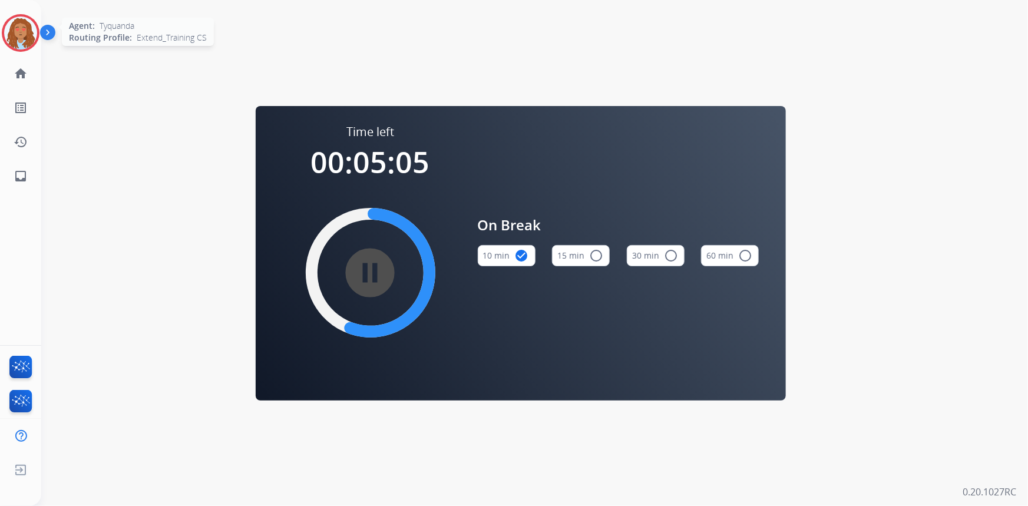
click at [16, 27] on img at bounding box center [20, 33] width 33 height 33
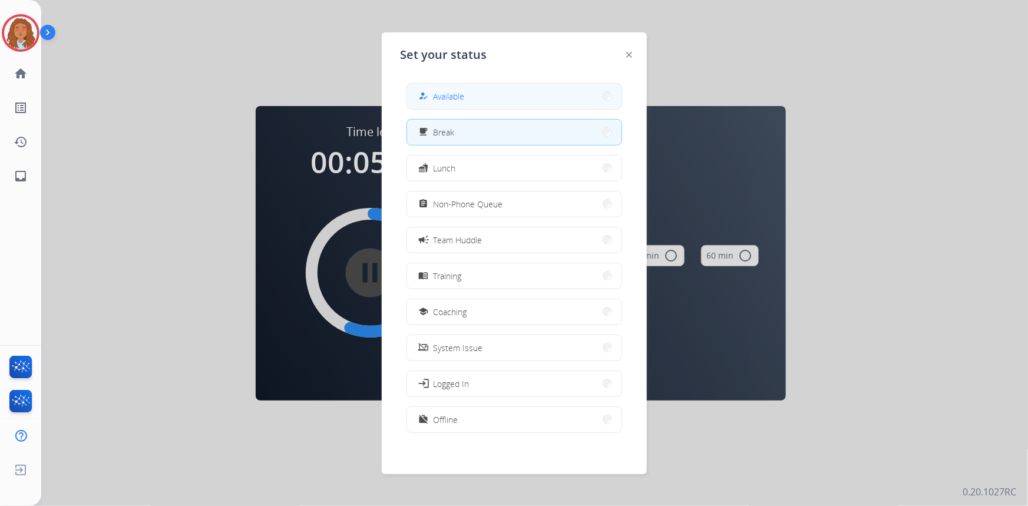
click at [443, 98] on span "Available" at bounding box center [449, 96] width 31 height 12
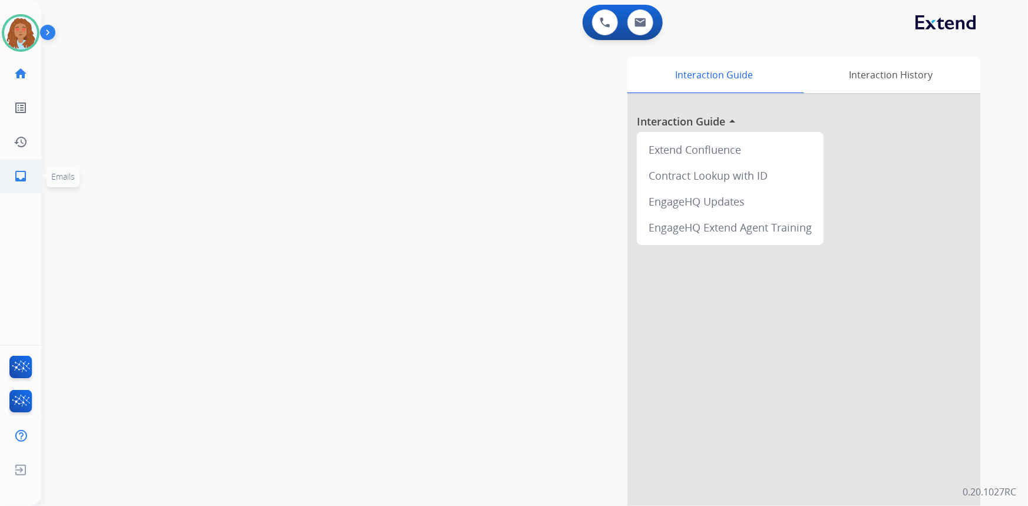
click at [24, 178] on mat-icon "inbox" at bounding box center [21, 176] width 14 height 14
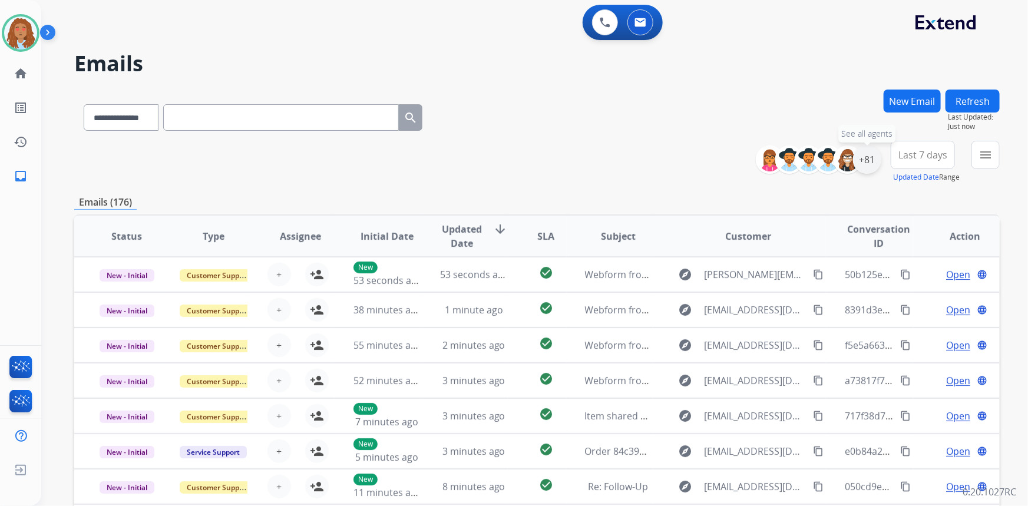
click at [868, 159] on div "+81" at bounding box center [867, 160] width 28 height 28
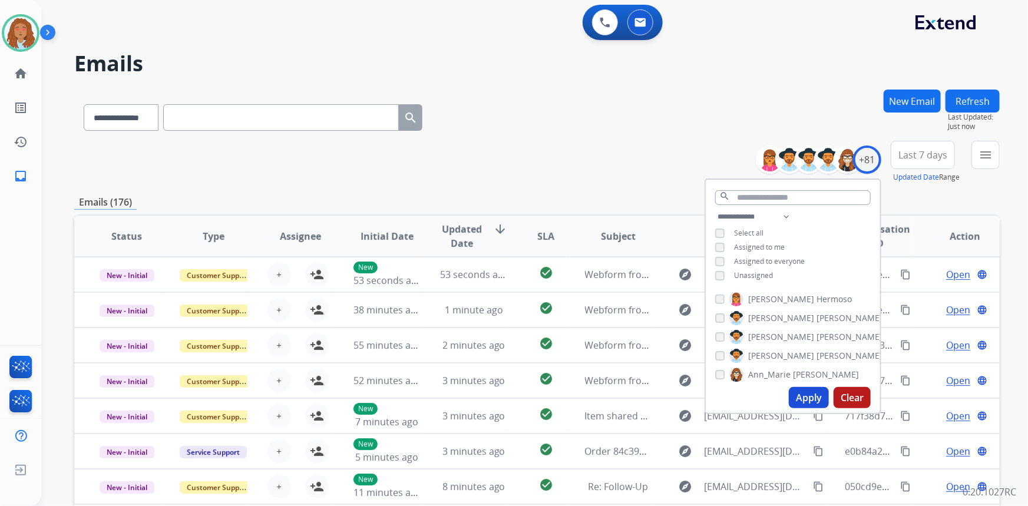
click at [806, 397] on button "Apply" at bounding box center [809, 397] width 40 height 21
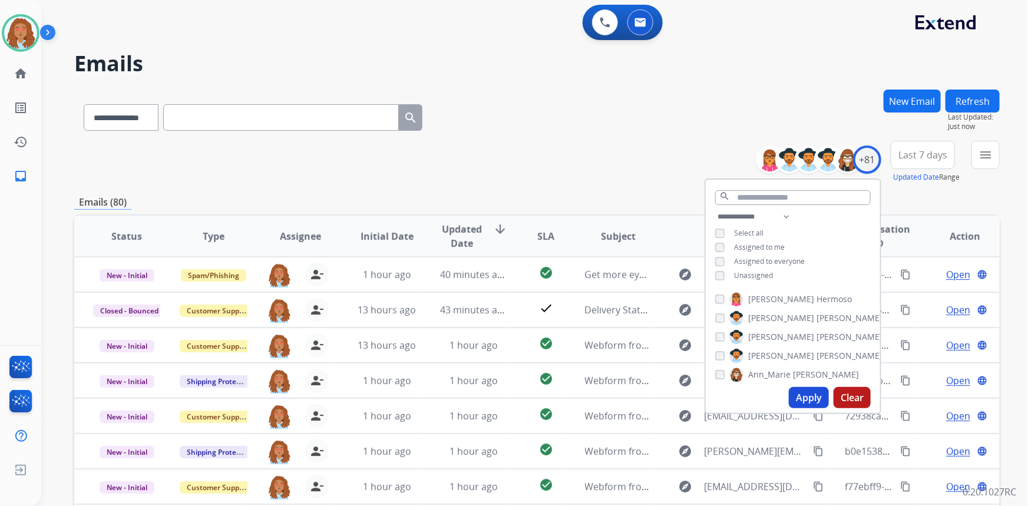
click at [807, 397] on button "Apply" at bounding box center [809, 397] width 40 height 21
click at [925, 153] on span "Last 7 days" at bounding box center [923, 155] width 49 height 5
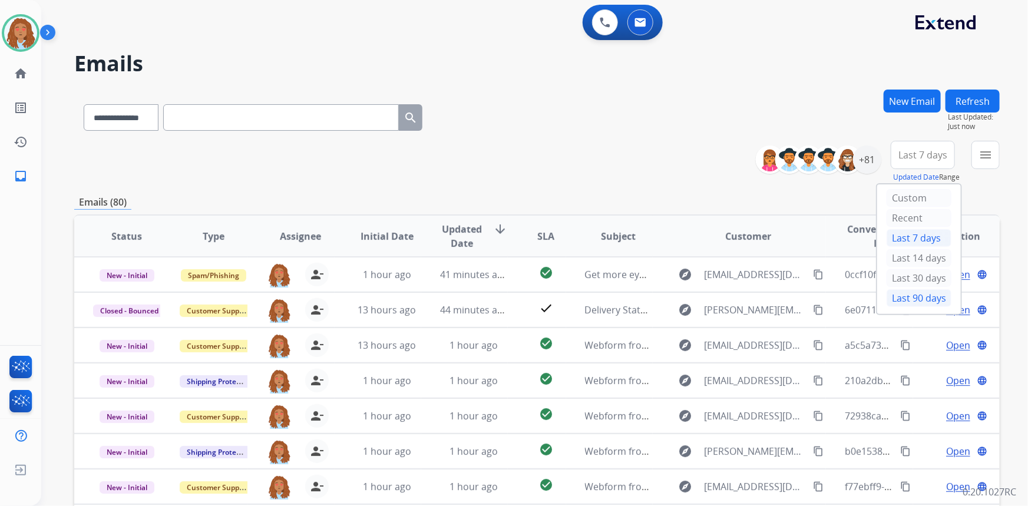
click at [919, 297] on div "Last 90 days" at bounding box center [919, 298] width 65 height 18
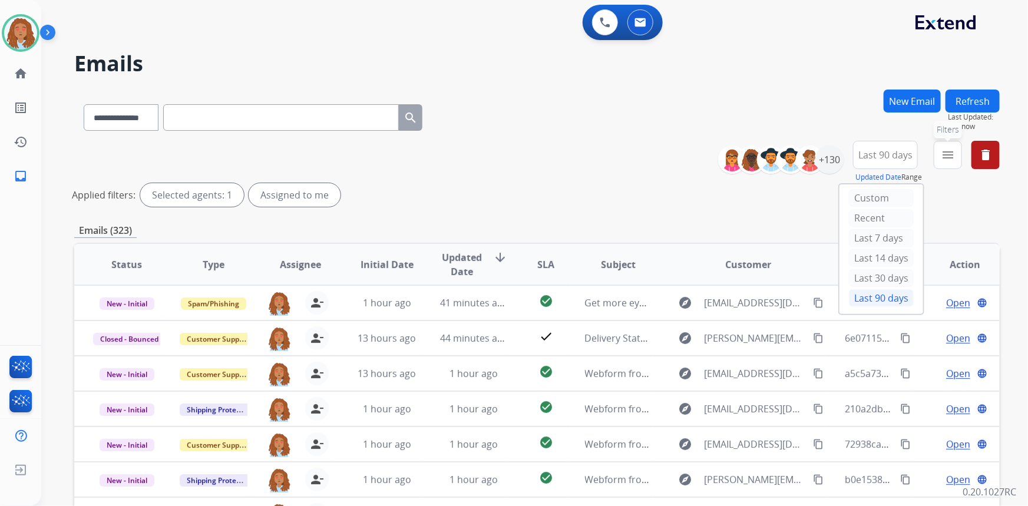
click at [954, 156] on mat-icon "menu" at bounding box center [948, 155] width 14 height 14
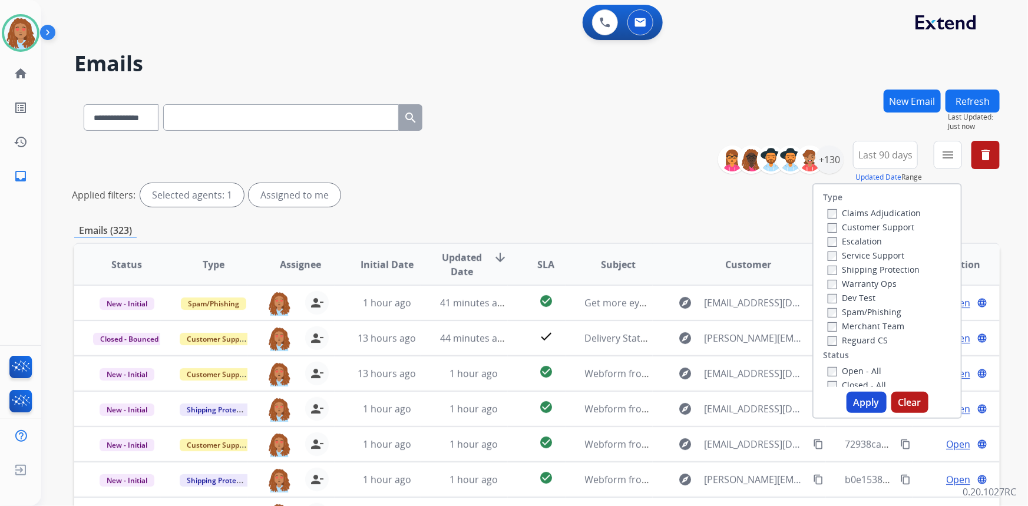
click at [872, 229] on label "Customer Support" at bounding box center [871, 227] width 87 height 11
click at [890, 271] on label "Shipping Protection" at bounding box center [874, 269] width 92 height 11
click at [864, 409] on button "Apply" at bounding box center [867, 402] width 40 height 21
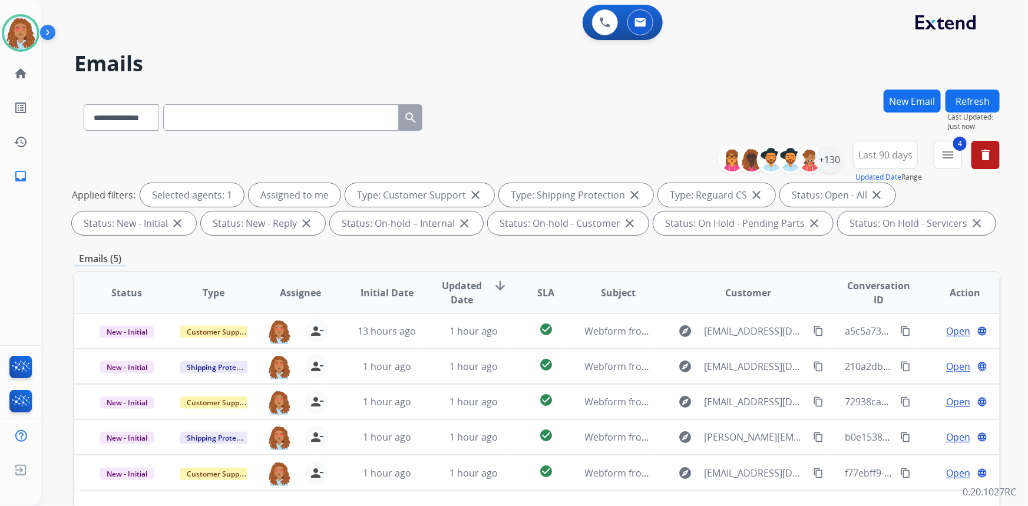
click at [727, 249] on div "**********" at bounding box center [537, 409] width 926 height 638
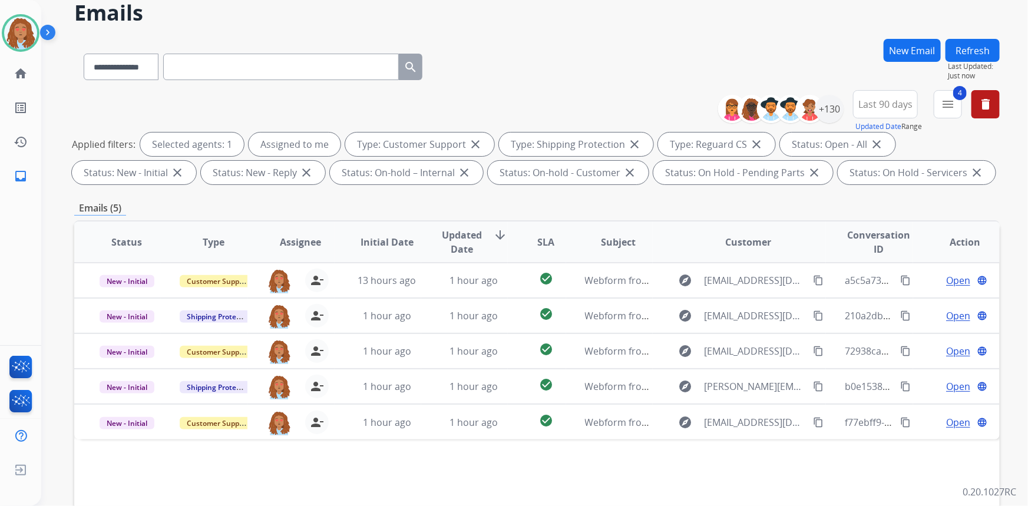
scroll to position [53, 0]
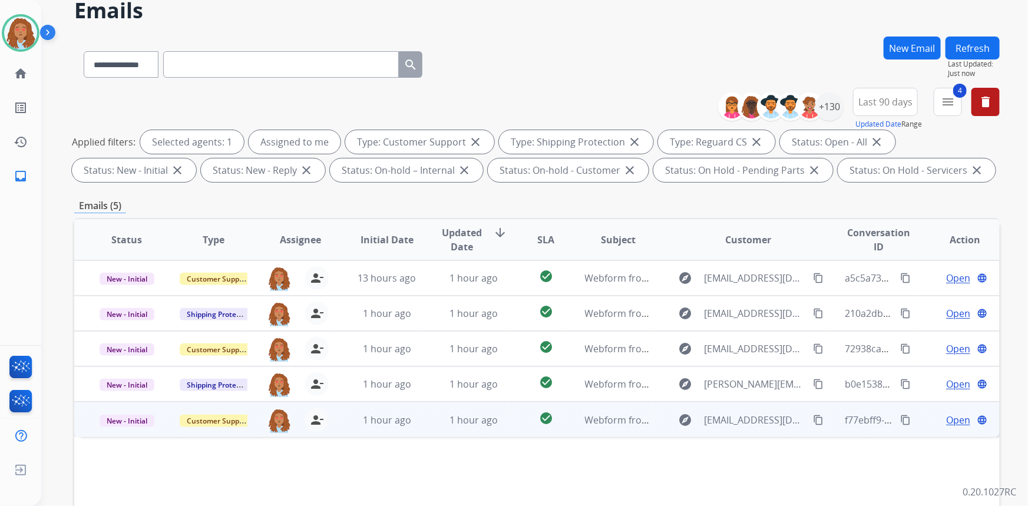
click at [766, 434] on td "explore [EMAIL_ADDRESS][DOMAIN_NAME] content_copy" at bounding box center [740, 419] width 174 height 35
click at [816, 424] on mat-icon "content_copy" at bounding box center [818, 419] width 11 height 11
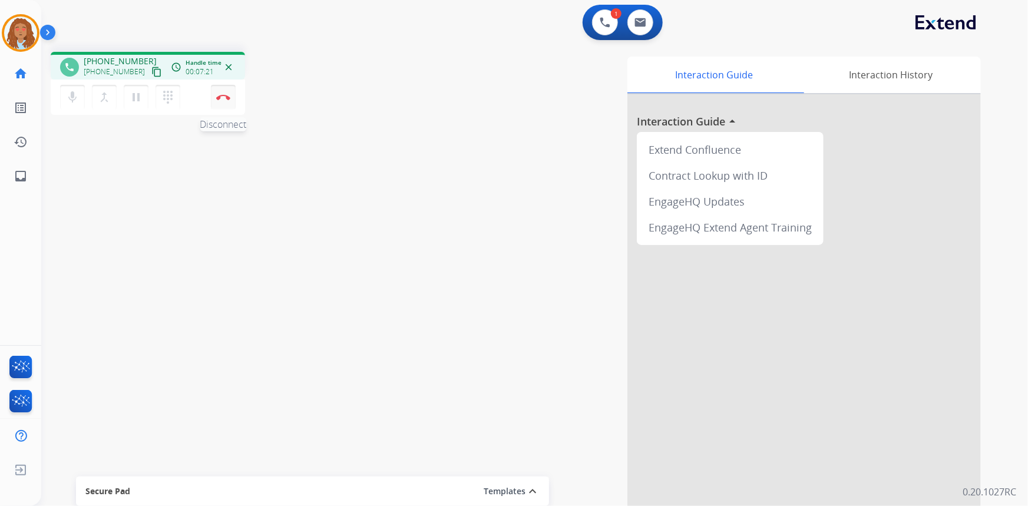
click at [219, 94] on img at bounding box center [223, 97] width 14 height 6
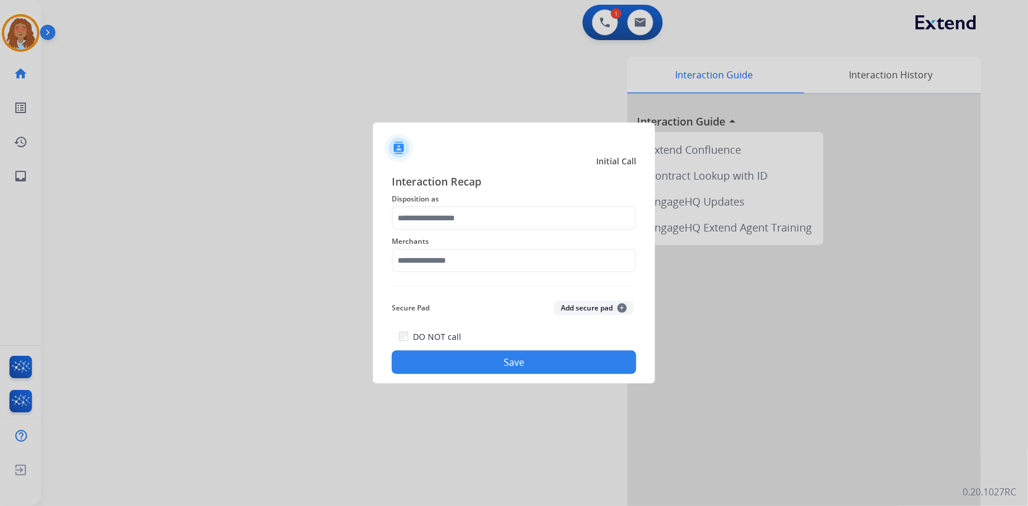
click at [479, 206] on span "Disposition as" at bounding box center [514, 199] width 245 height 14
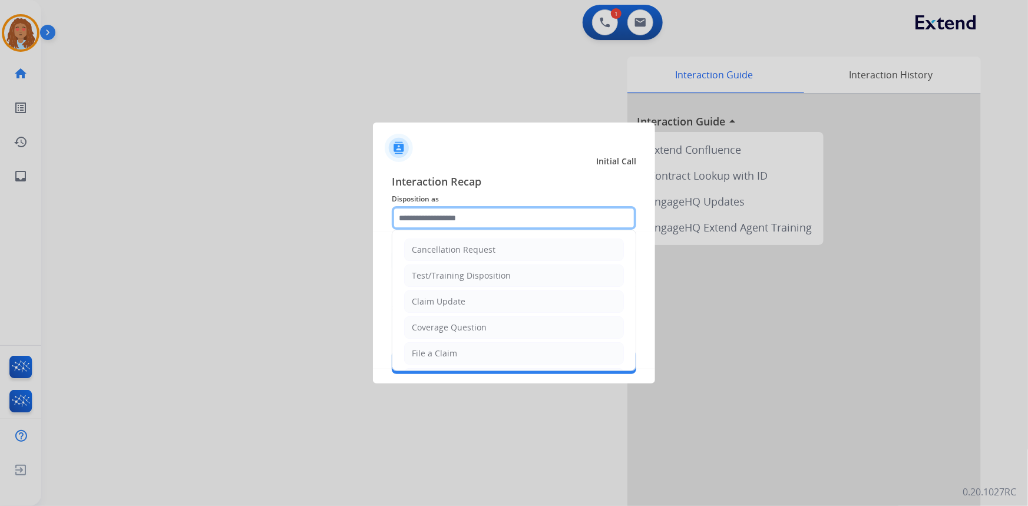
click at [474, 217] on input "text" at bounding box center [514, 218] width 245 height 24
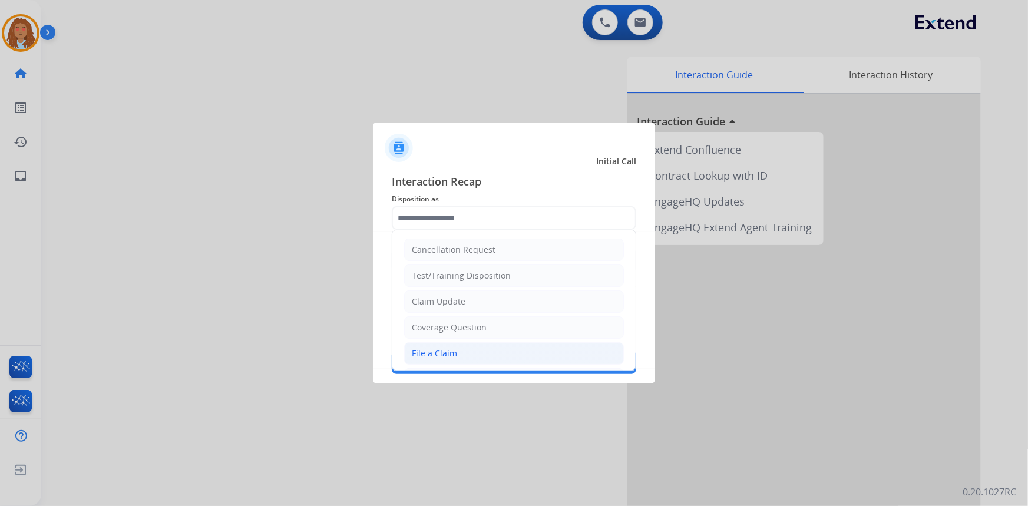
click at [454, 354] on div "File a Claim" at bounding box center [434, 354] width 45 height 12
type input "**********"
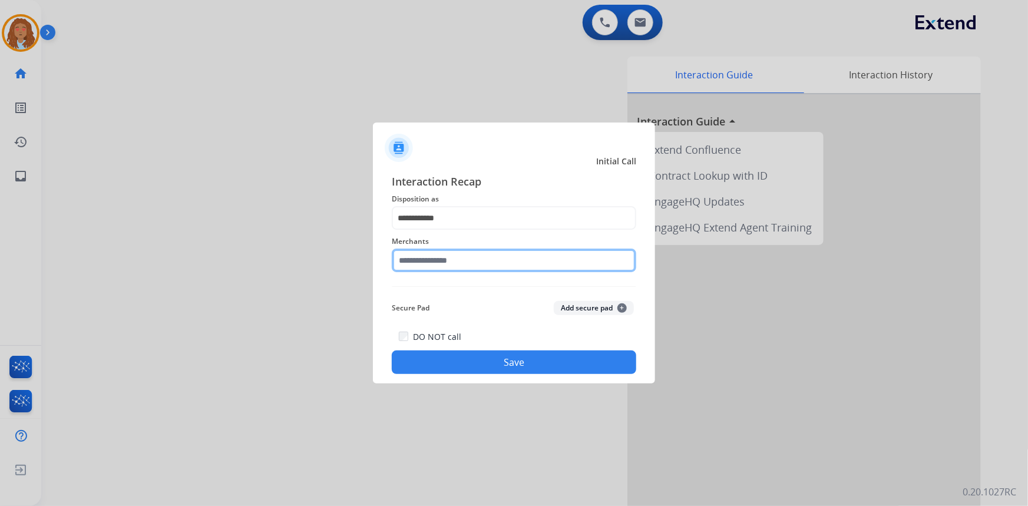
click at [444, 262] on input "text" at bounding box center [514, 261] width 245 height 24
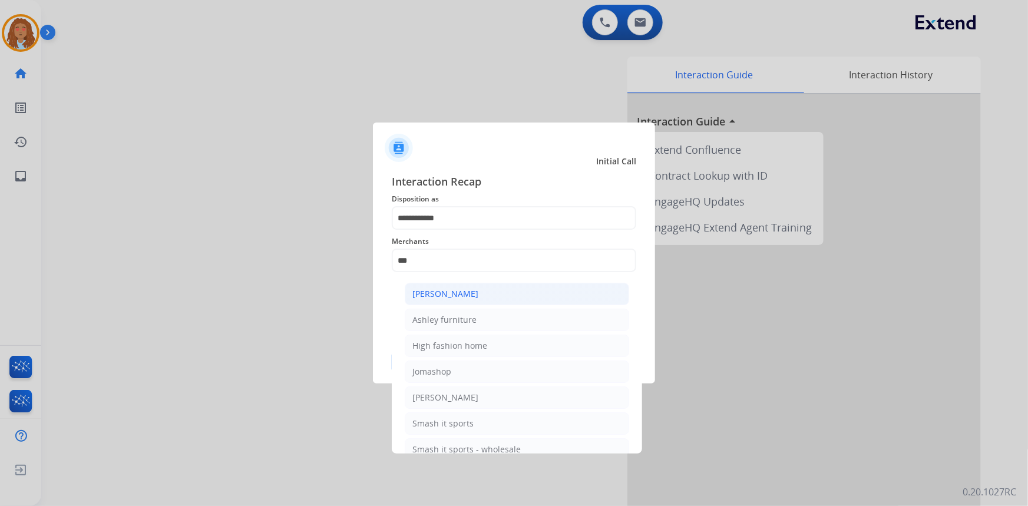
click at [449, 295] on div "[PERSON_NAME]" at bounding box center [446, 294] width 66 height 12
type input "**********"
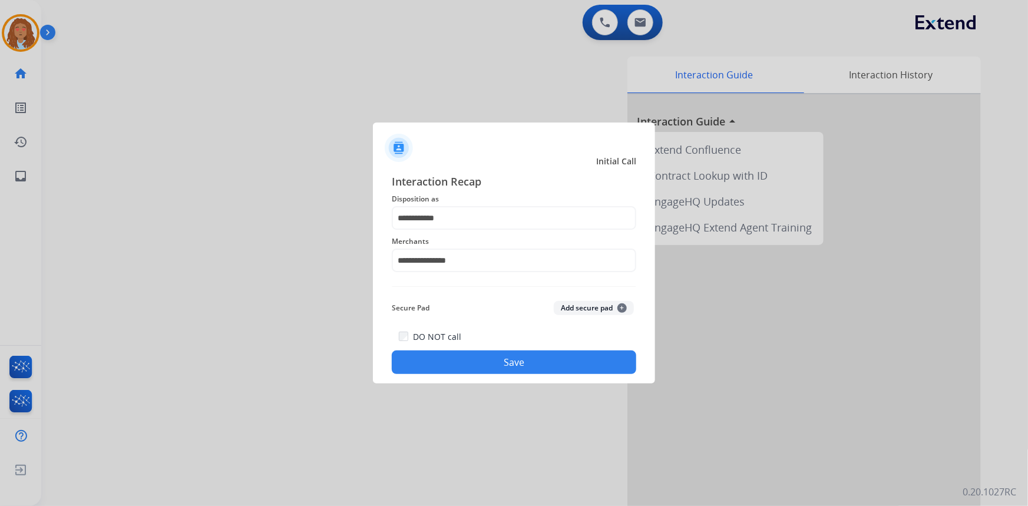
click at [488, 351] on button "Save" at bounding box center [514, 363] width 245 height 24
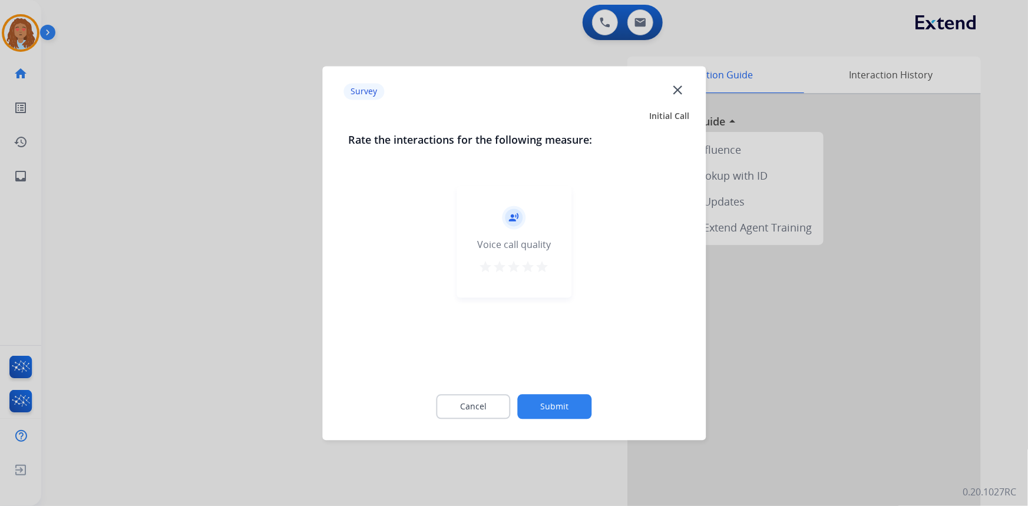
click at [225, 354] on div at bounding box center [514, 253] width 1028 height 506
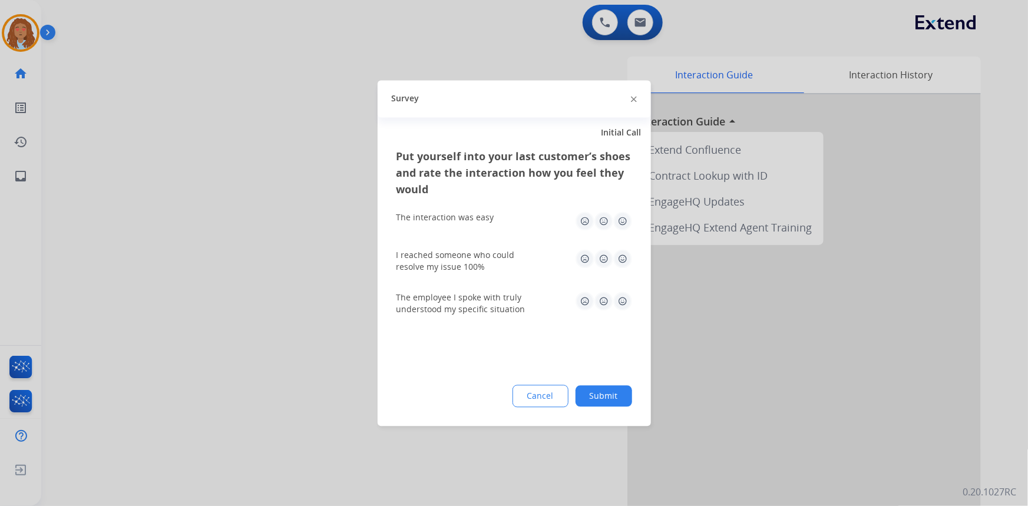
click at [225, 354] on div at bounding box center [514, 253] width 1028 height 506
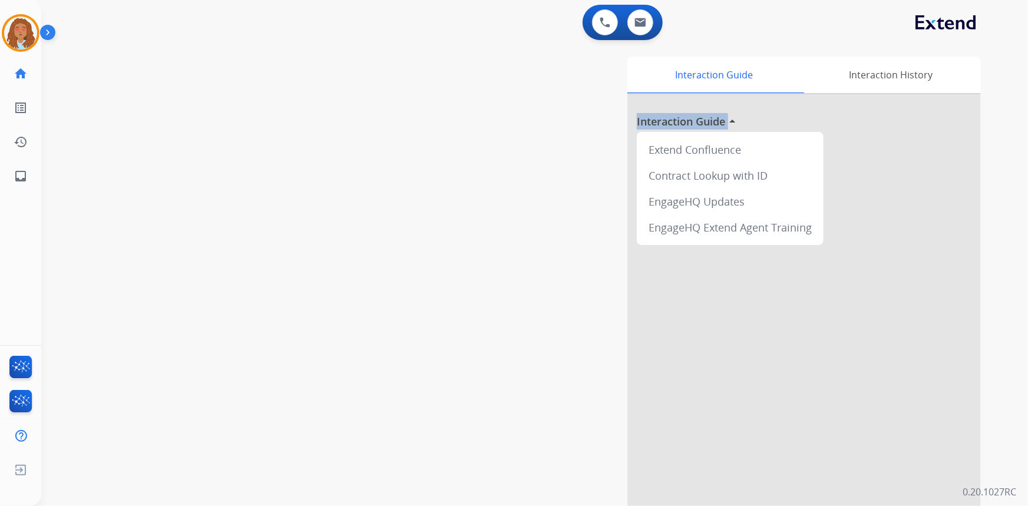
click at [225, 354] on div "swap_horiz Break voice bridge close_fullscreen Connect 3-Way Call merge_type Se…" at bounding box center [520, 288] width 959 height 492
click at [19, 177] on mat-icon "inbox" at bounding box center [21, 176] width 14 height 14
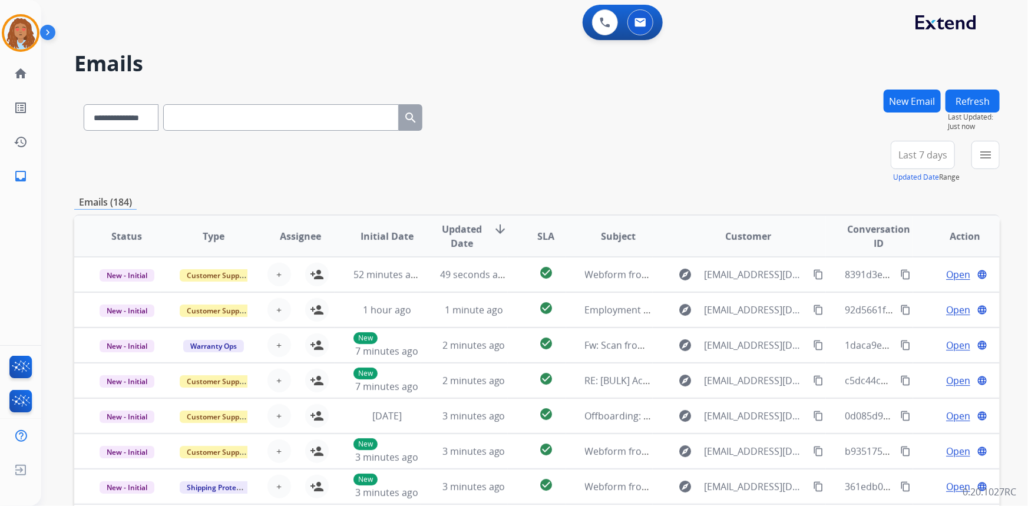
click at [915, 153] on span "Last 7 days" at bounding box center [923, 155] width 49 height 5
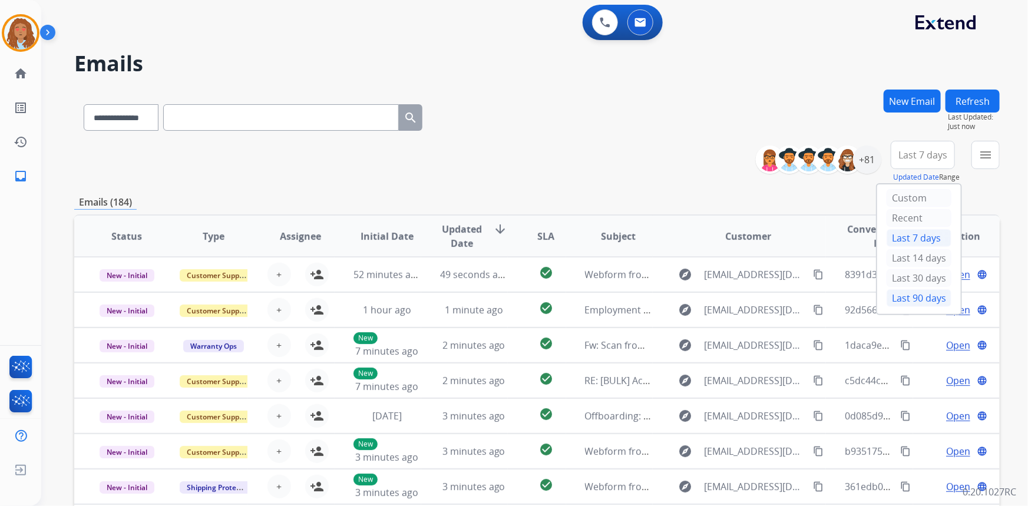
click at [906, 294] on div "Last 90 days" at bounding box center [919, 298] width 65 height 18
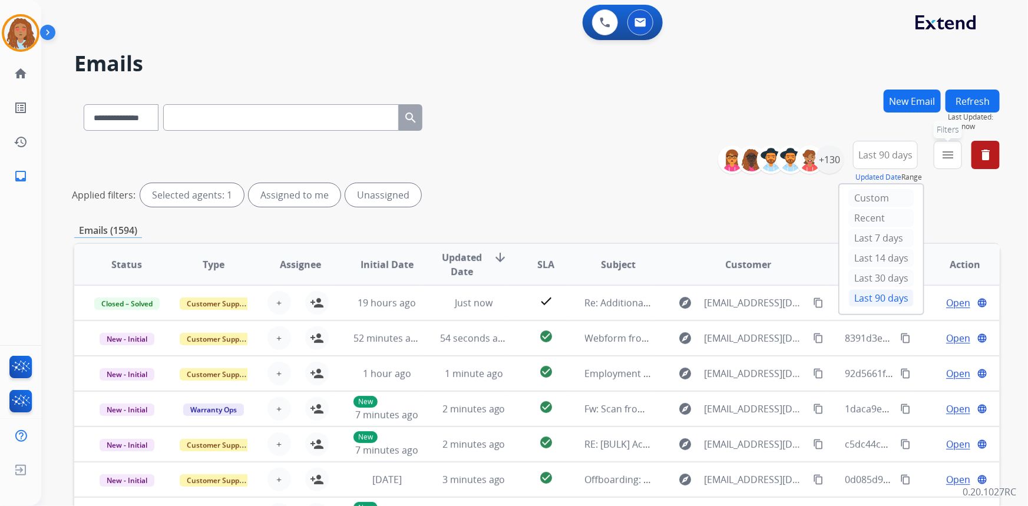
click at [949, 158] on mat-icon "menu" at bounding box center [948, 155] width 14 height 14
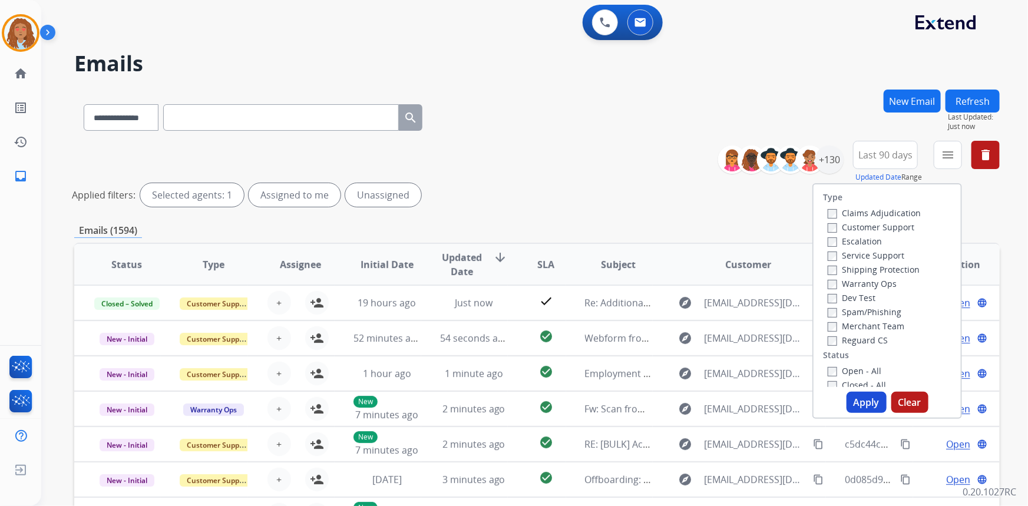
click at [872, 225] on label "Customer Support" at bounding box center [871, 227] width 87 height 11
click at [885, 266] on label "Shipping Protection" at bounding box center [874, 269] width 92 height 11
click at [865, 400] on button "Apply" at bounding box center [867, 402] width 40 height 21
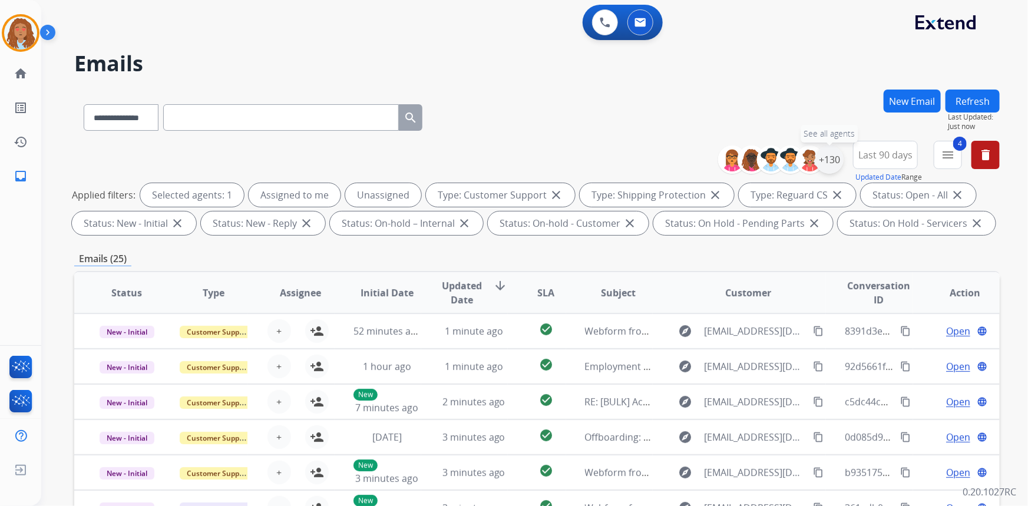
click at [829, 162] on div "+130" at bounding box center [830, 160] width 28 height 28
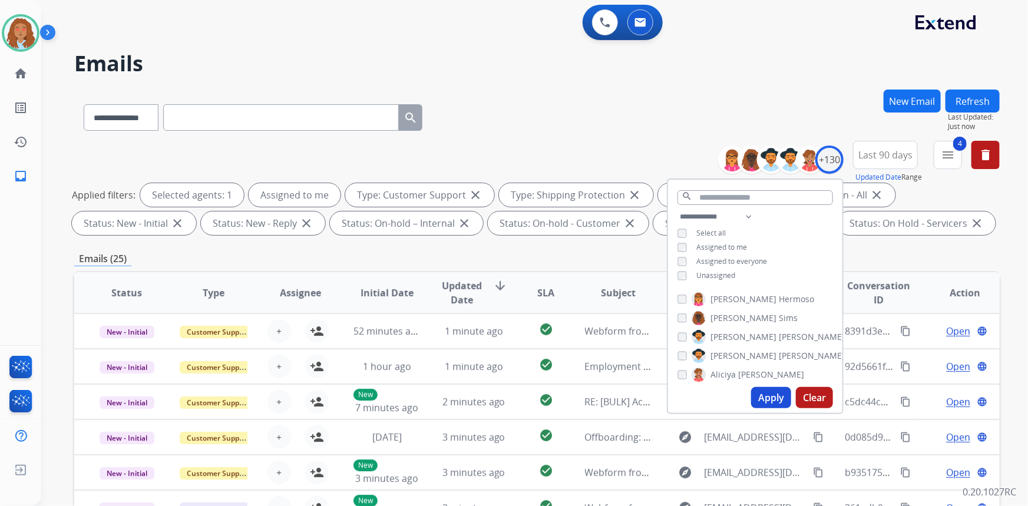
click at [773, 398] on button "Apply" at bounding box center [771, 397] width 40 height 21
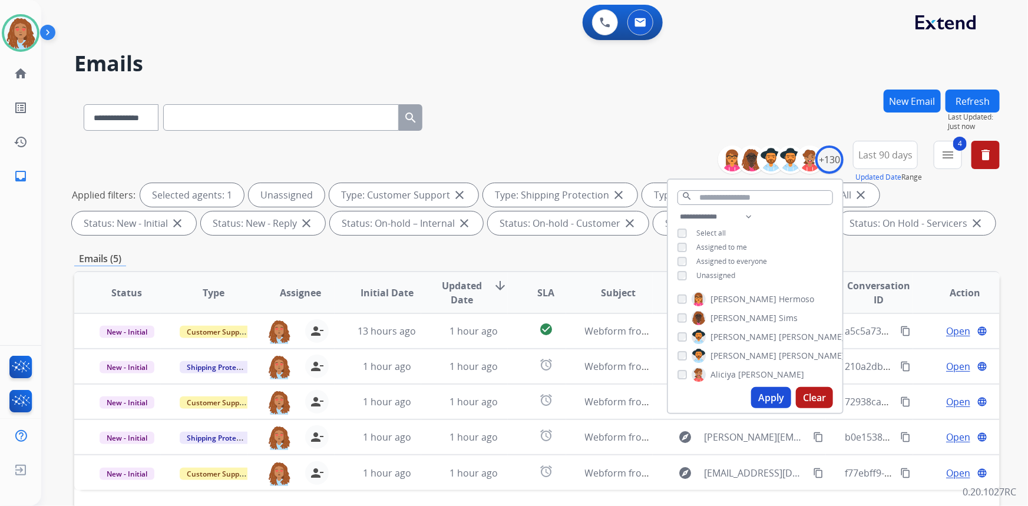
click at [780, 391] on button "Apply" at bounding box center [771, 397] width 40 height 21
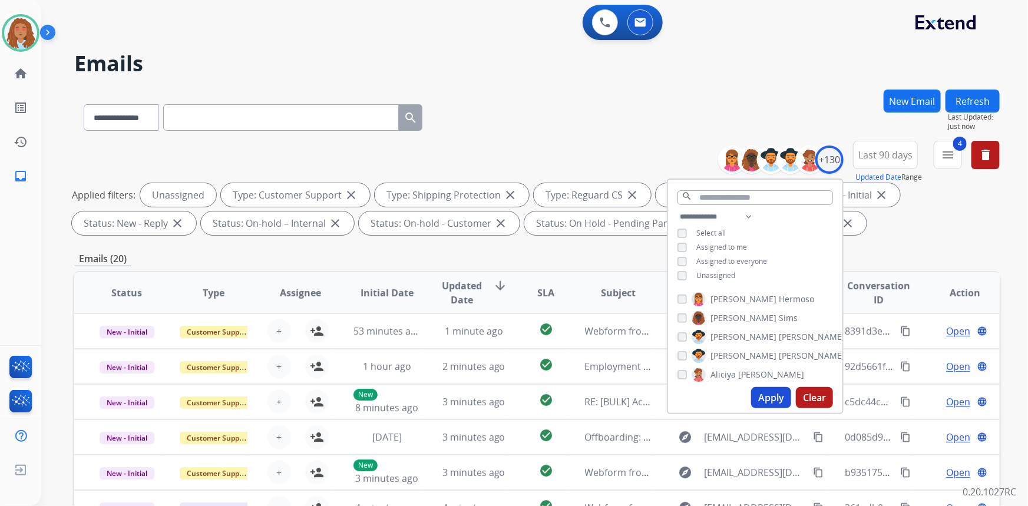
click at [684, 132] on div "**********" at bounding box center [537, 115] width 926 height 51
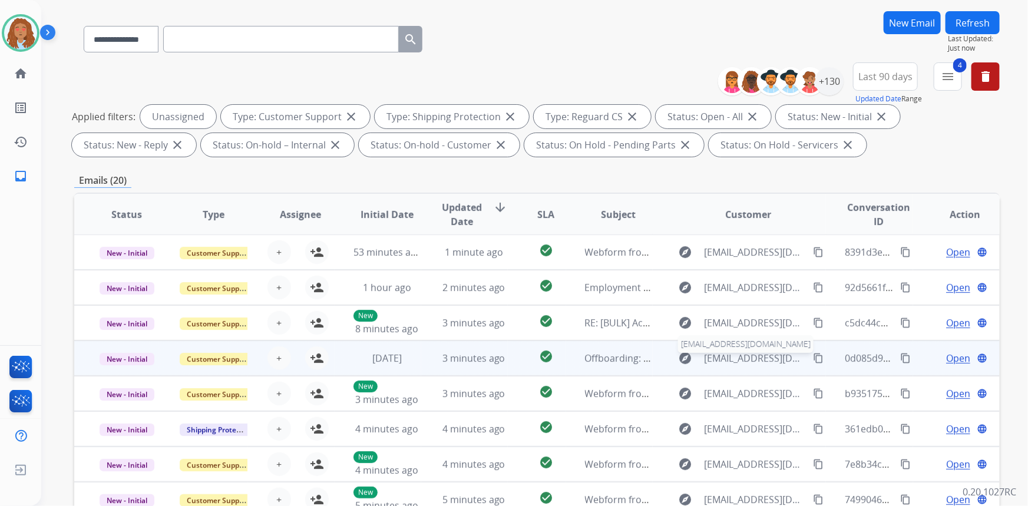
scroll to position [107, 0]
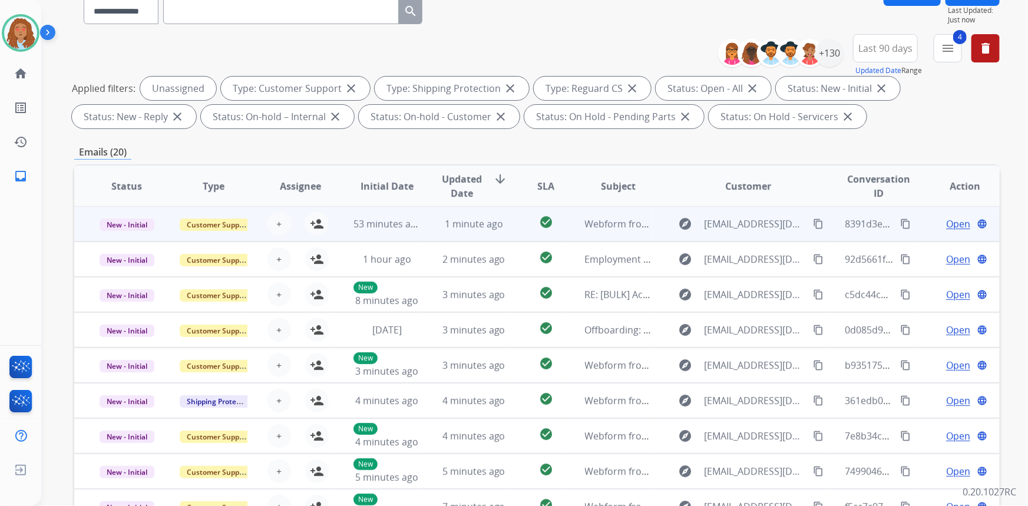
click at [737, 236] on td "explore [EMAIL_ADDRESS][DOMAIN_NAME] content_copy" at bounding box center [740, 223] width 174 height 35
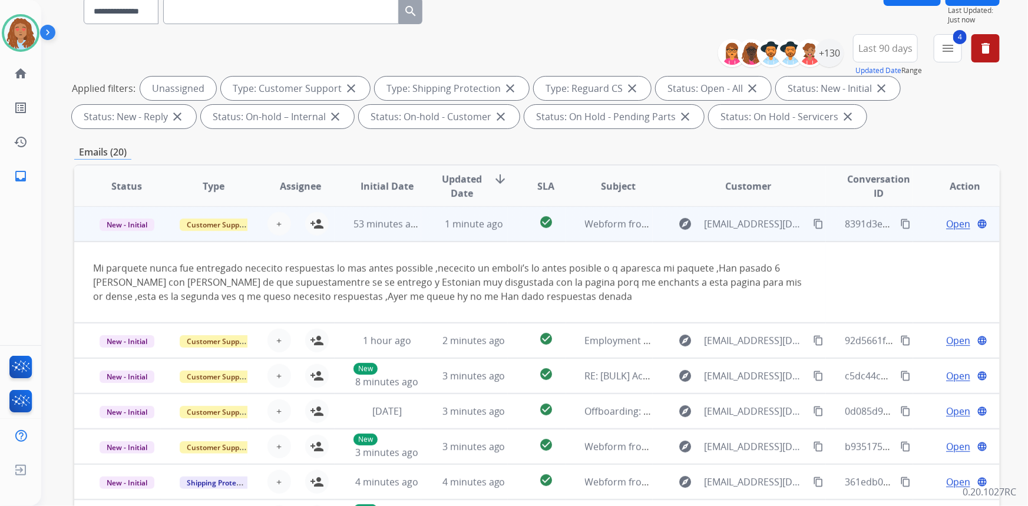
scroll to position [0, 0]
click at [737, 236] on td "explore [EMAIL_ADDRESS][DOMAIN_NAME] content_copy" at bounding box center [740, 224] width 174 height 35
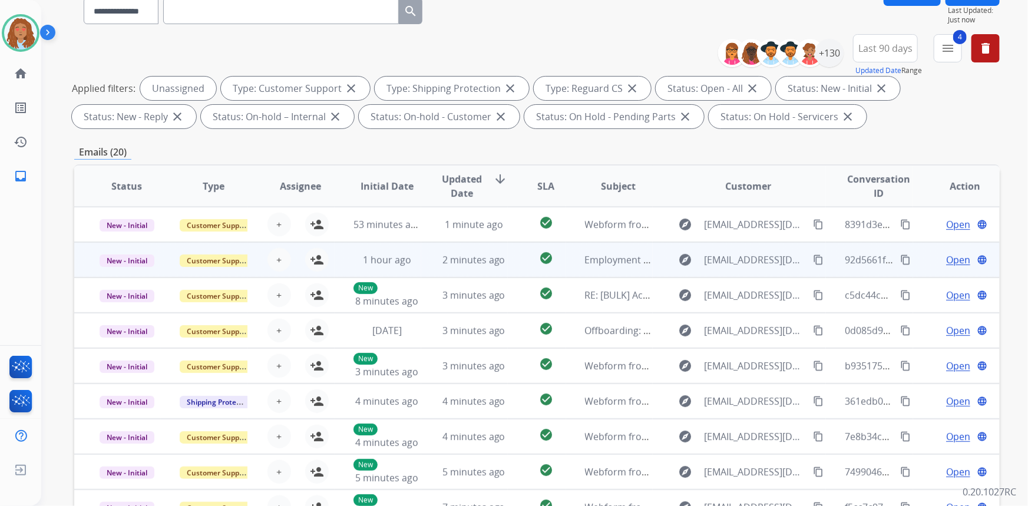
click at [737, 272] on td "explore [EMAIL_ADDRESS][DOMAIN_NAME] content_copy" at bounding box center [740, 259] width 174 height 35
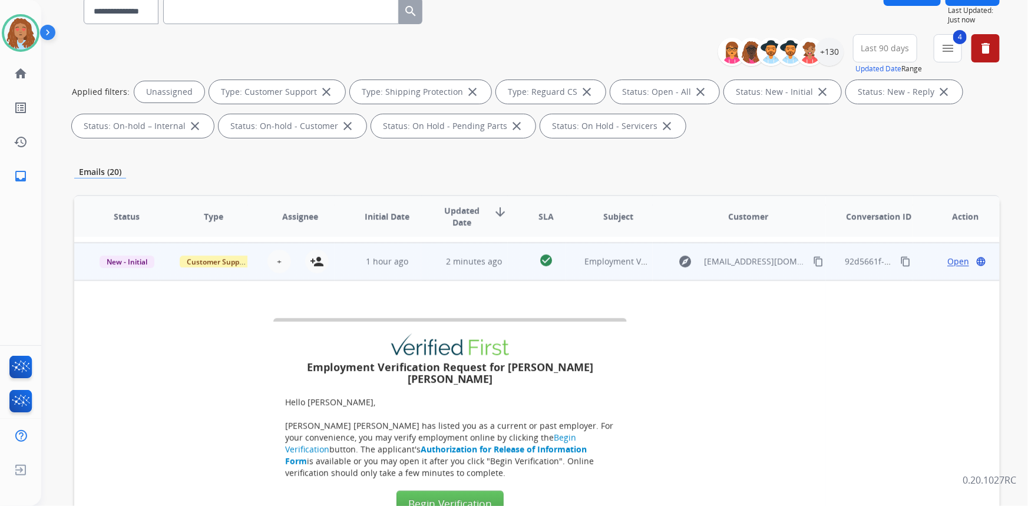
scroll to position [35, 0]
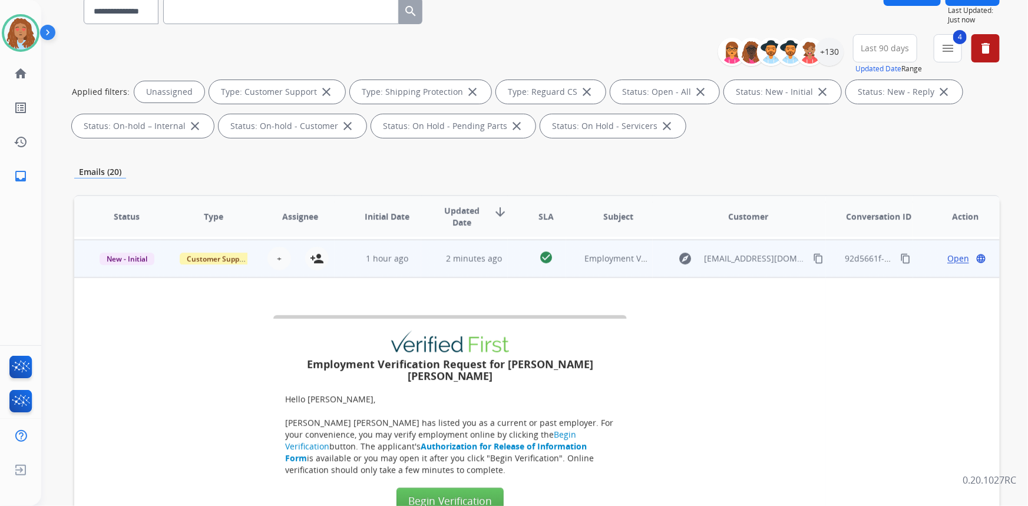
click at [730, 269] on td "explore [EMAIL_ADDRESS][DOMAIN_NAME] content_copy" at bounding box center [740, 259] width 174 height 38
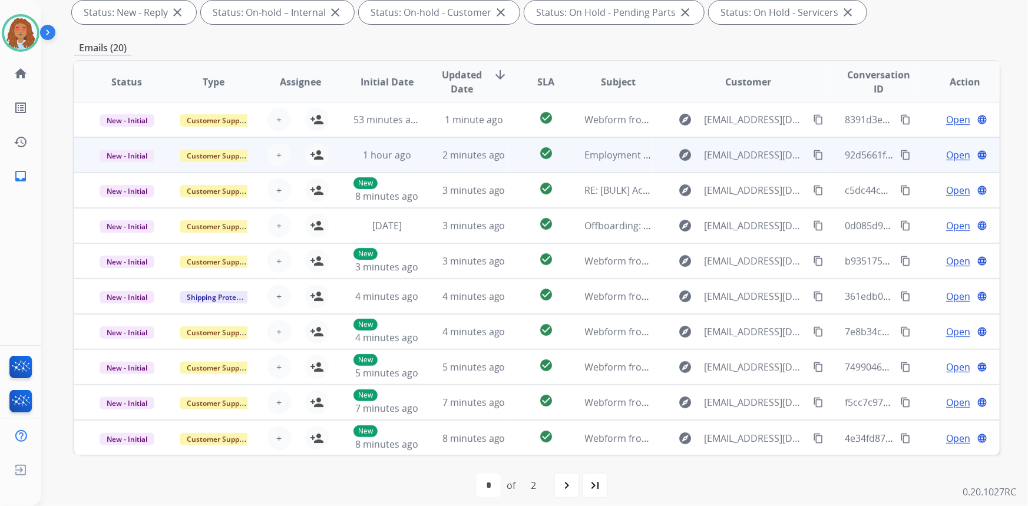
scroll to position [214, 0]
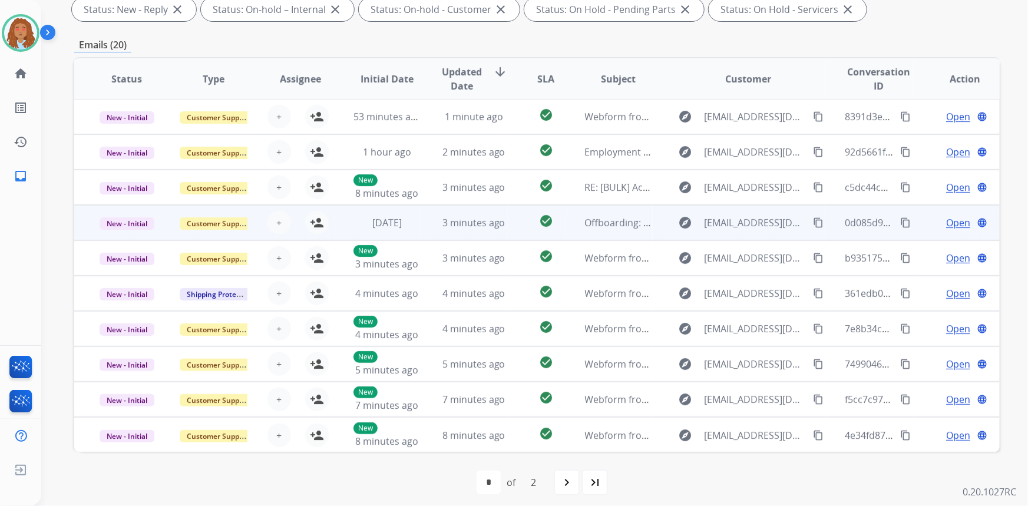
click at [733, 232] on td "explore [EMAIL_ADDRESS][DOMAIN_NAME] content_copy" at bounding box center [740, 222] width 174 height 35
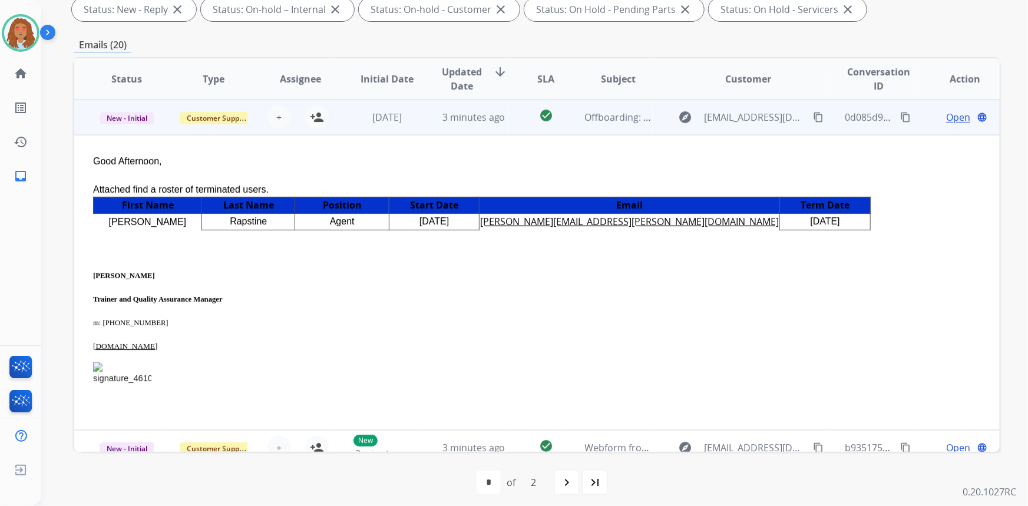
scroll to position [52, 0]
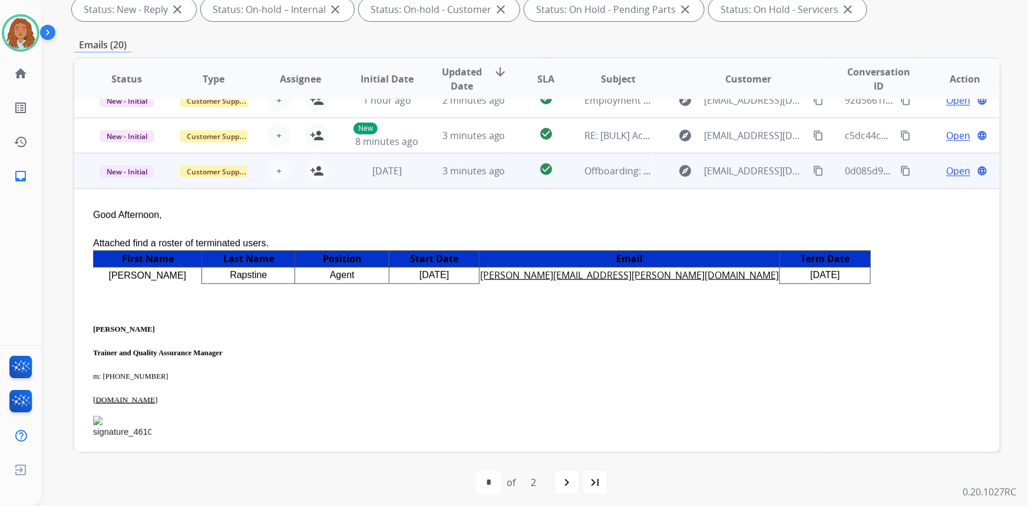
click at [735, 181] on td "explore [EMAIL_ADDRESS][DOMAIN_NAME] content_copy" at bounding box center [740, 170] width 174 height 35
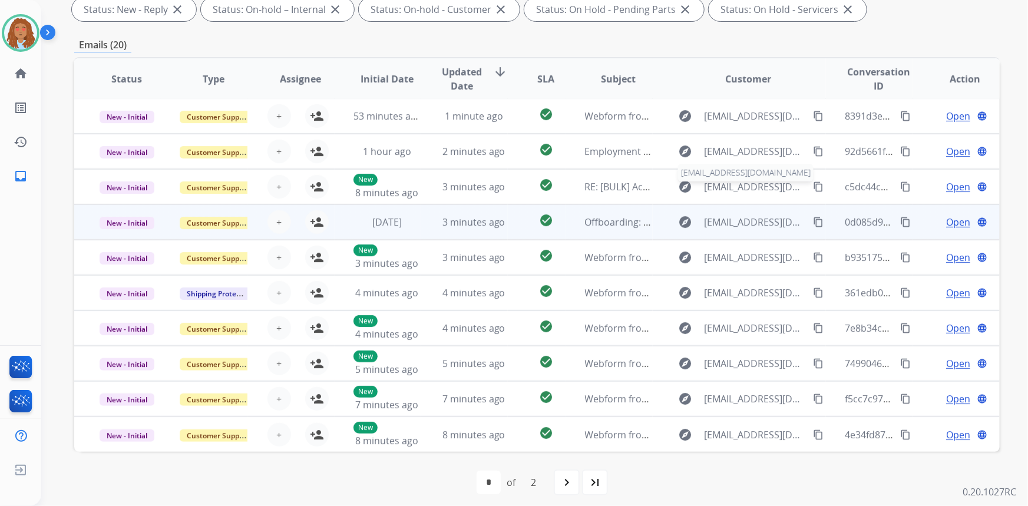
scroll to position [1, 0]
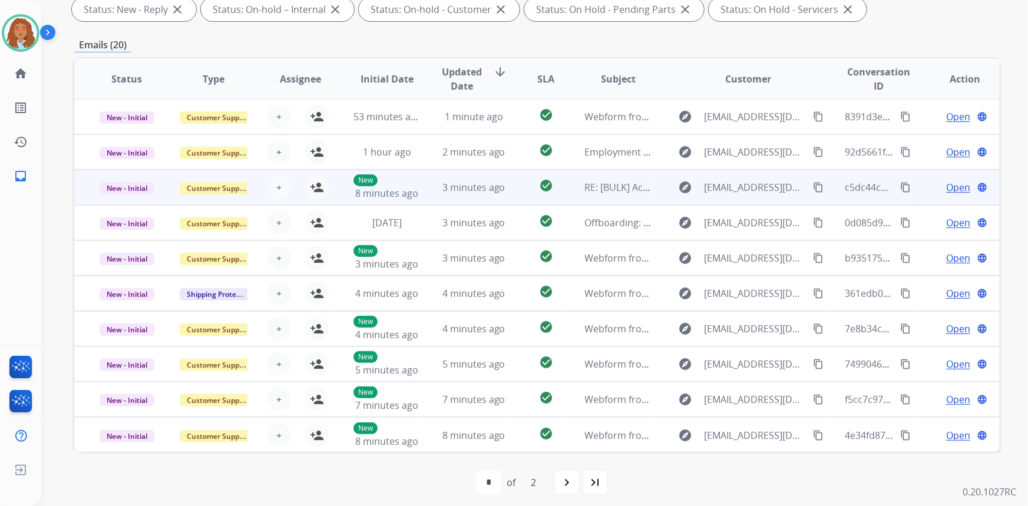
click at [731, 197] on td "explore [EMAIL_ADDRESS][DOMAIN_NAME] content_copy" at bounding box center [740, 187] width 174 height 35
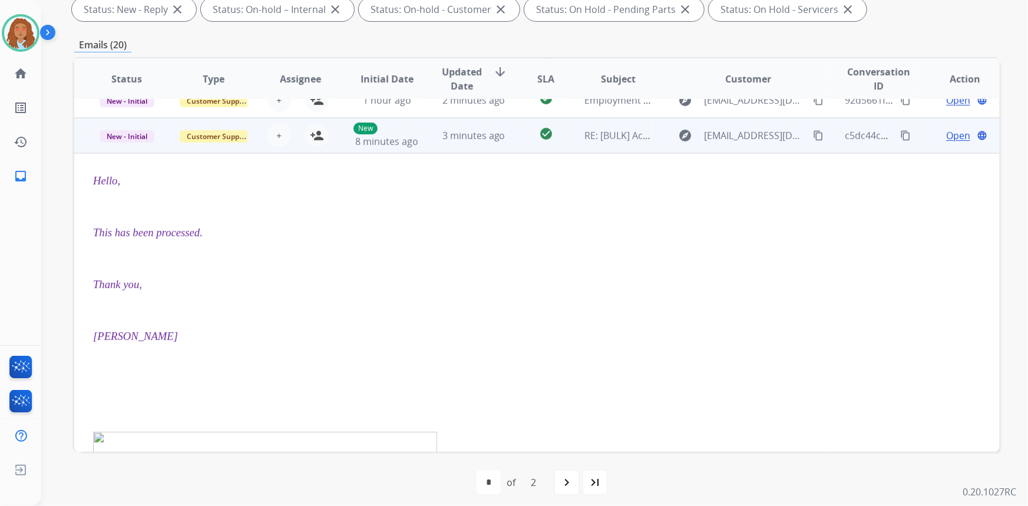
scroll to position [71, 0]
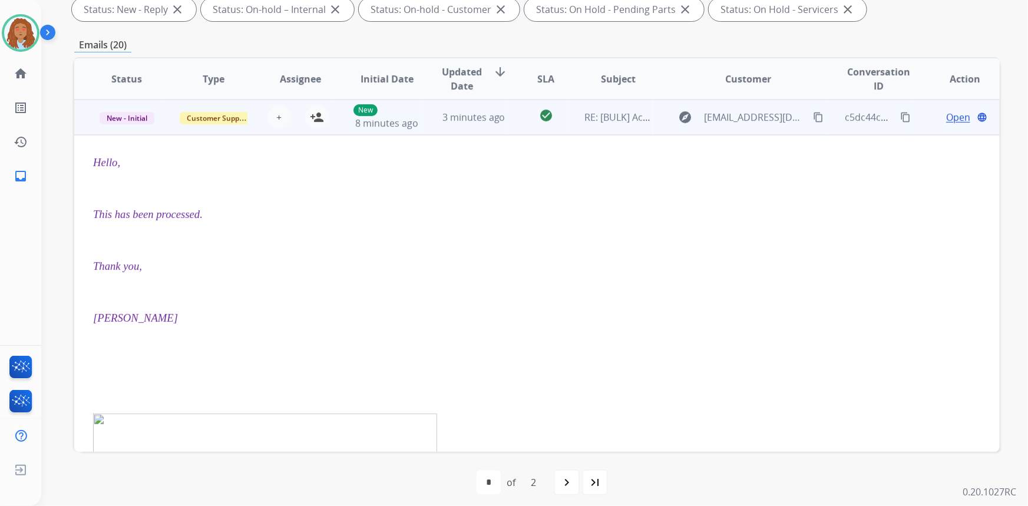
click at [728, 128] on td "explore [EMAIL_ADDRESS][DOMAIN_NAME] content_copy" at bounding box center [740, 117] width 174 height 35
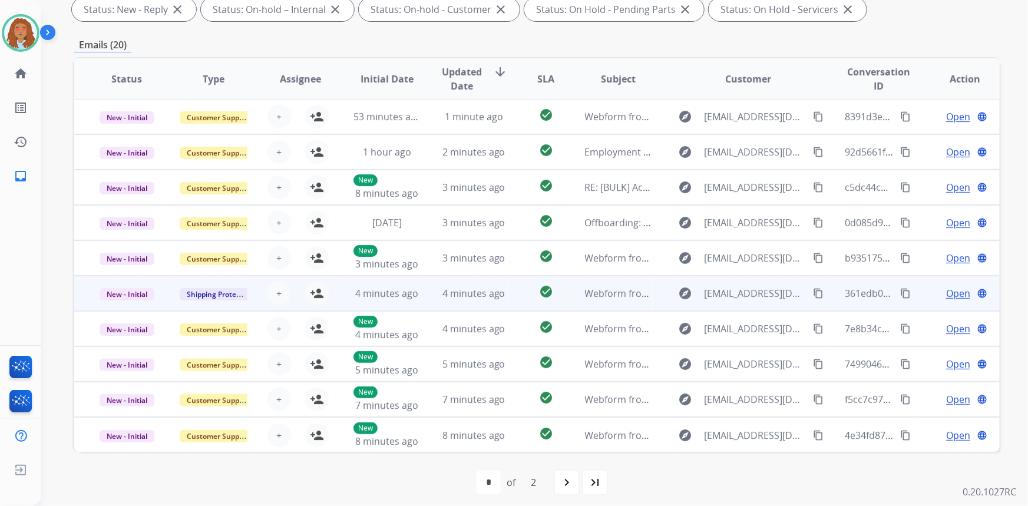
scroll to position [220, 0]
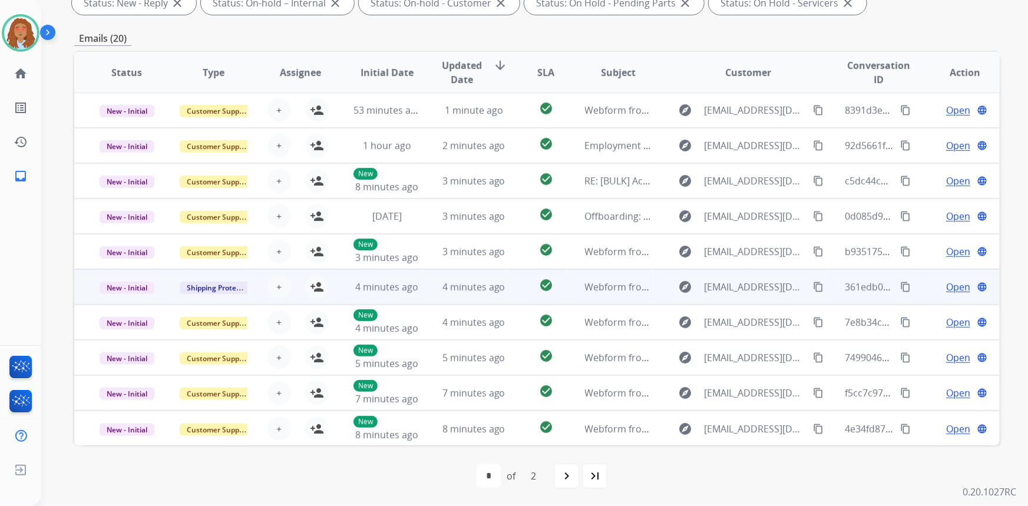
click at [739, 293] on div "explore [EMAIL_ADDRESS][DOMAIN_NAME] content_copy" at bounding box center [749, 287] width 154 height 19
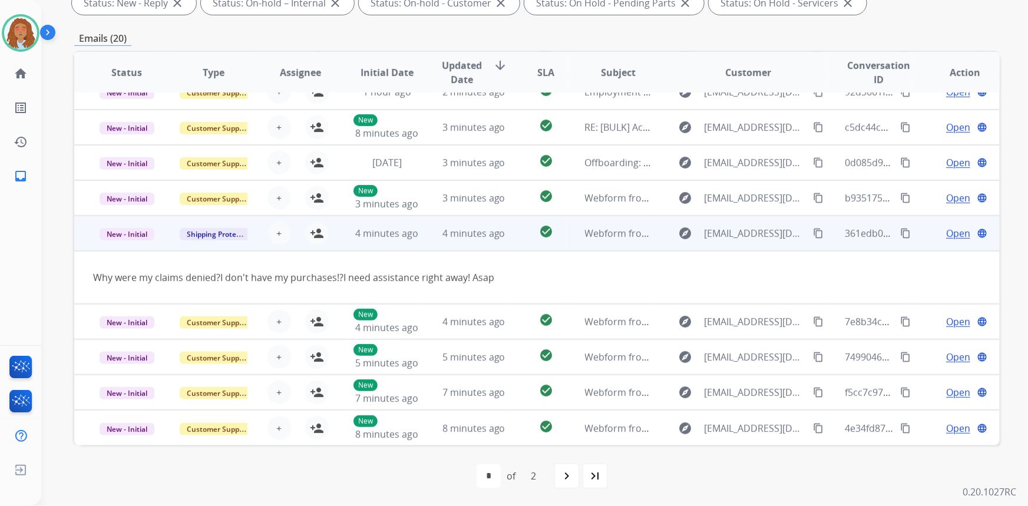
scroll to position [54, 0]
click at [759, 243] on td "explore [EMAIL_ADDRESS][DOMAIN_NAME] content_copy" at bounding box center [740, 233] width 174 height 35
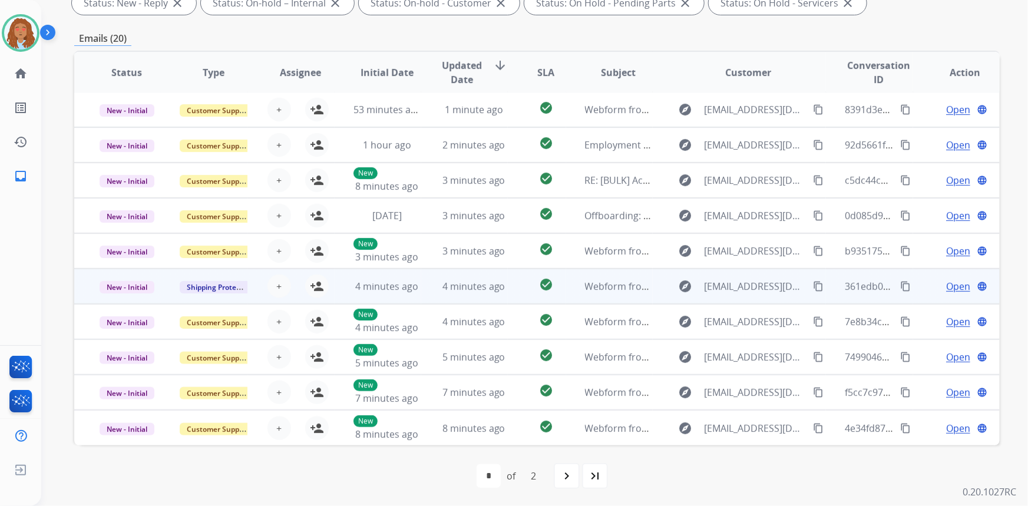
scroll to position [1, 0]
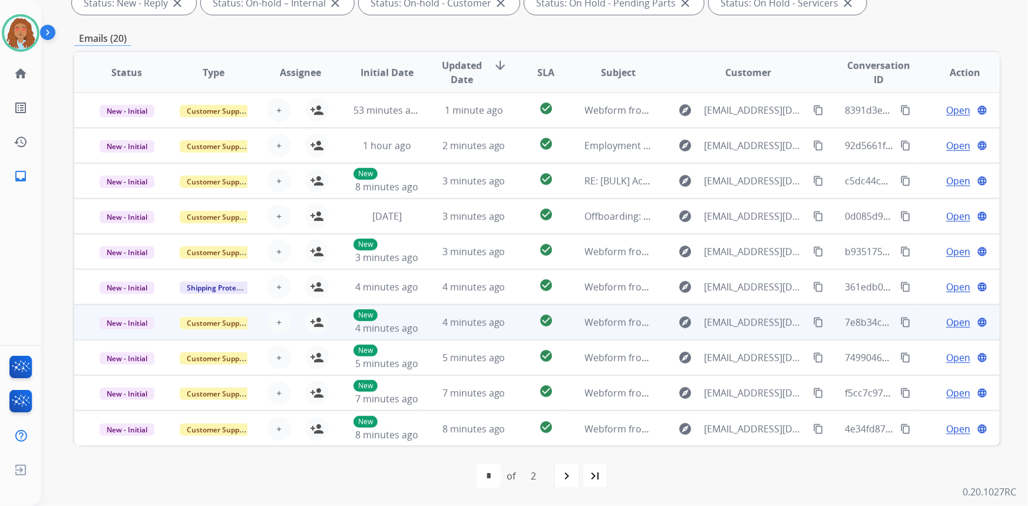
click at [740, 333] on td "explore [EMAIL_ADDRESS][DOMAIN_NAME] content_copy" at bounding box center [740, 322] width 174 height 35
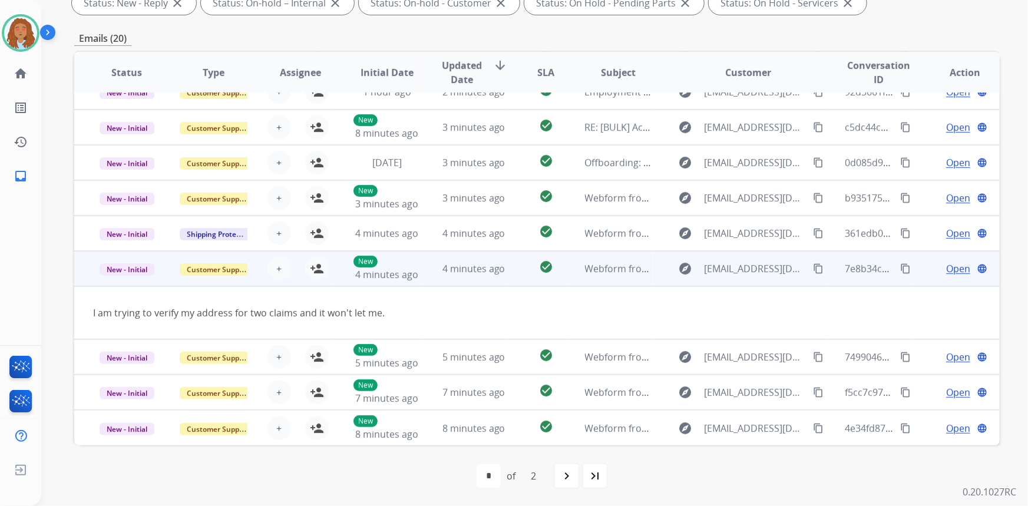
scroll to position [54, 0]
click at [755, 282] on td "explore [EMAIL_ADDRESS][DOMAIN_NAME] content_copy" at bounding box center [740, 269] width 174 height 35
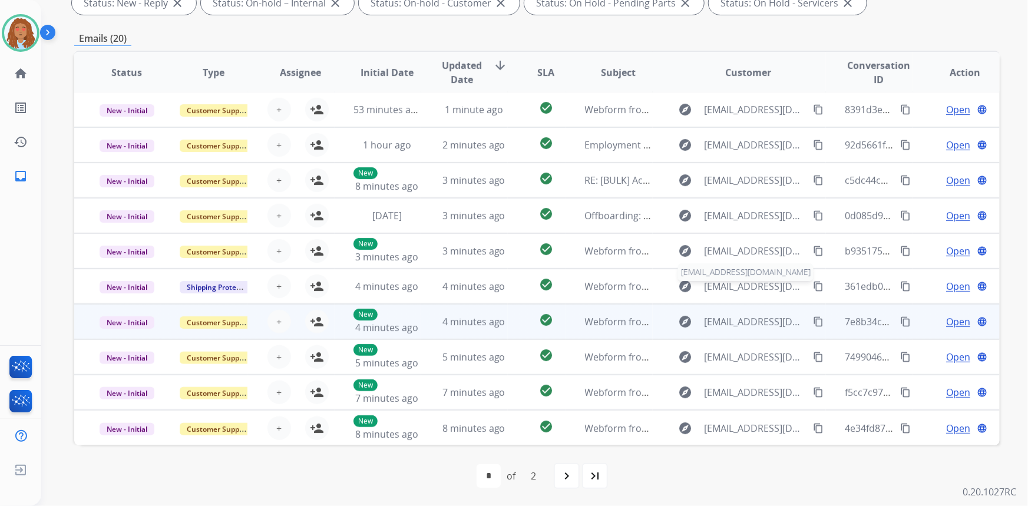
scroll to position [1, 0]
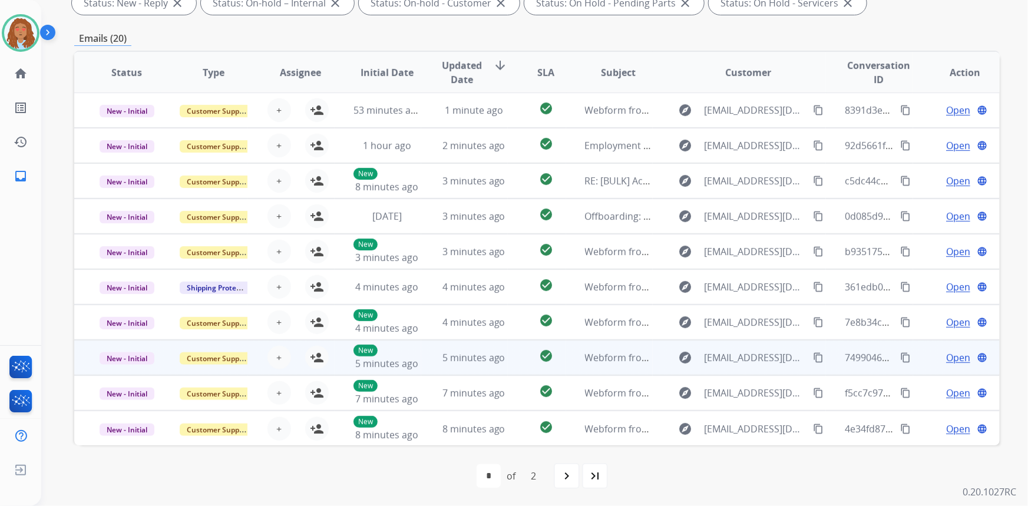
click at [748, 367] on td "explore [EMAIL_ADDRESS][DOMAIN_NAME] content_copy" at bounding box center [740, 357] width 174 height 35
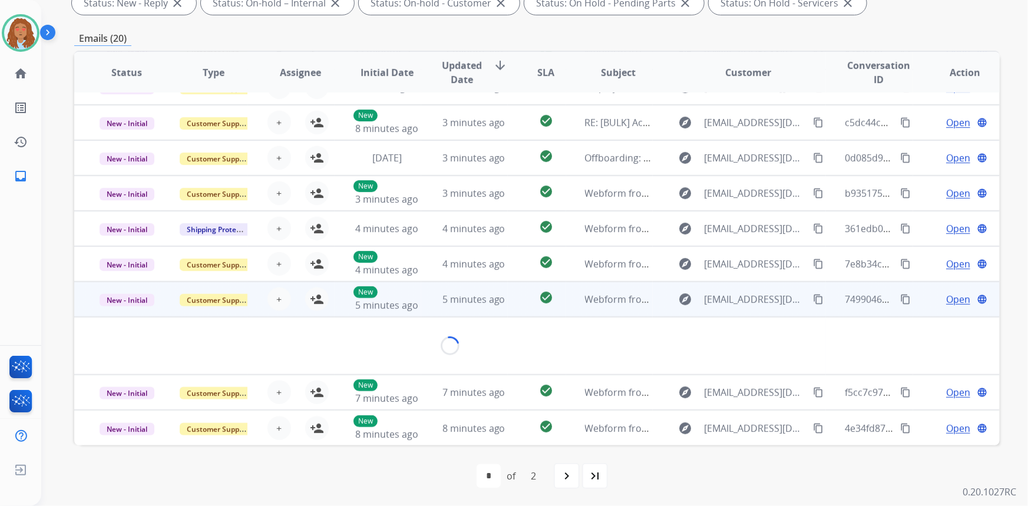
scroll to position [54, 0]
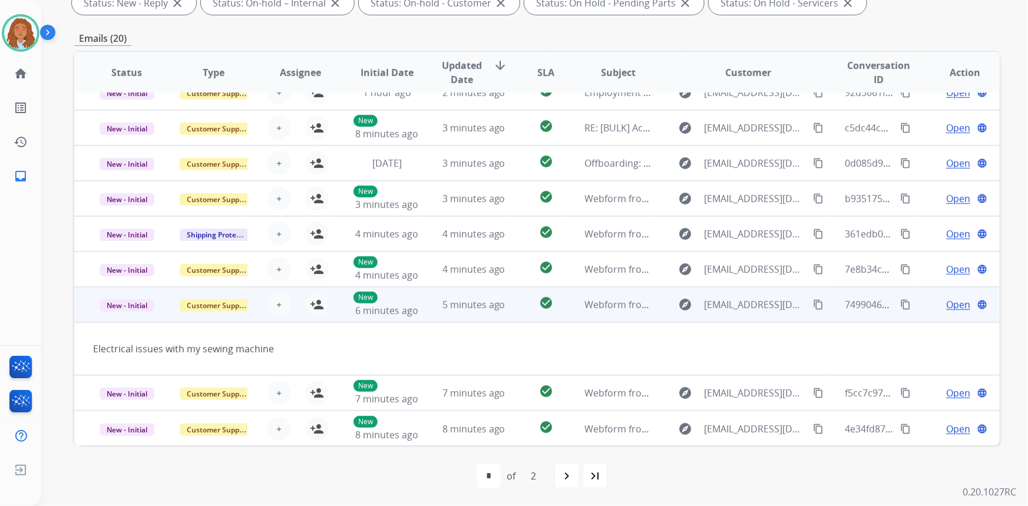
click at [746, 316] on td "explore [EMAIL_ADDRESS][DOMAIN_NAME] content_copy" at bounding box center [740, 304] width 174 height 35
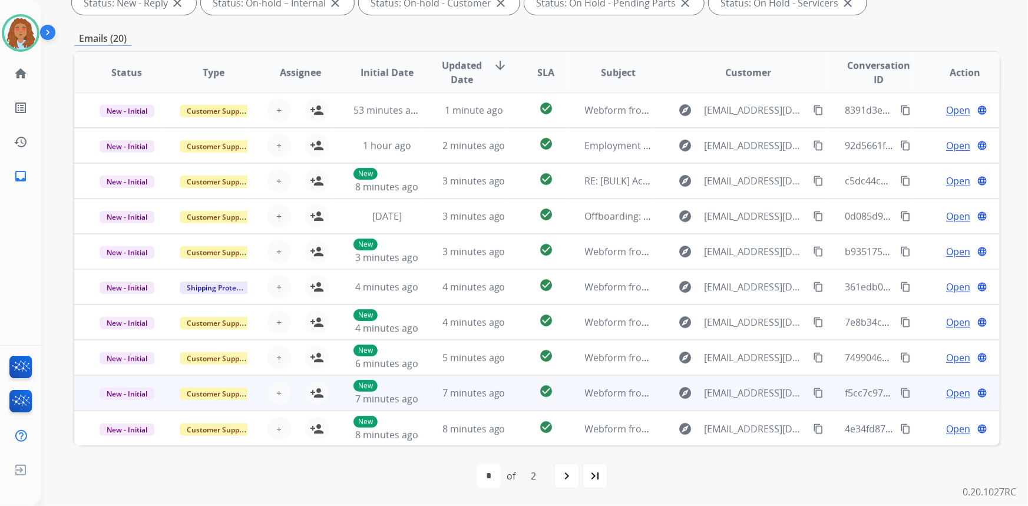
click at [747, 405] on td "explore [EMAIL_ADDRESS][DOMAIN_NAME] content_copy" at bounding box center [740, 392] width 174 height 35
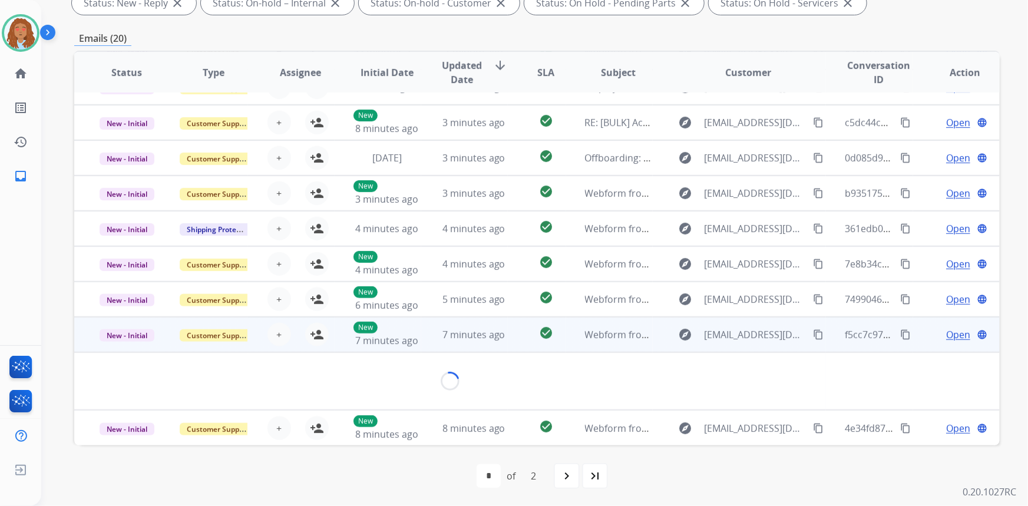
scroll to position [54, 0]
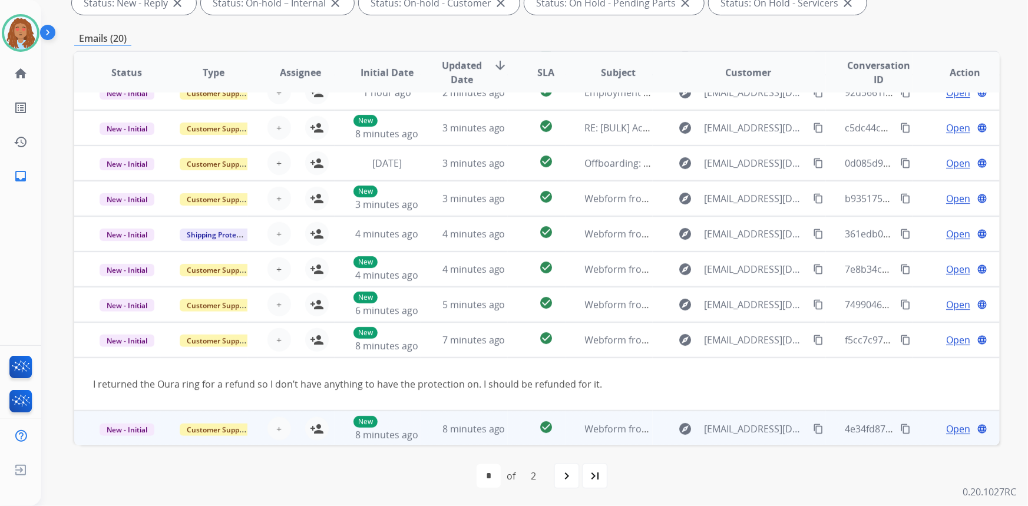
click at [751, 442] on td "explore [EMAIL_ADDRESS][DOMAIN_NAME] content_copy" at bounding box center [740, 428] width 174 height 35
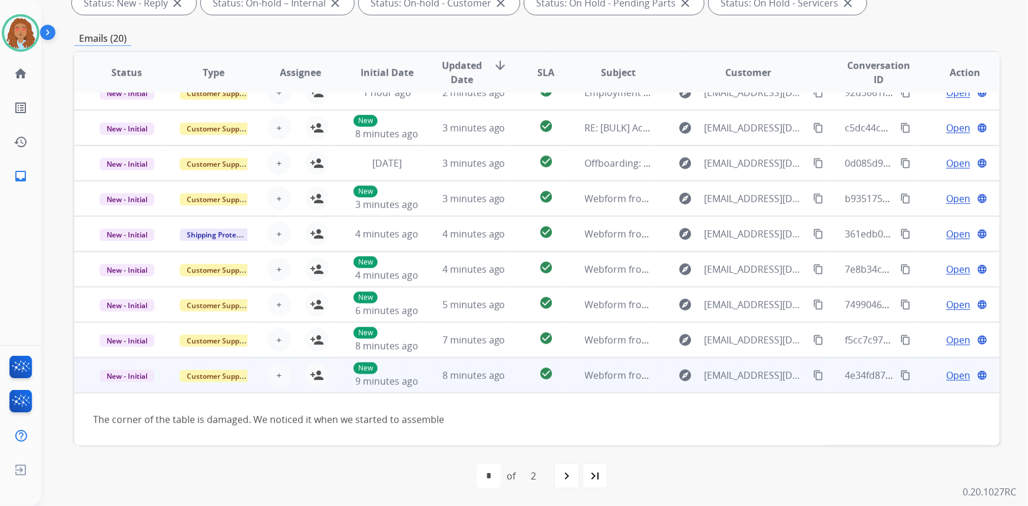
scroll to position [53, 0]
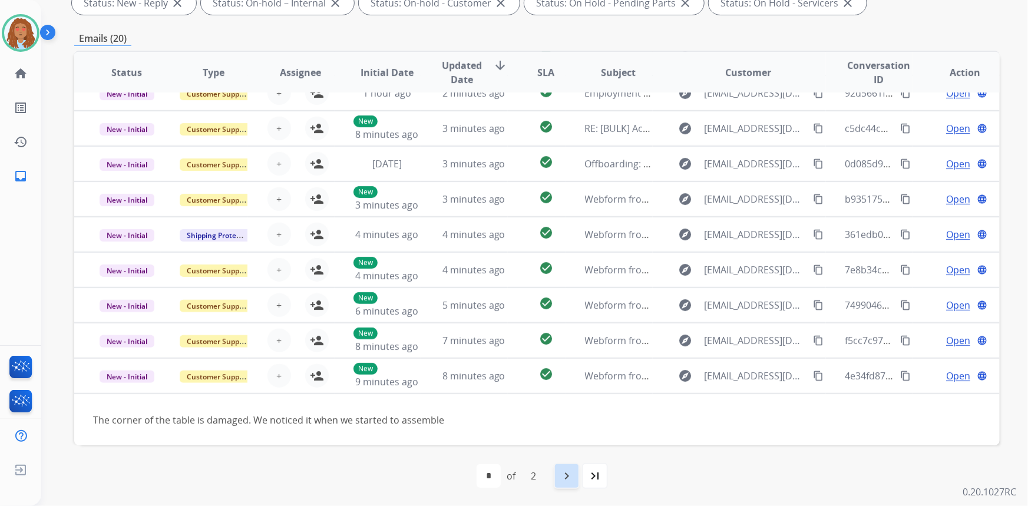
click at [563, 482] on mat-icon "navigate_next" at bounding box center [567, 476] width 14 height 14
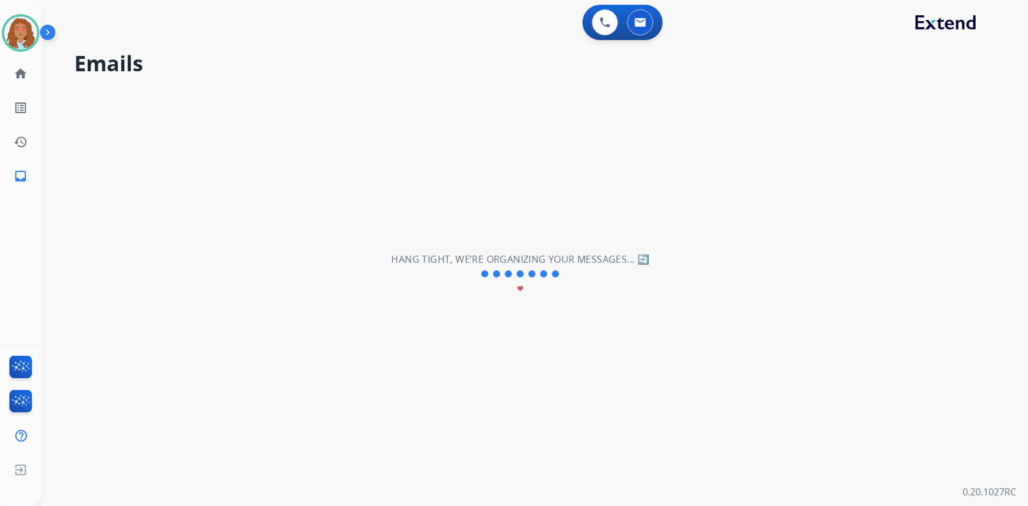
scroll to position [39, 0]
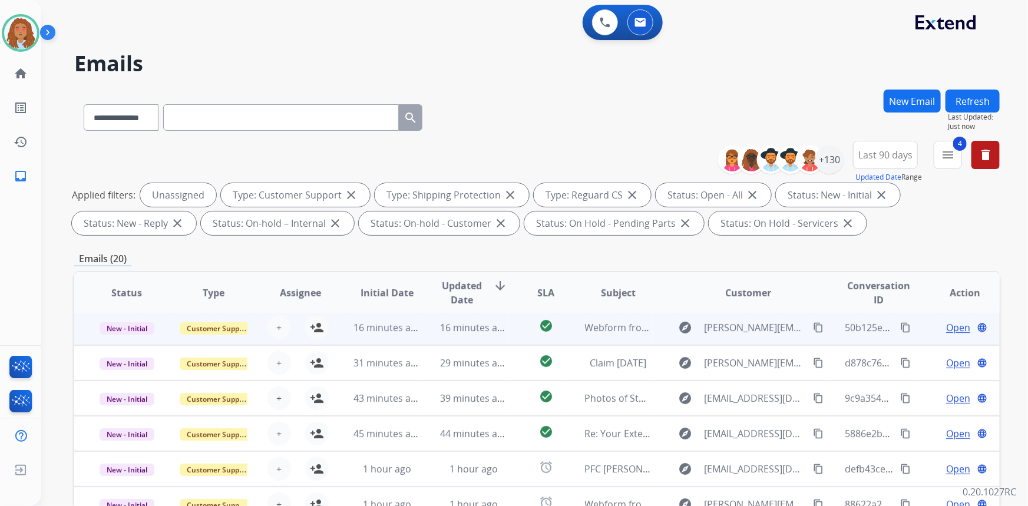
click at [757, 338] on td "explore [PERSON_NAME][EMAIL_ADDRESS][DOMAIN_NAME] content_copy" at bounding box center [740, 327] width 174 height 35
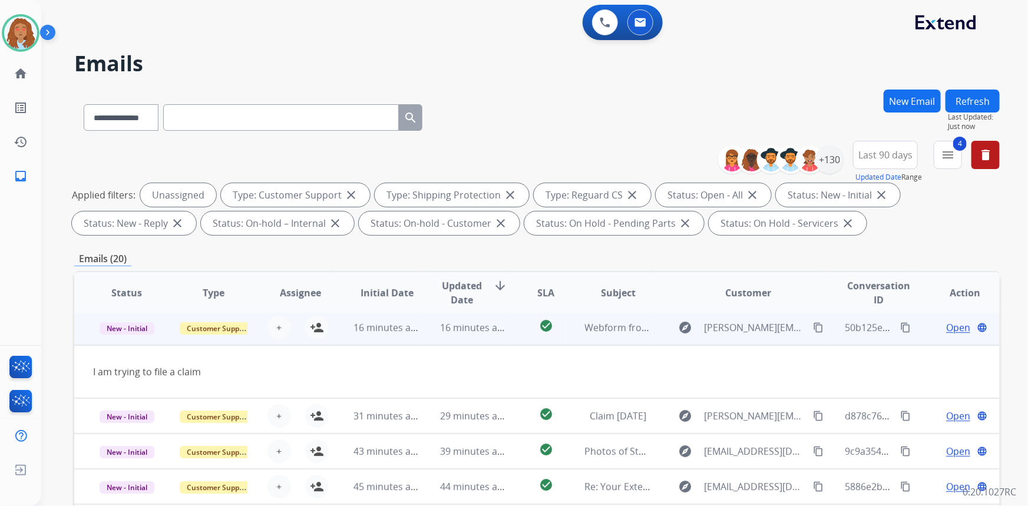
scroll to position [35, 0]
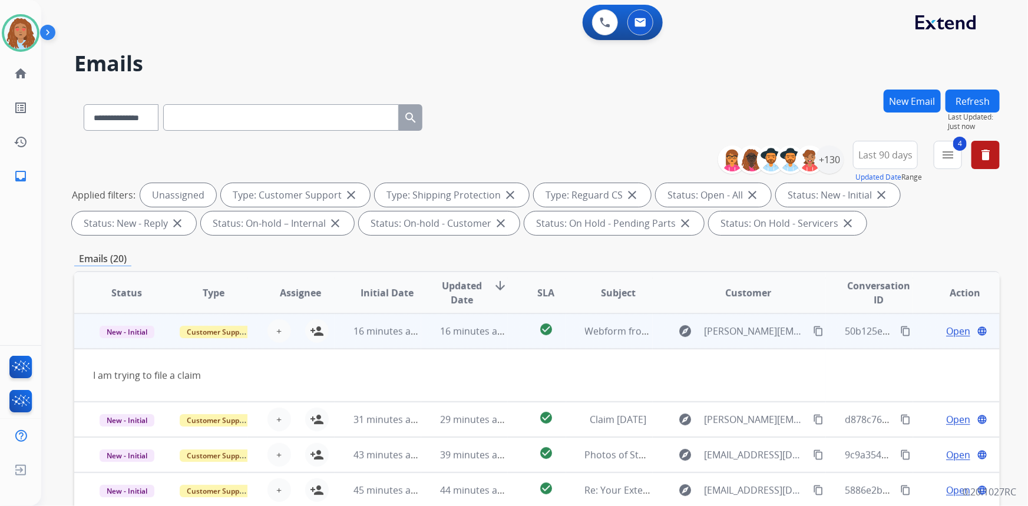
click at [813, 330] on mat-icon "content_copy" at bounding box center [818, 331] width 11 height 11
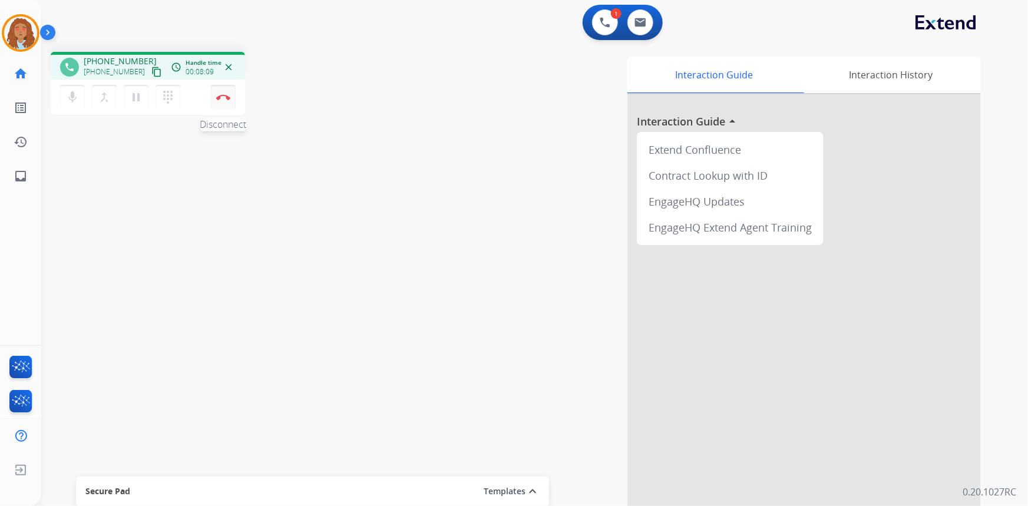
click at [224, 98] on img at bounding box center [223, 97] width 14 height 6
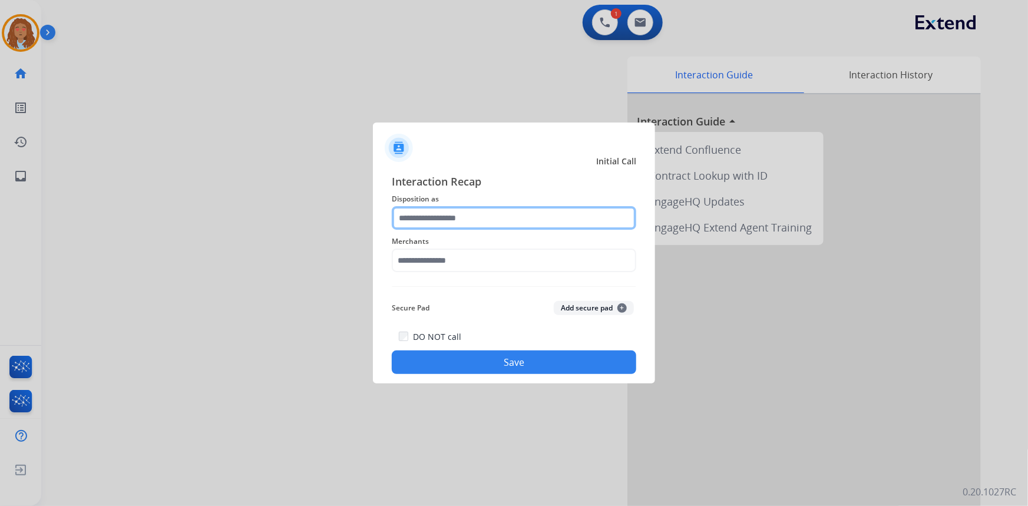
click at [499, 223] on input "text" at bounding box center [514, 218] width 245 height 24
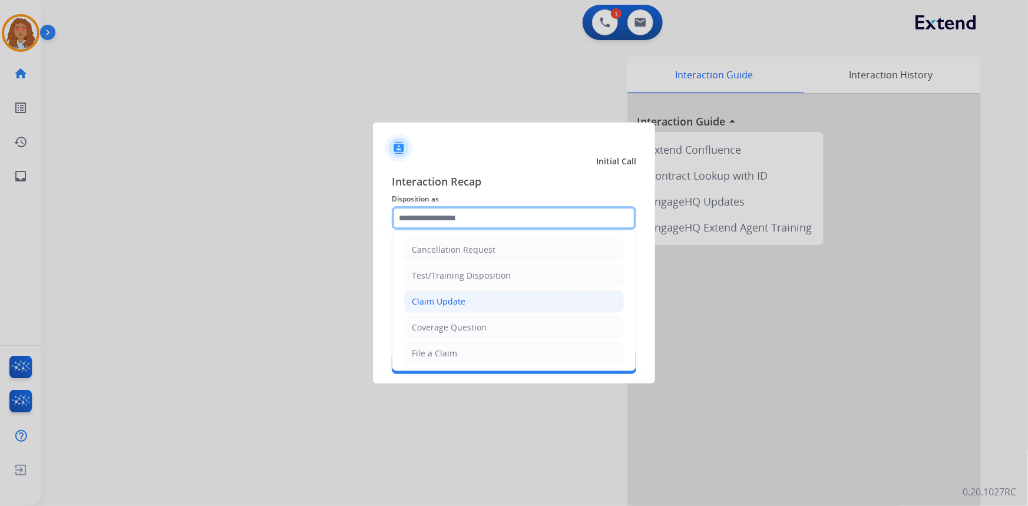
scroll to position [53, 0]
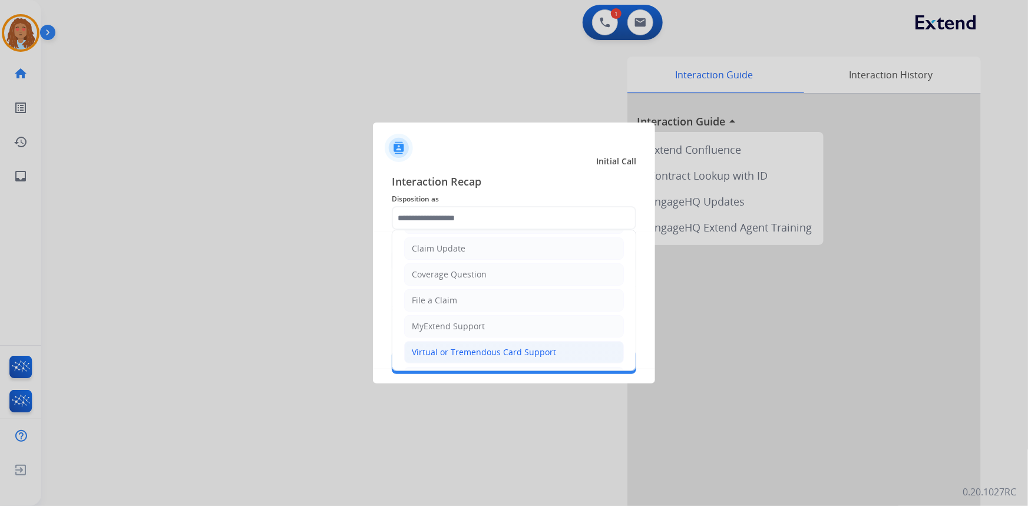
click at [476, 349] on div "Virtual or Tremendous Card Support" at bounding box center [484, 353] width 144 height 12
type input "**********"
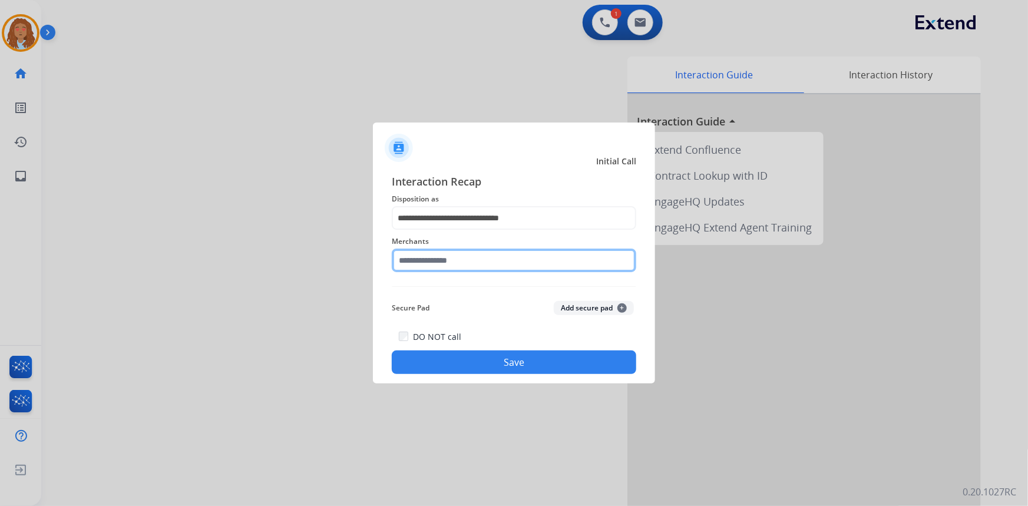
click at [458, 260] on input "text" at bounding box center [514, 261] width 245 height 24
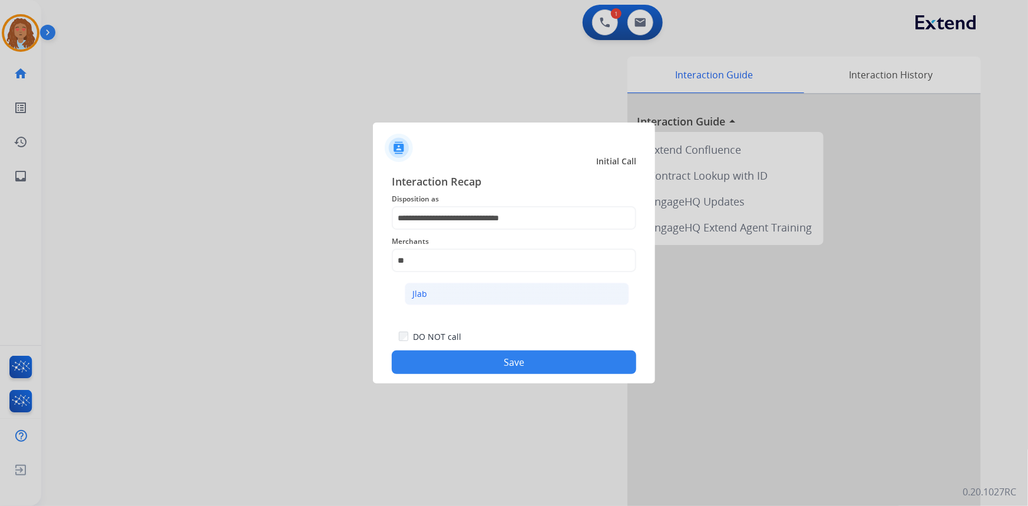
click at [461, 296] on li "Jlab" at bounding box center [517, 294] width 225 height 22
type input "****"
click at [475, 358] on button "Save" at bounding box center [514, 363] width 245 height 24
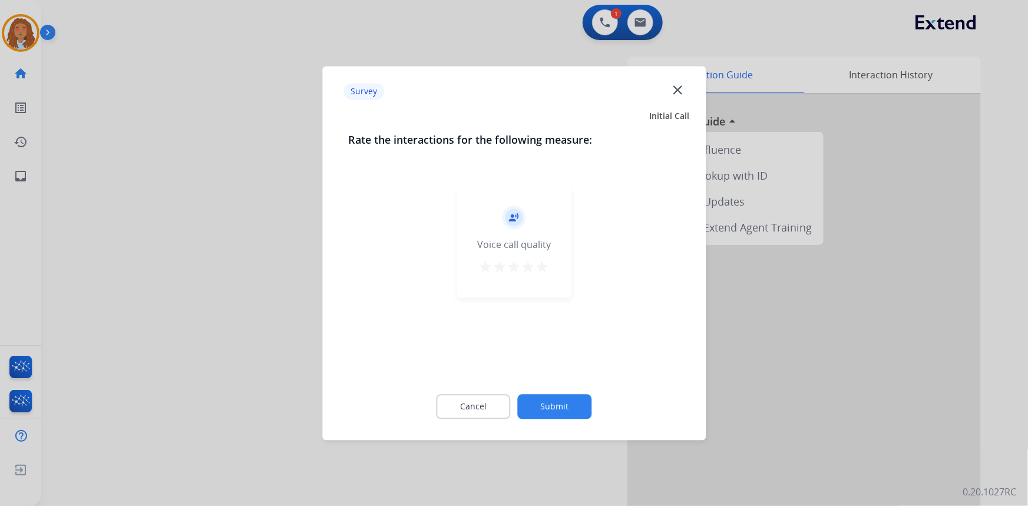
click at [180, 236] on div at bounding box center [514, 253] width 1028 height 506
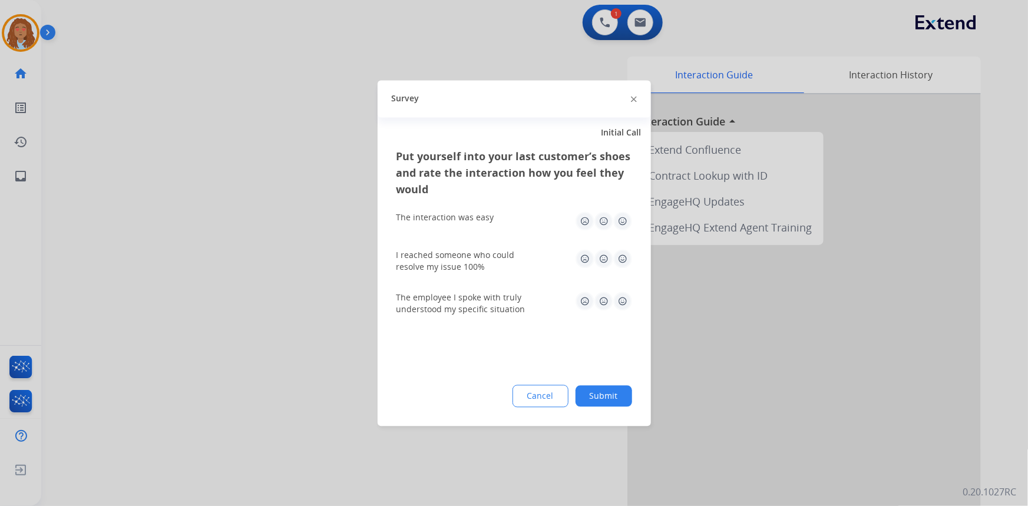
click at [180, 236] on div at bounding box center [514, 253] width 1028 height 506
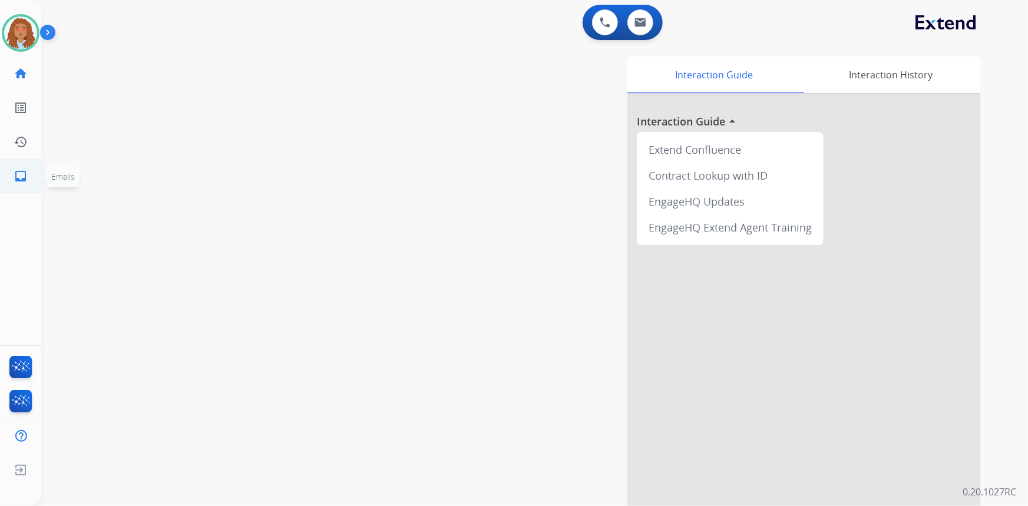
click at [19, 177] on mat-icon "inbox" at bounding box center [21, 176] width 14 height 14
select select "**********"
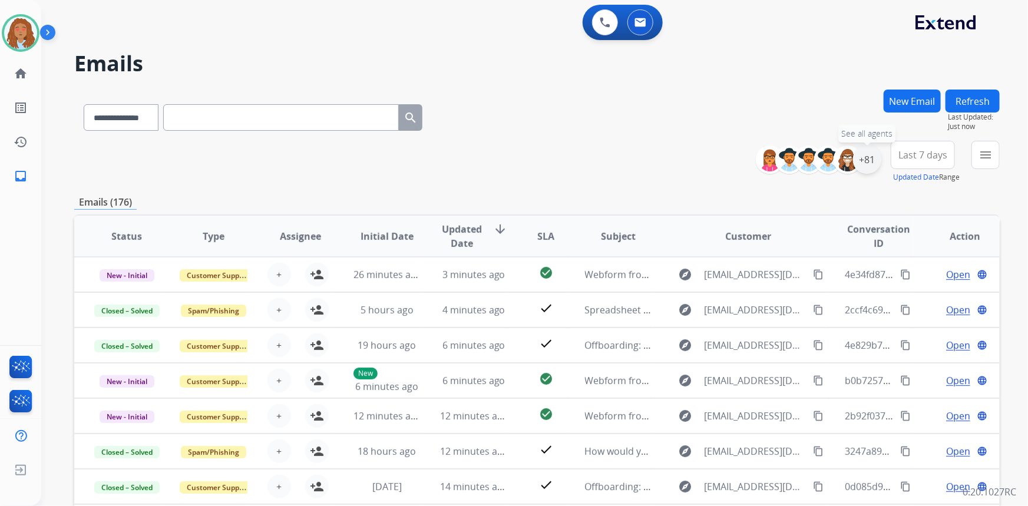
click at [857, 157] on div "+81" at bounding box center [867, 160] width 28 height 28
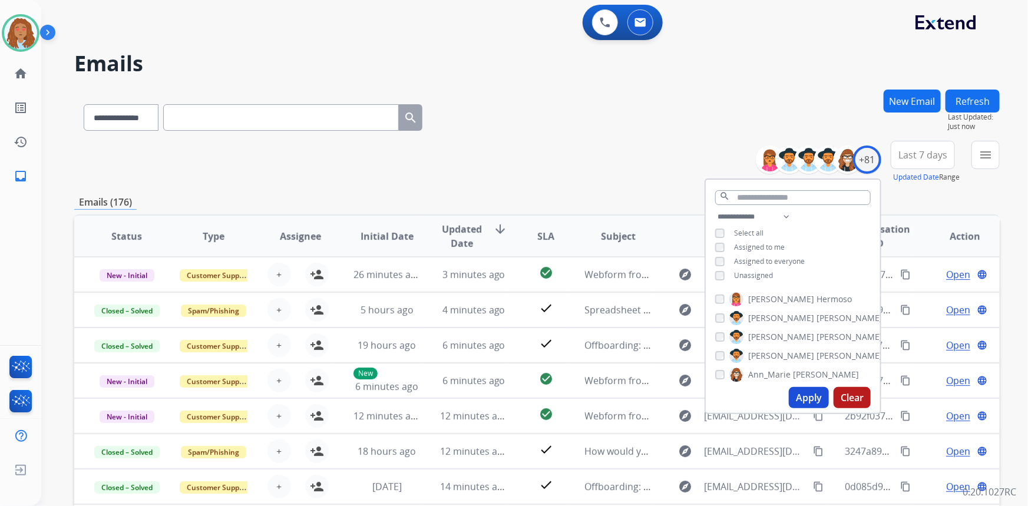
click at [798, 394] on button "Apply" at bounding box center [809, 397] width 40 height 21
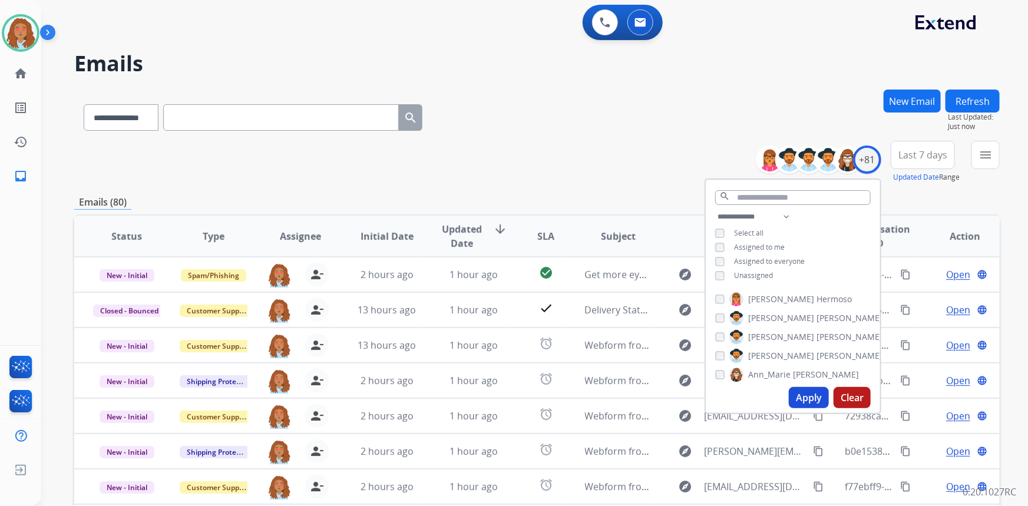
click at [911, 153] on span "Last 7 days" at bounding box center [923, 155] width 49 height 5
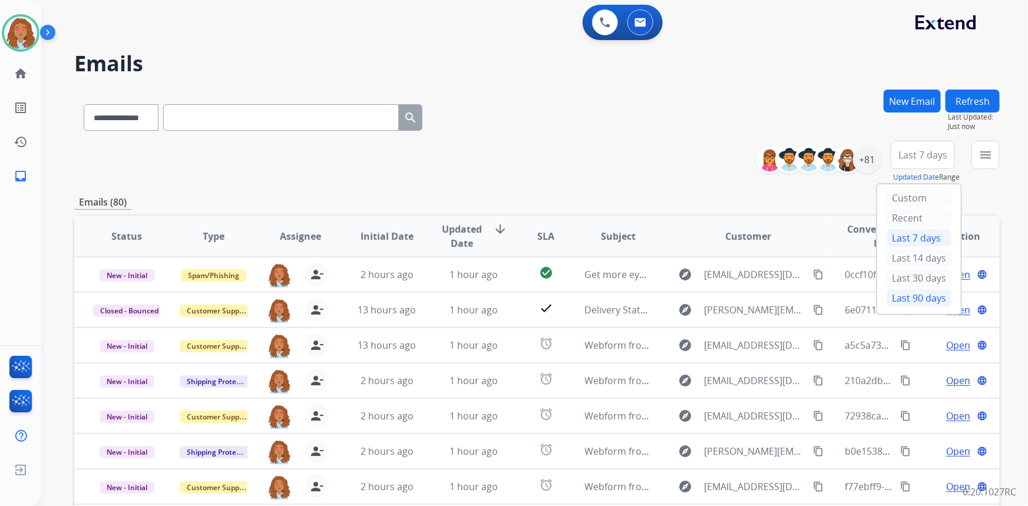
click at [908, 304] on div "Last 90 days" at bounding box center [919, 298] width 65 height 18
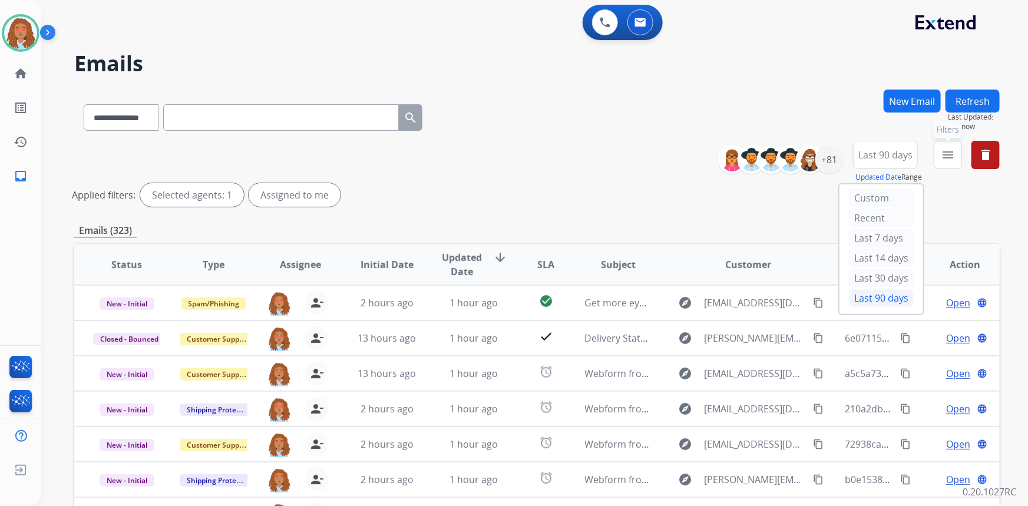
click at [949, 153] on mat-icon "menu" at bounding box center [948, 155] width 14 height 14
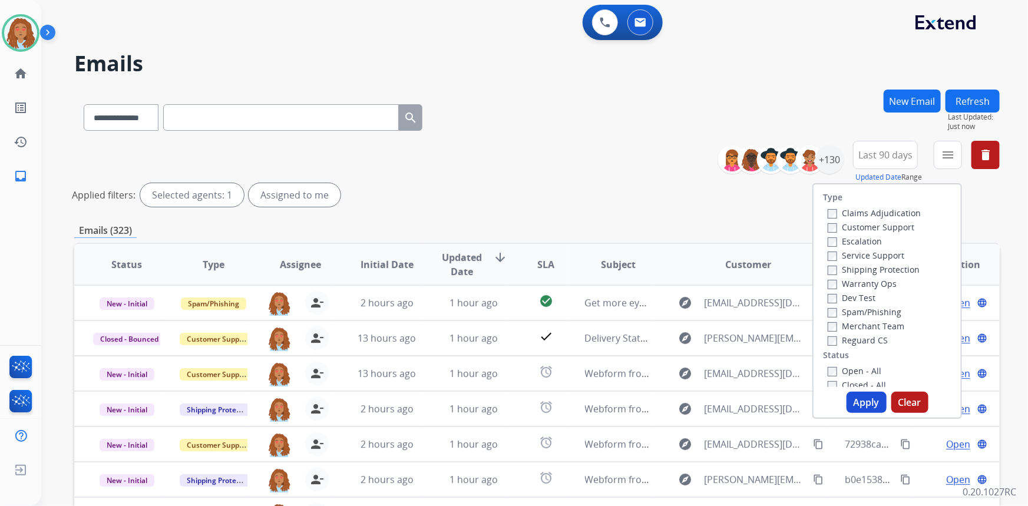
click at [892, 230] on label "Customer Support" at bounding box center [871, 227] width 87 height 11
click at [878, 271] on label "Shipping Protection" at bounding box center [874, 269] width 92 height 11
click at [848, 400] on button "Apply" at bounding box center [867, 402] width 40 height 21
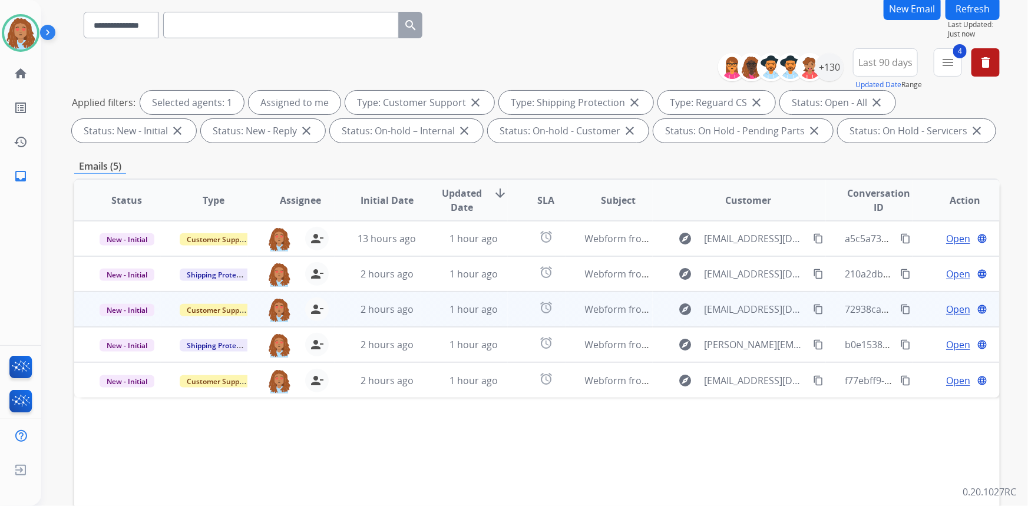
scroll to position [107, 0]
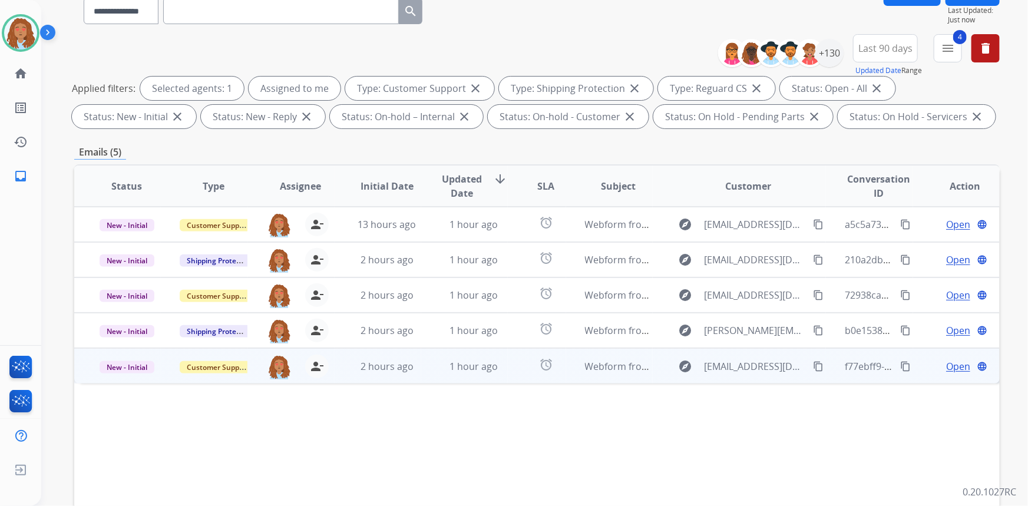
click at [741, 380] on td "explore [EMAIL_ADDRESS][DOMAIN_NAME] content_copy" at bounding box center [740, 365] width 174 height 35
click at [949, 367] on span "Open" at bounding box center [958, 366] width 24 height 14
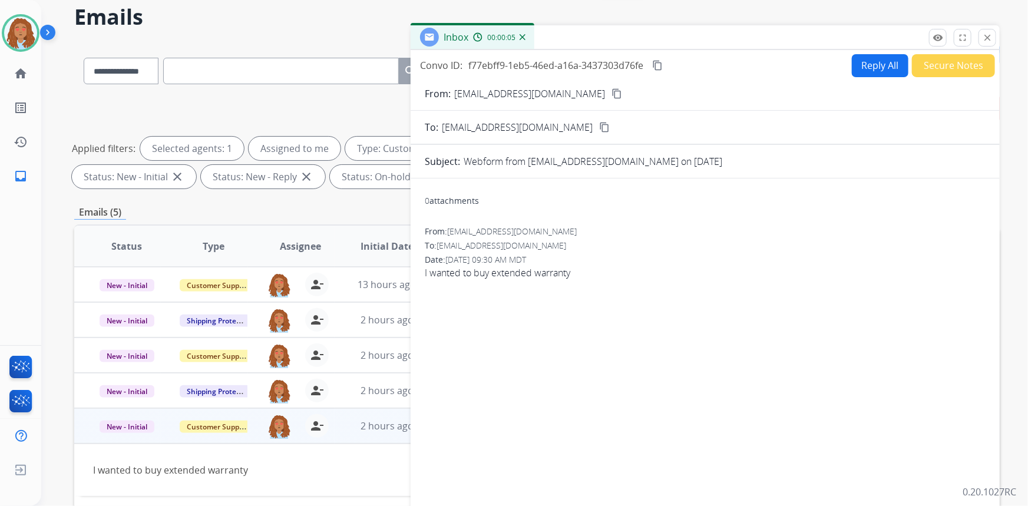
scroll to position [0, 0]
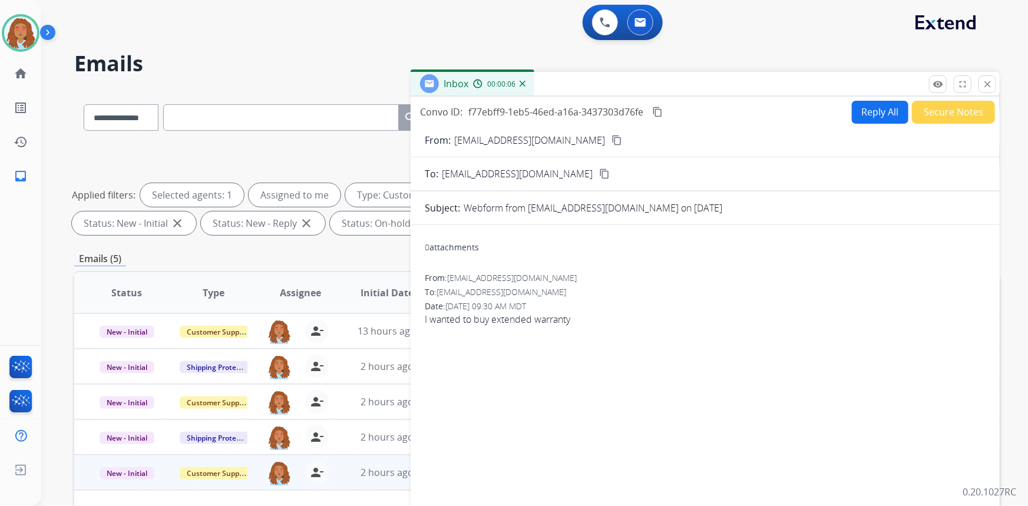
click at [888, 115] on button "Reply All" at bounding box center [880, 112] width 57 height 23
select select "**********"
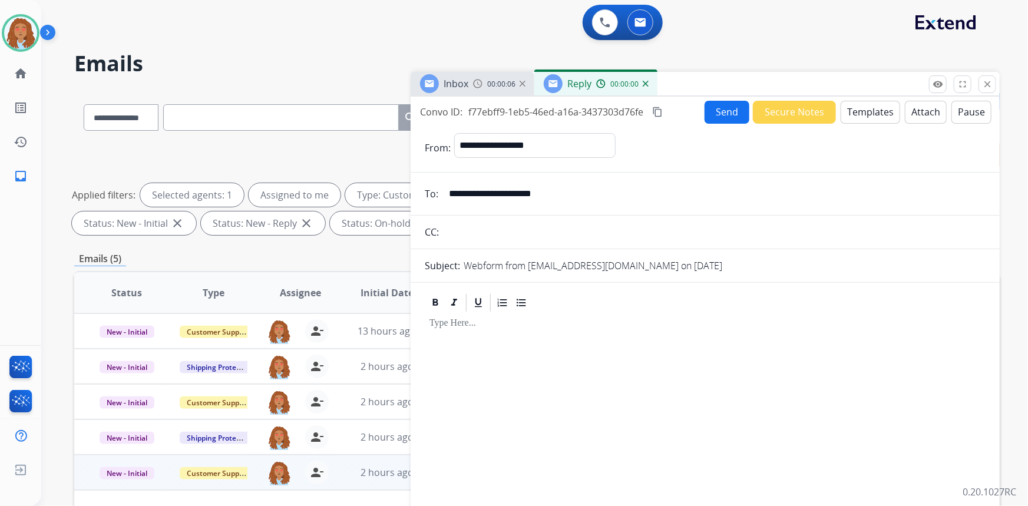
click at [851, 111] on button "Templates" at bounding box center [871, 112] width 60 height 23
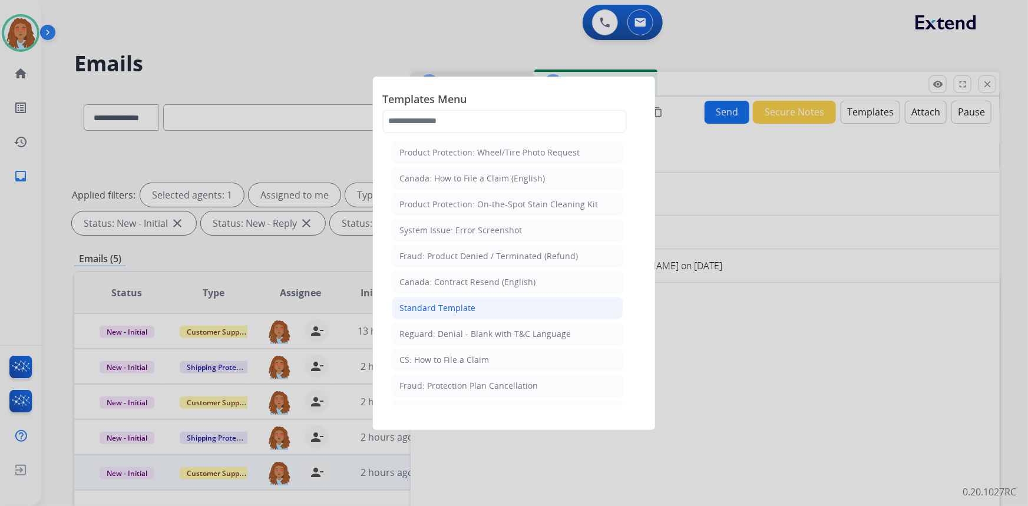
click at [454, 304] on div "Standard Template" at bounding box center [438, 308] width 76 height 12
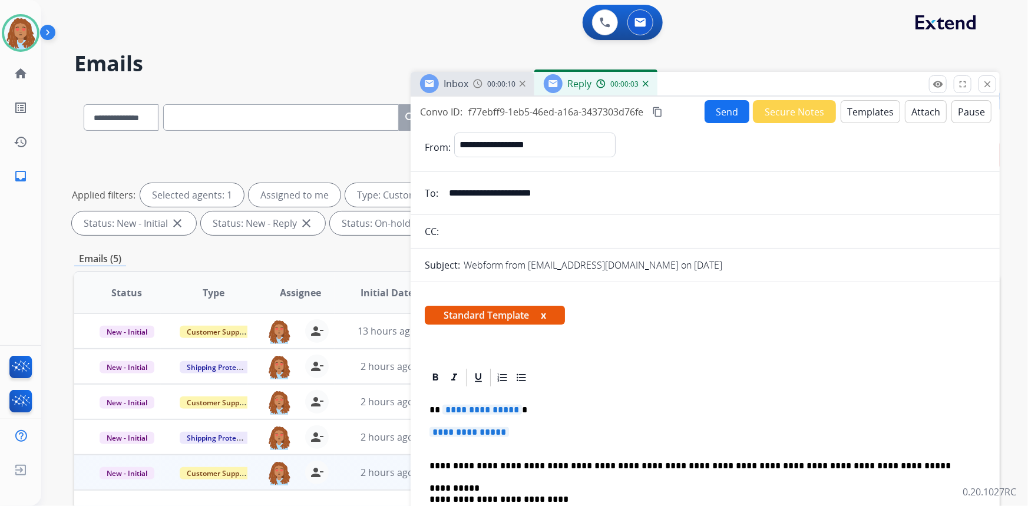
click at [487, 410] on span "**********" at bounding box center [483, 410] width 80 height 10
click at [483, 408] on span "**********" at bounding box center [483, 410] width 80 height 10
click at [467, 430] on span "**********" at bounding box center [470, 432] width 80 height 10
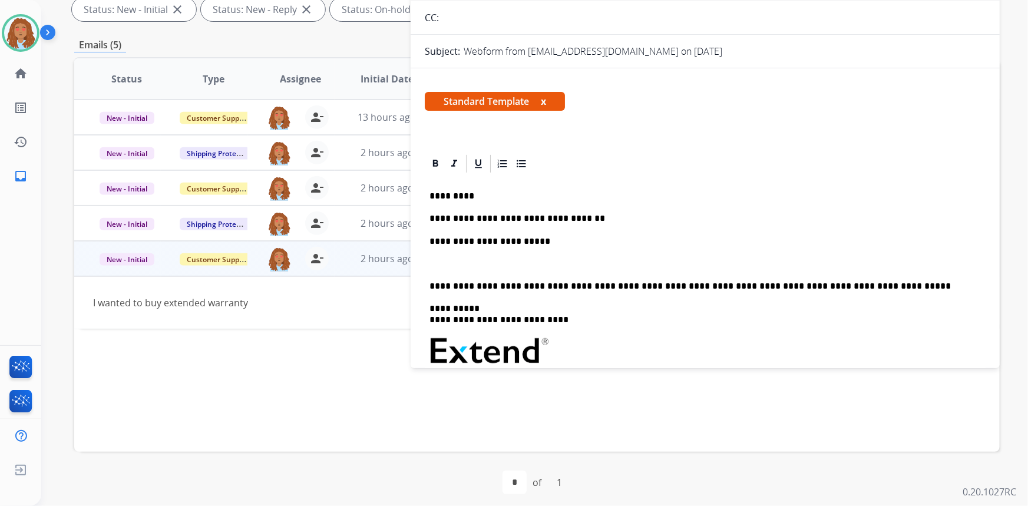
click at [547, 242] on p "**********" at bounding box center [701, 241] width 543 height 11
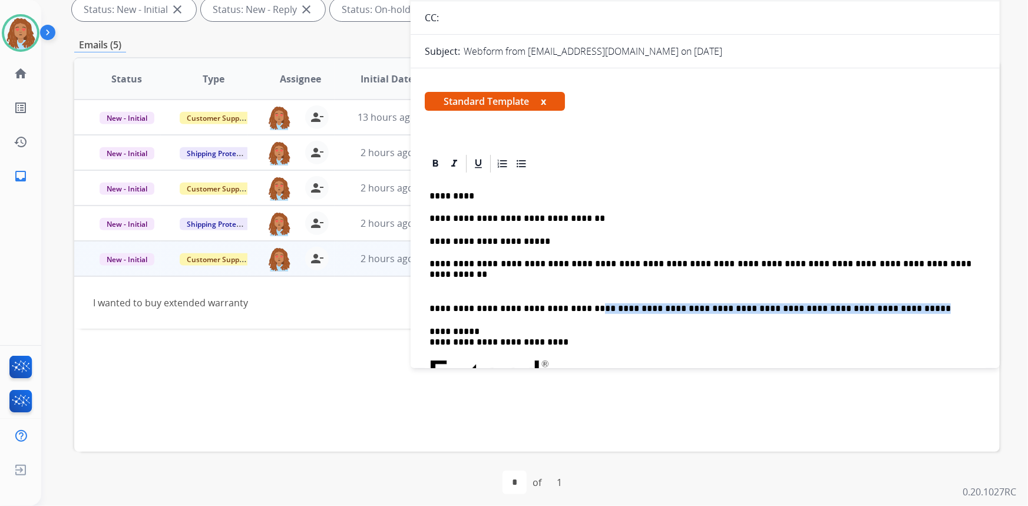
drag, startPoint x: 576, startPoint y: 306, endPoint x: 870, endPoint y: 302, distance: 293.5
click at [870, 304] on p "**********" at bounding box center [701, 309] width 543 height 11
copy p "**********"
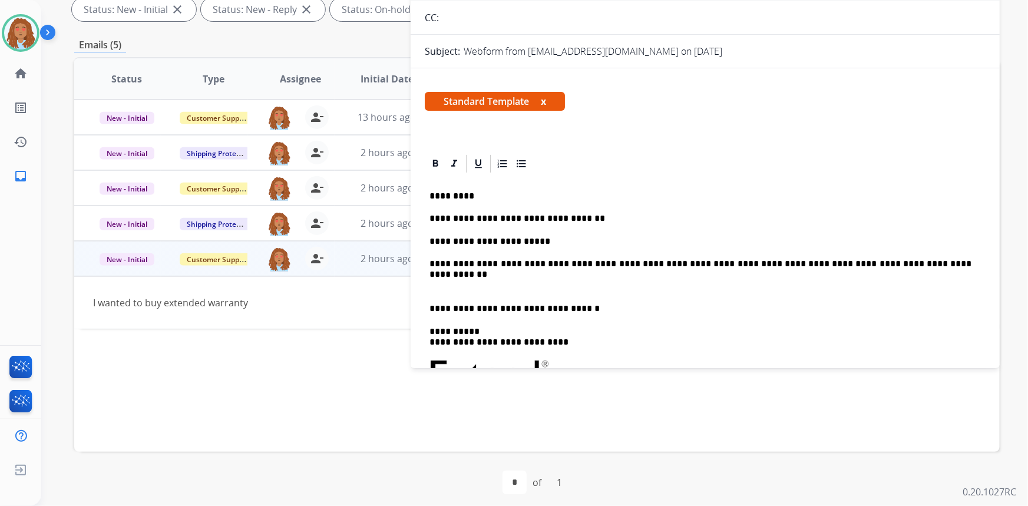
click at [434, 279] on div "**********" at bounding box center [705, 373] width 561 height 398
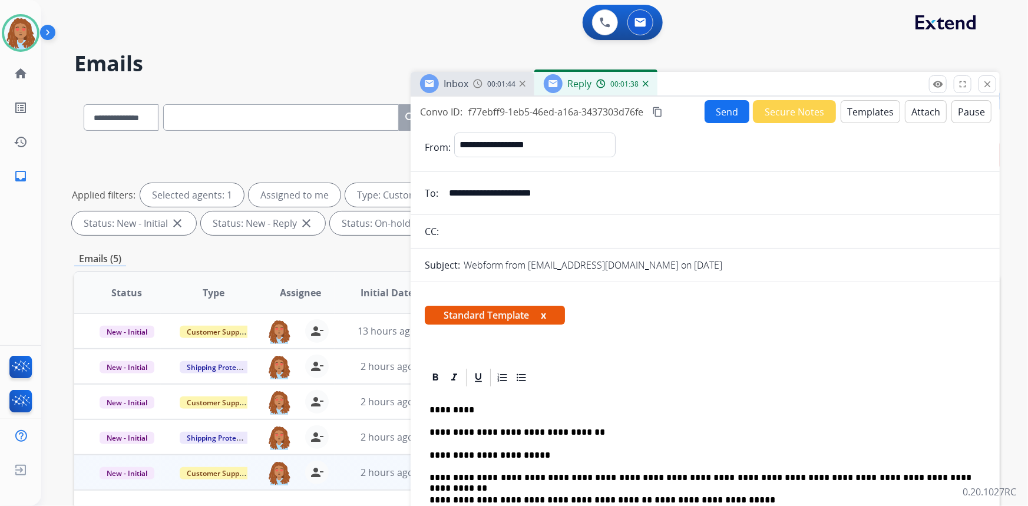
click at [660, 112] on mat-icon "content_copy" at bounding box center [657, 112] width 11 height 11
click at [724, 113] on button "Send" at bounding box center [727, 111] width 45 height 23
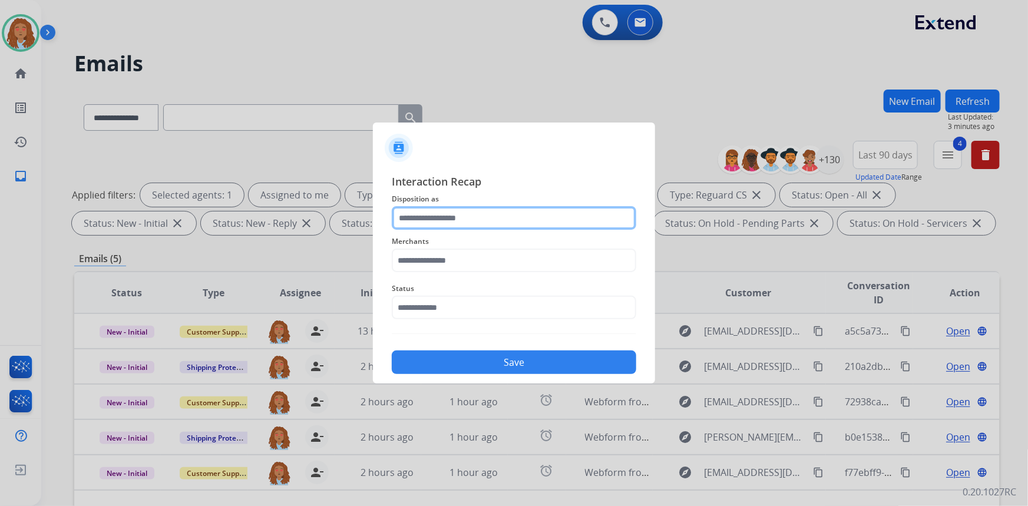
click at [532, 221] on input "text" at bounding box center [514, 218] width 245 height 24
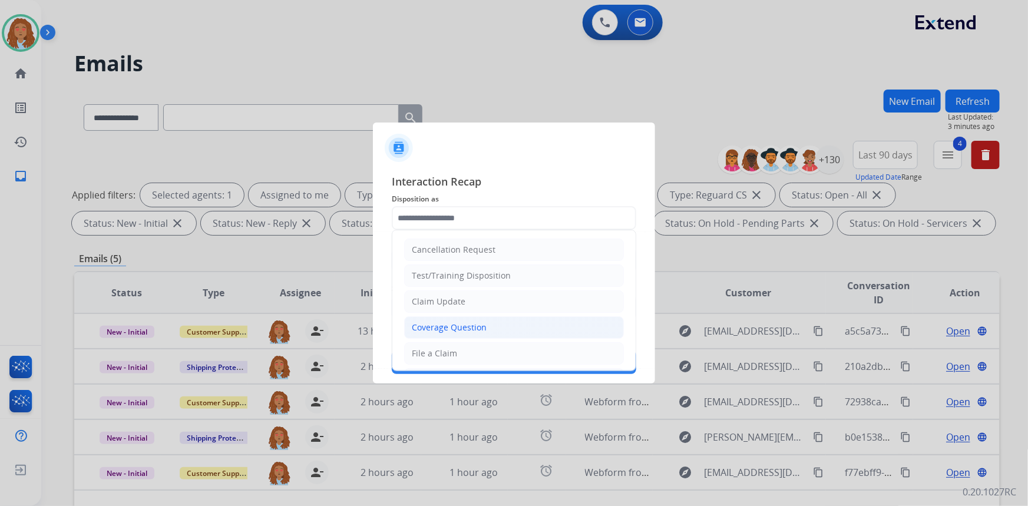
click at [469, 329] on div "Coverage Question" at bounding box center [449, 328] width 75 height 12
type input "**********"
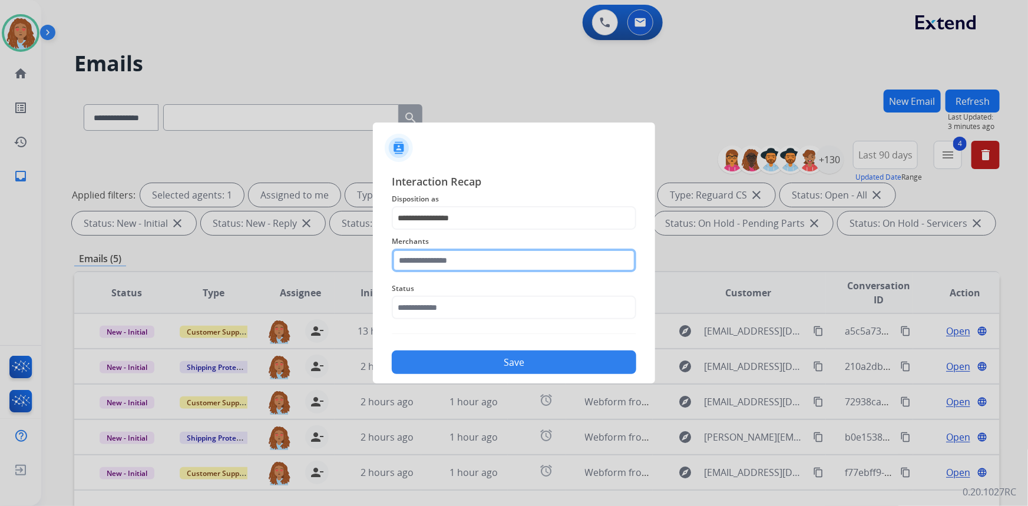
click at [451, 258] on input "text" at bounding box center [514, 261] width 245 height 24
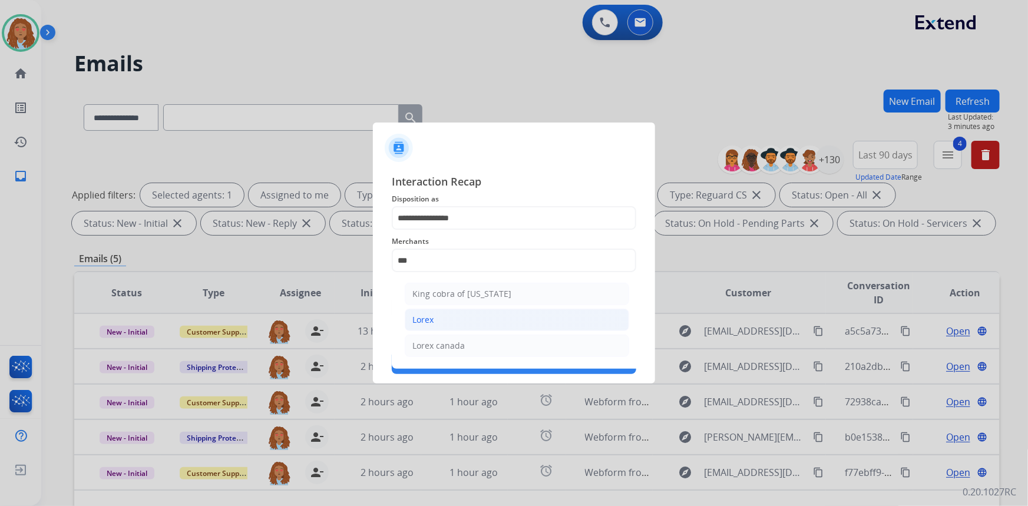
click at [431, 316] on div "Lorex" at bounding box center [423, 320] width 21 height 12
type input "*****"
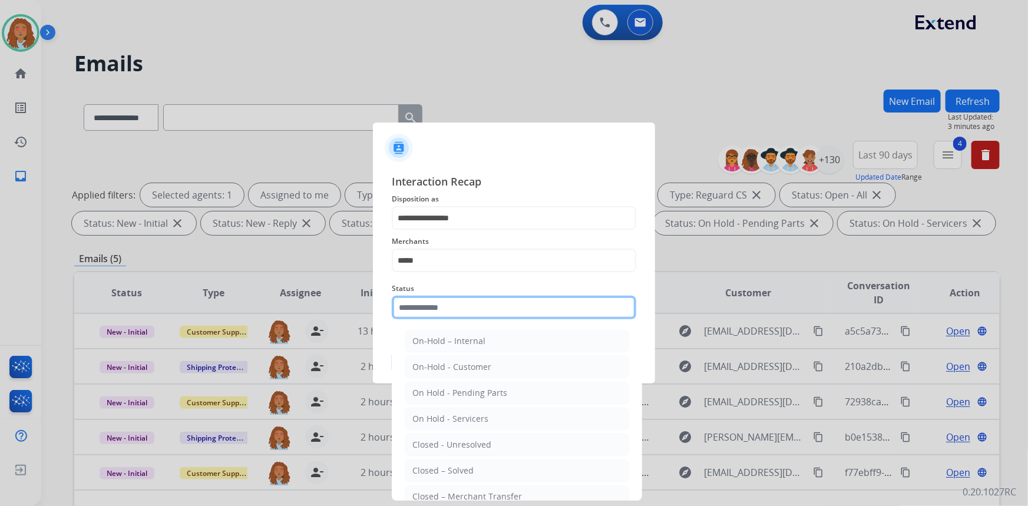
click at [467, 306] on input "text" at bounding box center [514, 308] width 245 height 24
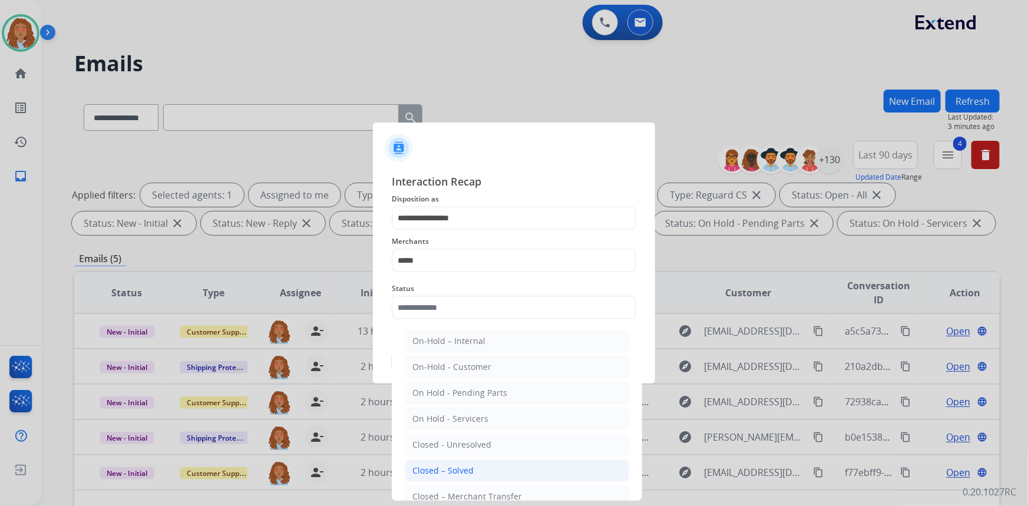
click at [460, 463] on li "Closed – Solved" at bounding box center [517, 471] width 225 height 22
type input "**********"
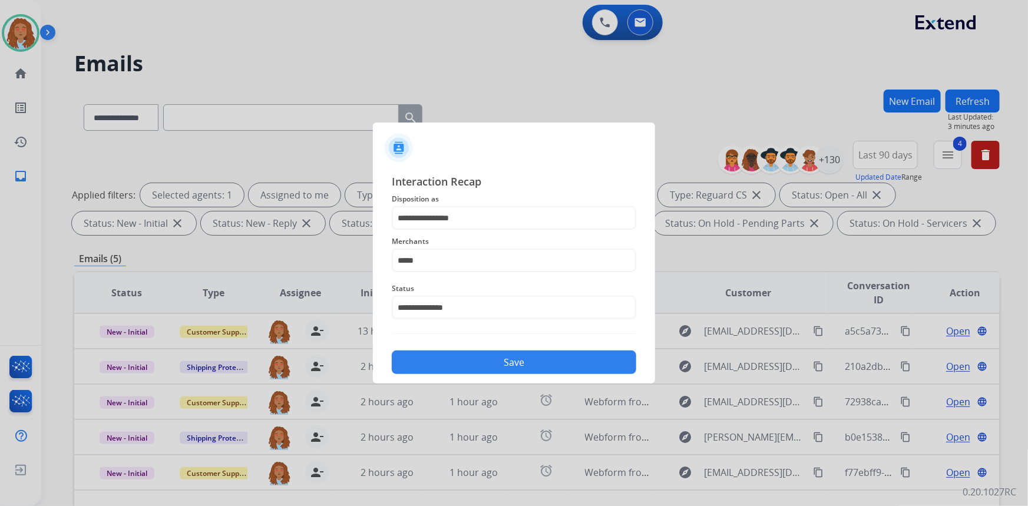
click at [471, 359] on button "Save" at bounding box center [514, 363] width 245 height 24
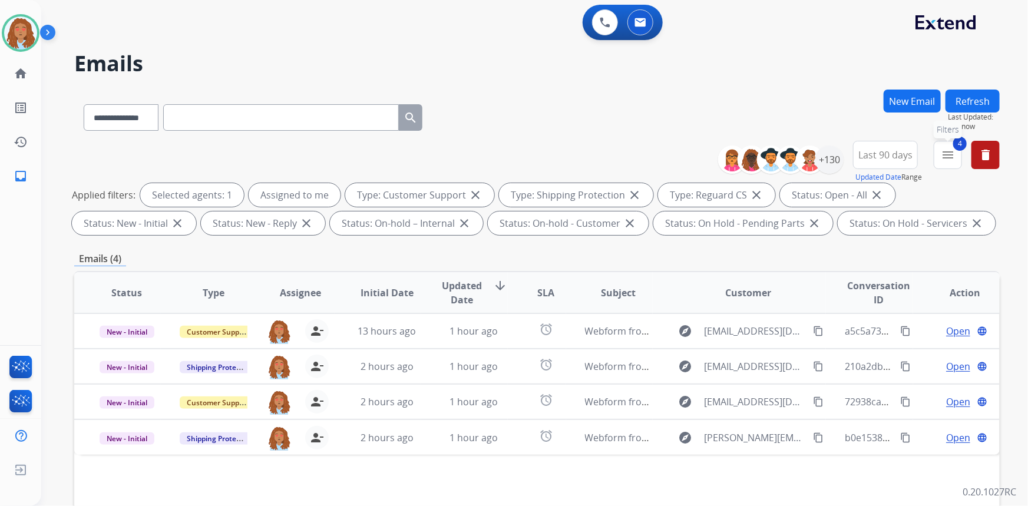
click at [945, 157] on mat-icon "menu" at bounding box center [948, 155] width 14 height 14
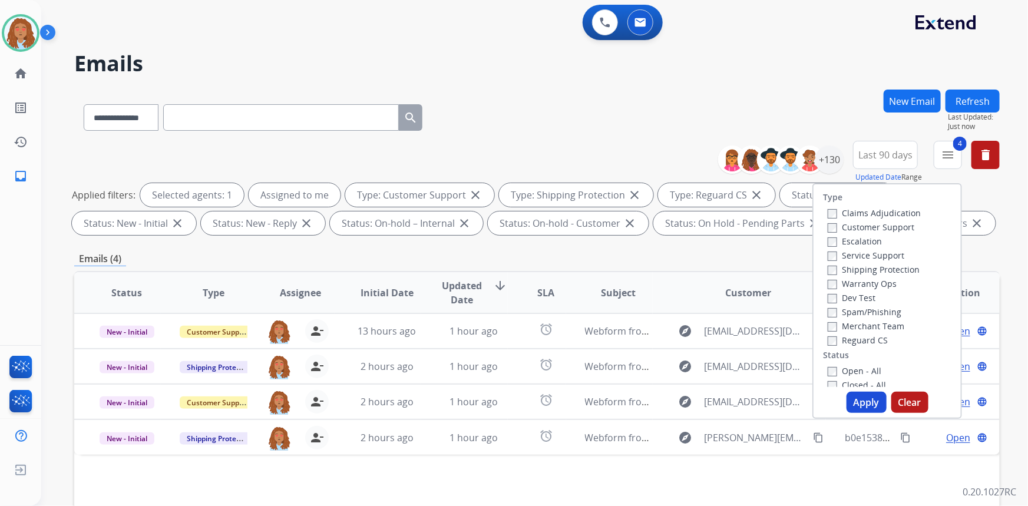
click at [878, 393] on button "Apply" at bounding box center [867, 402] width 40 height 21
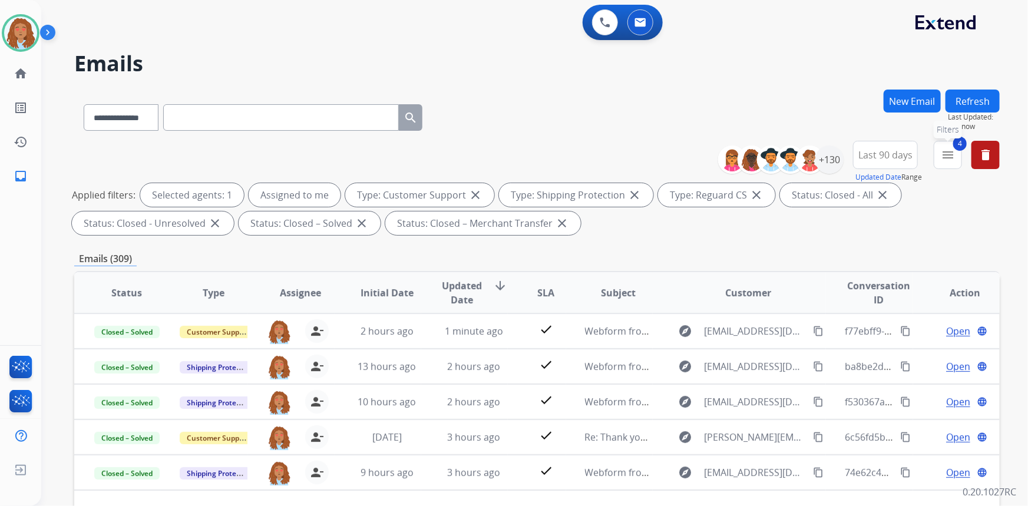
click at [949, 154] on mat-icon "menu" at bounding box center [948, 155] width 14 height 14
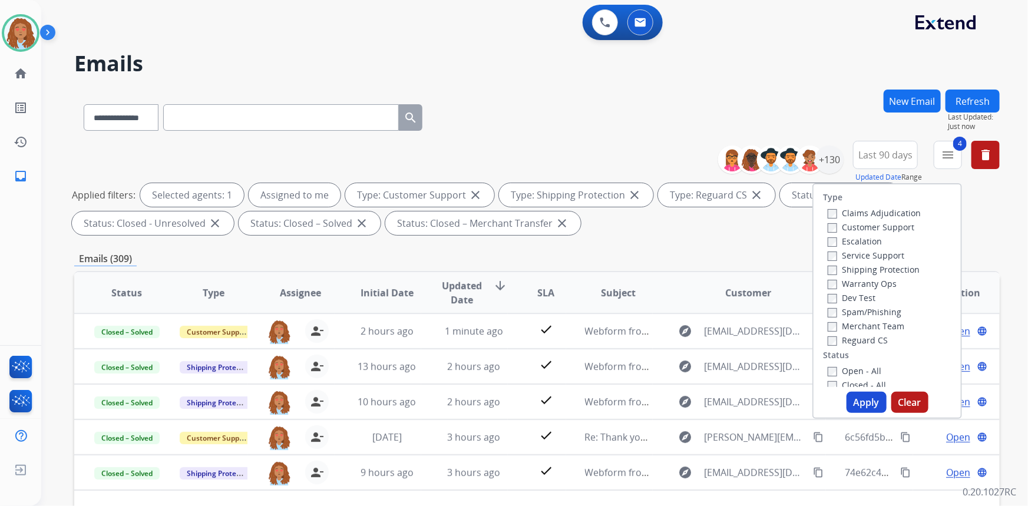
click at [857, 392] on button "Apply" at bounding box center [867, 402] width 40 height 21
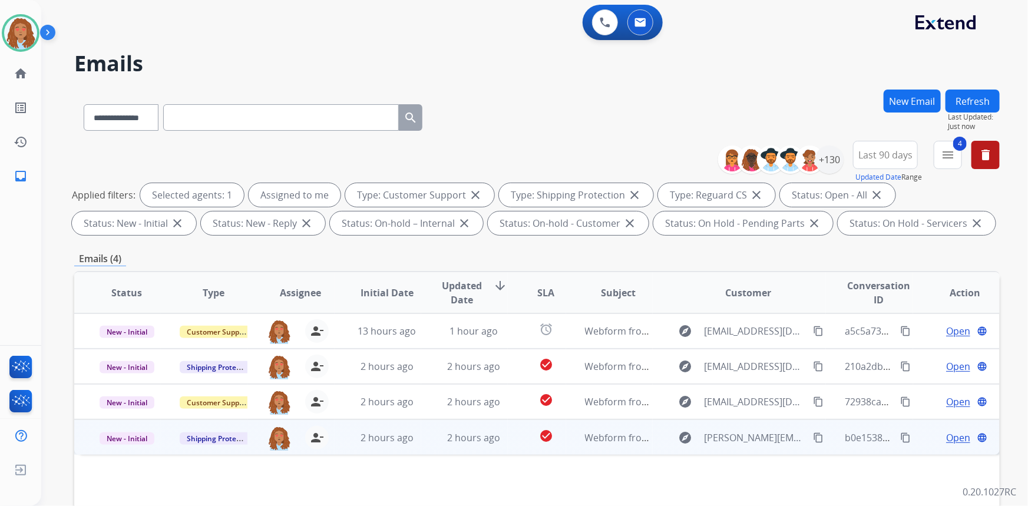
click at [814, 440] on mat-icon "content_copy" at bounding box center [818, 438] width 11 height 11
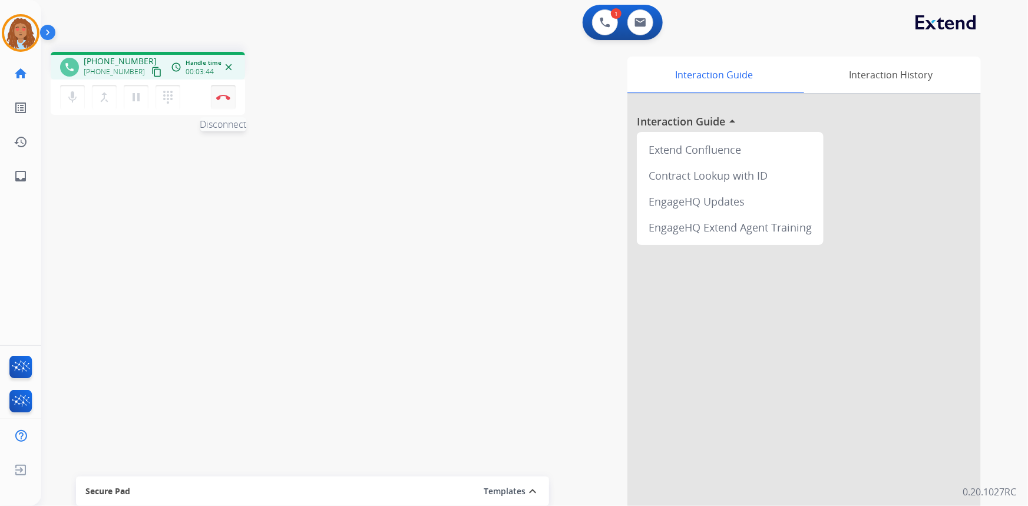
click at [225, 96] on img at bounding box center [223, 97] width 14 height 6
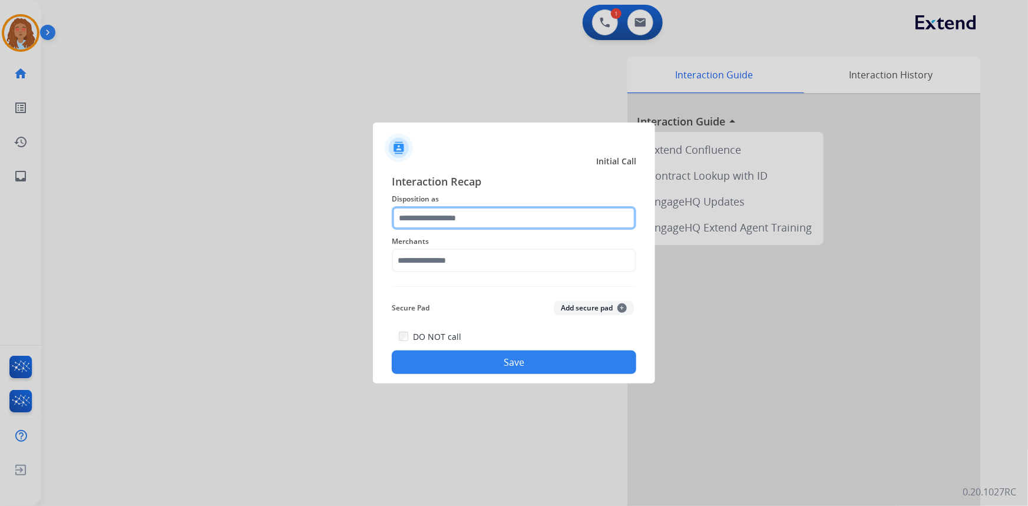
click at [454, 213] on input "text" at bounding box center [514, 218] width 245 height 24
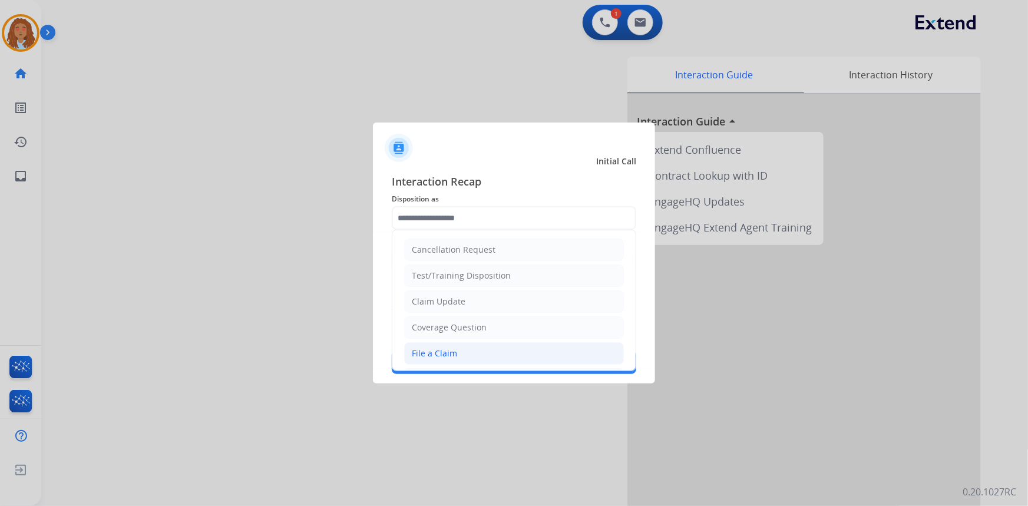
click at [448, 355] on div "File a Claim" at bounding box center [434, 354] width 45 height 12
type input "**********"
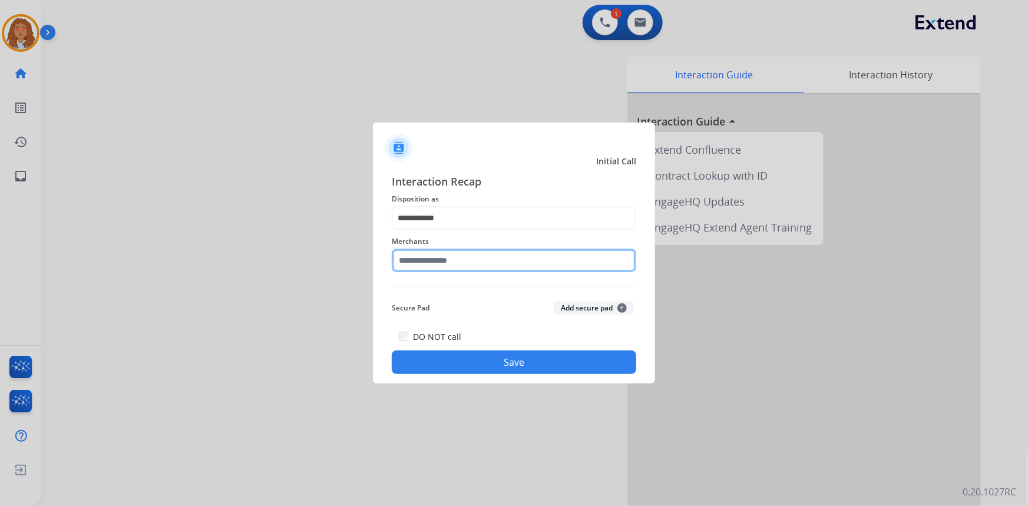
click at [444, 260] on input "text" at bounding box center [514, 261] width 245 height 24
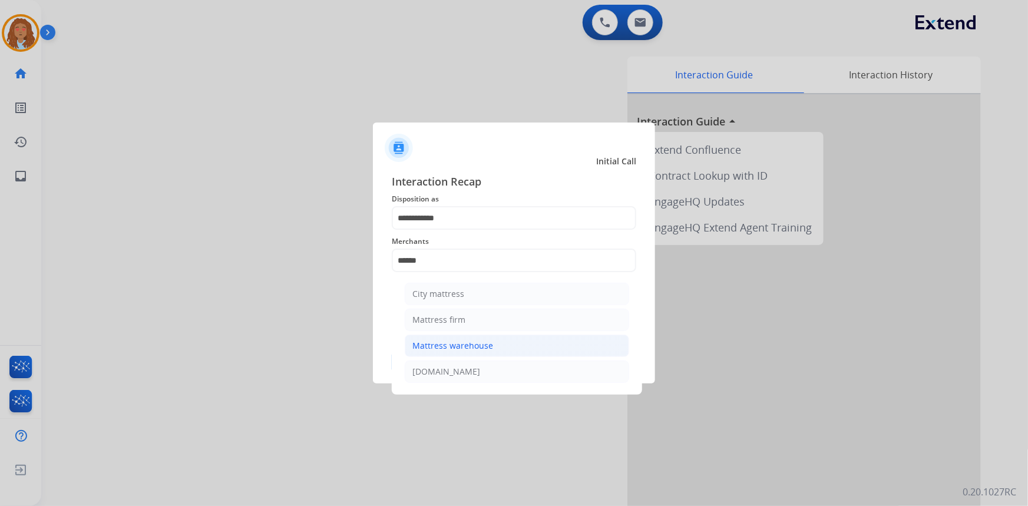
click at [476, 347] on div "Mattress warehouse" at bounding box center [453, 346] width 81 height 12
type input "**********"
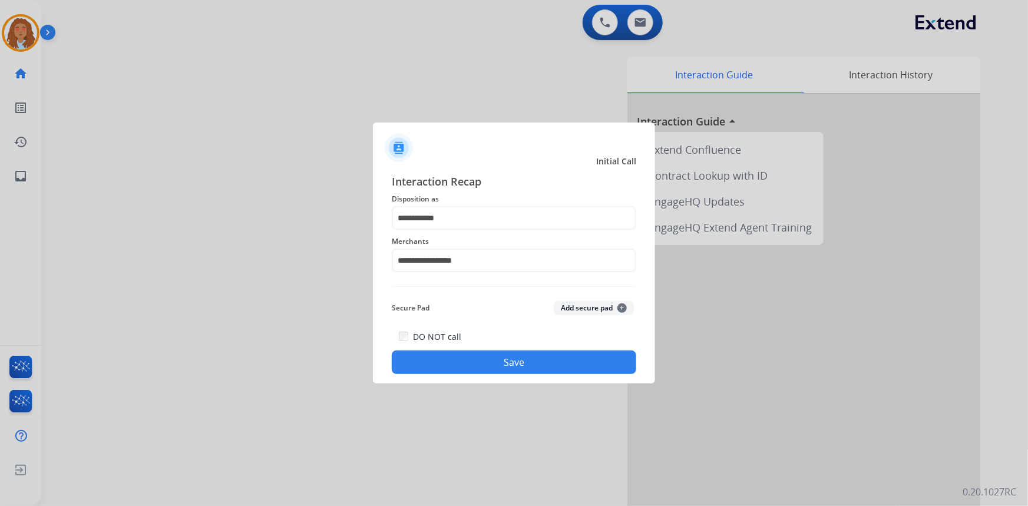
click at [474, 361] on button "Save" at bounding box center [514, 363] width 245 height 24
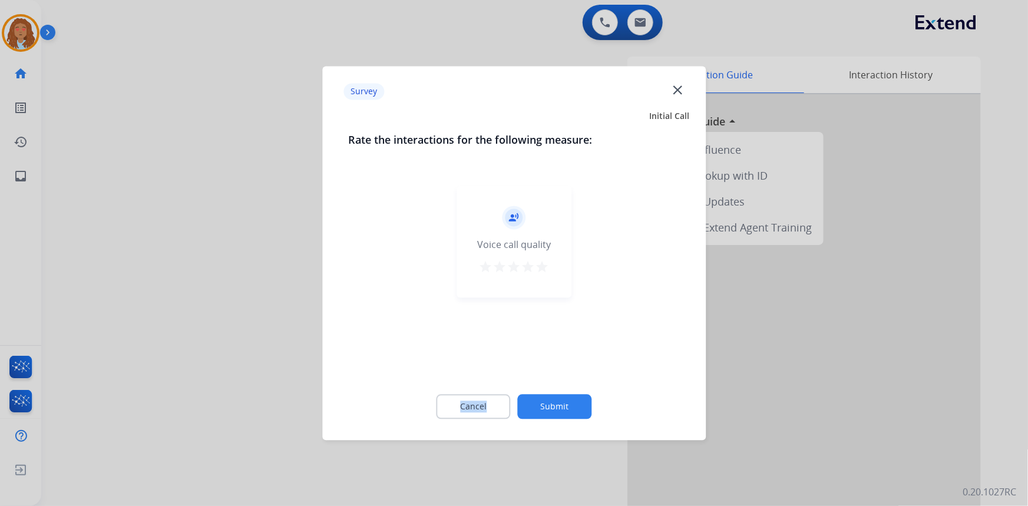
click at [474, 361] on div "record_voice_over Voice call quality star star star star star" at bounding box center [514, 278] width 332 height 204
click at [252, 356] on div at bounding box center [514, 253] width 1028 height 506
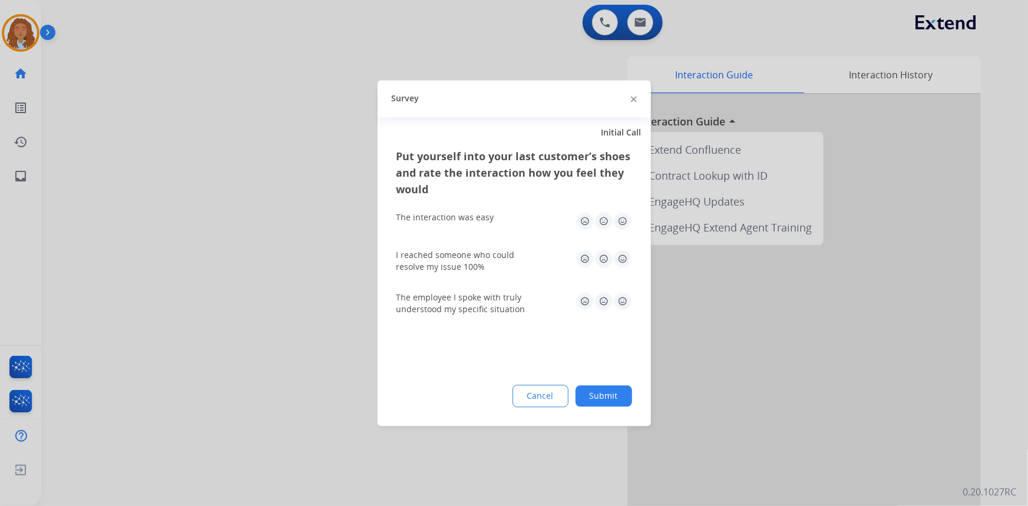
click at [252, 356] on div at bounding box center [514, 253] width 1028 height 506
click at [252, 356] on div "swap_horiz Break voice bridge close_fullscreen Connect 3-Way Call merge_type Se…" at bounding box center [520, 288] width 959 height 492
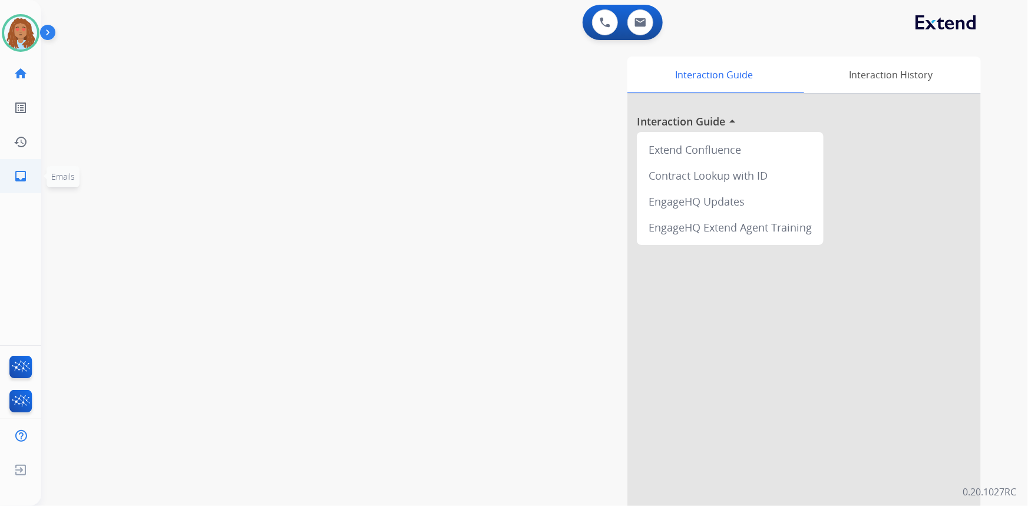
click at [17, 177] on mat-icon "inbox" at bounding box center [21, 176] width 14 height 14
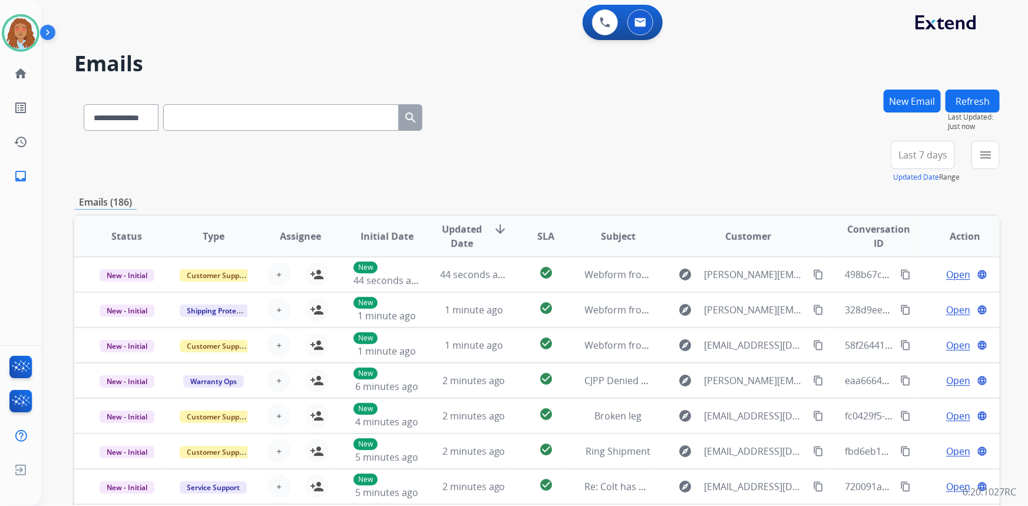
click at [934, 157] on span "Last 7 days" at bounding box center [923, 155] width 49 height 5
click at [915, 296] on div "Last 90 days" at bounding box center [919, 298] width 65 height 18
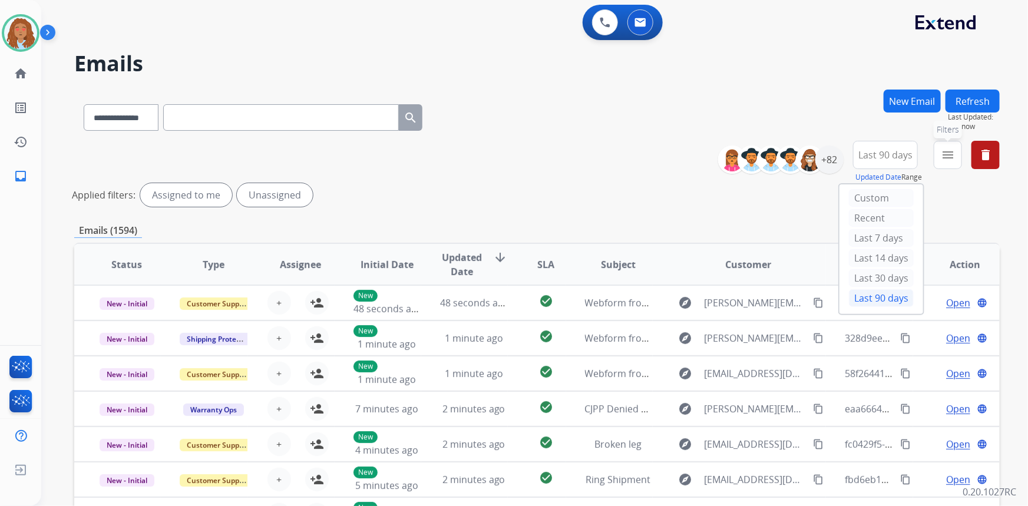
click at [944, 153] on mat-icon "menu" at bounding box center [948, 155] width 14 height 14
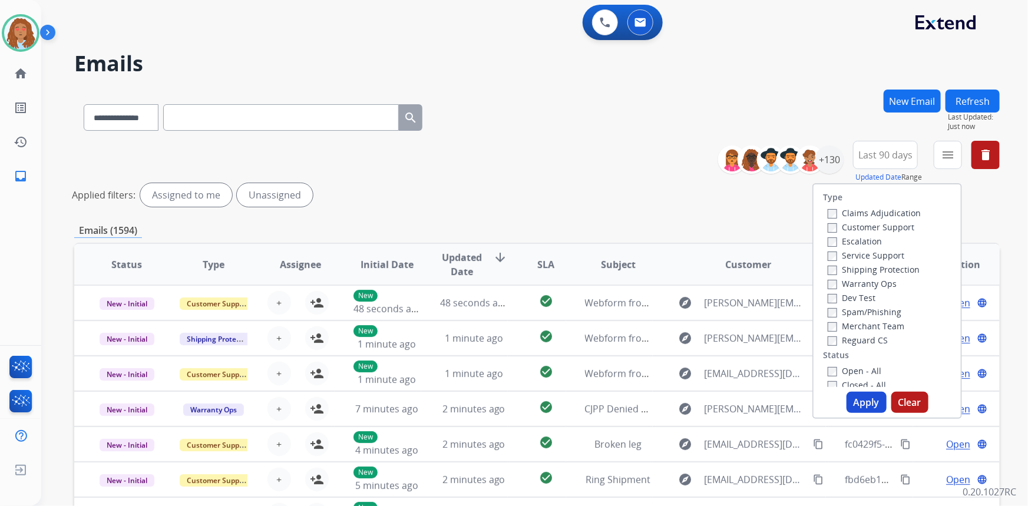
click at [866, 226] on label "Customer Support" at bounding box center [871, 227] width 87 height 11
click at [868, 268] on label "Shipping Protection" at bounding box center [874, 269] width 92 height 11
click at [847, 403] on button "Apply" at bounding box center [867, 402] width 40 height 21
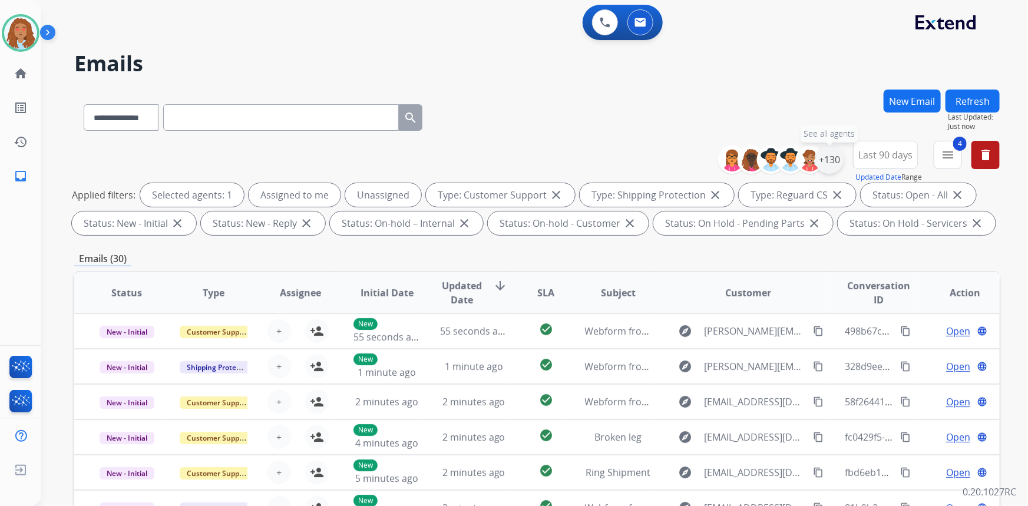
click at [830, 152] on div "+130" at bounding box center [830, 160] width 28 height 28
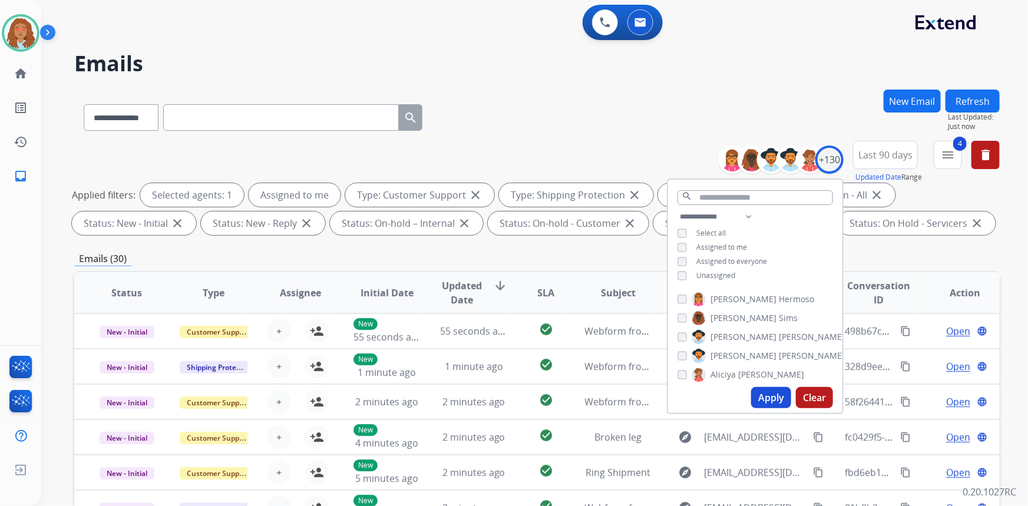
click at [774, 405] on button "Apply" at bounding box center [771, 397] width 40 height 21
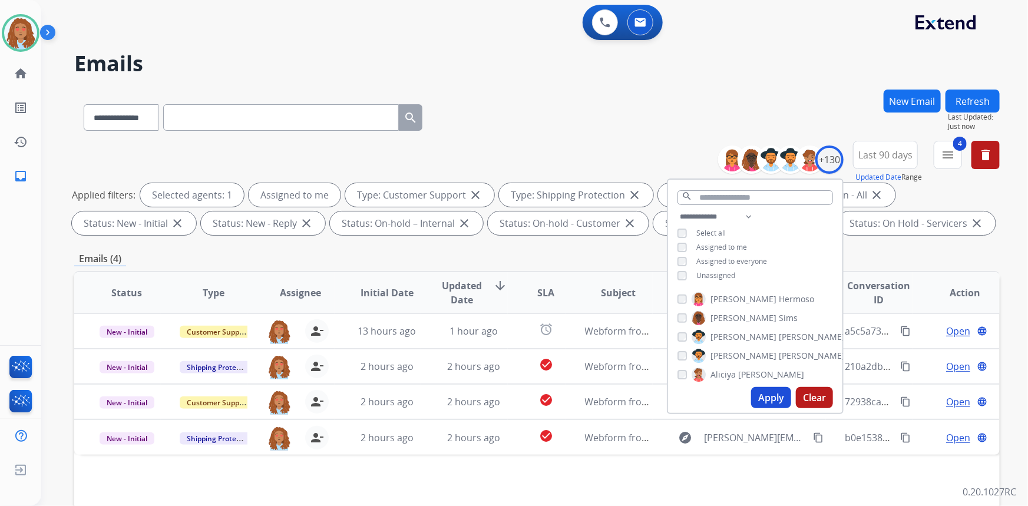
click at [912, 265] on div "Emails (4)" at bounding box center [537, 259] width 926 height 15
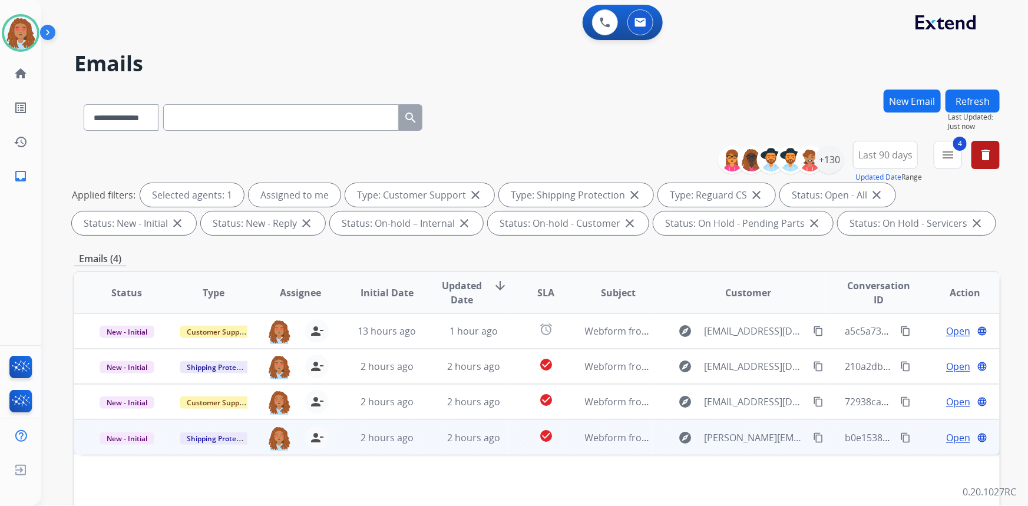
click at [766, 450] on td "explore [PERSON_NAME][EMAIL_ADDRESS][DOMAIN_NAME] content_copy" at bounding box center [740, 437] width 174 height 35
click at [901, 439] on mat-icon "content_copy" at bounding box center [906, 437] width 11 height 11
click at [957, 440] on span "Open" at bounding box center [958, 437] width 24 height 14
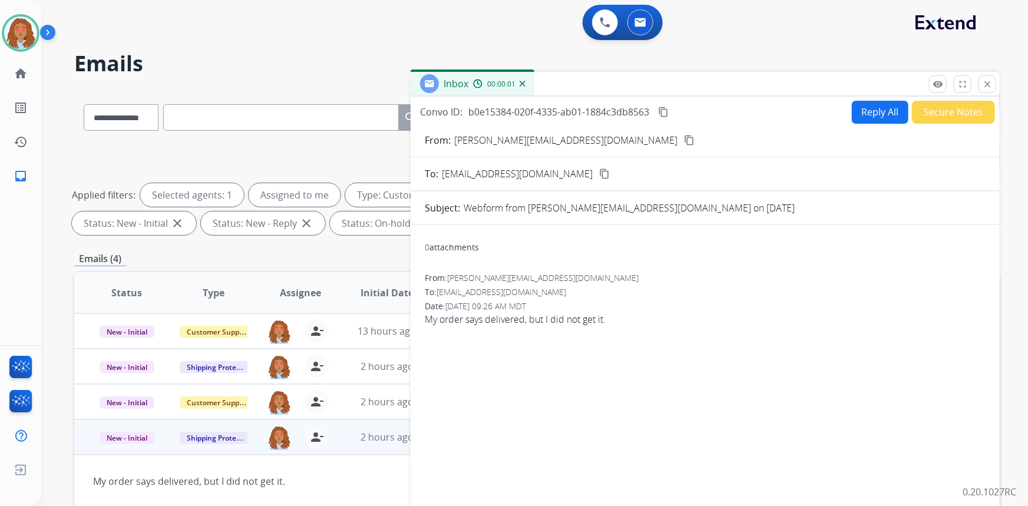
click at [864, 114] on button "Reply All" at bounding box center [880, 112] width 57 height 23
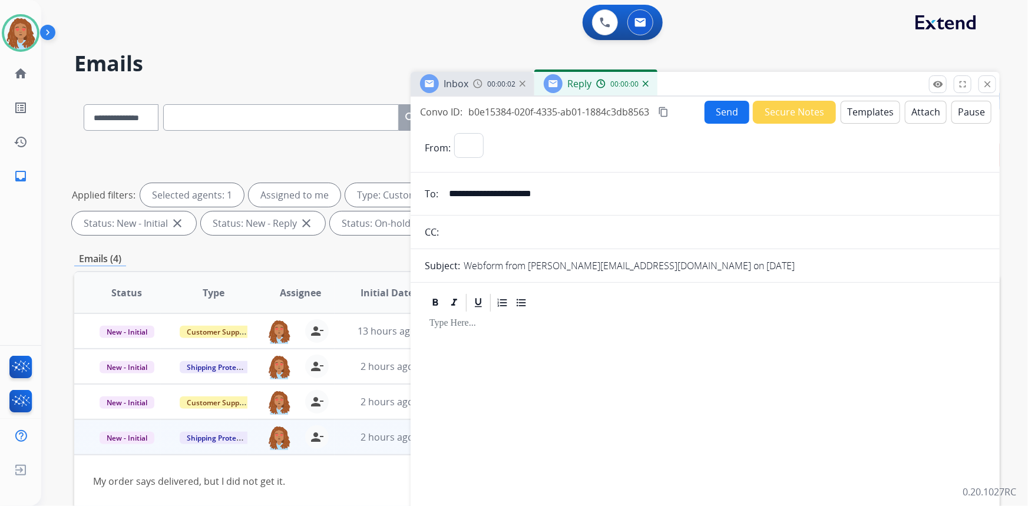
select select "**********"
click at [866, 118] on button "Templates" at bounding box center [871, 112] width 60 height 23
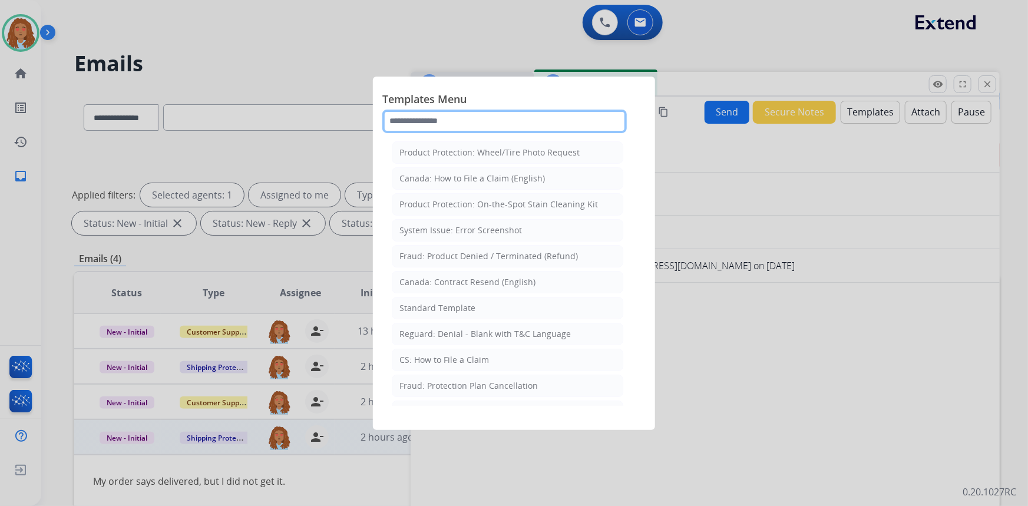
click at [501, 114] on input "text" at bounding box center [504, 122] width 245 height 24
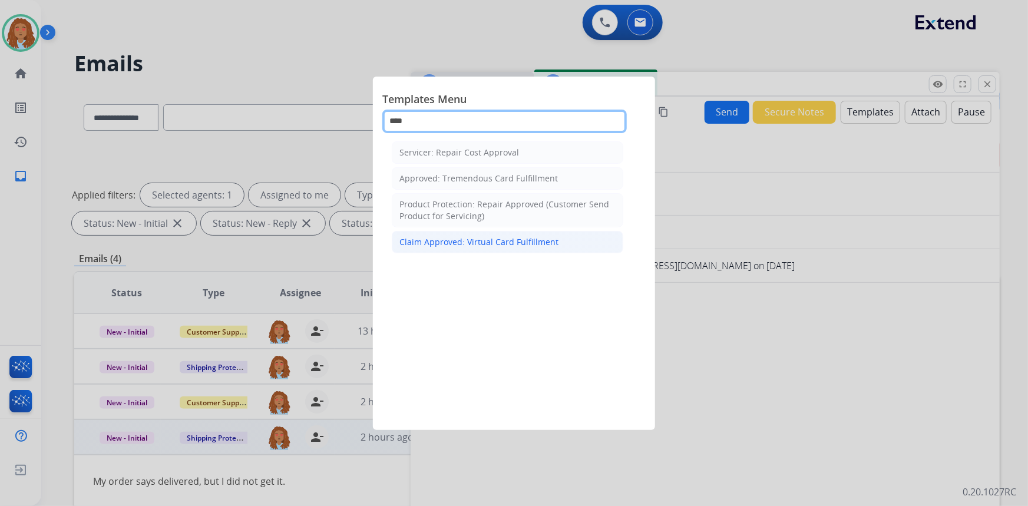
type input "****"
click at [461, 242] on div "Claim Approved: Virtual Card Fulfillment" at bounding box center [479, 242] width 159 height 12
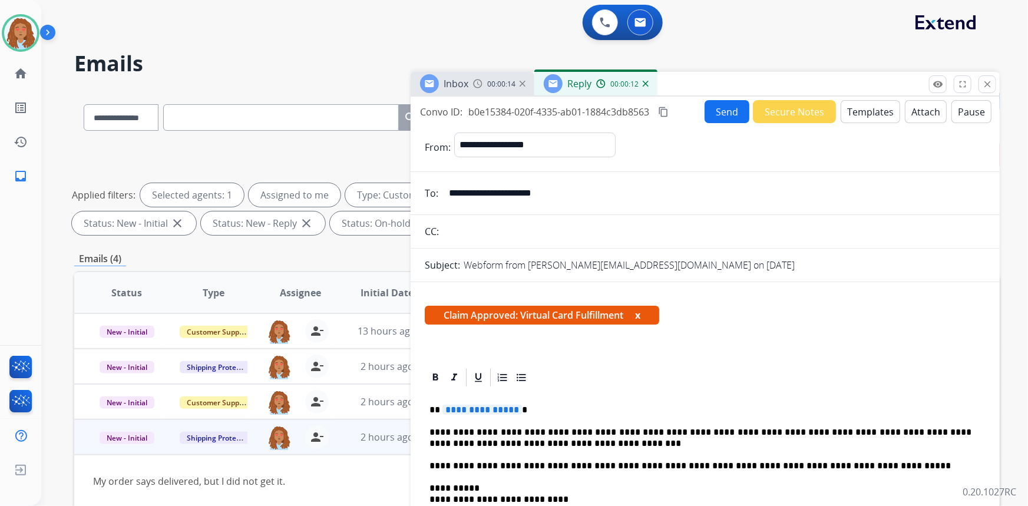
click at [493, 408] on span "**********" at bounding box center [483, 410] width 80 height 10
click at [723, 105] on button "Send" at bounding box center [727, 111] width 45 height 23
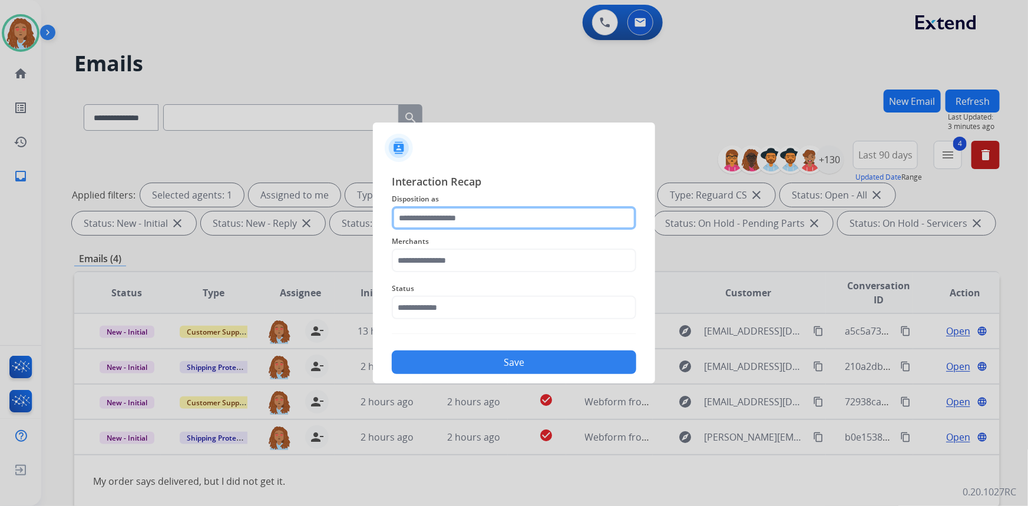
click at [520, 219] on input "text" at bounding box center [514, 218] width 245 height 24
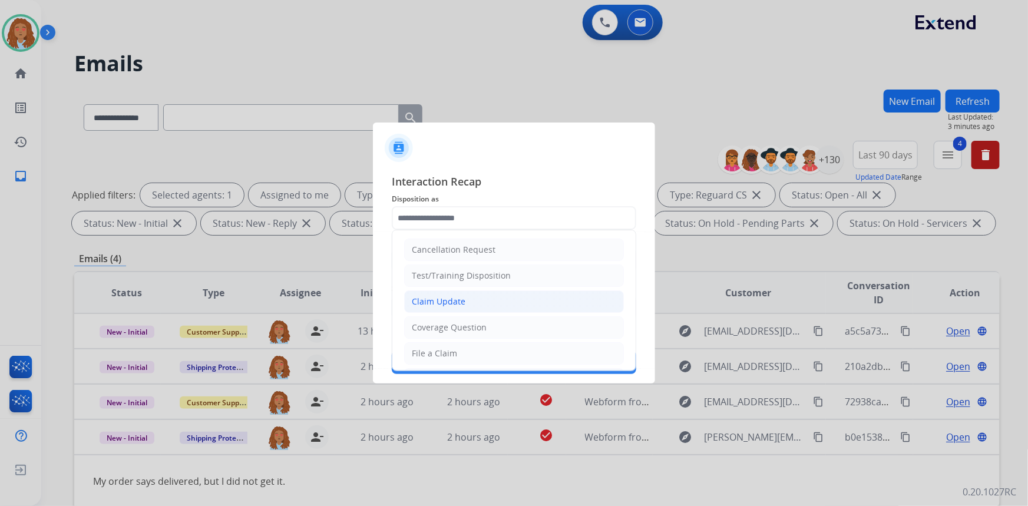
click at [466, 301] on li "Claim Update" at bounding box center [514, 302] width 220 height 22
type input "**********"
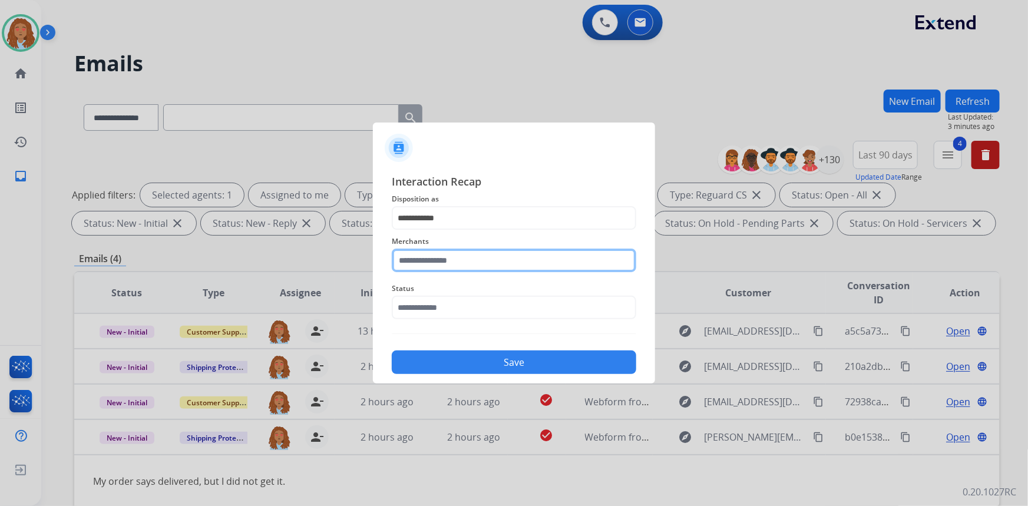
click at [470, 256] on input "text" at bounding box center [514, 261] width 245 height 24
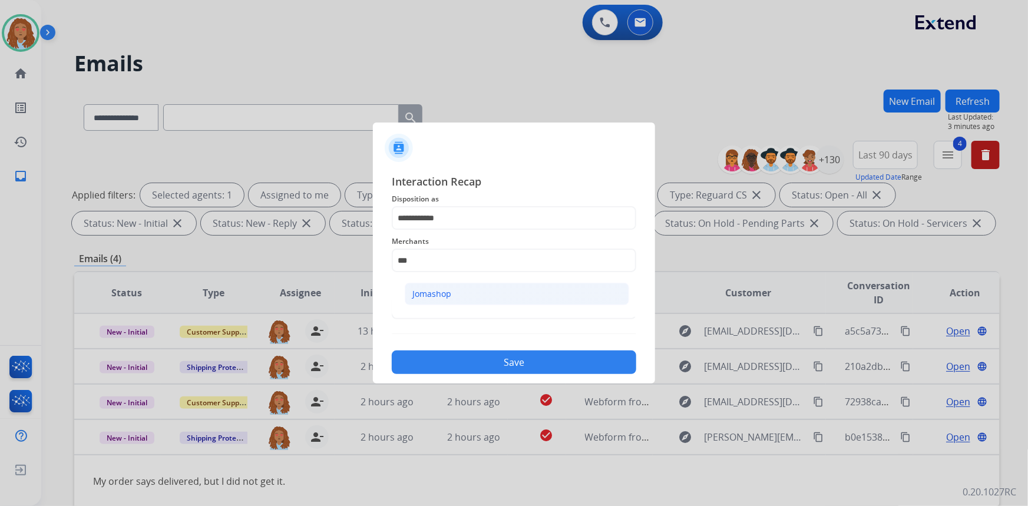
click at [460, 294] on li "Jomashop" at bounding box center [517, 294] width 225 height 22
type input "********"
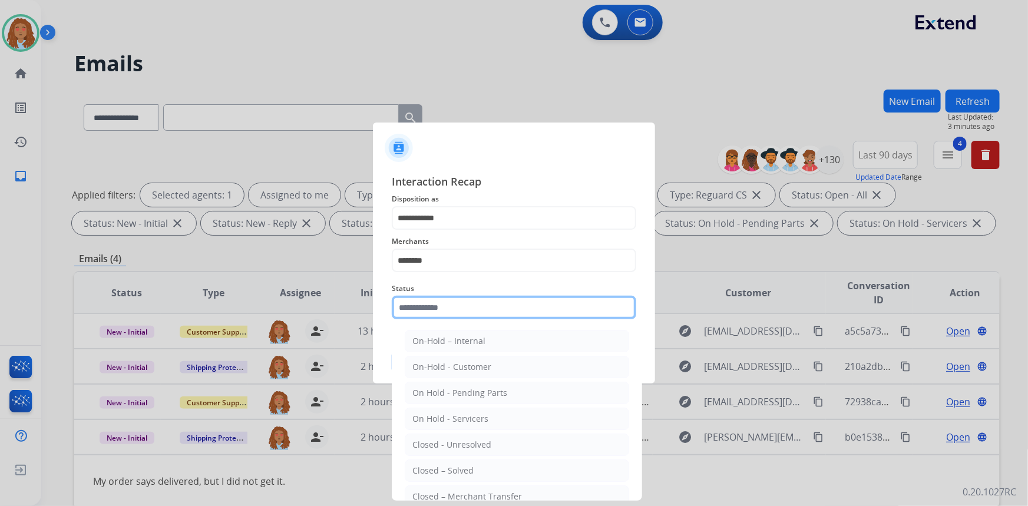
click at [456, 311] on input "text" at bounding box center [514, 308] width 245 height 24
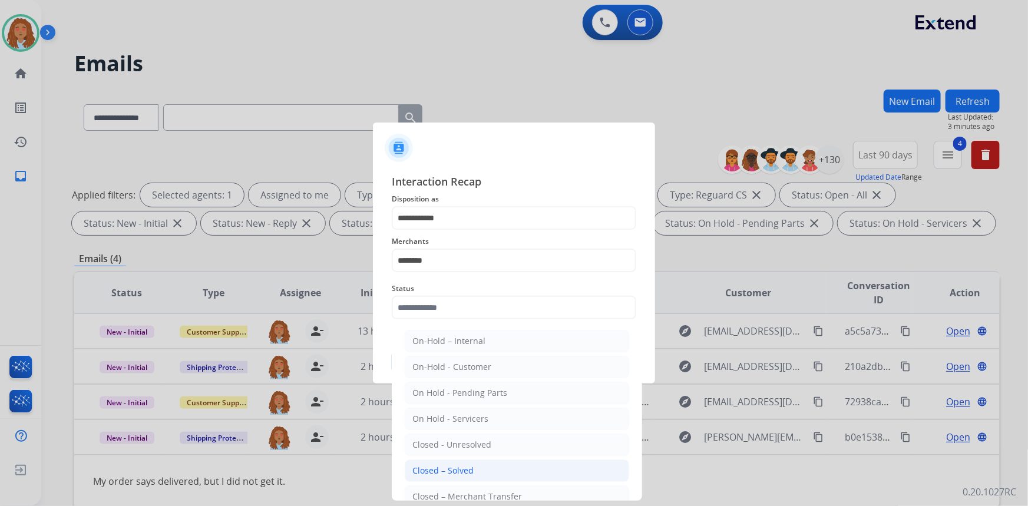
click at [454, 469] on div "Closed – Solved" at bounding box center [443, 471] width 61 height 12
type input "**********"
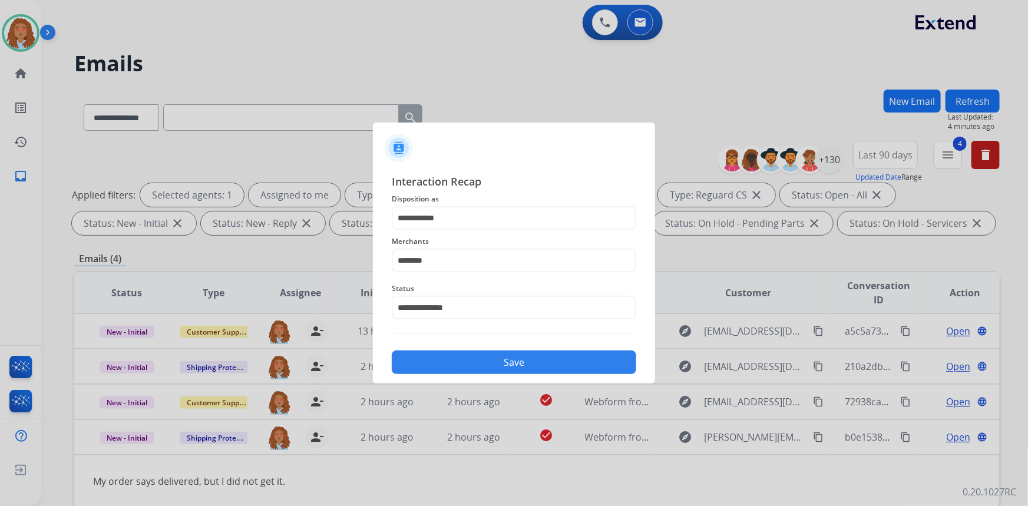
click at [488, 359] on button "Save" at bounding box center [514, 363] width 245 height 24
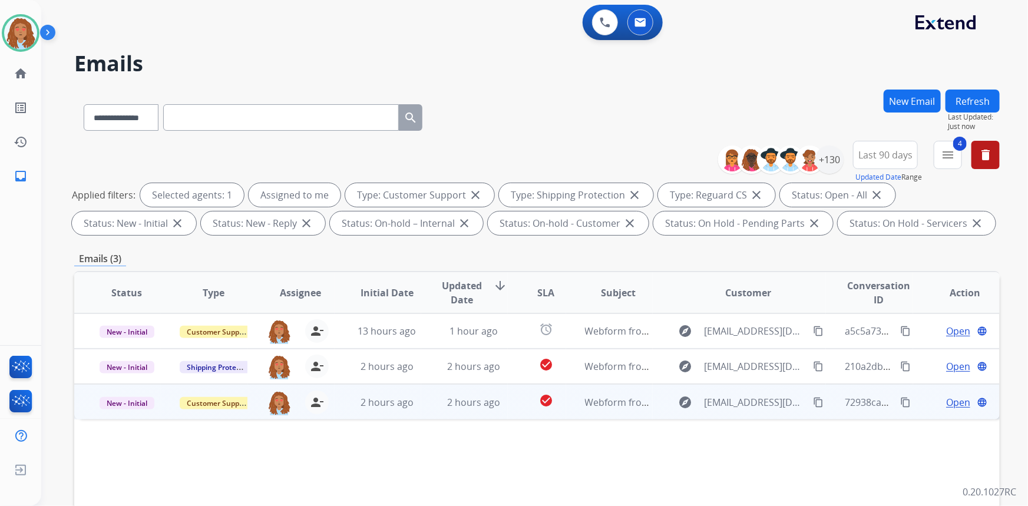
click at [813, 404] on mat-icon "content_copy" at bounding box center [818, 402] width 11 height 11
click at [749, 415] on td "explore [EMAIL_ADDRESS][DOMAIN_NAME] content_copy Copied!" at bounding box center [740, 401] width 174 height 35
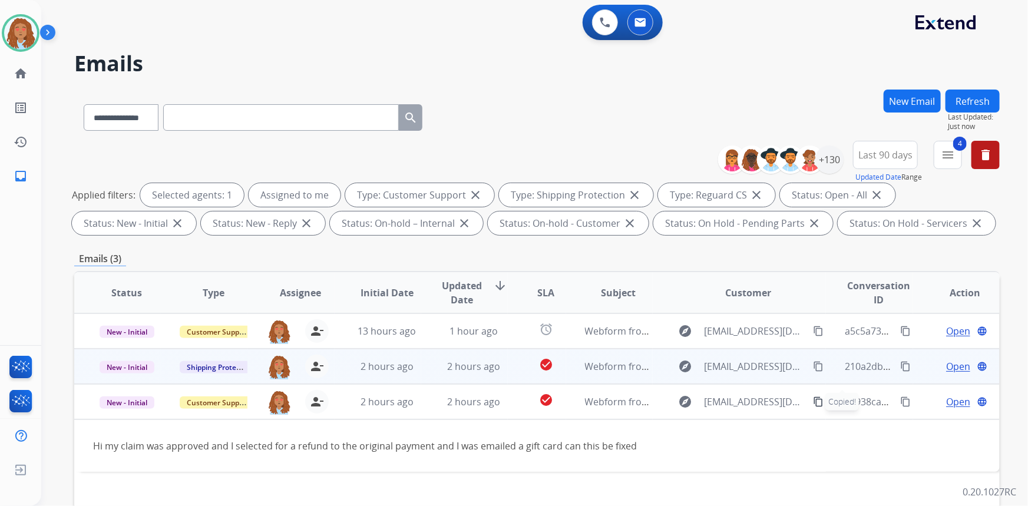
click at [744, 375] on div "explore [EMAIL_ADDRESS][DOMAIN_NAME] content_copy" at bounding box center [749, 366] width 154 height 19
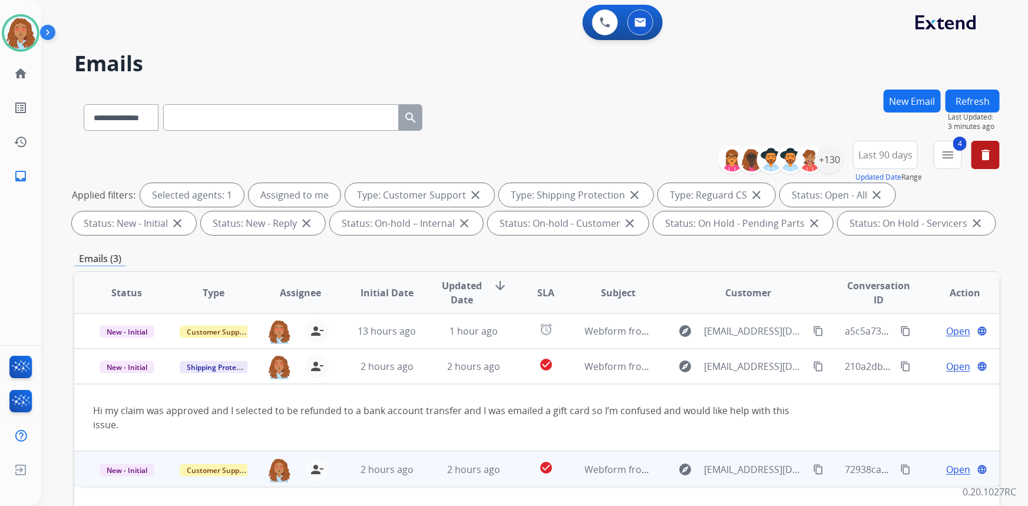
click at [901, 471] on mat-icon "content_copy" at bounding box center [906, 469] width 11 height 11
click at [901, 469] on mat-icon "content_copy" at bounding box center [906, 469] width 11 height 11
click at [949, 463] on span "Open" at bounding box center [958, 470] width 24 height 14
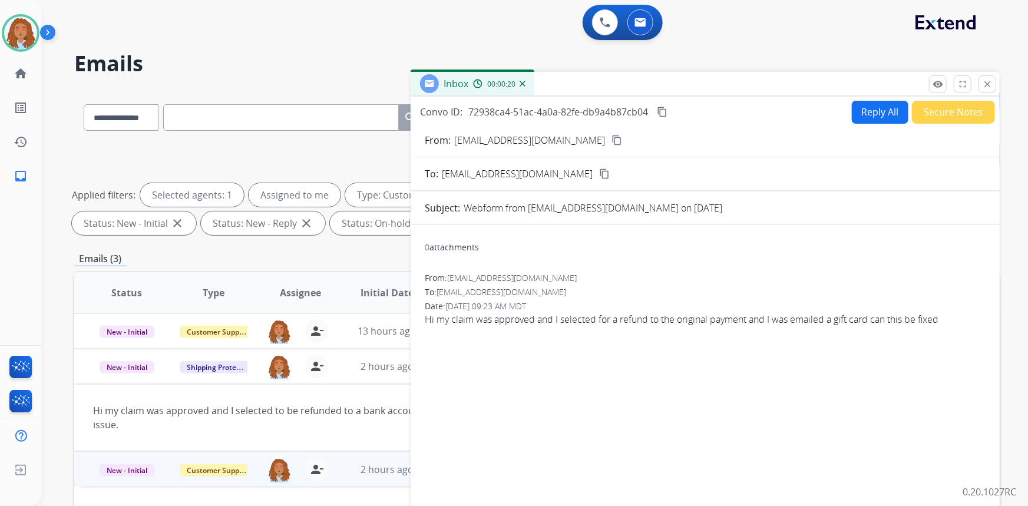
click at [871, 111] on button "Reply All" at bounding box center [880, 112] width 57 height 23
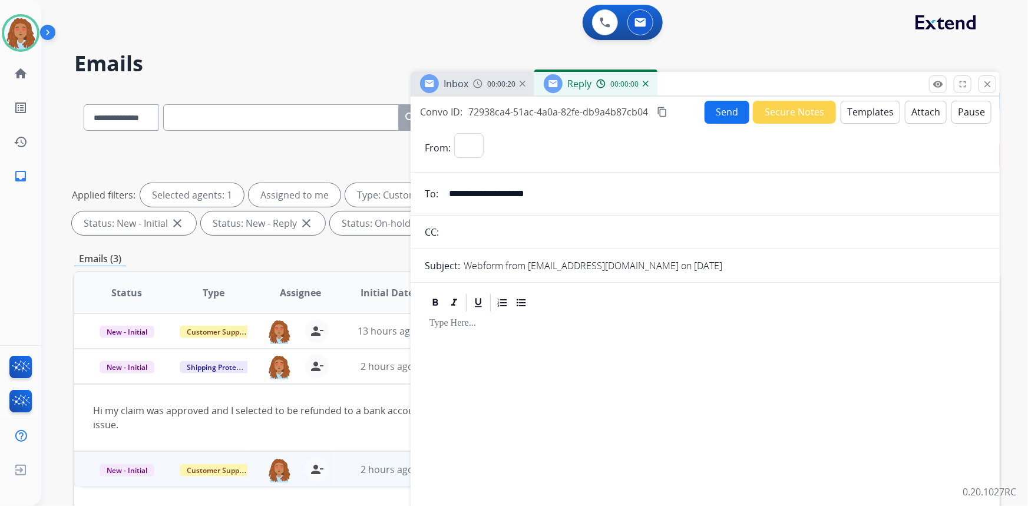
select select "**********"
click at [870, 104] on button "Templates" at bounding box center [871, 112] width 60 height 23
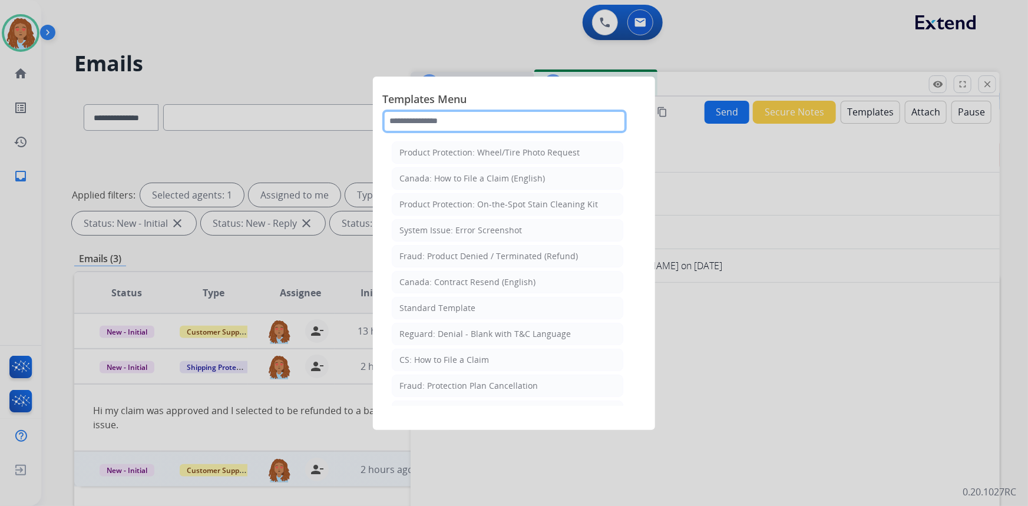
click at [450, 122] on input "text" at bounding box center [504, 122] width 245 height 24
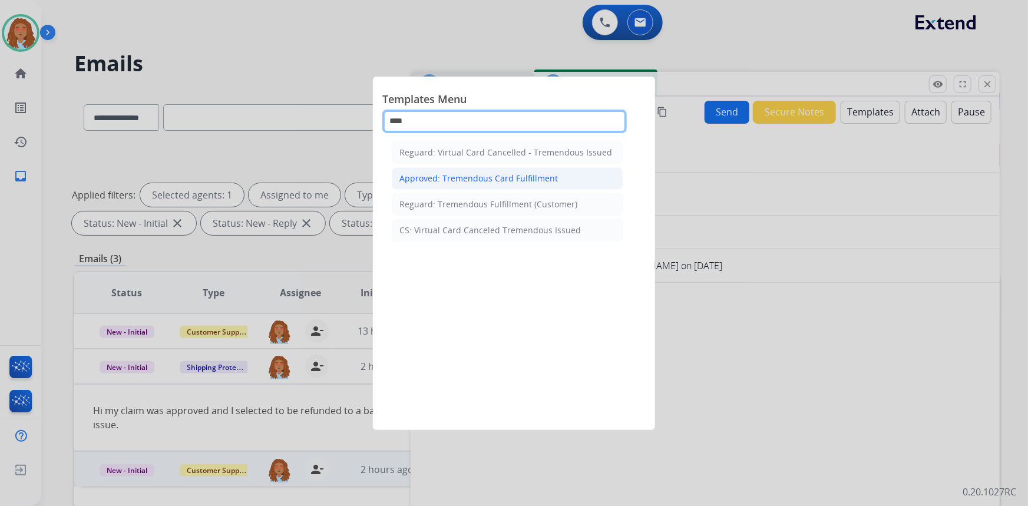
type input "****"
click at [471, 175] on div "Approved: Tremendous Card Fulfillment" at bounding box center [479, 179] width 159 height 12
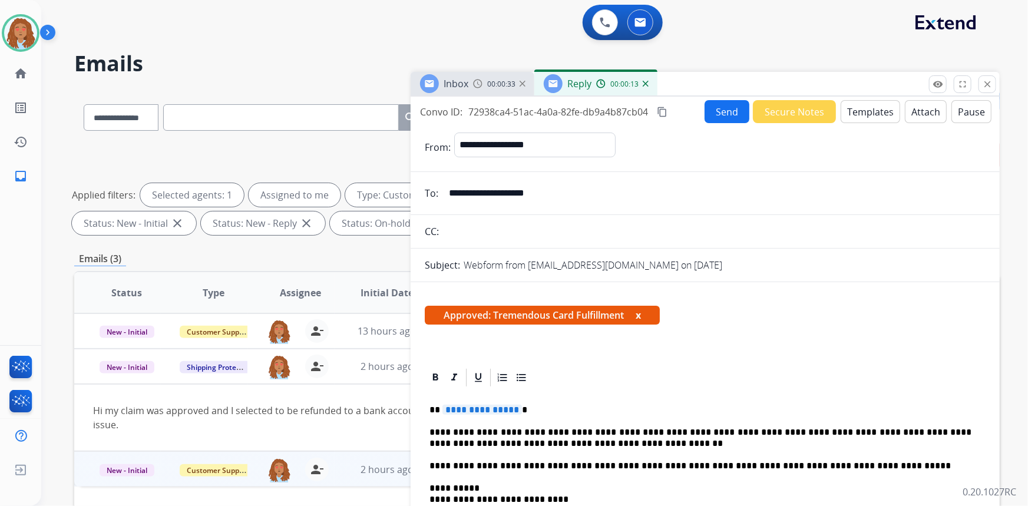
click at [479, 407] on span "**********" at bounding box center [483, 410] width 80 height 10
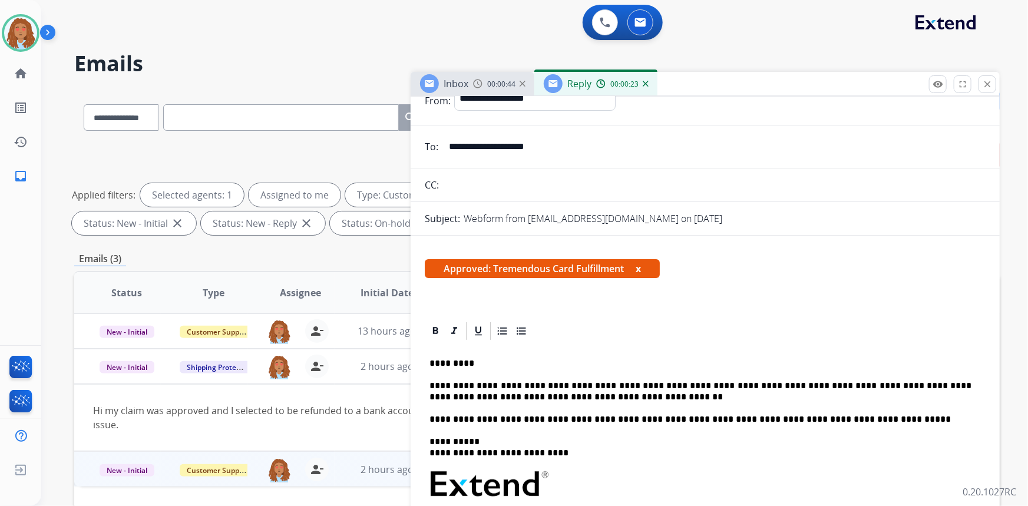
scroll to position [53, 0]
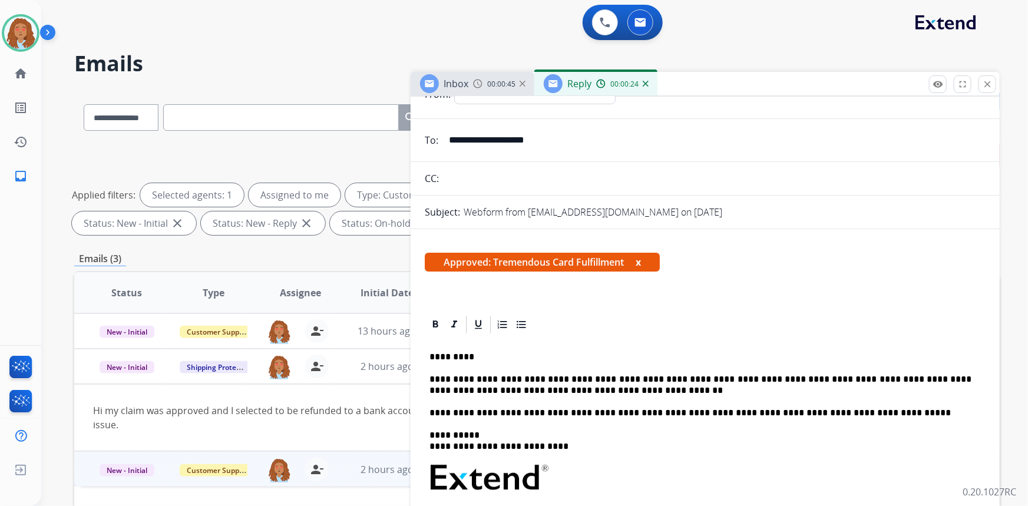
click at [598, 394] on p "**********" at bounding box center [701, 385] width 543 height 22
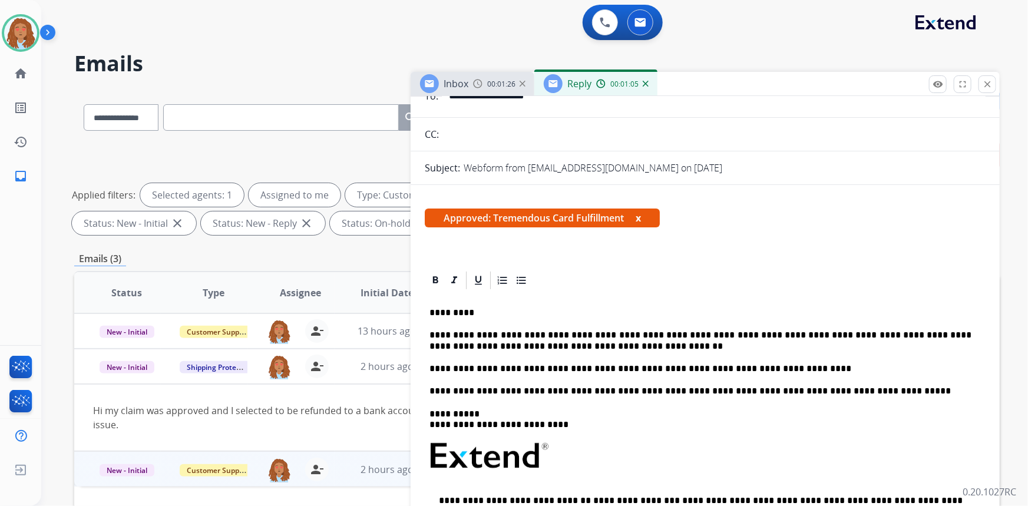
scroll to position [0, 0]
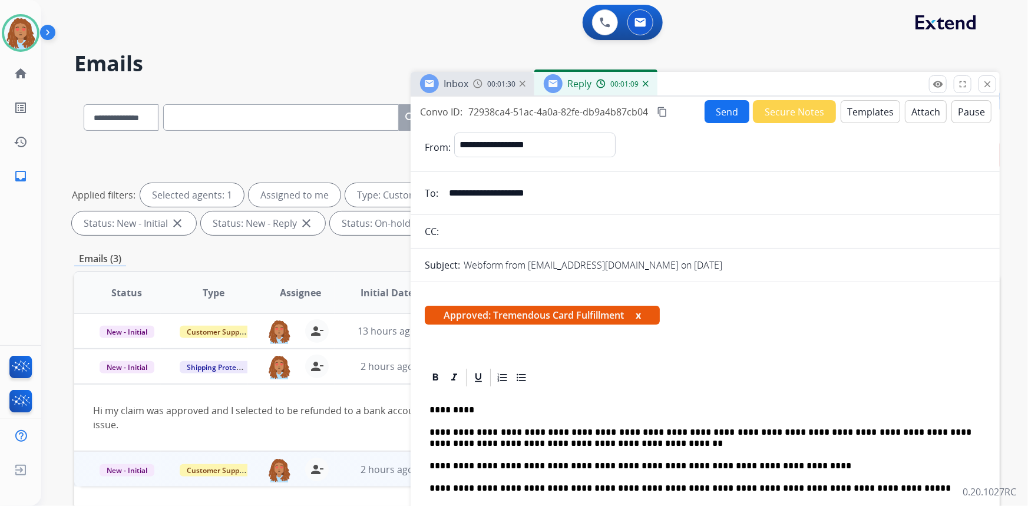
click at [720, 108] on button "Send" at bounding box center [727, 111] width 45 height 23
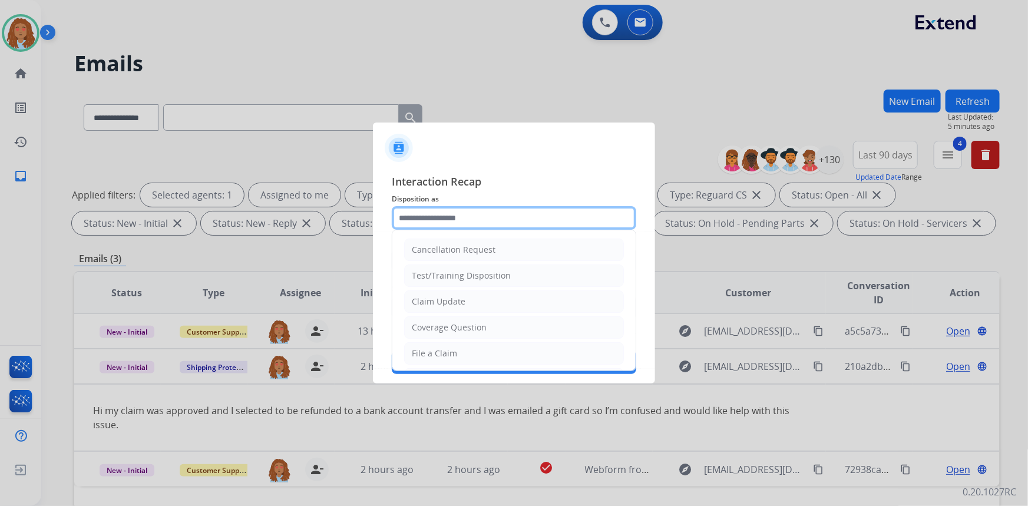
click at [489, 217] on input "text" at bounding box center [514, 218] width 245 height 24
click at [466, 297] on li "Claim Update" at bounding box center [514, 302] width 220 height 22
type input "**********"
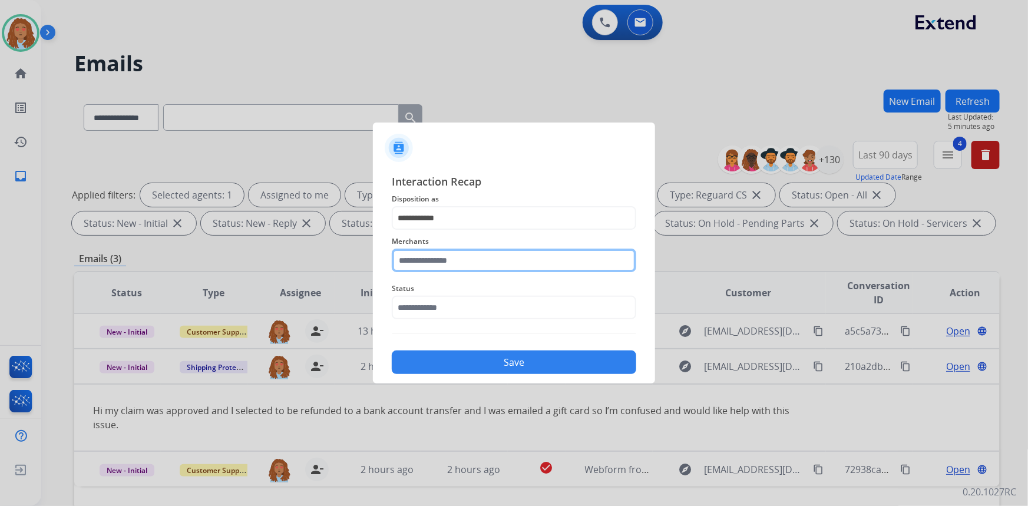
click at [458, 253] on input "text" at bounding box center [514, 261] width 245 height 24
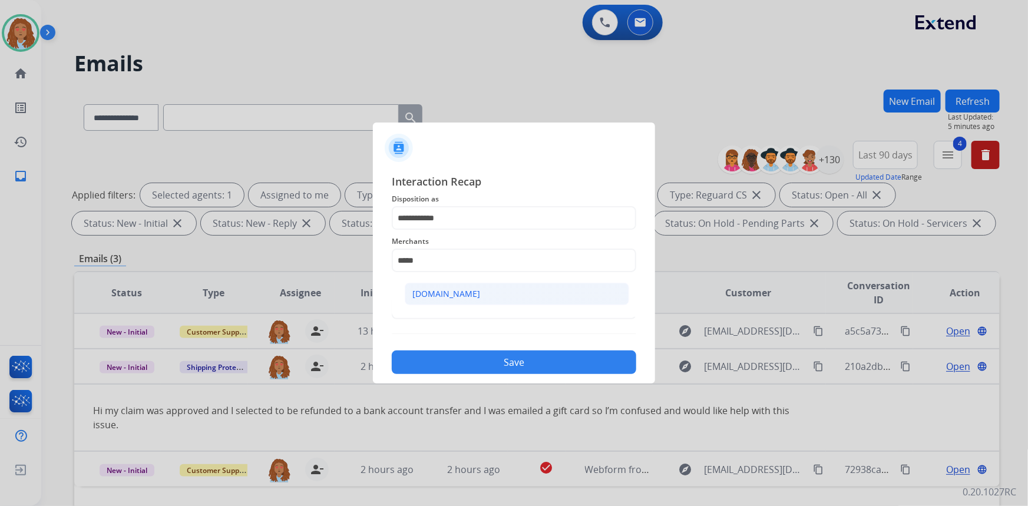
click at [459, 293] on div "[DOMAIN_NAME]" at bounding box center [447, 294] width 68 height 12
type input "**********"
click at [454, 311] on input "text" at bounding box center [514, 308] width 245 height 24
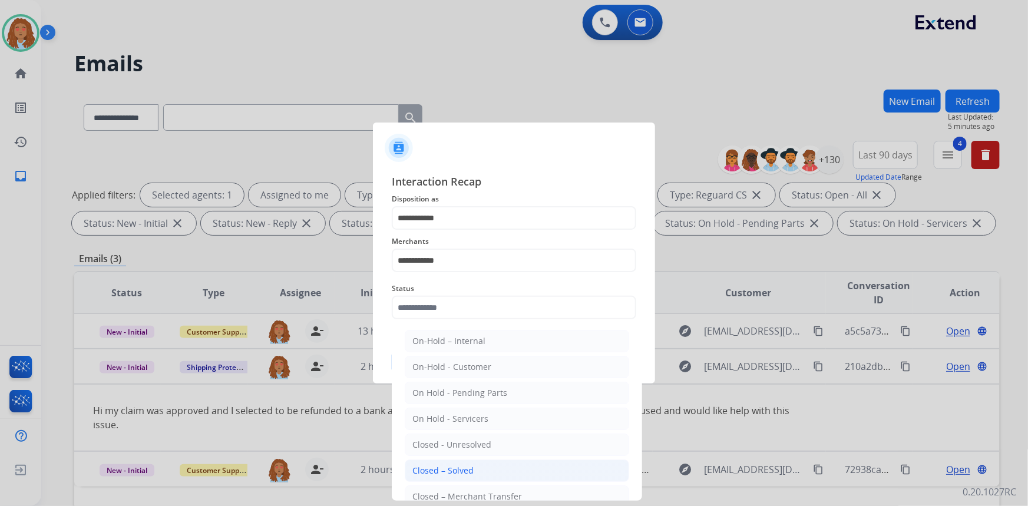
click at [460, 467] on div "Closed – Solved" at bounding box center [443, 471] width 61 height 12
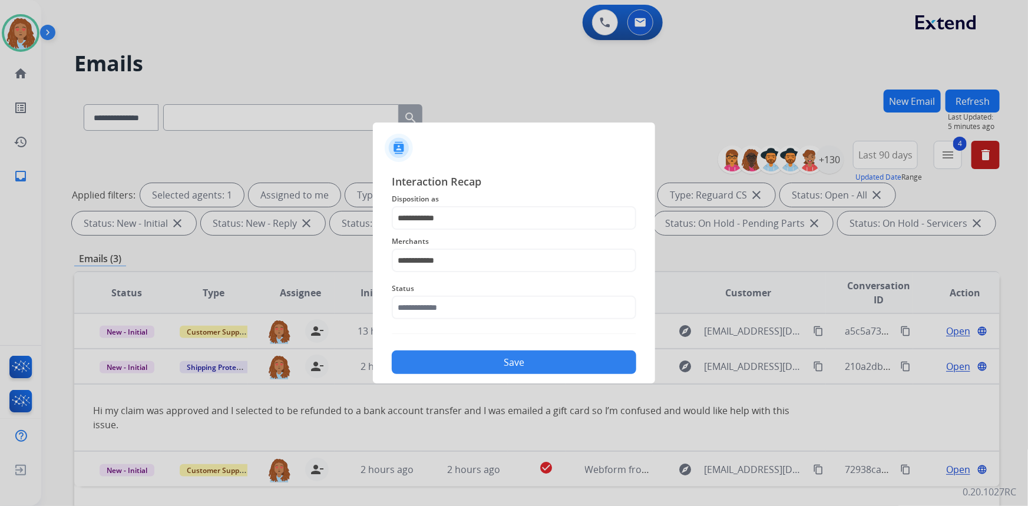
type input "**********"
click at [468, 366] on button "Save" at bounding box center [514, 363] width 245 height 24
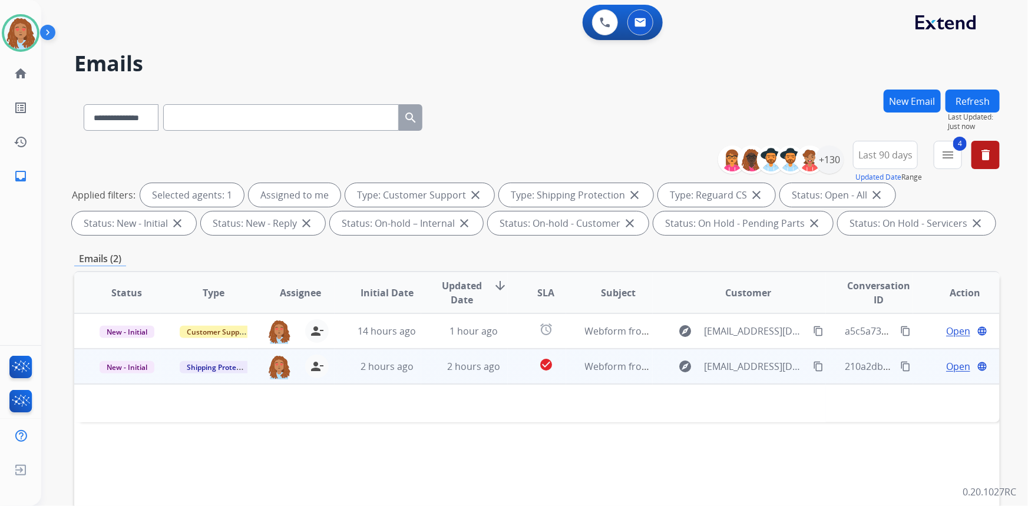
click at [773, 378] on td "explore [EMAIL_ADDRESS][DOMAIN_NAME] content_copy" at bounding box center [740, 366] width 174 height 35
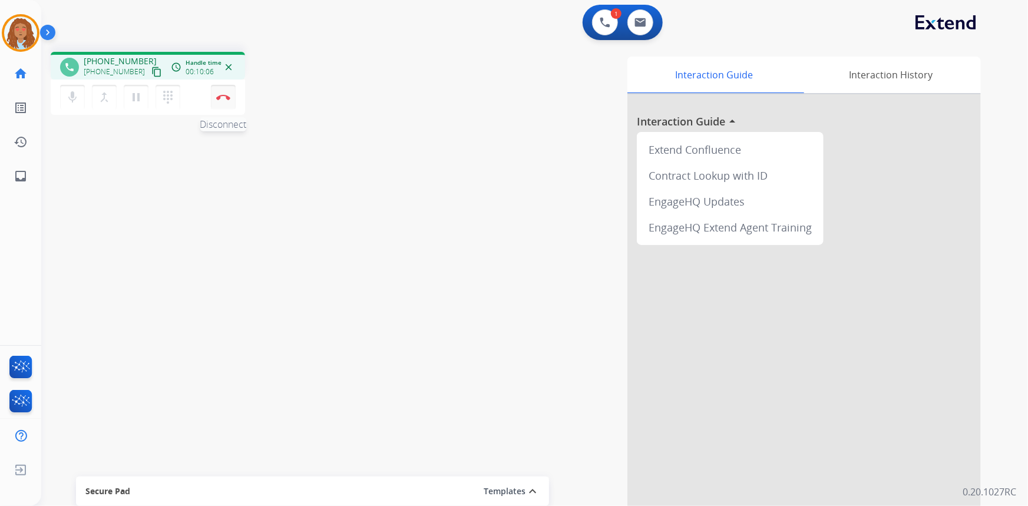
click at [225, 99] on img at bounding box center [223, 97] width 14 height 6
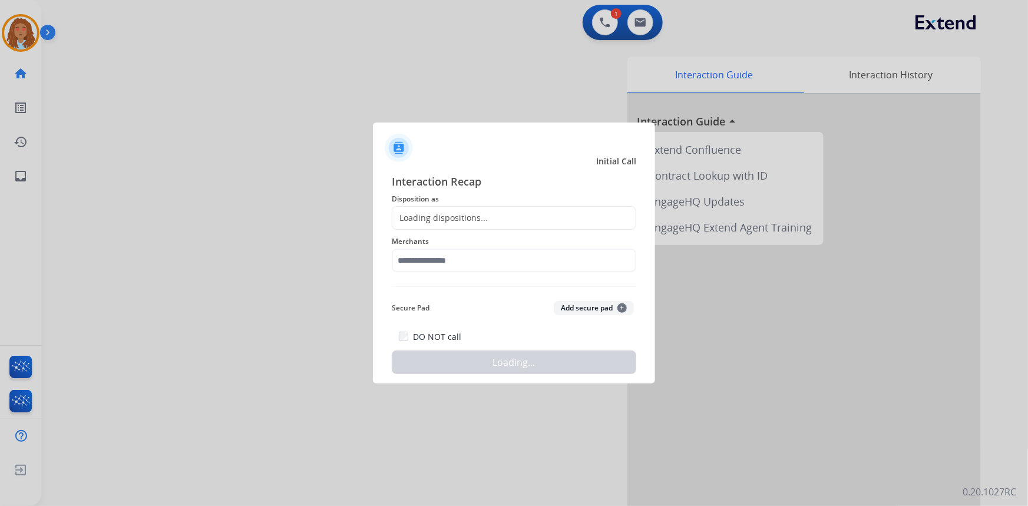
click at [512, 219] on div "Loading dispositions..." at bounding box center [514, 218] width 245 height 24
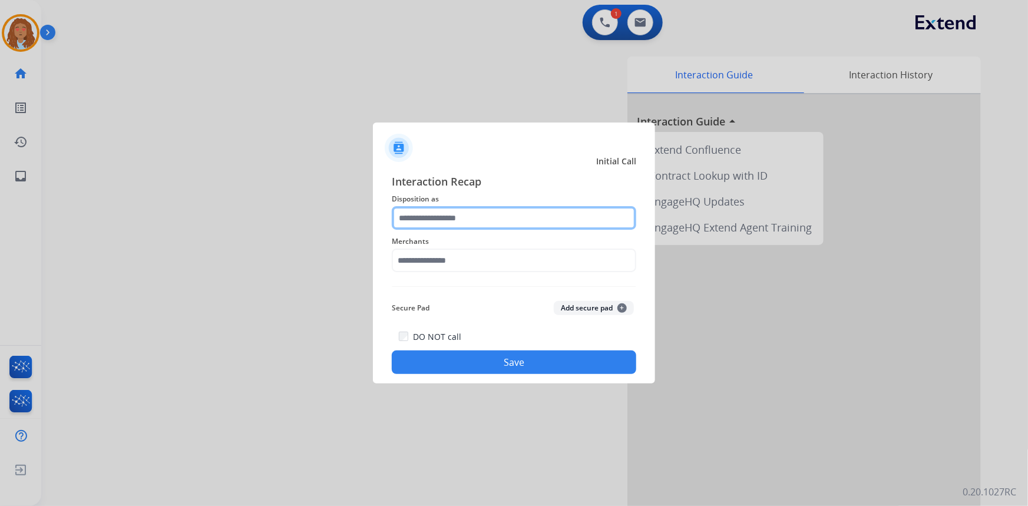
click at [461, 222] on input "text" at bounding box center [514, 218] width 245 height 24
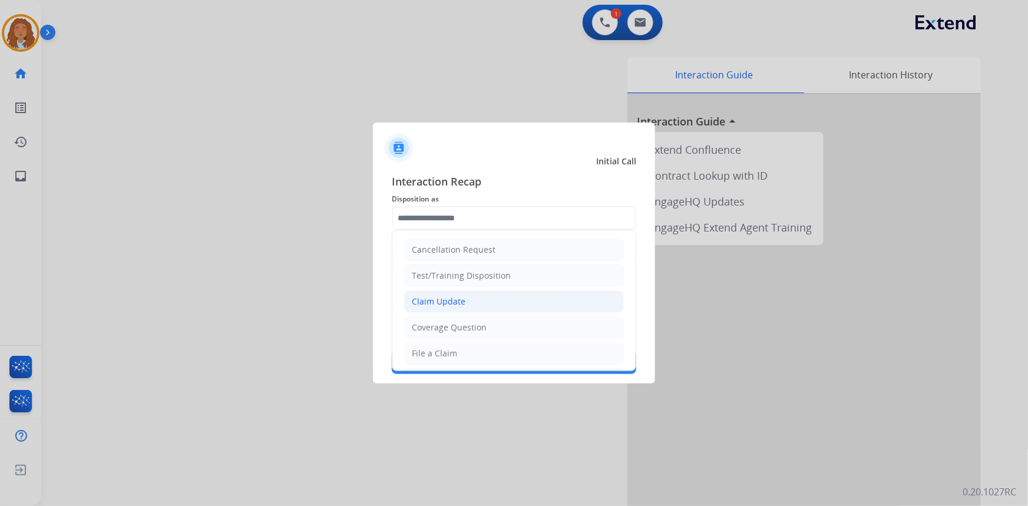
click at [457, 299] on div "Claim Update" at bounding box center [439, 302] width 54 height 12
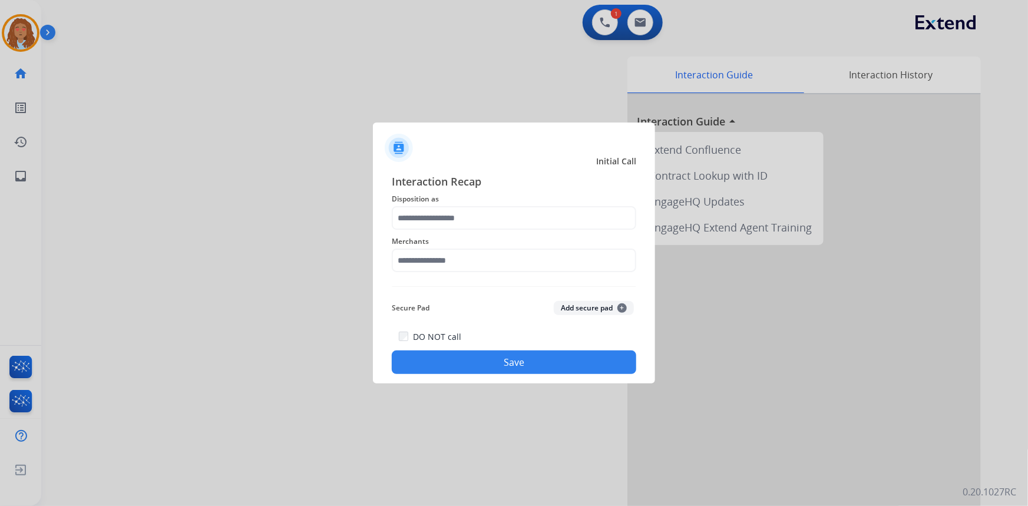
type input "**********"
click at [439, 258] on input "text" at bounding box center [514, 261] width 245 height 24
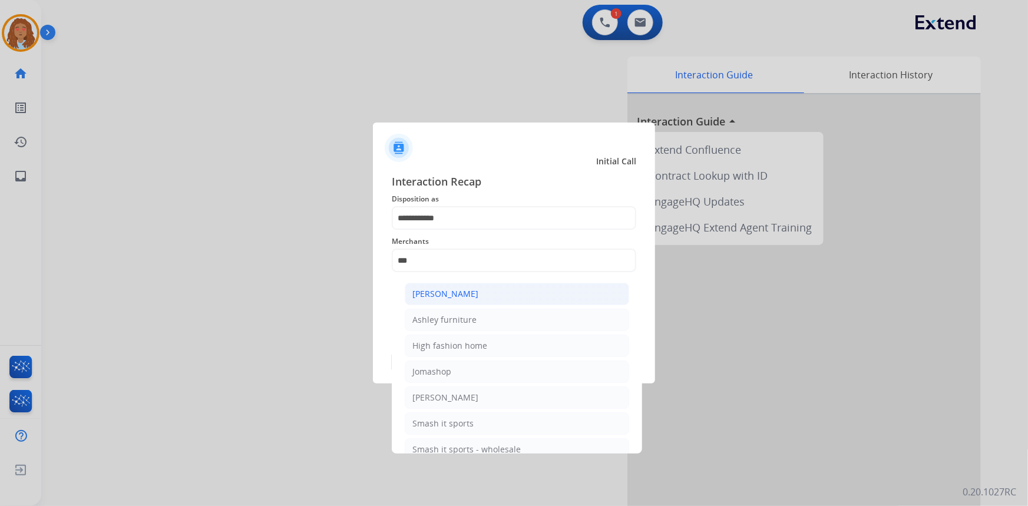
click at [476, 293] on div "[PERSON_NAME]" at bounding box center [446, 294] width 66 height 12
type input "**********"
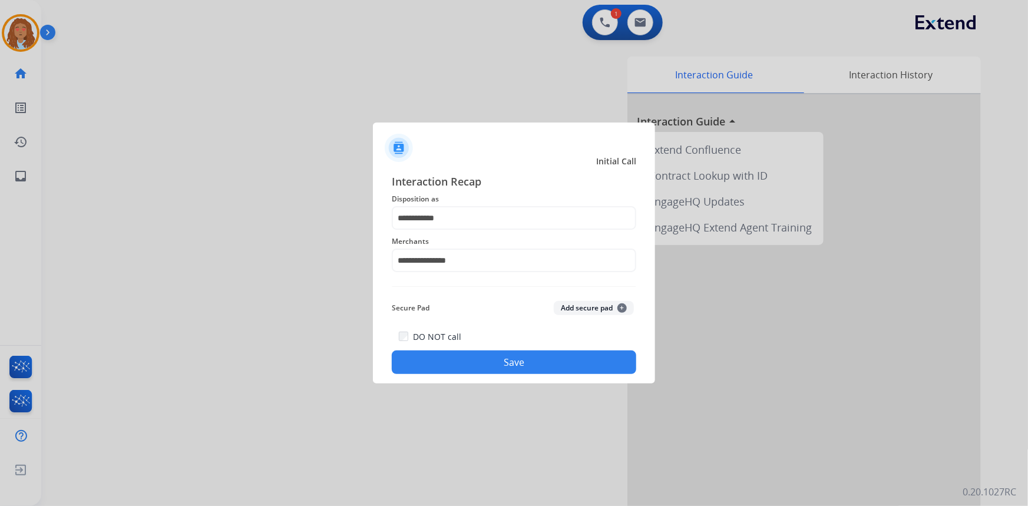
click at [486, 359] on button "Save" at bounding box center [514, 363] width 245 height 24
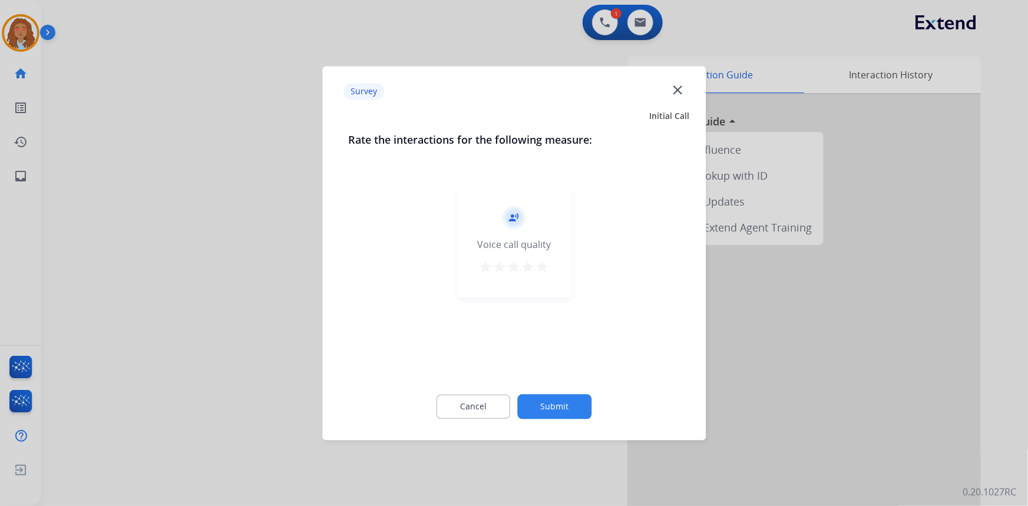
click at [282, 336] on div at bounding box center [514, 253] width 1028 height 506
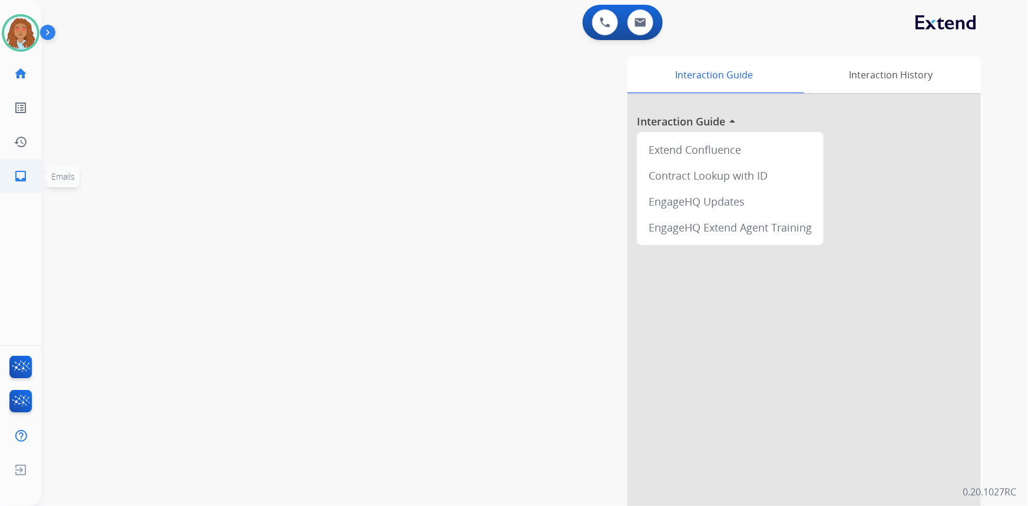
click at [14, 177] on mat-icon "inbox" at bounding box center [21, 176] width 14 height 14
select select "**********"
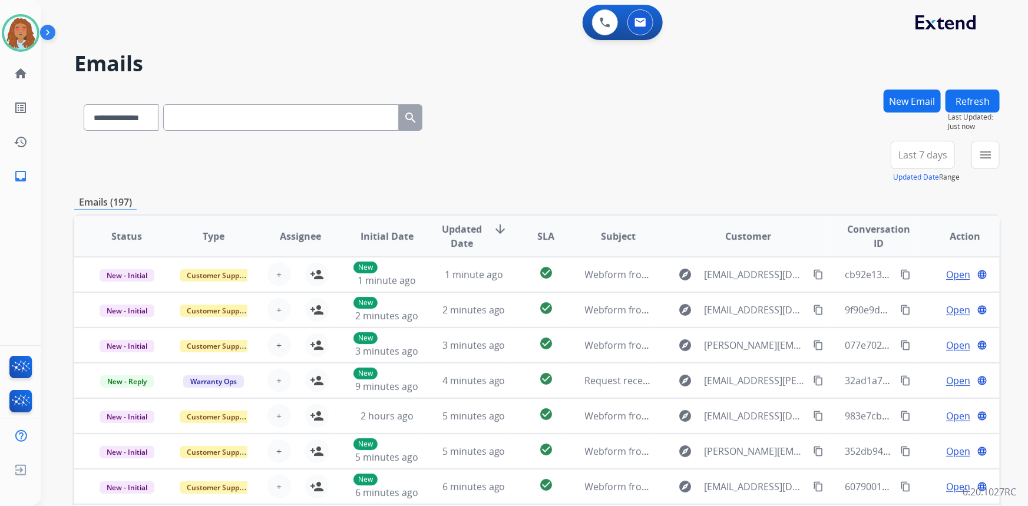
click at [891, 161] on div "Last 7 days Updated Date Range Custom Recent Last 7 days Last 14 days Last 30 d…" at bounding box center [926, 162] width 71 height 42
click at [896, 160] on button "Last 7 days" at bounding box center [923, 155] width 64 height 28
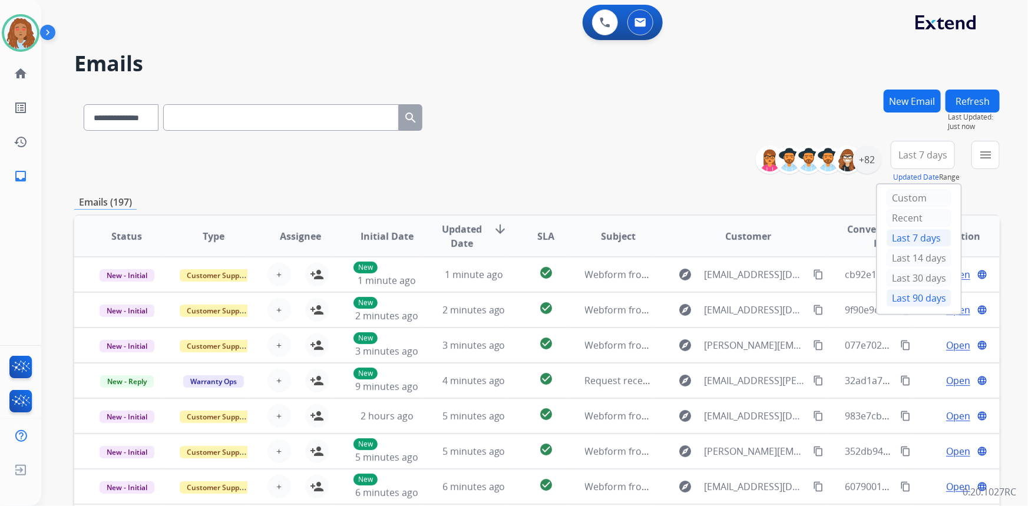
click at [916, 303] on div "Last 90 days" at bounding box center [919, 298] width 65 height 18
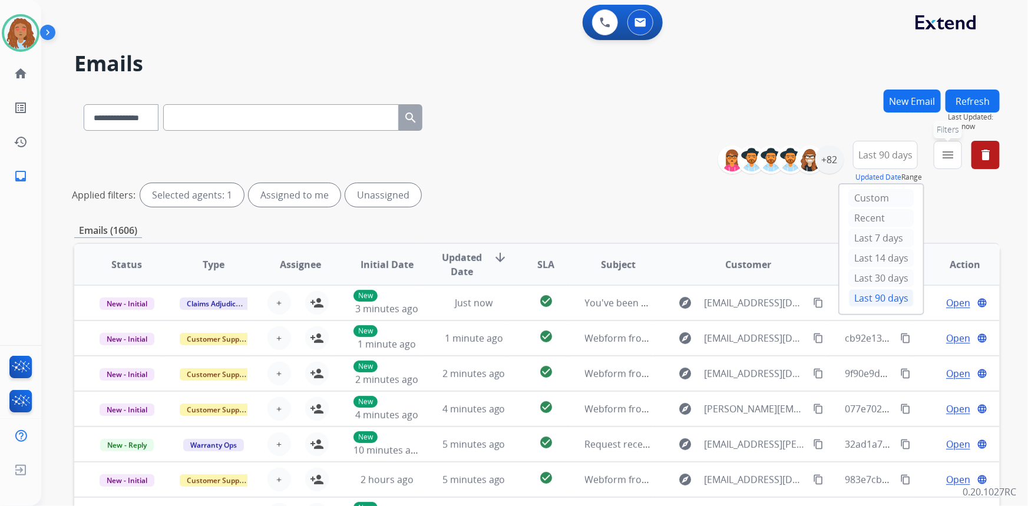
click at [939, 165] on button "menu Filters" at bounding box center [948, 155] width 28 height 28
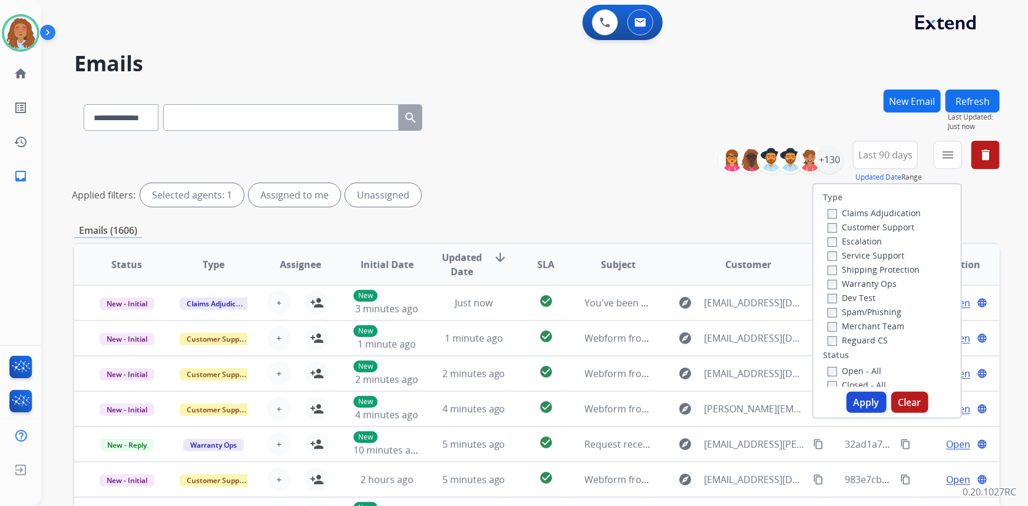
click at [872, 226] on label "Customer Support" at bounding box center [871, 227] width 87 height 11
click at [872, 270] on label "Shipping Protection" at bounding box center [874, 269] width 92 height 11
click at [828, 365] on div "Open - All" at bounding box center [890, 371] width 124 height 14
click at [858, 402] on button "Apply" at bounding box center [867, 402] width 40 height 21
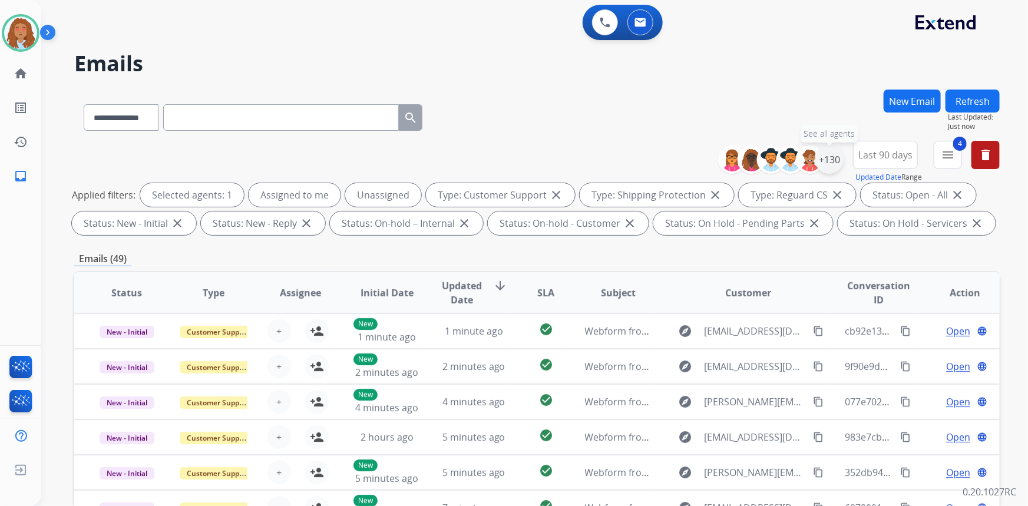
click at [832, 161] on div "+130" at bounding box center [830, 160] width 28 height 28
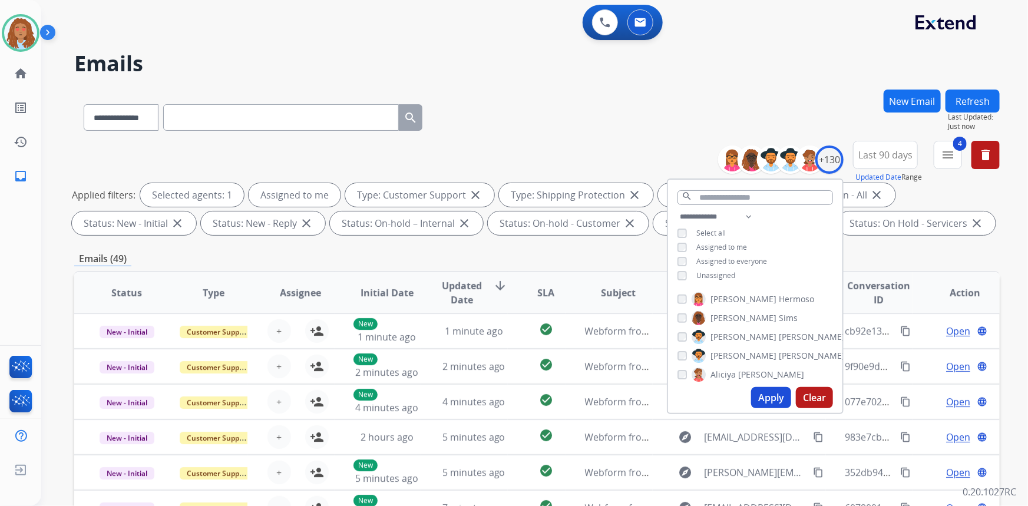
click at [764, 395] on button "Apply" at bounding box center [771, 397] width 40 height 21
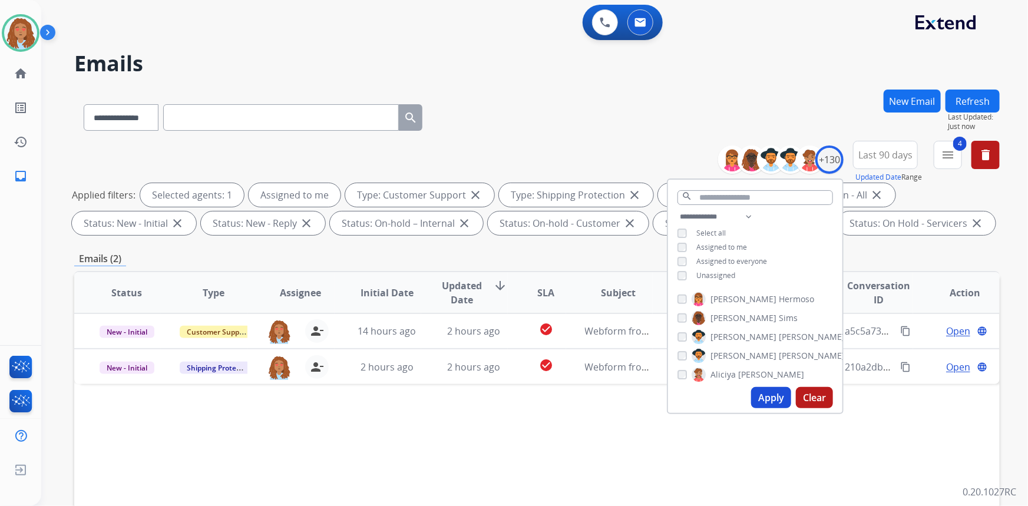
click at [720, 117] on div "**********" at bounding box center [537, 115] width 926 height 51
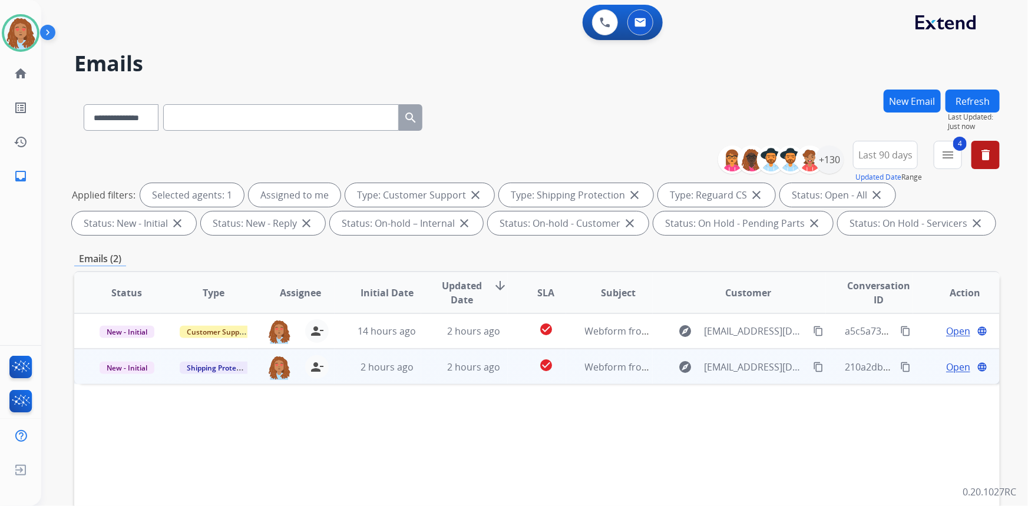
click at [752, 380] on td "explore [EMAIL_ADDRESS][DOMAIN_NAME] content_copy" at bounding box center [740, 366] width 174 height 35
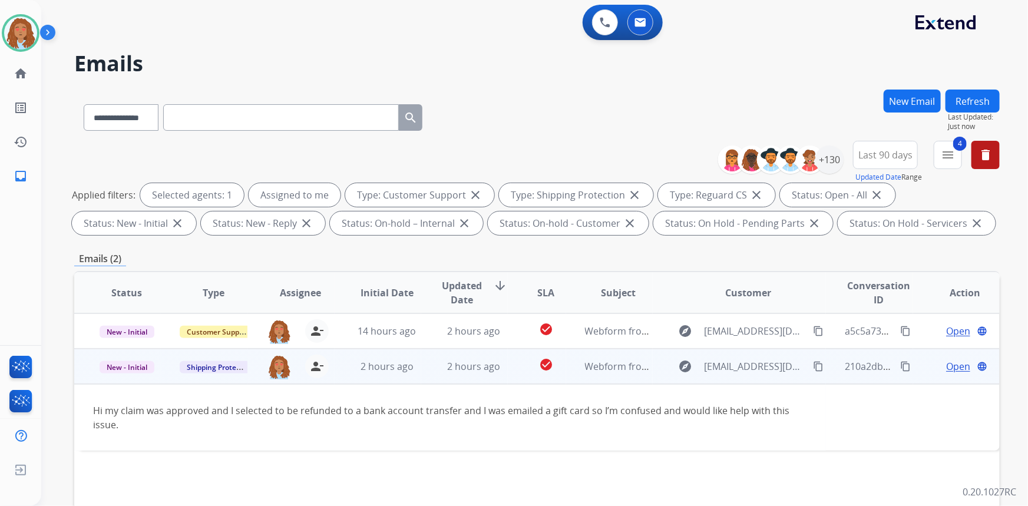
click at [949, 367] on span "Open" at bounding box center [958, 366] width 24 height 14
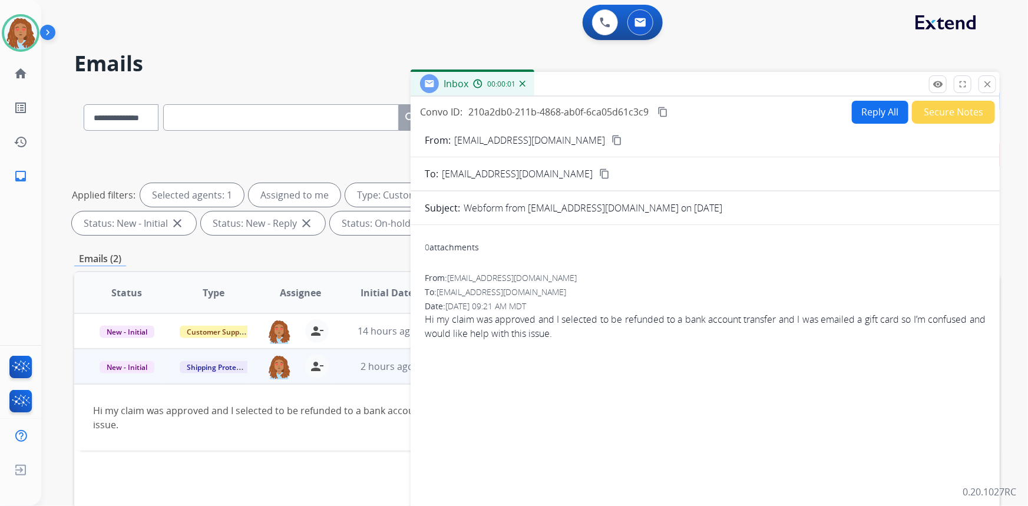
click at [938, 114] on button "Secure Notes" at bounding box center [953, 112] width 83 height 23
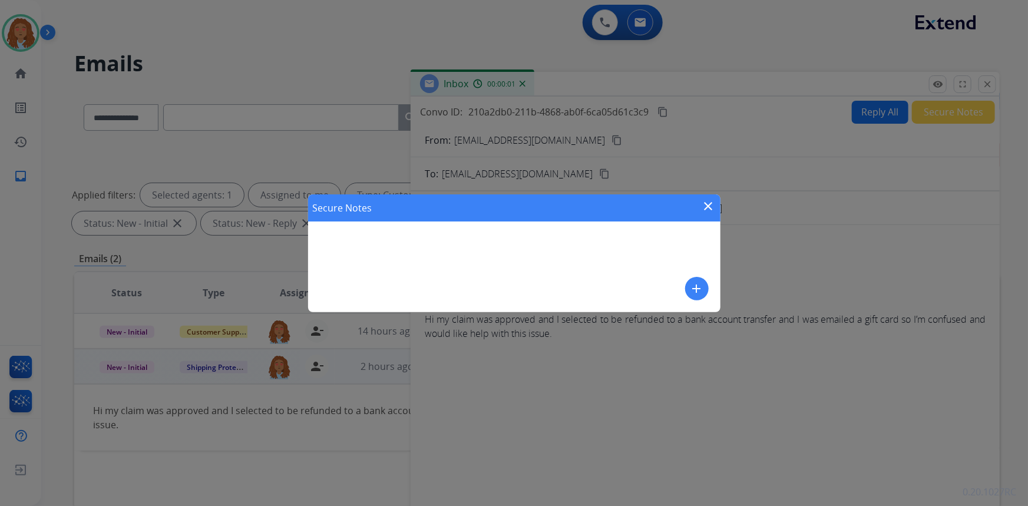
click at [484, 234] on div "Secure Notes close add" at bounding box center [514, 253] width 413 height 118
click at [695, 288] on mat-icon "add" at bounding box center [697, 289] width 14 height 14
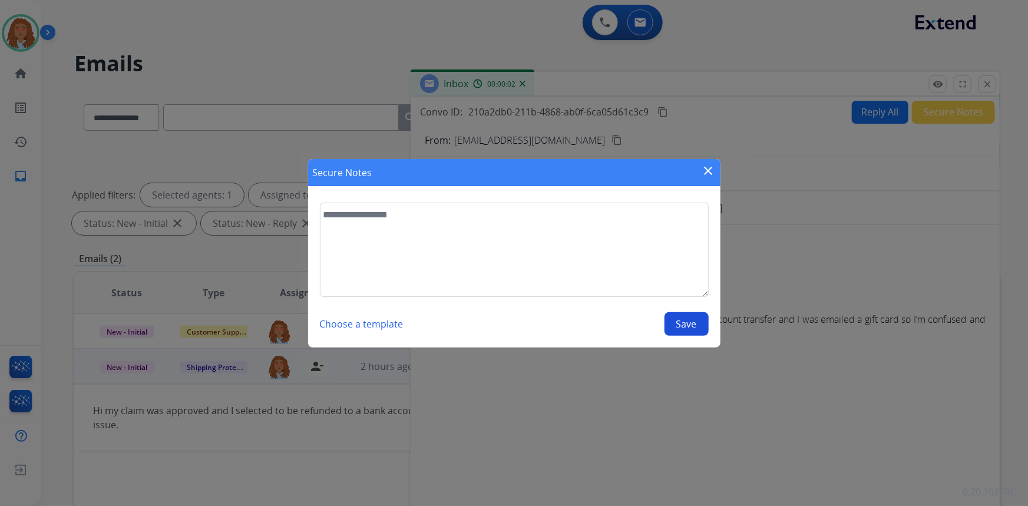
click at [503, 236] on textarea at bounding box center [514, 250] width 389 height 94
type textarea "**********"
click at [677, 319] on button "Save" at bounding box center [687, 324] width 44 height 24
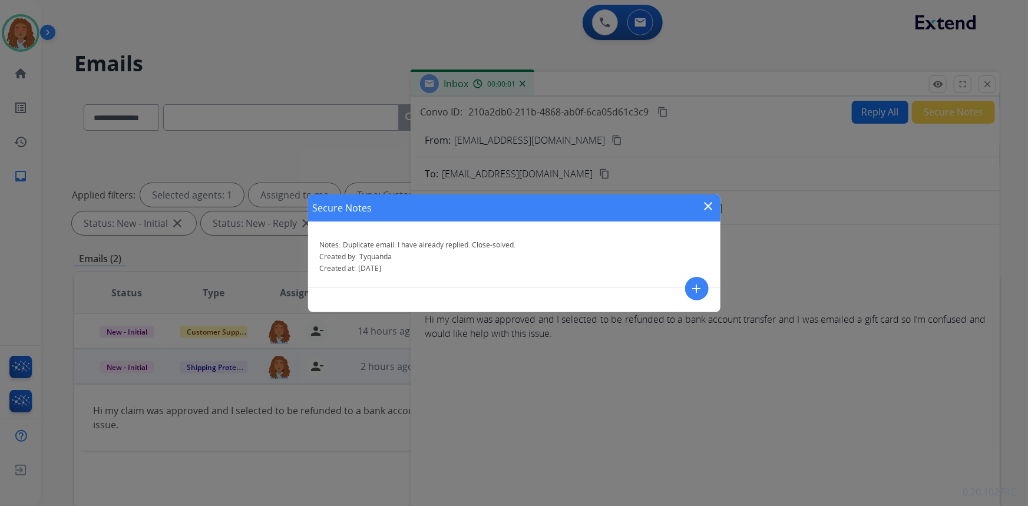
click at [706, 201] on mat-icon "close" at bounding box center [709, 206] width 14 height 14
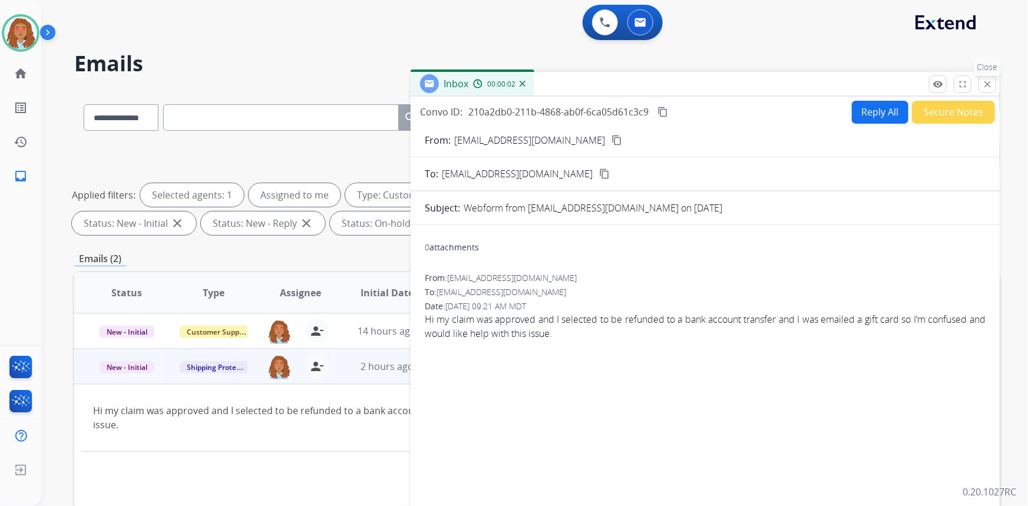
click at [985, 85] on mat-icon "close" at bounding box center [987, 84] width 11 height 11
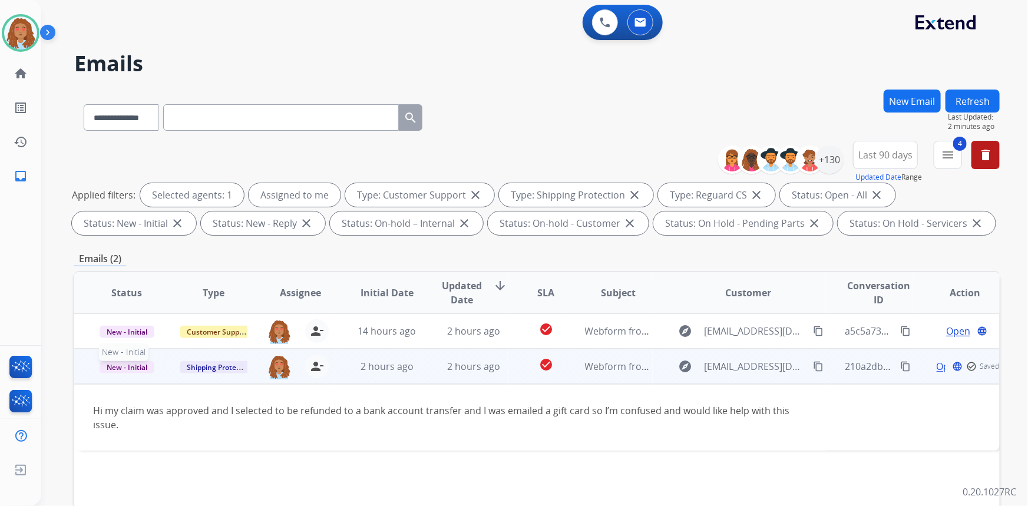
click at [131, 365] on span "New - Initial" at bounding box center [127, 367] width 55 height 12
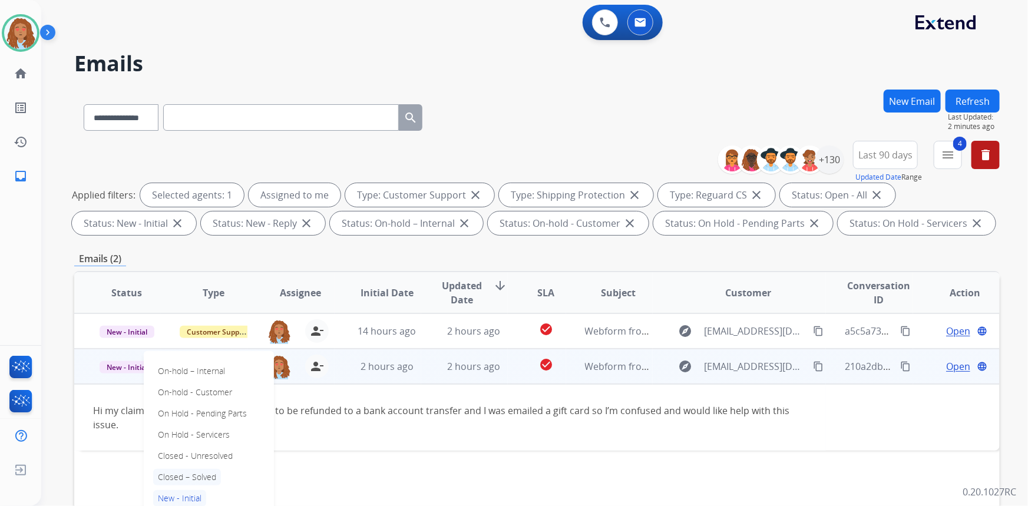
click at [202, 477] on p "Closed – Solved" at bounding box center [187, 477] width 68 height 17
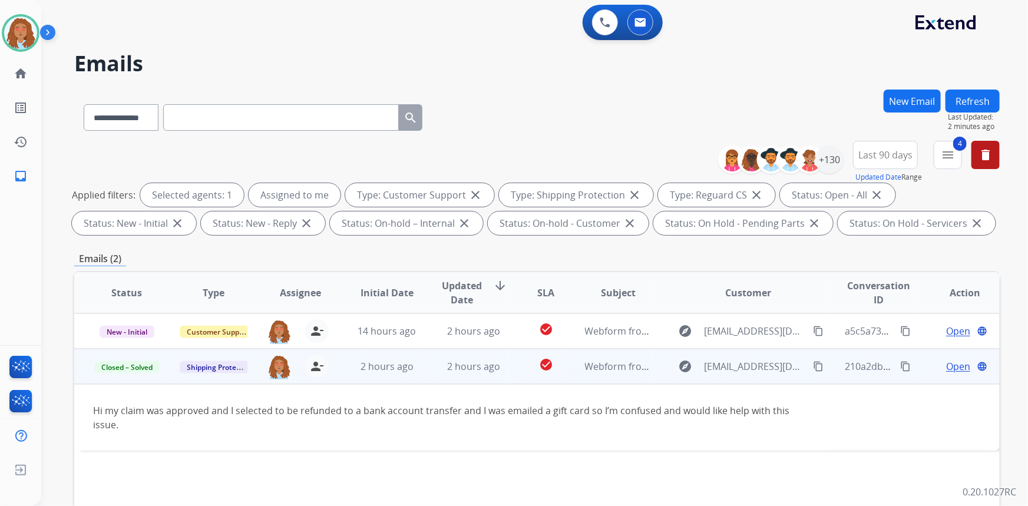
click at [961, 103] on button "Refresh" at bounding box center [973, 101] width 54 height 23
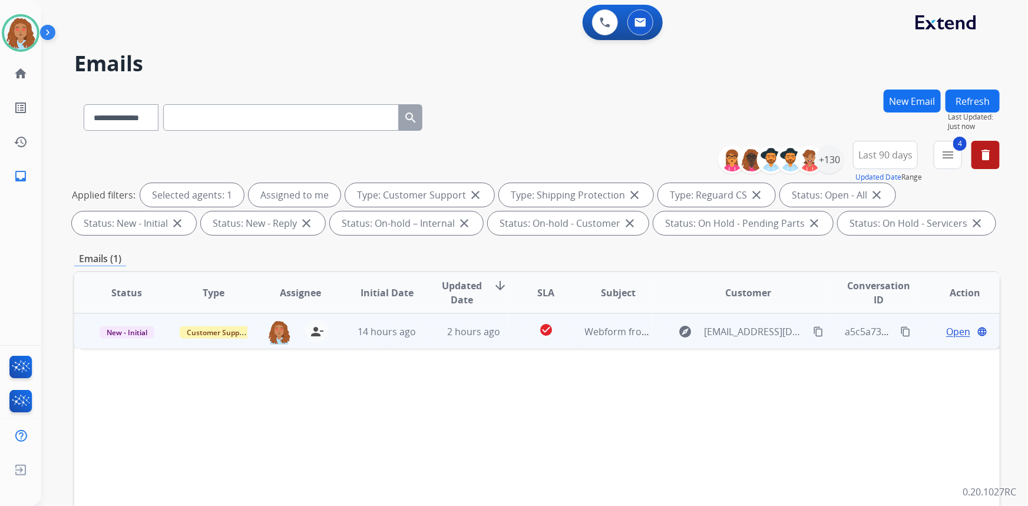
click at [751, 346] on td "explore [EMAIL_ADDRESS][DOMAIN_NAME] content_copy" at bounding box center [740, 331] width 174 height 35
click at [813, 332] on mat-icon "content_copy" at bounding box center [818, 331] width 11 height 11
click at [949, 336] on span "Open" at bounding box center [958, 331] width 24 height 14
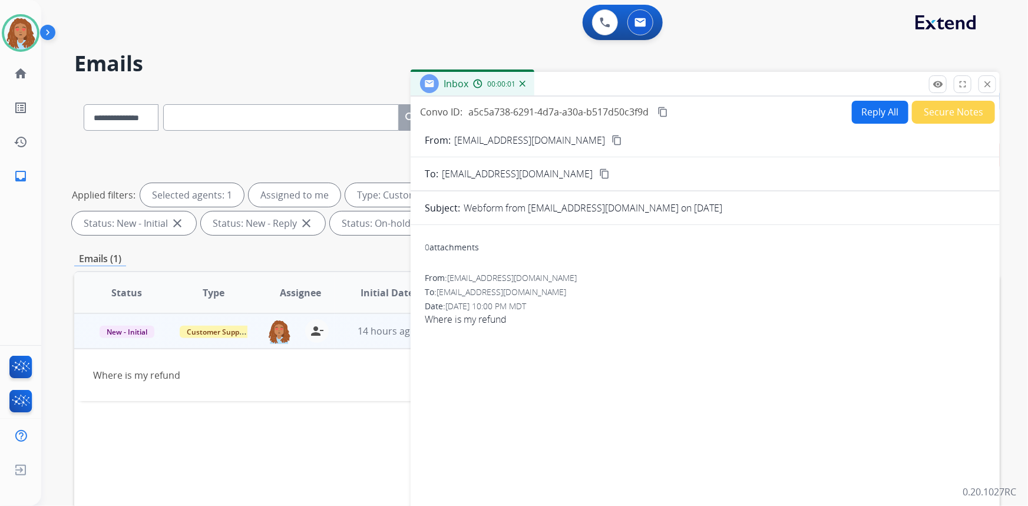
click at [869, 114] on button "Reply All" at bounding box center [880, 112] width 57 height 23
select select "**********"
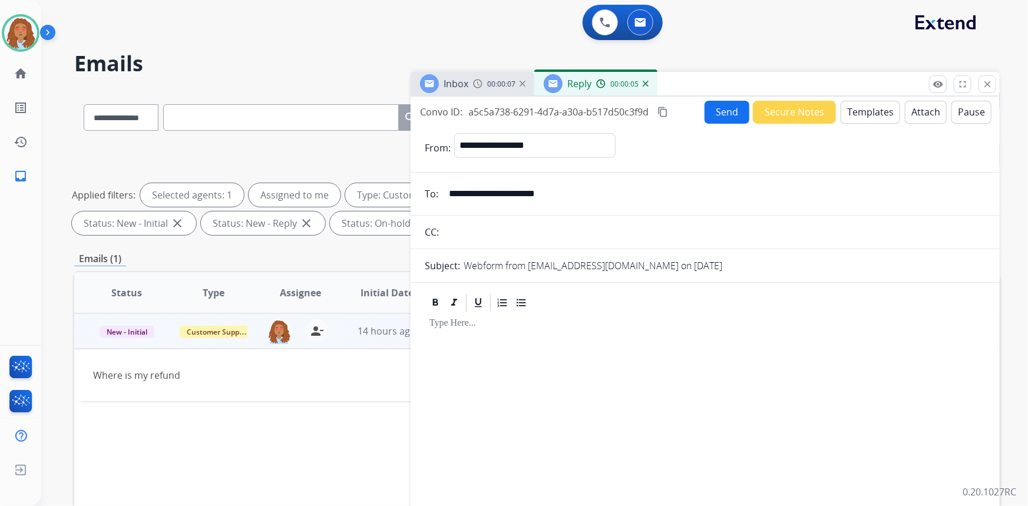
click at [863, 111] on button "Templates" at bounding box center [871, 112] width 60 height 23
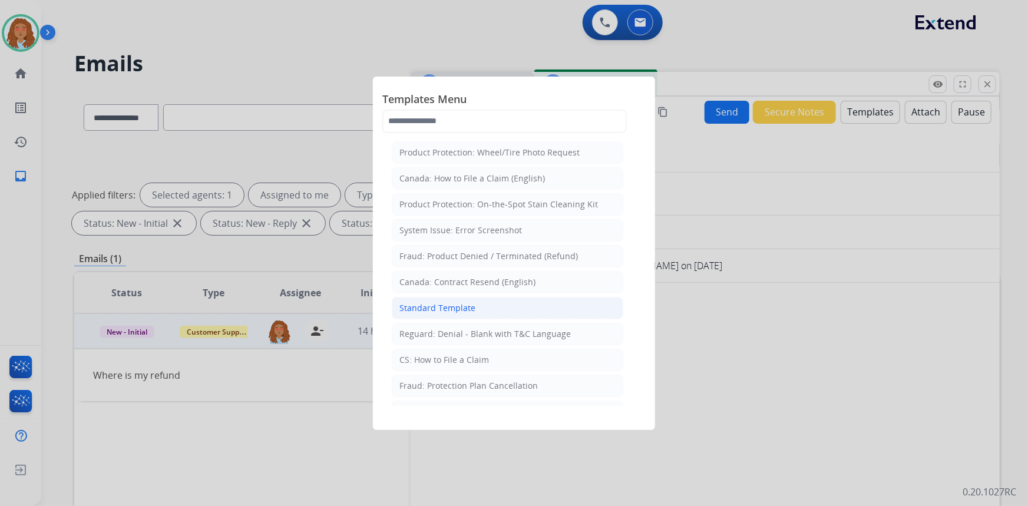
click at [454, 308] on div "Standard Template" at bounding box center [438, 308] width 76 height 12
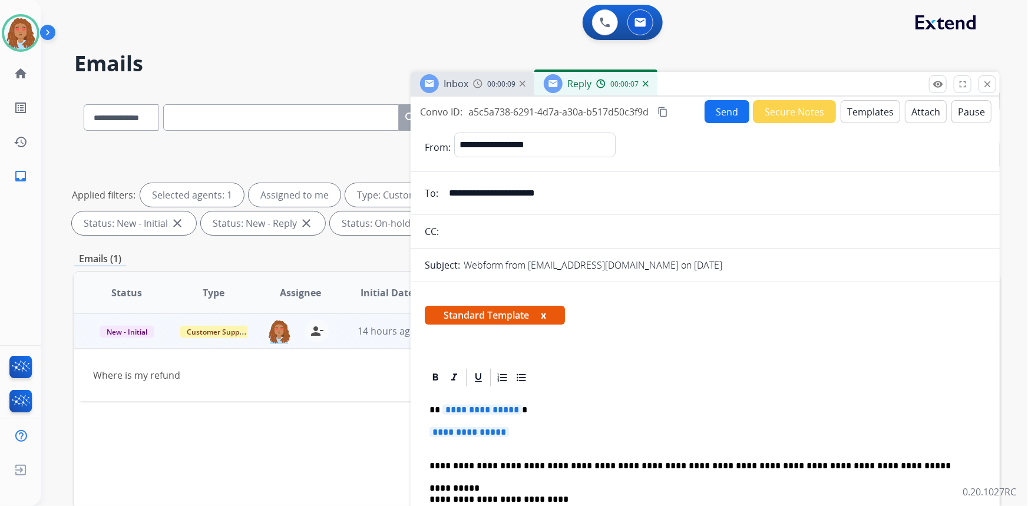
click at [477, 413] on span "**********" at bounding box center [483, 410] width 80 height 10
click at [458, 409] on p "********" at bounding box center [701, 410] width 543 height 11
click at [490, 432] on span "**********" at bounding box center [470, 432] width 80 height 10
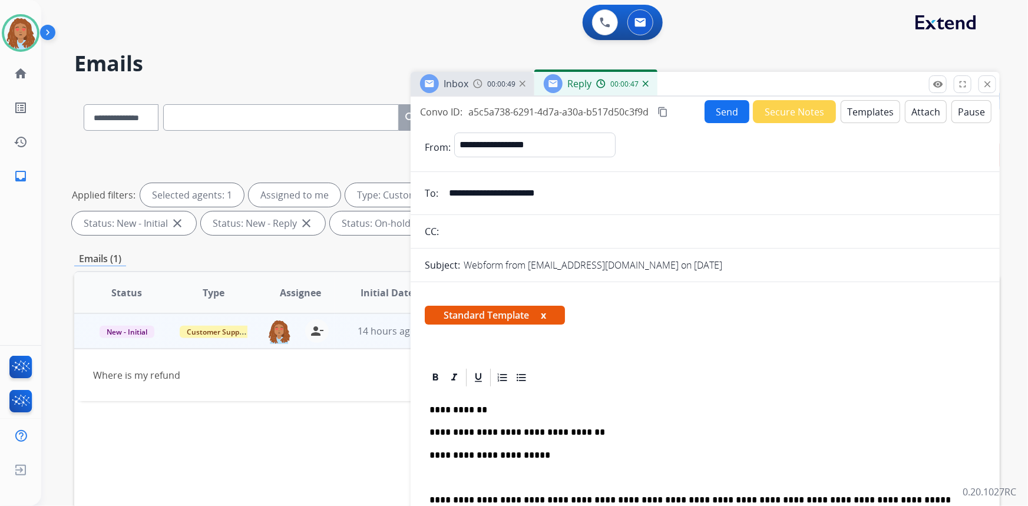
click at [561, 456] on p "**********" at bounding box center [701, 455] width 543 height 11
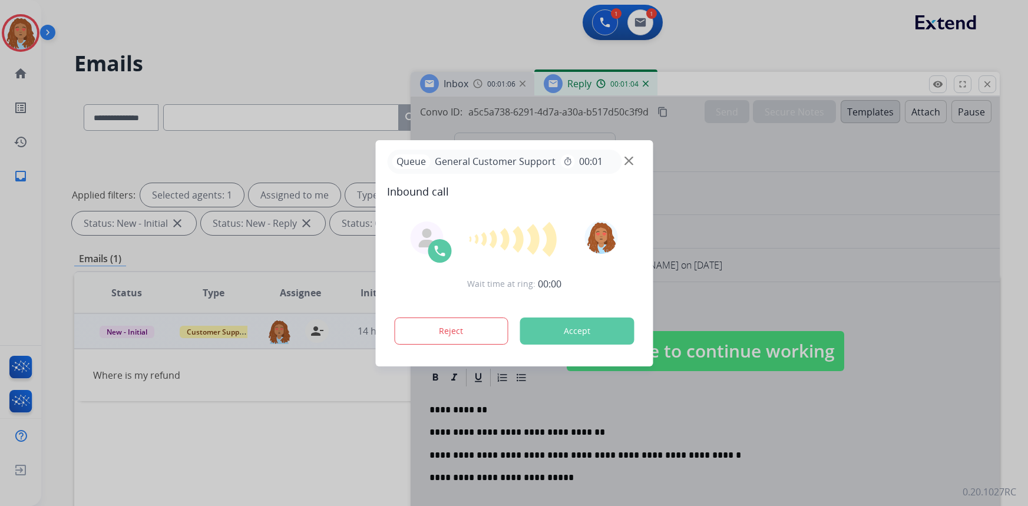
select select "**********"
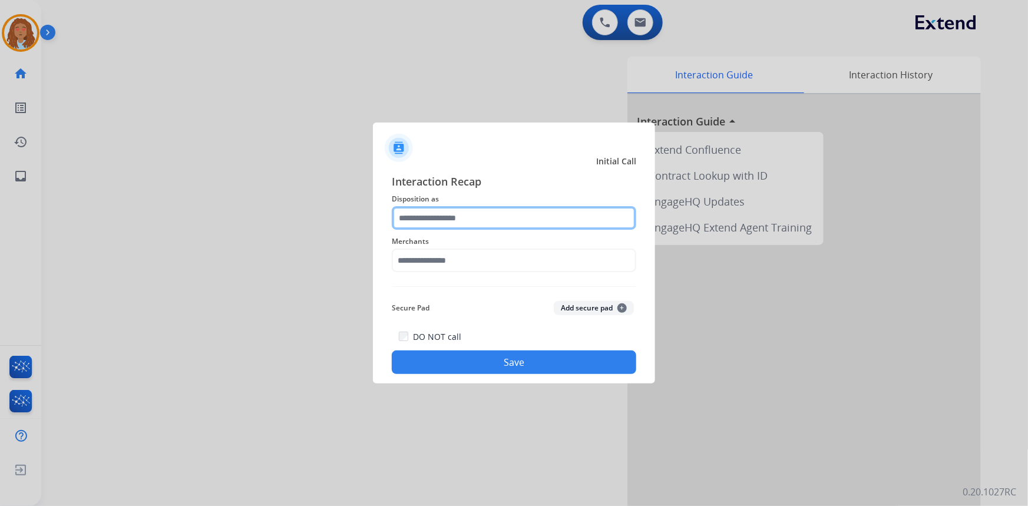
click at [432, 220] on input "text" at bounding box center [514, 218] width 245 height 24
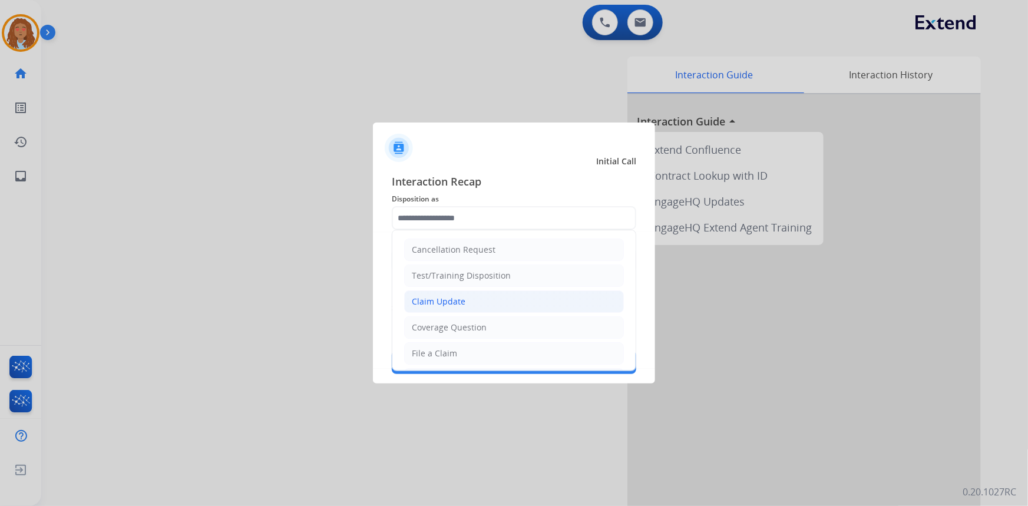
click at [449, 304] on div "Claim Update" at bounding box center [439, 302] width 54 height 12
type input "**********"
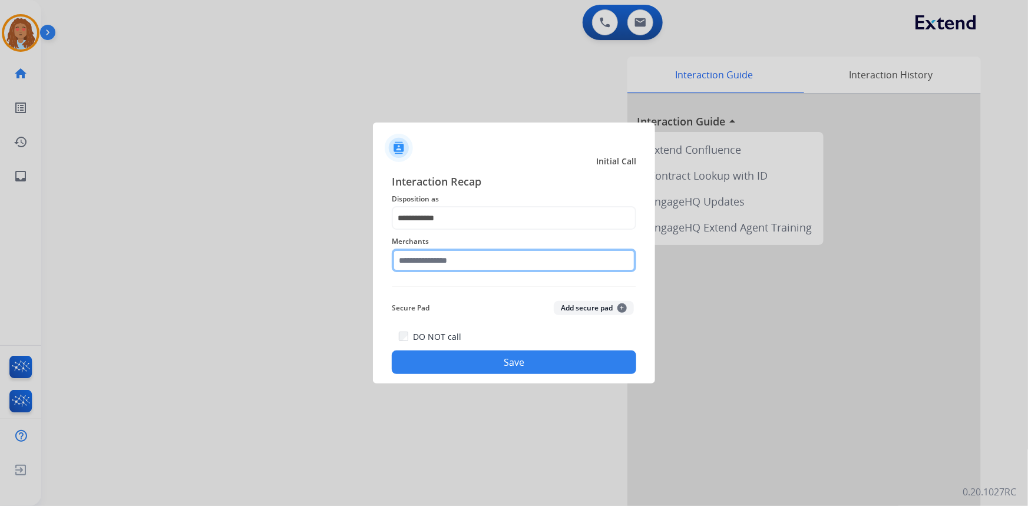
click at [457, 263] on input "text" at bounding box center [514, 261] width 245 height 24
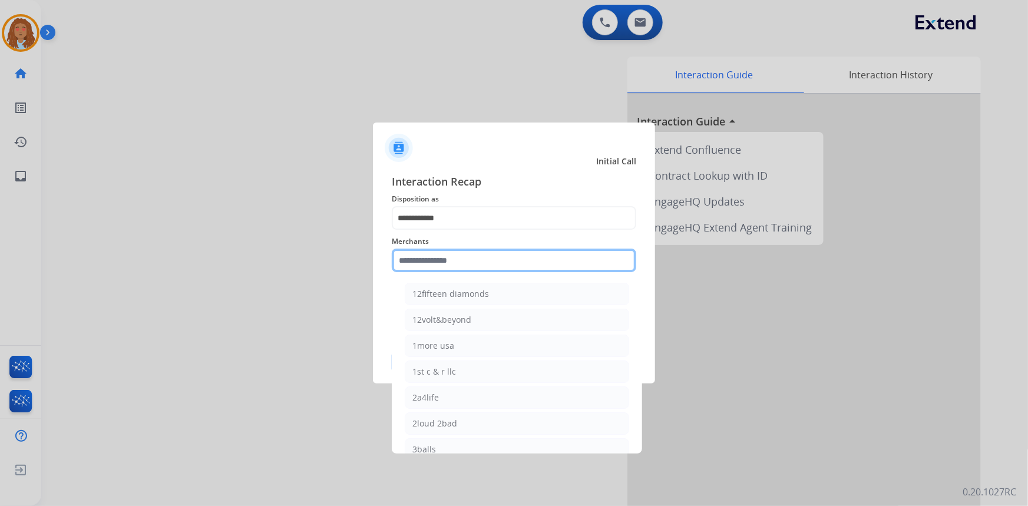
click at [469, 259] on input "text" at bounding box center [514, 261] width 245 height 24
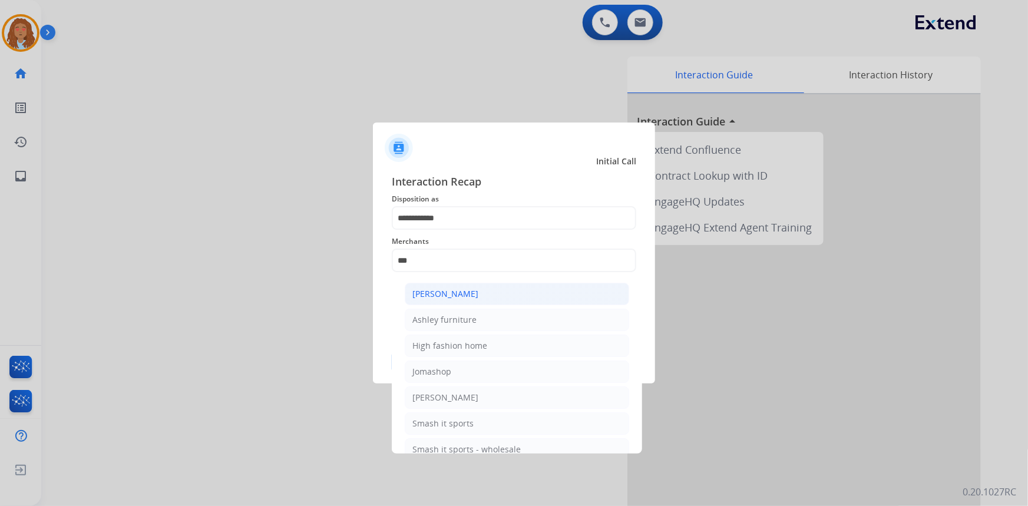
click at [461, 286] on li "[PERSON_NAME]" at bounding box center [517, 294] width 225 height 22
type input "**********"
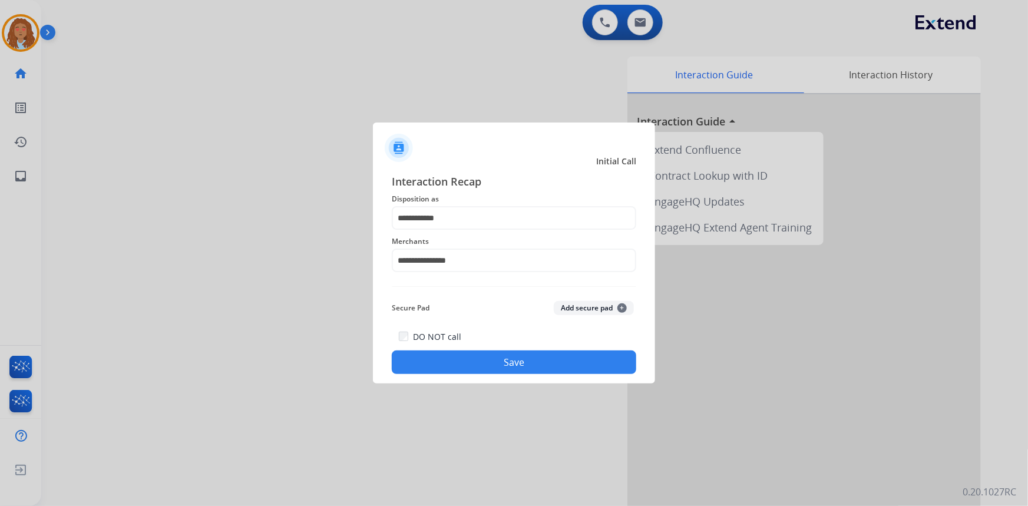
click at [483, 364] on button "Save" at bounding box center [514, 363] width 245 height 24
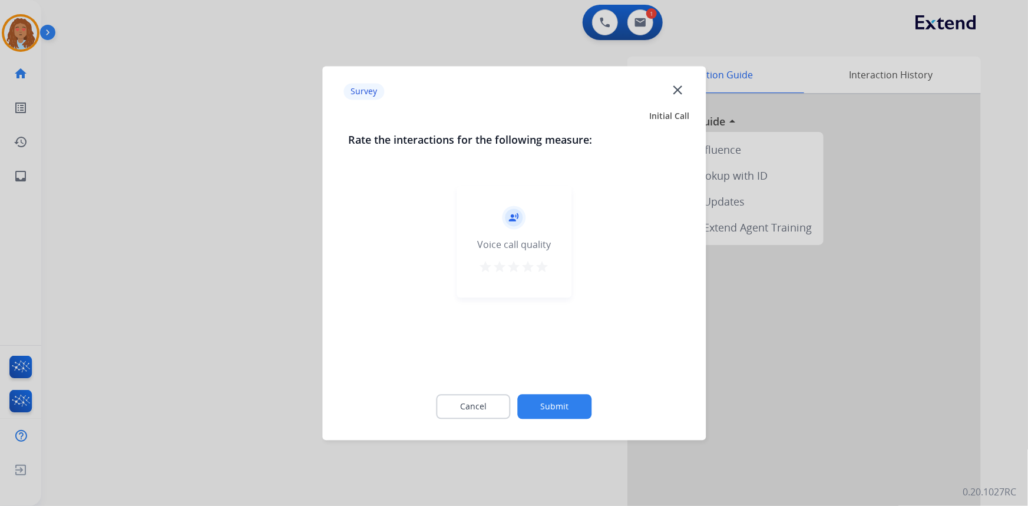
click at [277, 325] on div at bounding box center [514, 253] width 1028 height 506
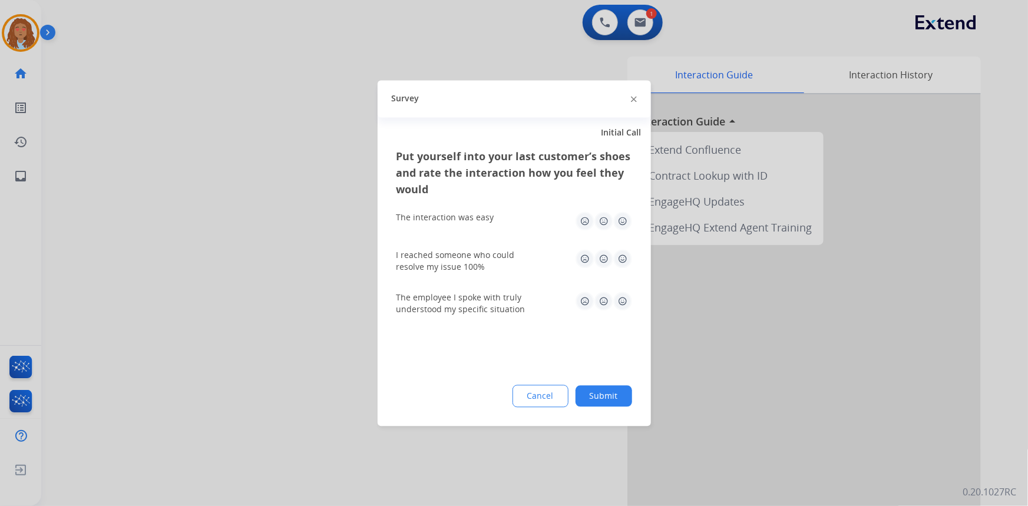
click at [277, 325] on div at bounding box center [514, 253] width 1028 height 506
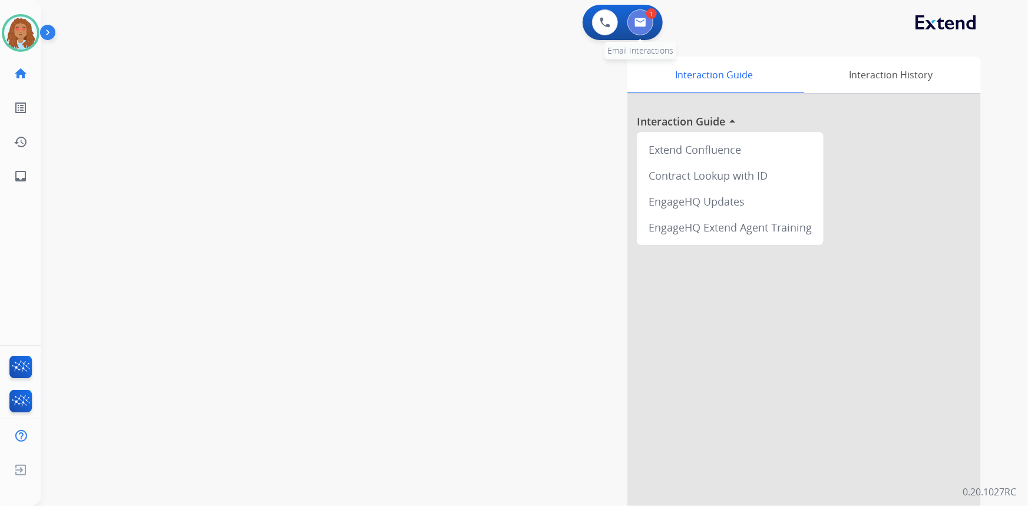
click at [640, 24] on img at bounding box center [641, 22] width 12 height 9
select select "**********"
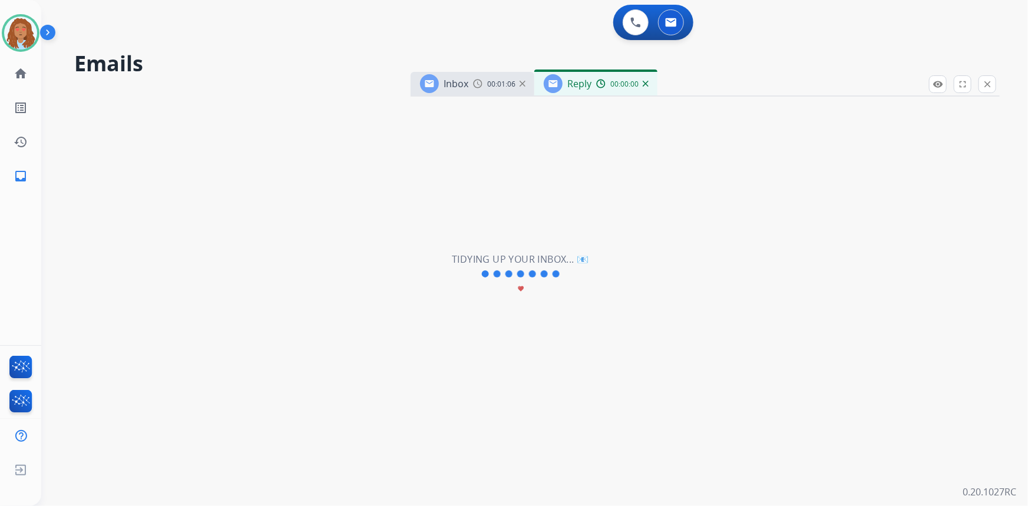
select select "**********"
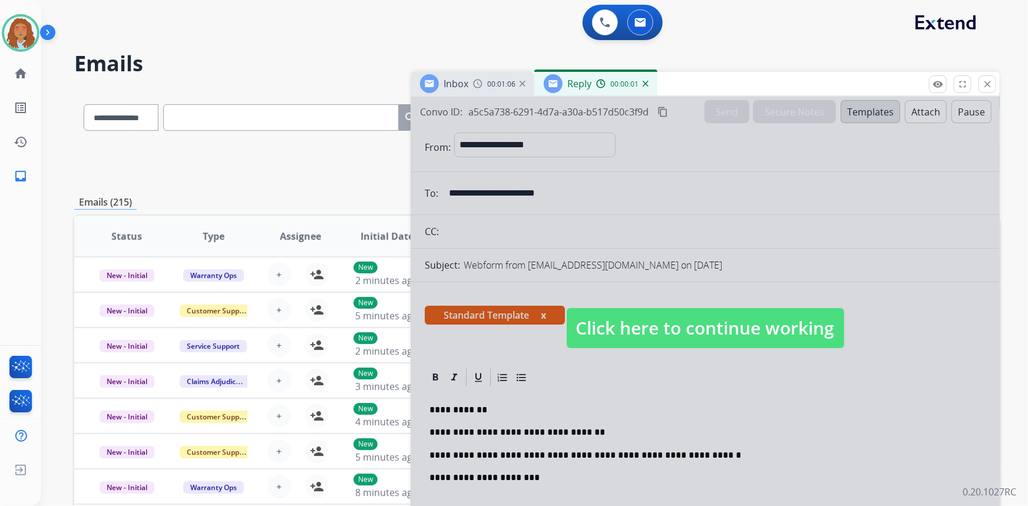
click at [652, 325] on span "Click here to continue working" at bounding box center [706, 328] width 278 height 40
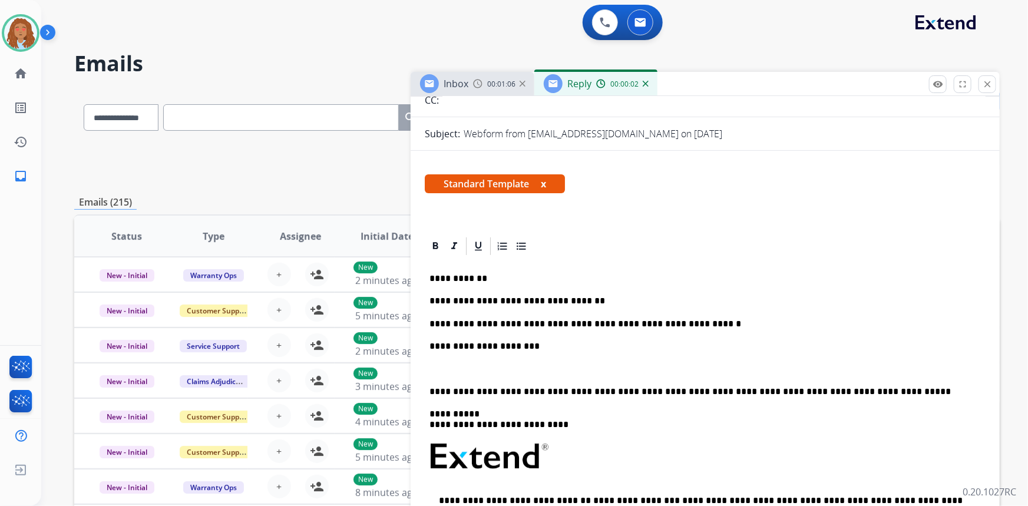
scroll to position [160, 0]
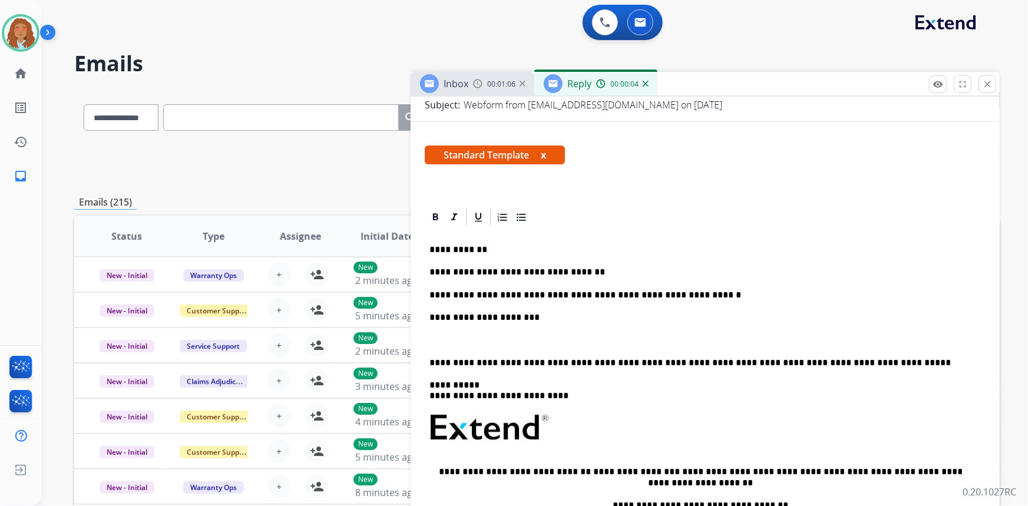
click at [536, 315] on p "**********" at bounding box center [701, 317] width 543 height 11
click at [424, 364] on div "**********" at bounding box center [705, 447] width 589 height 480
click at [430, 361] on p "**********" at bounding box center [701, 363] width 543 height 11
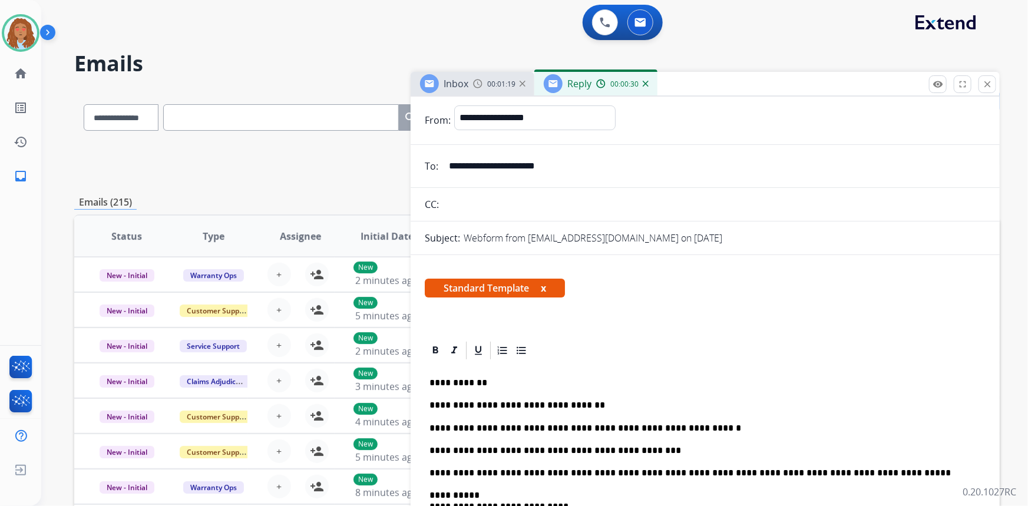
scroll to position [0, 0]
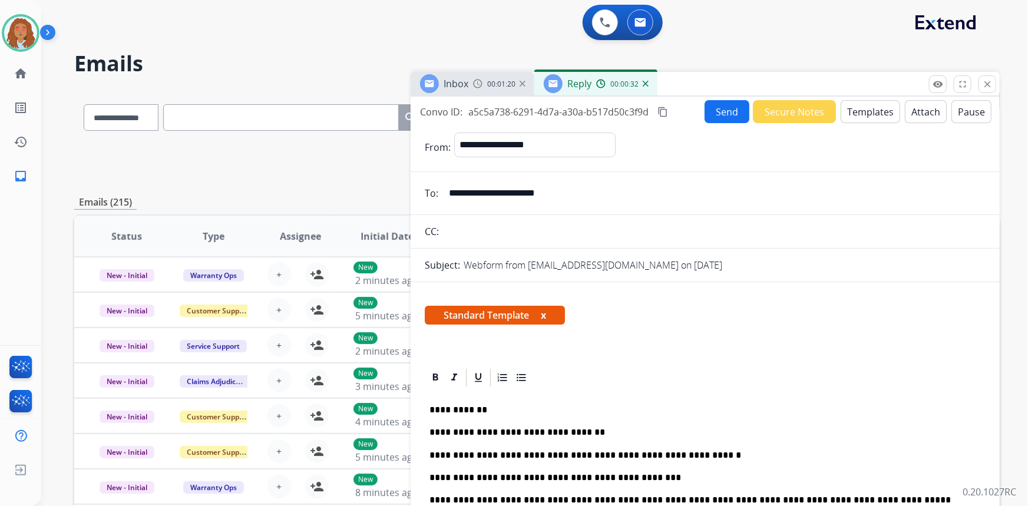
click at [665, 108] on mat-icon "content_copy" at bounding box center [663, 112] width 11 height 11
click at [731, 110] on button "Send" at bounding box center [727, 111] width 45 height 23
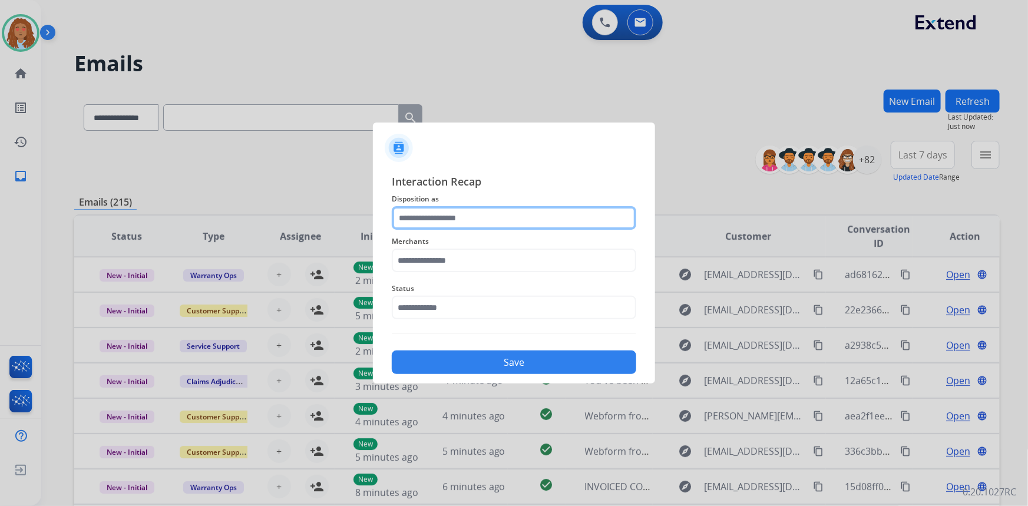
click at [422, 222] on input "text" at bounding box center [514, 218] width 245 height 24
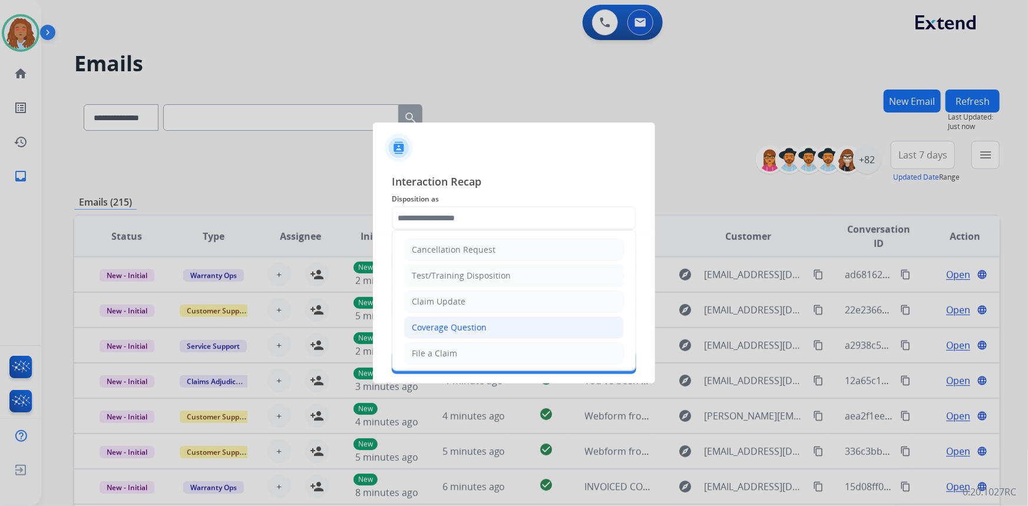
click at [447, 325] on div "Coverage Question" at bounding box center [449, 328] width 75 height 12
type input "**********"
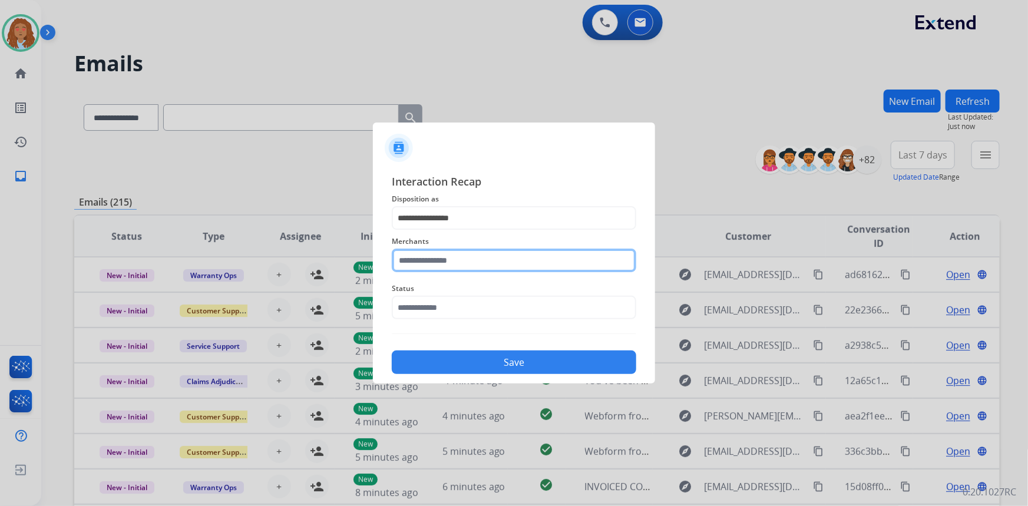
click at [459, 259] on input "text" at bounding box center [514, 261] width 245 height 24
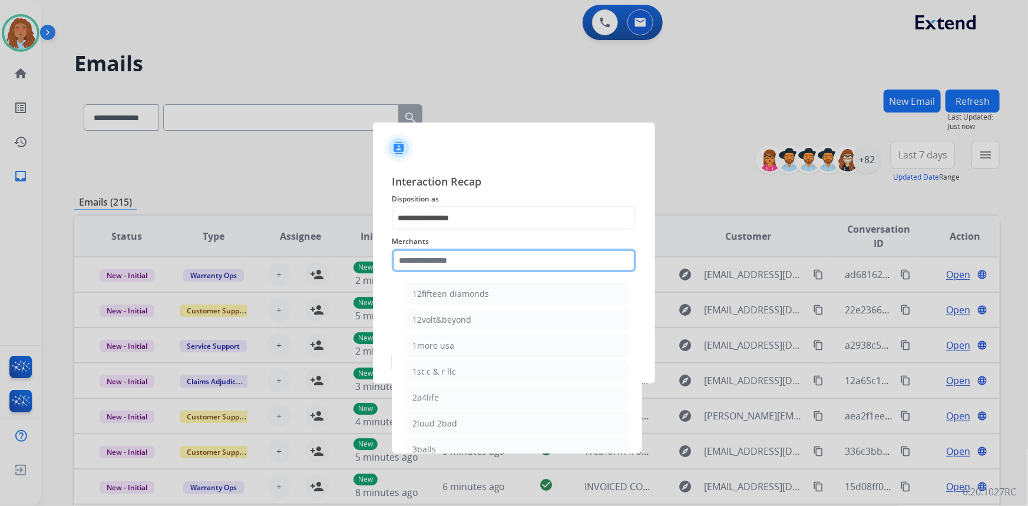
click at [433, 258] on input "text" at bounding box center [514, 261] width 245 height 24
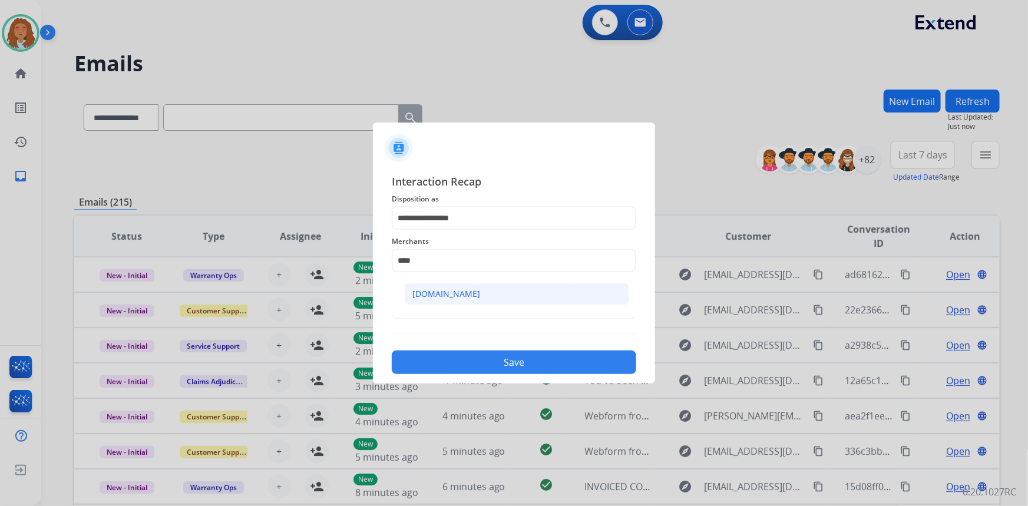
click at [422, 288] on div "[DOMAIN_NAME]" at bounding box center [447, 294] width 68 height 12
type input "**********"
click at [430, 305] on input "text" at bounding box center [514, 308] width 245 height 24
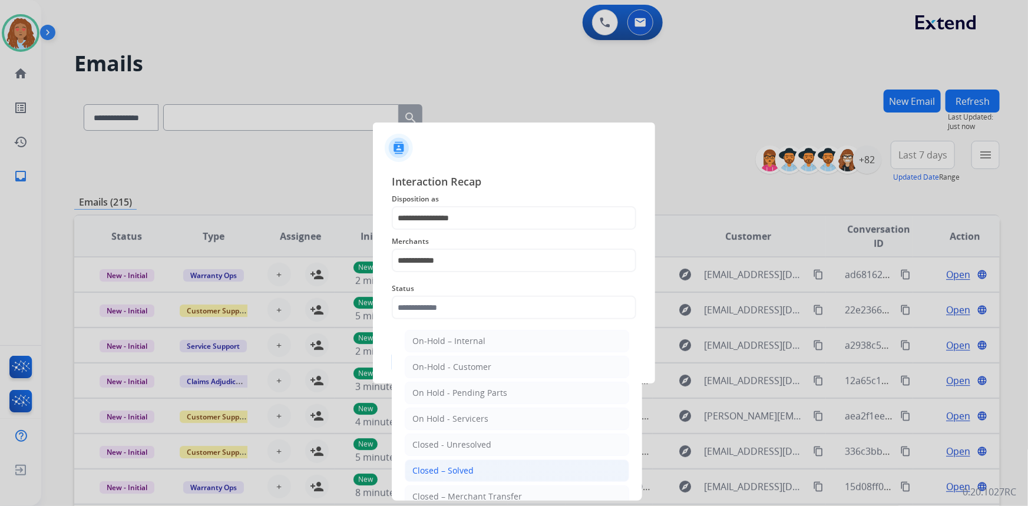
click at [455, 468] on div "Closed – Solved" at bounding box center [443, 471] width 61 height 12
type input "**********"
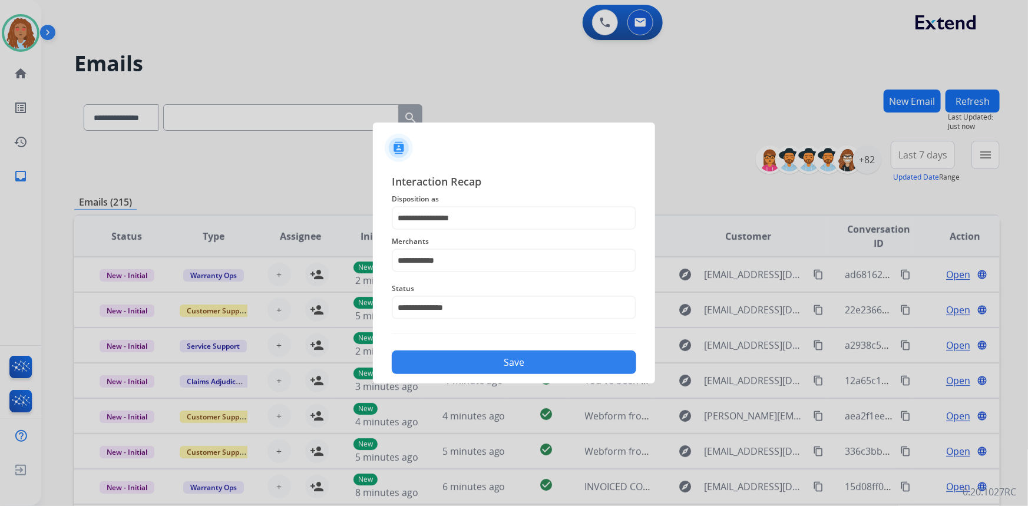
click at [462, 367] on button "Save" at bounding box center [514, 363] width 245 height 24
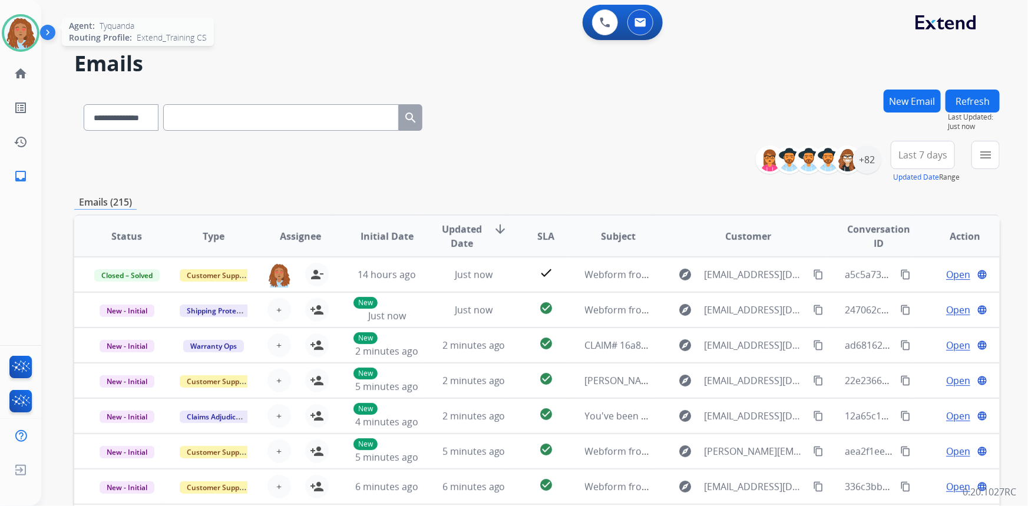
click at [17, 22] on img at bounding box center [20, 33] width 33 height 33
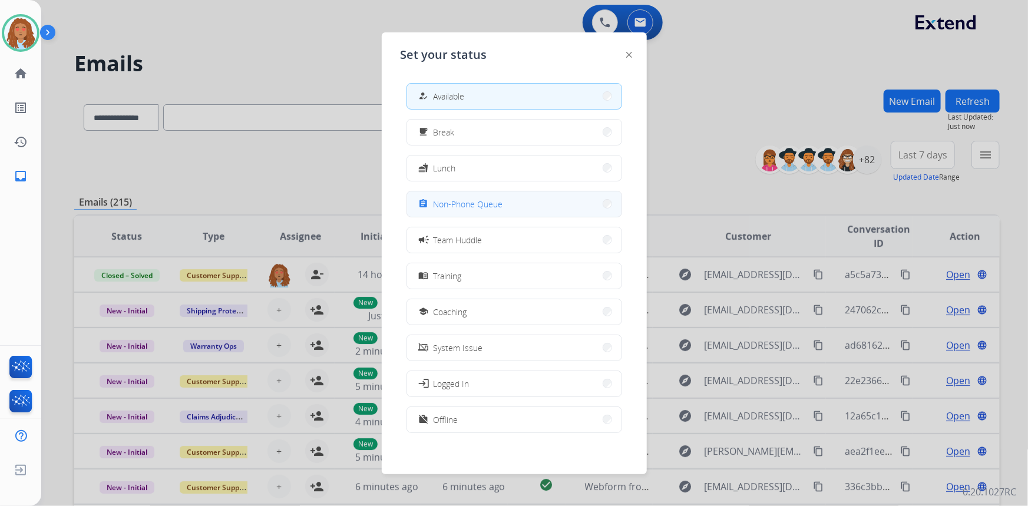
click at [480, 203] on span "Non-Phone Queue" at bounding box center [469, 204] width 70 height 12
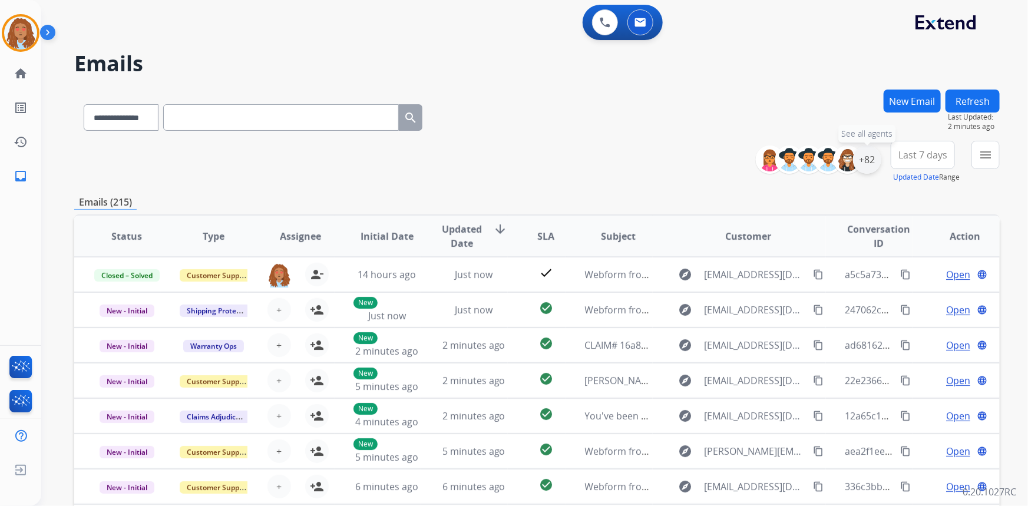
click at [861, 162] on div "+82" at bounding box center [867, 160] width 28 height 28
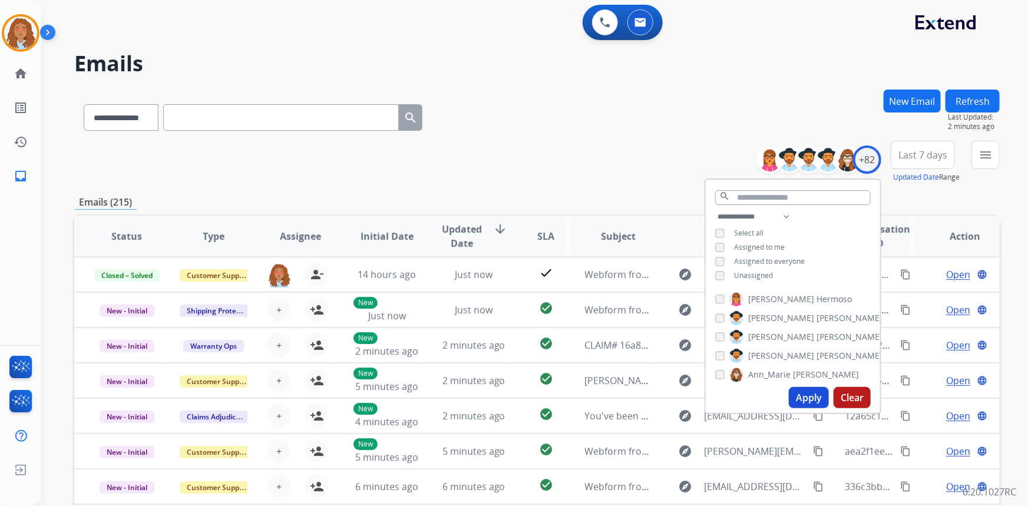
click at [710, 275] on div "**********" at bounding box center [793, 247] width 174 height 75
click at [813, 399] on button "Apply" at bounding box center [809, 397] width 40 height 21
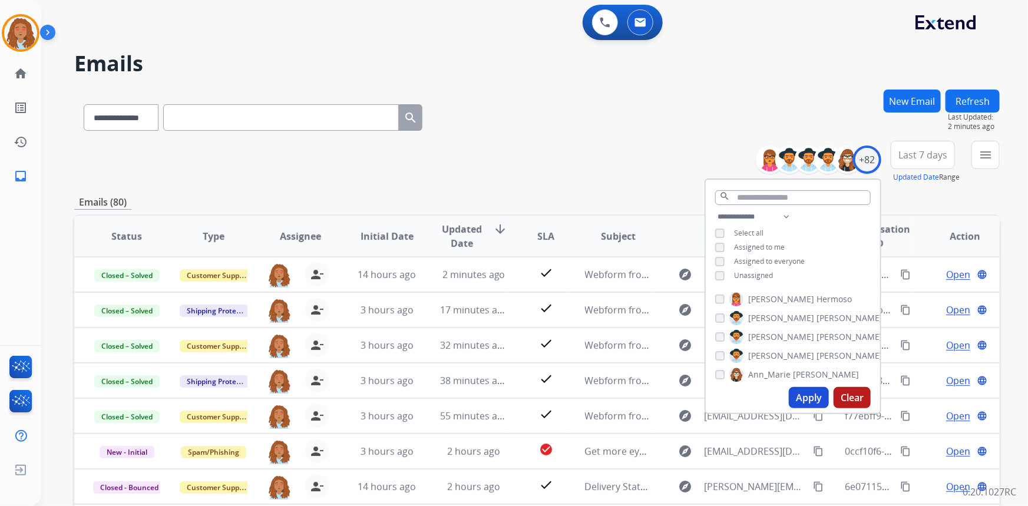
click at [922, 156] on span "Last 7 days" at bounding box center [923, 155] width 49 height 5
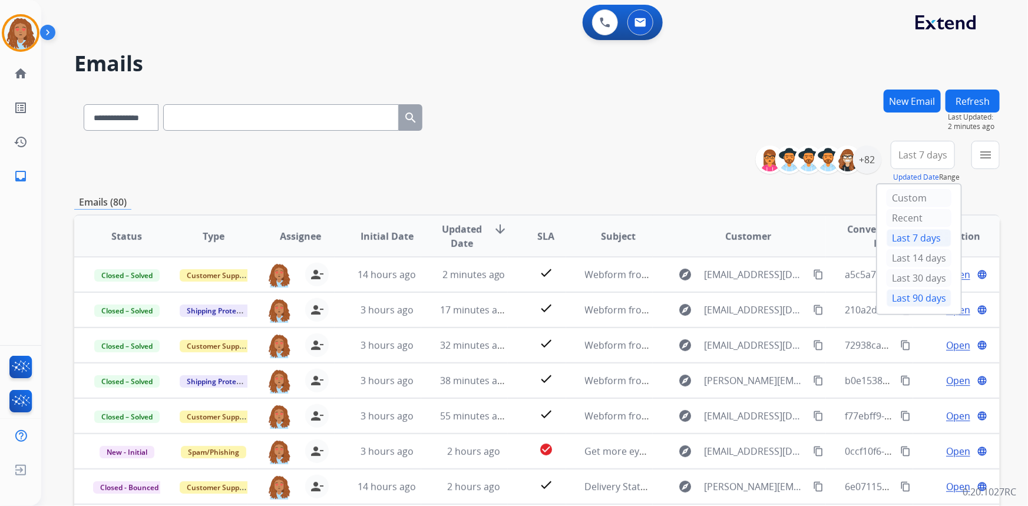
click at [910, 303] on div "Last 90 days" at bounding box center [919, 298] width 65 height 18
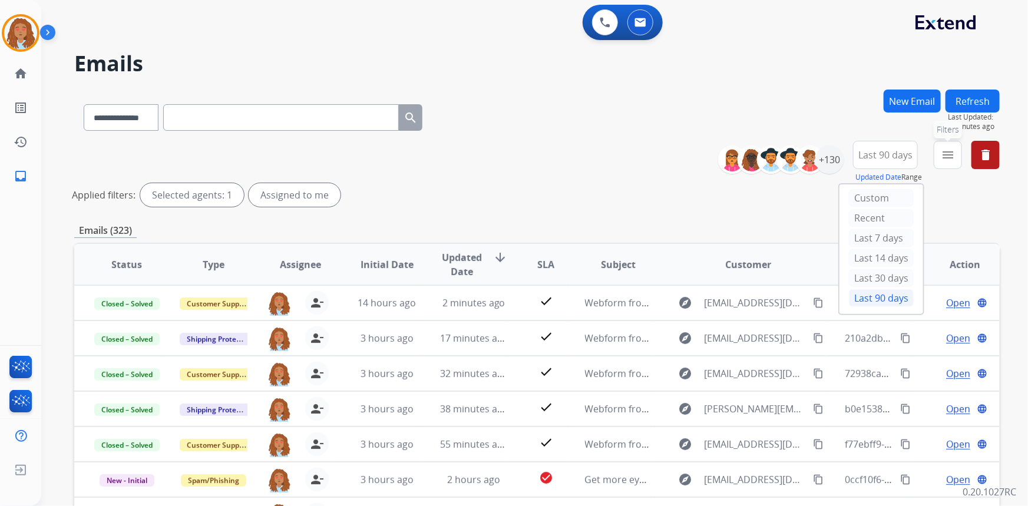
click at [948, 157] on mat-icon "menu" at bounding box center [948, 155] width 14 height 14
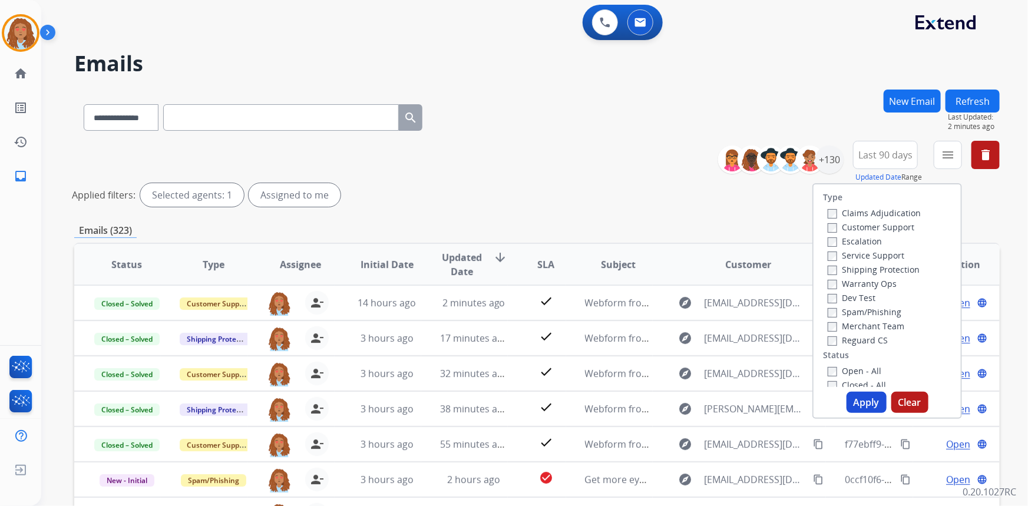
click at [910, 227] on div "Customer Support" at bounding box center [874, 227] width 93 height 14
click at [884, 229] on label "Customer Support" at bounding box center [871, 227] width 87 height 11
click at [882, 270] on label "Shipping Protection" at bounding box center [874, 269] width 92 height 11
click at [832, 340] on label "Reguard CS" at bounding box center [858, 340] width 60 height 11
click at [872, 407] on button "Apply" at bounding box center [867, 402] width 40 height 21
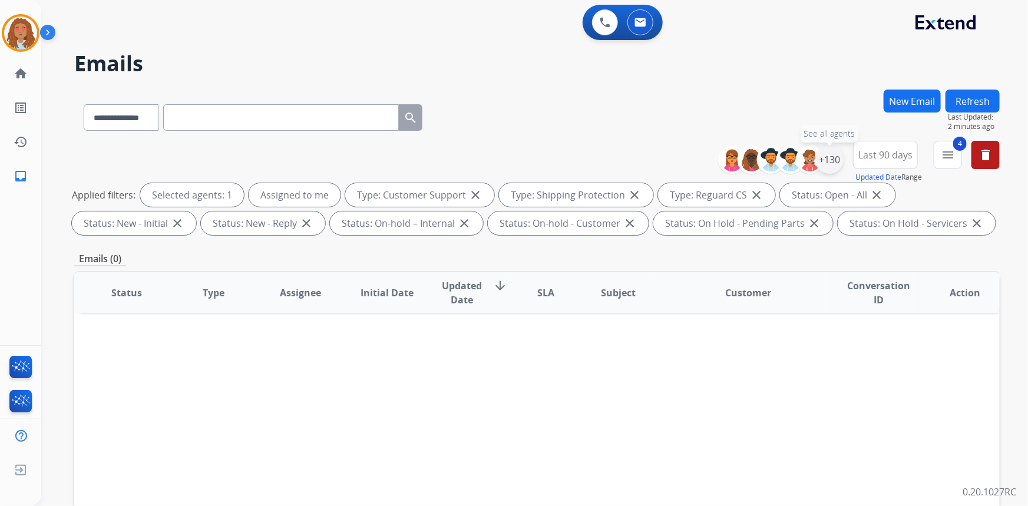
click at [833, 166] on div "+130" at bounding box center [830, 160] width 28 height 28
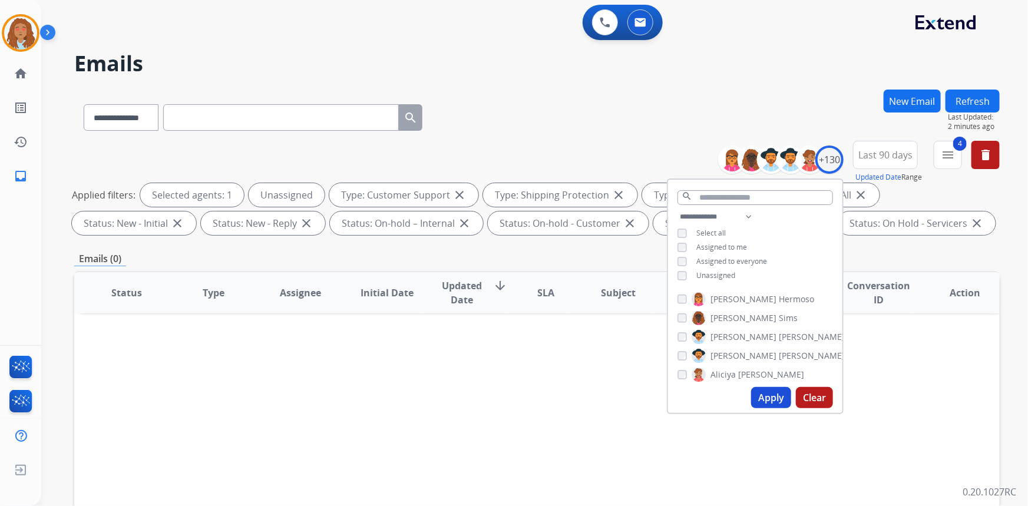
click at [773, 404] on button "Apply" at bounding box center [771, 397] width 40 height 21
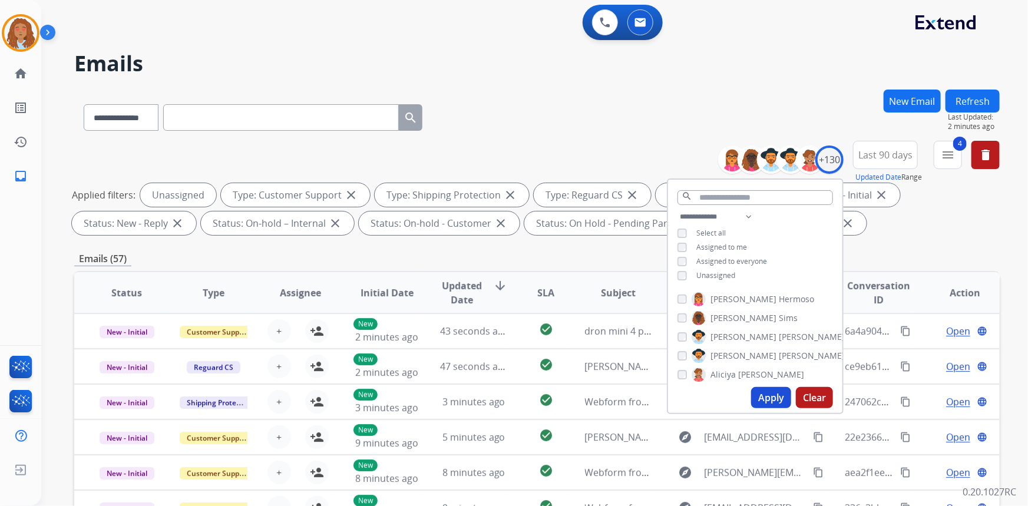
click at [604, 252] on div "Emails (57)" at bounding box center [537, 259] width 926 height 15
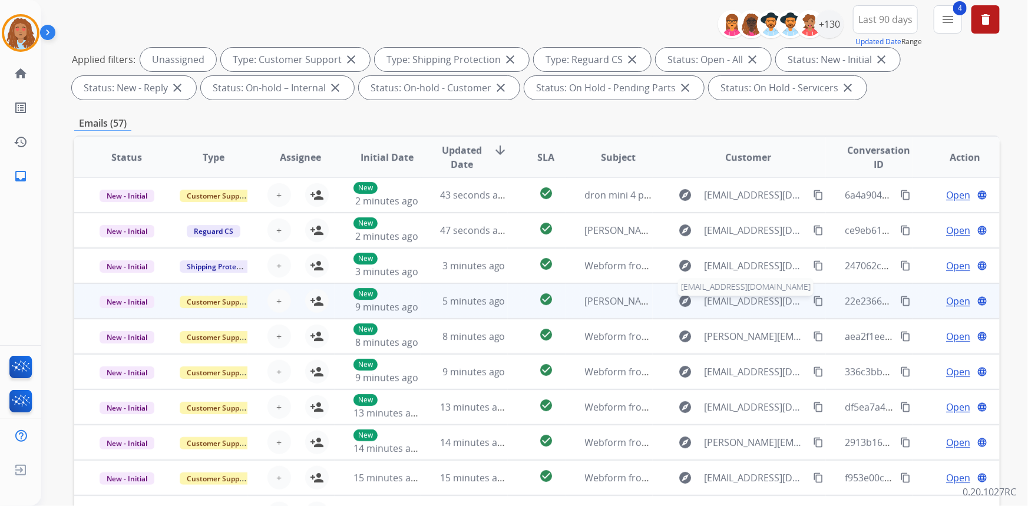
scroll to position [160, 0]
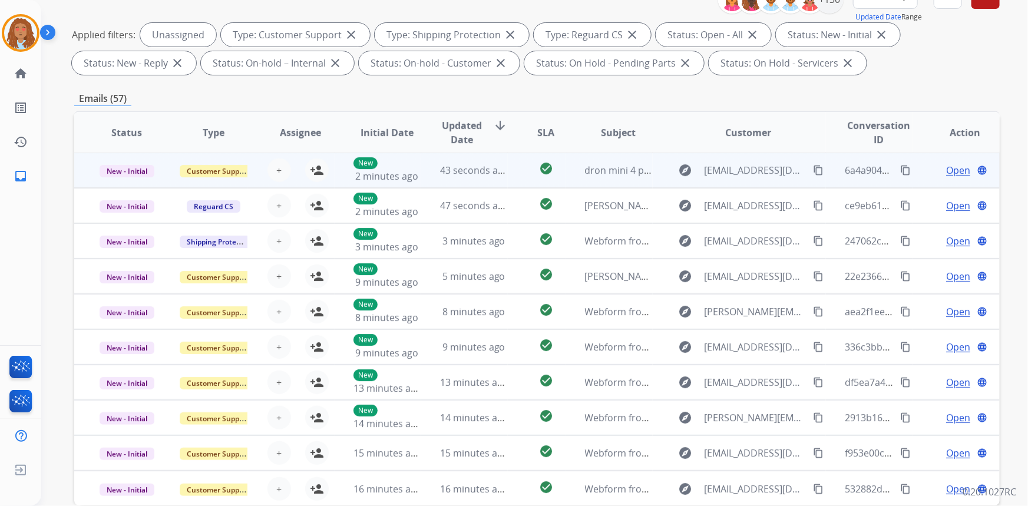
click at [731, 181] on td "explore jgregziegler@gmail.com content_copy" at bounding box center [740, 170] width 174 height 35
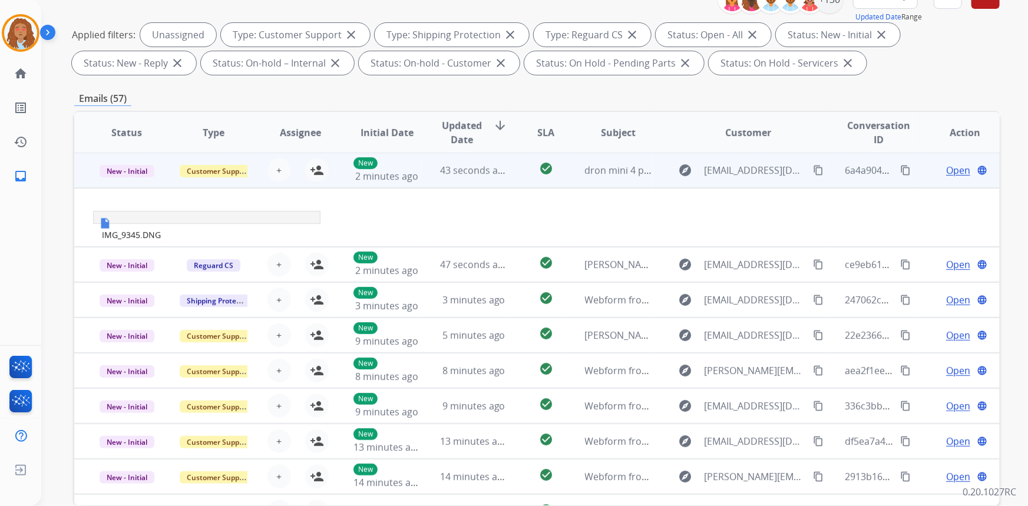
scroll to position [0, 0]
click at [731, 181] on td "explore jgregziegler@gmail.com content_copy" at bounding box center [740, 170] width 174 height 35
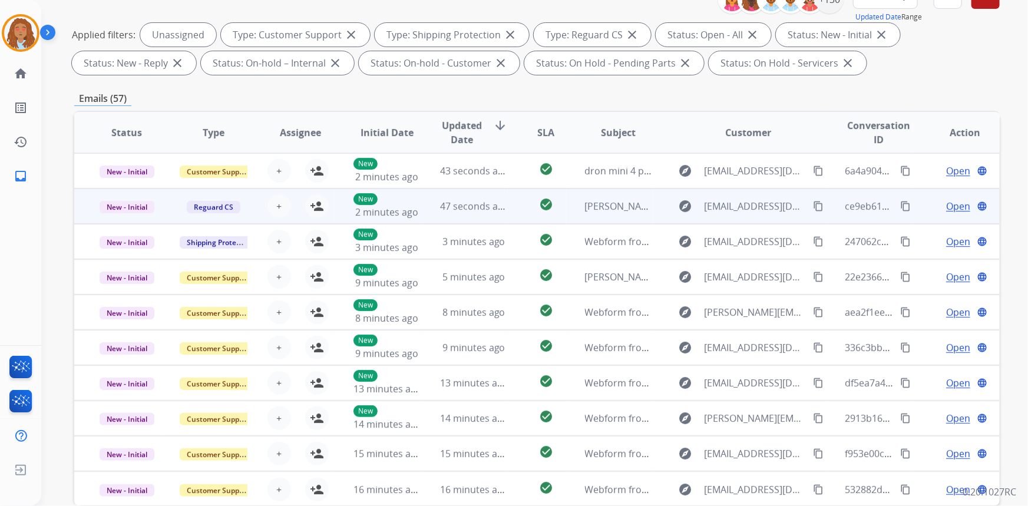
click at [731, 222] on td "explore antgen2013@gmail.com content_copy" at bounding box center [740, 206] width 174 height 35
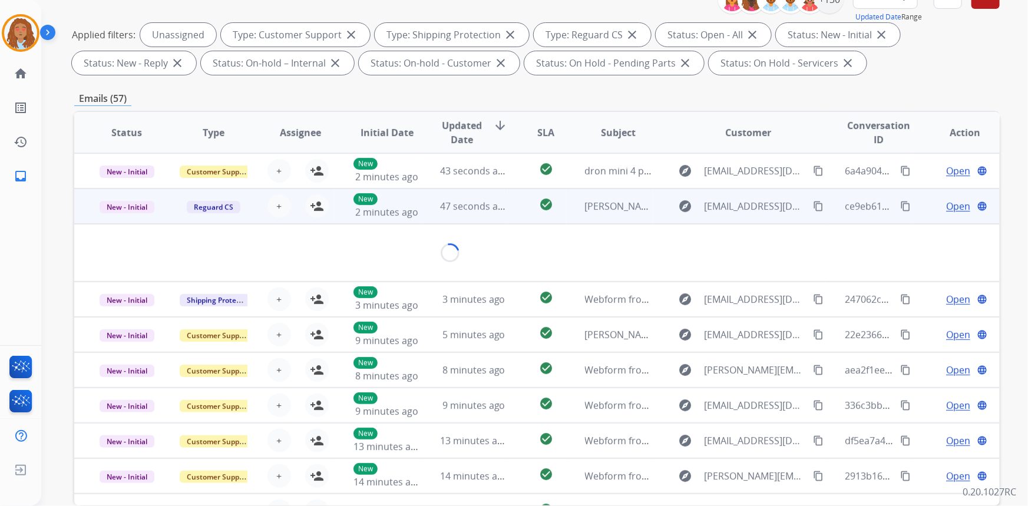
scroll to position [35, 0]
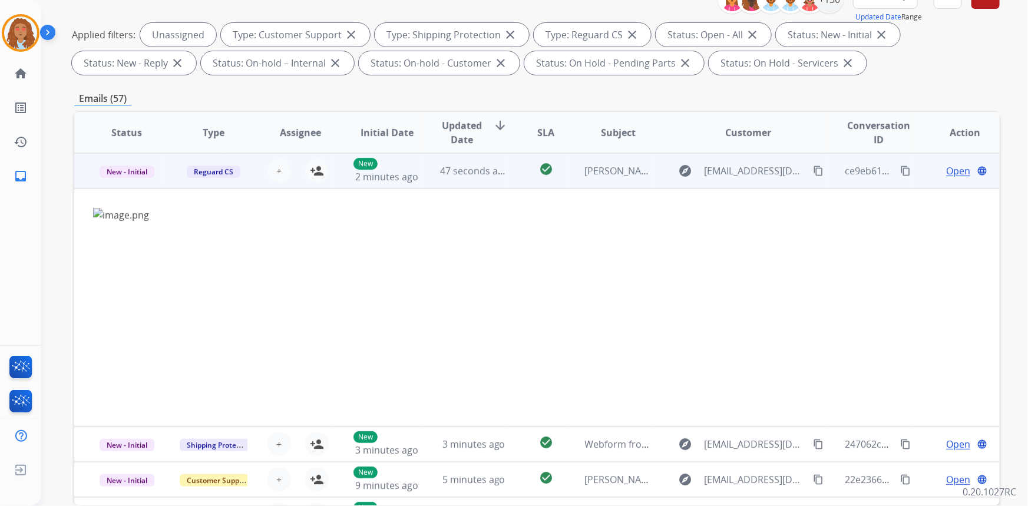
click at [739, 183] on td "explore antgen2013@gmail.com content_copy" at bounding box center [740, 170] width 174 height 35
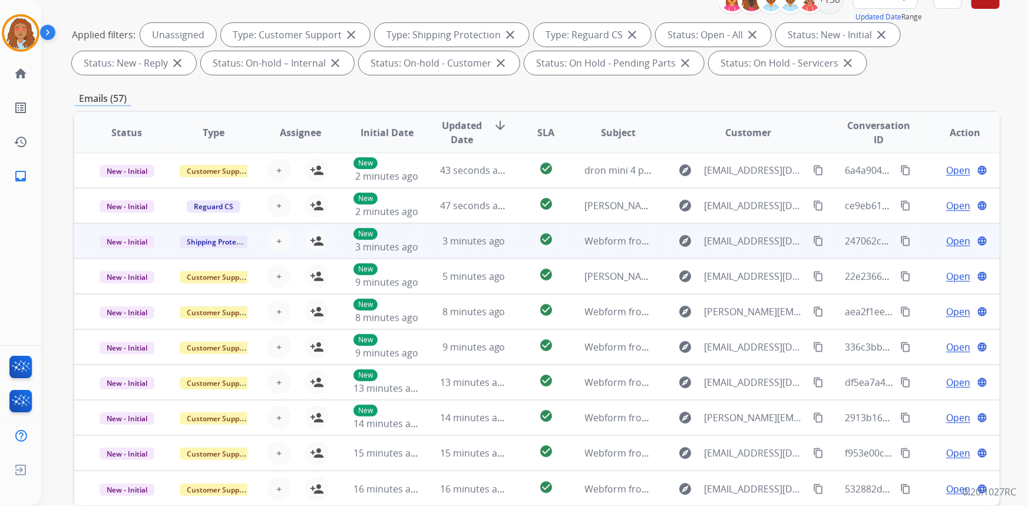
click at [737, 250] on td "explore kpredmore80@gmail.com content_copy" at bounding box center [740, 240] width 174 height 35
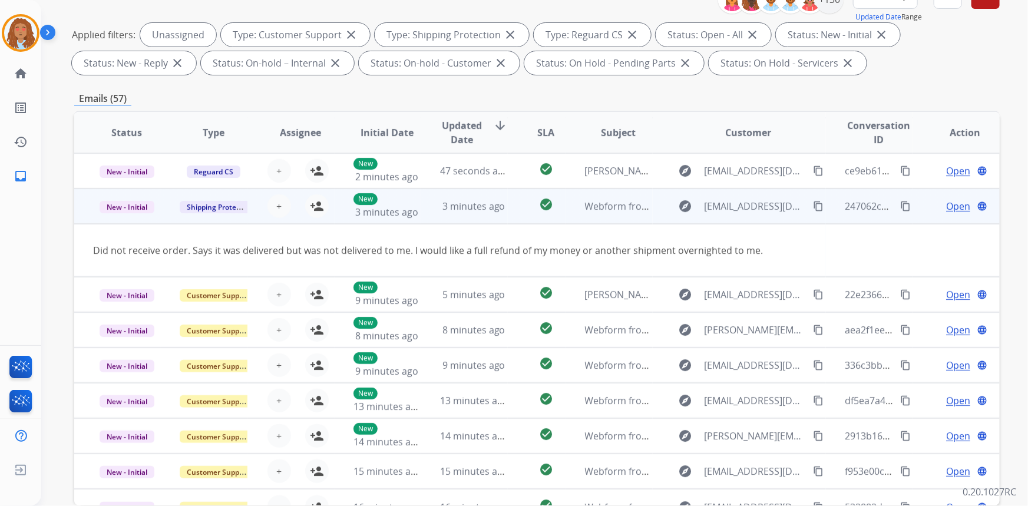
scroll to position [54, 0]
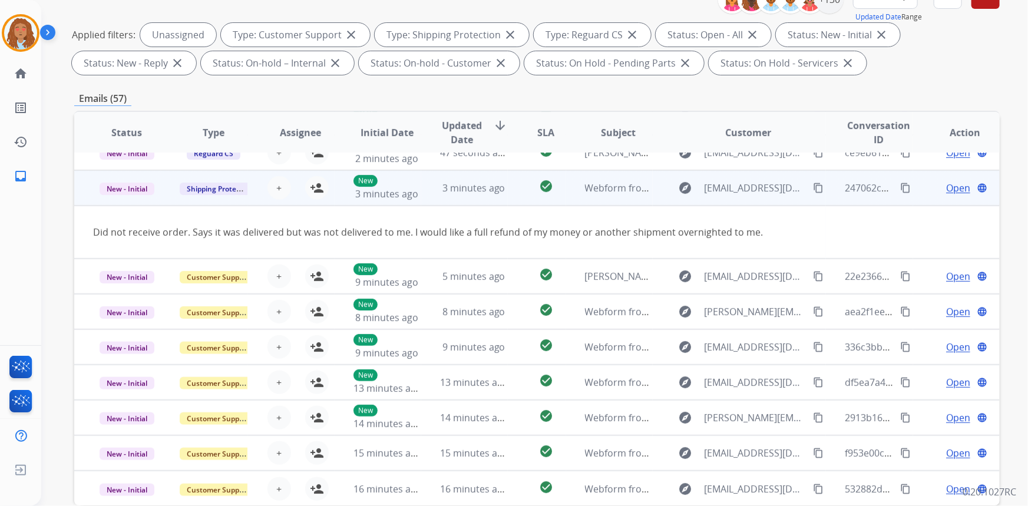
click at [815, 187] on mat-icon "content_copy" at bounding box center [818, 188] width 11 height 11
click at [318, 190] on mat-icon "person_add" at bounding box center [317, 188] width 14 height 14
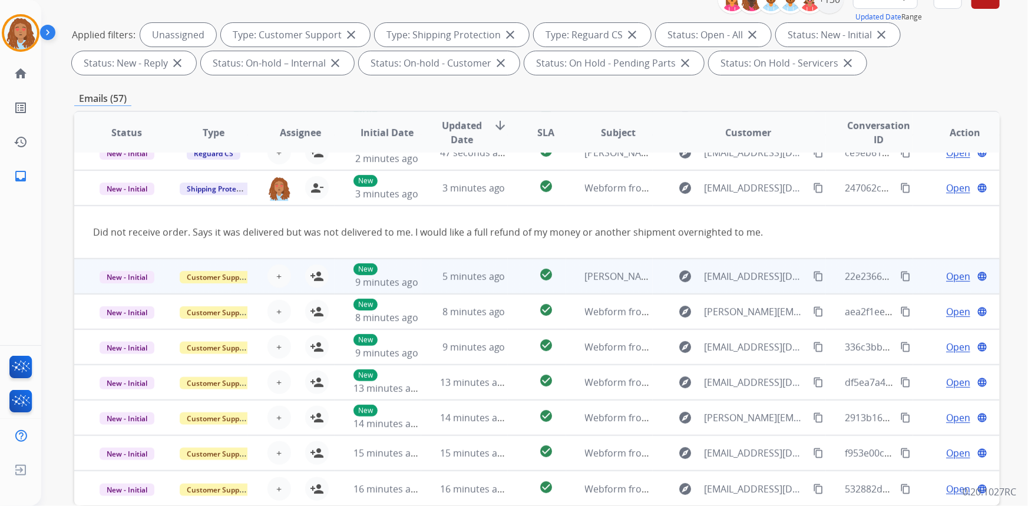
click at [756, 289] on td "explore ajraiders66@icloud.com content_copy" at bounding box center [740, 276] width 174 height 35
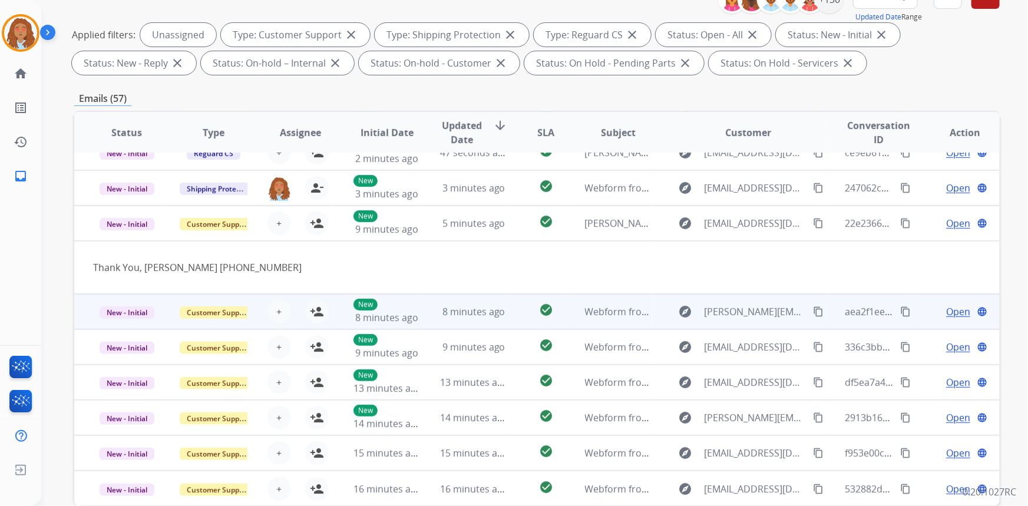
click at [759, 325] on td "explore rachell.zavala@icloud.com content_copy" at bounding box center [740, 311] width 174 height 35
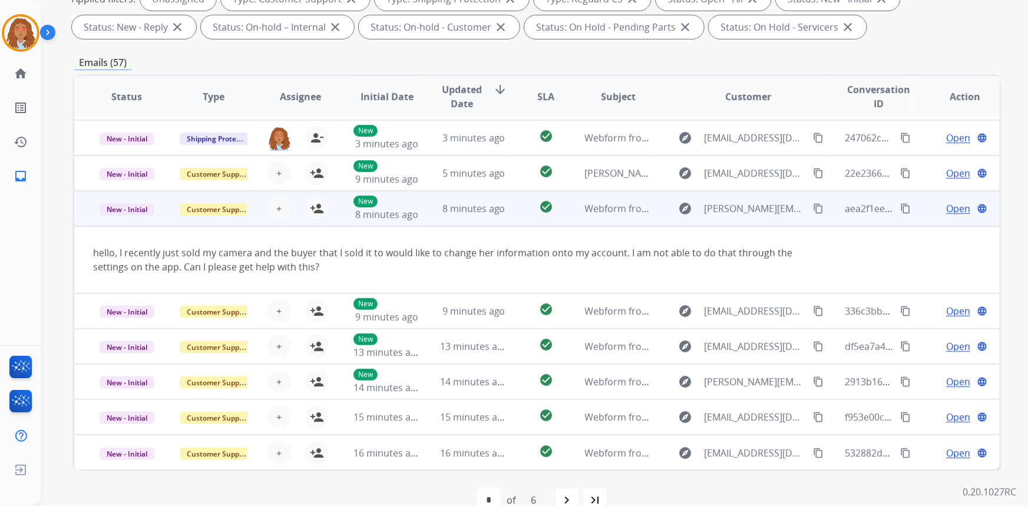
scroll to position [220, 0]
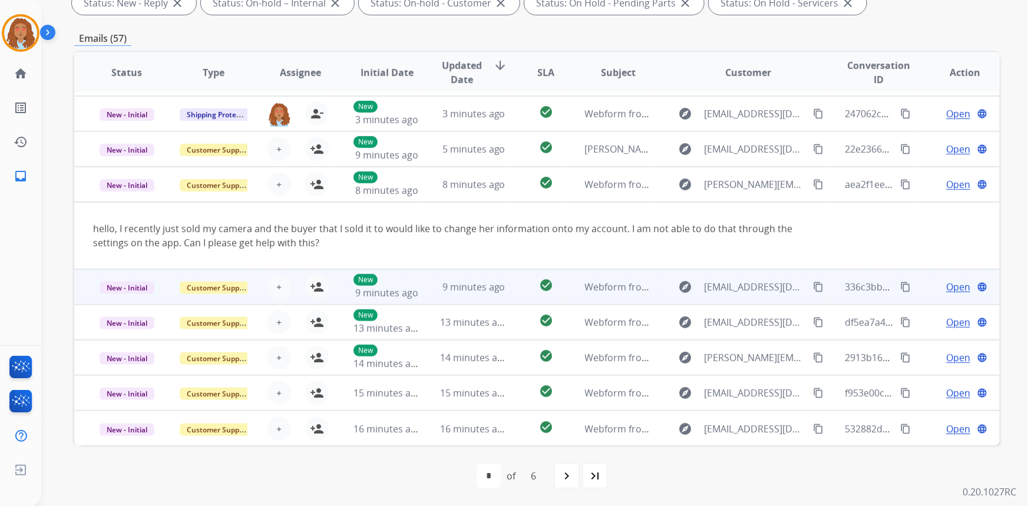
click at [762, 296] on td "explore valeriehdz4@me.com content_copy" at bounding box center [740, 286] width 174 height 35
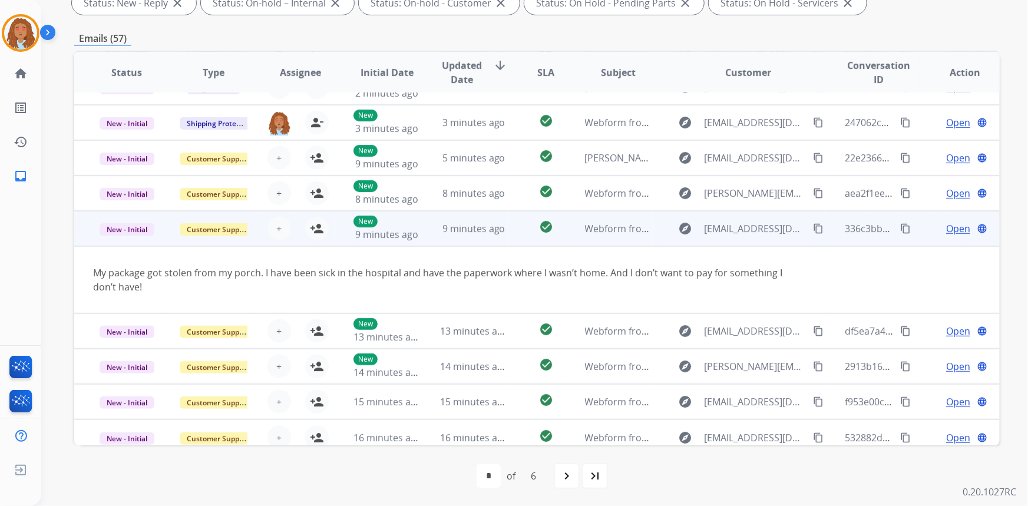
scroll to position [68, 0]
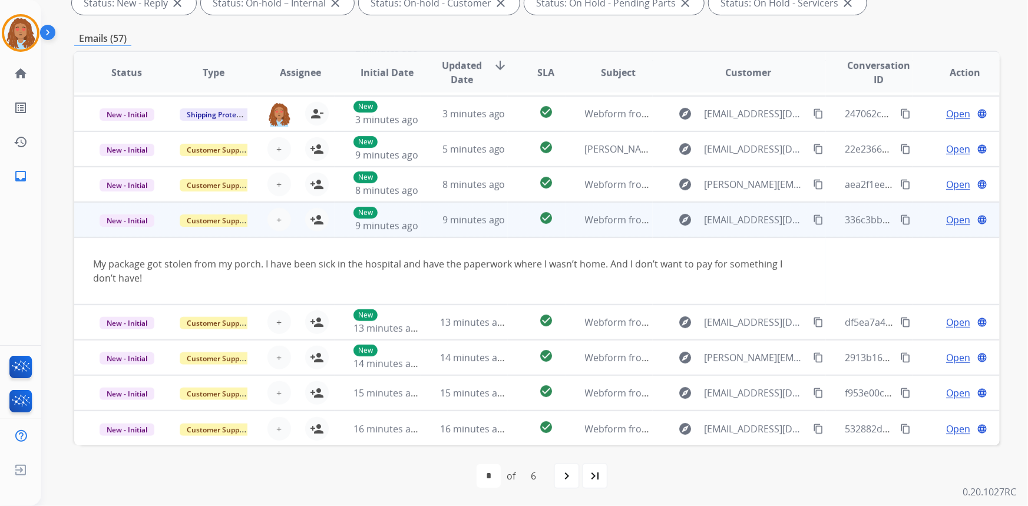
click at [813, 218] on mat-icon "content_copy" at bounding box center [818, 220] width 11 height 11
click at [772, 232] on td "explore valeriehdz4@me.com content_copy" at bounding box center [740, 219] width 174 height 35
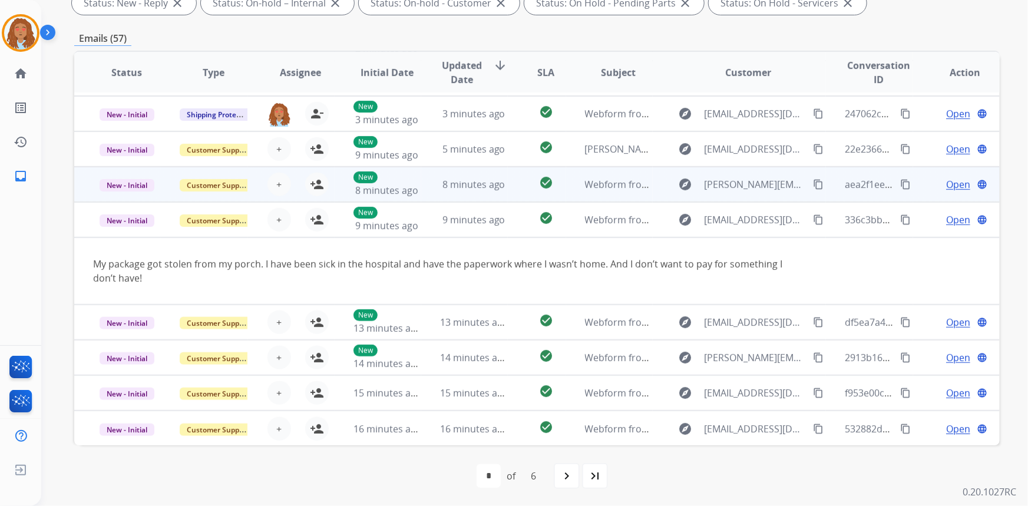
scroll to position [1, 0]
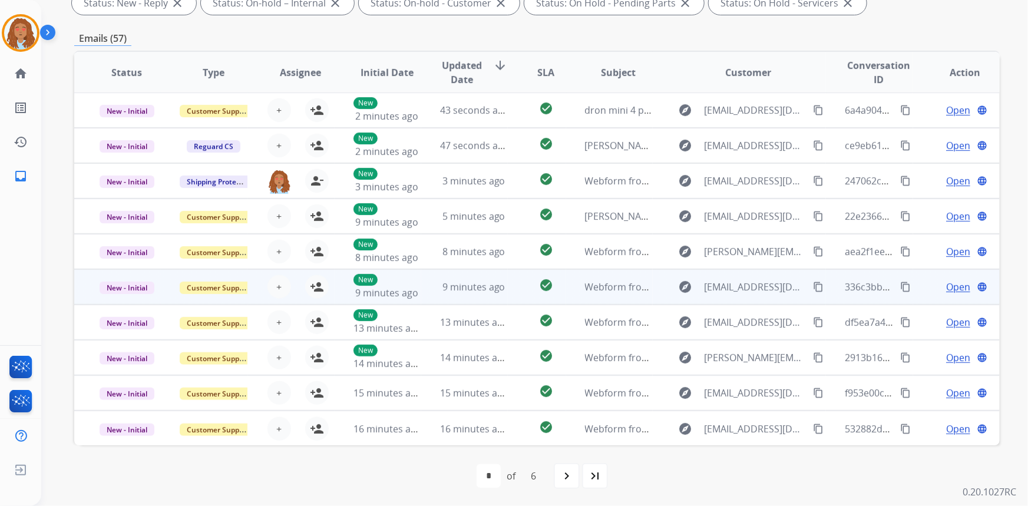
click at [748, 294] on div "explore valeriehdz4@me.com content_copy" at bounding box center [749, 287] width 154 height 19
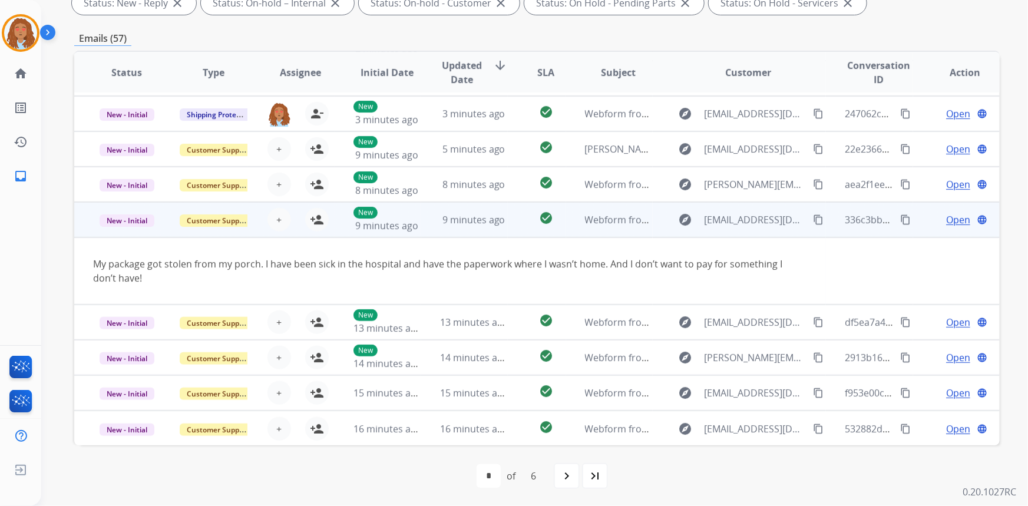
click at [739, 230] on td "explore valeriehdz4@me.com content_copy" at bounding box center [740, 219] width 174 height 35
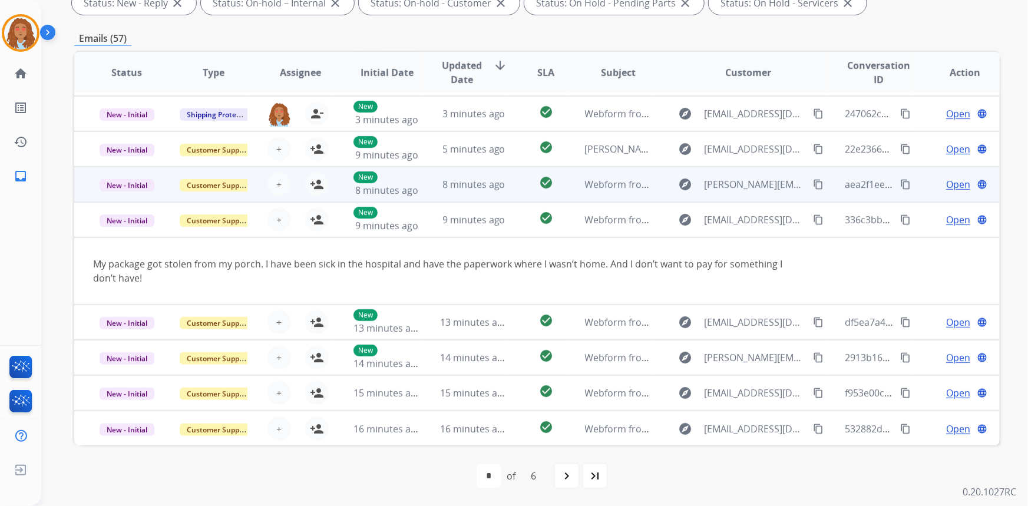
scroll to position [1, 0]
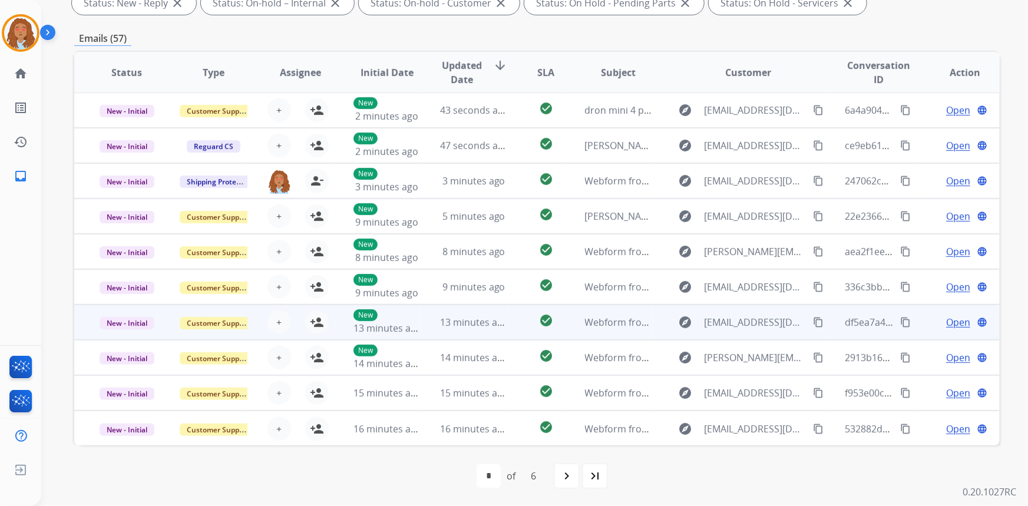
click at [743, 330] on div "explore sejcricket@gmail.com content_copy" at bounding box center [749, 322] width 154 height 19
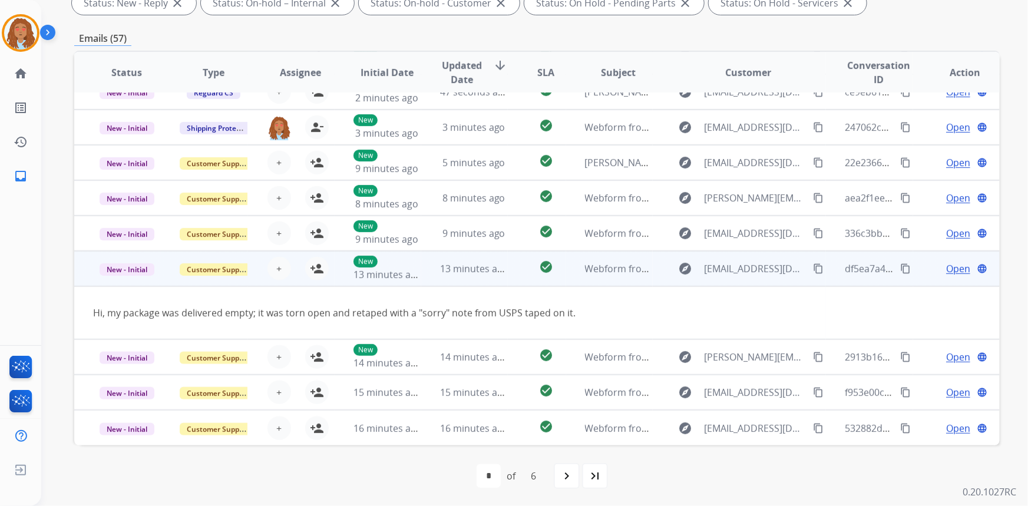
scroll to position [54, 0]
click at [764, 280] on td "explore sejcricket@gmail.com content_copy" at bounding box center [740, 269] width 174 height 35
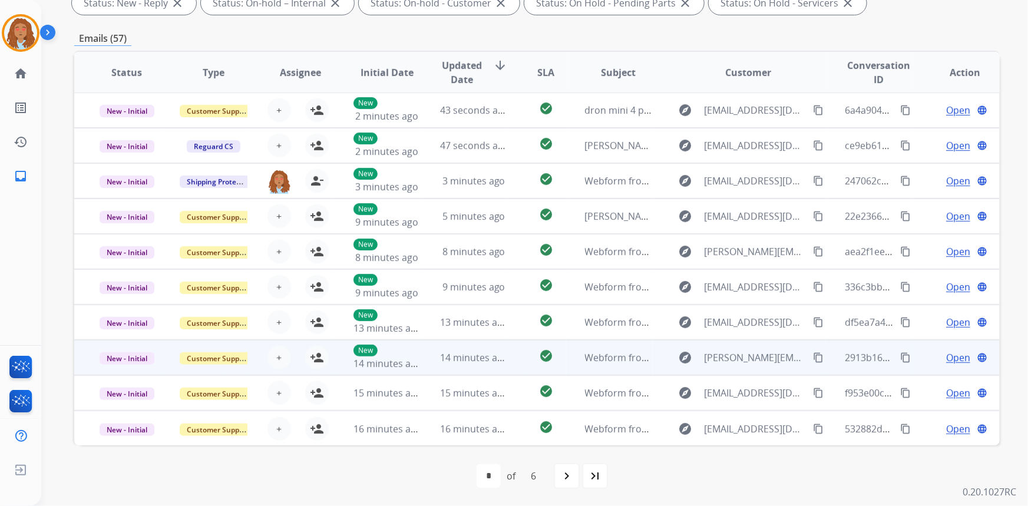
click at [743, 367] on td "explore prasath.selvaraj@gmail.com content_copy" at bounding box center [740, 357] width 174 height 35
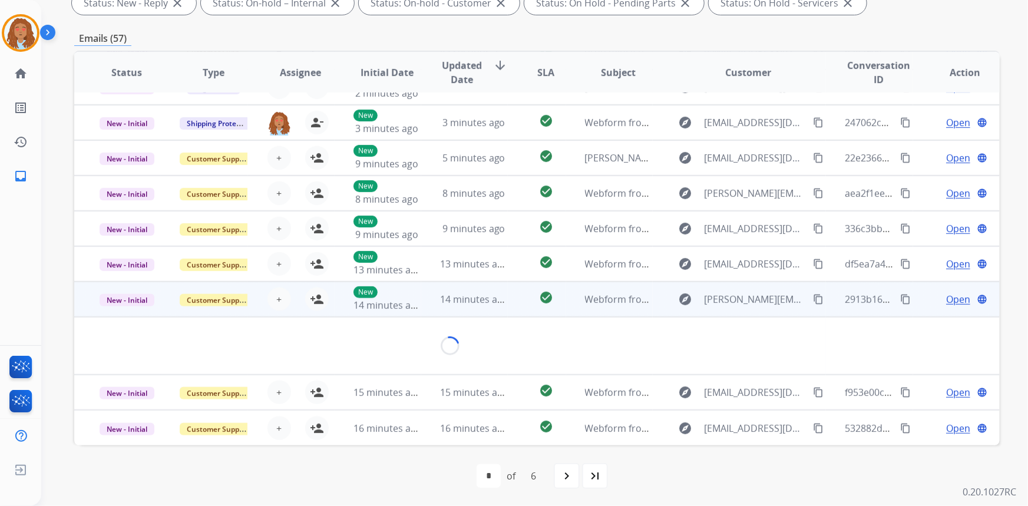
scroll to position [54, 0]
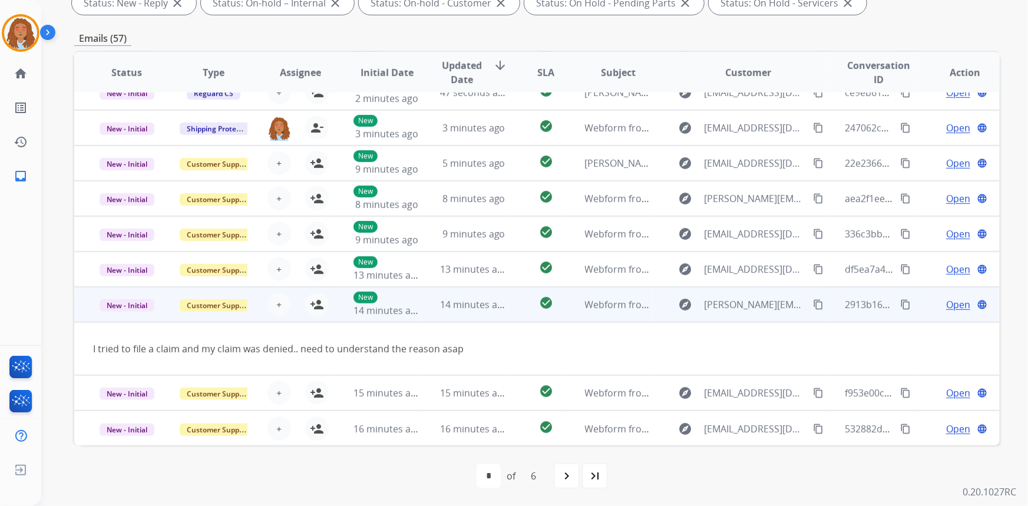
click at [813, 306] on mat-icon "content_copy" at bounding box center [818, 304] width 11 height 11
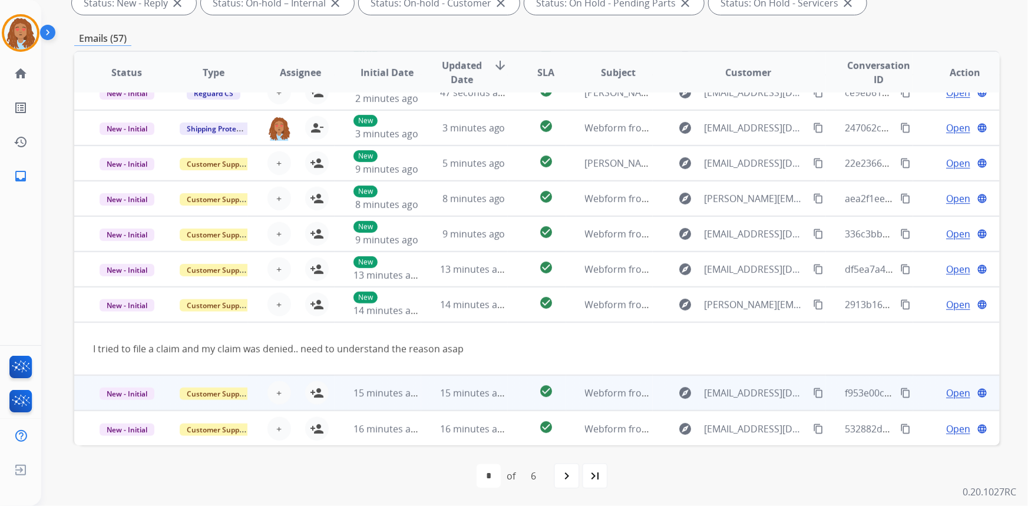
click at [755, 406] on td "explore brandonschmid27@gmail.com content_copy" at bounding box center [740, 392] width 174 height 35
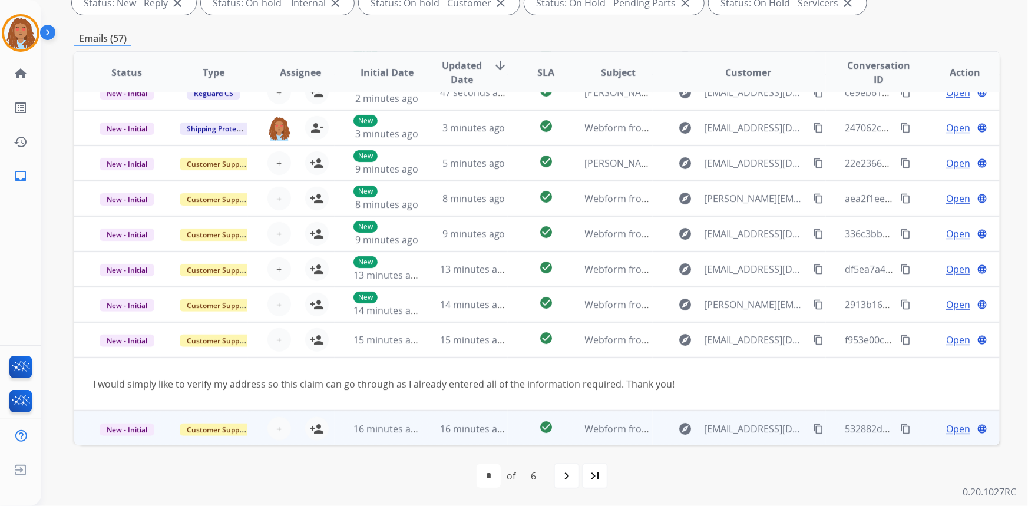
click at [755, 440] on td "explore brandonschmid27@gmail.com content_copy" at bounding box center [740, 428] width 174 height 35
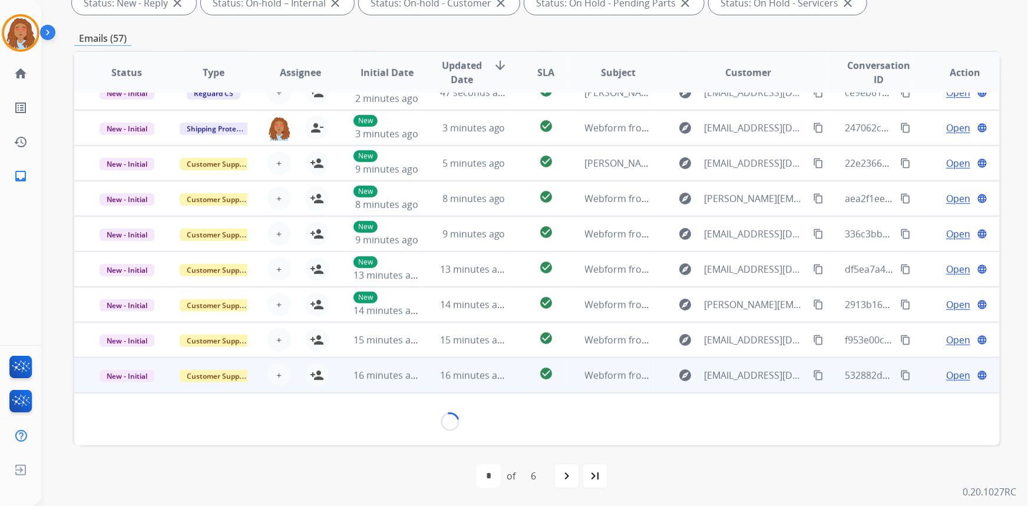
scroll to position [53, 0]
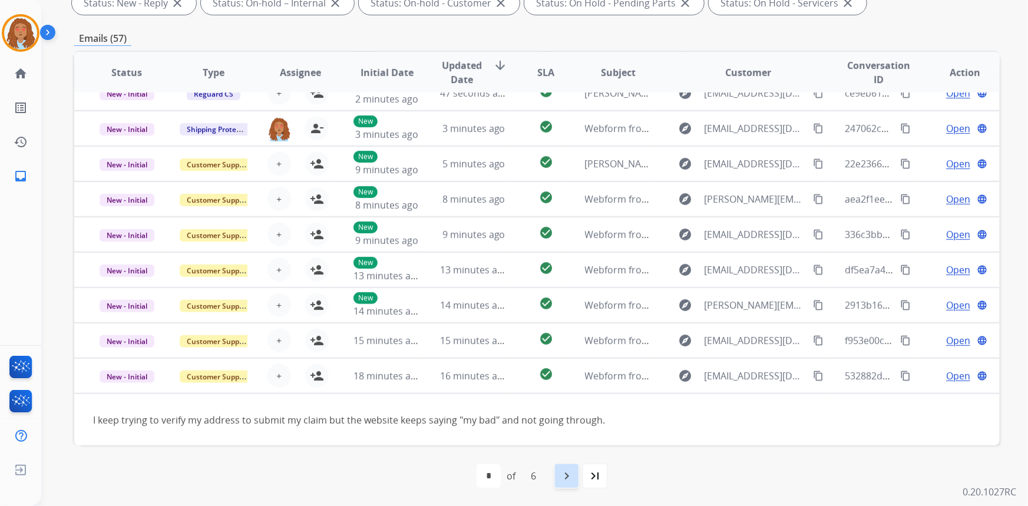
click at [566, 477] on mat-icon "navigate_next" at bounding box center [567, 476] width 14 height 14
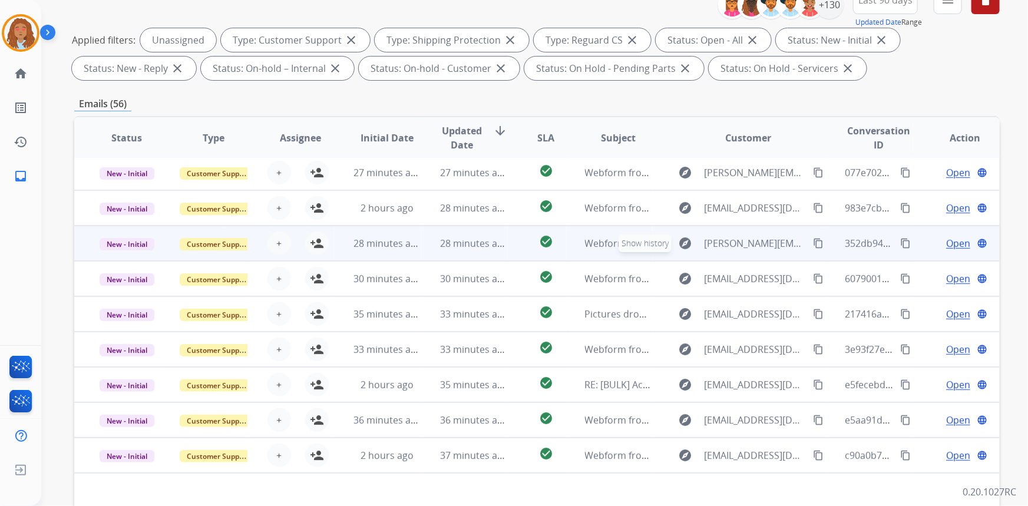
scroll to position [160, 0]
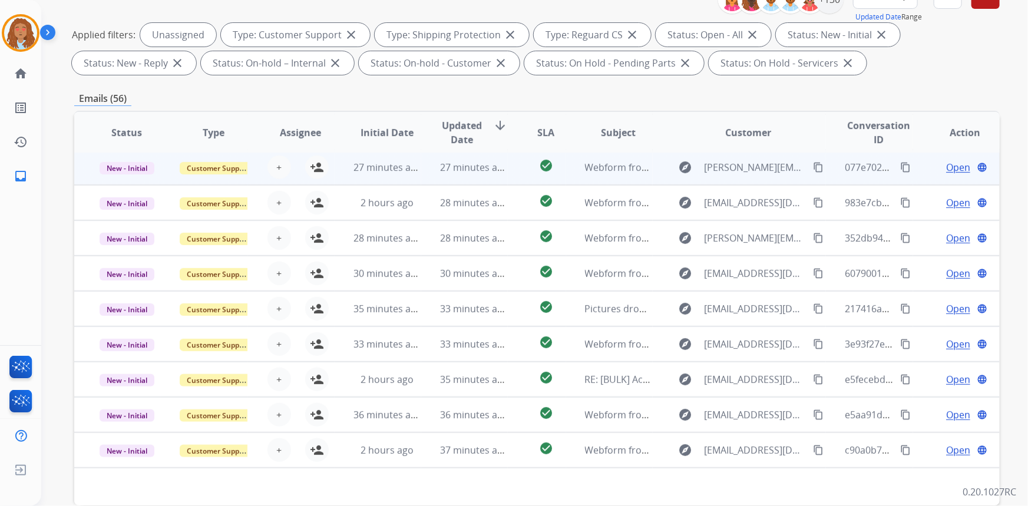
click at [727, 177] on td "explore Sydnie.newman1@gmail.com content_copy" at bounding box center [740, 167] width 174 height 35
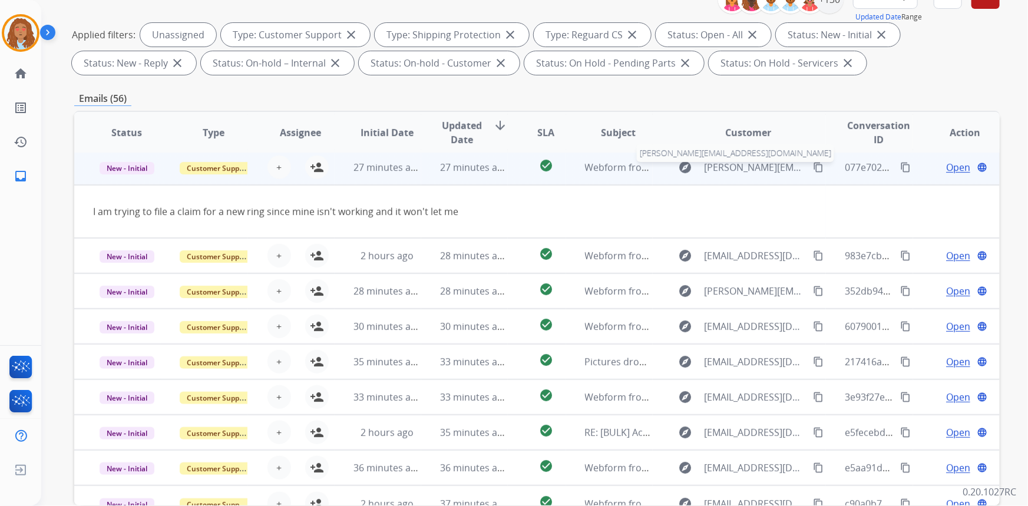
scroll to position [35, 0]
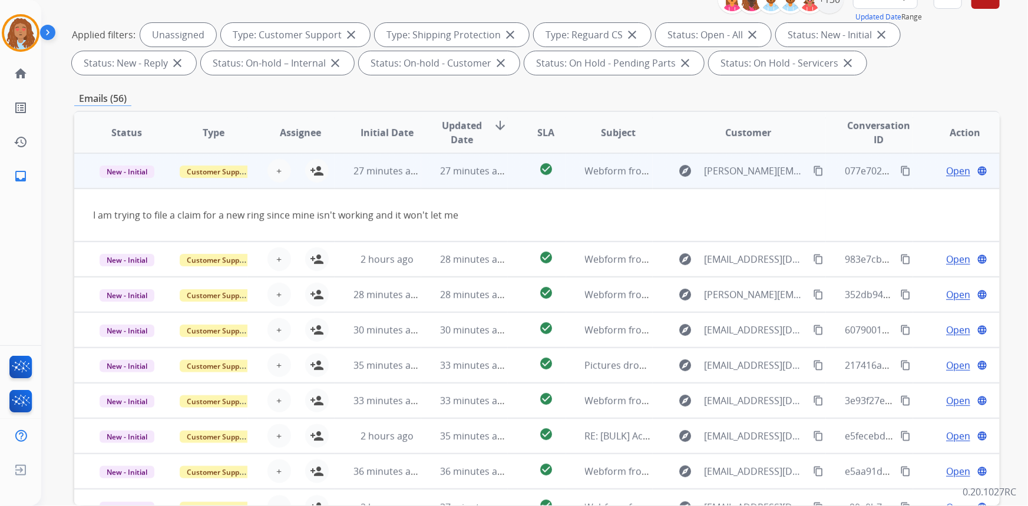
click at [738, 183] on td "explore Sydnie.newman1@gmail.com content_copy" at bounding box center [740, 170] width 174 height 35
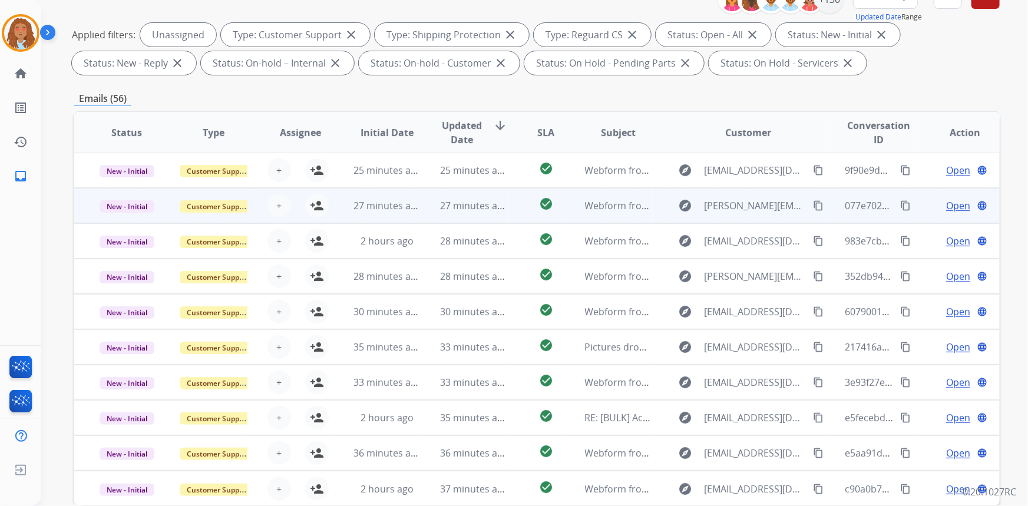
click at [744, 213] on div "explore Sydnie.newman1@gmail.com content_copy" at bounding box center [749, 205] width 154 height 19
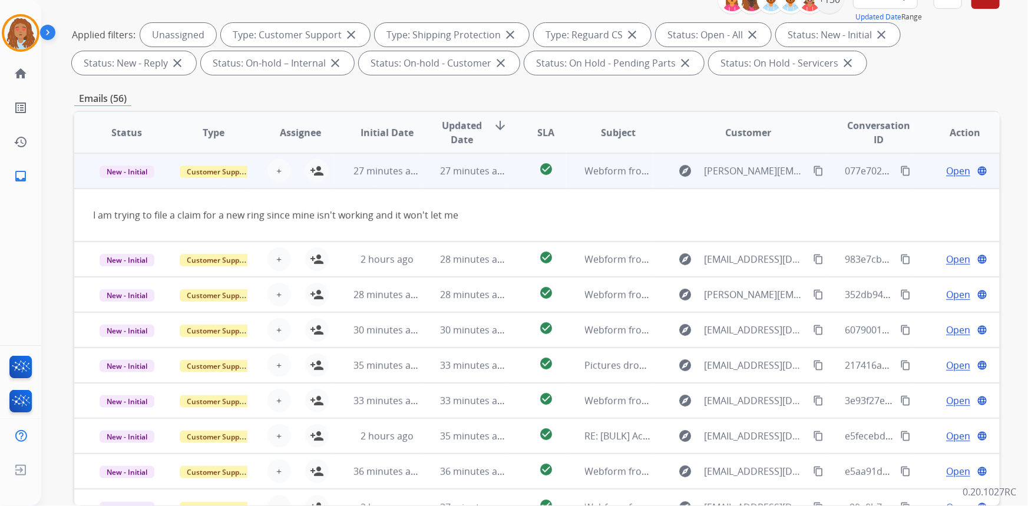
click at [756, 180] on td "explore Sydnie.newman1@gmail.com content_copy" at bounding box center [740, 170] width 174 height 35
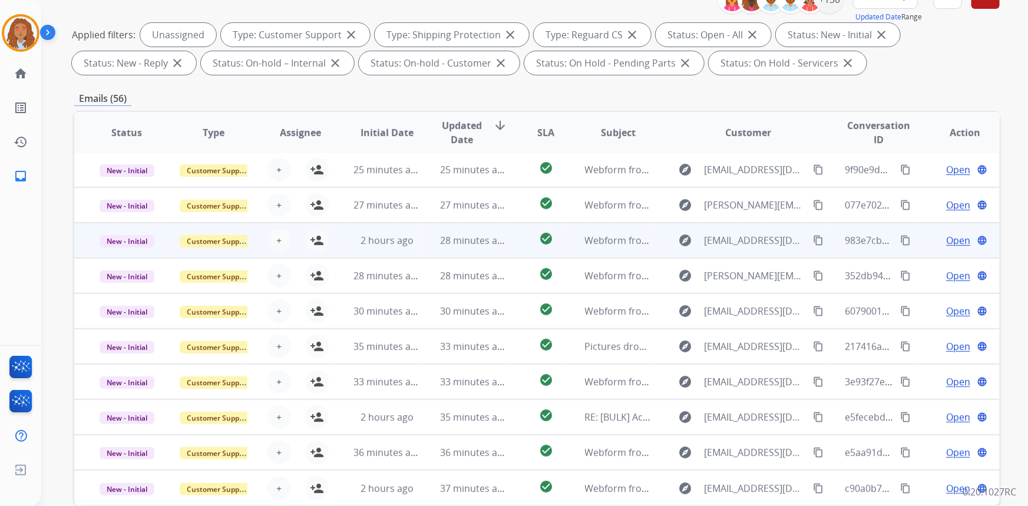
scroll to position [1, 0]
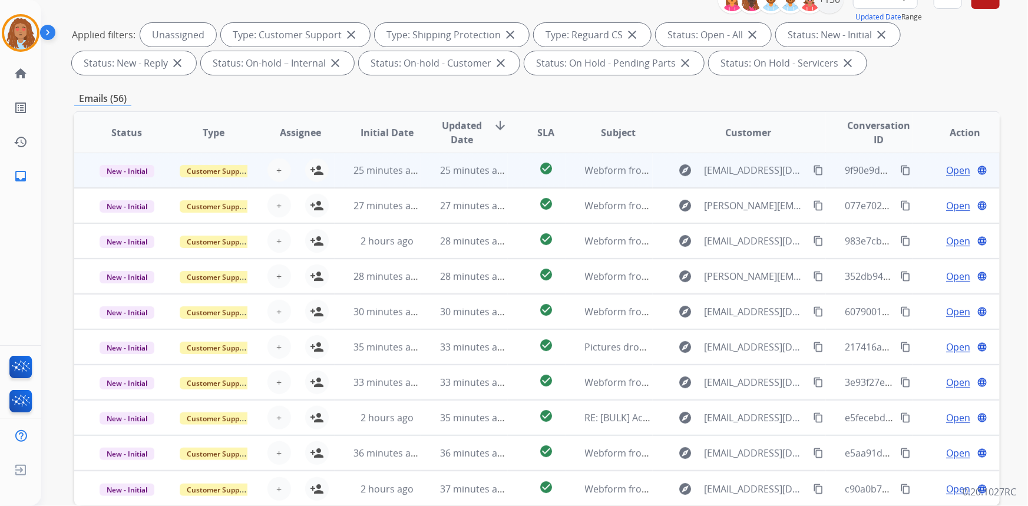
click at [740, 177] on div "explore celenecantabrana@yahoo.com content_copy" at bounding box center [749, 170] width 154 height 19
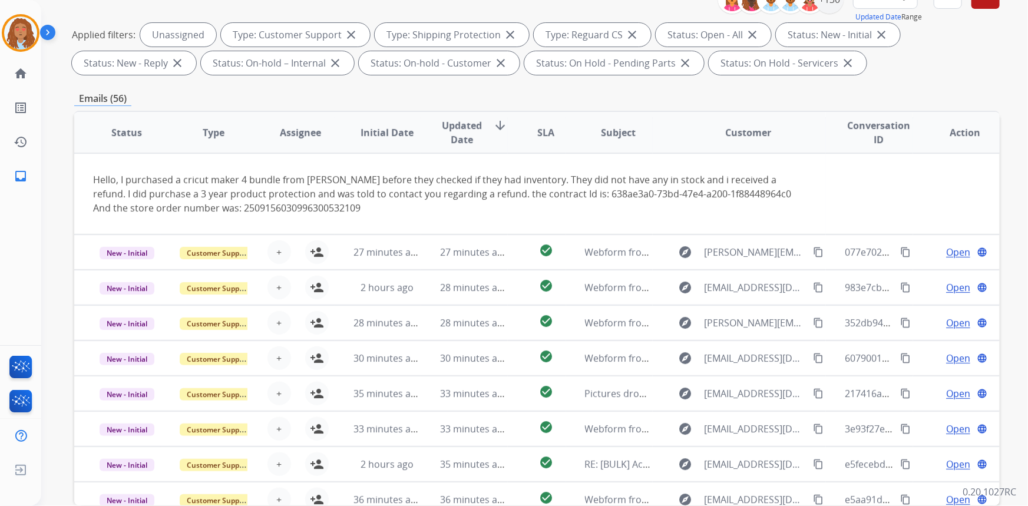
scroll to position [0, 0]
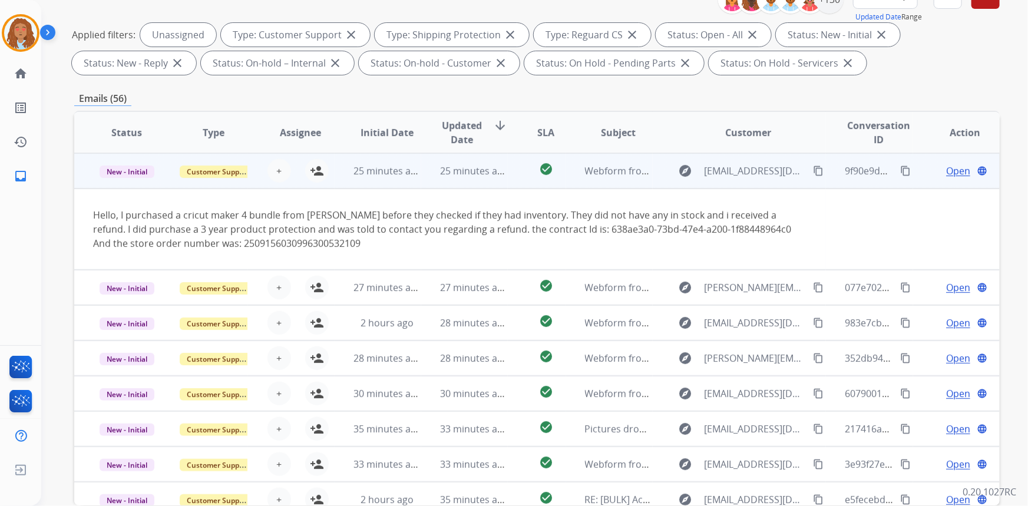
click at [754, 179] on div "explore celenecantabrana@yahoo.com content_copy" at bounding box center [749, 170] width 154 height 19
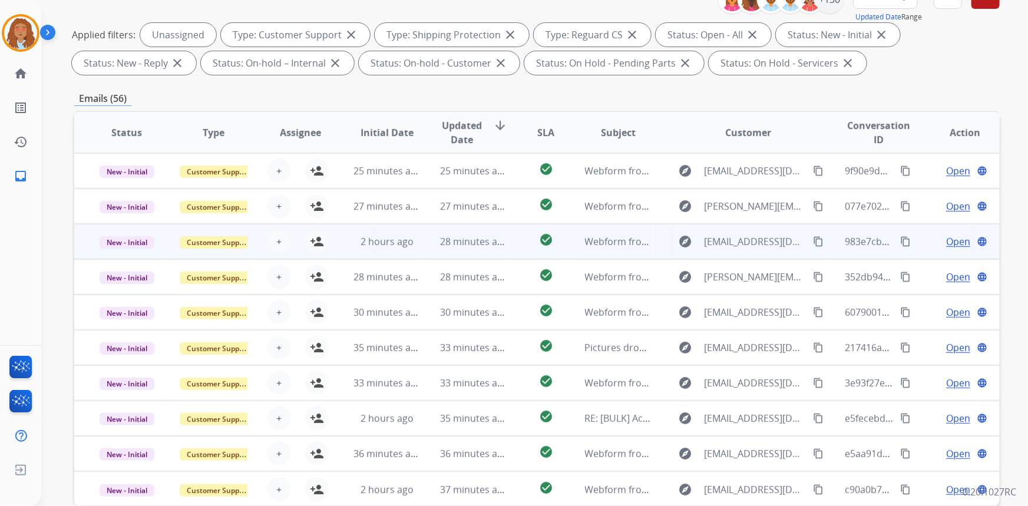
click at [745, 252] on td "explore gavinknight96@gmail.com content_copy" at bounding box center [740, 241] width 174 height 35
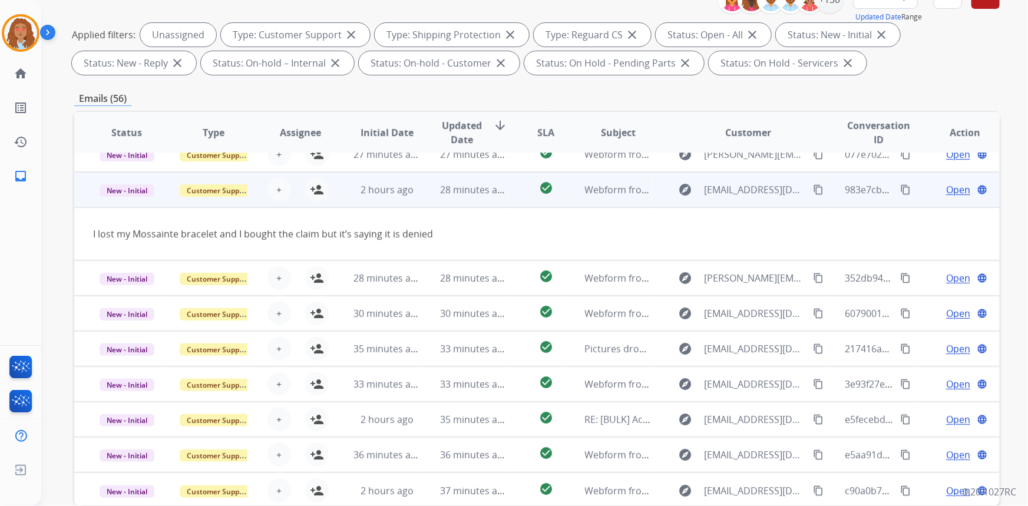
scroll to position [54, 0]
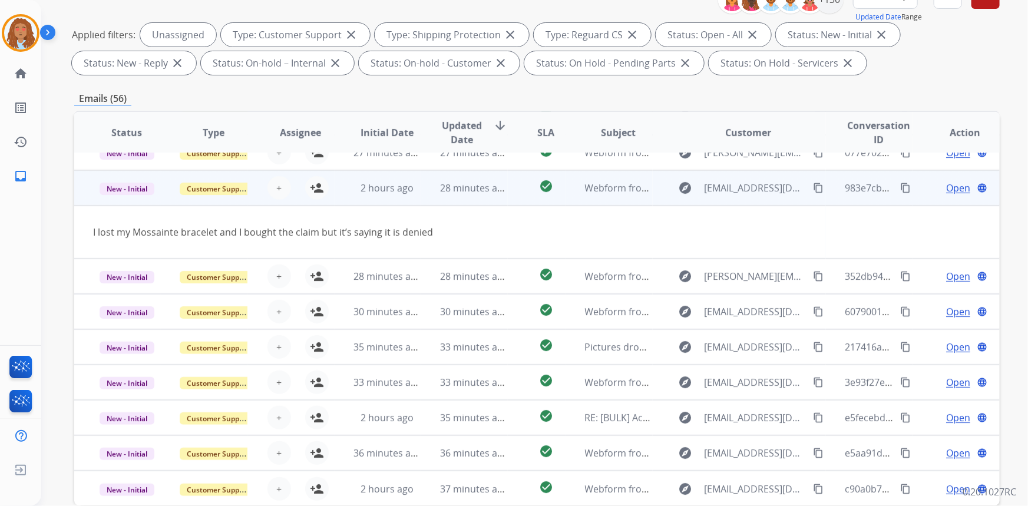
click at [748, 197] on td "explore gavinknight96@gmail.com content_copy" at bounding box center [740, 187] width 174 height 35
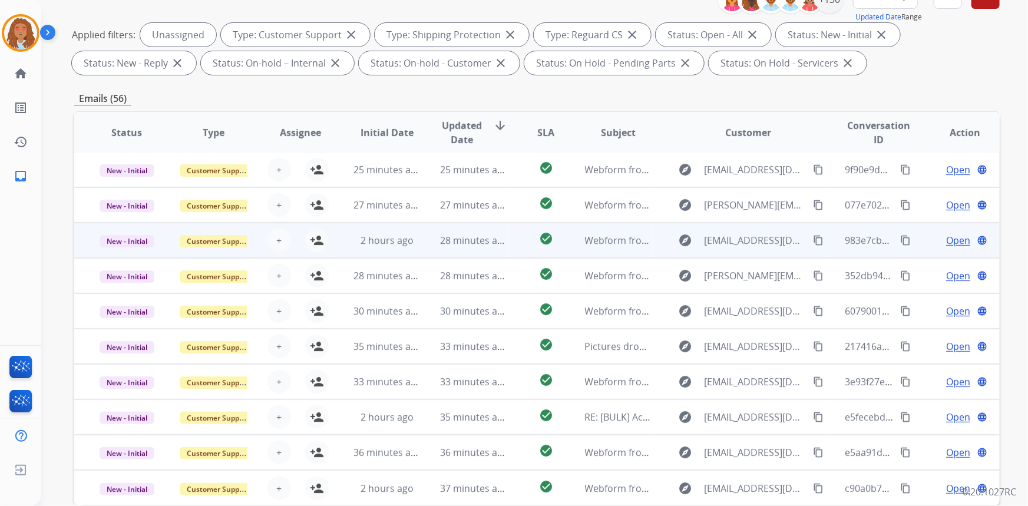
scroll to position [1, 0]
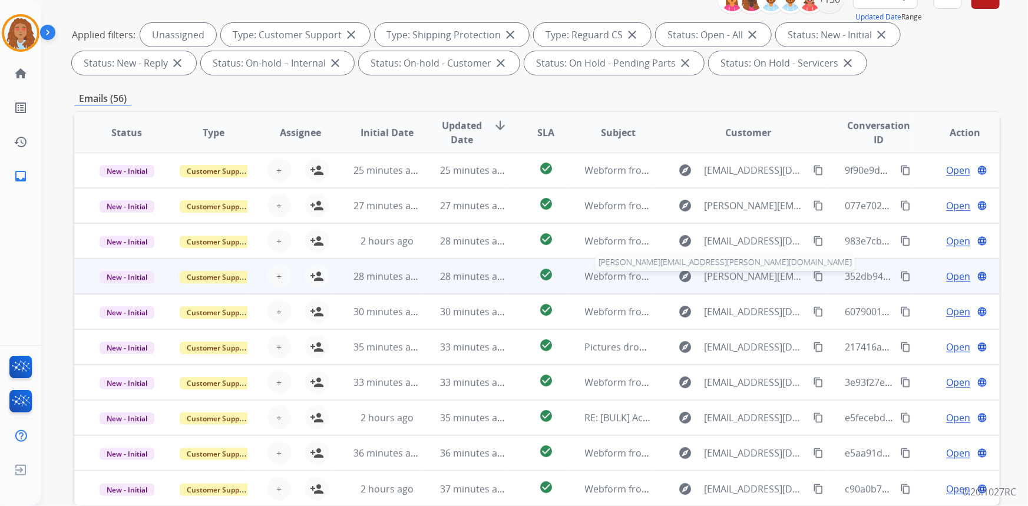
click at [739, 279] on span "[PERSON_NAME][EMAIL_ADDRESS][PERSON_NAME][DOMAIN_NAME]" at bounding box center [756, 276] width 103 height 14
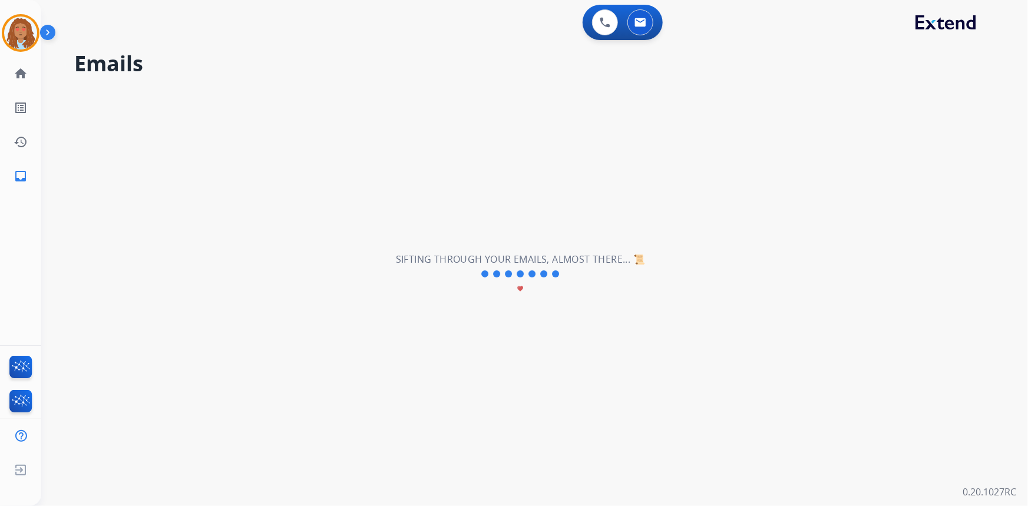
select select "*"
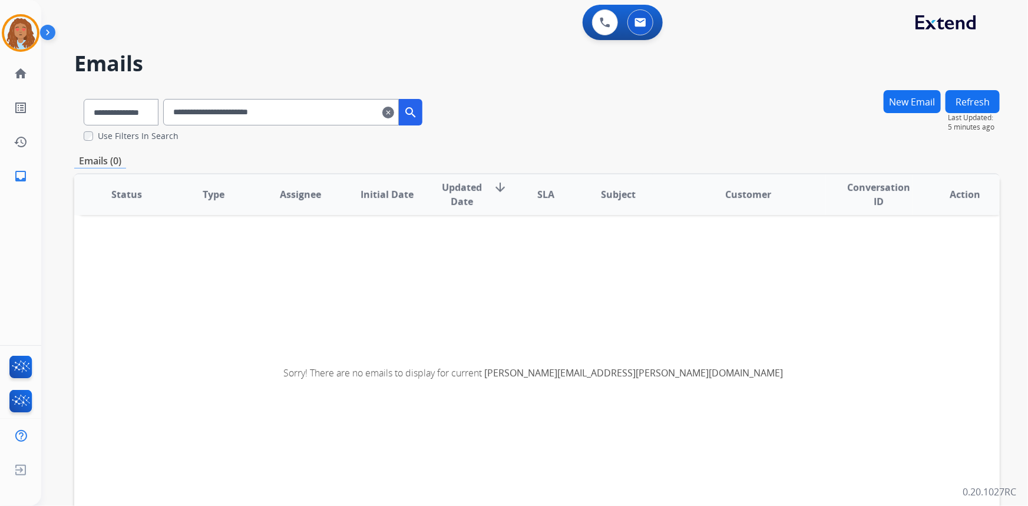
click at [394, 116] on mat-icon "clear" at bounding box center [388, 112] width 12 height 14
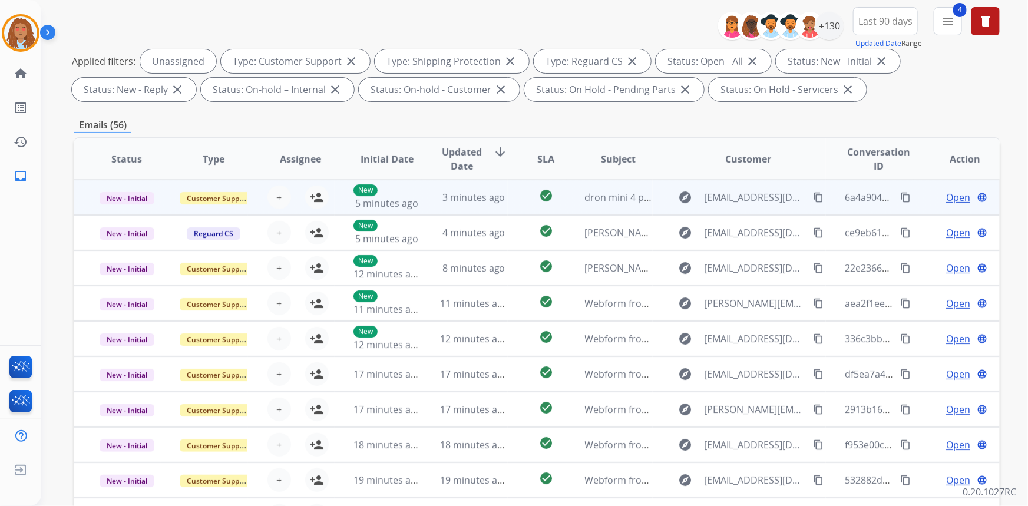
scroll to position [113, 0]
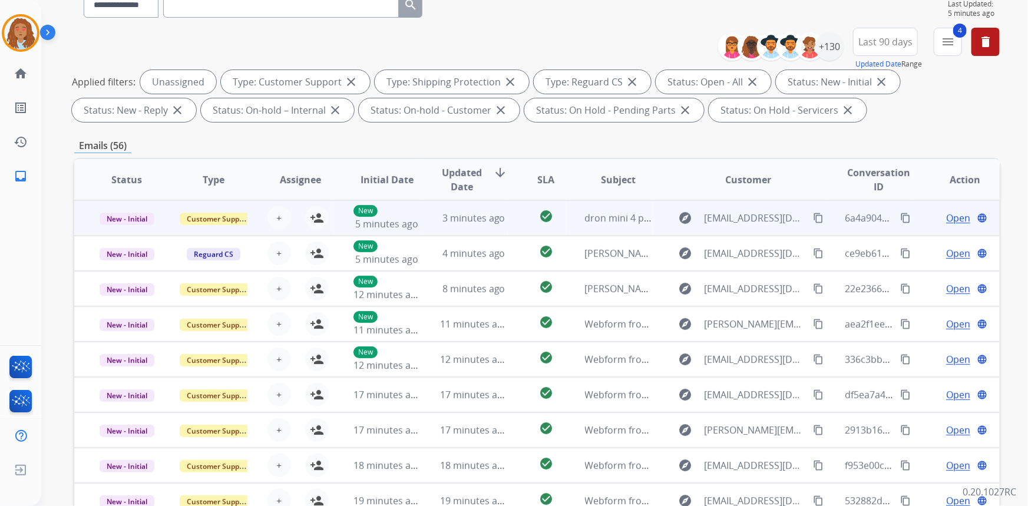
click at [728, 228] on td "explore jgregziegler@gmail.com content_copy" at bounding box center [740, 217] width 174 height 35
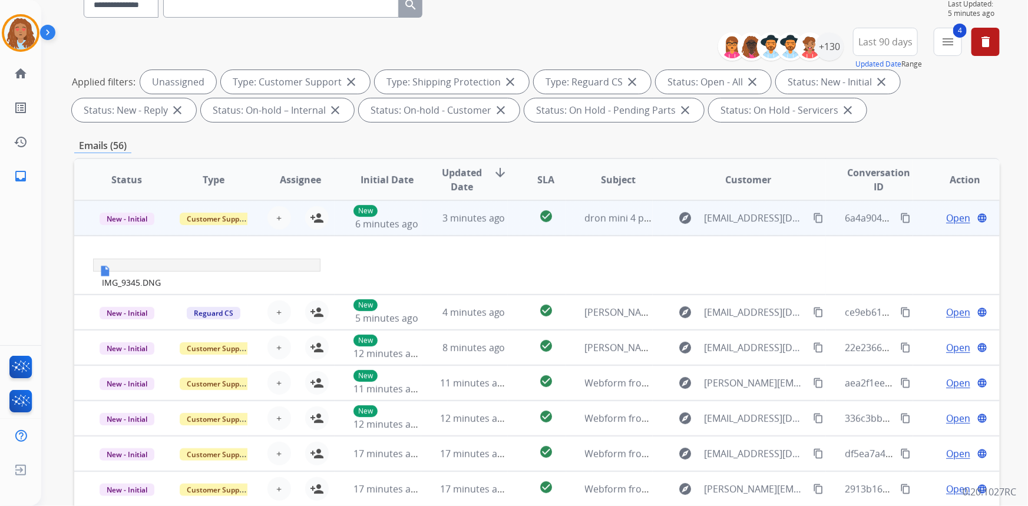
click at [728, 228] on td "explore jgregziegler@gmail.com content_copy" at bounding box center [740, 217] width 174 height 35
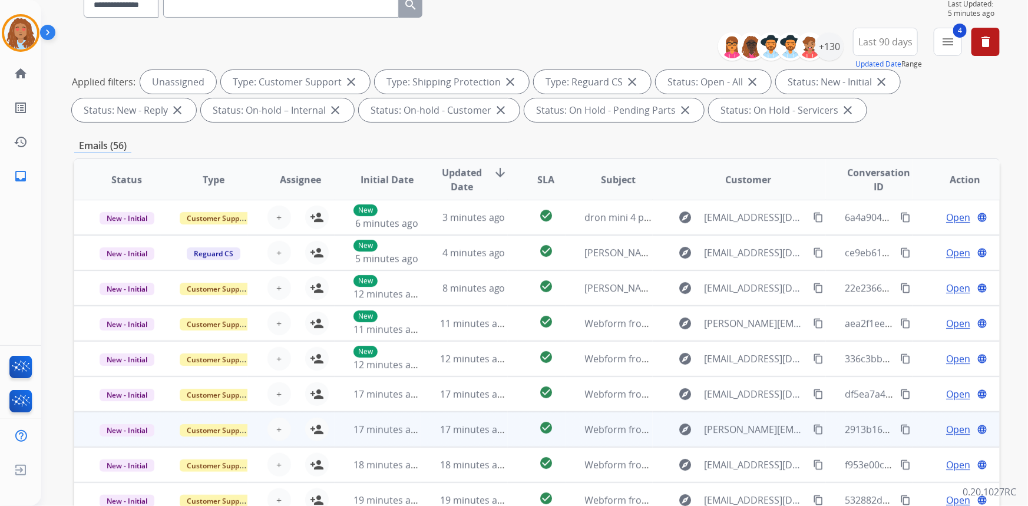
scroll to position [220, 0]
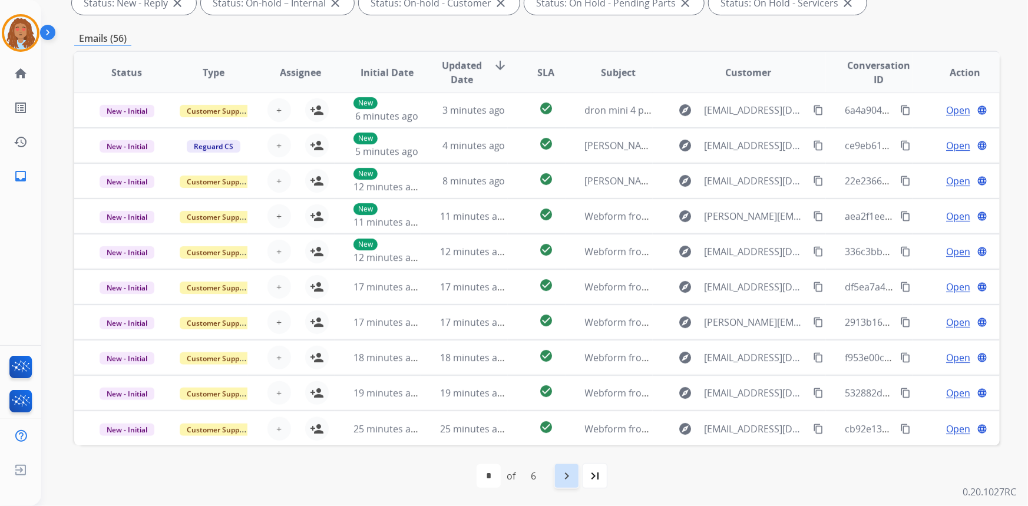
click at [569, 483] on div "navigate_next" at bounding box center [567, 476] width 26 height 26
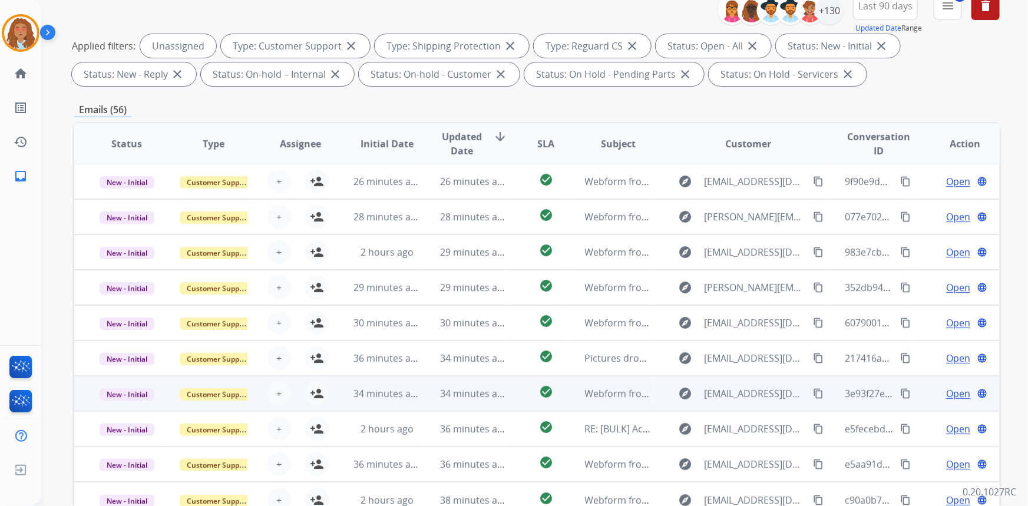
scroll to position [160, 0]
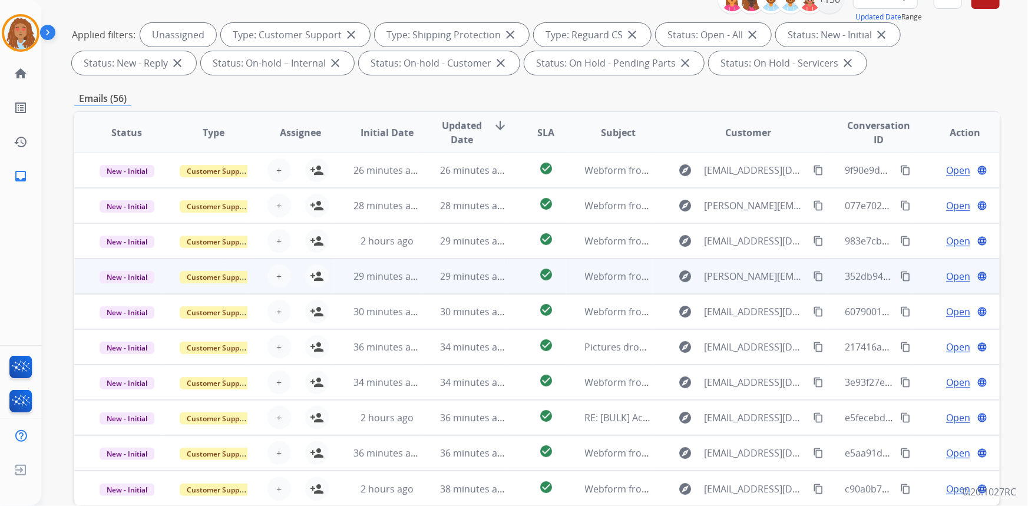
click at [733, 285] on td "explore Conner.eskelsen@yahoo.com content_copy" at bounding box center [740, 276] width 174 height 35
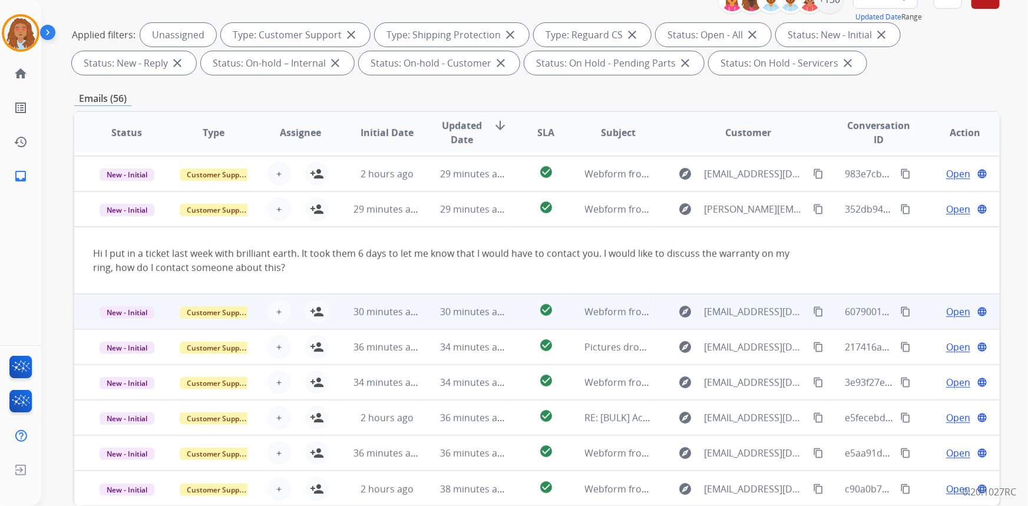
scroll to position [220, 0]
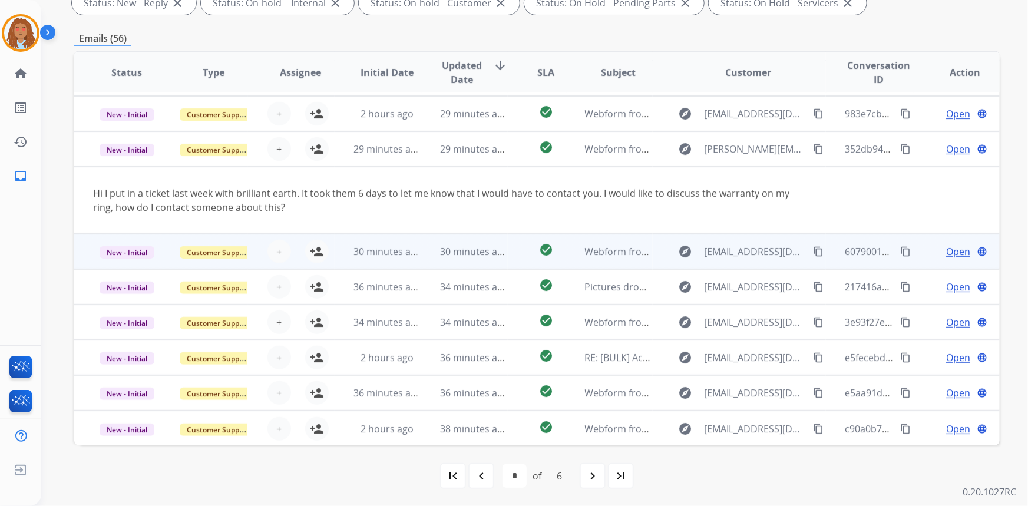
click at [743, 263] on td "explore elsalduran20@gmail.com content_copy" at bounding box center [740, 251] width 174 height 35
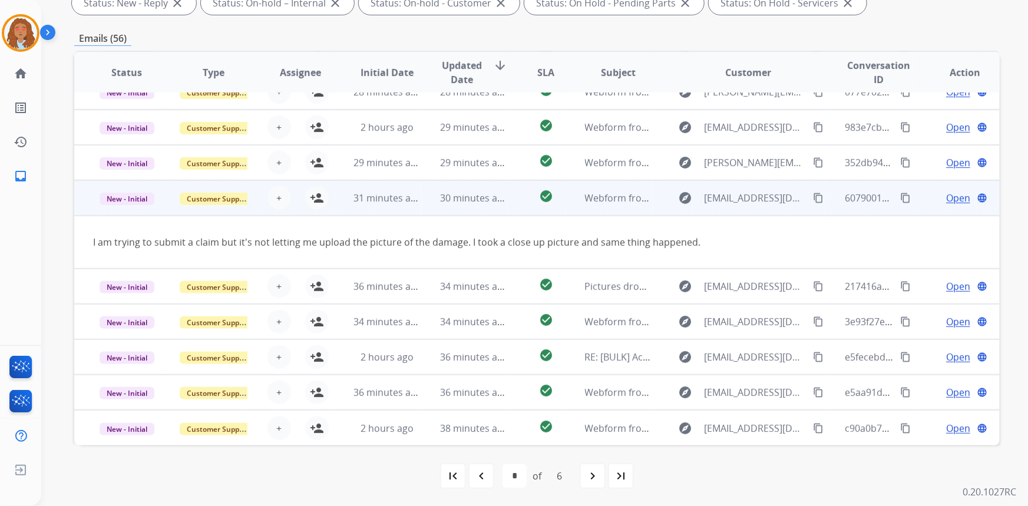
scroll to position [54, 0]
click at [813, 198] on mat-icon "content_copy" at bounding box center [818, 198] width 11 height 11
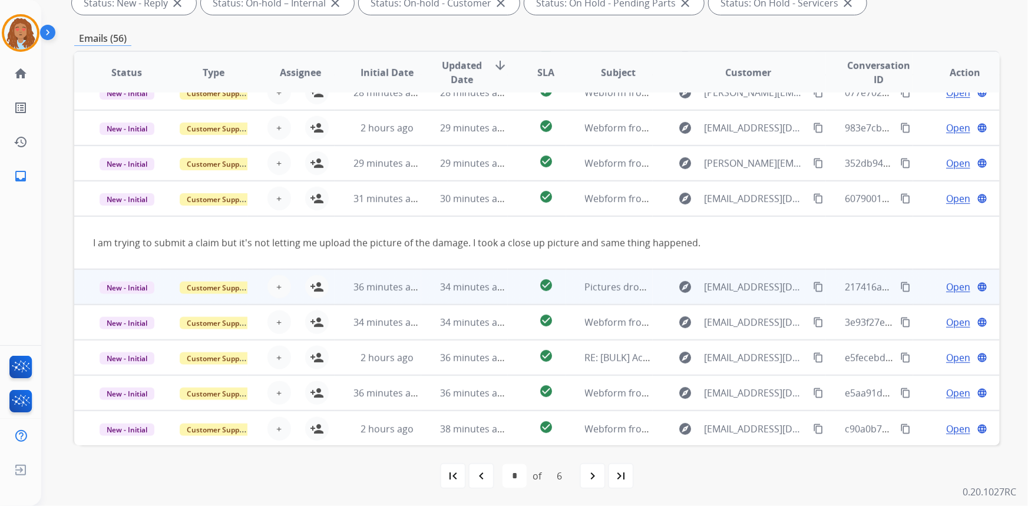
click at [750, 300] on td "explore jgregziegler@gmail.com content_copy" at bounding box center [740, 286] width 174 height 35
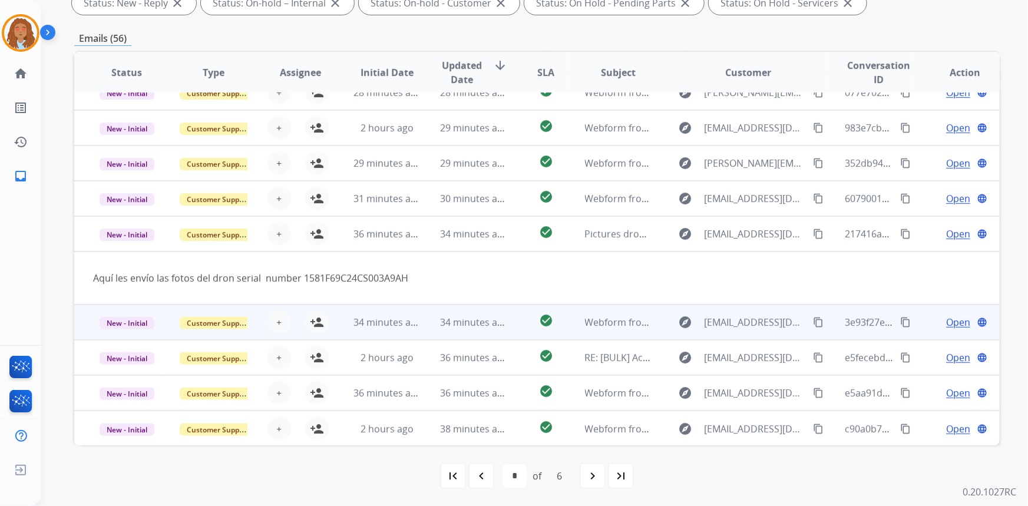
click at [743, 335] on td "explore vaxquez1104@gmail.com content_copy" at bounding box center [740, 322] width 174 height 35
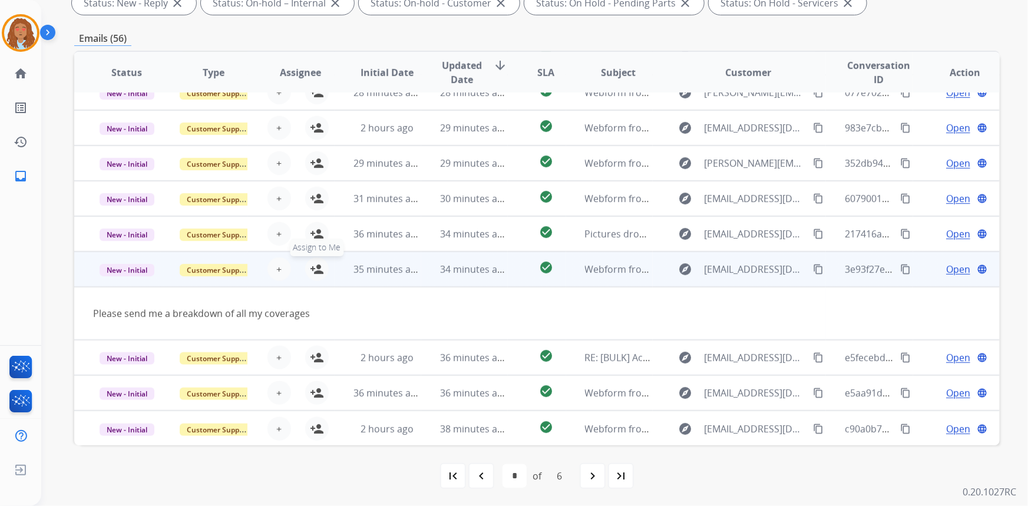
click at [316, 268] on mat-icon "person_add" at bounding box center [317, 269] width 14 height 14
click at [813, 267] on mat-icon "content_copy" at bounding box center [818, 269] width 11 height 11
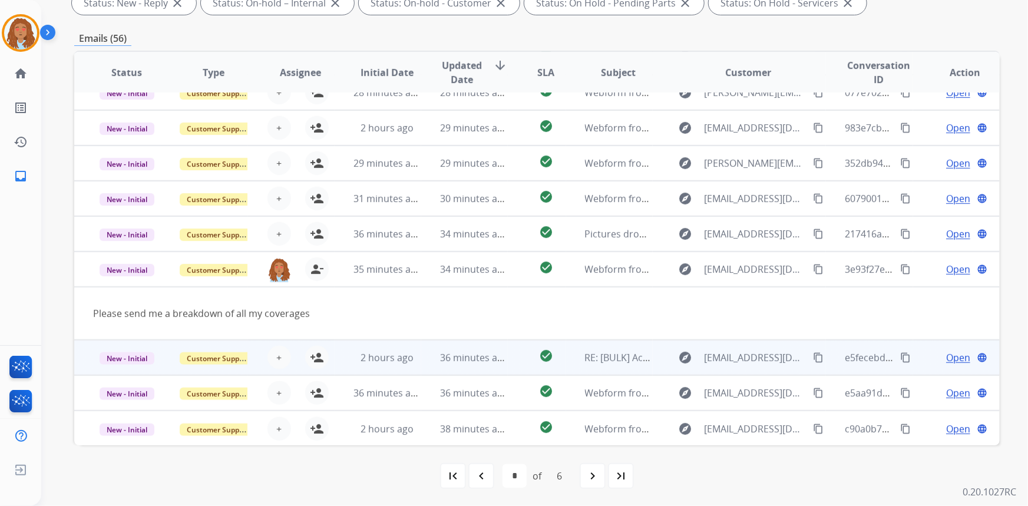
click at [737, 370] on td "explore [EMAIL_ADDRESS][DOMAIN_NAME] content_copy" at bounding box center [740, 357] width 174 height 35
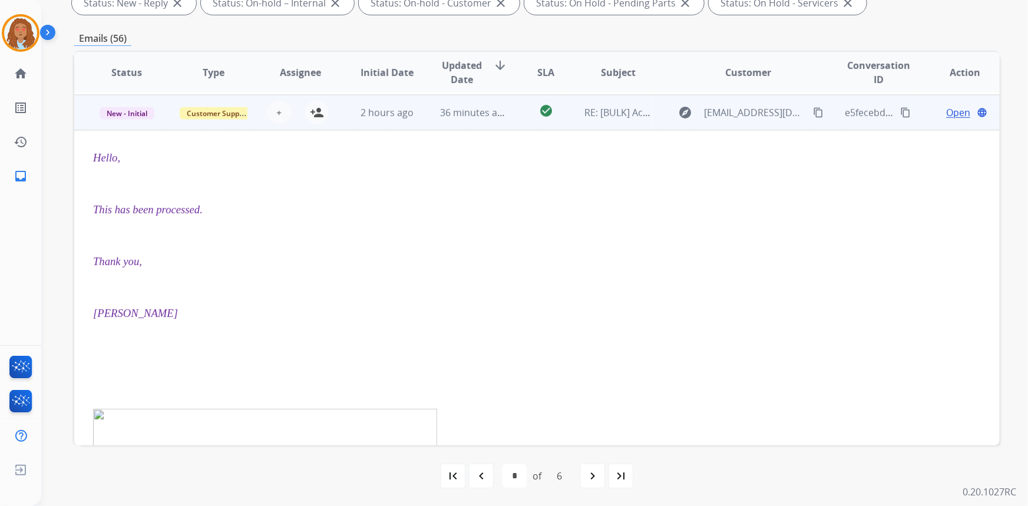
scroll to position [248, 0]
click at [733, 124] on td "explore [EMAIL_ADDRESS][DOMAIN_NAME] content_copy" at bounding box center [740, 110] width 174 height 35
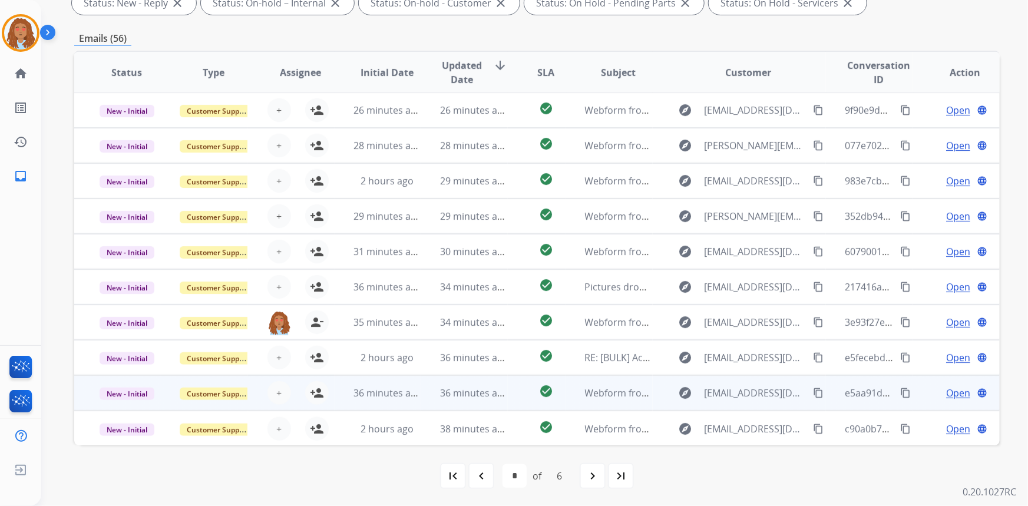
click at [743, 407] on td "explore Ddsbrandon@yahoo.com content_copy" at bounding box center [740, 392] width 174 height 35
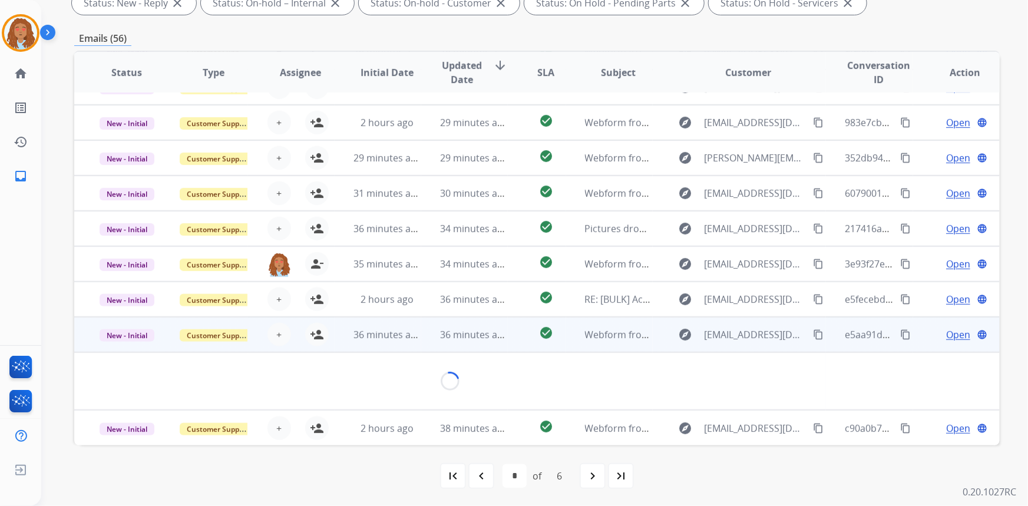
scroll to position [54, 0]
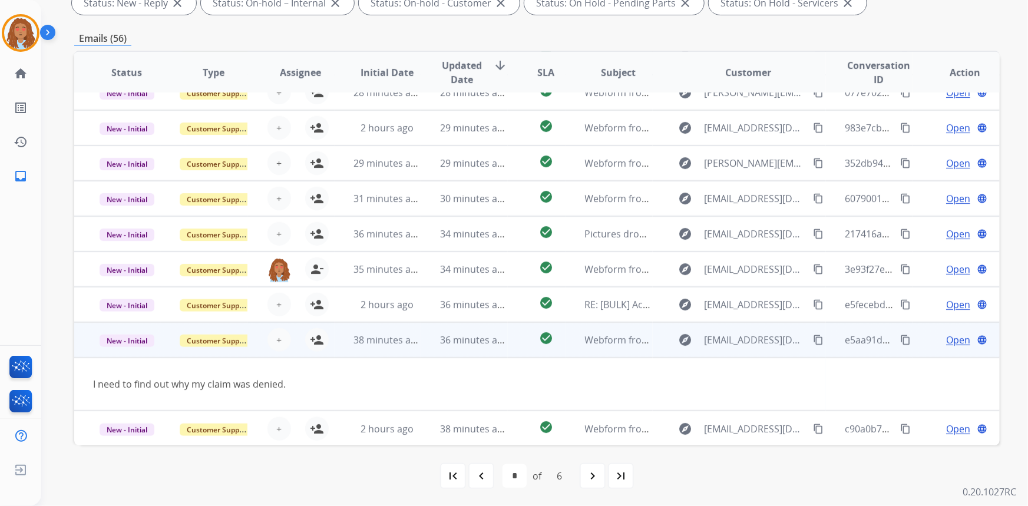
click at [813, 339] on mat-icon "content_copy" at bounding box center [818, 340] width 11 height 11
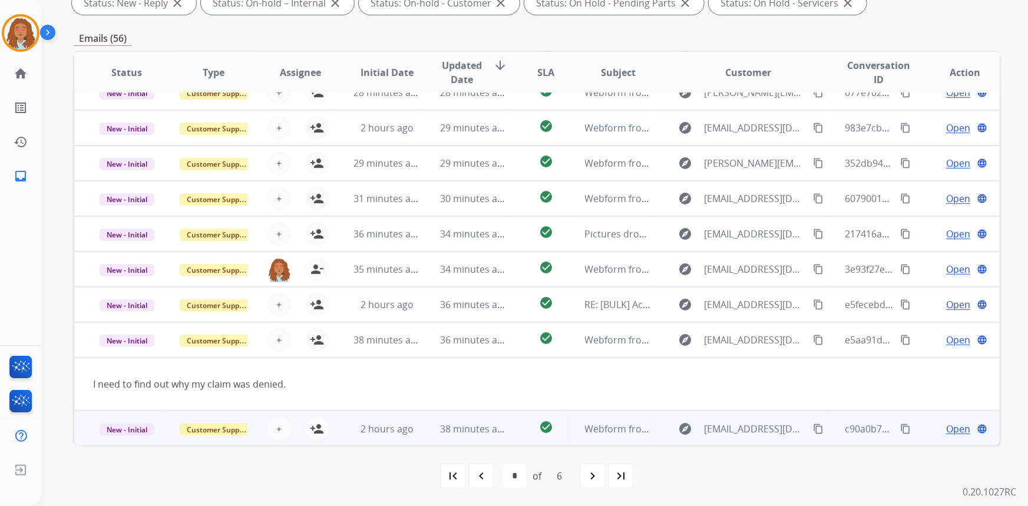
click at [744, 439] on td "explore jcc0326@gmail.com content_copy" at bounding box center [740, 428] width 174 height 35
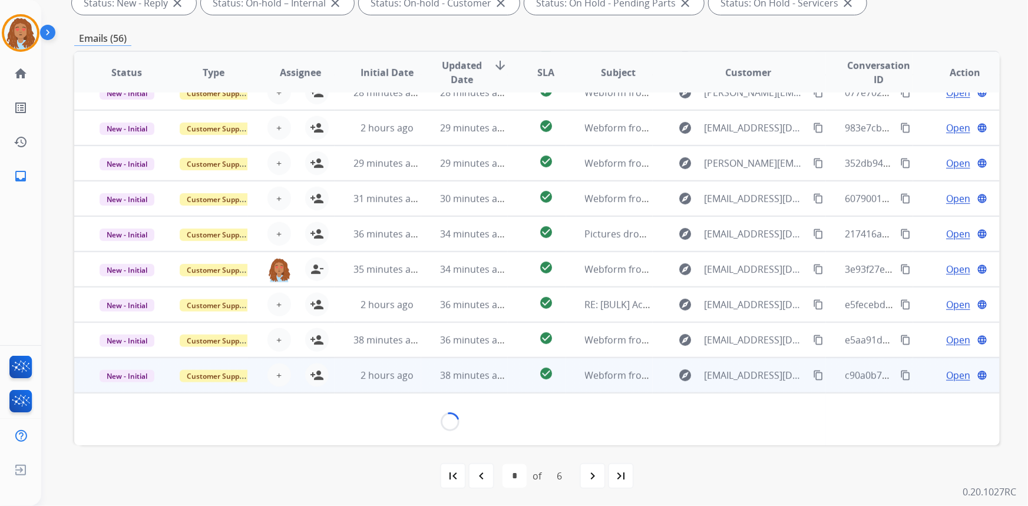
scroll to position [53, 0]
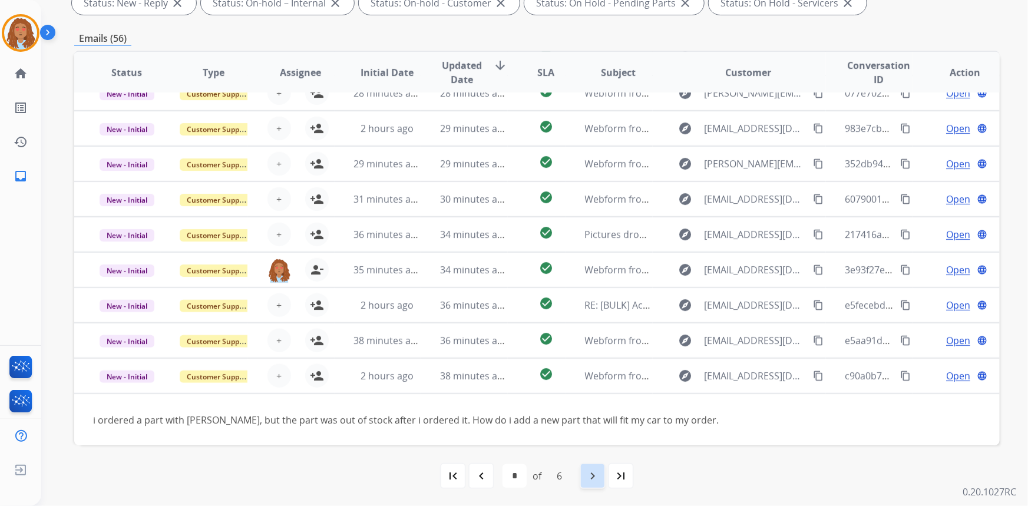
click at [589, 477] on mat-icon "navigate_next" at bounding box center [593, 476] width 14 height 14
select select "*"
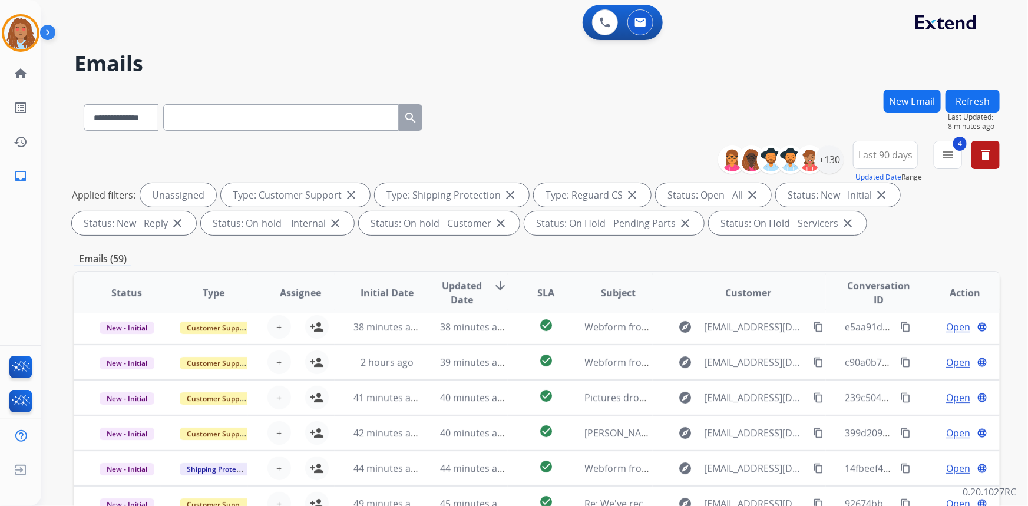
scroll to position [39, 0]
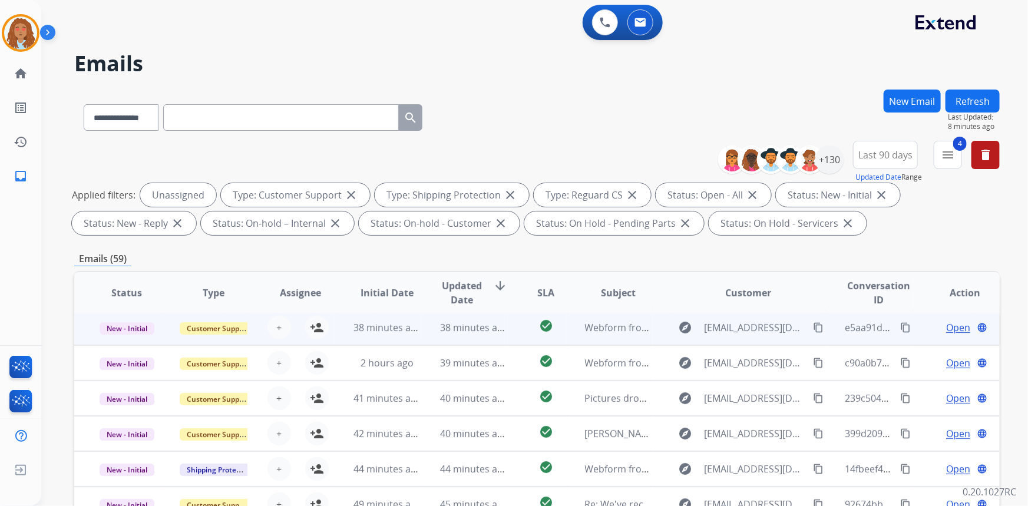
click at [723, 341] on td "explore Ddsbrandon@yahoo.com content_copy" at bounding box center [740, 327] width 174 height 35
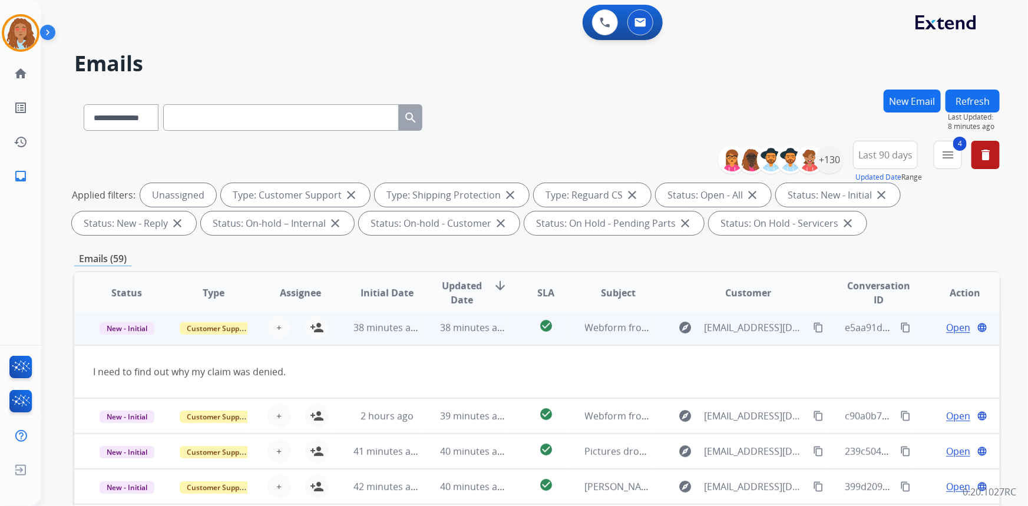
scroll to position [35, 0]
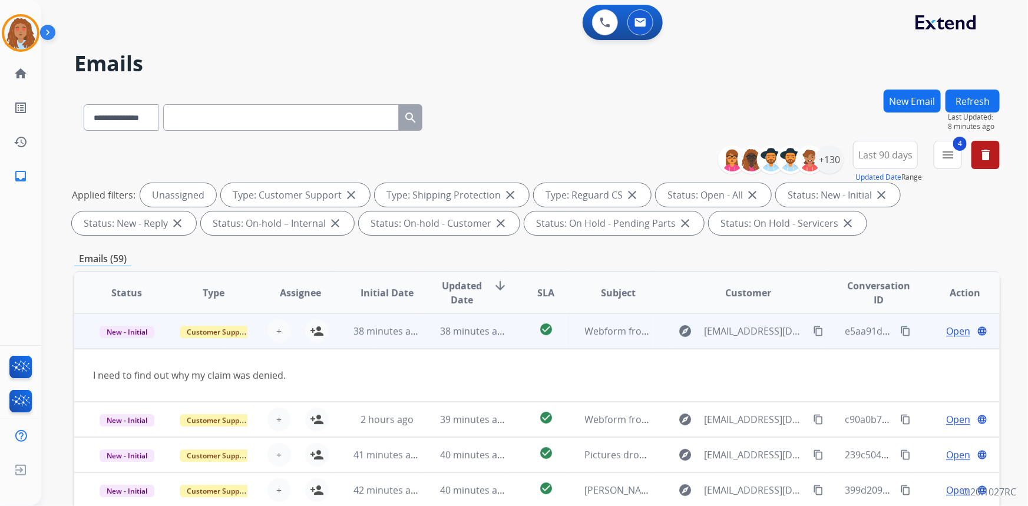
click at [813, 330] on mat-icon "content_copy" at bounding box center [818, 331] width 11 height 11
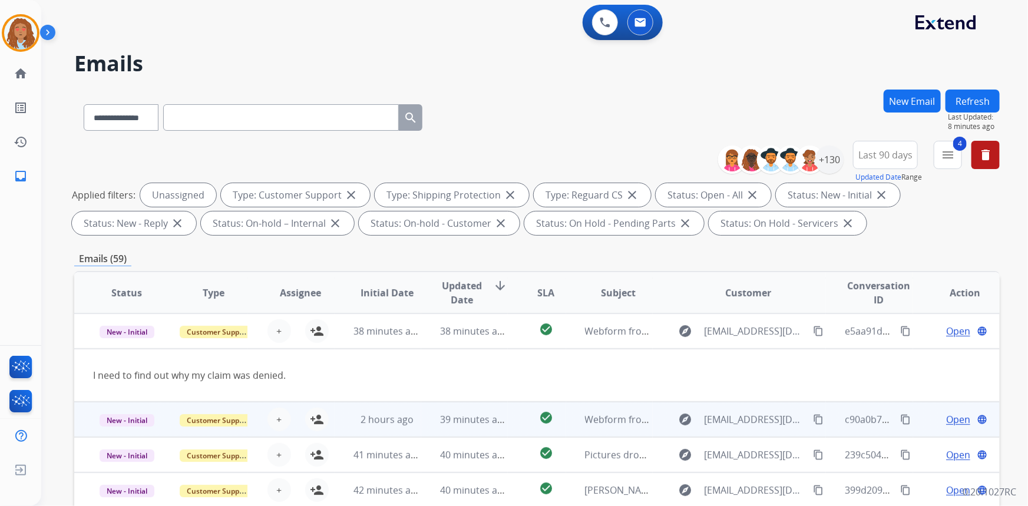
scroll to position [54, 0]
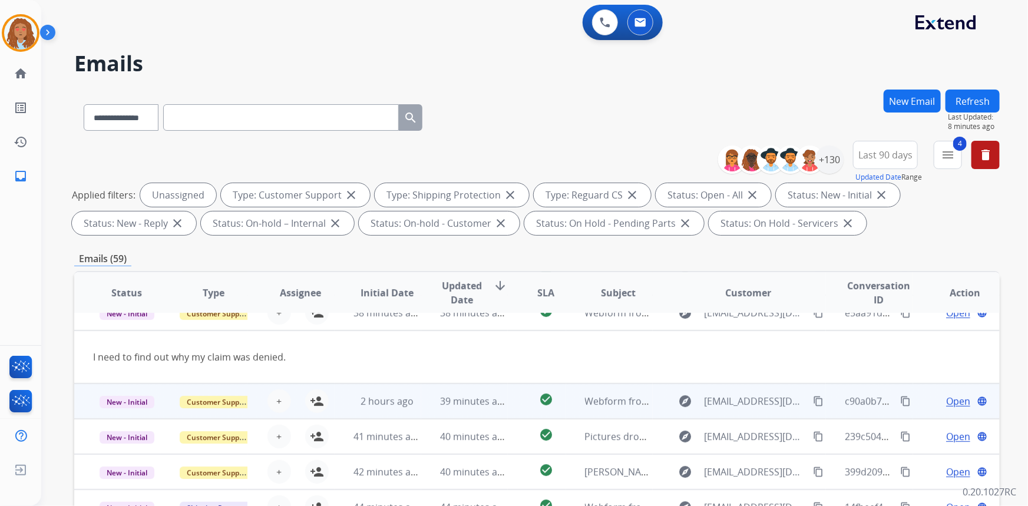
click at [761, 415] on td "explore jcc0326@gmail.com content_copy" at bounding box center [740, 401] width 174 height 35
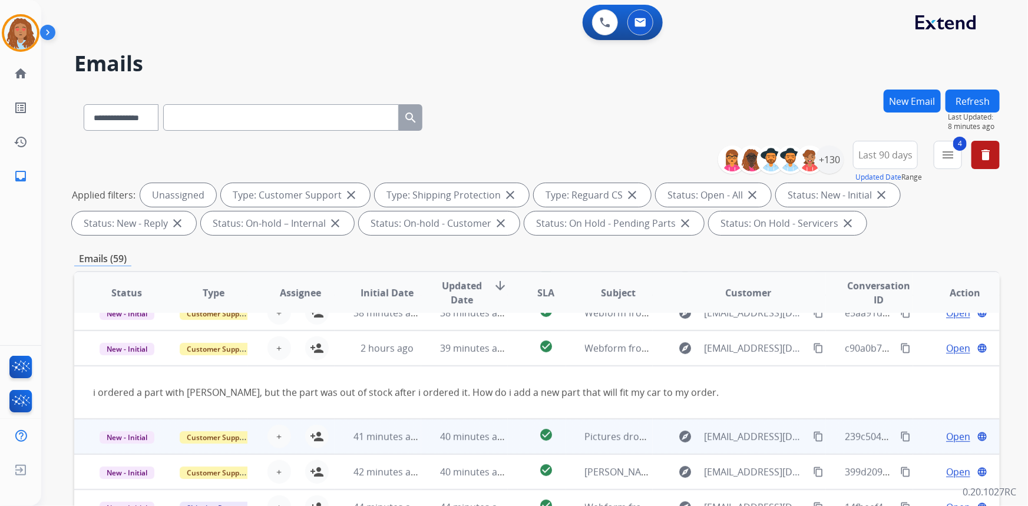
click at [753, 444] on div "explore jgregziegler@gmail.com content_copy" at bounding box center [749, 436] width 154 height 19
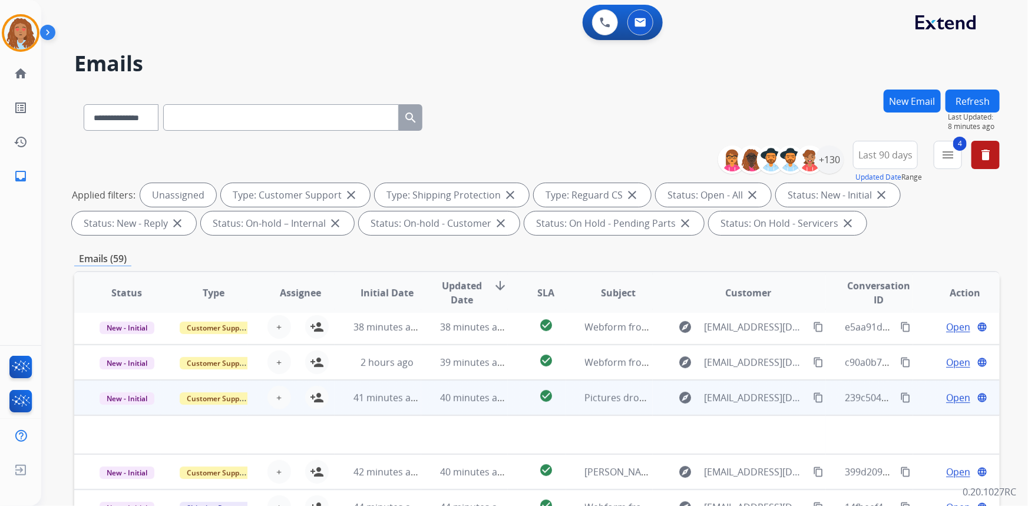
scroll to position [220, 0]
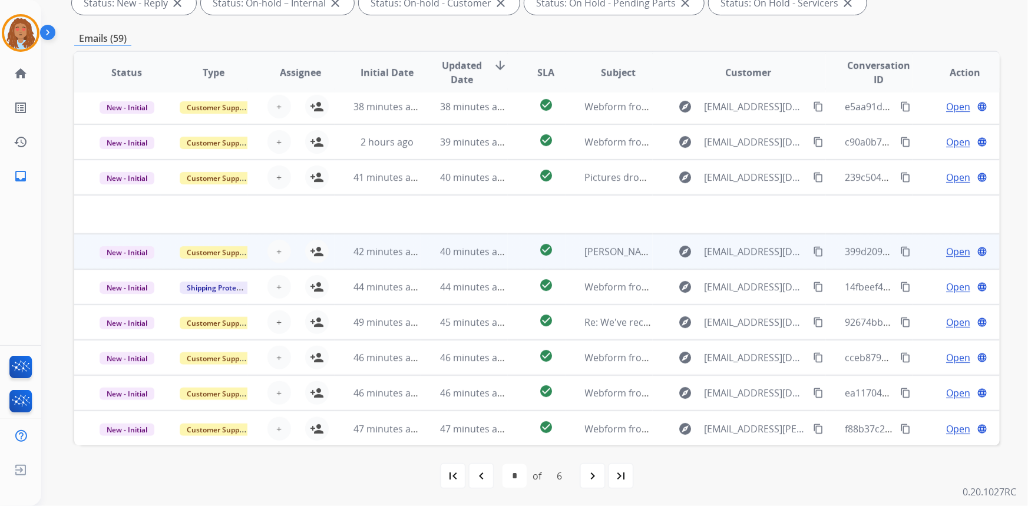
click at [756, 261] on td "explore cduncombe7@gmail.com content_copy" at bounding box center [740, 251] width 174 height 35
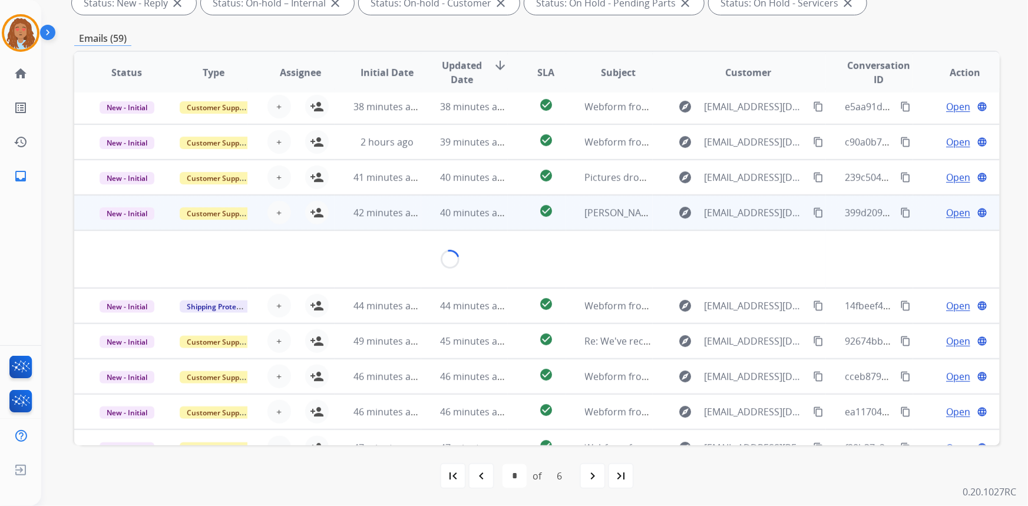
scroll to position [54, 0]
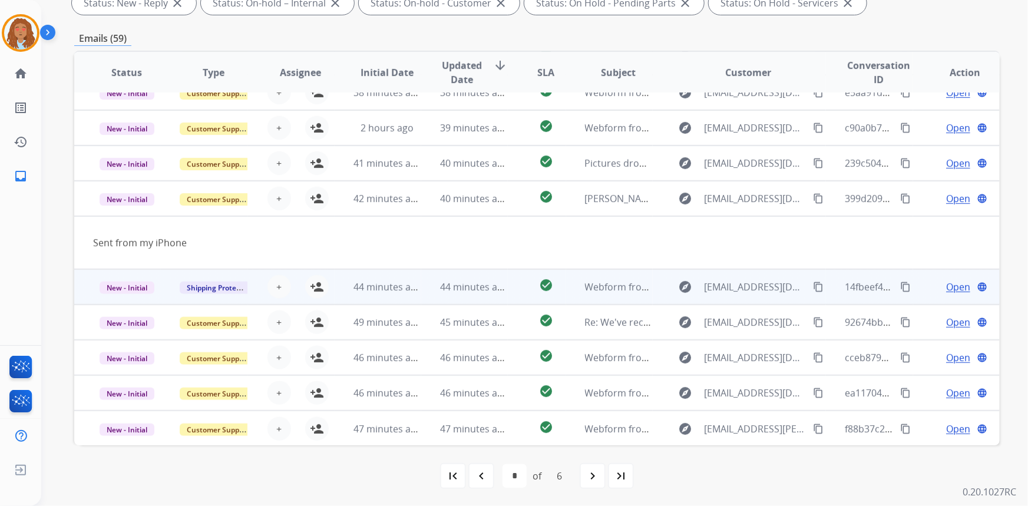
click at [743, 299] on td "explore maaconewberlin5@hotmail.com content_copy" at bounding box center [740, 286] width 174 height 35
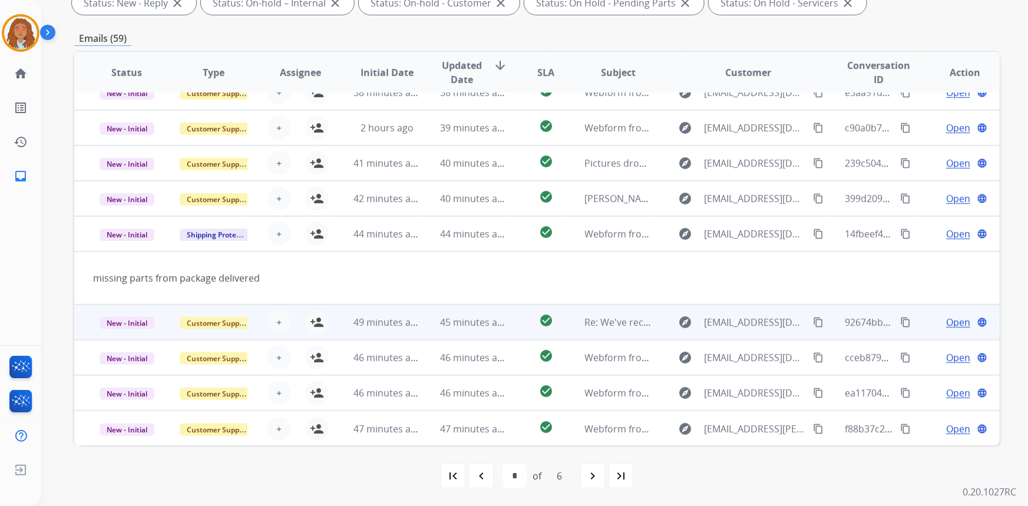
click at [746, 335] on td "explore scottstehouwerphd@gmail.com content_copy" at bounding box center [740, 322] width 174 height 35
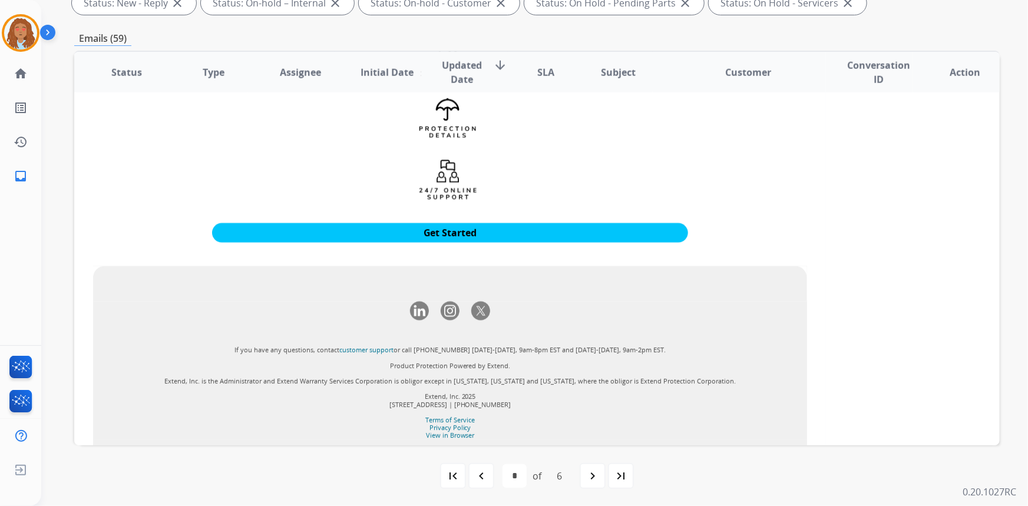
scroll to position [969, 0]
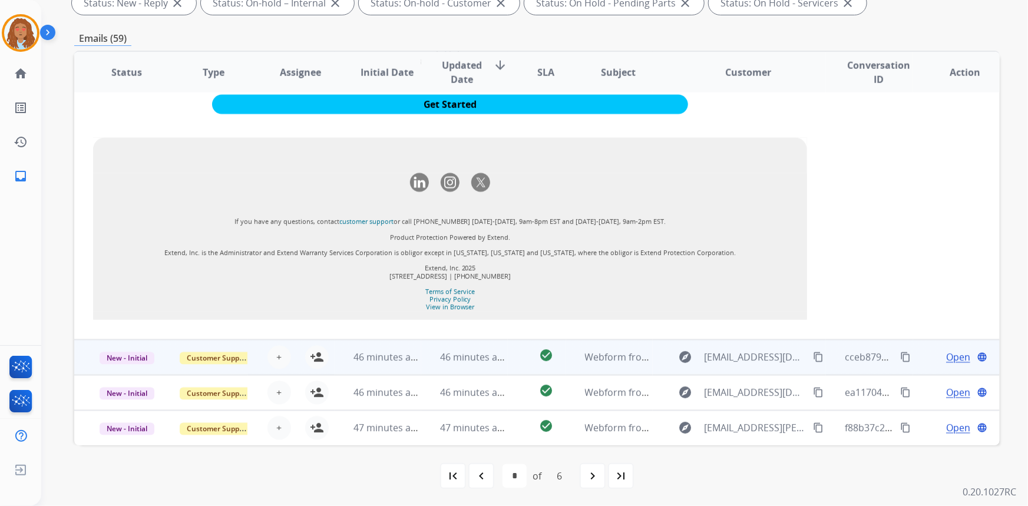
click at [748, 365] on div "explore Jaxon.hamada@gmail.com content_copy" at bounding box center [749, 357] width 154 height 19
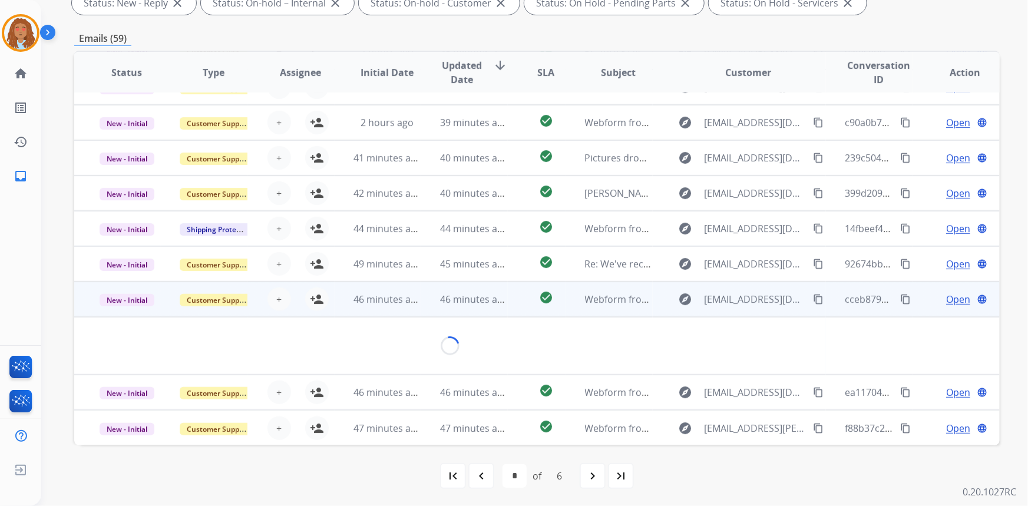
scroll to position [54, 0]
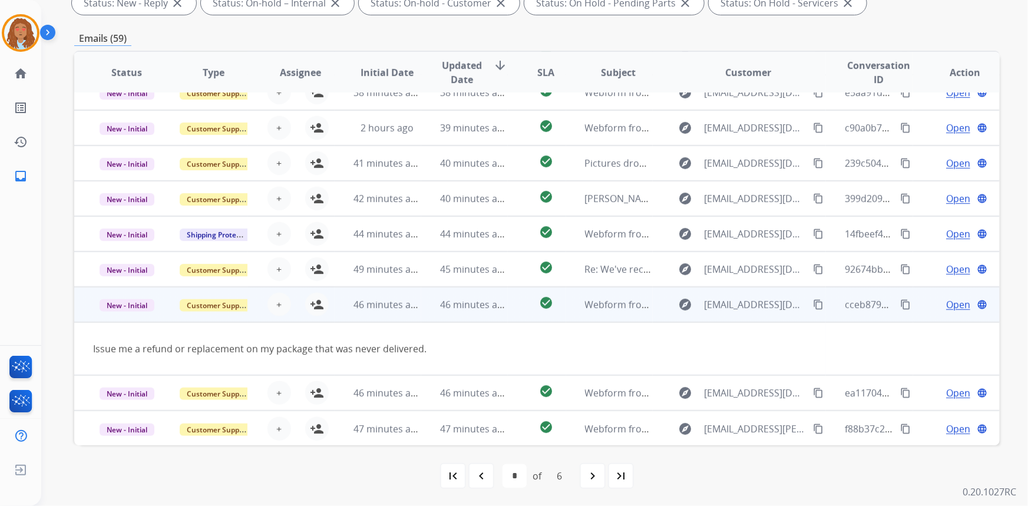
click at [813, 306] on mat-icon "content_copy" at bounding box center [818, 304] width 11 height 11
click at [312, 310] on mat-icon "person_add" at bounding box center [317, 305] width 14 height 14
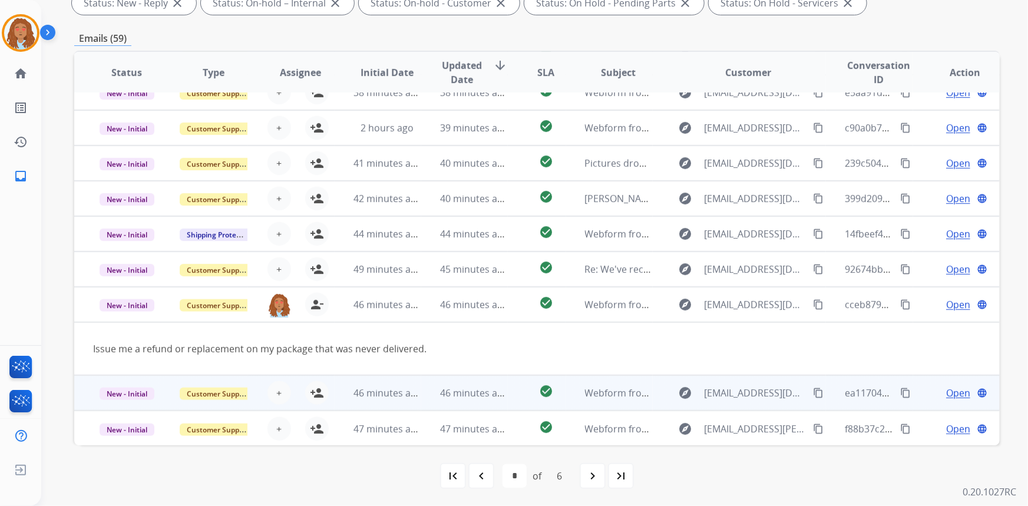
click at [724, 405] on td "explore whitegabby135@gmail.com content_copy" at bounding box center [740, 392] width 174 height 35
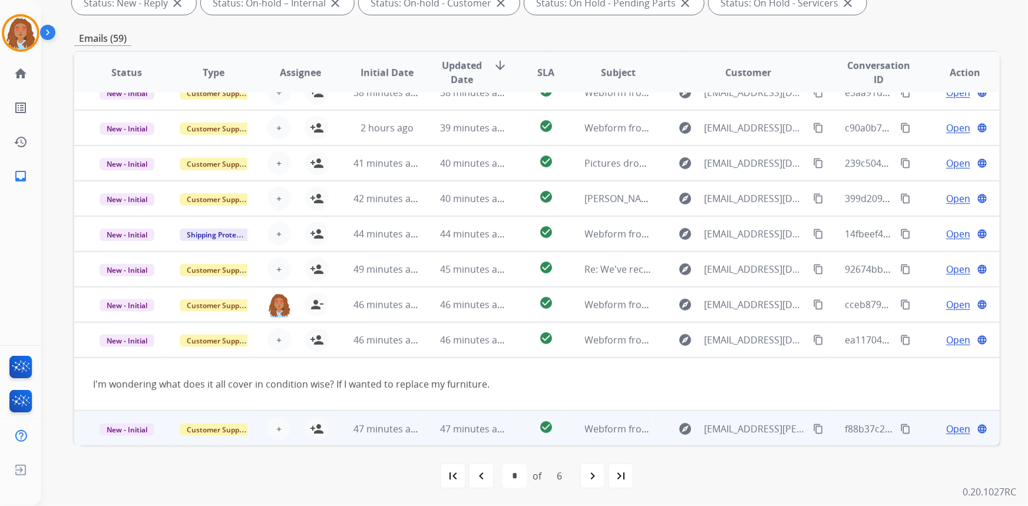
click at [737, 442] on td "explore mario.gonzalez.garcia@gmail.com content_copy" at bounding box center [740, 428] width 174 height 35
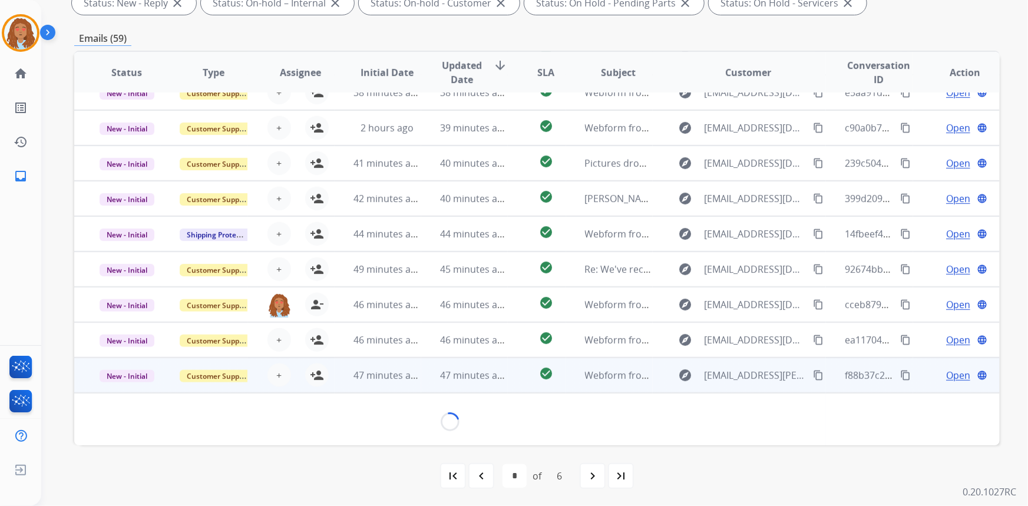
scroll to position [53, 0]
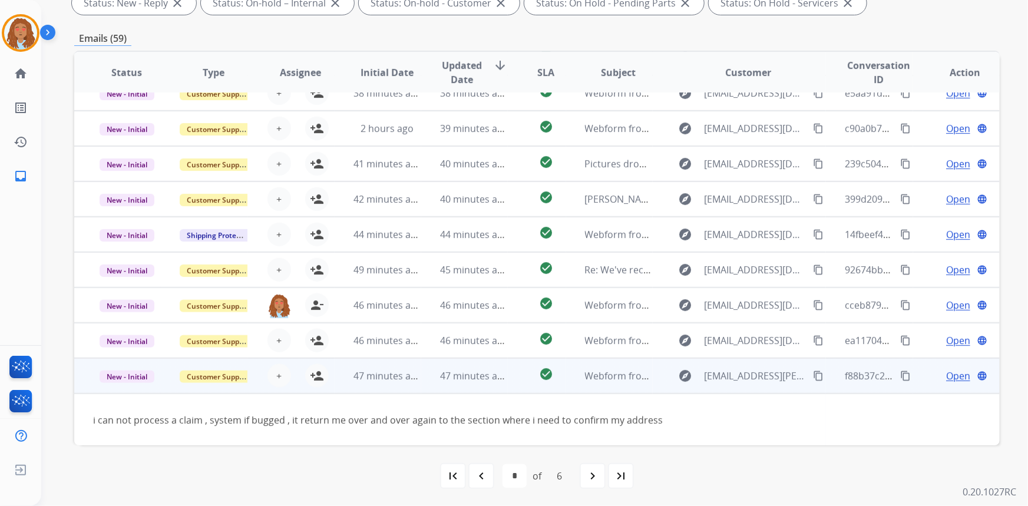
click at [813, 375] on mat-icon "content_copy" at bounding box center [818, 376] width 11 height 11
click at [316, 381] on mat-icon "person_add" at bounding box center [317, 376] width 14 height 14
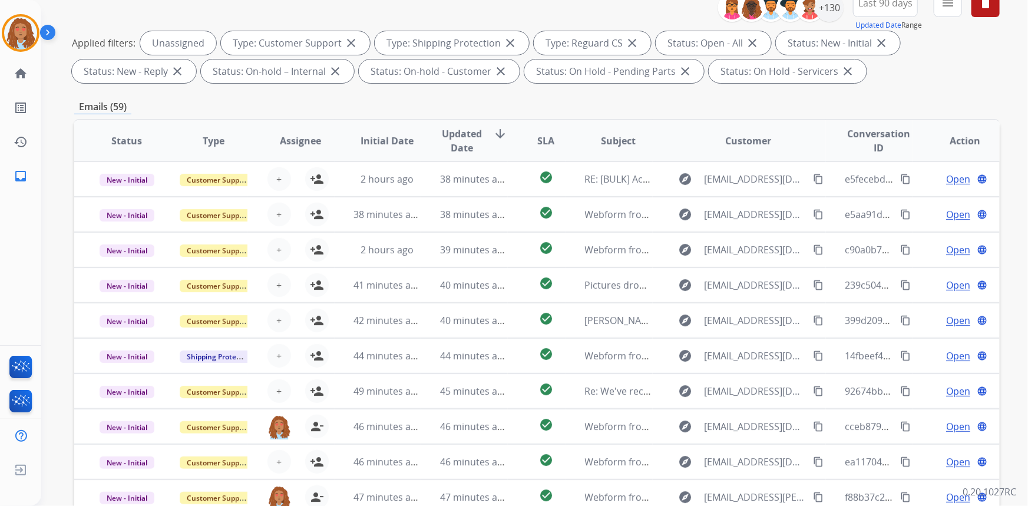
scroll to position [0, 0]
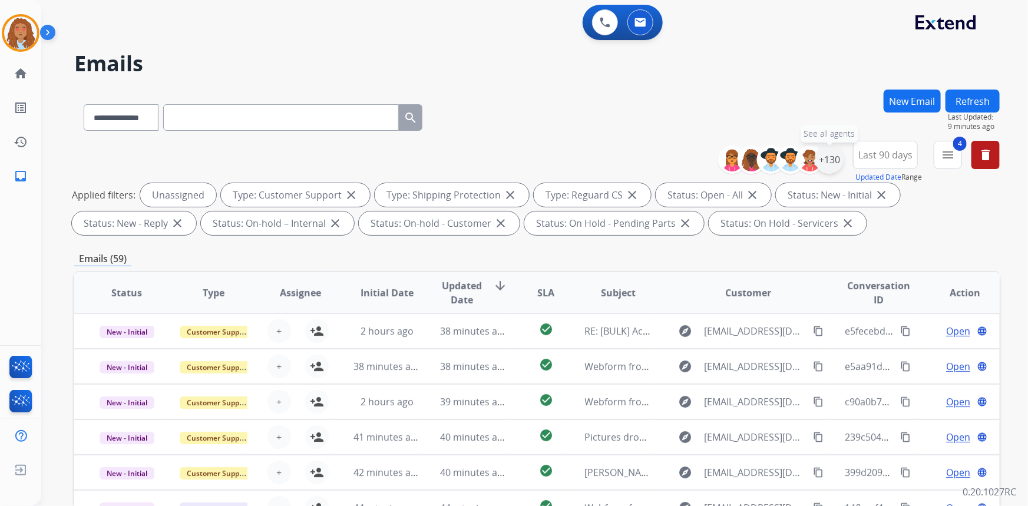
click at [822, 163] on div "+130" at bounding box center [830, 160] width 28 height 28
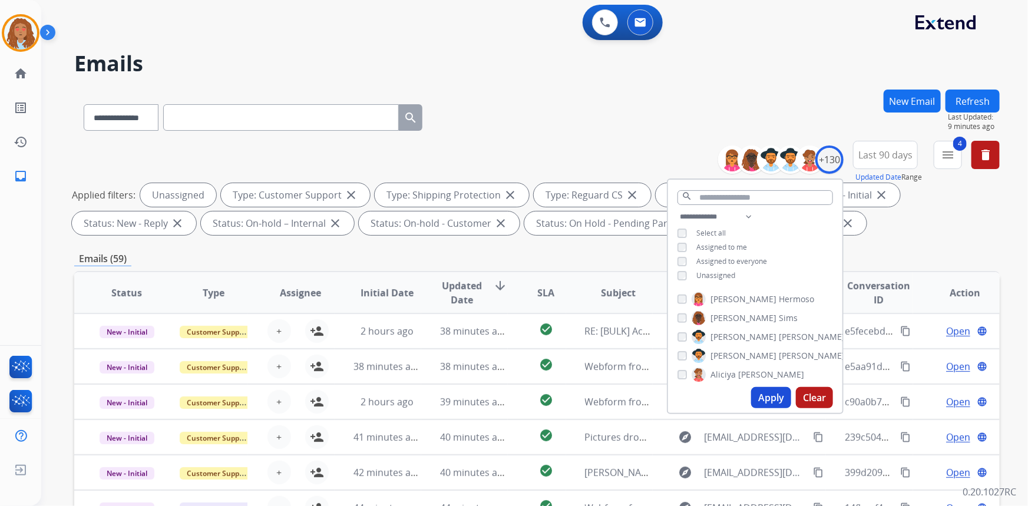
click at [686, 244] on div "Assigned to me" at bounding box center [713, 247] width 70 height 9
click at [776, 390] on button "Apply" at bounding box center [771, 397] width 40 height 21
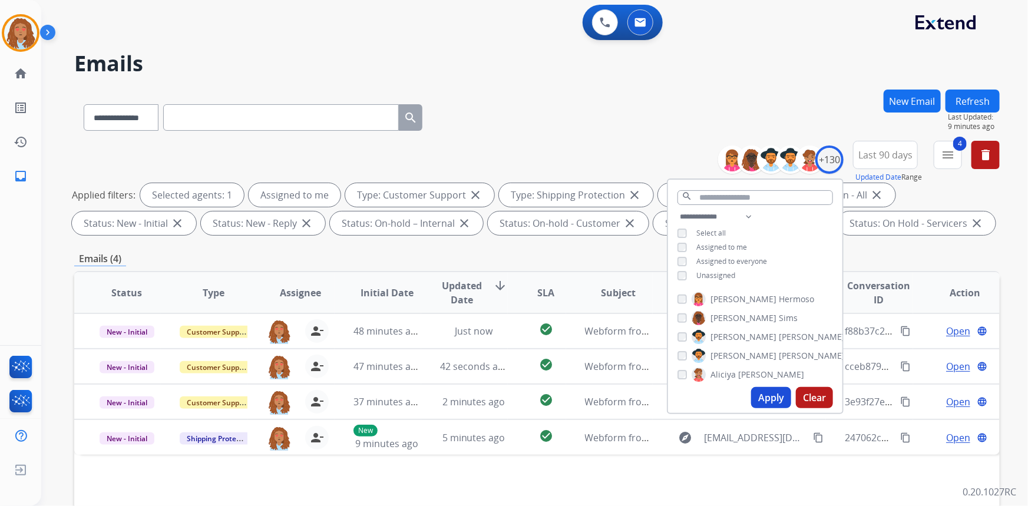
click at [532, 132] on div "**********" at bounding box center [537, 115] width 926 height 51
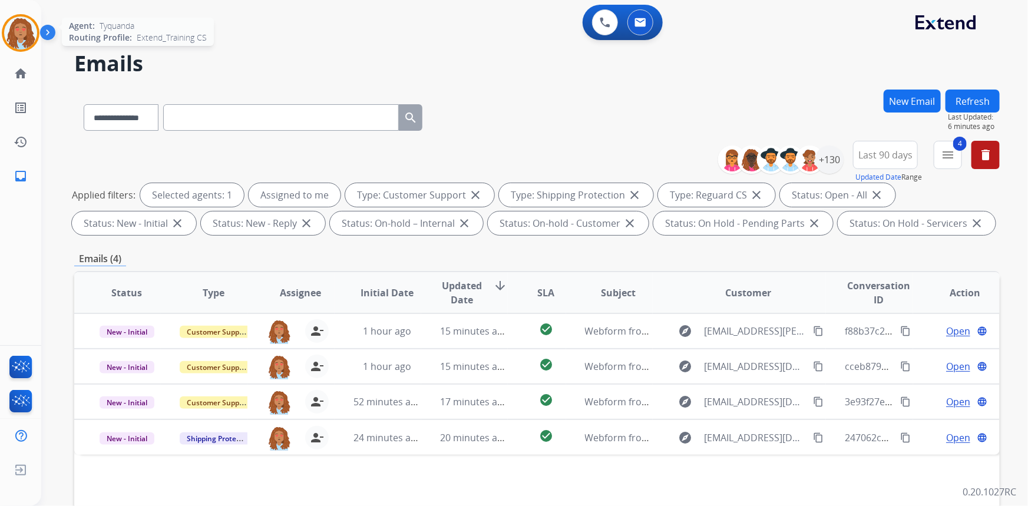
click at [25, 24] on img at bounding box center [20, 33] width 33 height 33
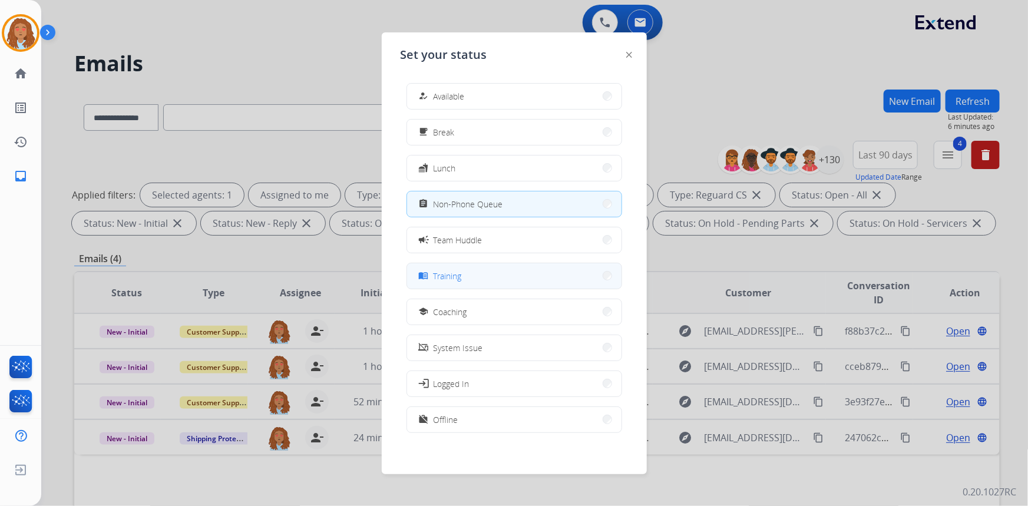
click at [452, 275] on span "Training" at bounding box center [448, 276] width 28 height 12
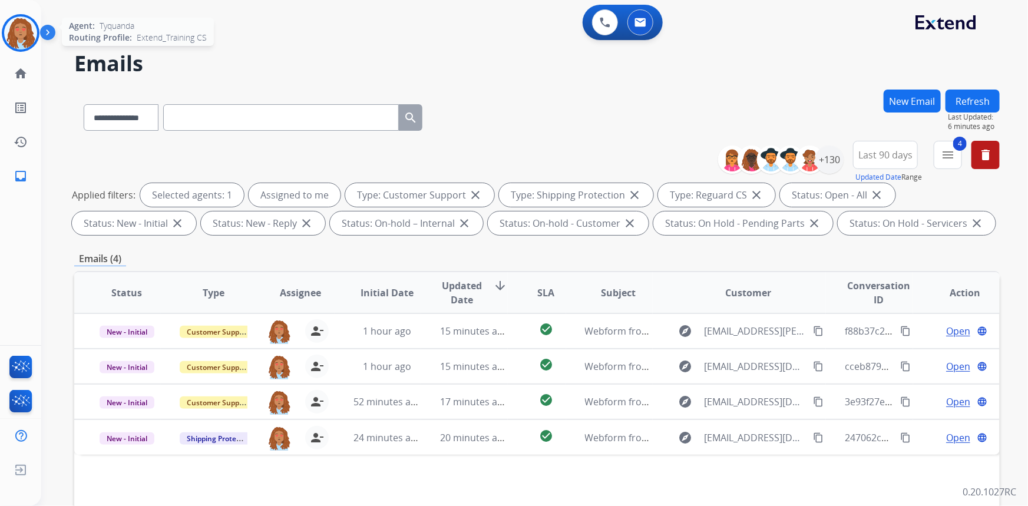
click at [18, 38] on img at bounding box center [20, 33] width 33 height 33
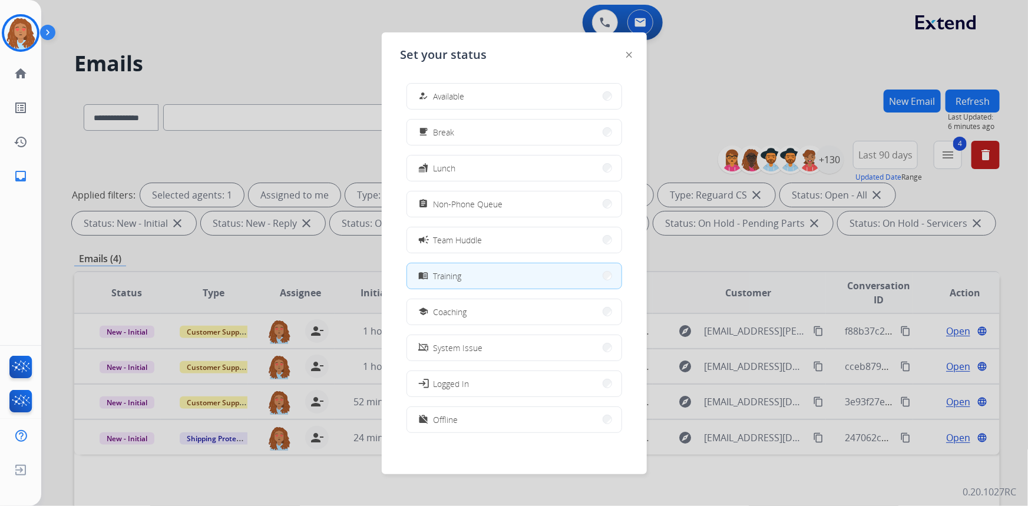
click at [288, 80] on div at bounding box center [514, 253] width 1028 height 506
